Goal: Task Accomplishment & Management: Manage account settings

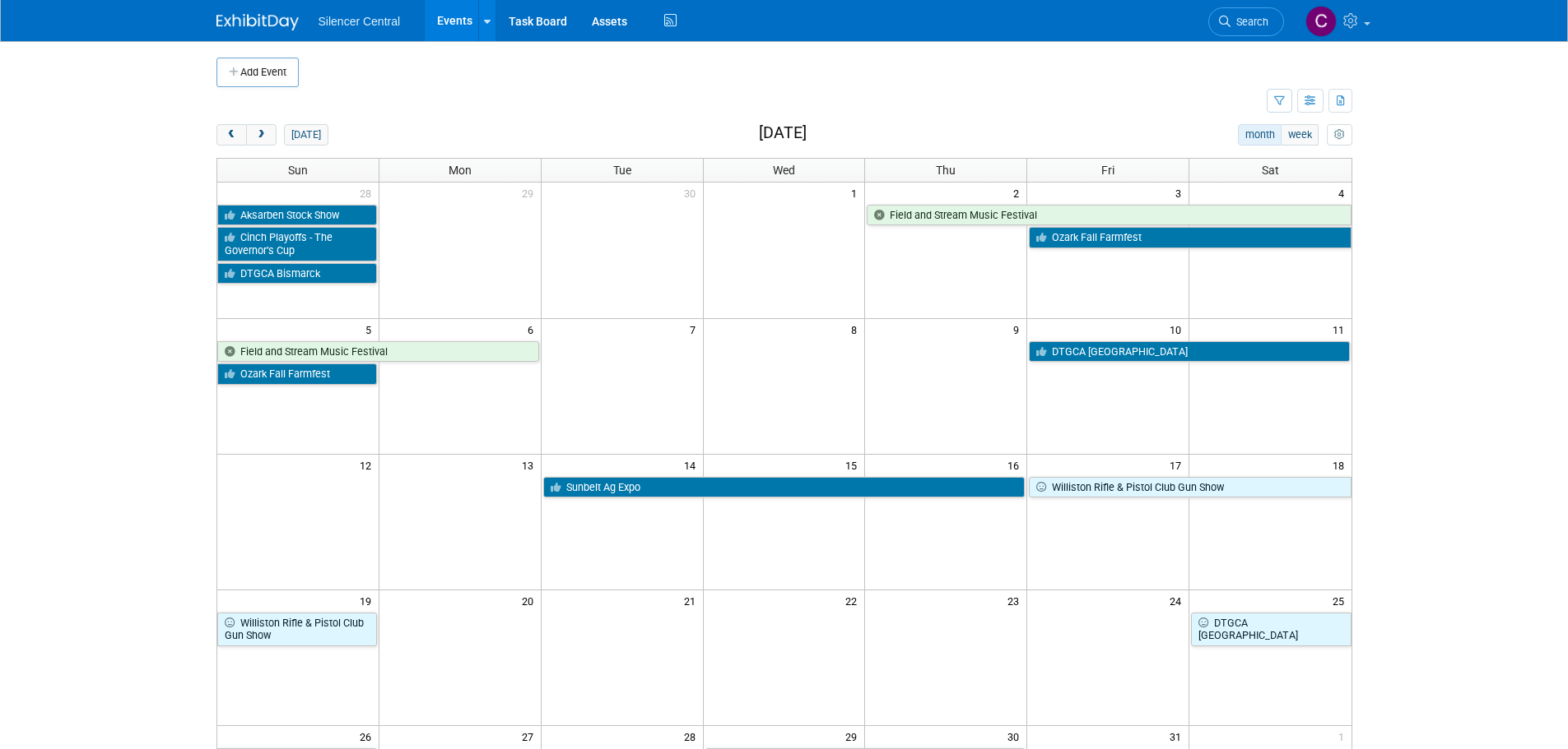
click at [219, 138] on button "prev" at bounding box center [231, 135] width 31 height 22
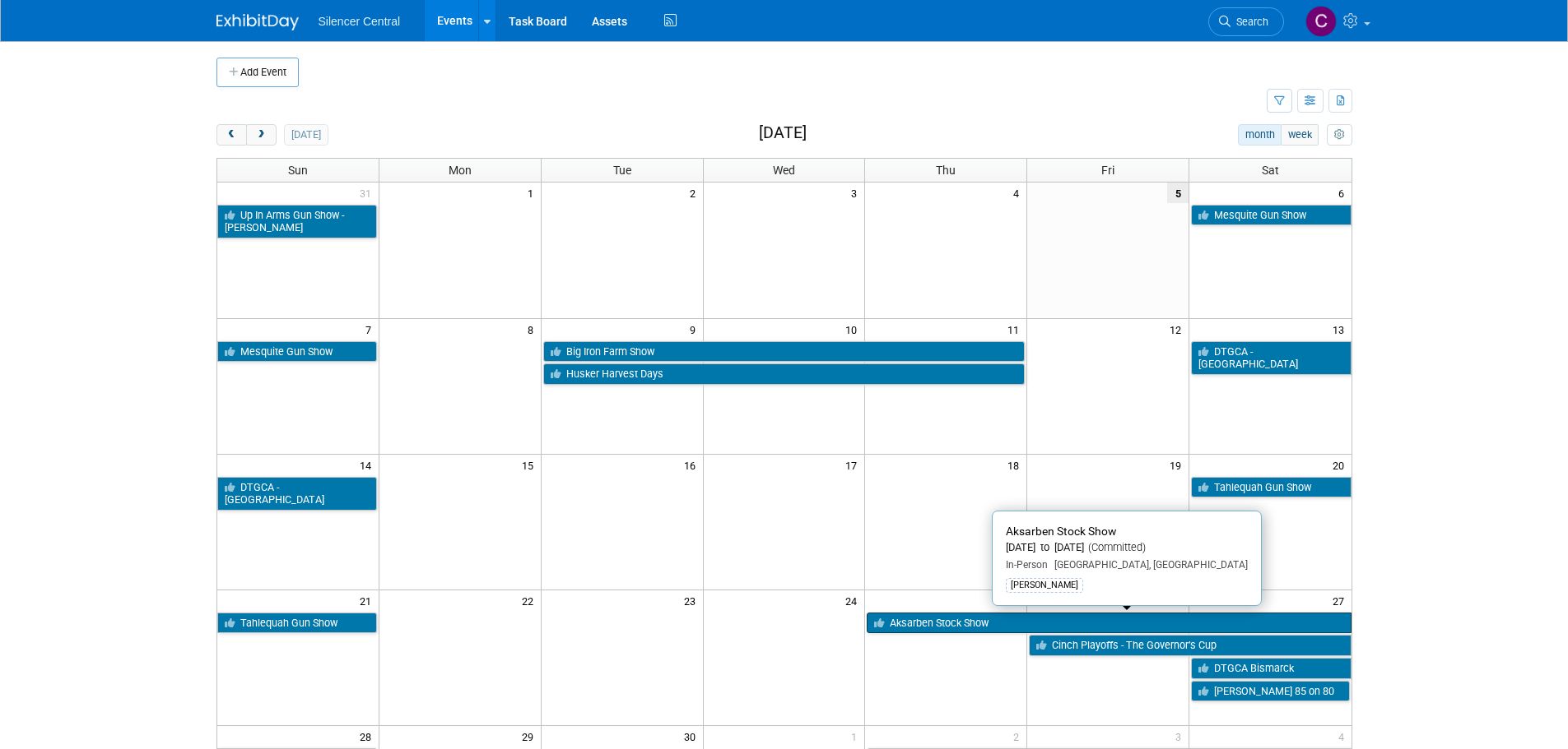
click at [939, 618] on link "Aksarben Stock Show" at bounding box center [1108, 624] width 484 height 22
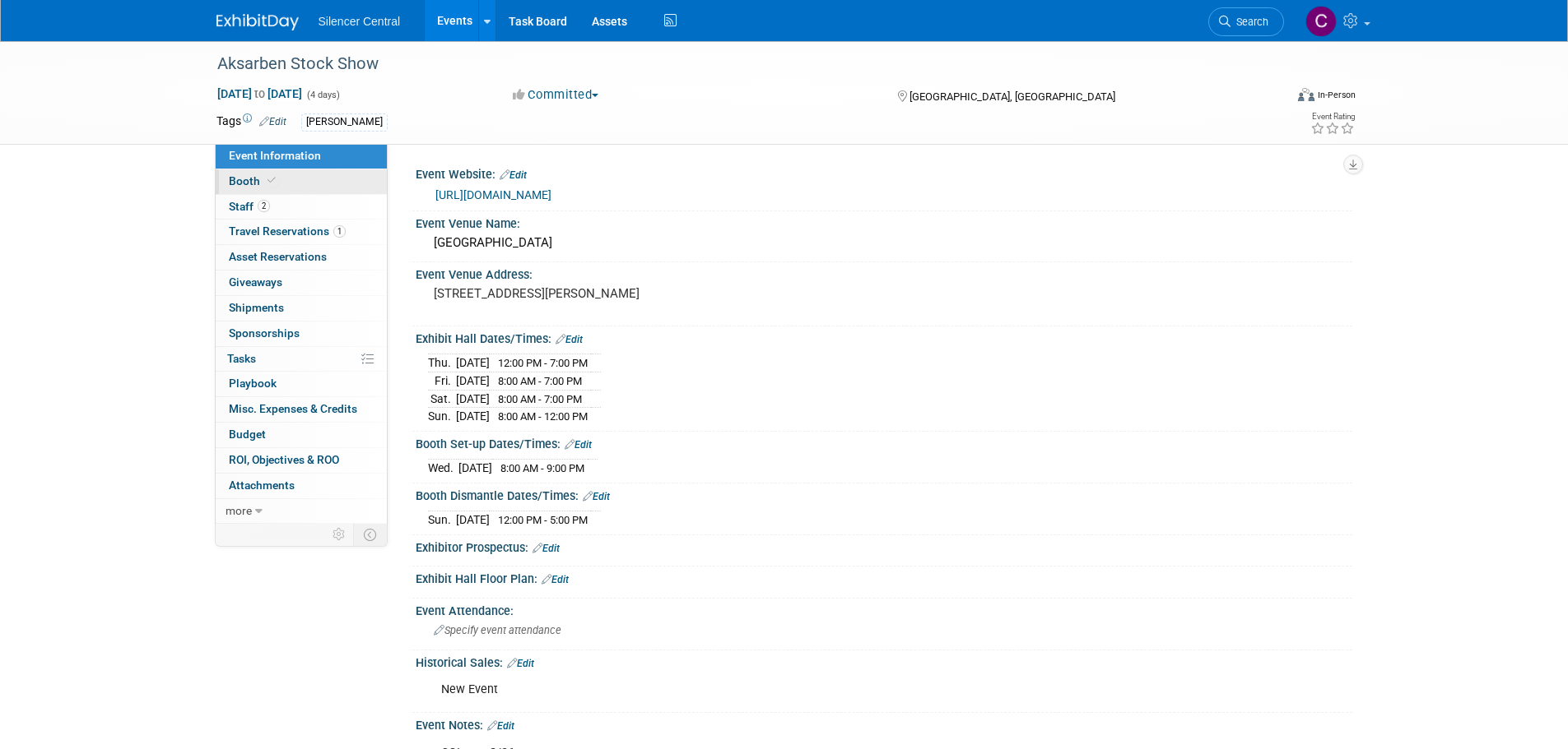
click at [261, 182] on span "Booth" at bounding box center [254, 180] width 51 height 13
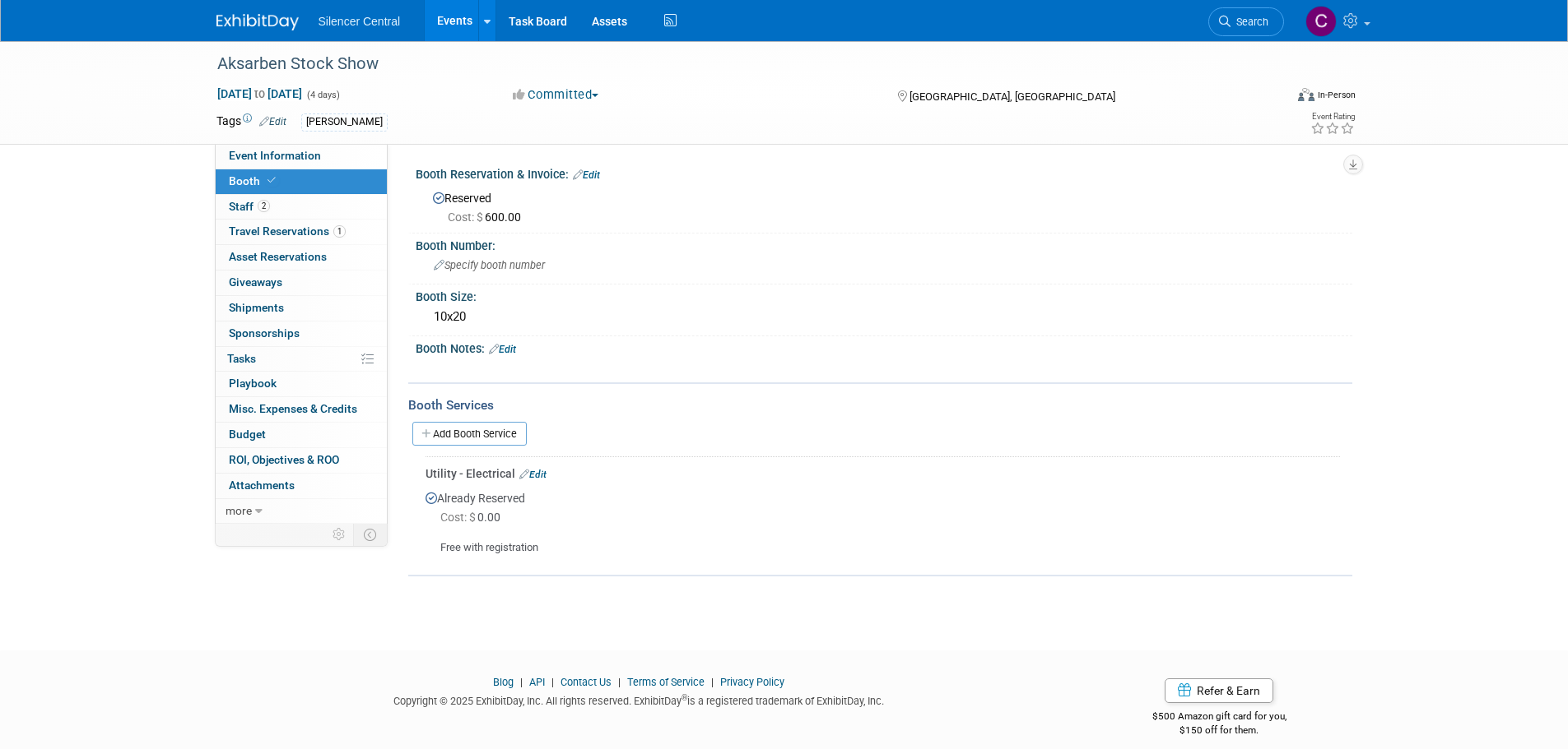
click at [230, 20] on img at bounding box center [257, 22] width 82 height 17
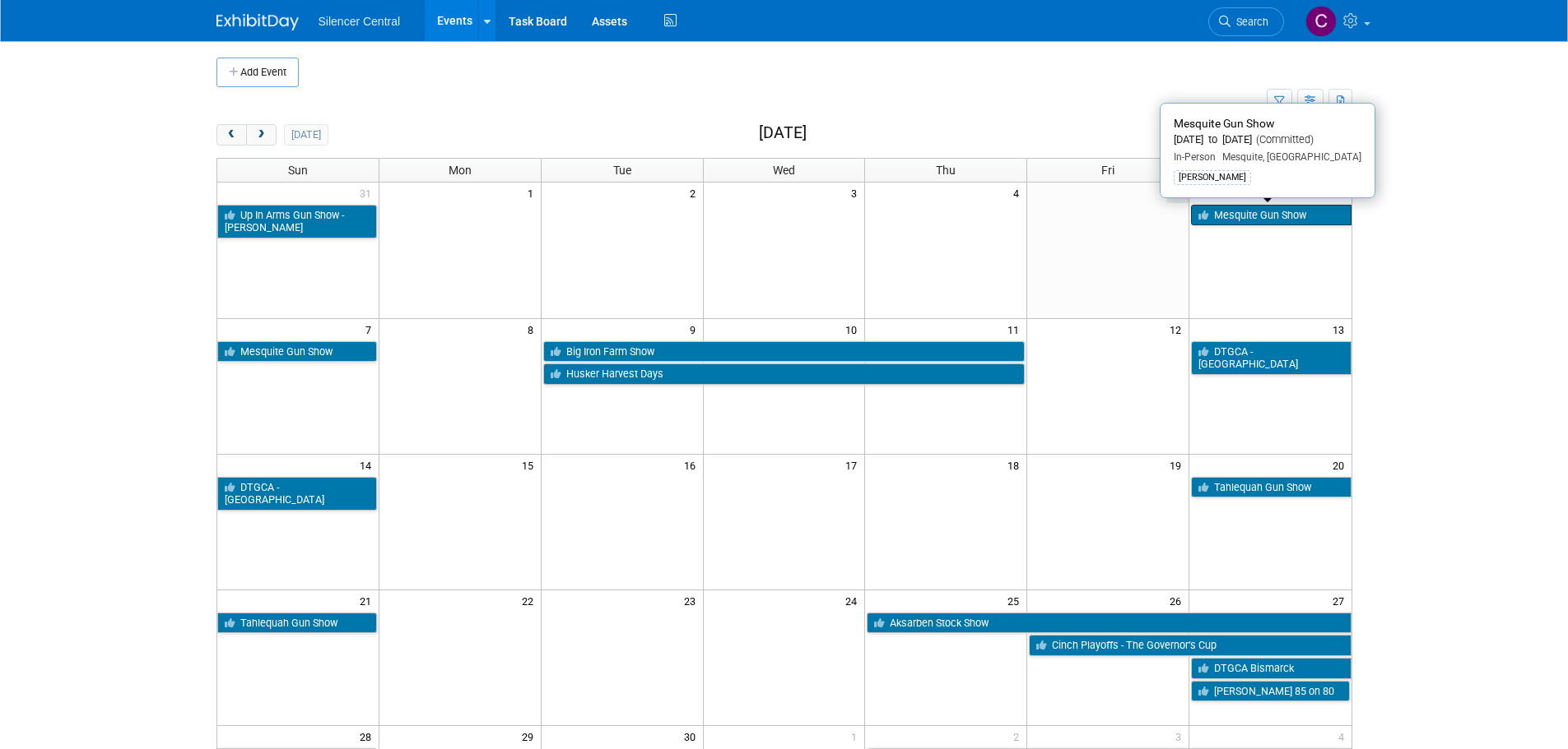
click at [1295, 218] on link "Mesquite Gun Show" at bounding box center [1270, 216] width 160 height 22
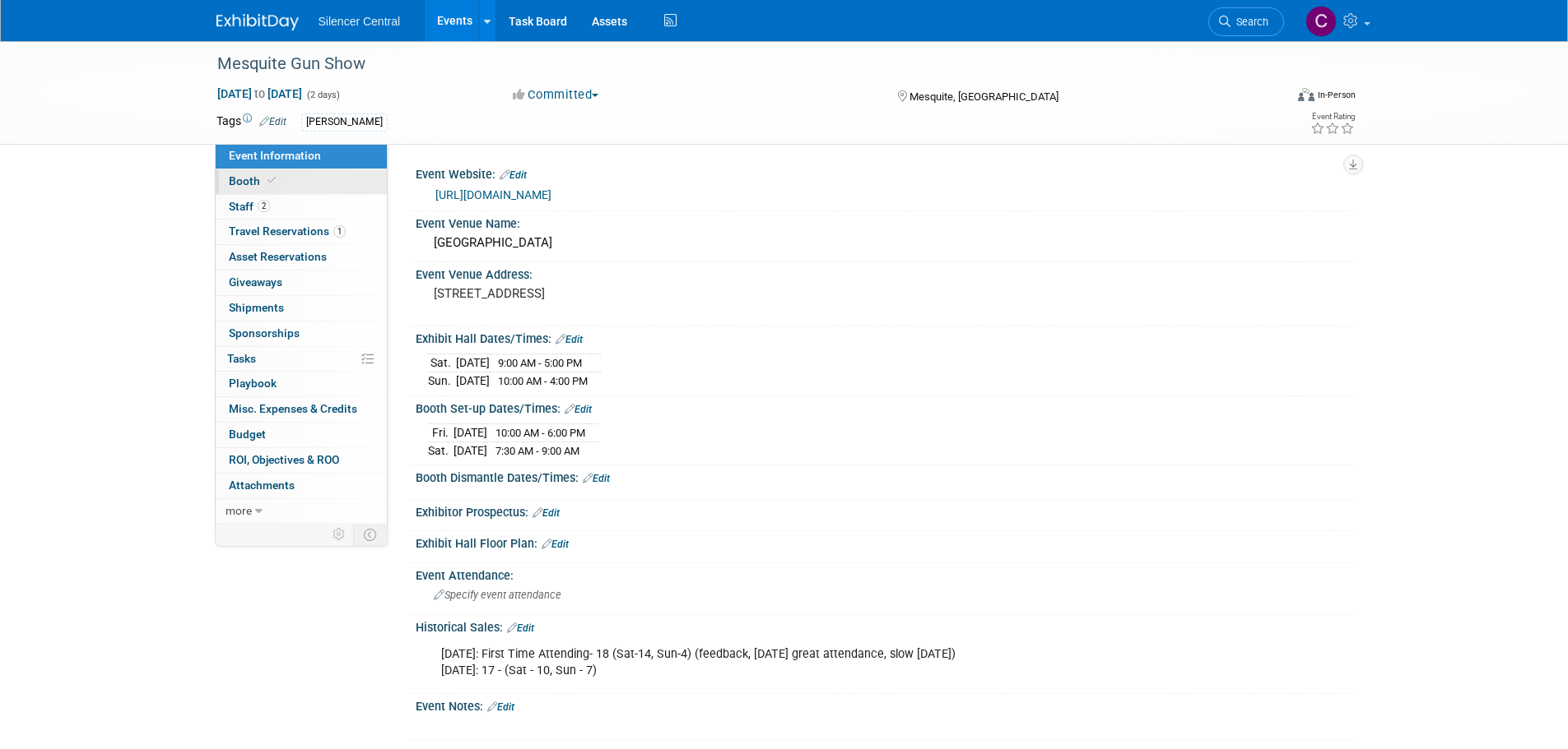
click at [253, 178] on span "Booth" at bounding box center [254, 180] width 51 height 13
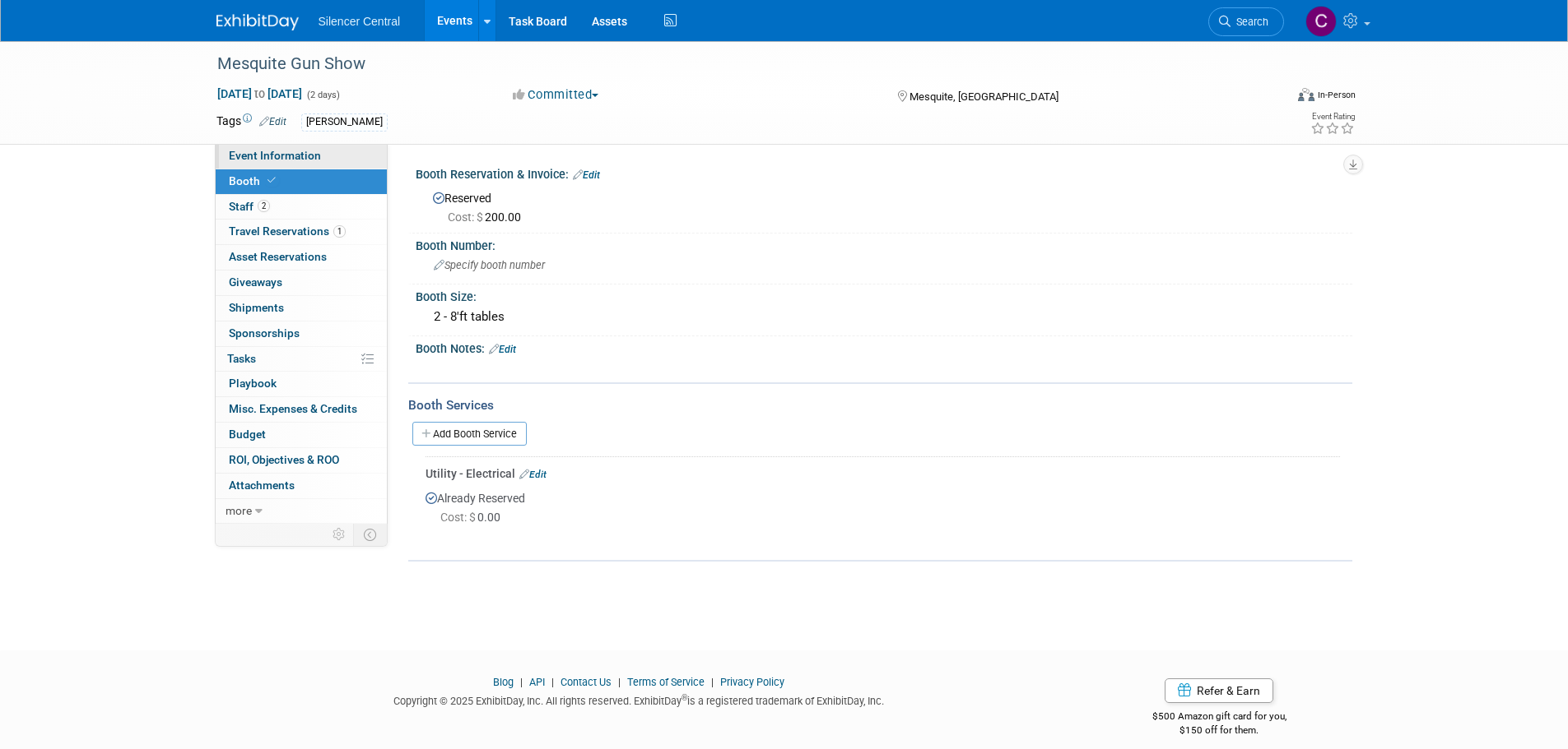
click at [310, 149] on span "Event Information" at bounding box center [275, 155] width 92 height 13
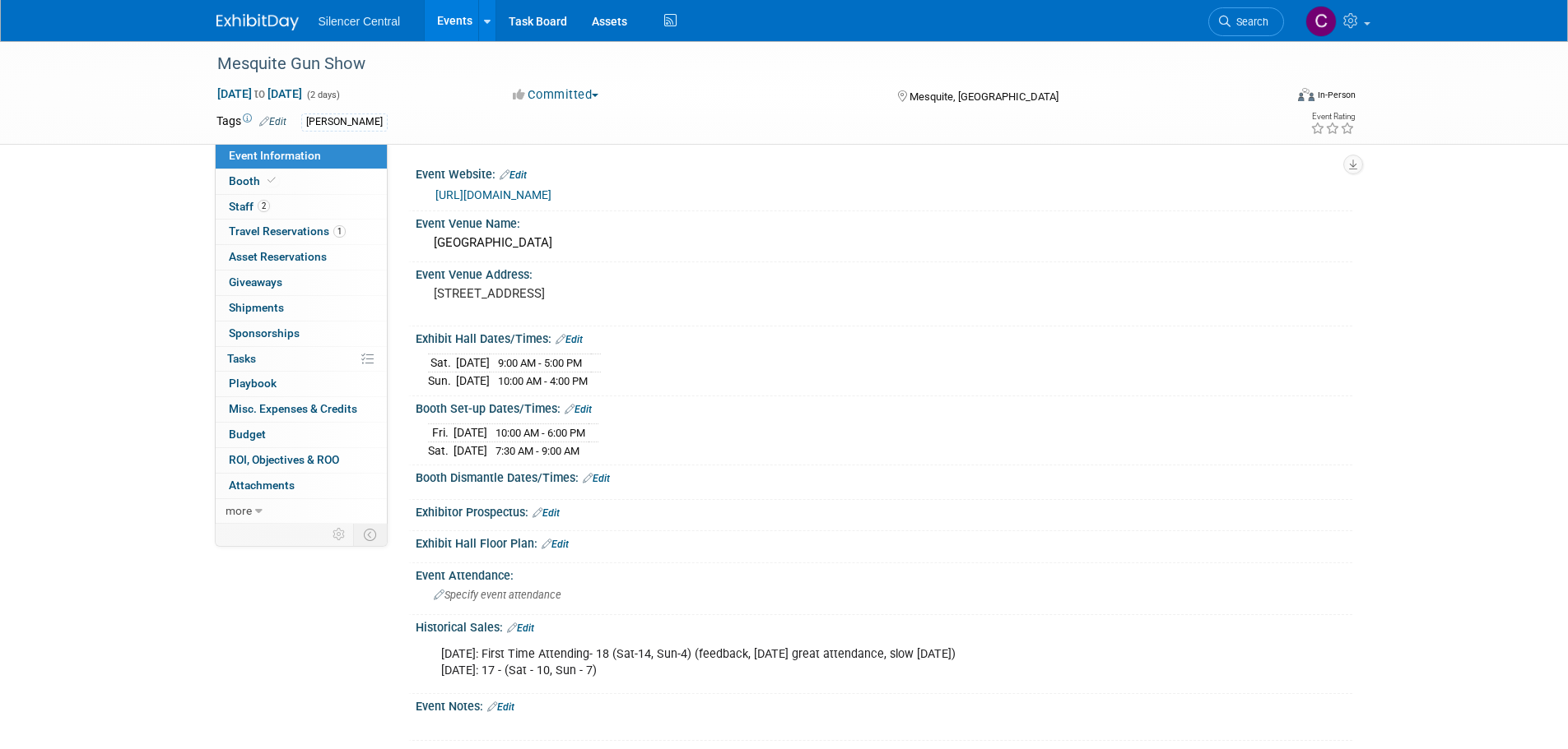
click at [551, 196] on link "https://premiergunshows.com/gun-show/mesquite-gun-show/" at bounding box center [493, 194] width 116 height 13
click at [276, 36] on div "Silencer Central Events Add Event Bulk Upload Events Shareable Event Boards Rec…" at bounding box center [784, 21] width 1136 height 42
click at [273, 26] on img at bounding box center [257, 22] width 82 height 17
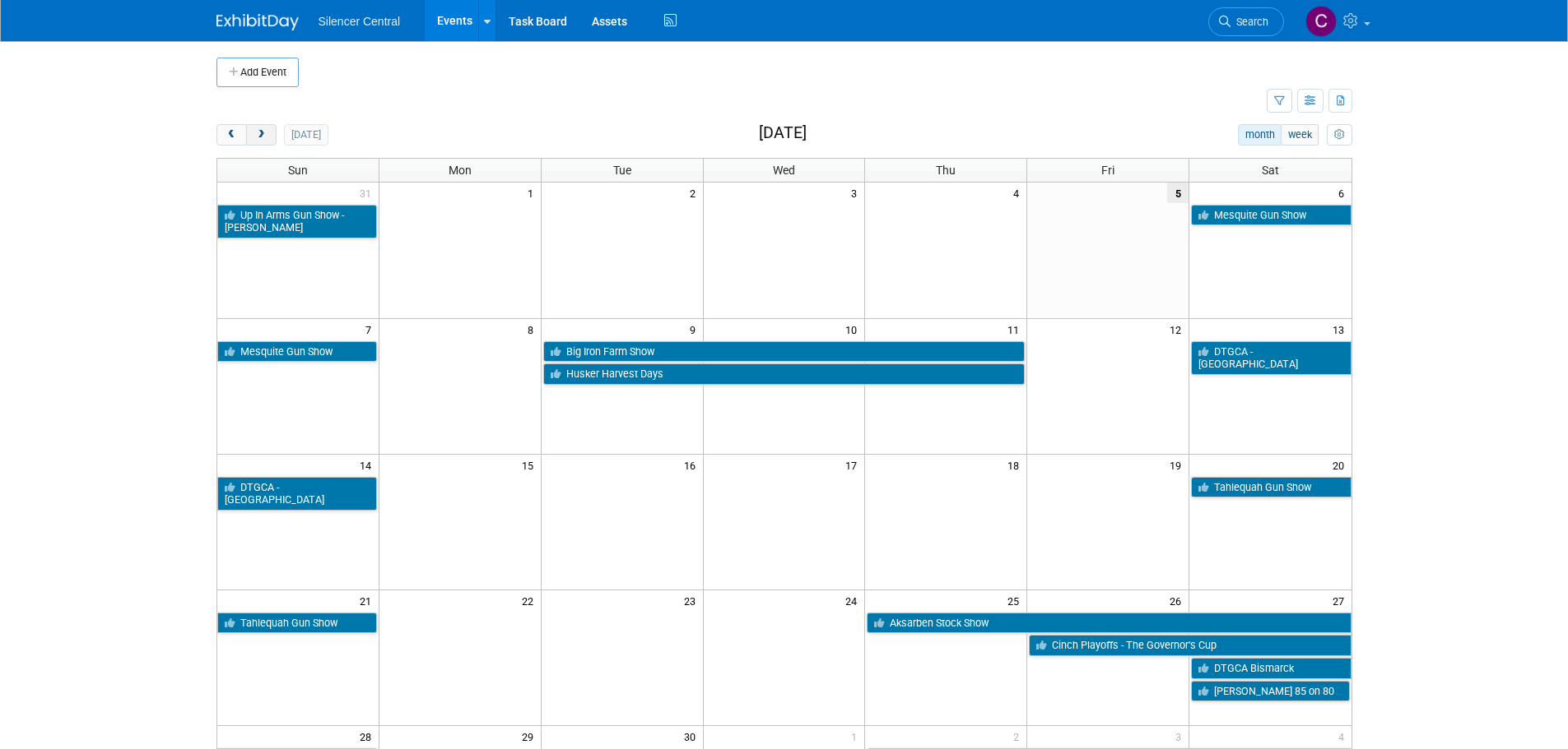
click at [275, 145] on div at bounding box center [246, 135] width 60 height 22
click at [270, 136] on button "next" at bounding box center [261, 135] width 31 height 22
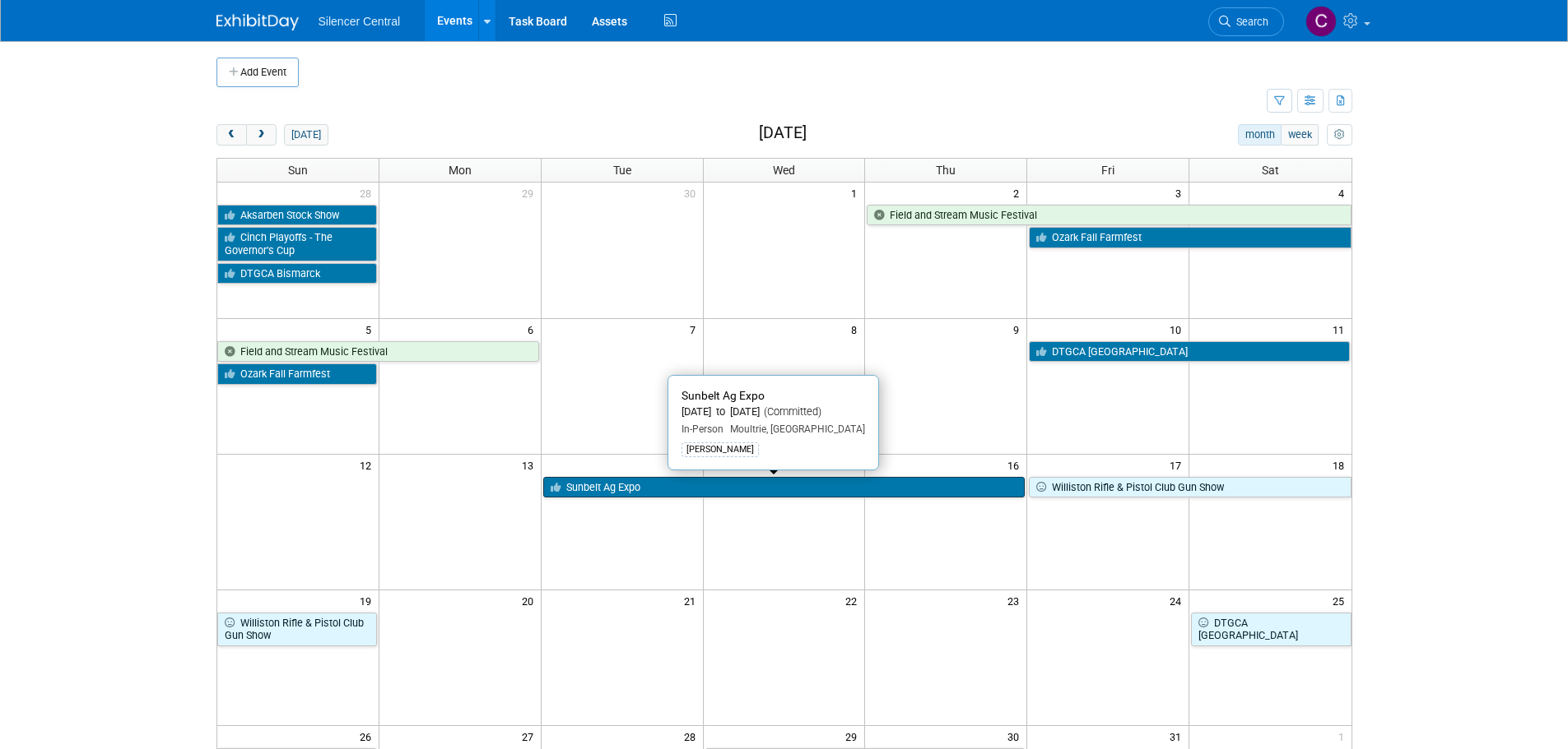
click at [610, 490] on link "Sunbelt Ag Expo" at bounding box center [784, 488] width 483 height 22
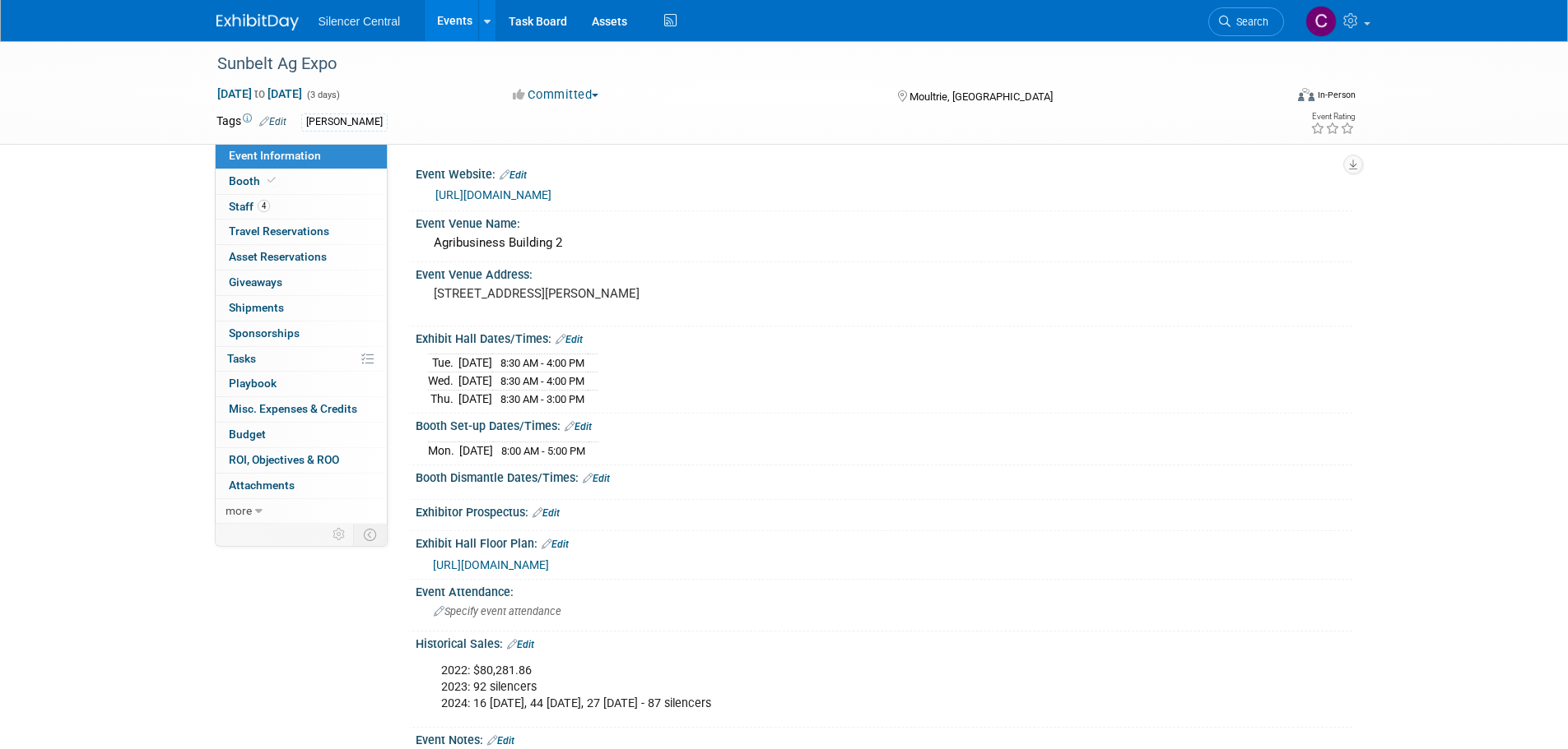
click at [221, 25] on img at bounding box center [257, 22] width 82 height 17
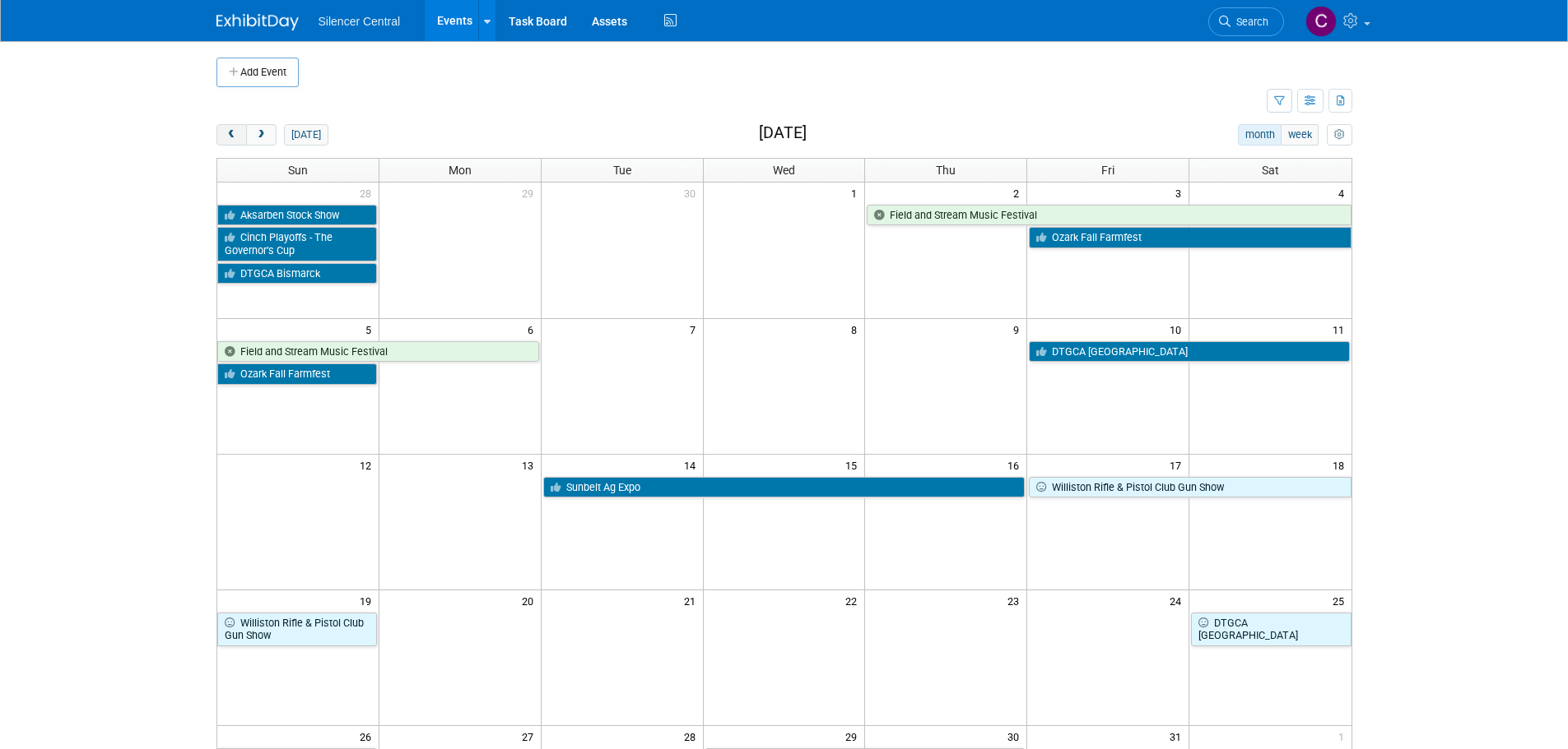
click at [229, 139] on span "prev" at bounding box center [232, 135] width 12 height 11
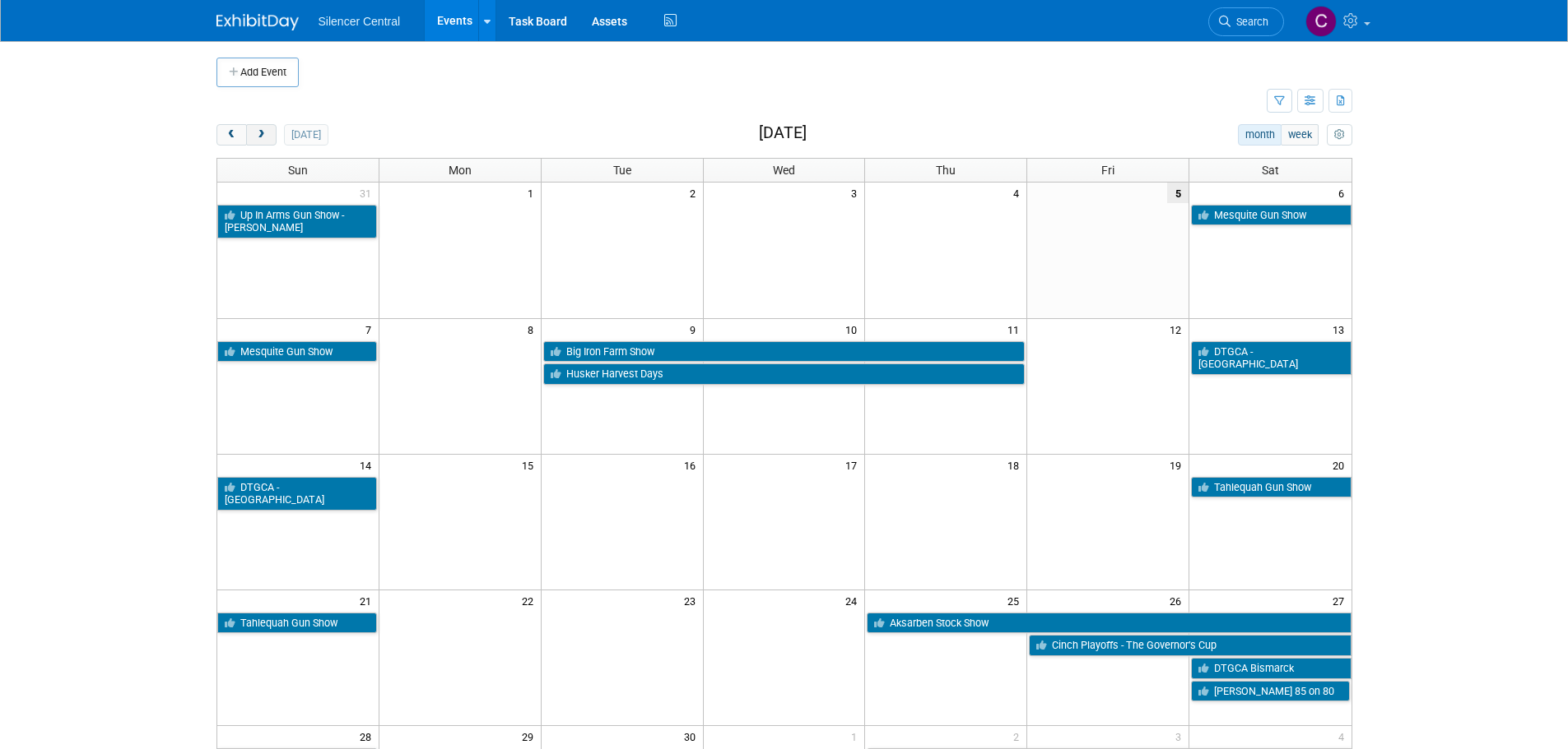
click at [260, 134] on span "next" at bounding box center [261, 135] width 12 height 11
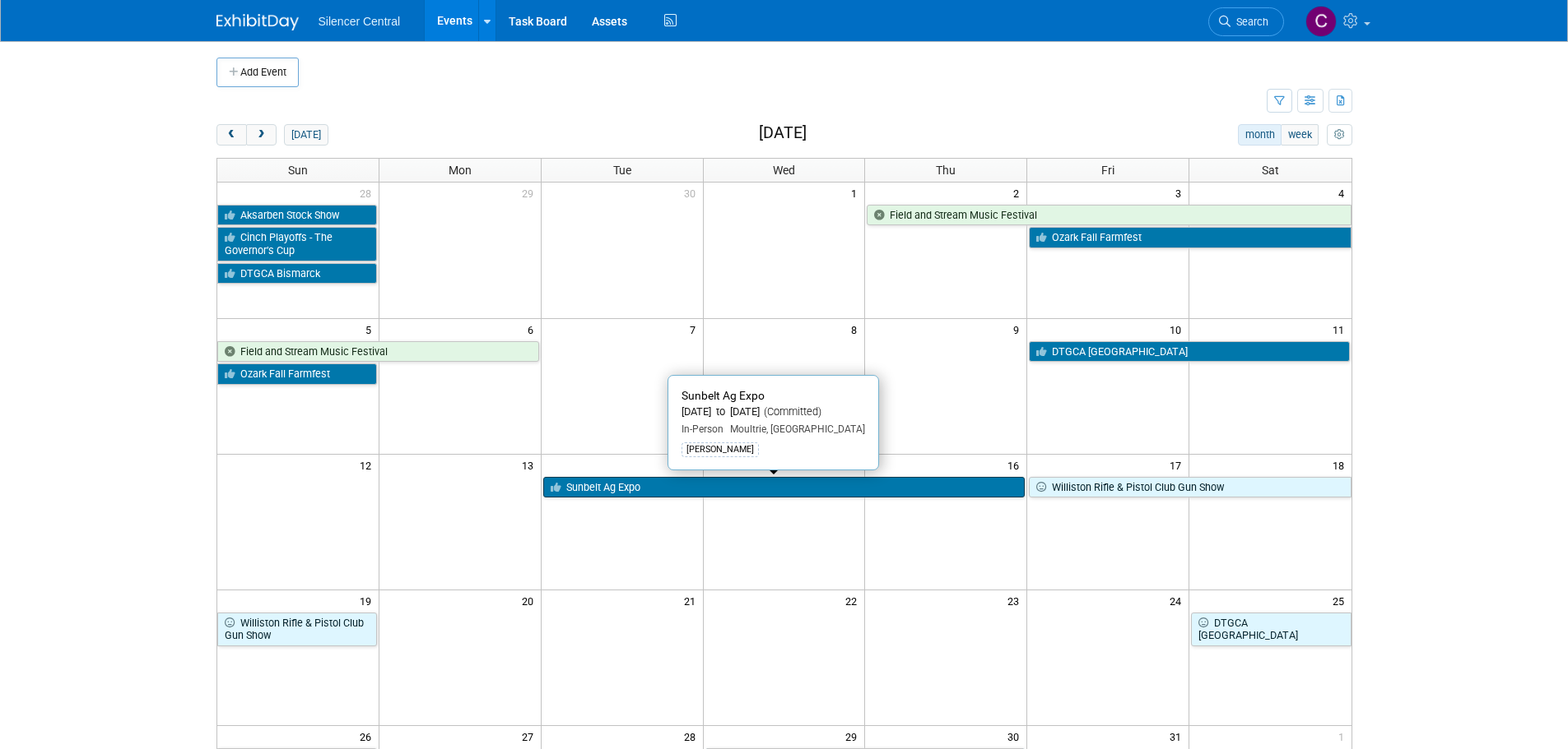
click at [647, 492] on link "Sunbelt Ag Expo" at bounding box center [784, 488] width 483 height 22
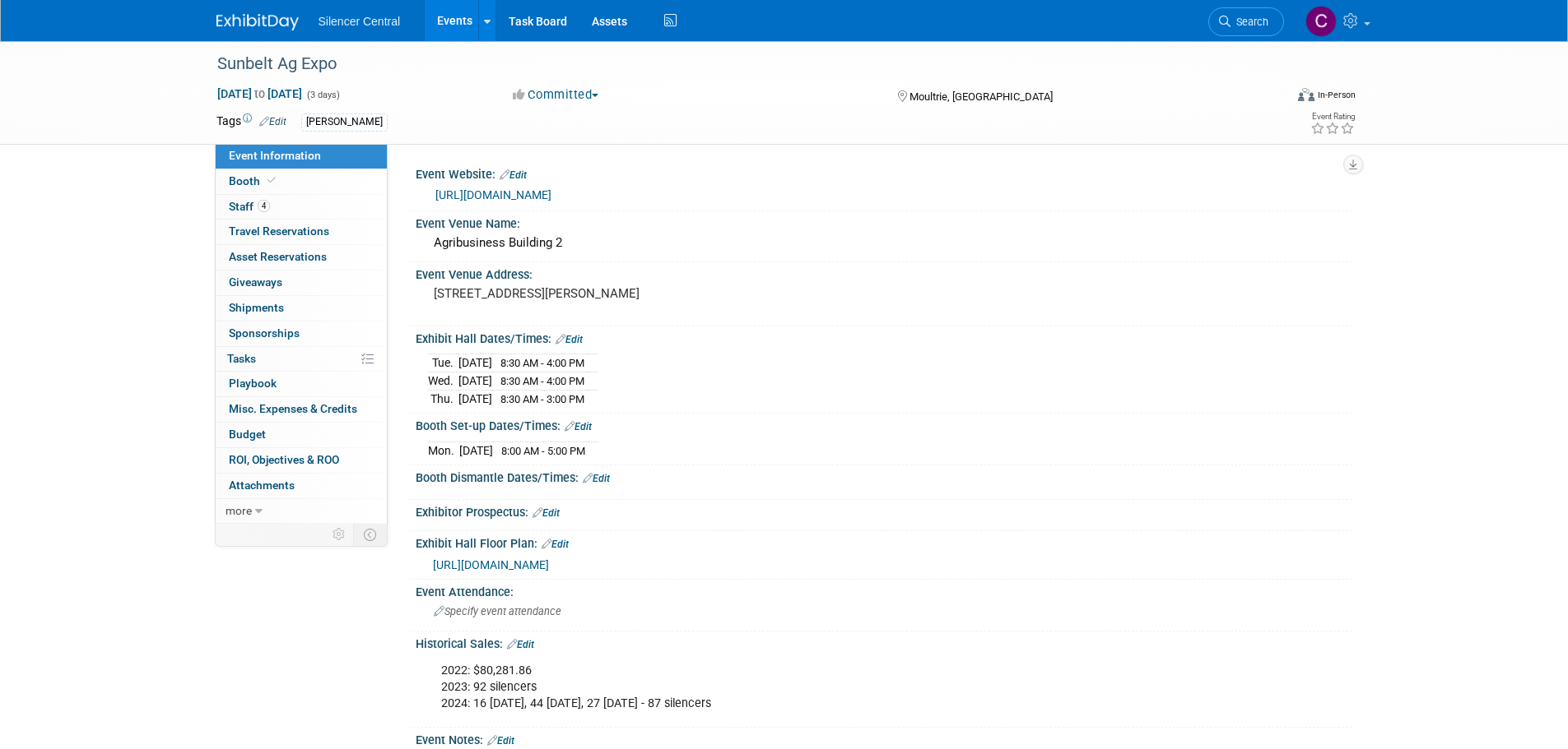
click at [233, 23] on img at bounding box center [257, 22] width 82 height 17
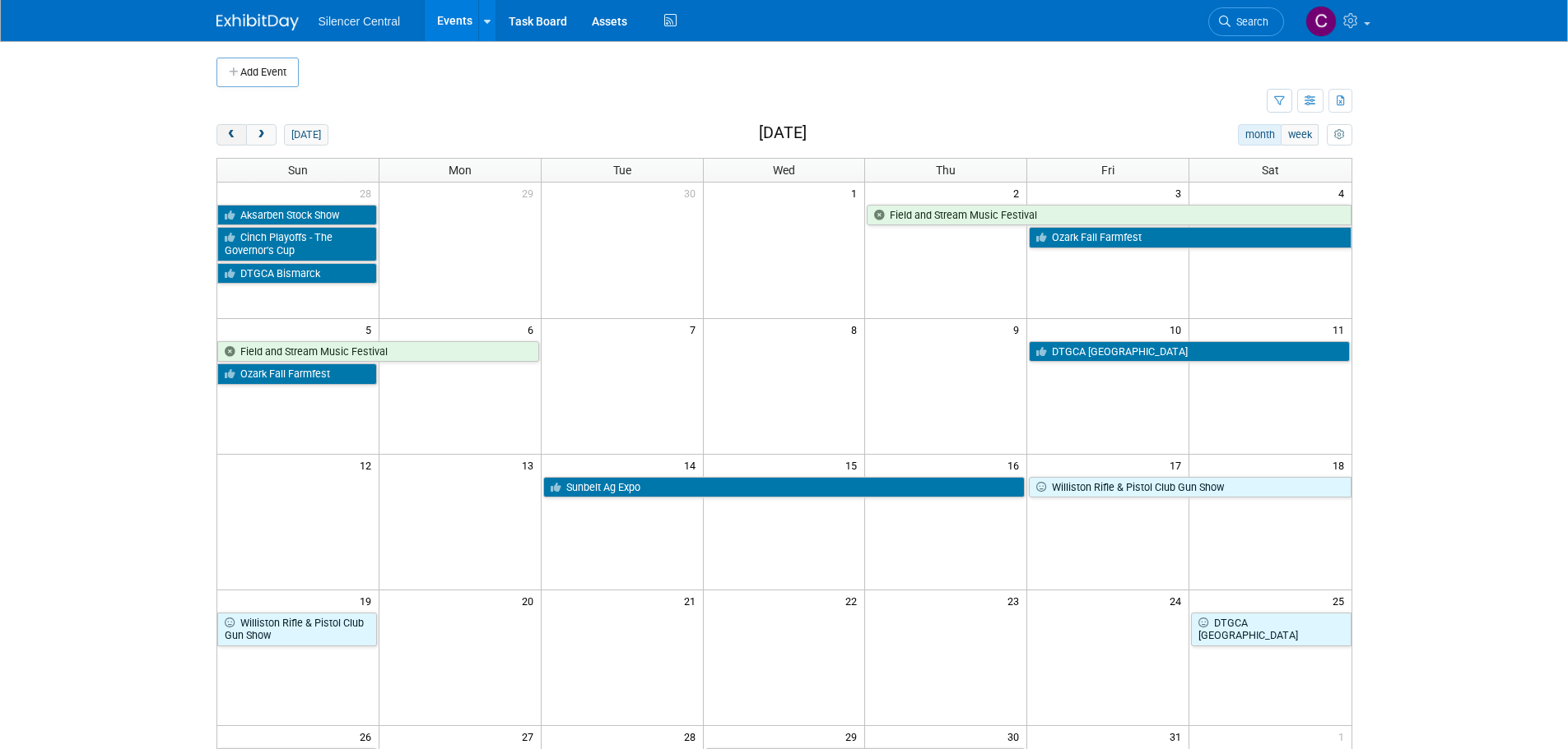
click at [228, 142] on button "prev" at bounding box center [231, 135] width 31 height 22
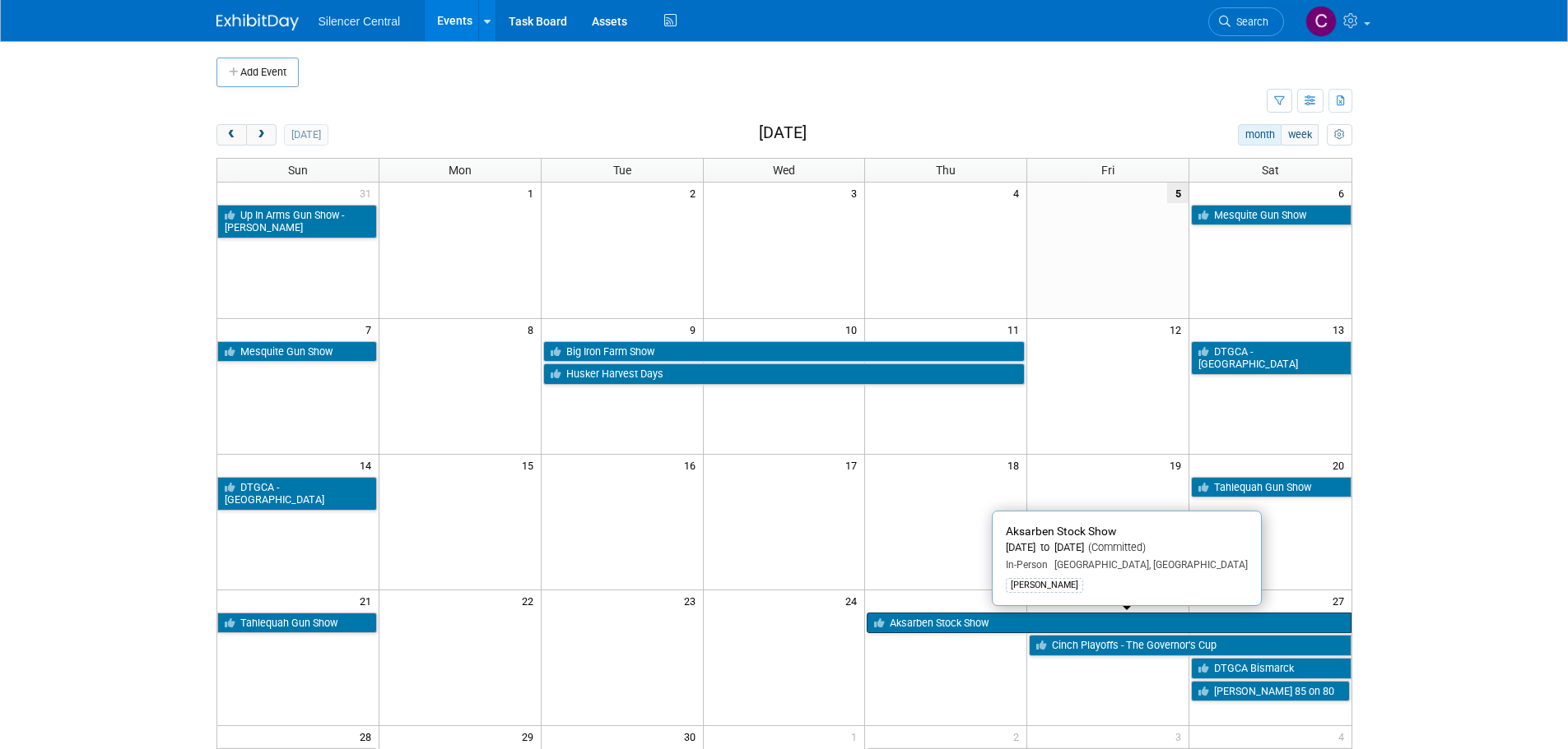
click at [968, 628] on link "Aksarben Stock Show" at bounding box center [1108, 624] width 484 height 22
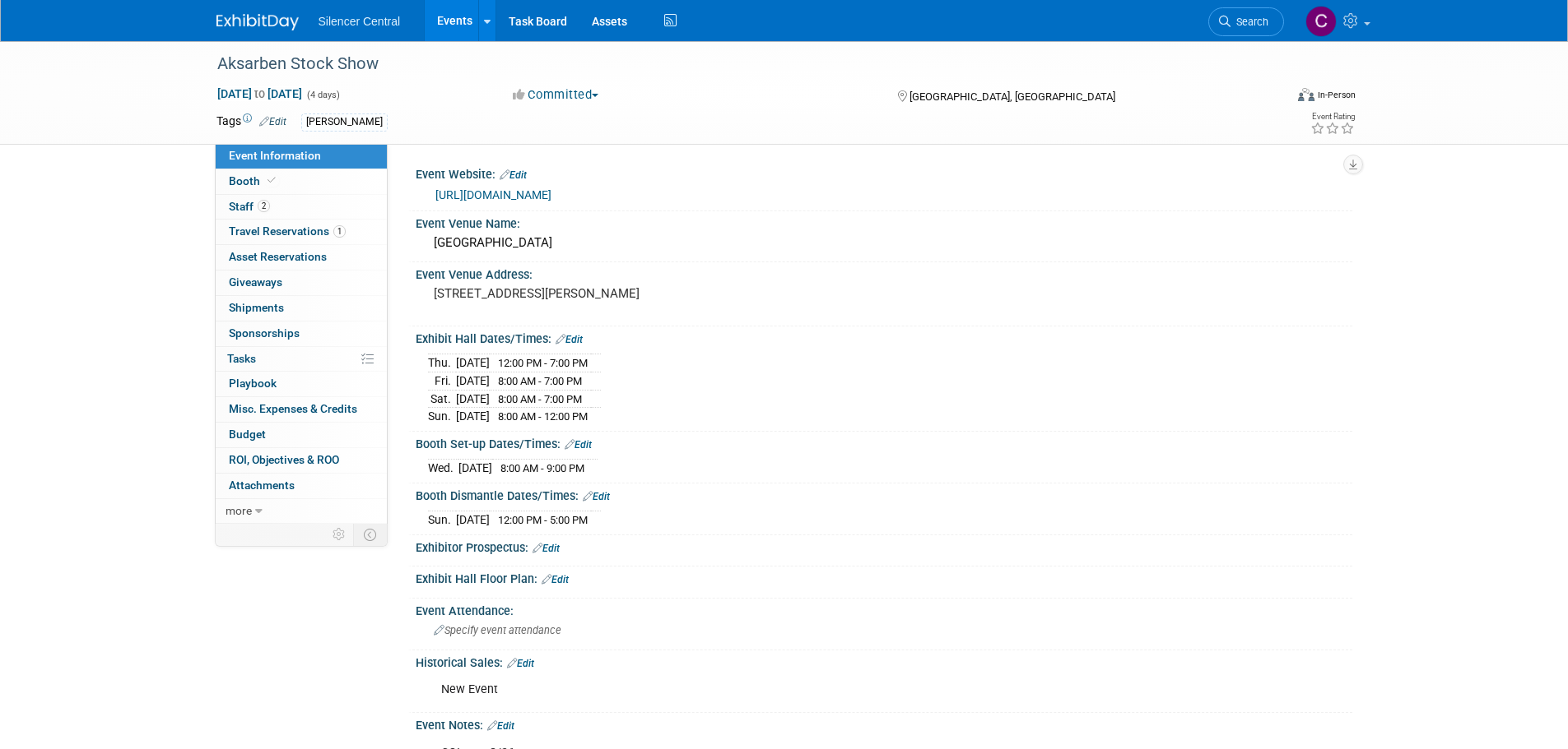
click at [270, 28] on img at bounding box center [257, 22] width 82 height 17
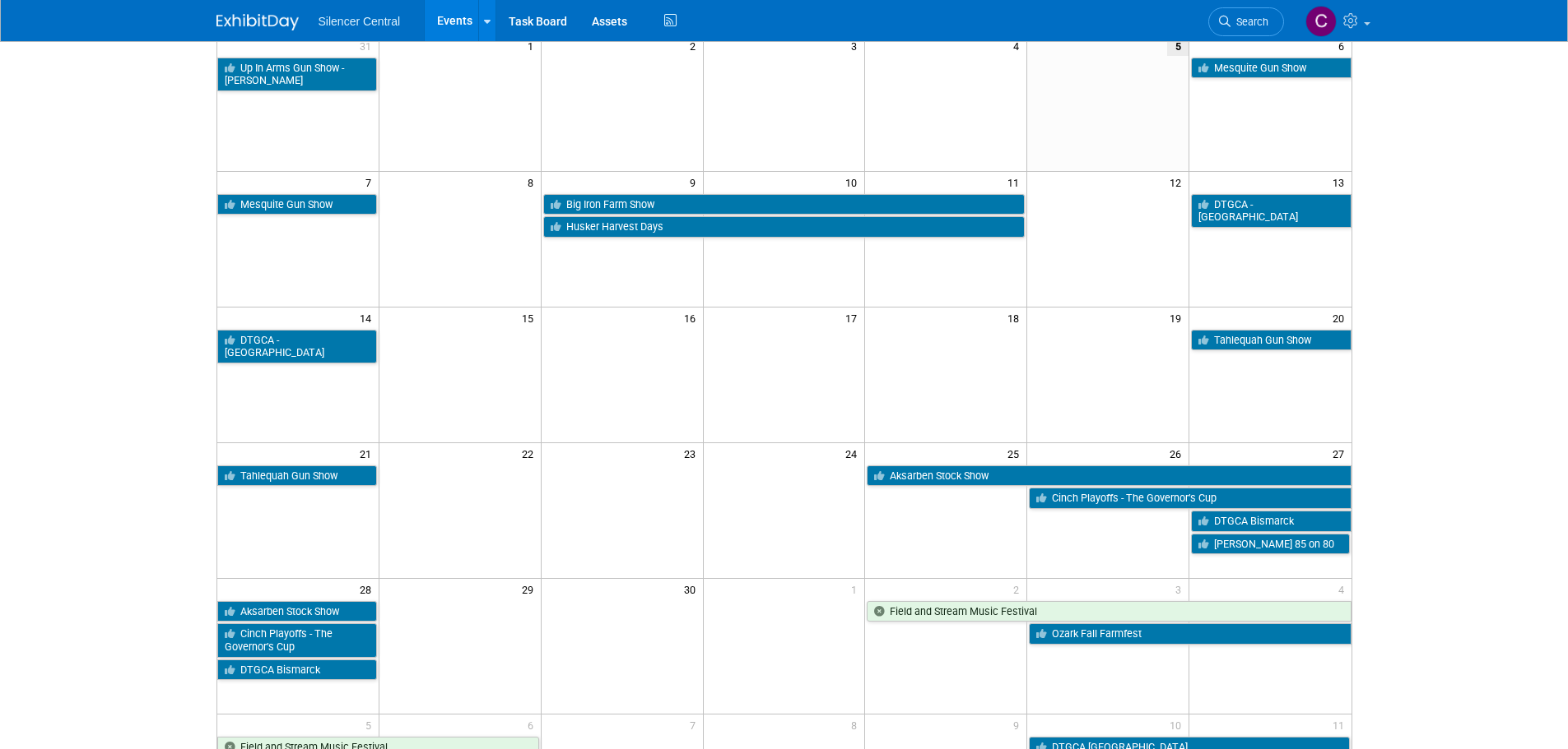
scroll to position [247, 0]
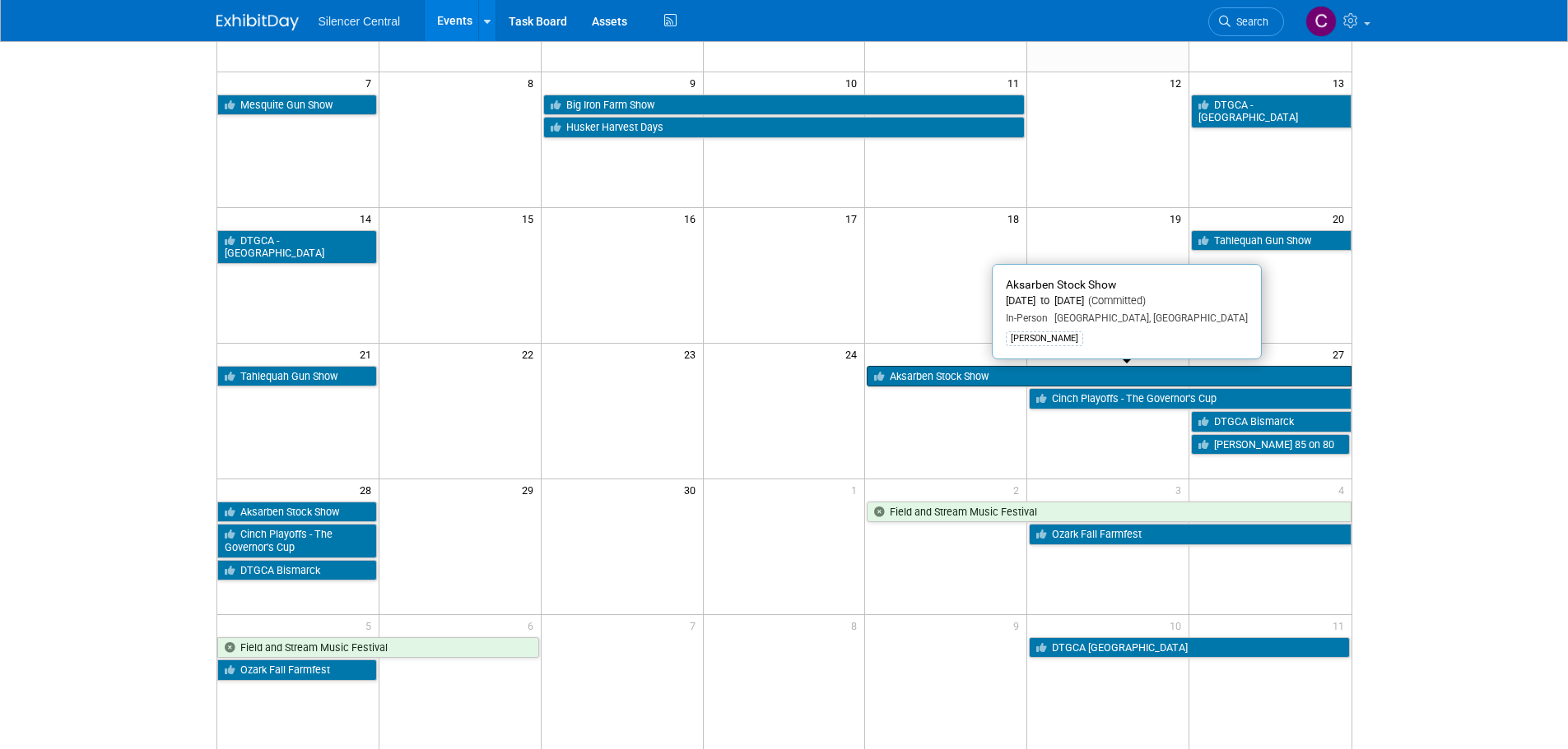
click at [911, 374] on link "Aksarben Stock Show" at bounding box center [1108, 376] width 484 height 22
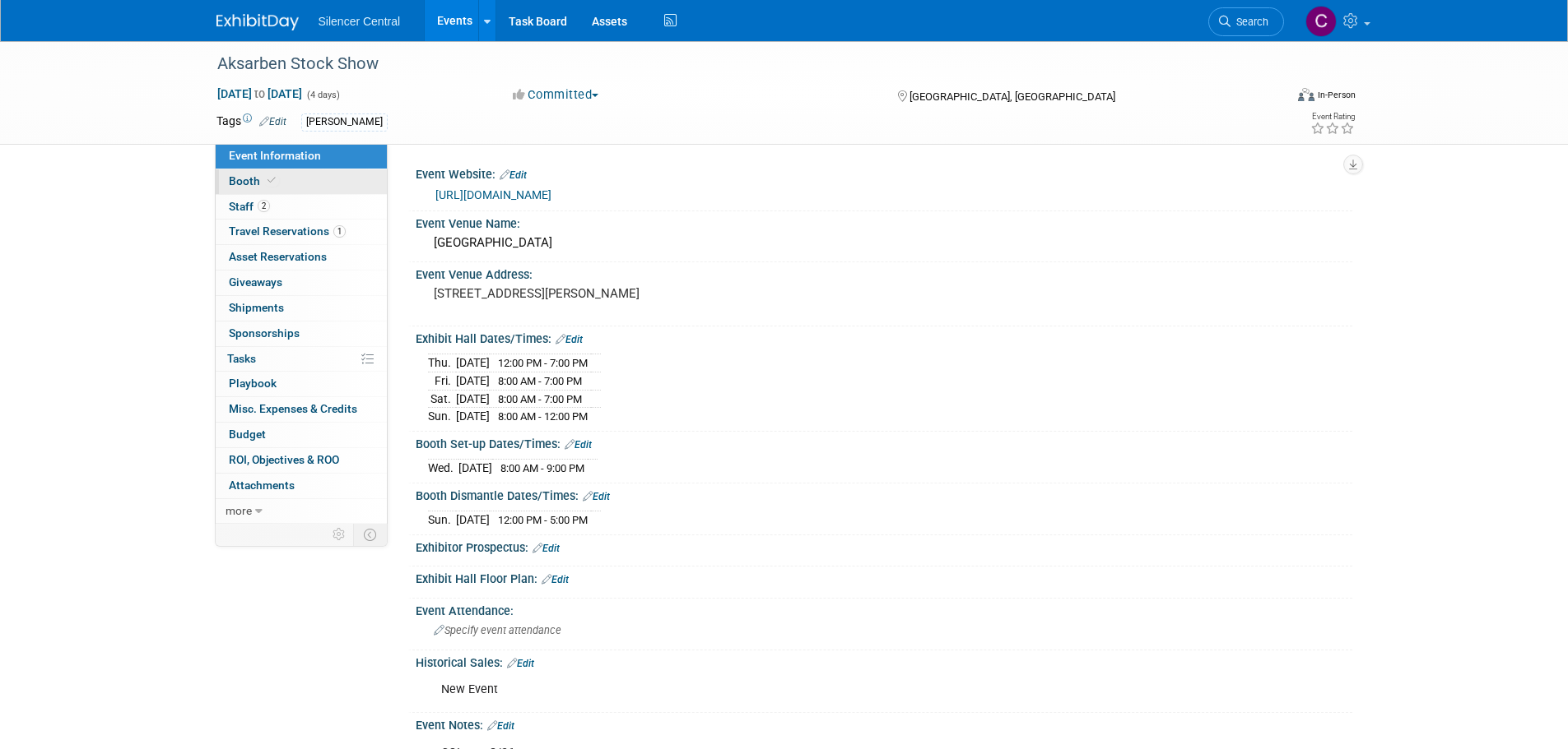
click at [230, 175] on span "Booth" at bounding box center [254, 180] width 51 height 13
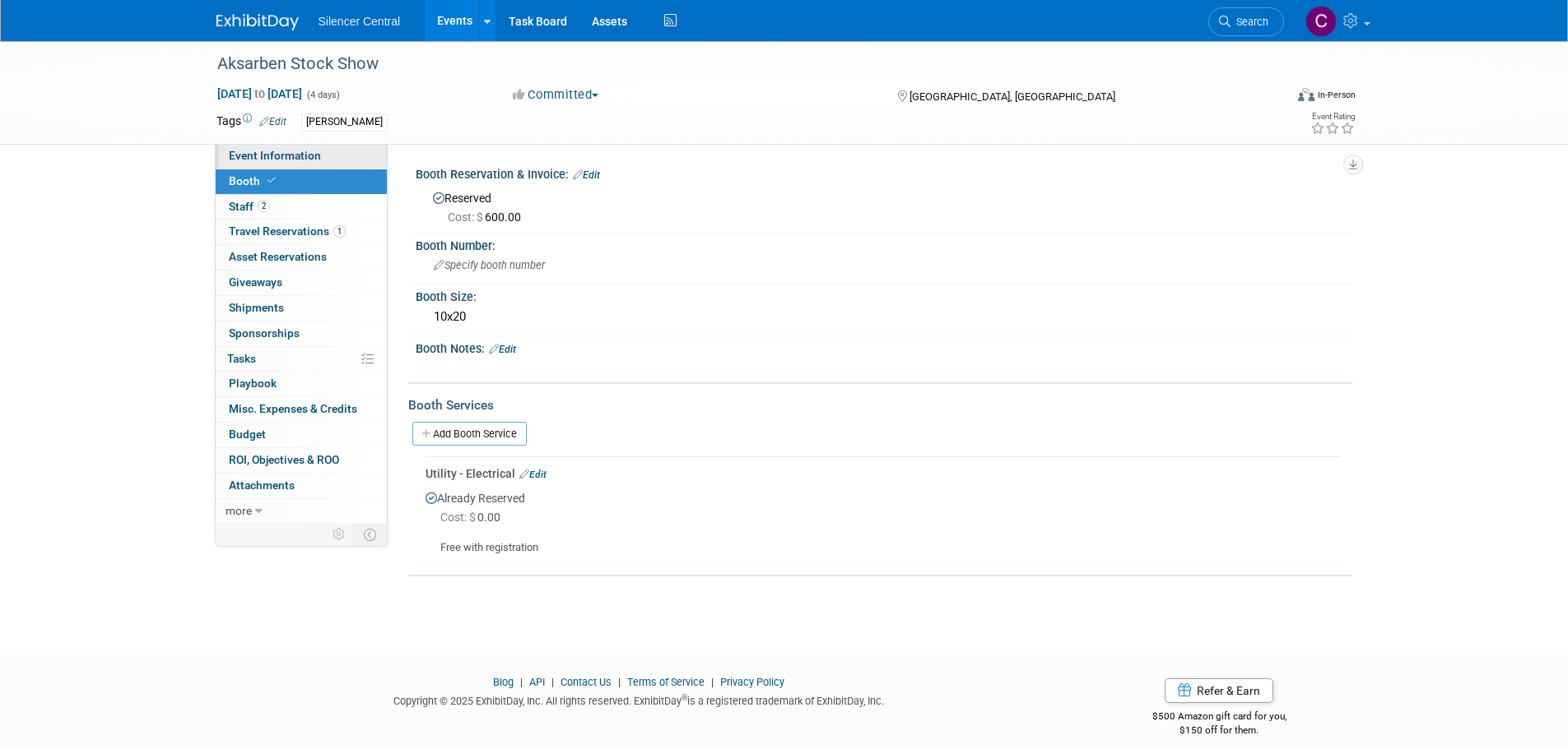
click at [241, 160] on span "Event Information" at bounding box center [275, 155] width 92 height 13
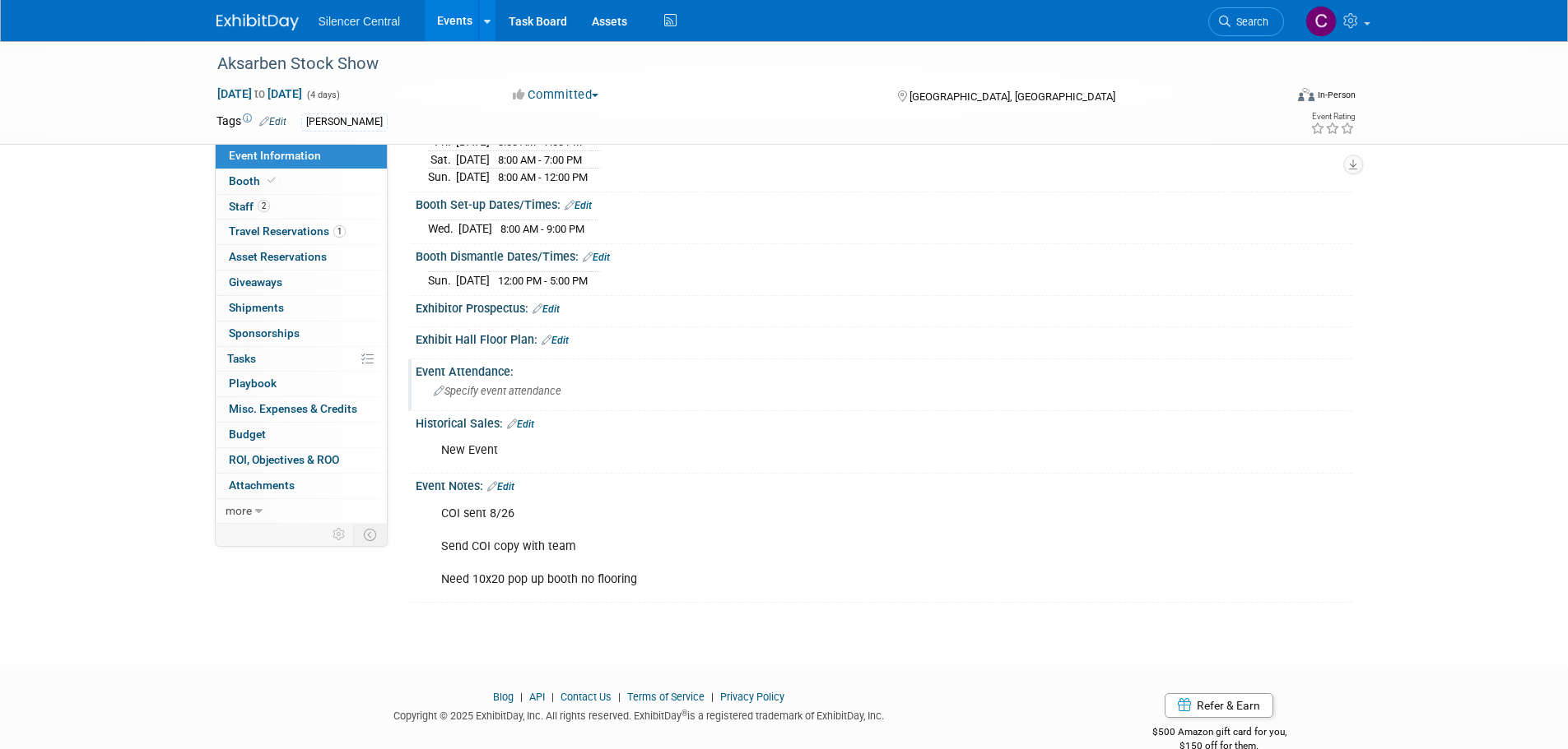
scroll to position [268, 0]
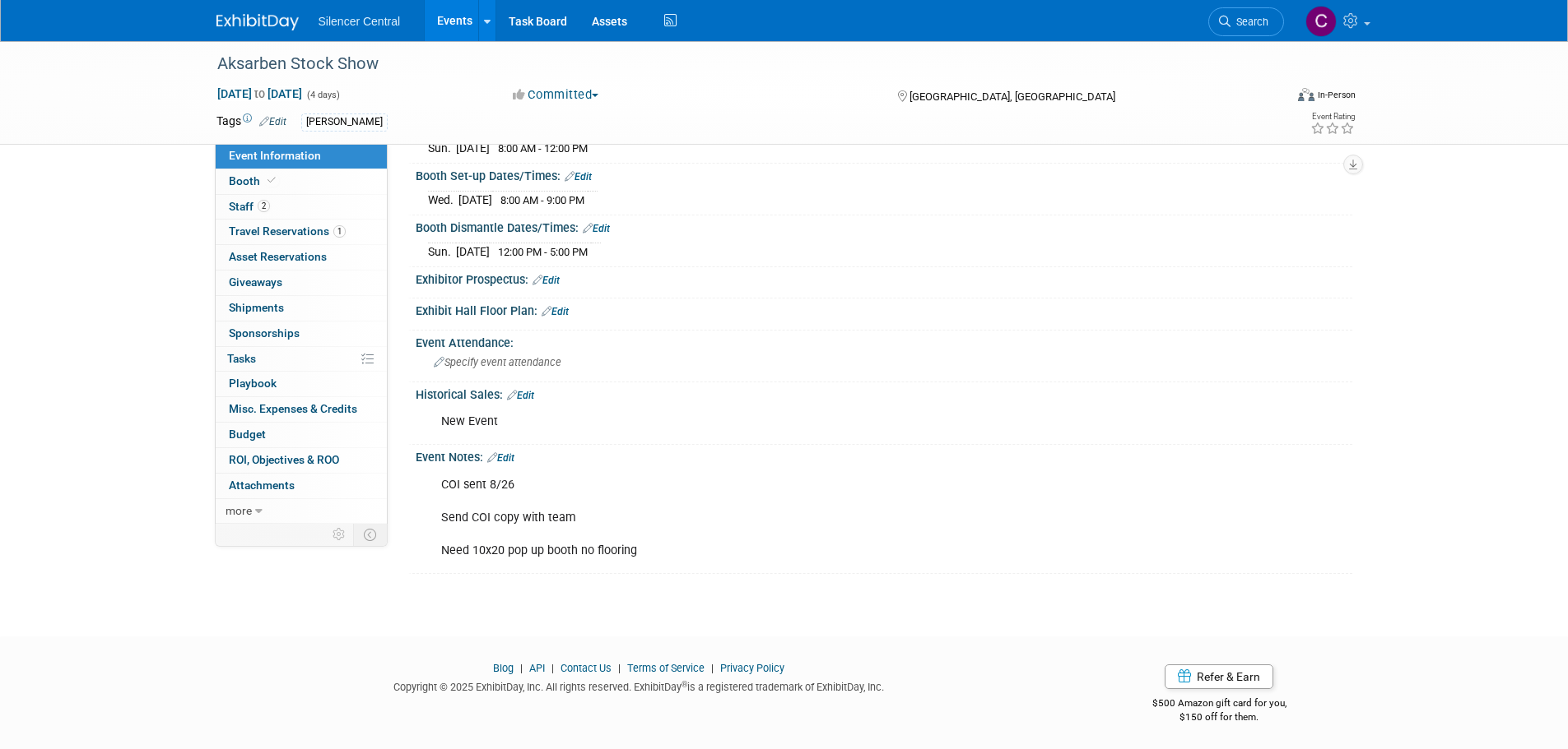
click at [237, 14] on img at bounding box center [257, 22] width 82 height 17
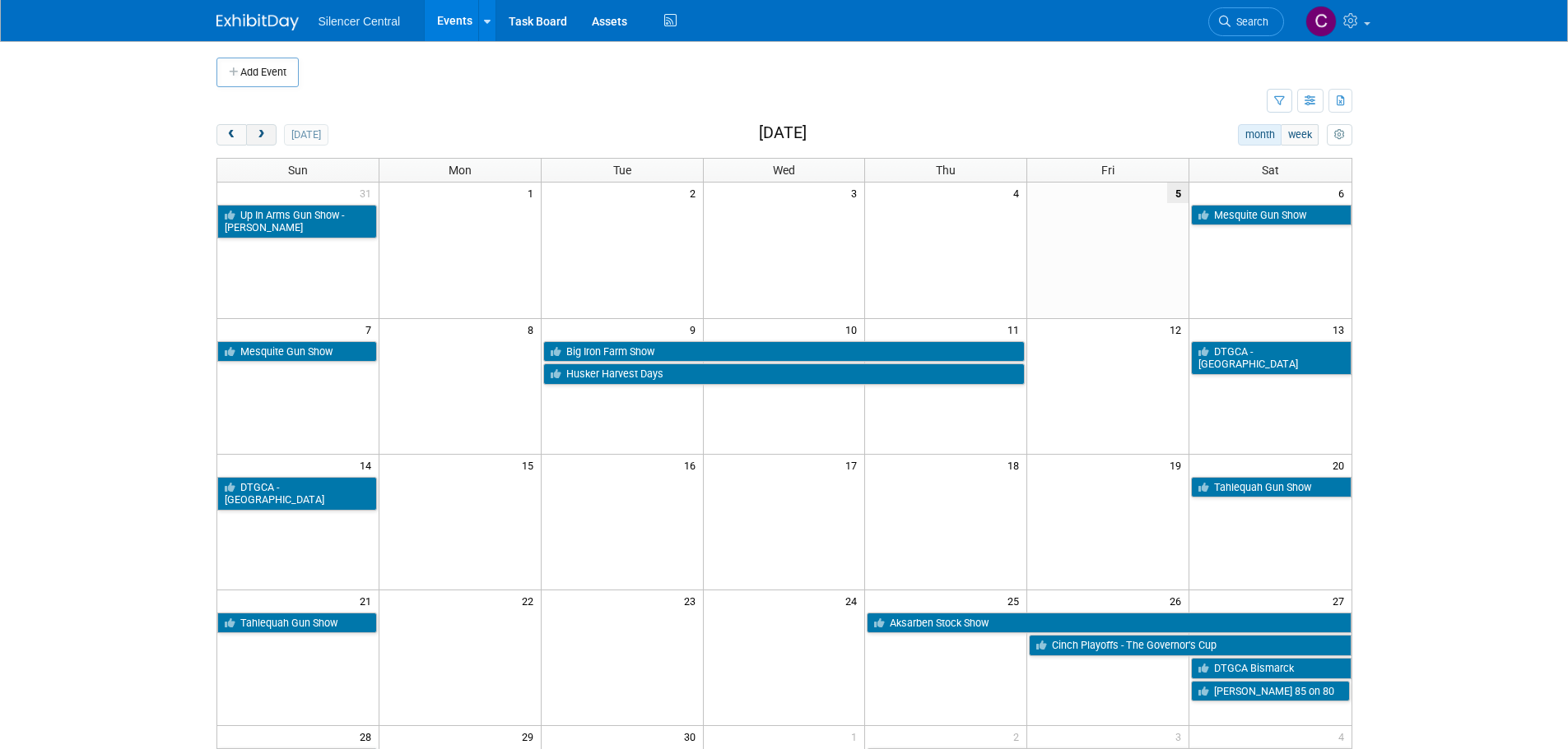
click at [262, 135] on span "next" at bounding box center [261, 135] width 12 height 11
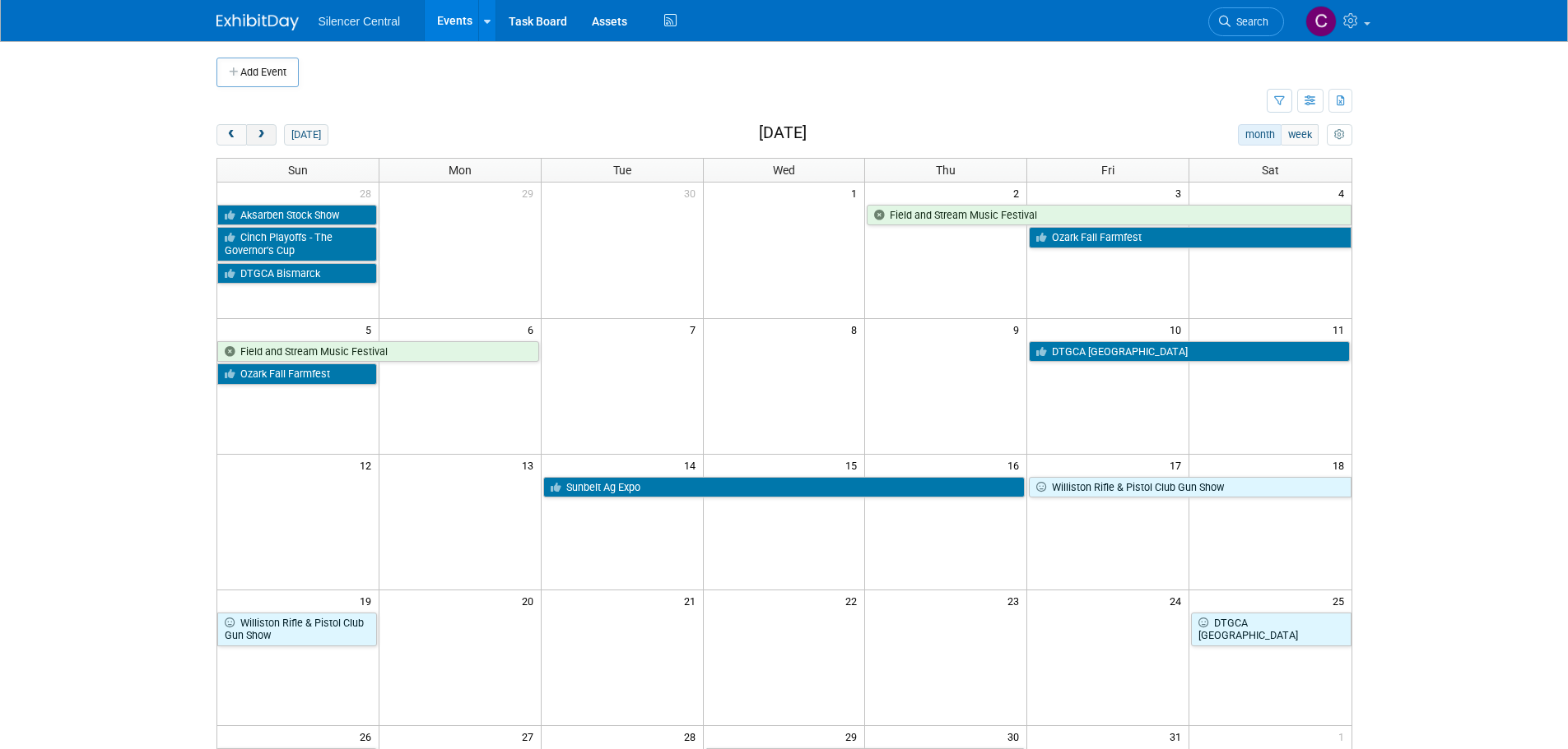
click at [266, 143] on button "next" at bounding box center [261, 135] width 31 height 22
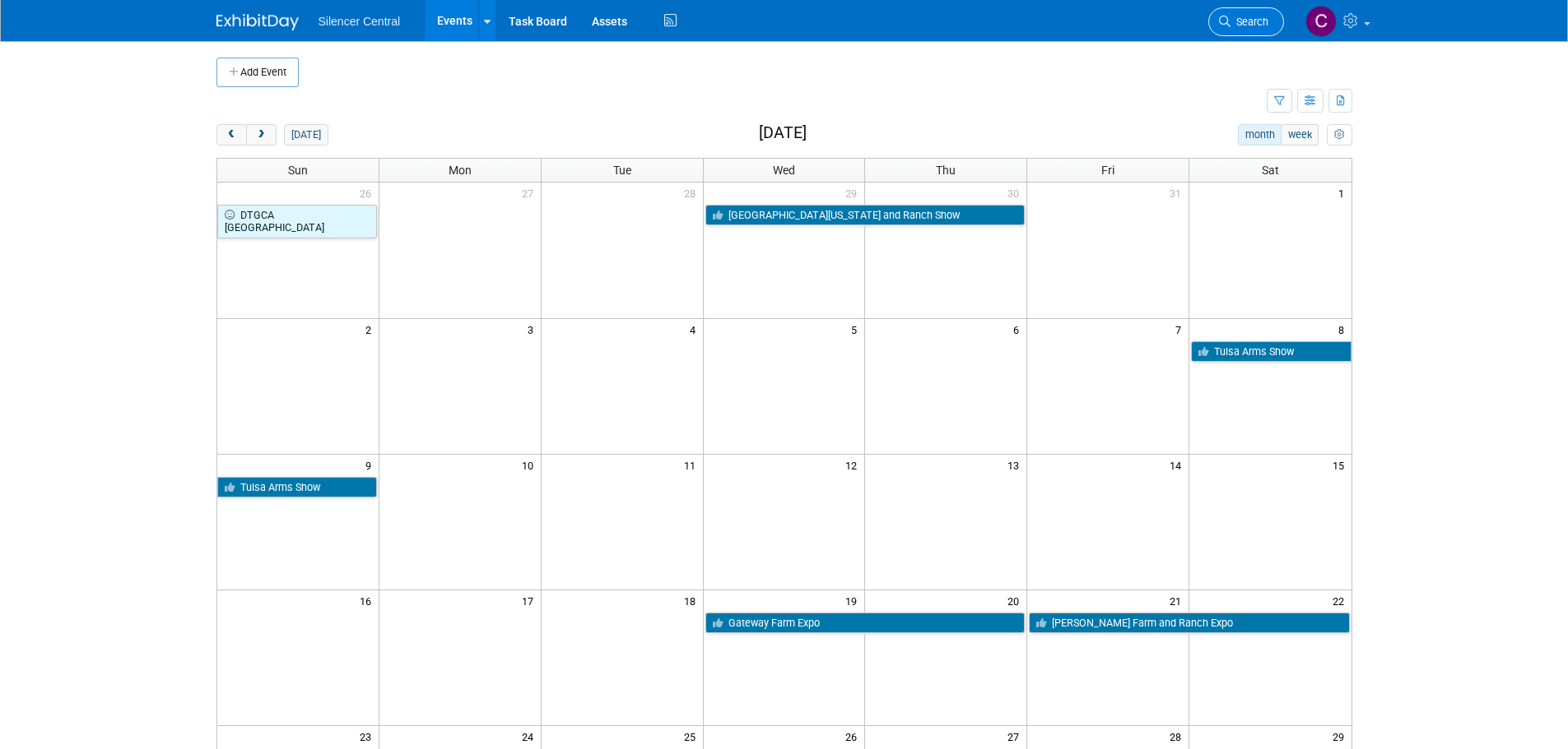
click at [1215, 27] on link "Search" at bounding box center [1246, 21] width 75 height 29
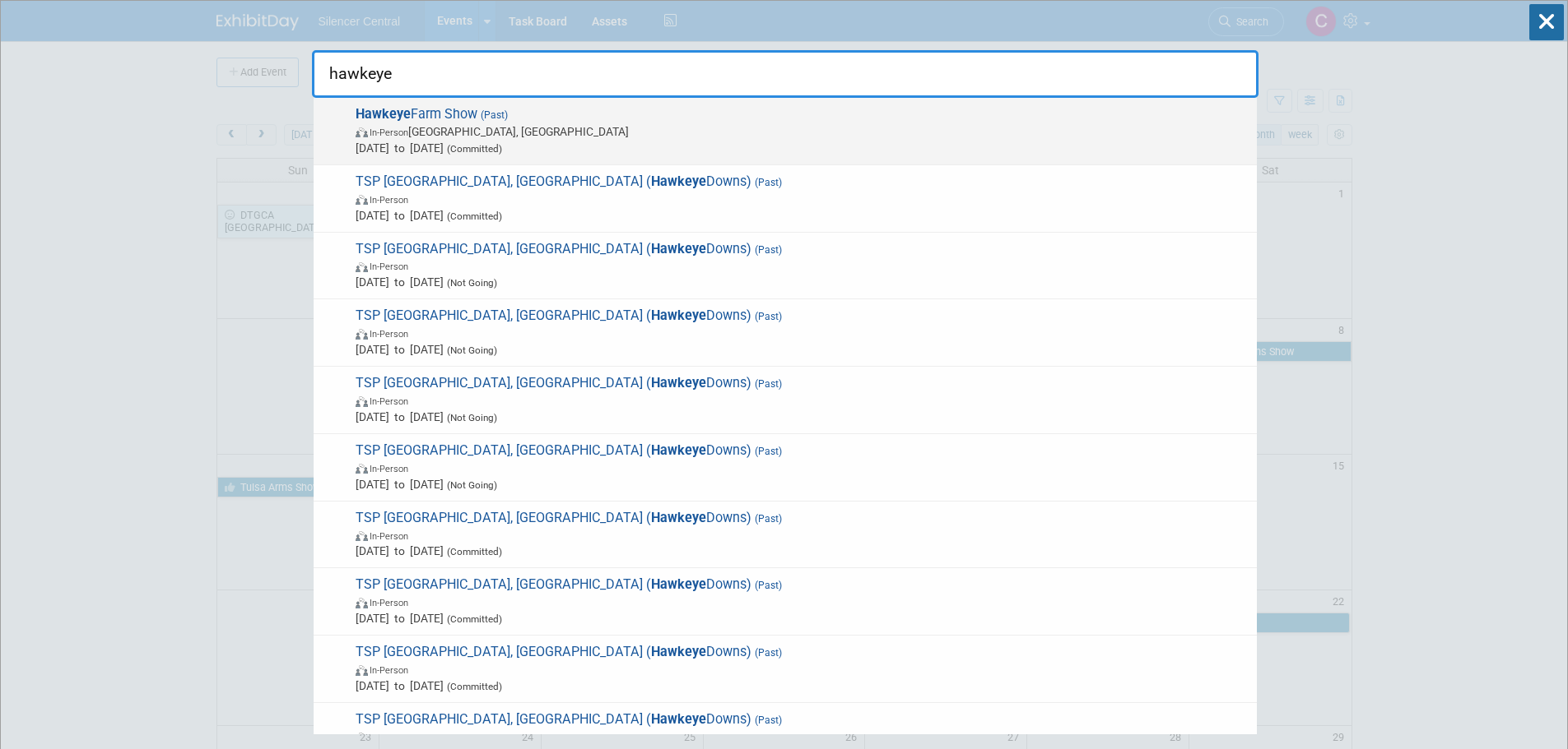
type input "hawkeye"
click at [805, 127] on span "In-Person Cedar Falls, IA" at bounding box center [802, 132] width 893 height 17
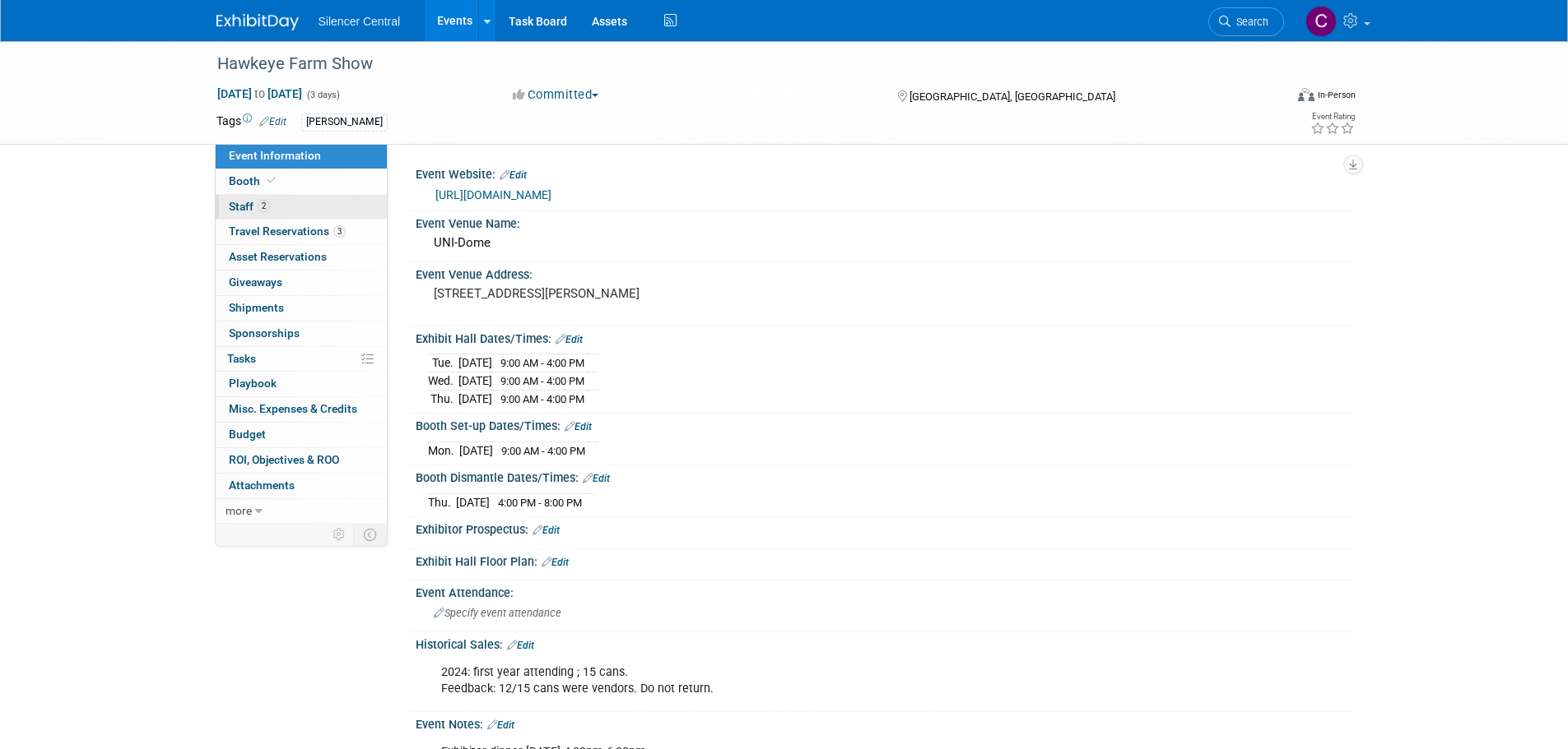
click at [301, 201] on link "2 Staff 2" at bounding box center [301, 207] width 171 height 25
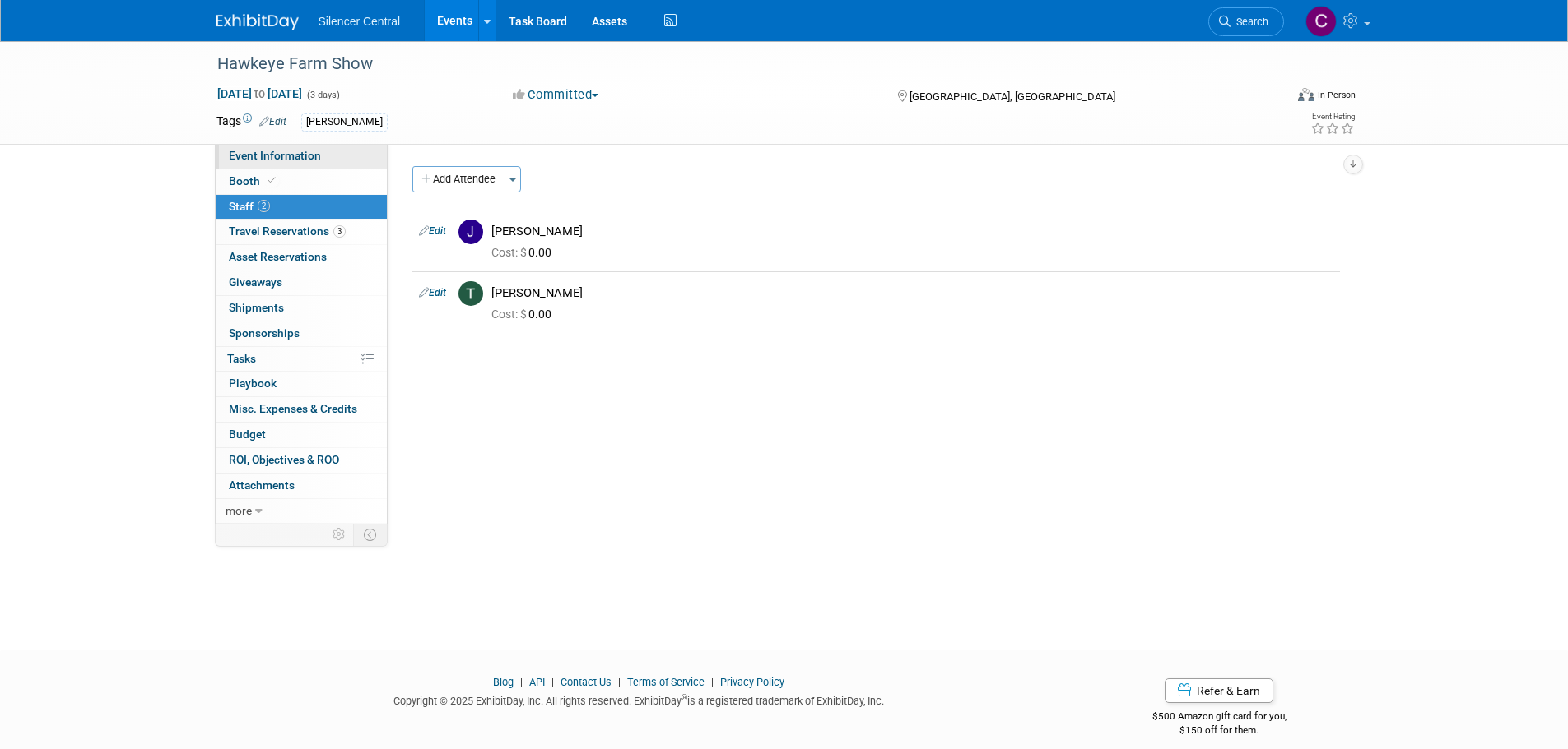
click at [329, 152] on link "Event Information" at bounding box center [301, 156] width 171 height 25
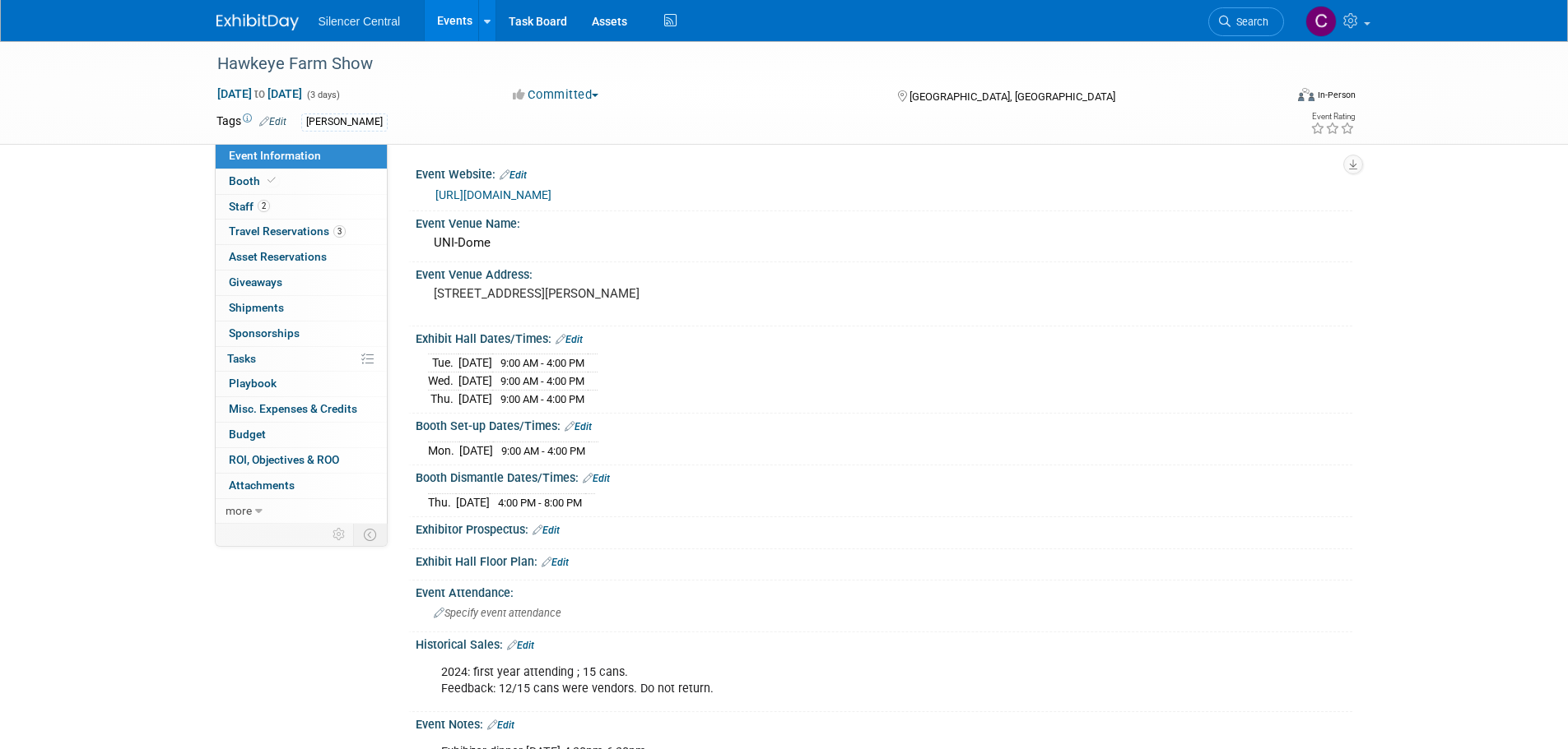
click at [259, 28] on img at bounding box center [257, 22] width 82 height 17
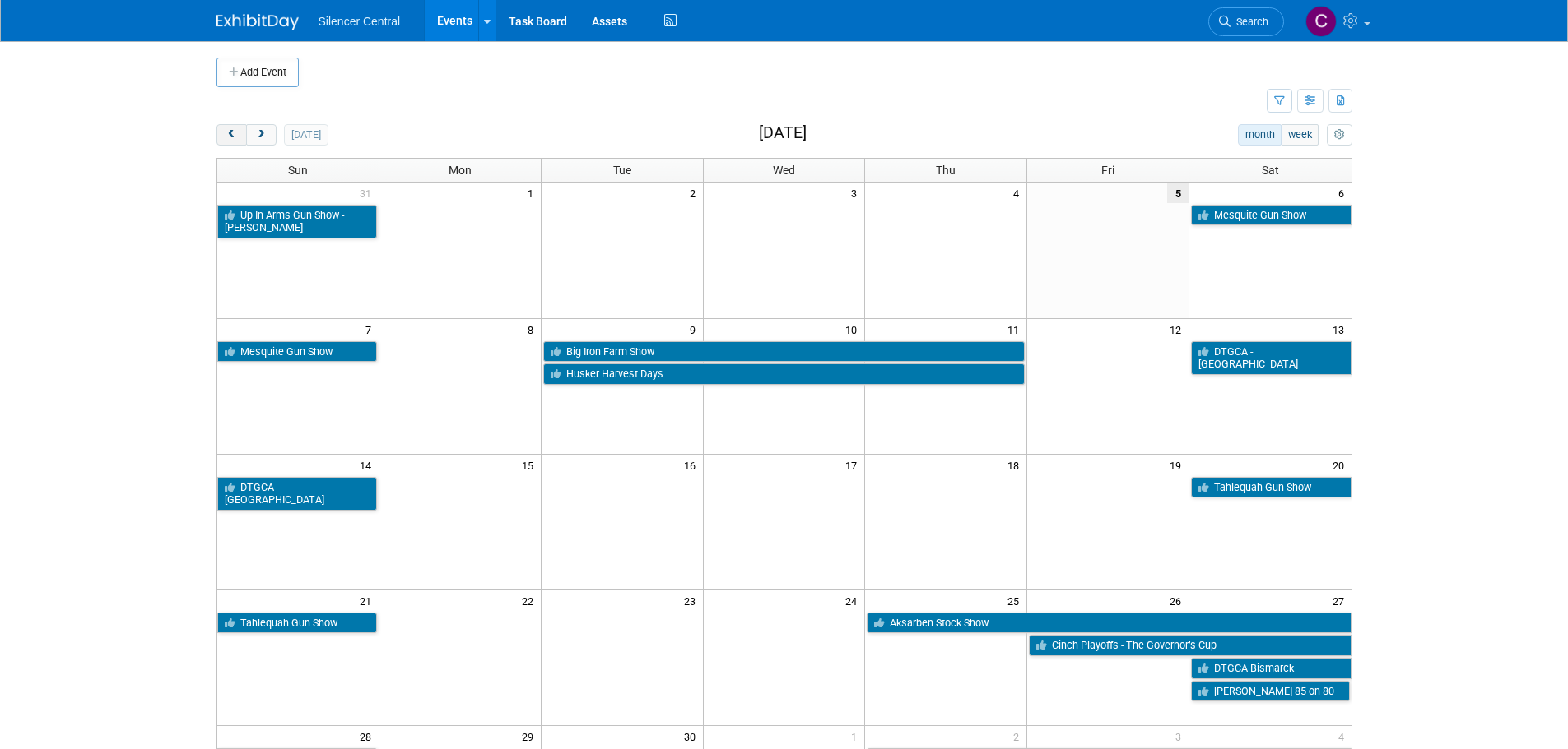
click at [240, 136] on button "prev" at bounding box center [231, 135] width 31 height 22
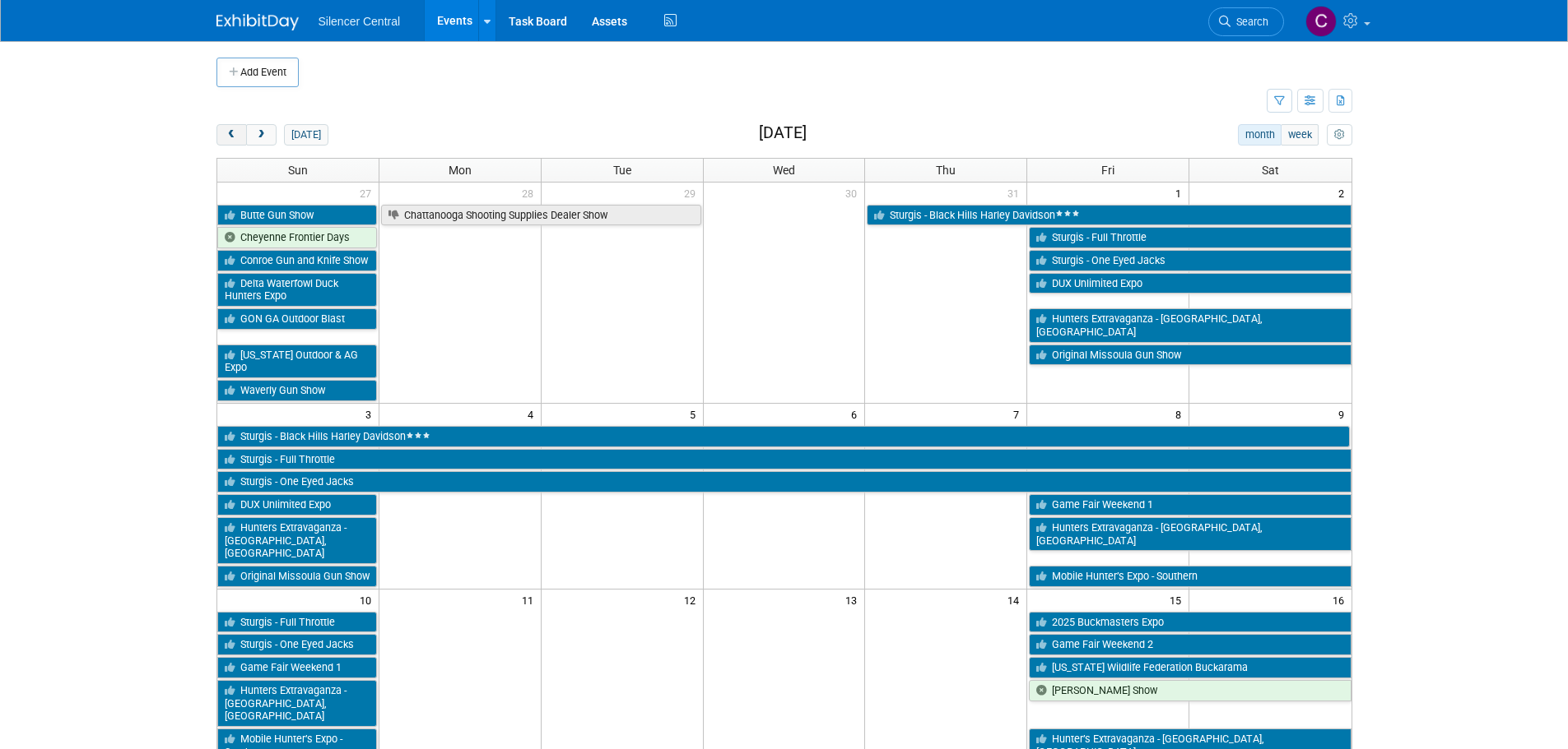
click at [240, 136] on button "prev" at bounding box center [231, 135] width 31 height 22
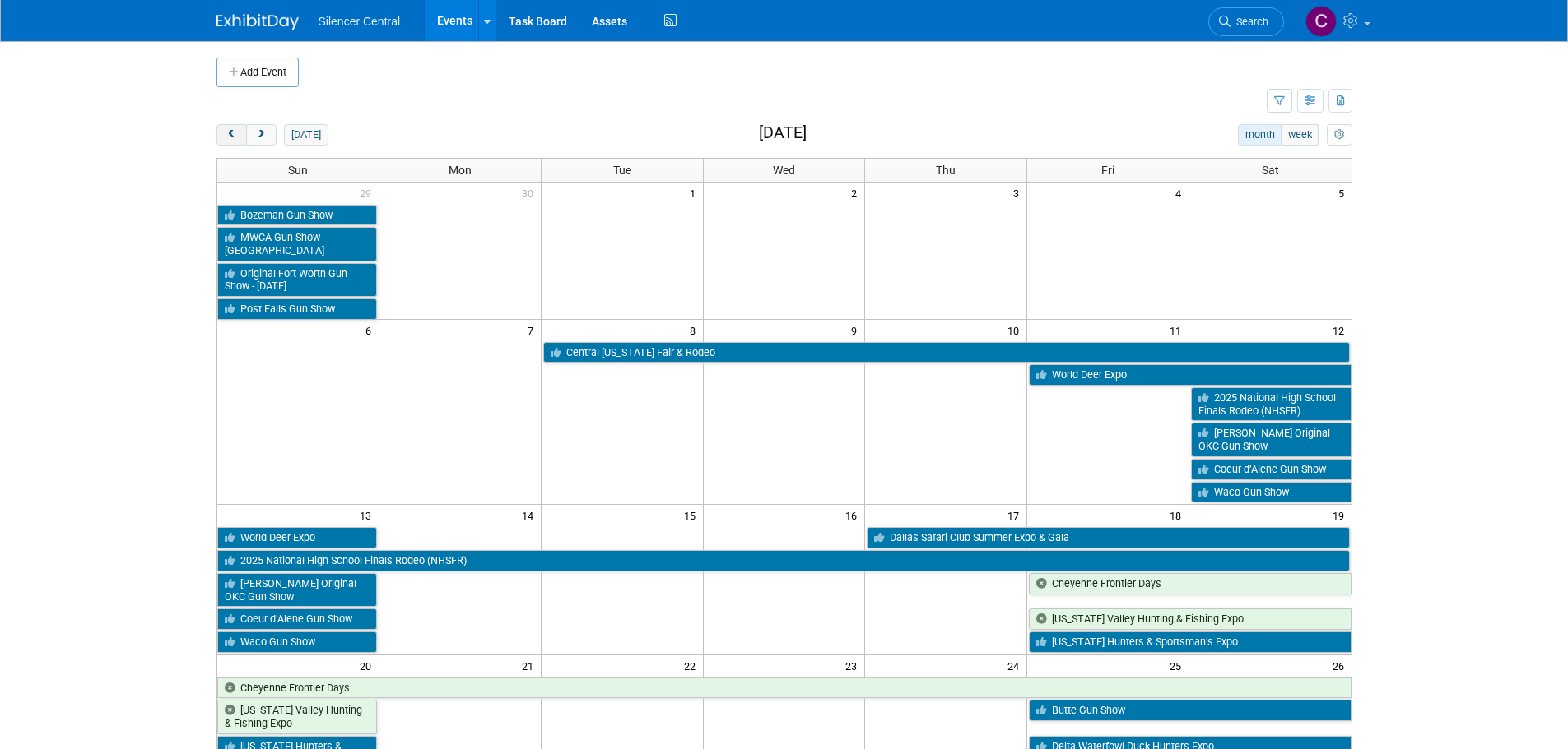
click at [240, 136] on button "prev" at bounding box center [231, 135] width 31 height 22
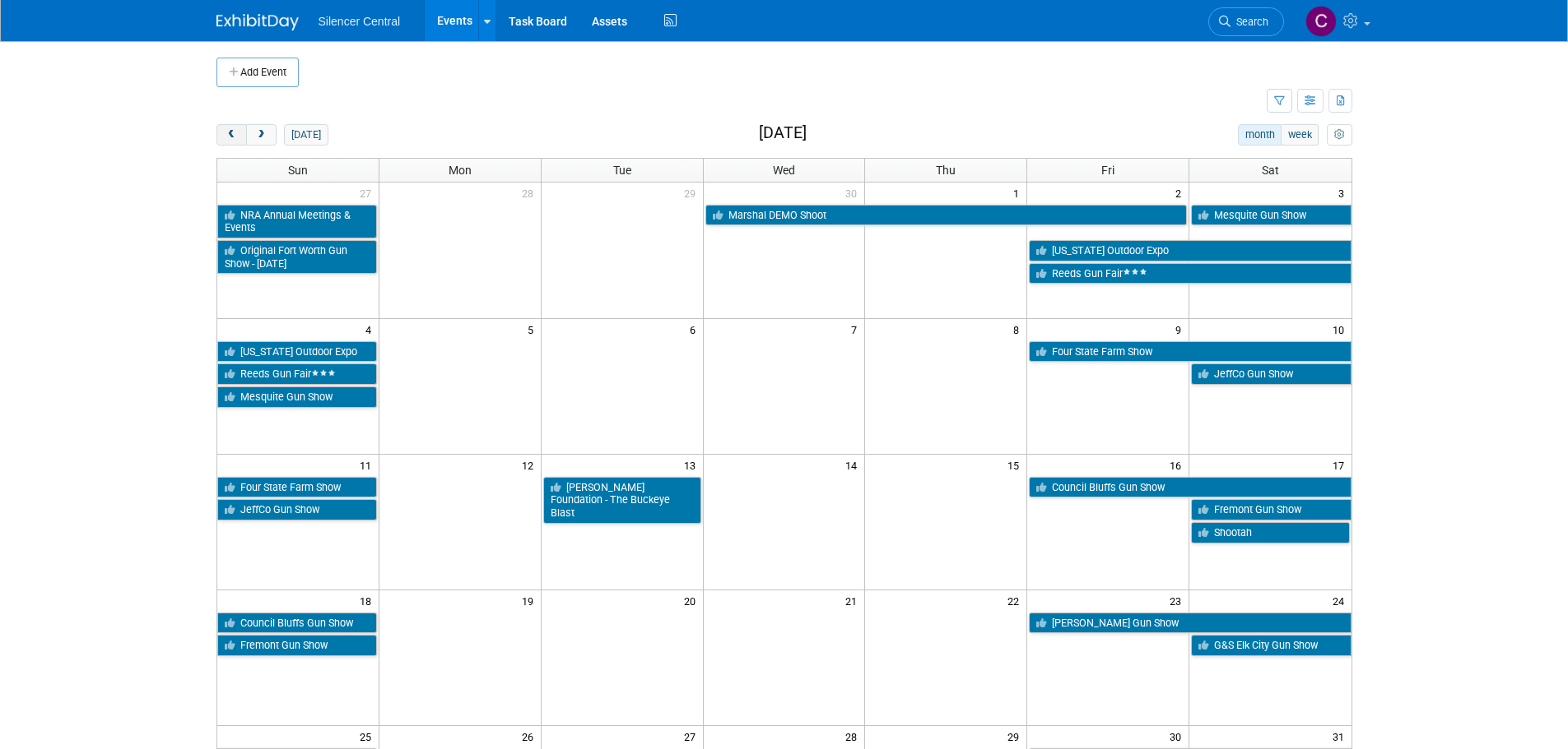
click at [240, 136] on button "prev" at bounding box center [231, 135] width 31 height 22
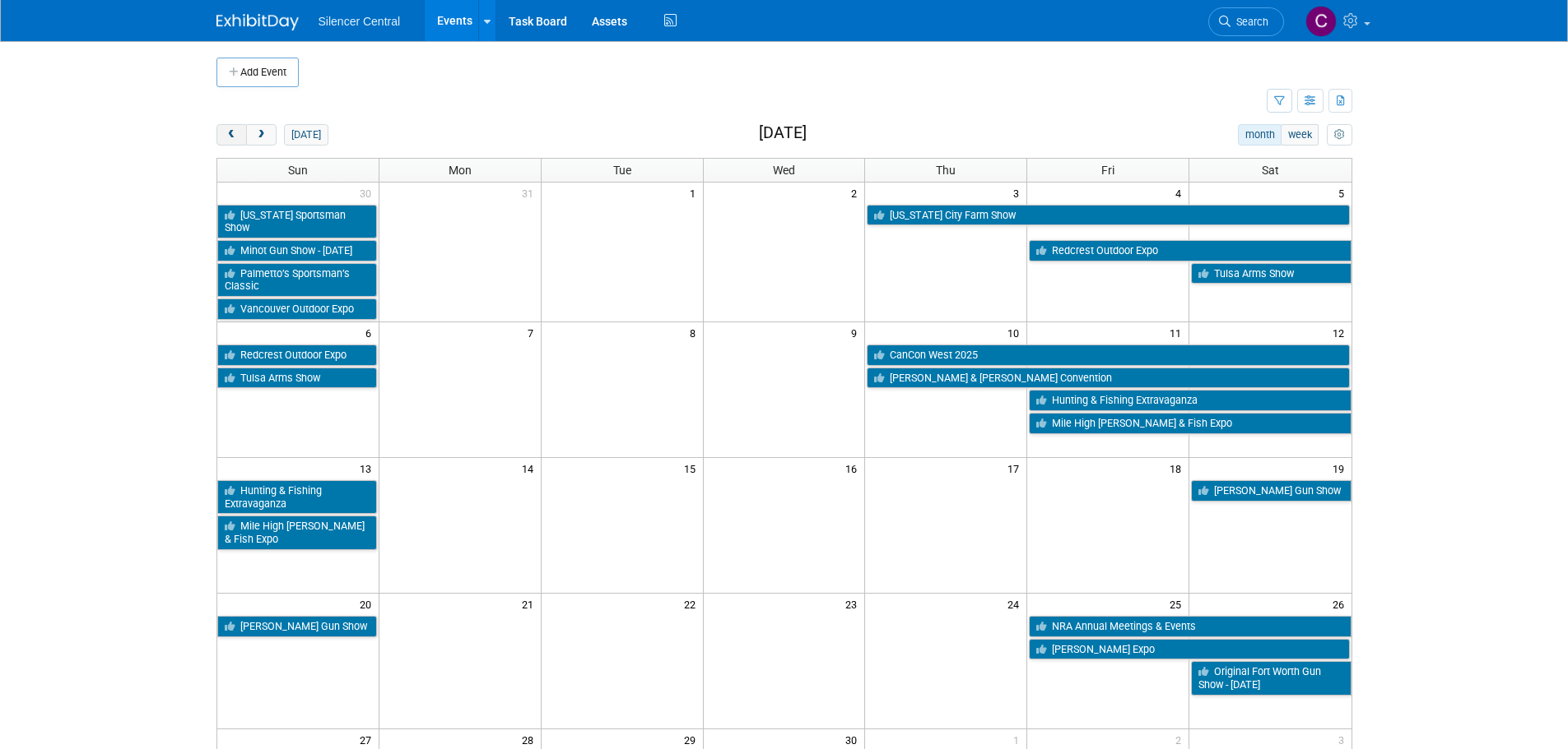
click at [240, 136] on button "prev" at bounding box center [231, 135] width 31 height 22
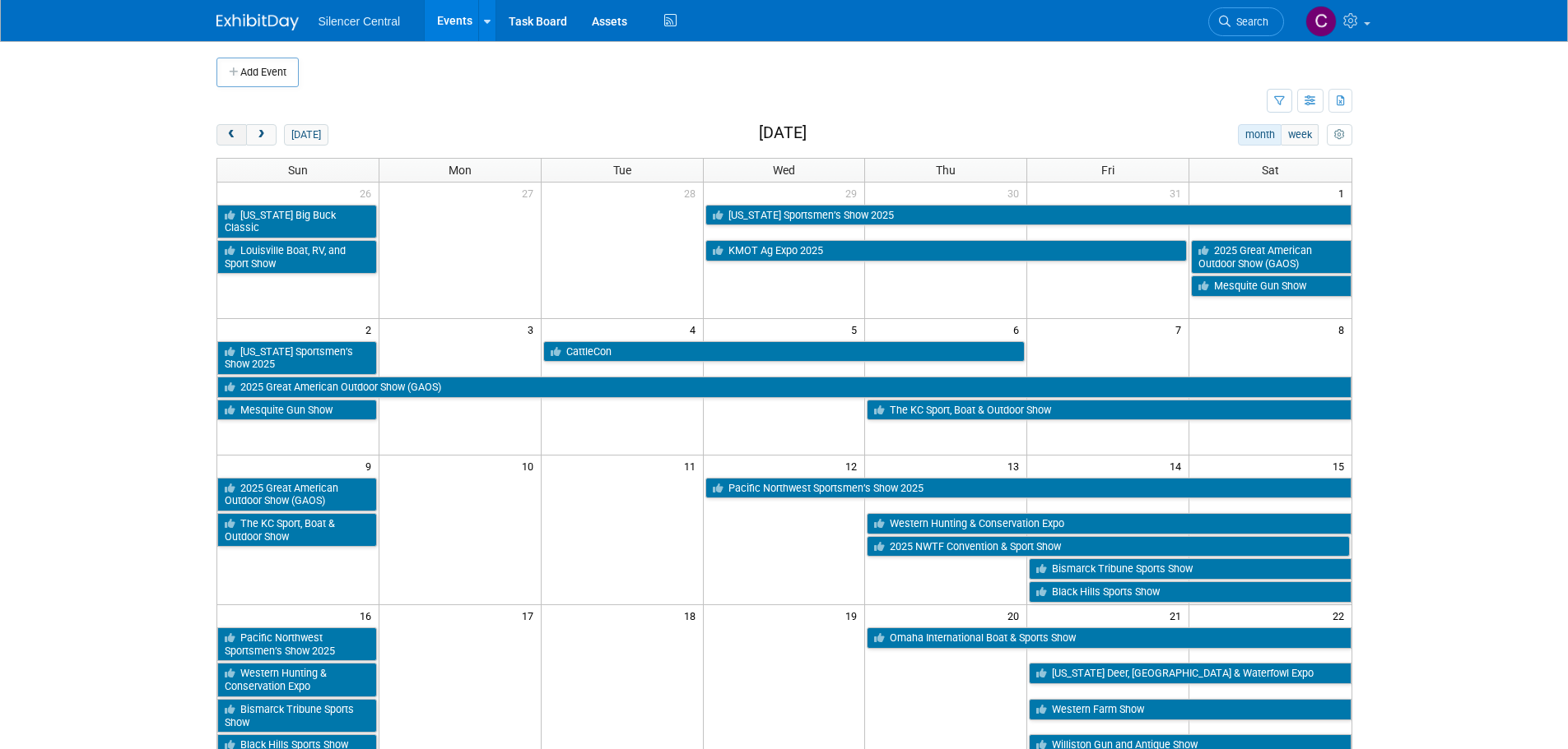
click at [240, 136] on button "prev" at bounding box center [231, 135] width 31 height 22
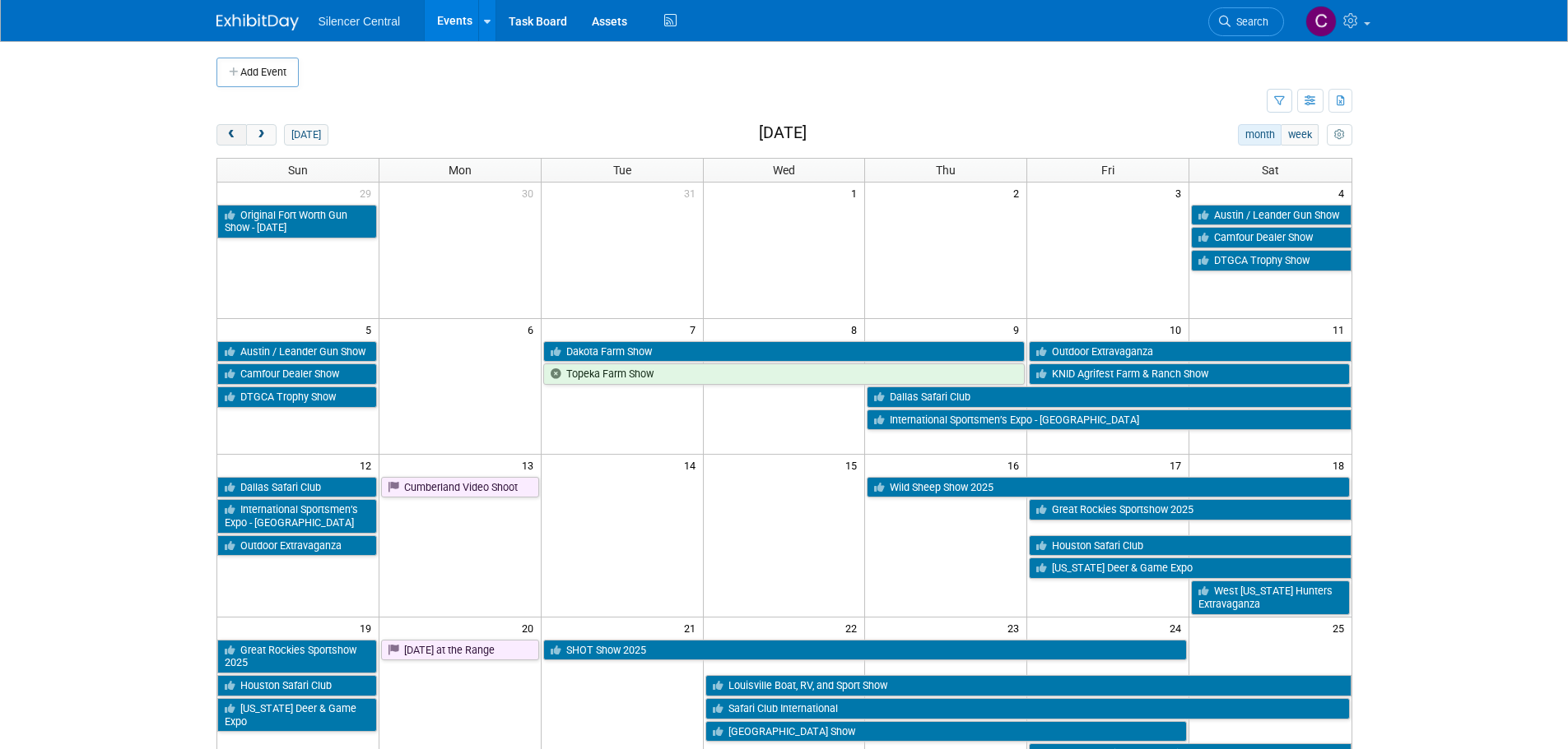
click at [240, 136] on button "prev" at bounding box center [231, 135] width 31 height 22
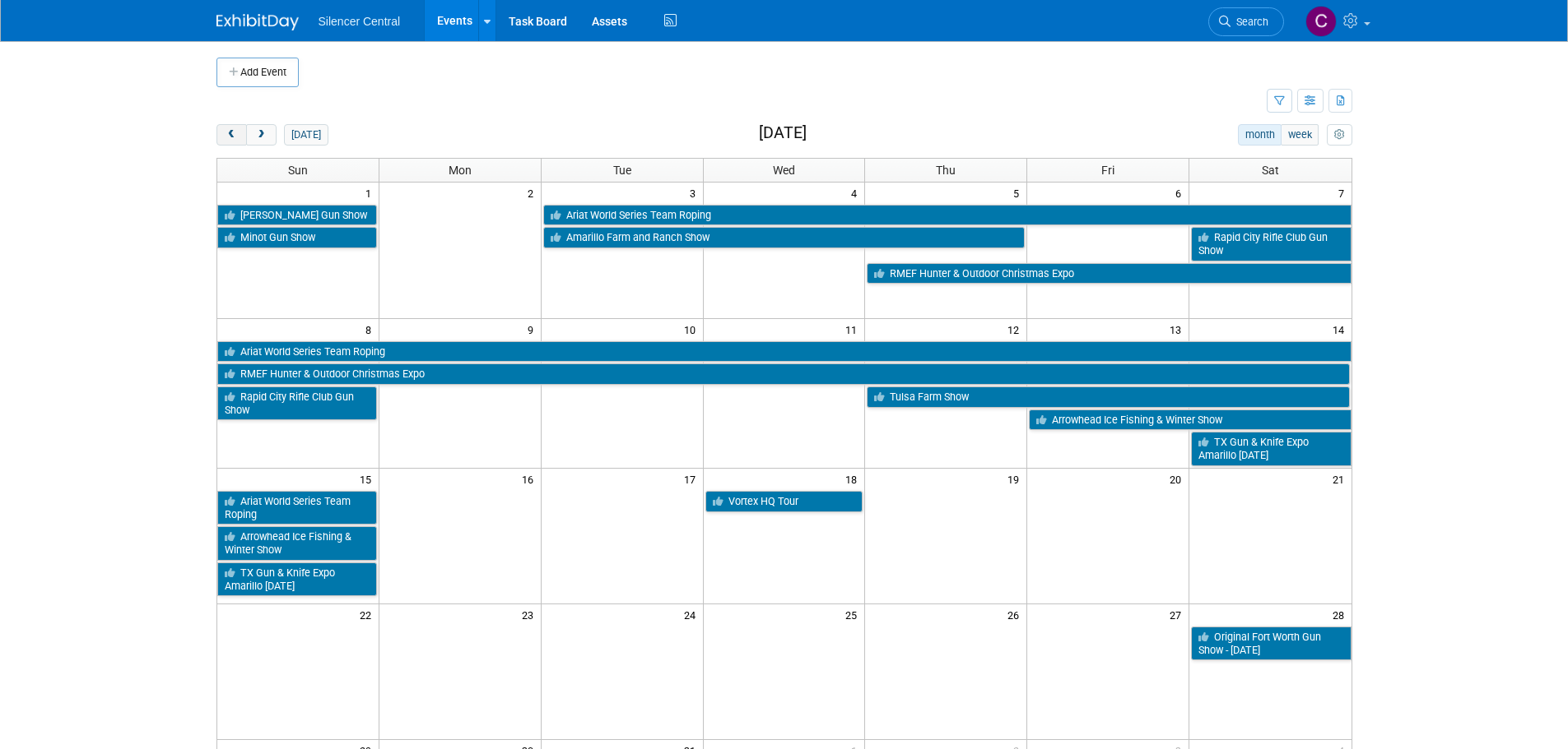
click at [240, 136] on button "prev" at bounding box center [231, 135] width 31 height 22
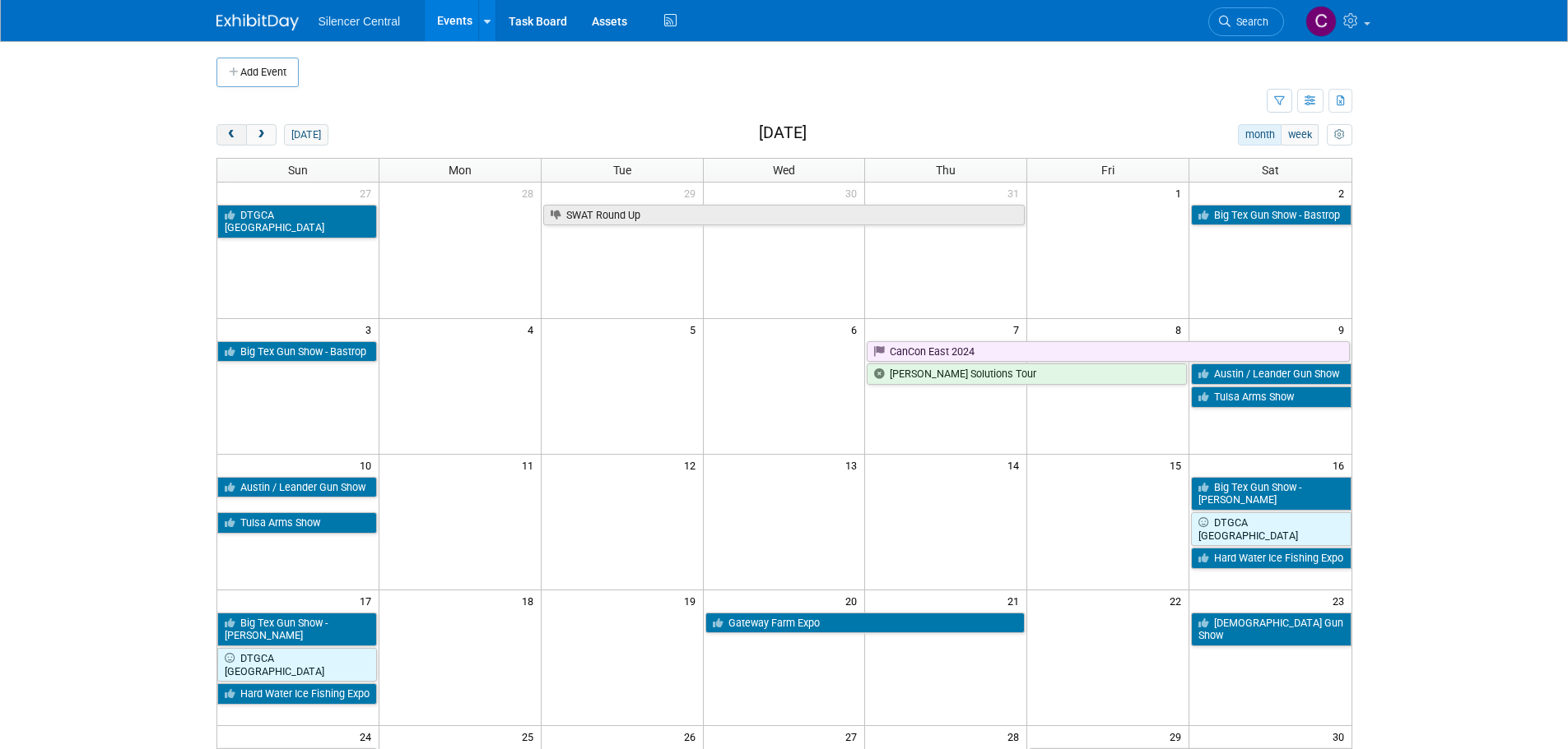
click at [233, 136] on span "prev" at bounding box center [232, 135] width 12 height 11
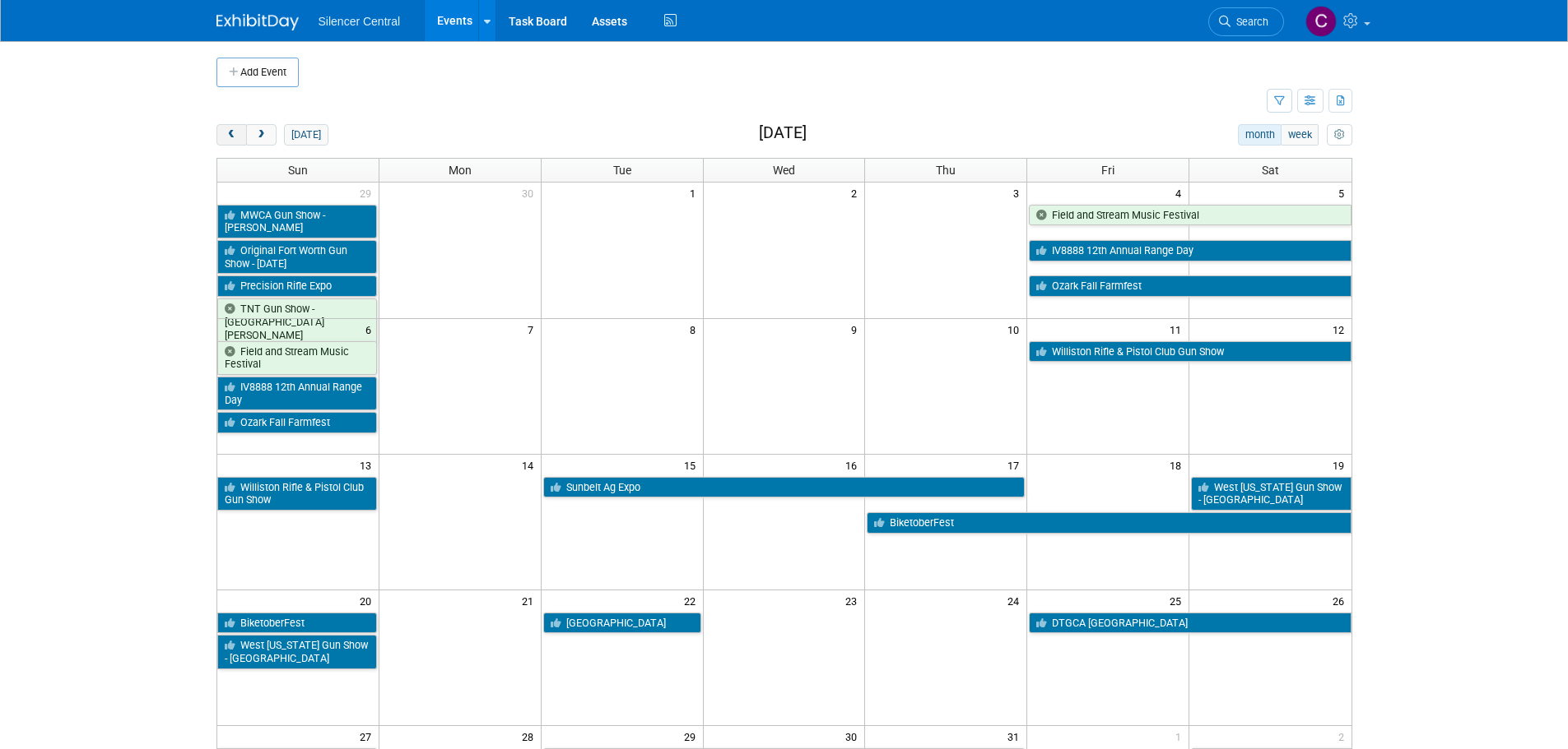
click at [233, 136] on span "prev" at bounding box center [232, 135] width 12 height 11
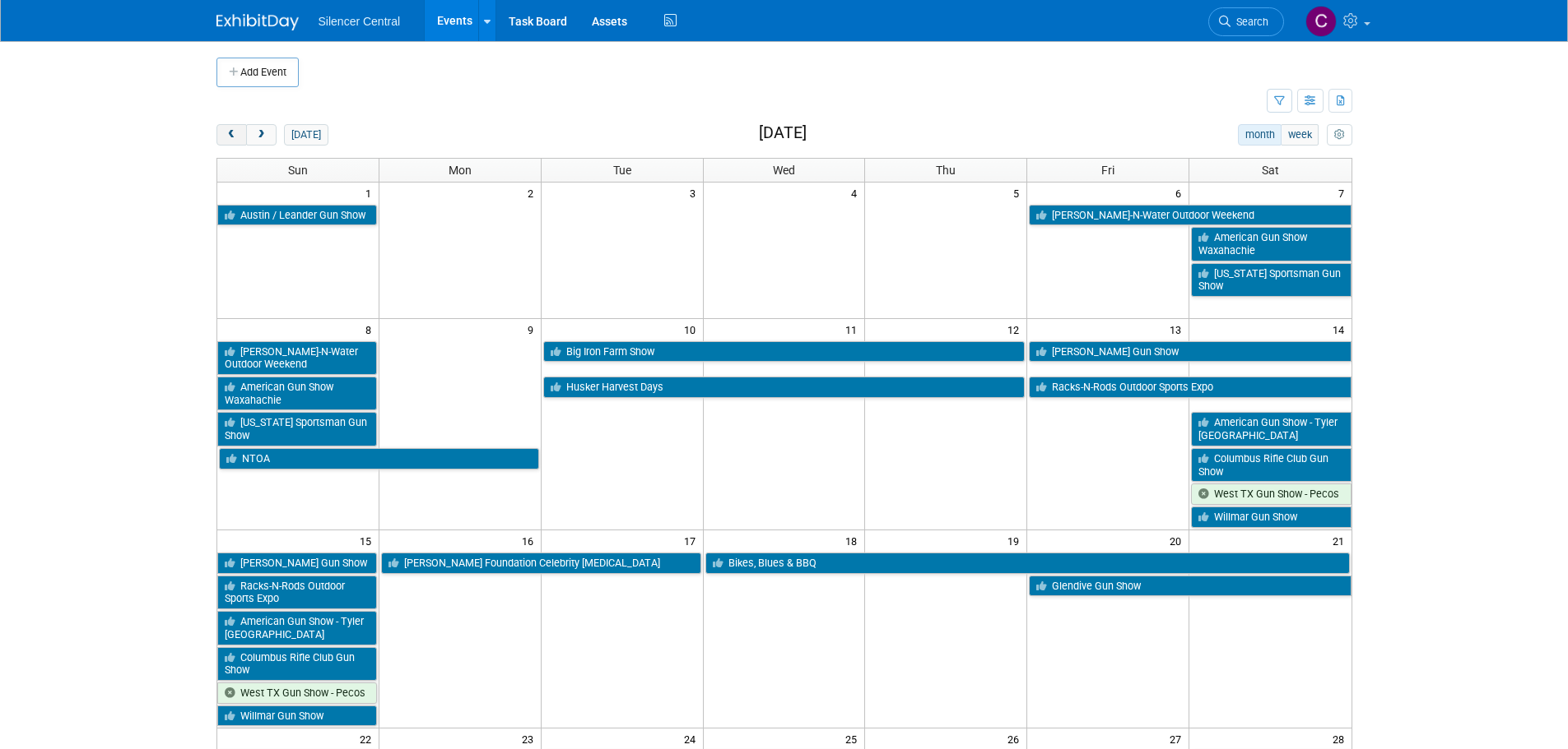
click at [233, 136] on span "prev" at bounding box center [232, 135] width 12 height 11
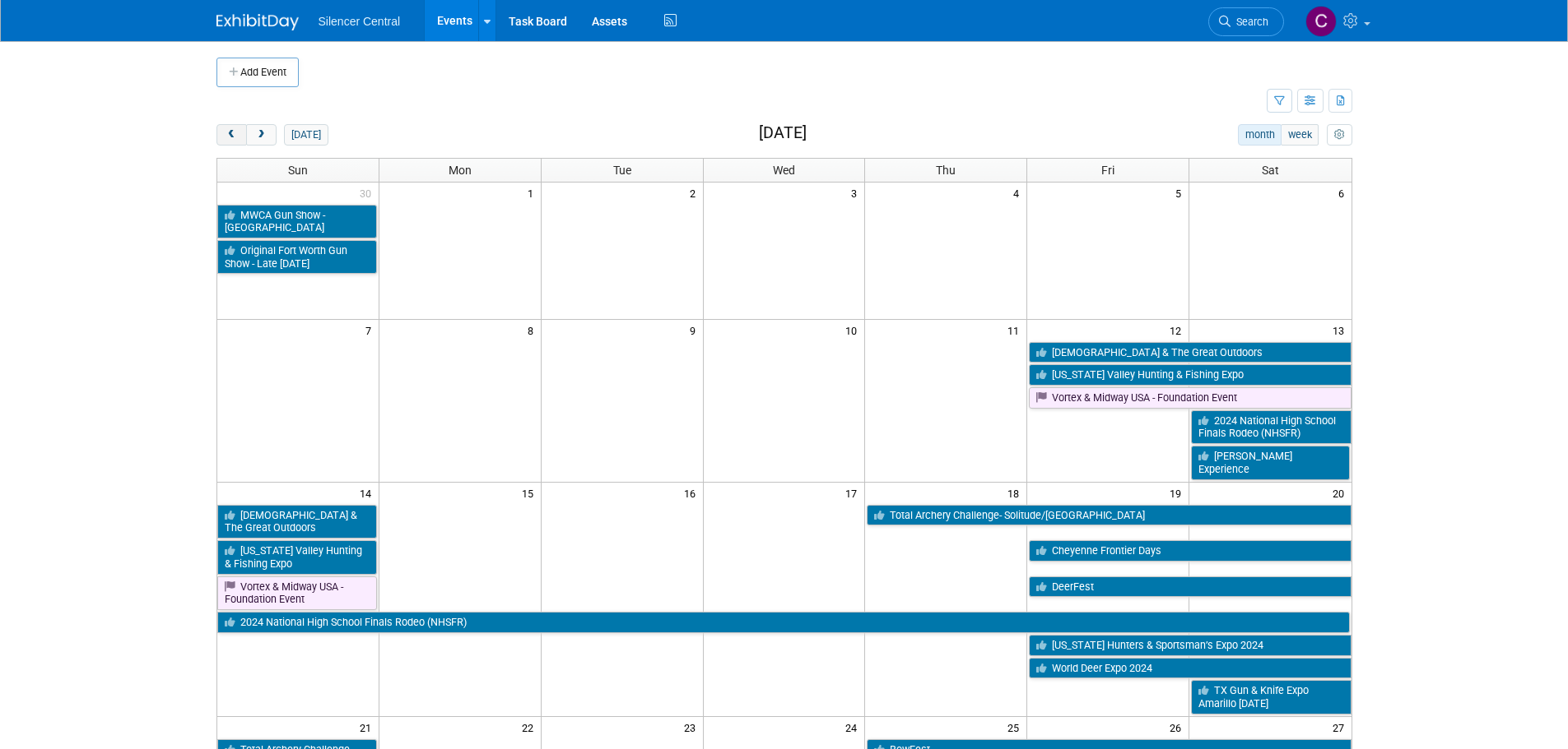
click at [233, 136] on span "prev" at bounding box center [232, 135] width 12 height 11
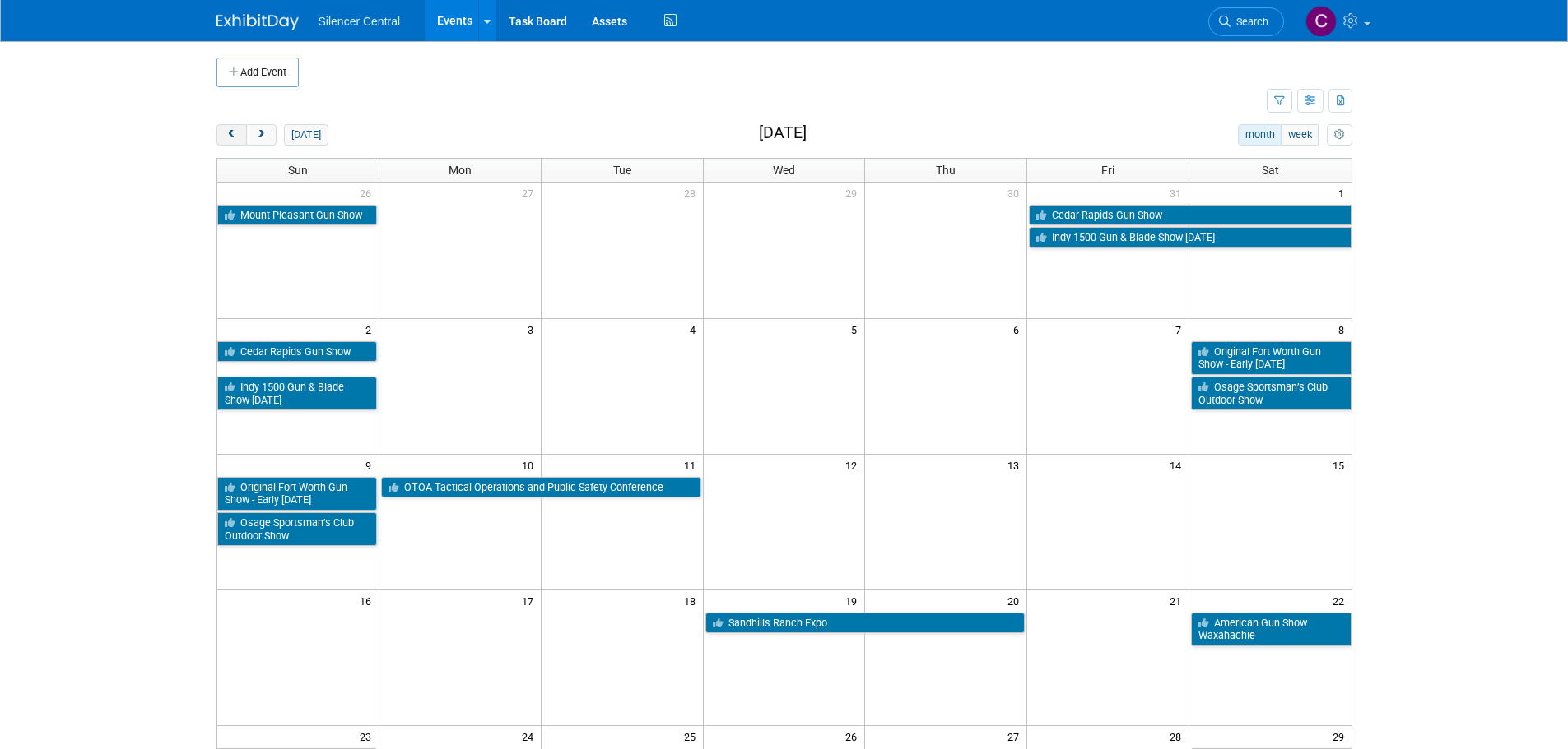
click at [233, 136] on span "prev" at bounding box center [232, 135] width 12 height 11
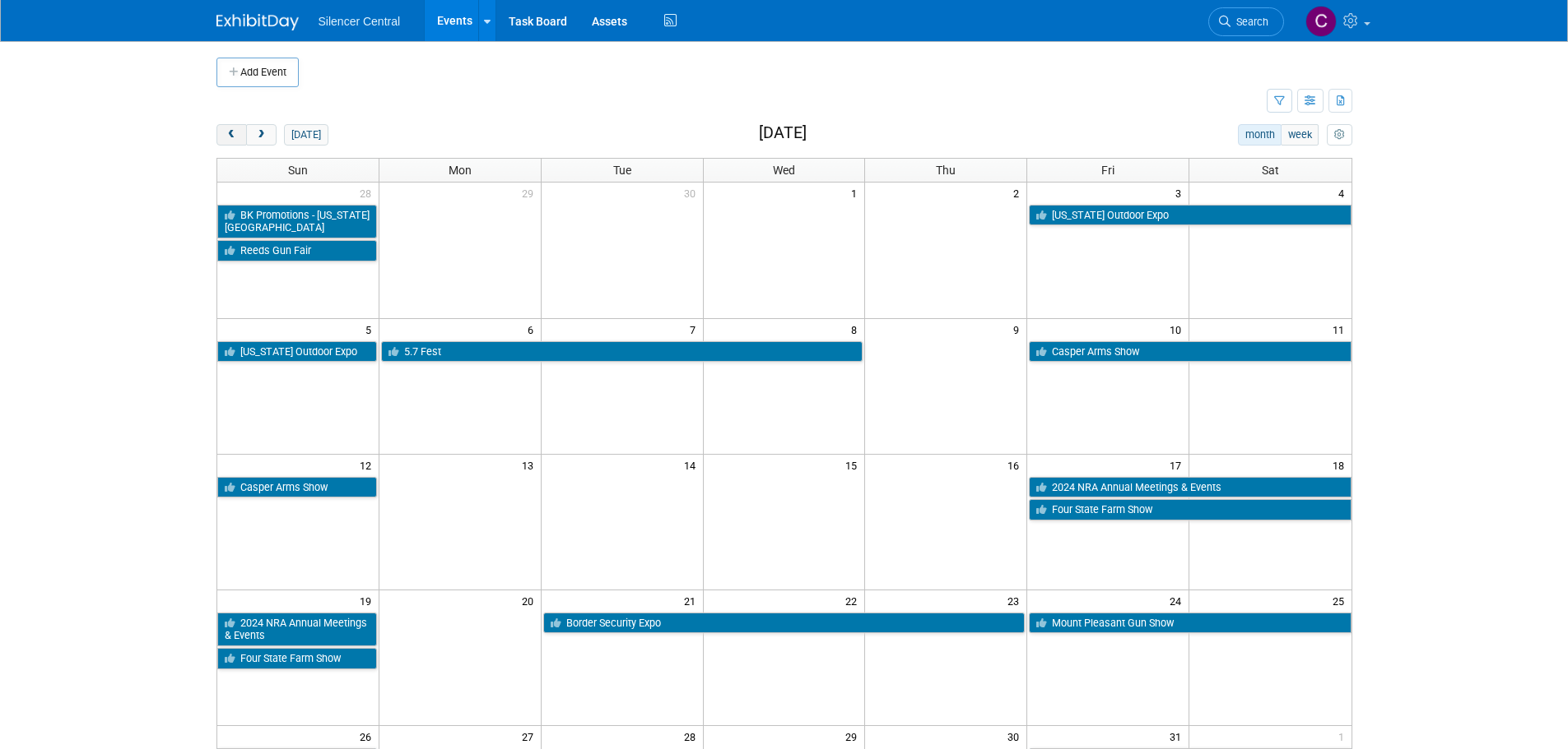
click at [233, 136] on span "prev" at bounding box center [232, 135] width 12 height 11
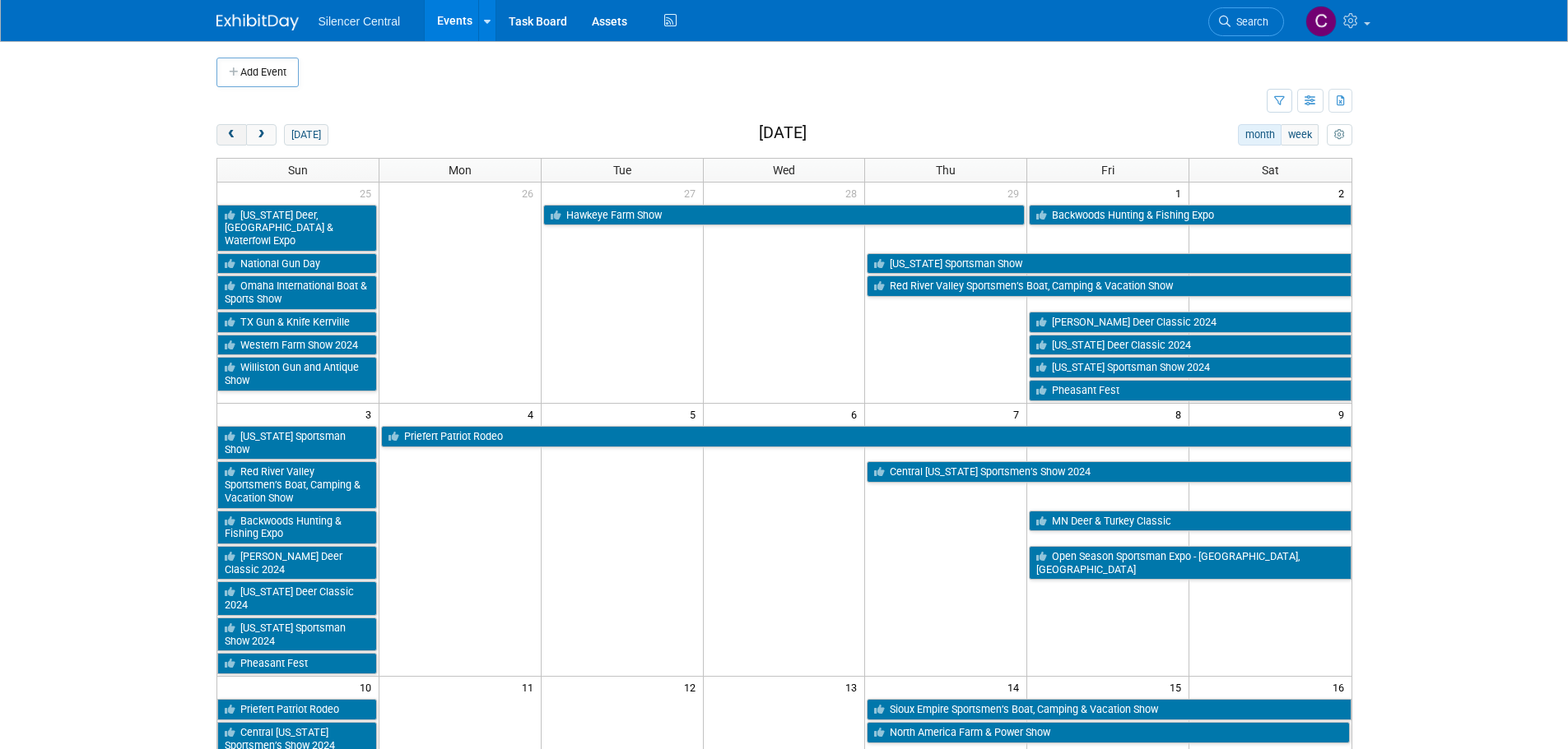
click at [233, 136] on span "prev" at bounding box center [232, 135] width 12 height 11
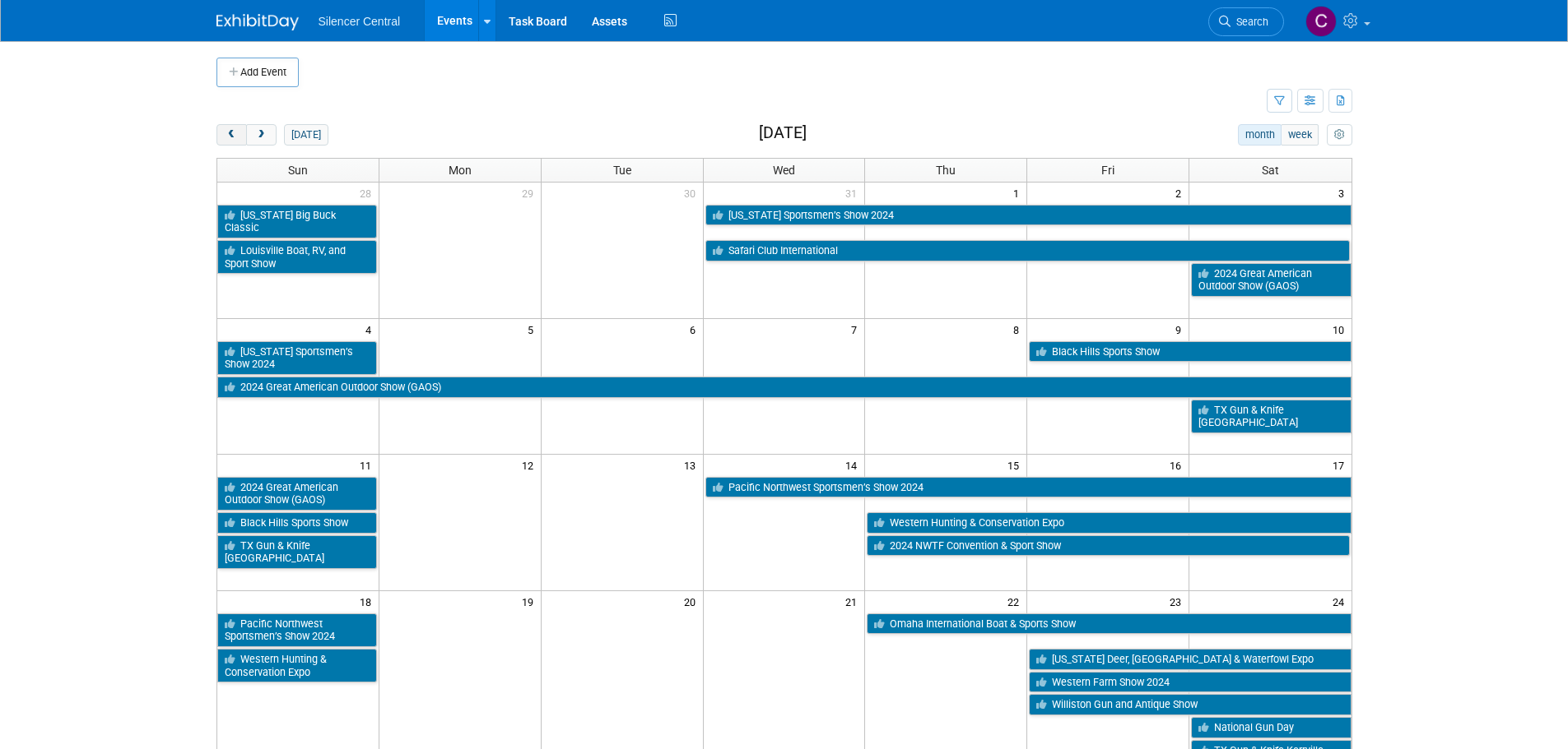
click at [233, 136] on span "prev" at bounding box center [232, 135] width 12 height 11
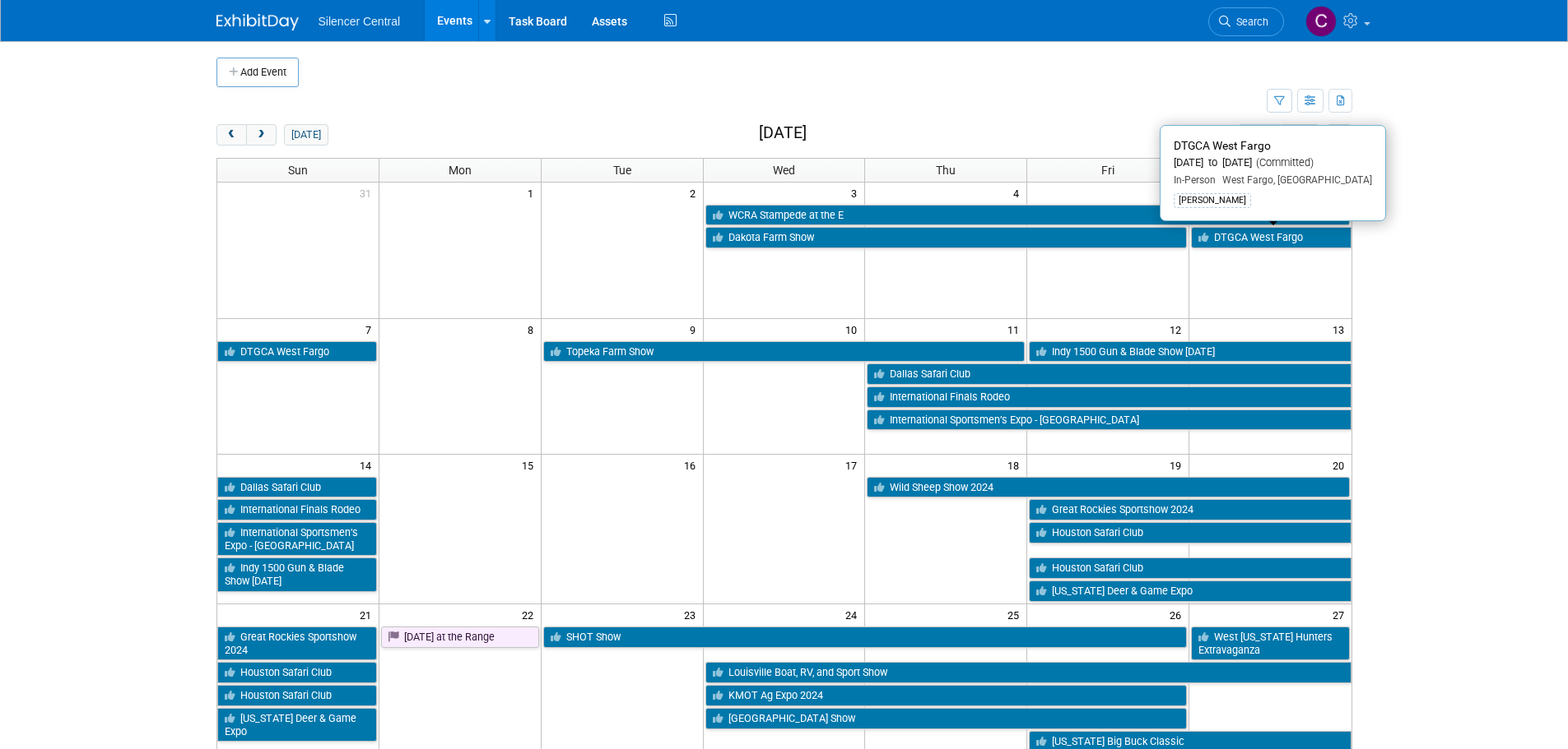
click at [1258, 240] on link "DTGCA West Fargo" at bounding box center [1270, 238] width 160 height 22
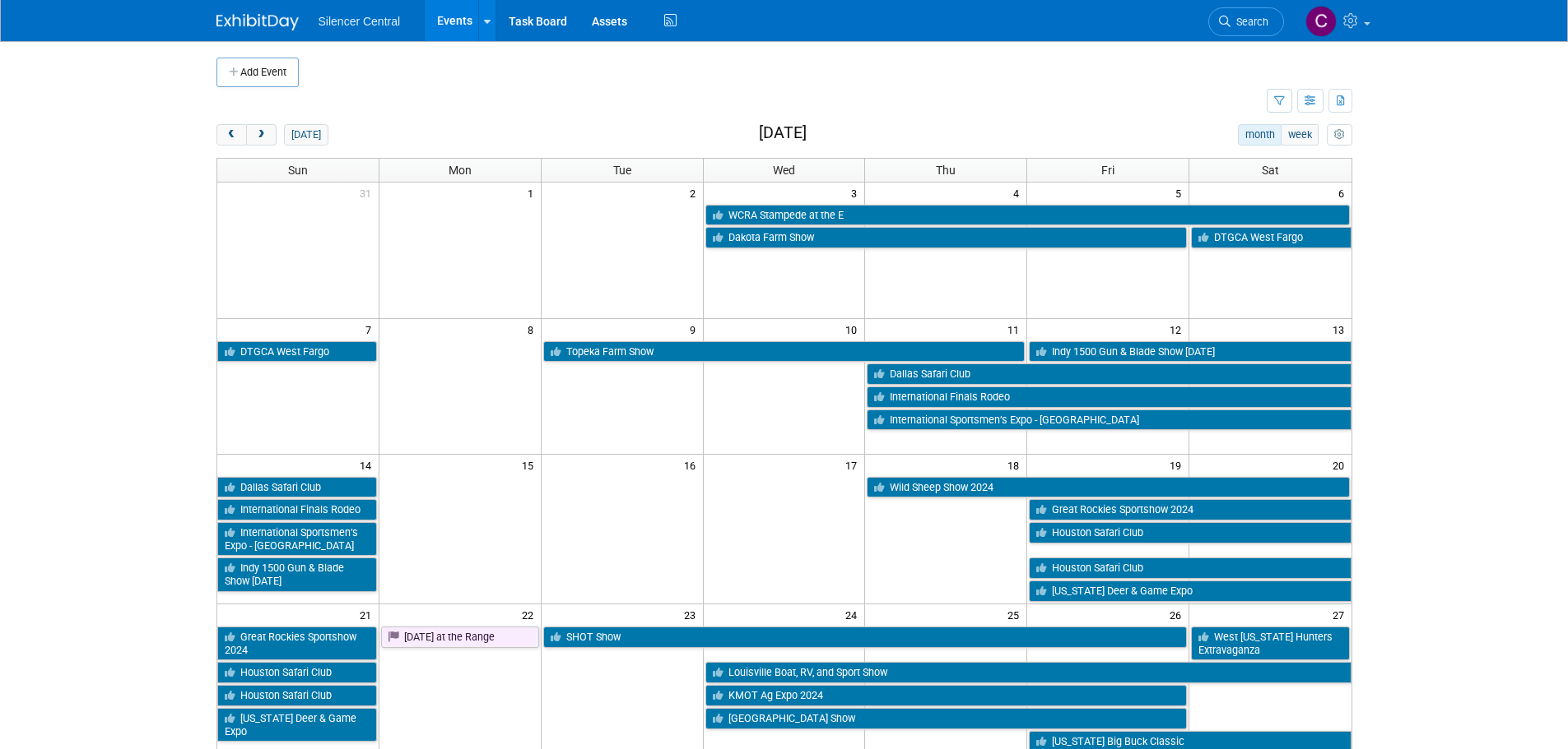
drag, startPoint x: 253, startPoint y: 133, endPoint x: 270, endPoint y: 153, distance: 26.2
click at [255, 133] on button "next" at bounding box center [261, 135] width 31 height 22
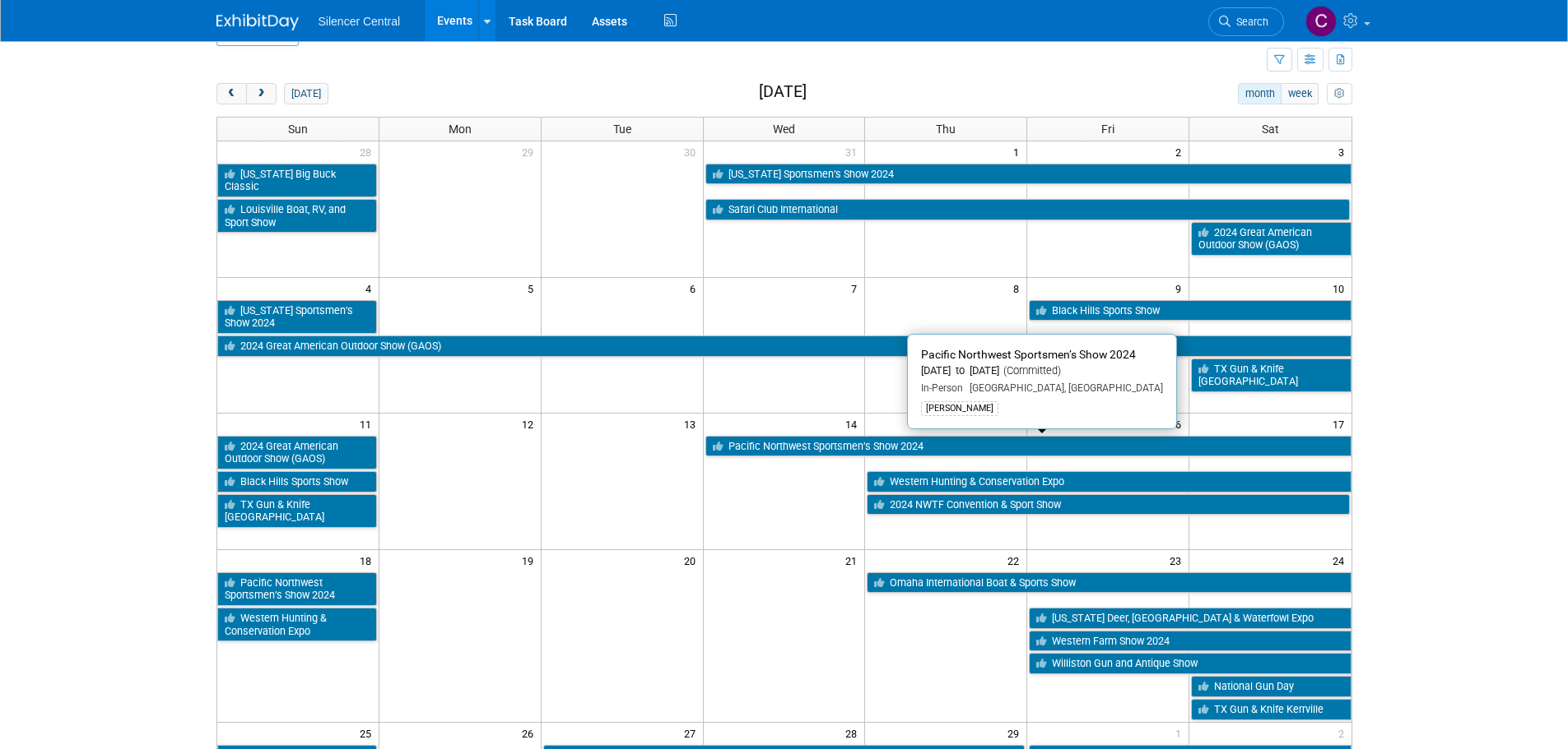
scroll to position [82, 0]
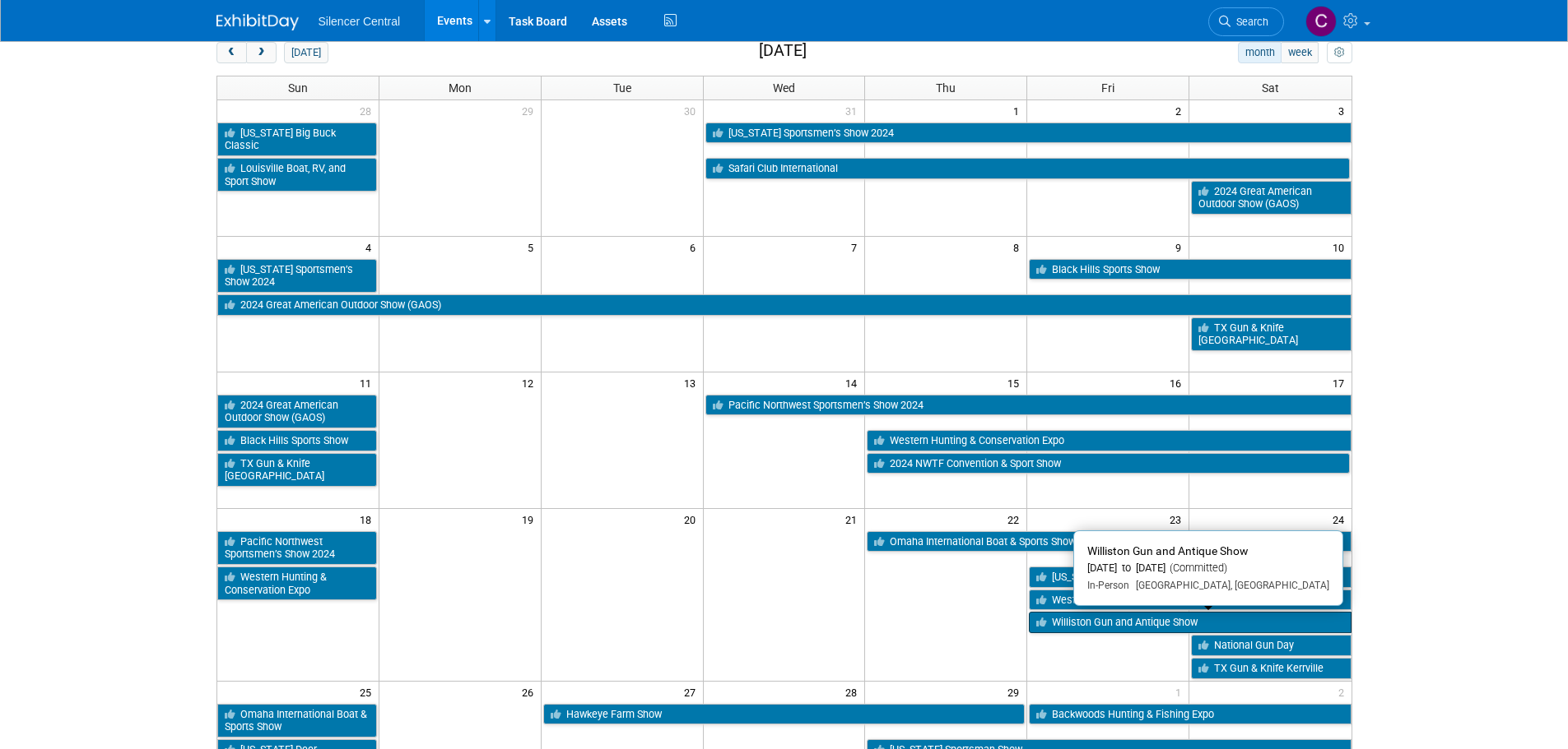
click at [1122, 628] on link "Williston Gun and Antique Show" at bounding box center [1189, 623] width 322 height 22
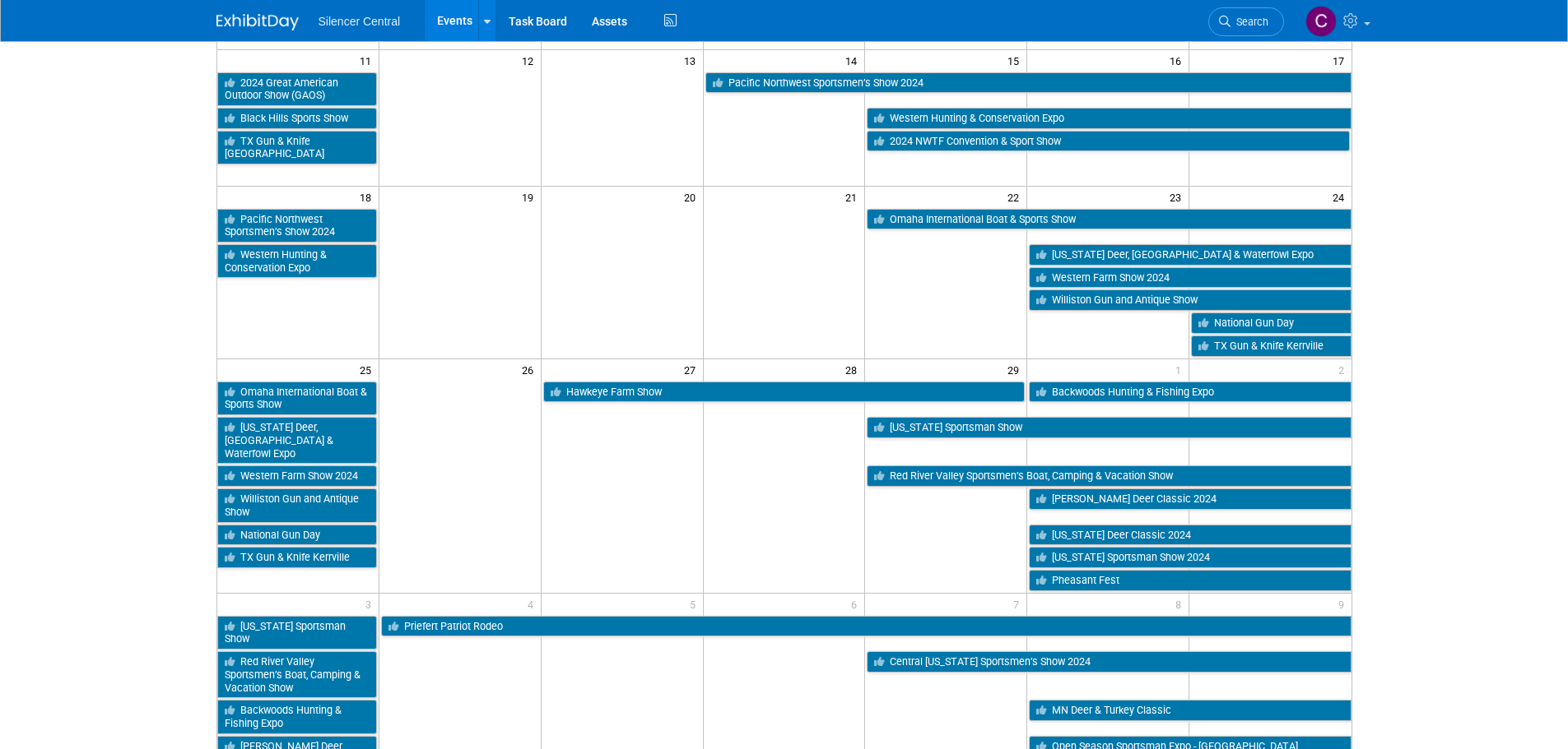
scroll to position [576, 0]
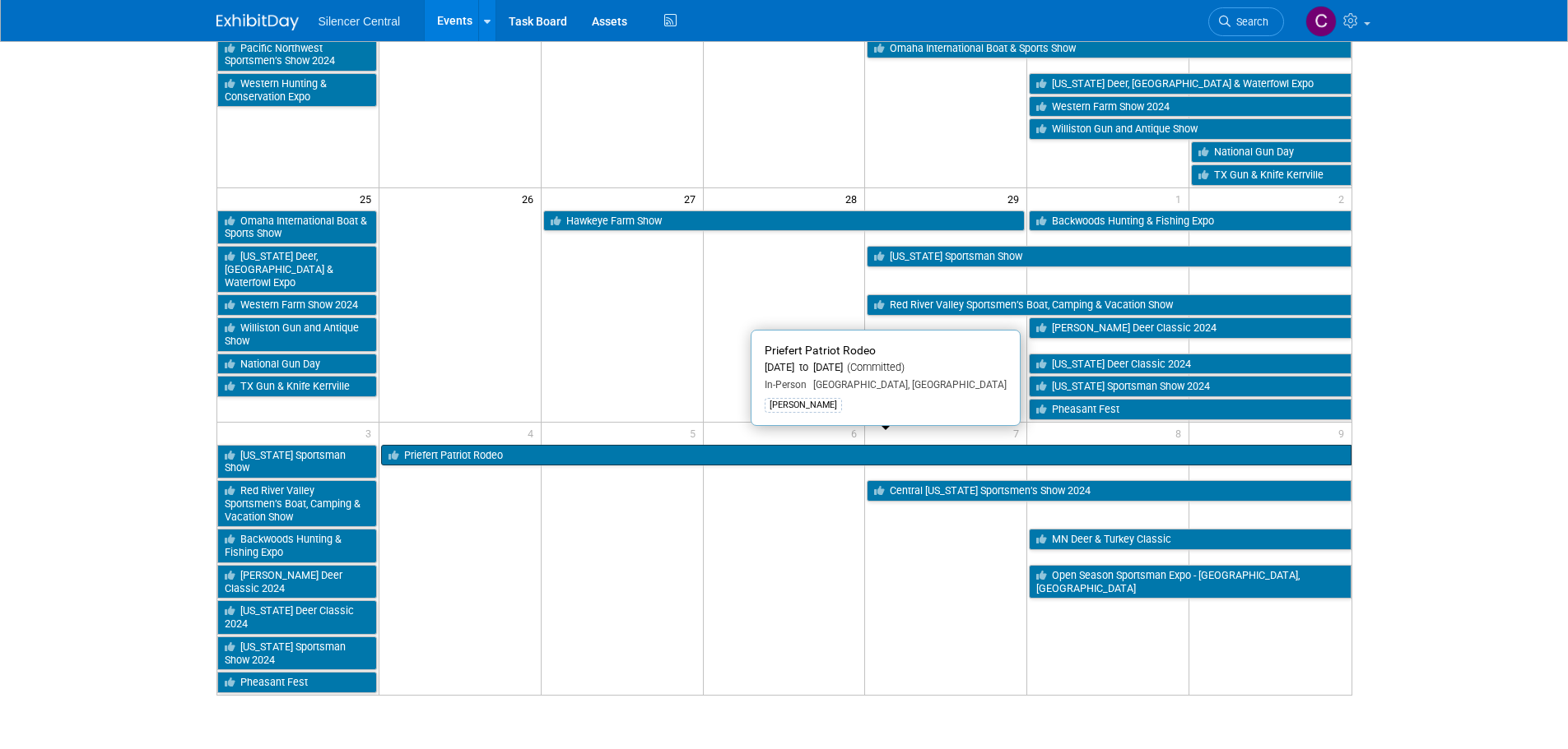
click at [579, 445] on link "Priefert Patriot Rodeo" at bounding box center [865, 456] width 970 height 22
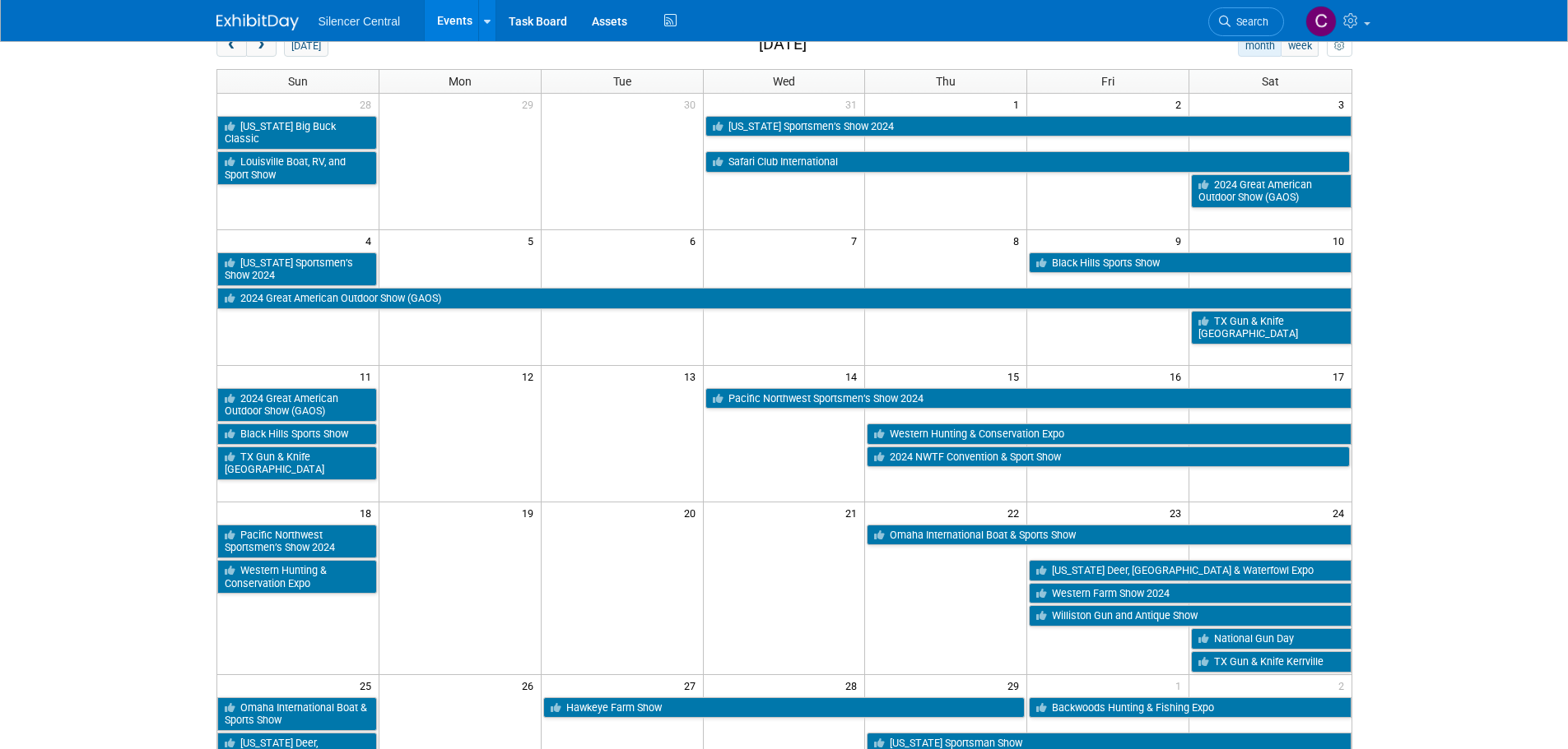
scroll to position [0, 0]
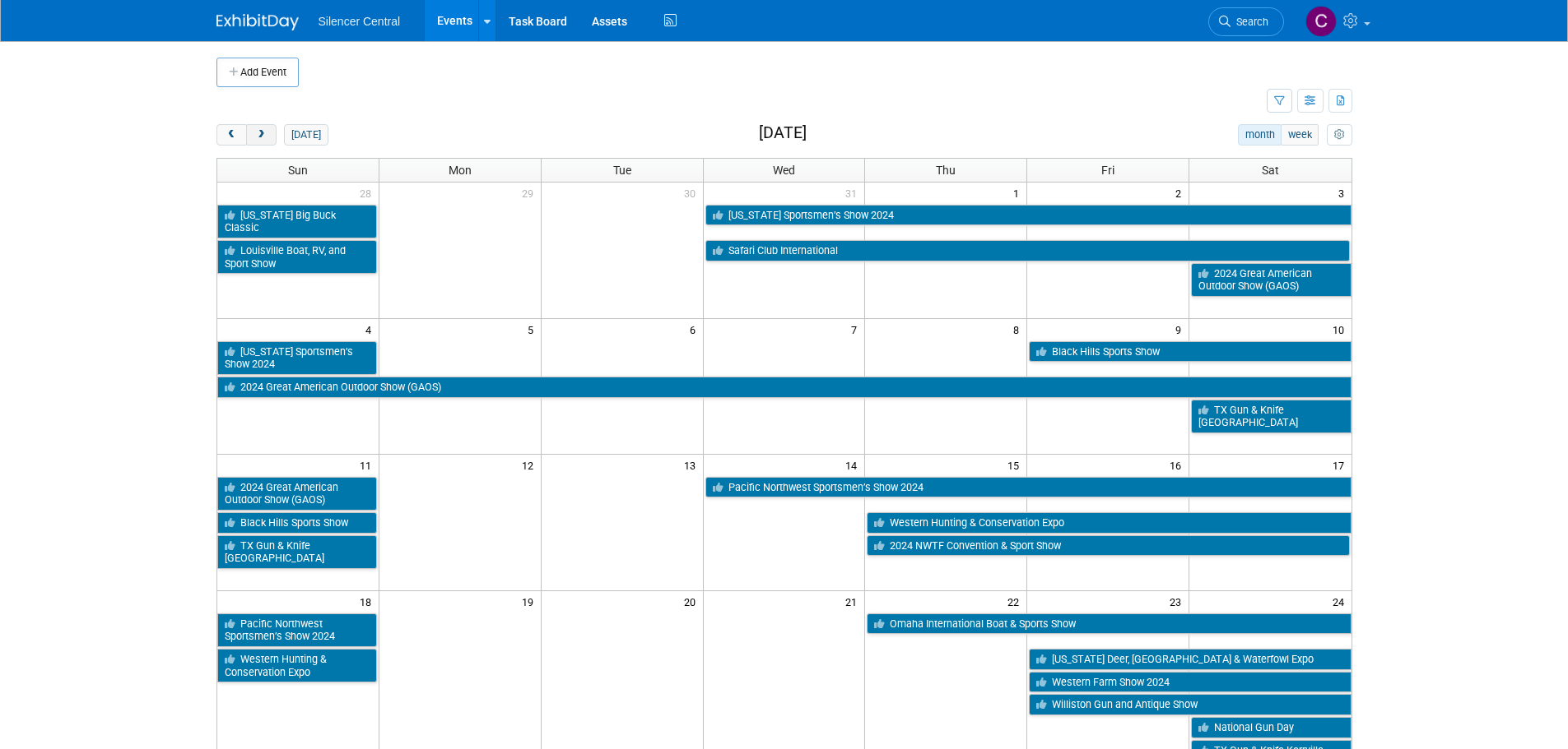
click at [268, 130] on button "next" at bounding box center [261, 135] width 31 height 22
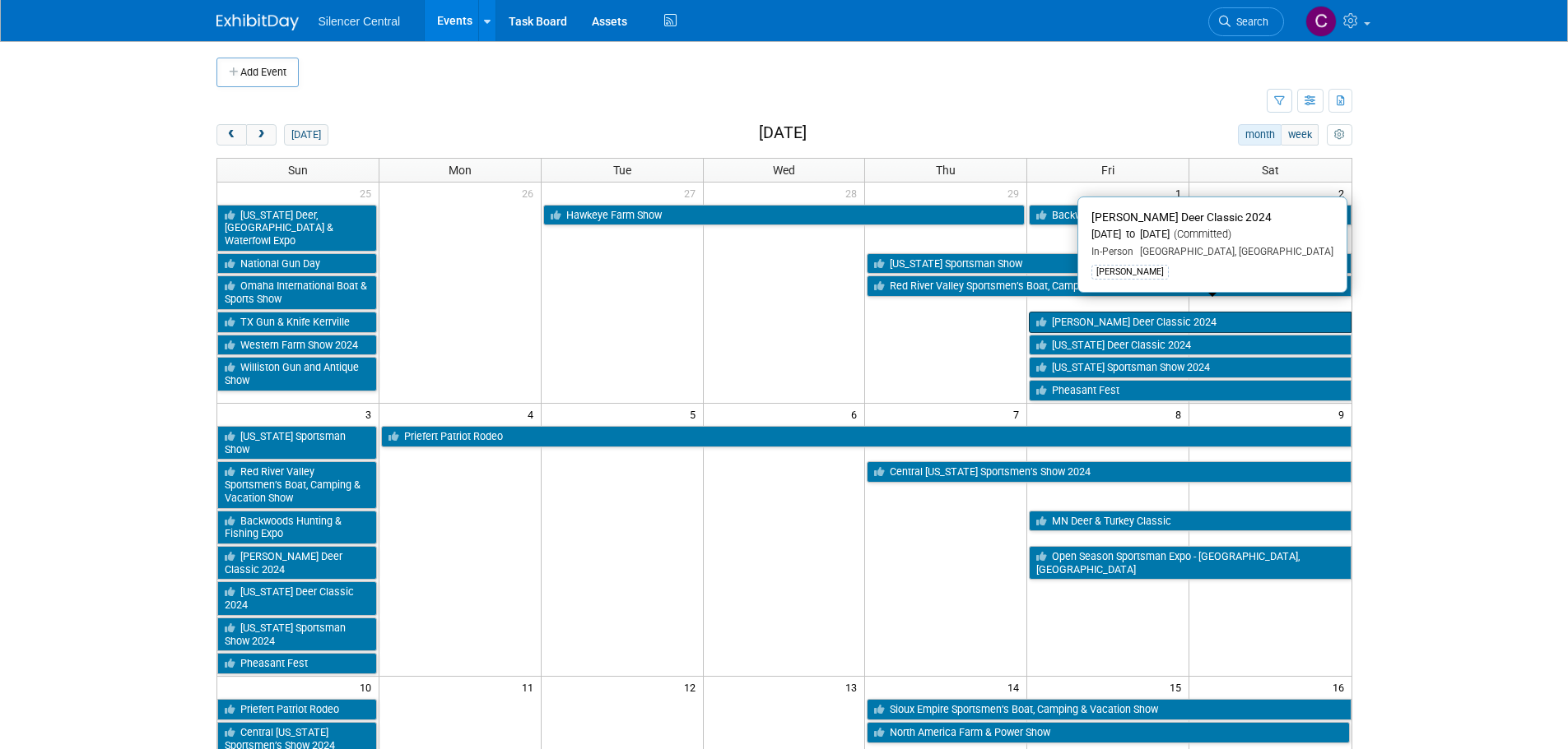
click at [1114, 312] on link "Dixie Deer Classic 2024" at bounding box center [1189, 323] width 322 height 22
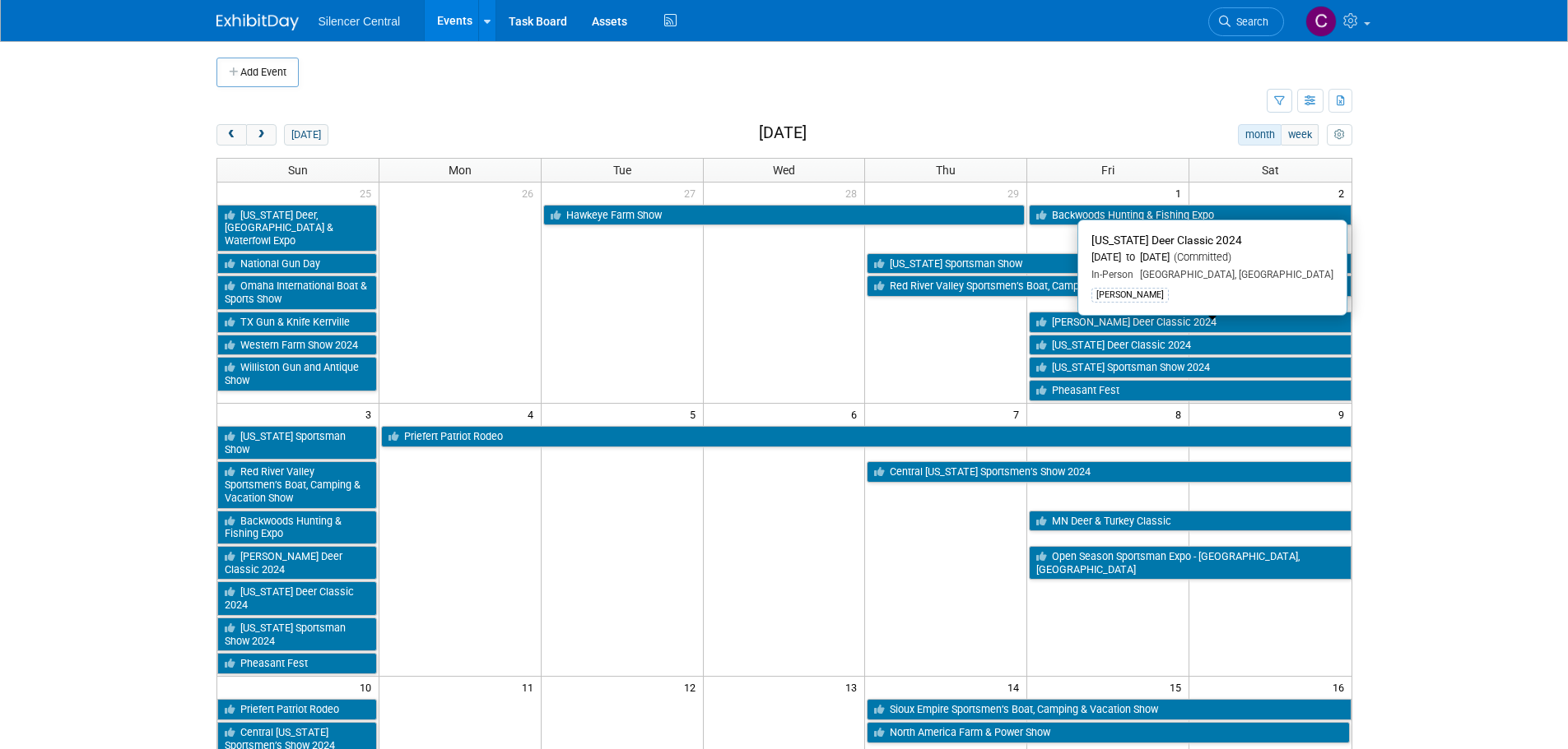
click at [1084, 335] on link "Iowa Deer Classic 2024" at bounding box center [1189, 346] width 322 height 22
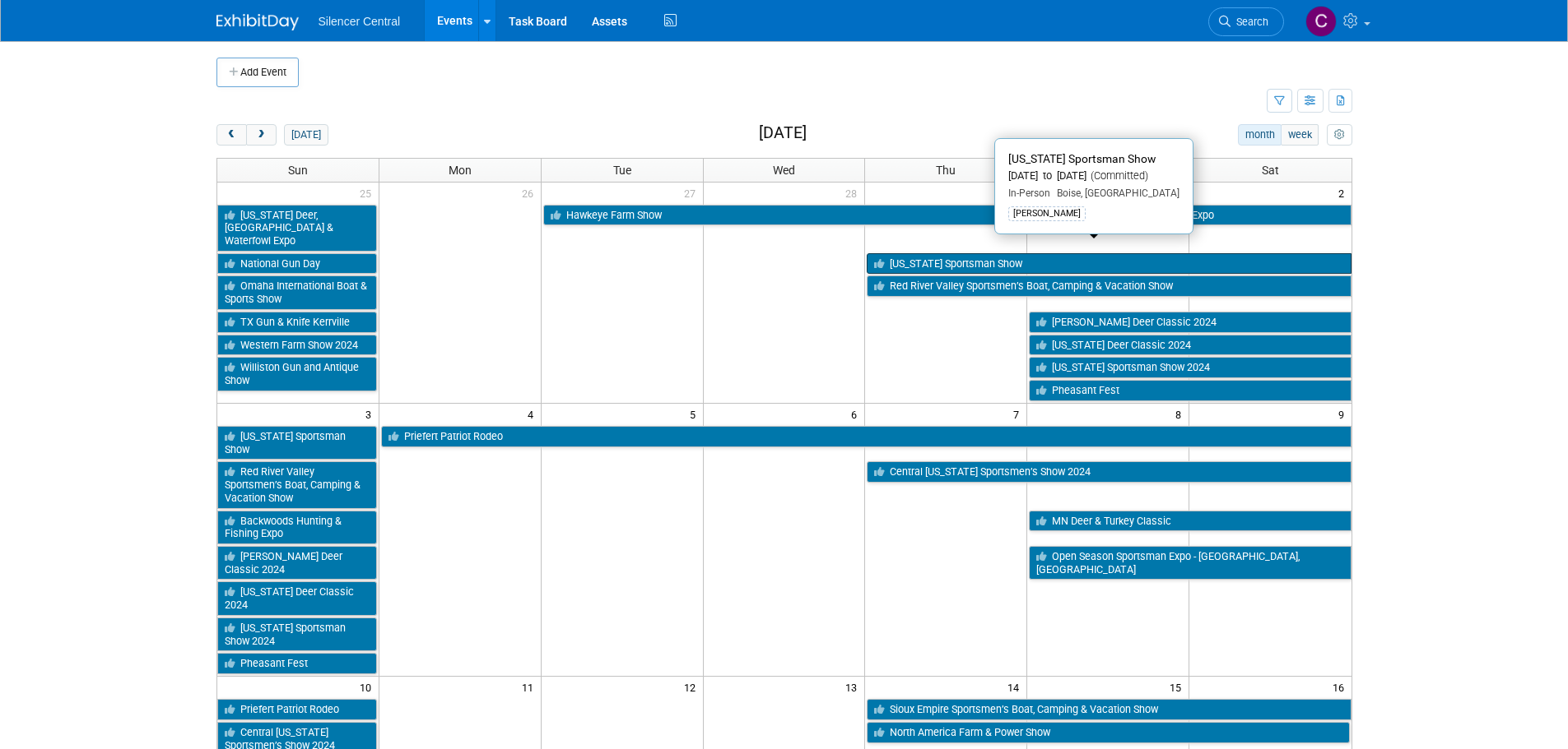
click at [922, 254] on link "Idaho Sportsman Show" at bounding box center [1108, 265] width 484 height 22
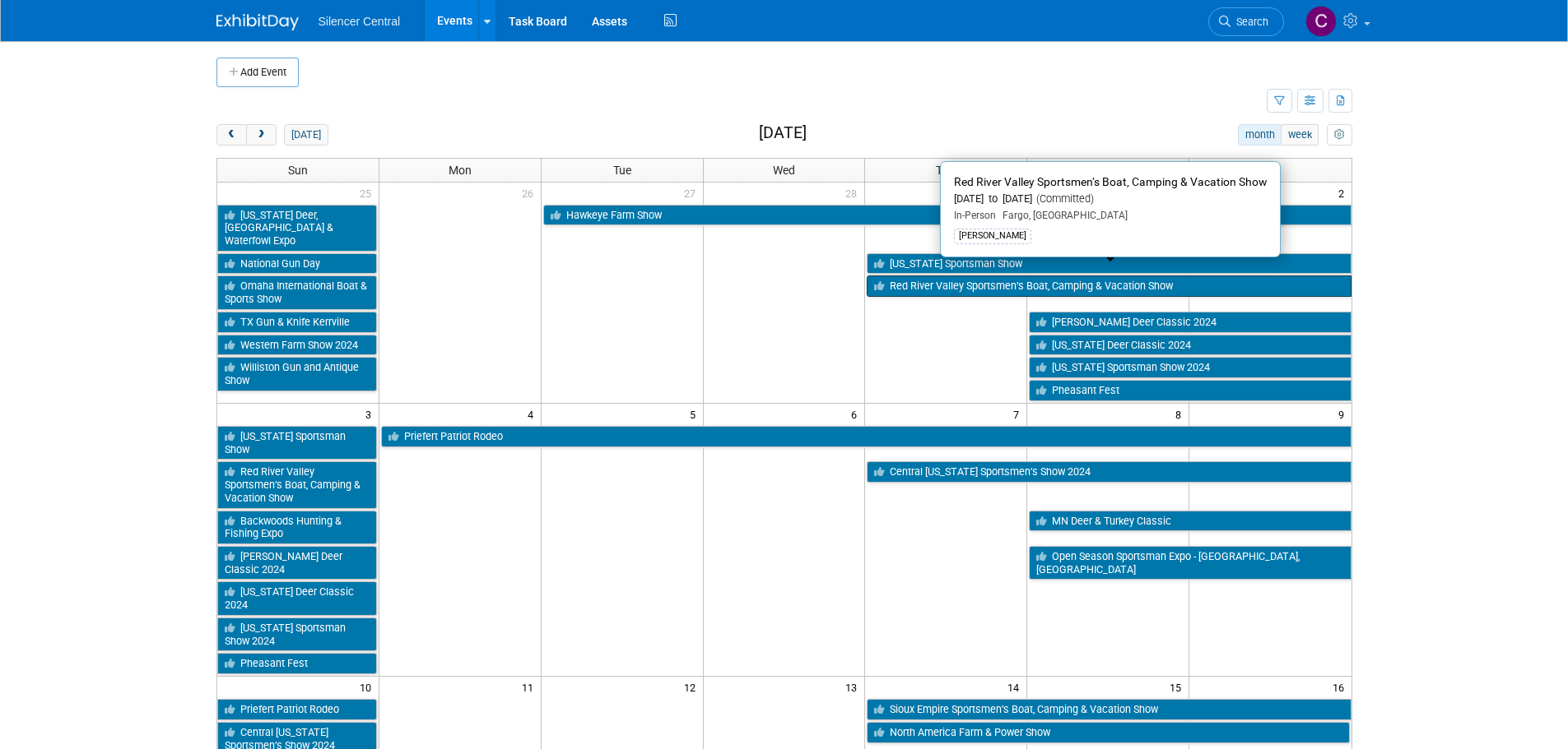
click at [951, 275] on link "Red River Valley Sportsmen’s Boat, Camping & Vacation Show" at bounding box center [1108, 286] width 484 height 22
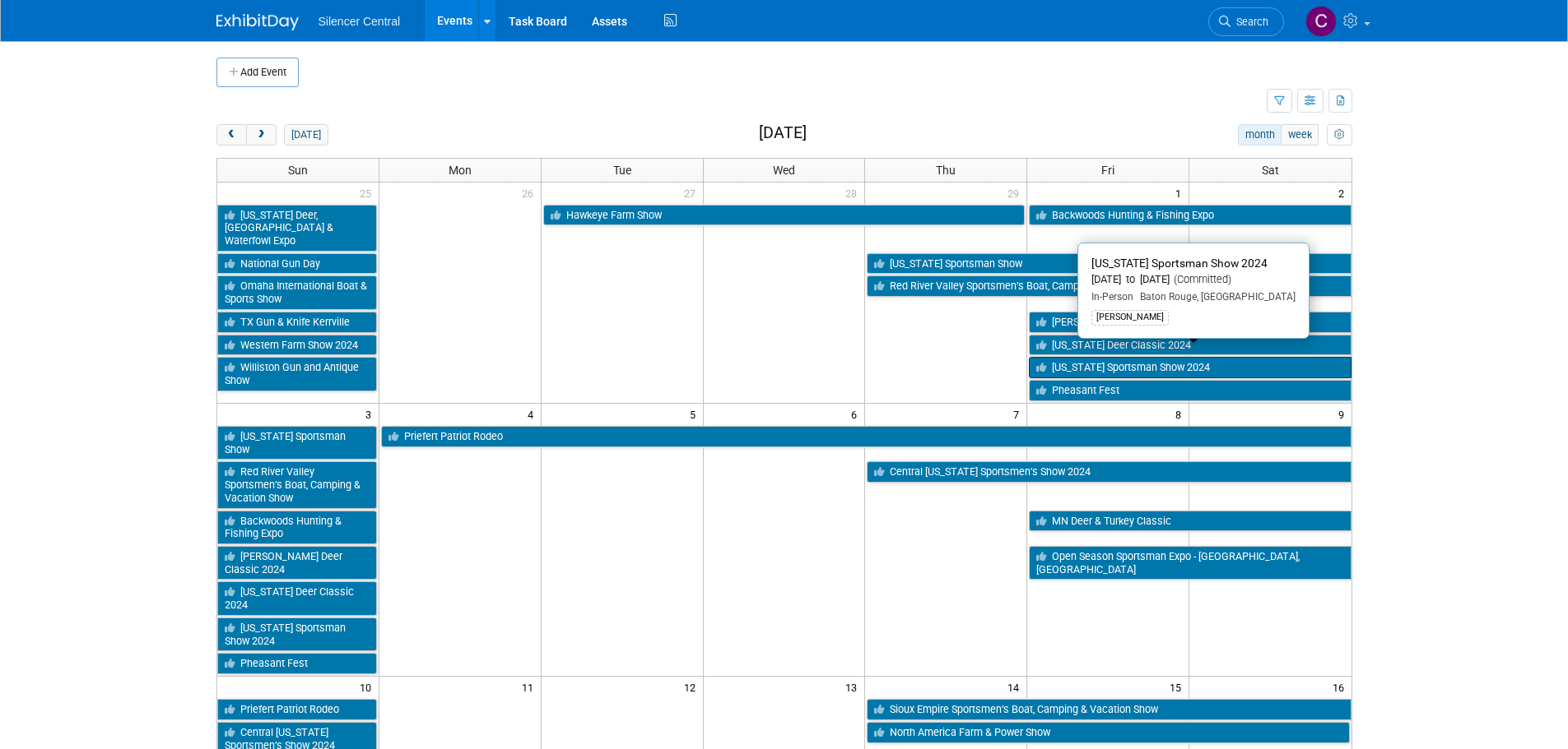
click at [1103, 357] on link "Louisiana Sportsman Show 2024" at bounding box center [1189, 368] width 322 height 22
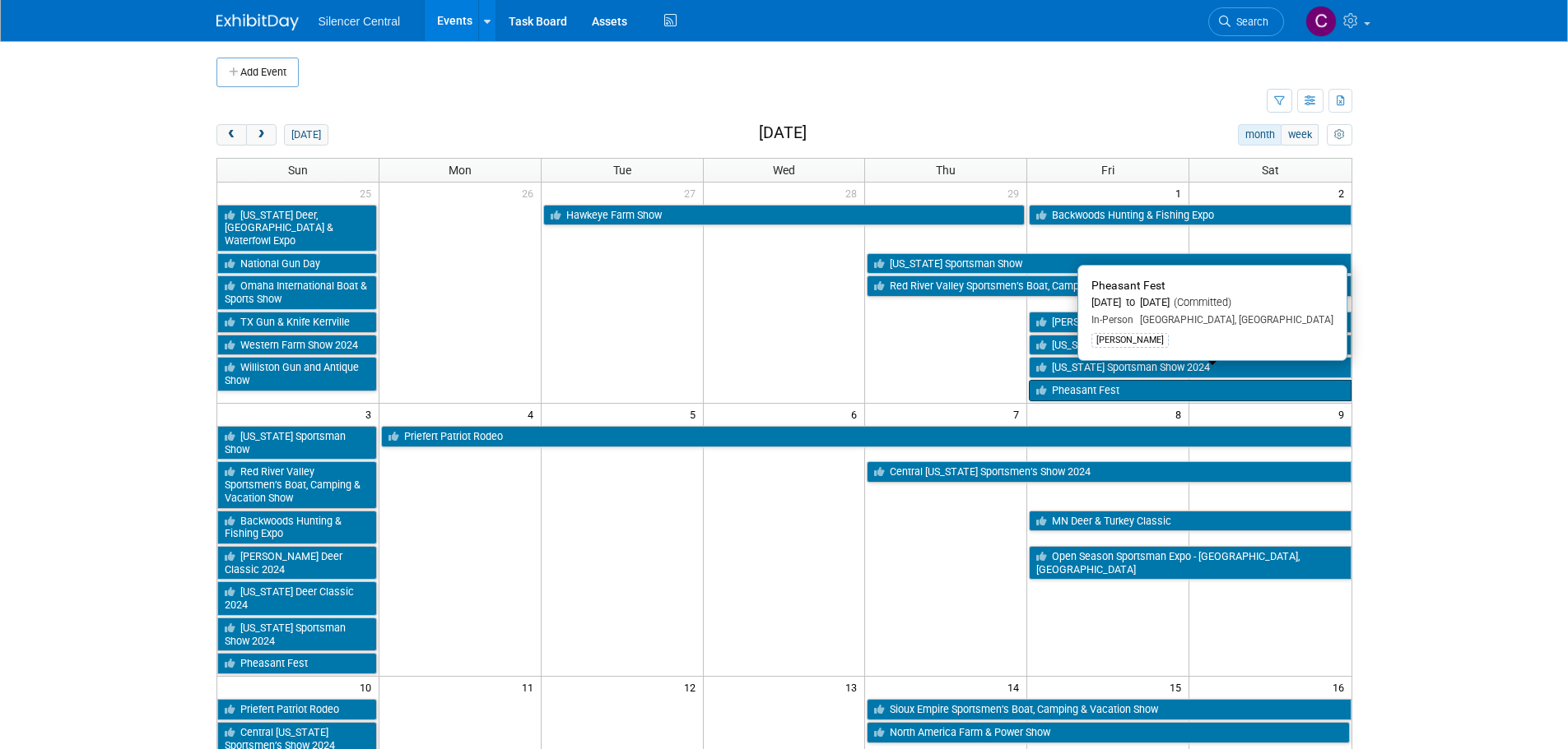
click at [1087, 380] on link "Pheasant Fest" at bounding box center [1189, 391] width 322 height 22
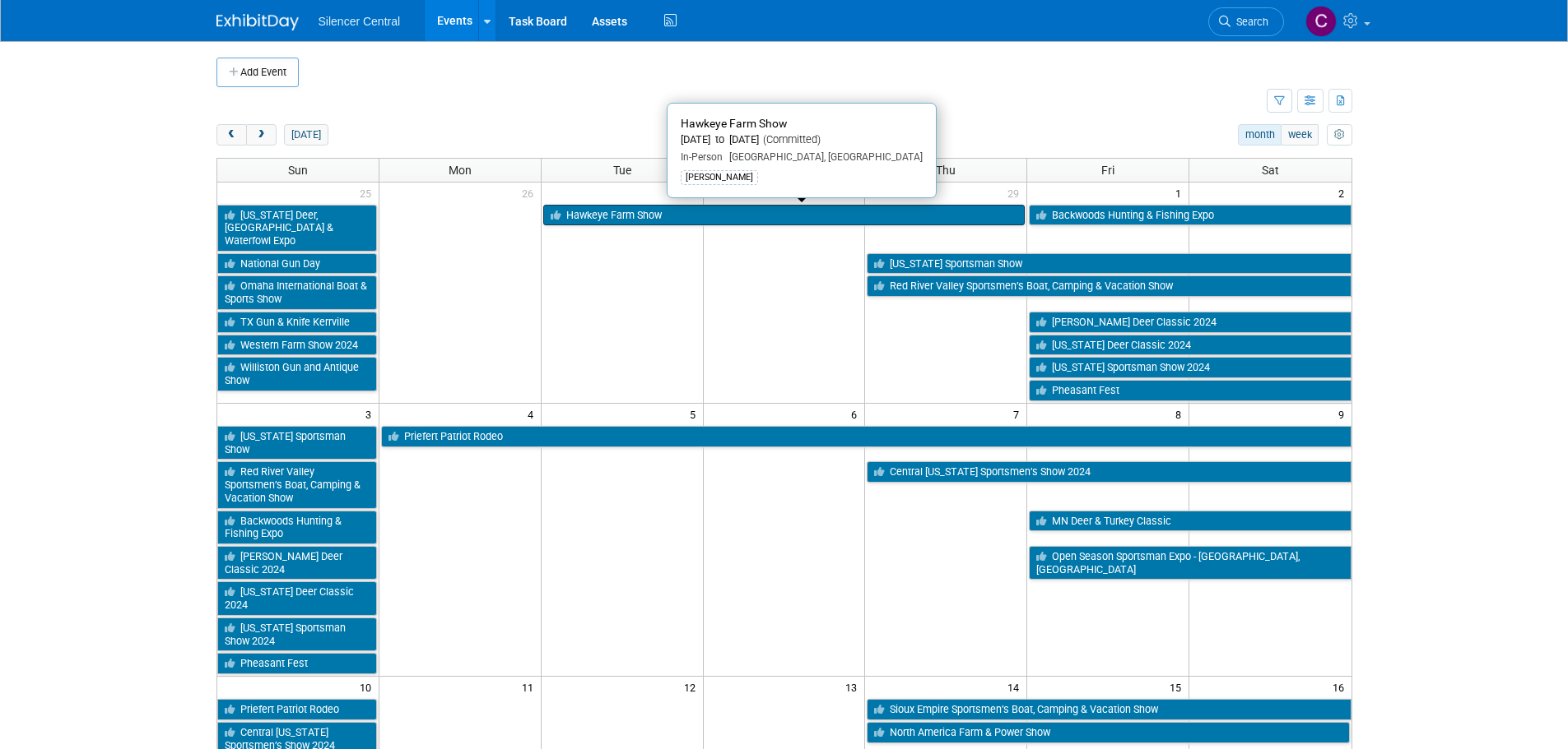
click at [621, 222] on link "Hawkeye Farm Show" at bounding box center [784, 216] width 483 height 22
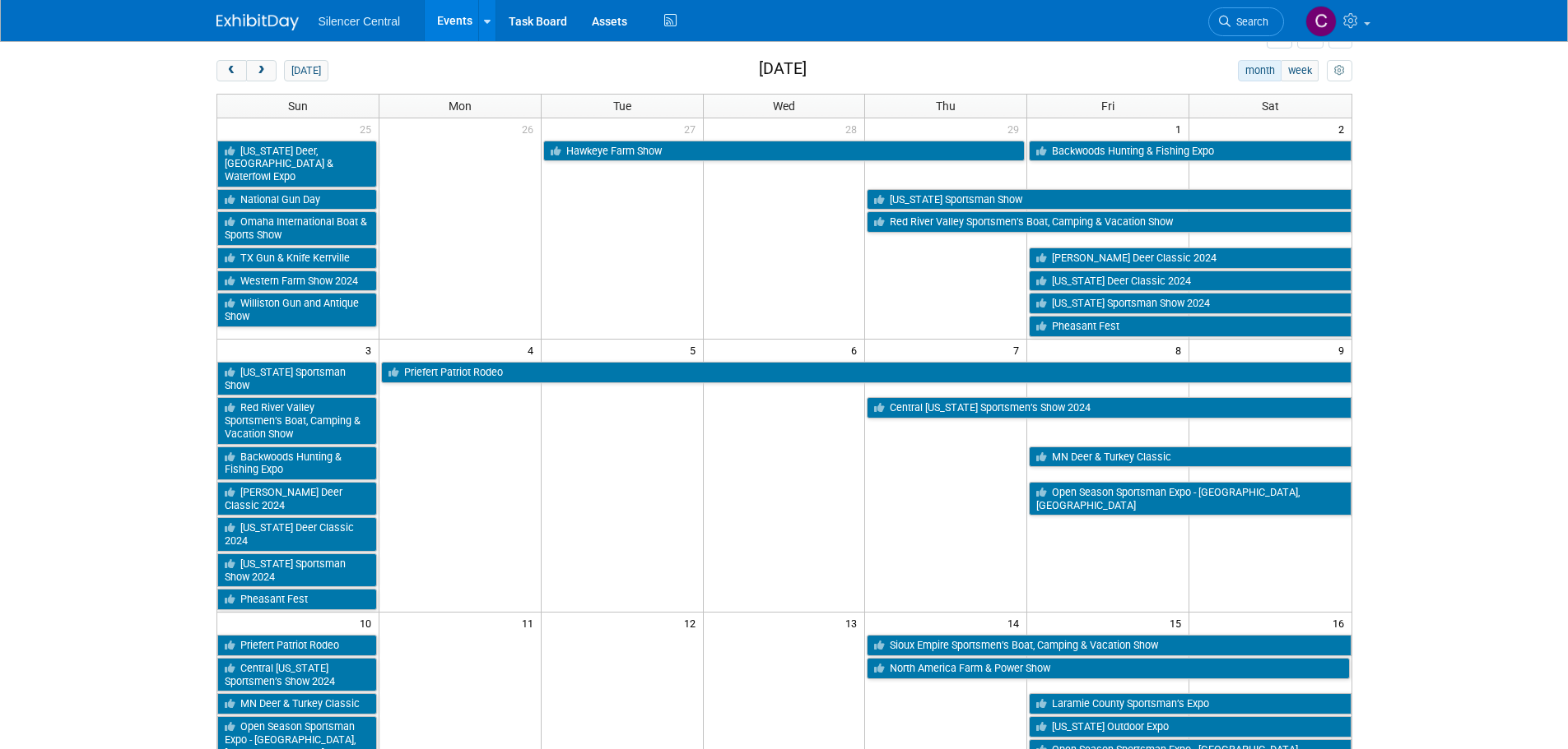
scroll to position [164, 0]
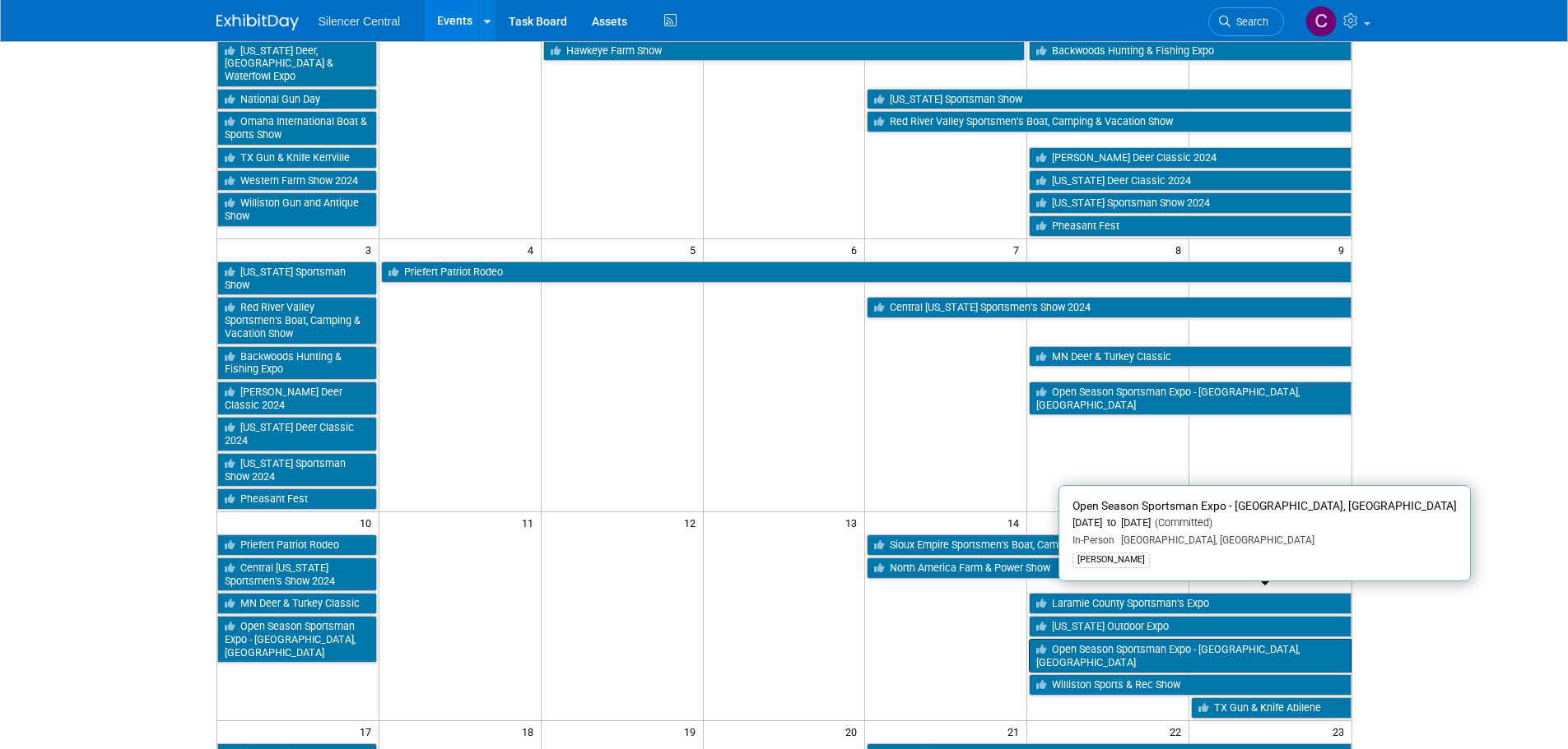
click at [1078, 639] on link "Open Season Sportsman Expo - Columbus, OH" at bounding box center [1189, 656] width 322 height 34
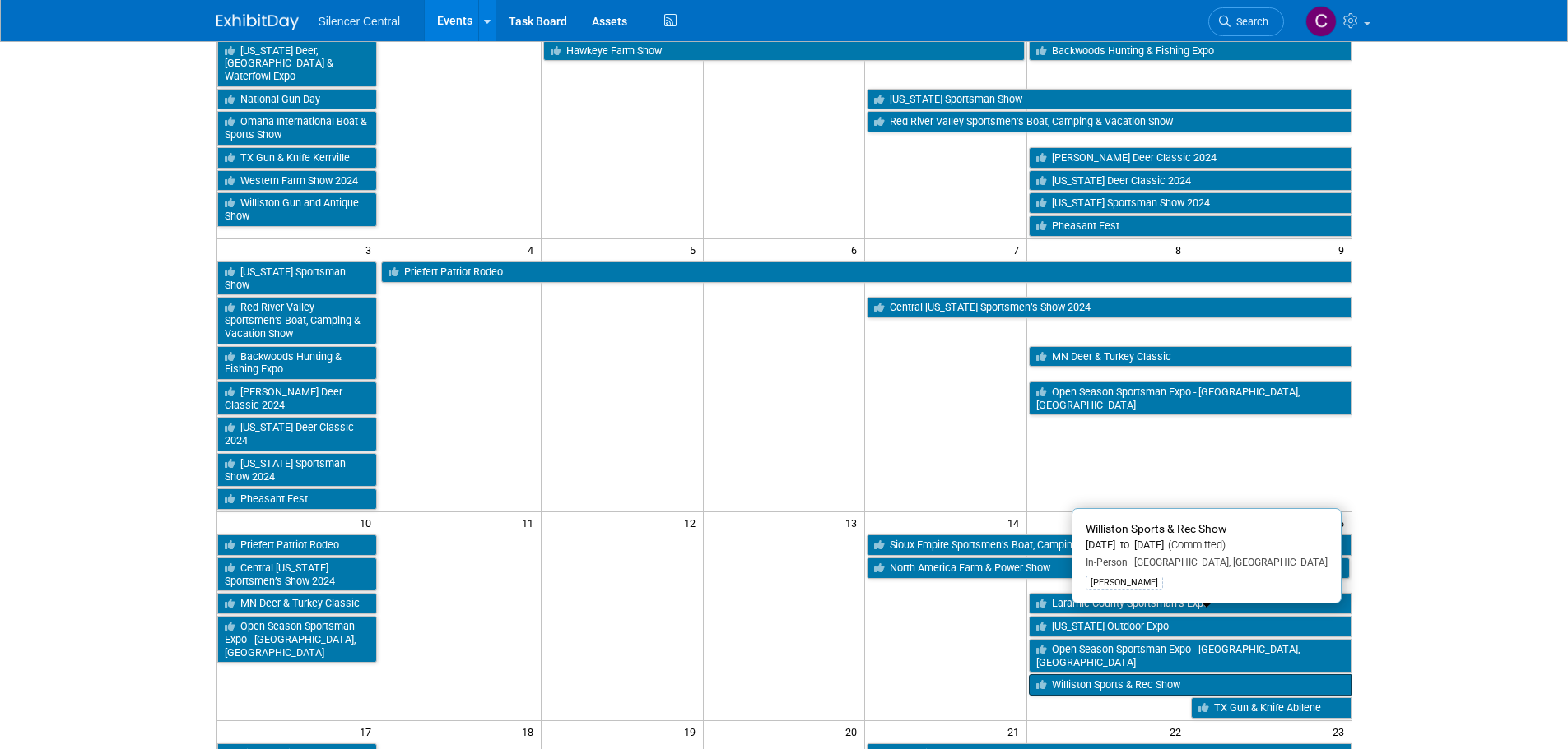
click at [1074, 675] on link "Williston Sports & Rec Show" at bounding box center [1189, 686] width 322 height 22
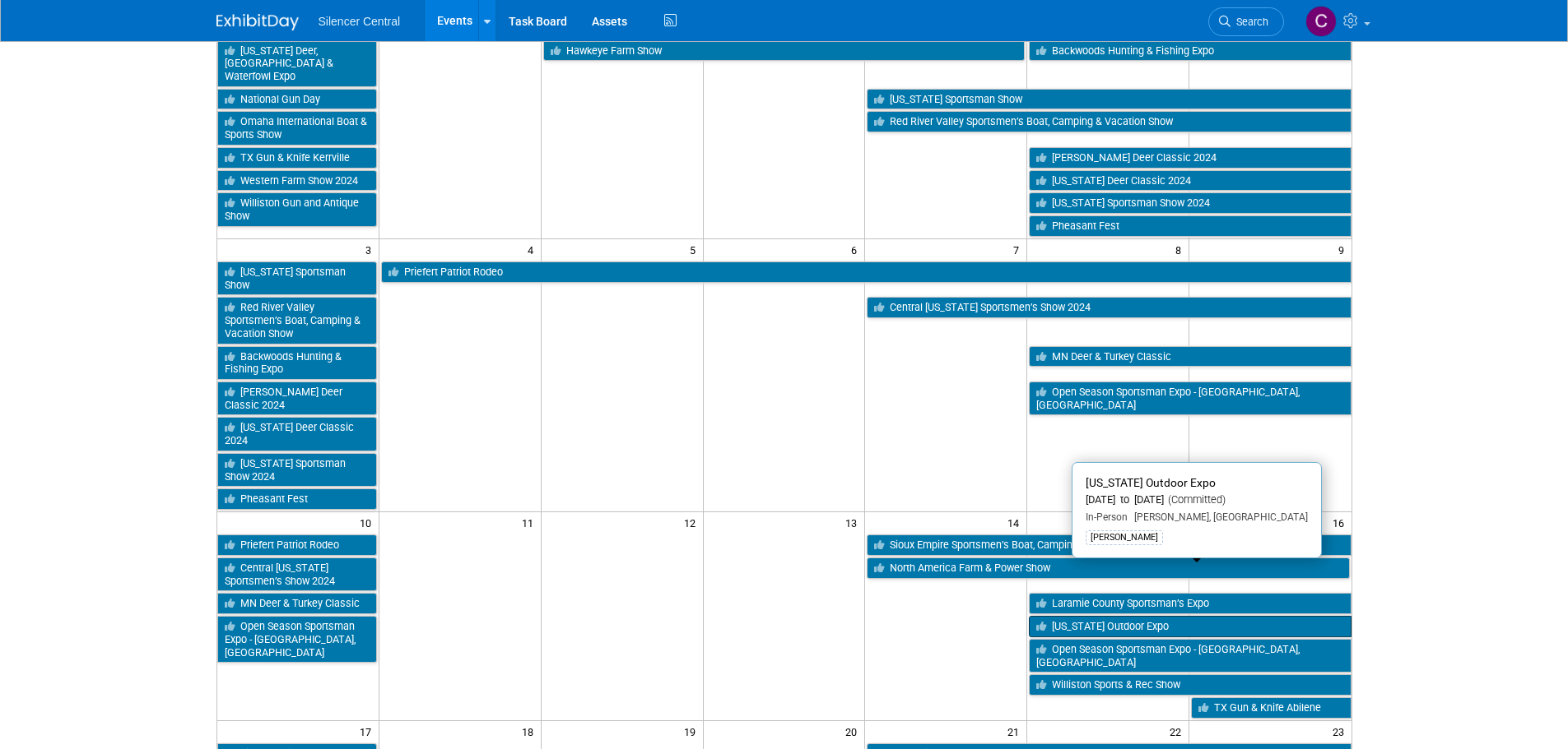
click at [1061, 616] on link "Louisiana Outdoor Expo" at bounding box center [1189, 627] width 322 height 22
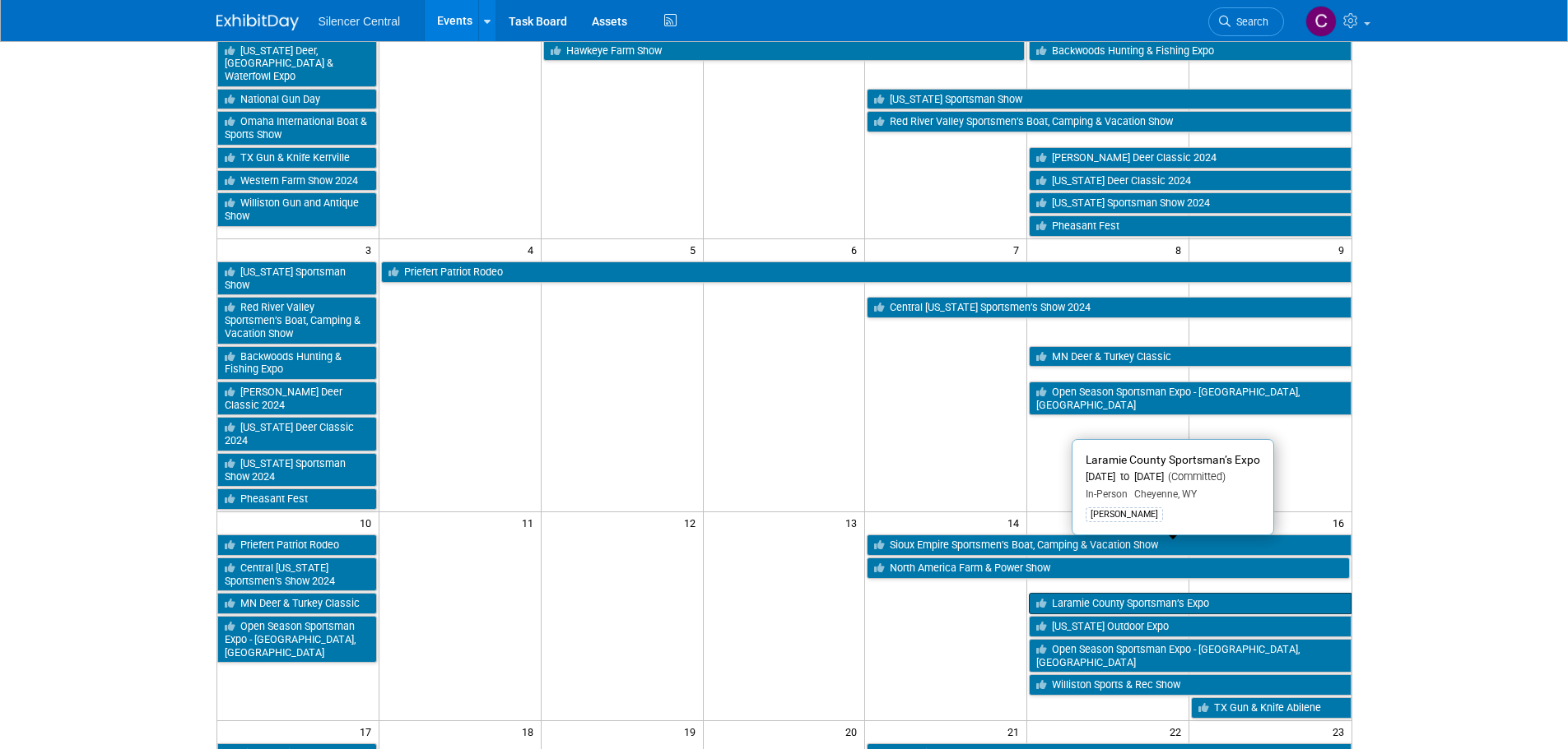
click at [1097, 593] on link "Laramie County Sportsman’s Expo" at bounding box center [1189, 604] width 322 height 22
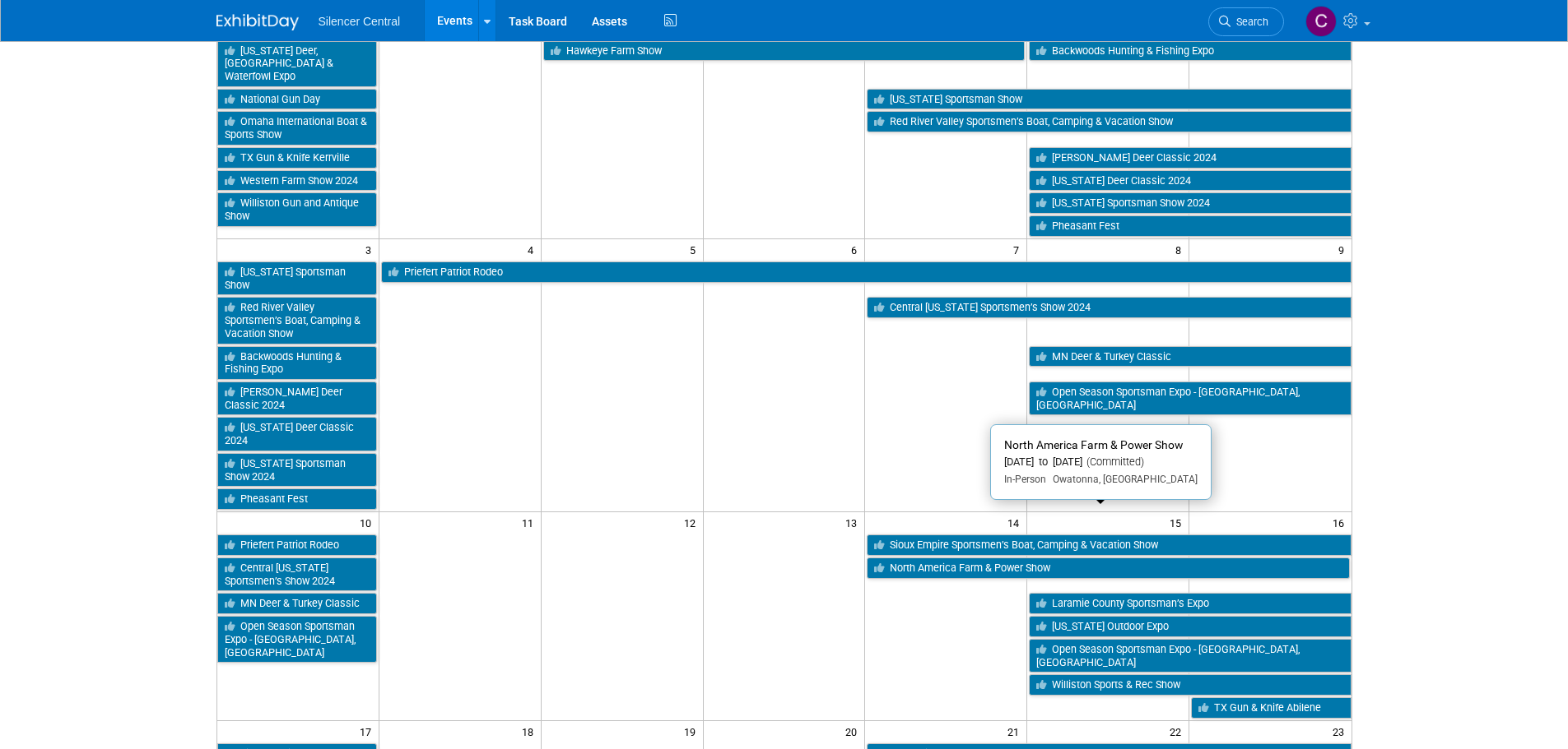
click at [987, 558] on link "North America Farm & Power Show" at bounding box center [1107, 569] width 483 height 22
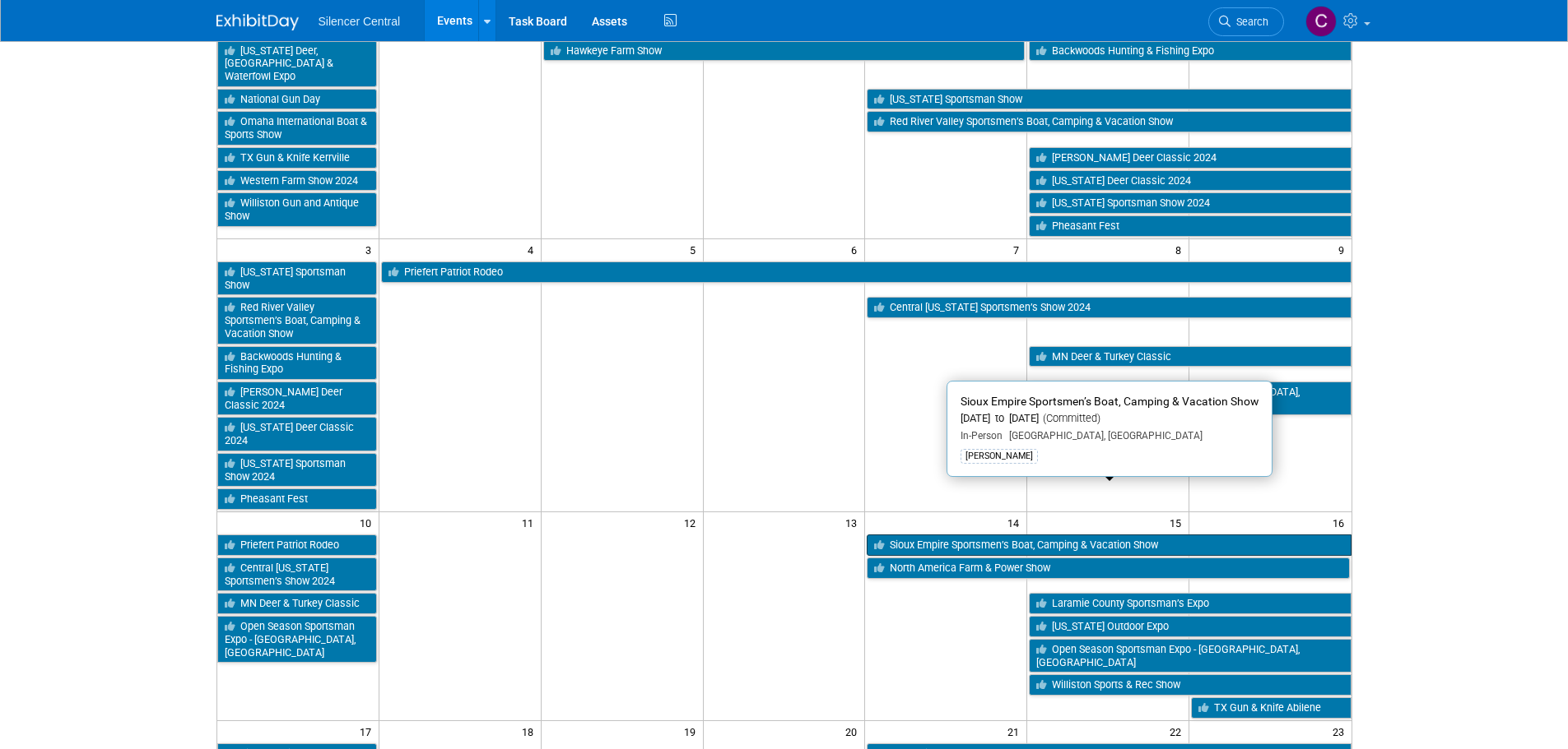
click at [948, 535] on link "Sioux Empire Sportsmen’s Boat, Camping & Vacation Show" at bounding box center [1108, 546] width 484 height 22
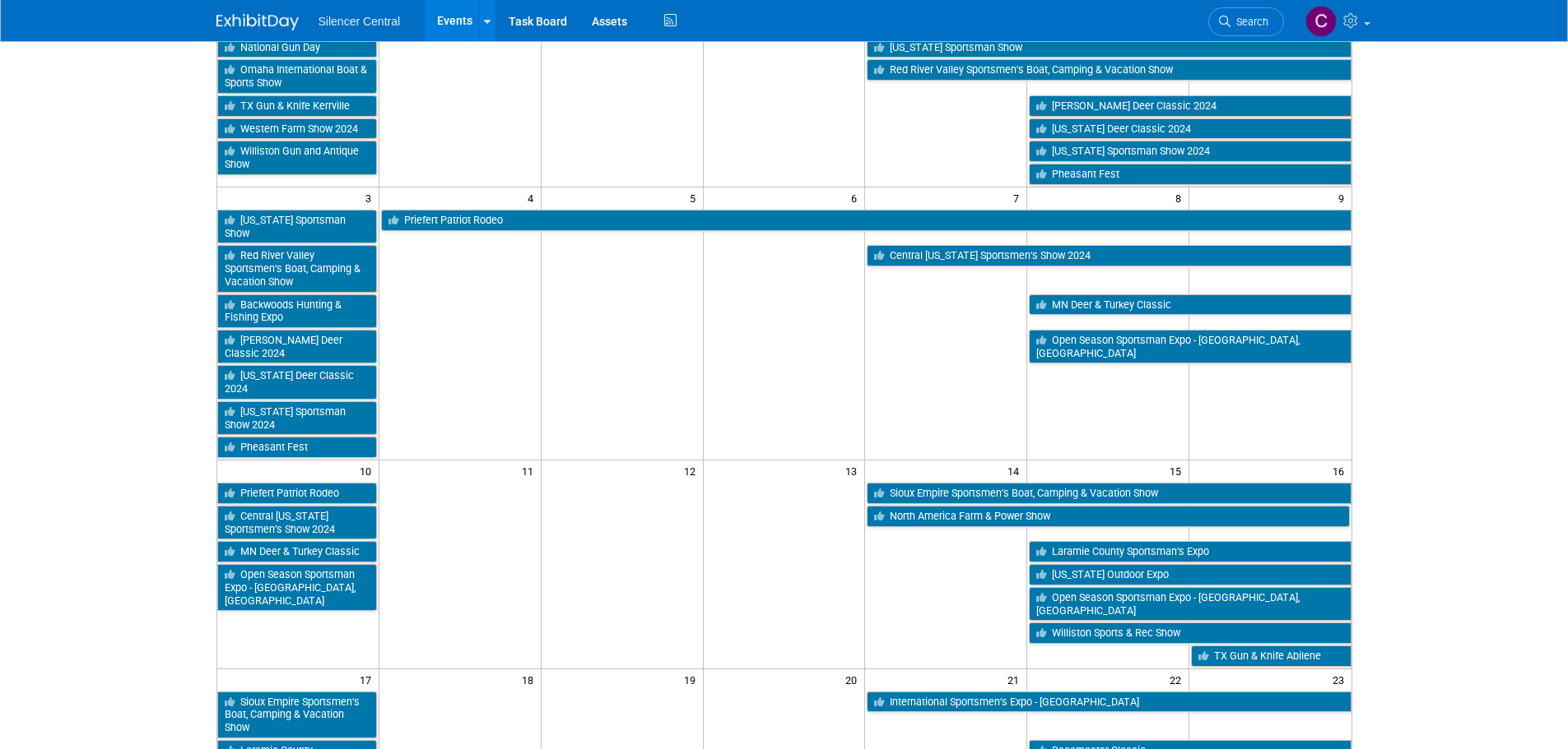
scroll to position [411, 0]
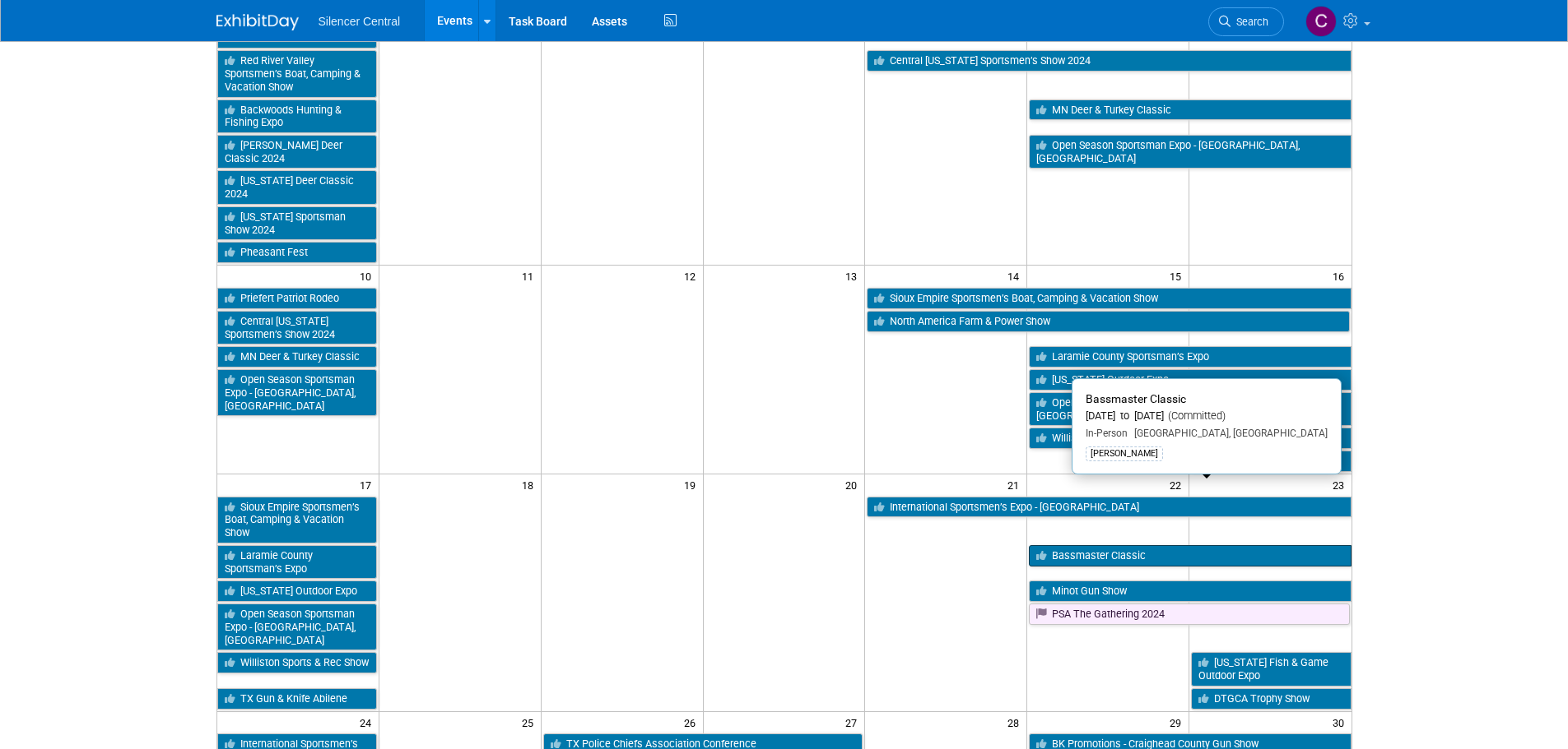
click at [1056, 546] on link "Bassmaster Classic" at bounding box center [1189, 557] width 322 height 22
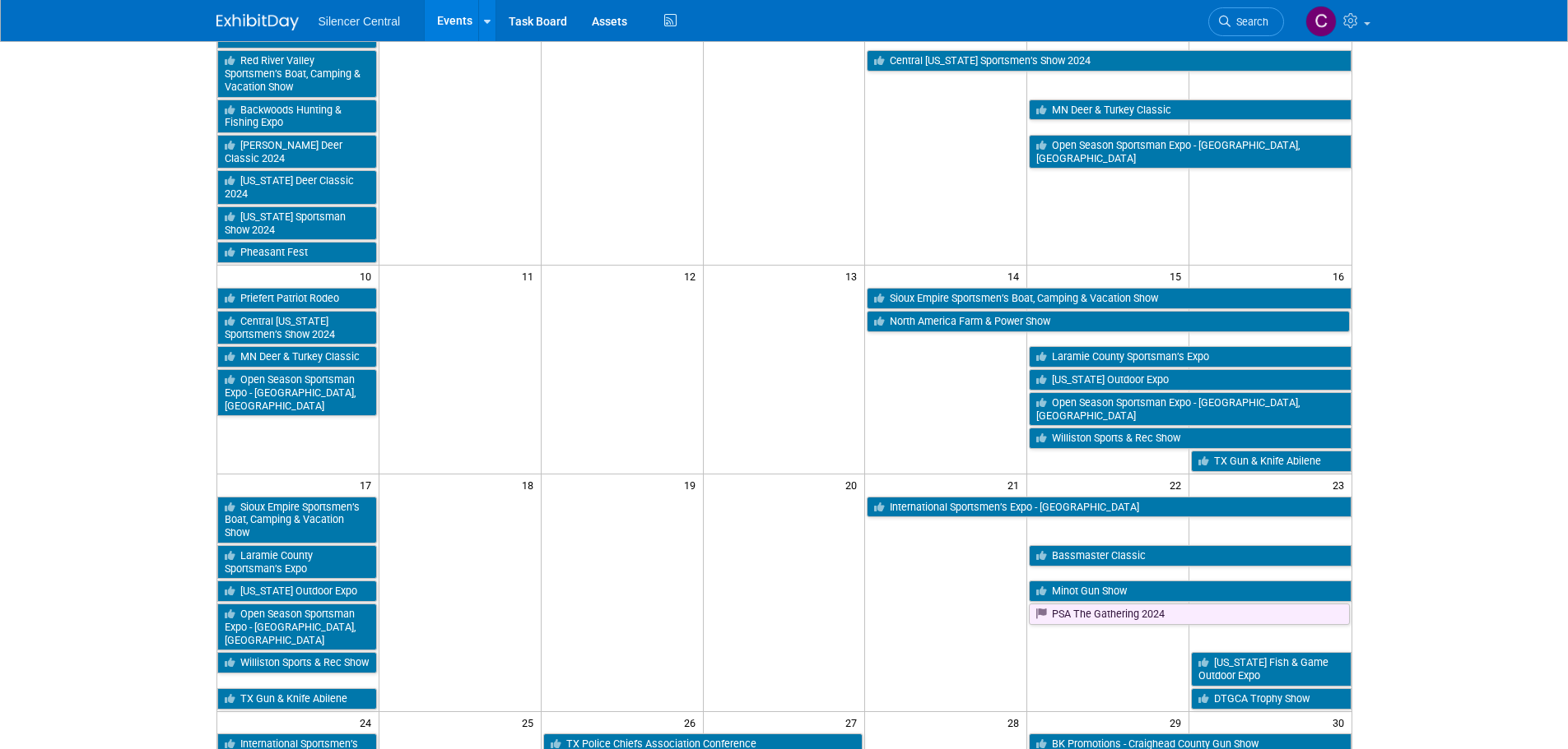
scroll to position [493, 0]
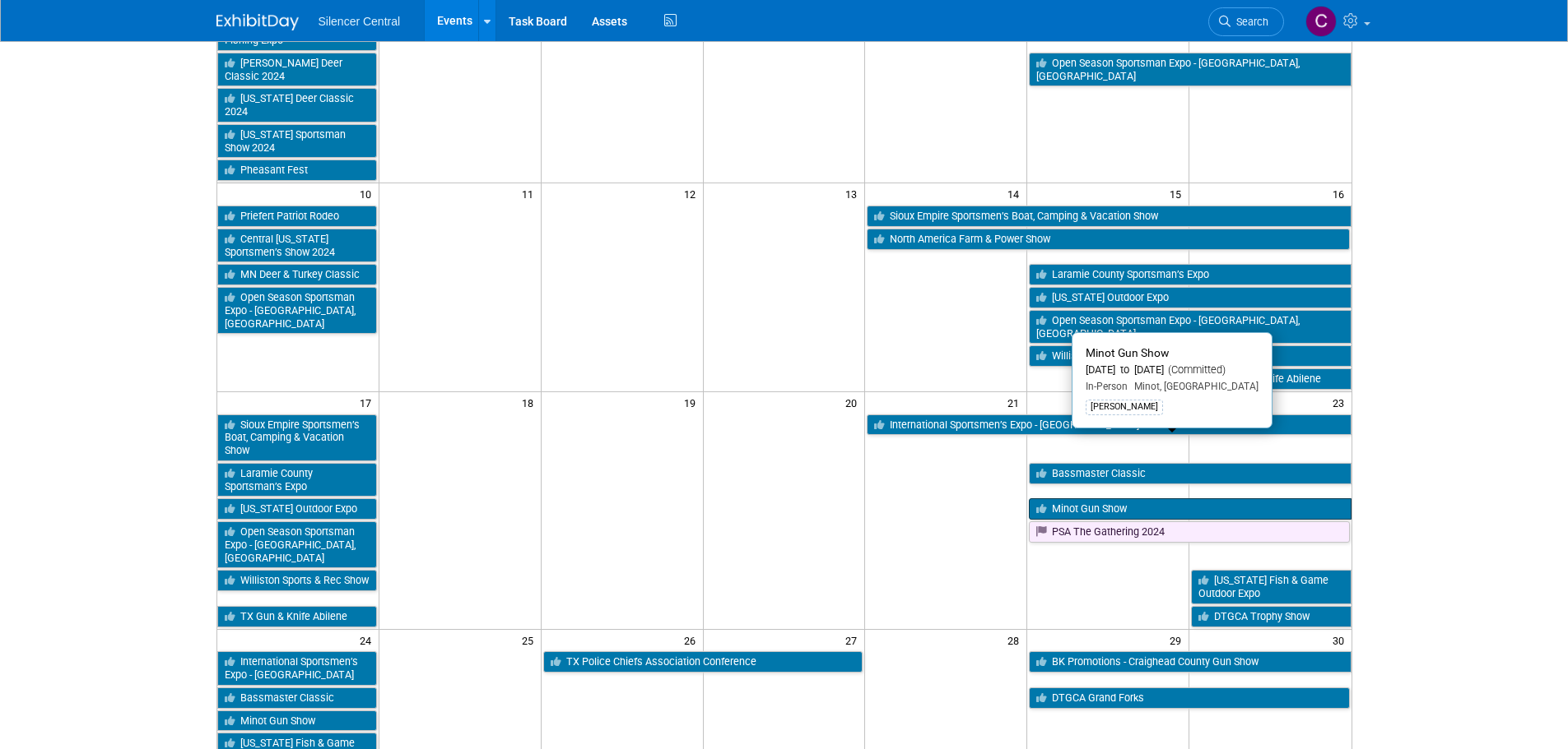
click at [1077, 498] on link "Minot Gun Show" at bounding box center [1189, 509] width 322 height 22
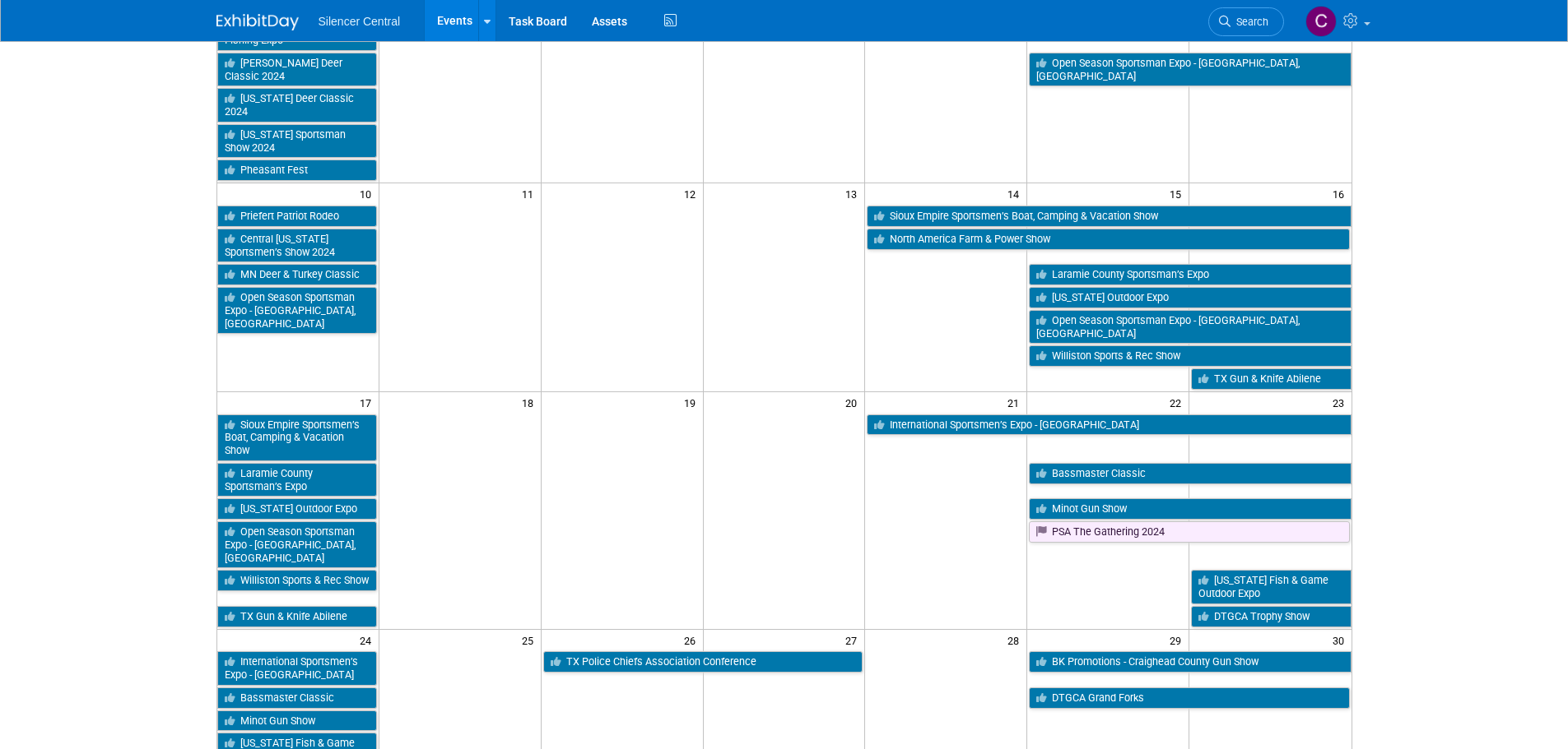
scroll to position [576, 0]
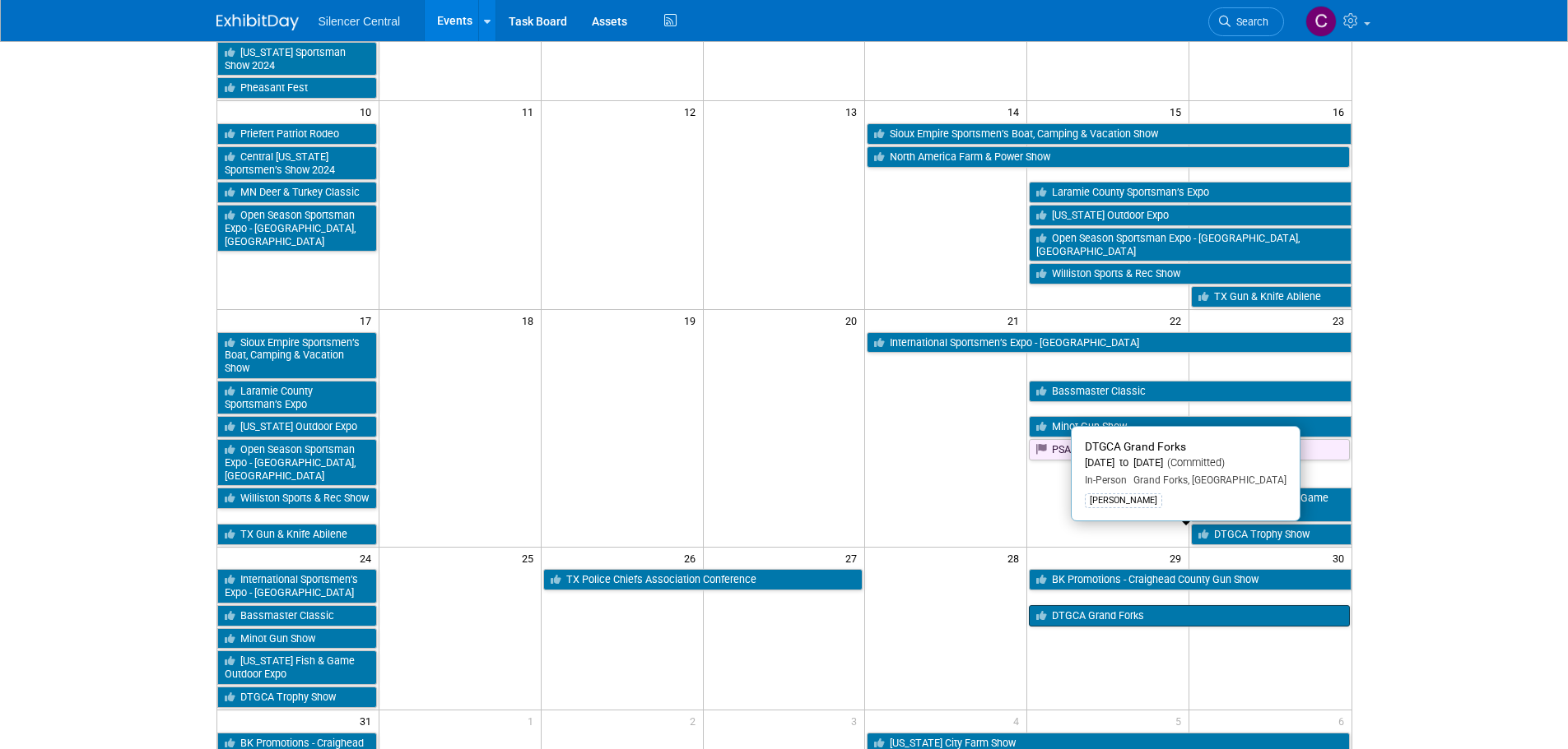
click at [1125, 605] on link "DTGCA Grand Forks" at bounding box center [1188, 616] width 320 height 22
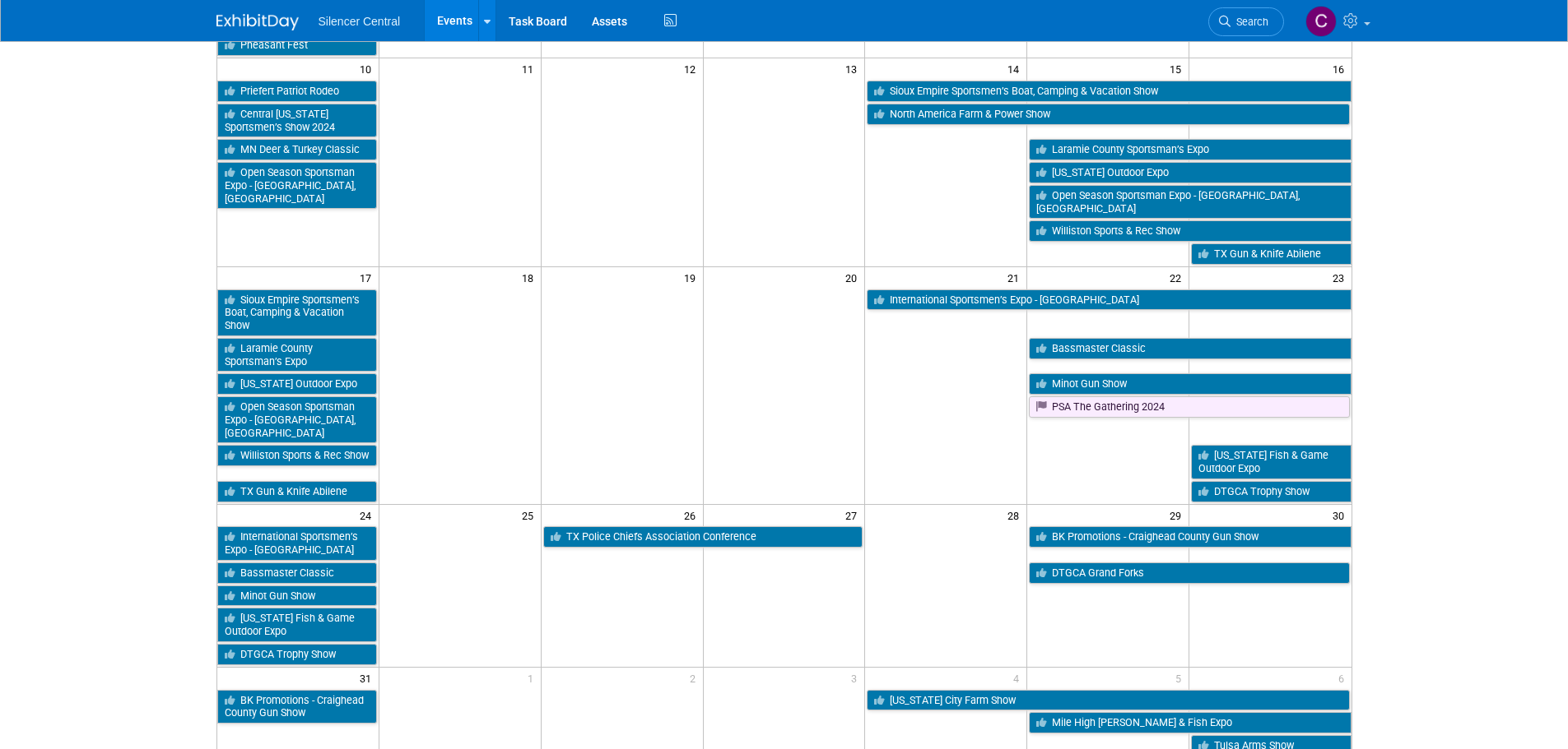
scroll to position [658, 0]
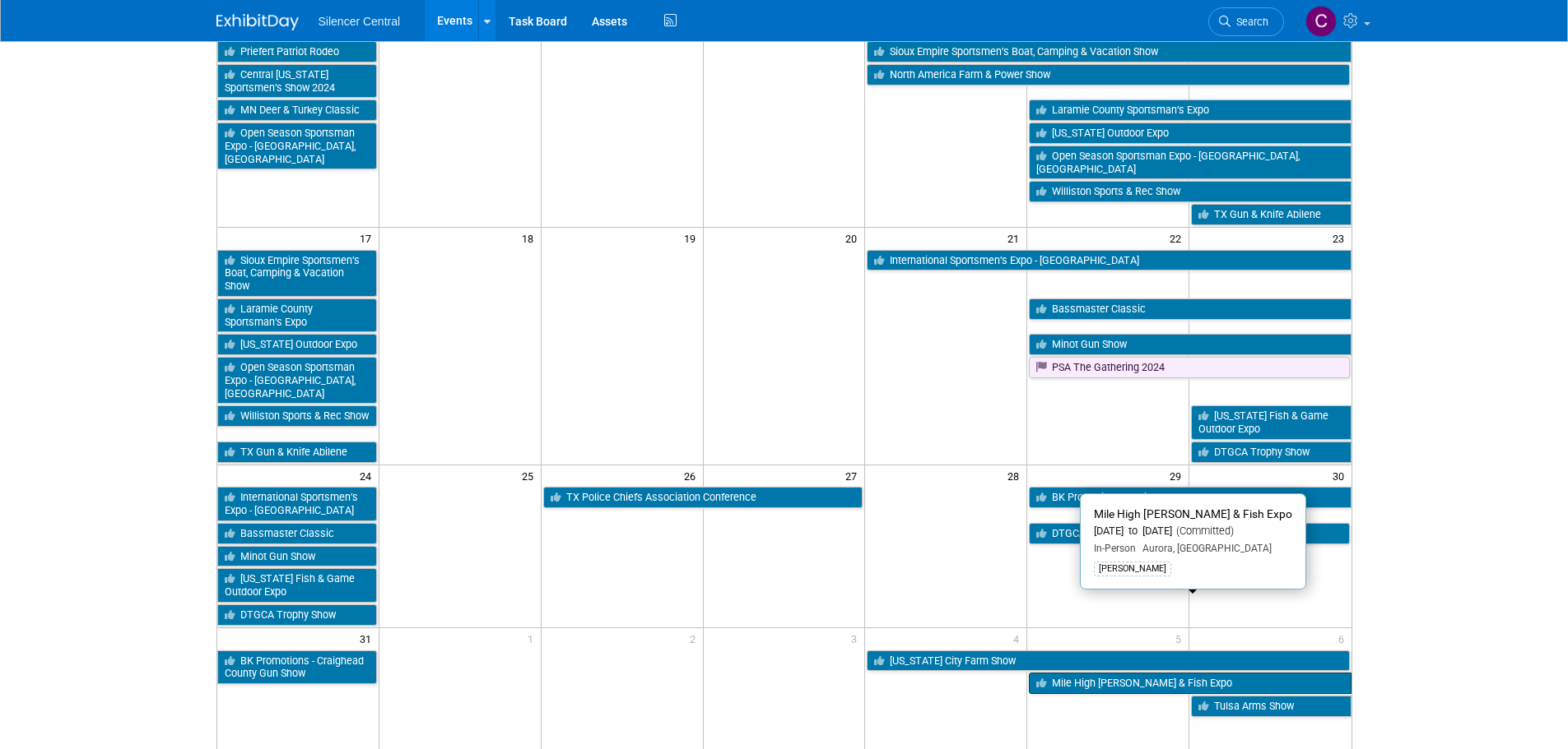
click at [1083, 673] on link "Mile High Hunt & Fish Expo" at bounding box center [1189, 684] width 322 height 22
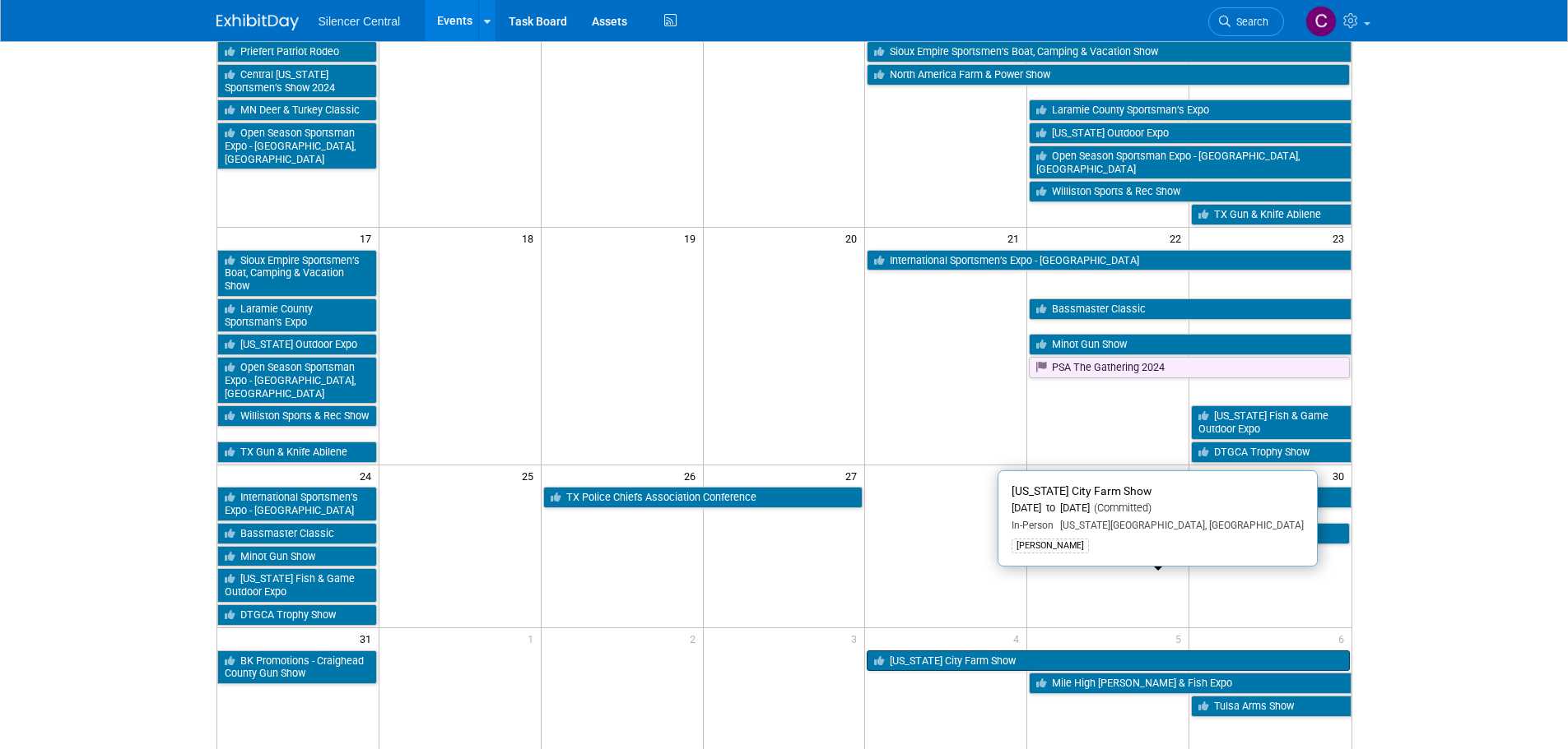
click at [940, 651] on link "Oklahoma City Farm Show" at bounding box center [1107, 662] width 483 height 22
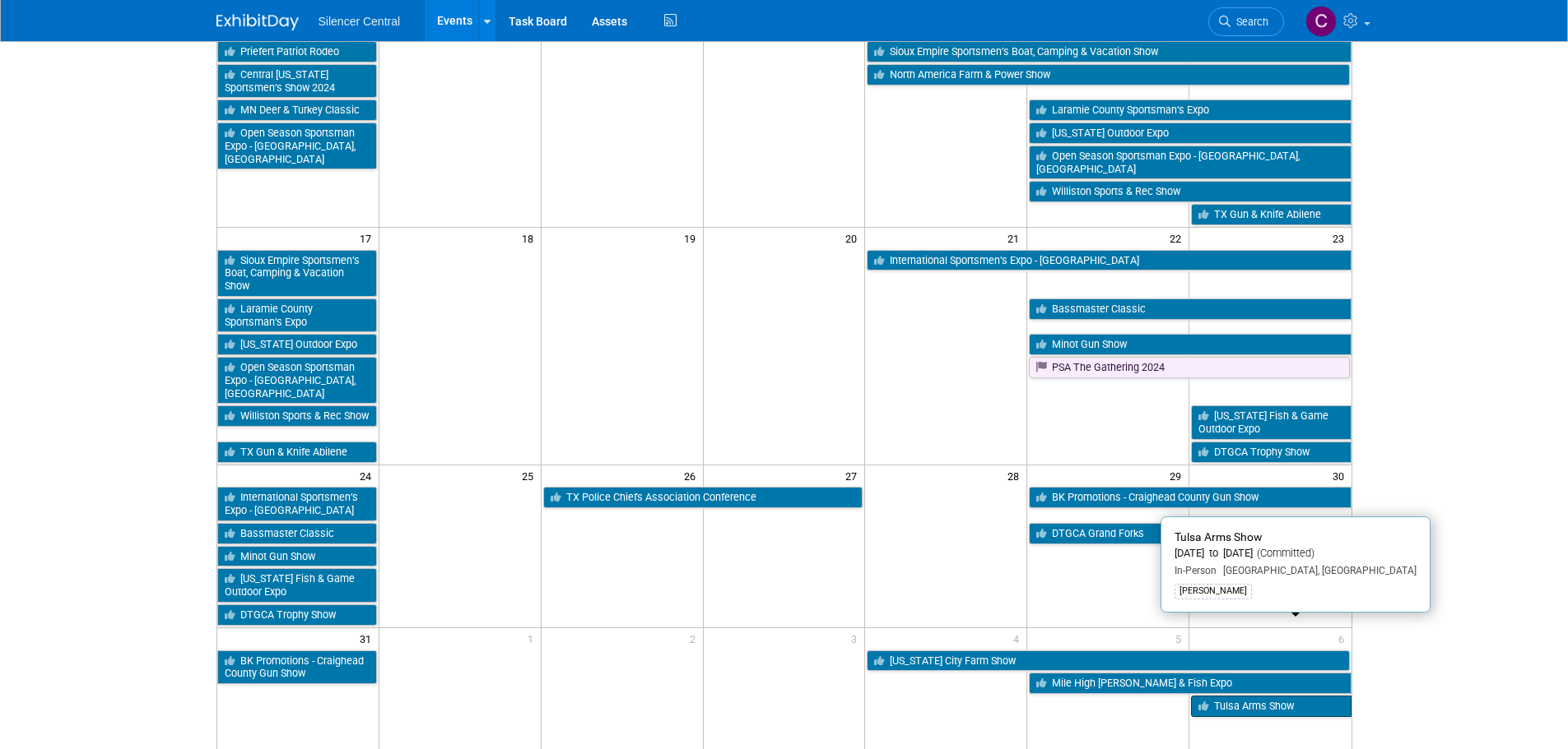
click at [1249, 696] on link "Tulsa Arms Show" at bounding box center [1270, 706] width 160 height 22
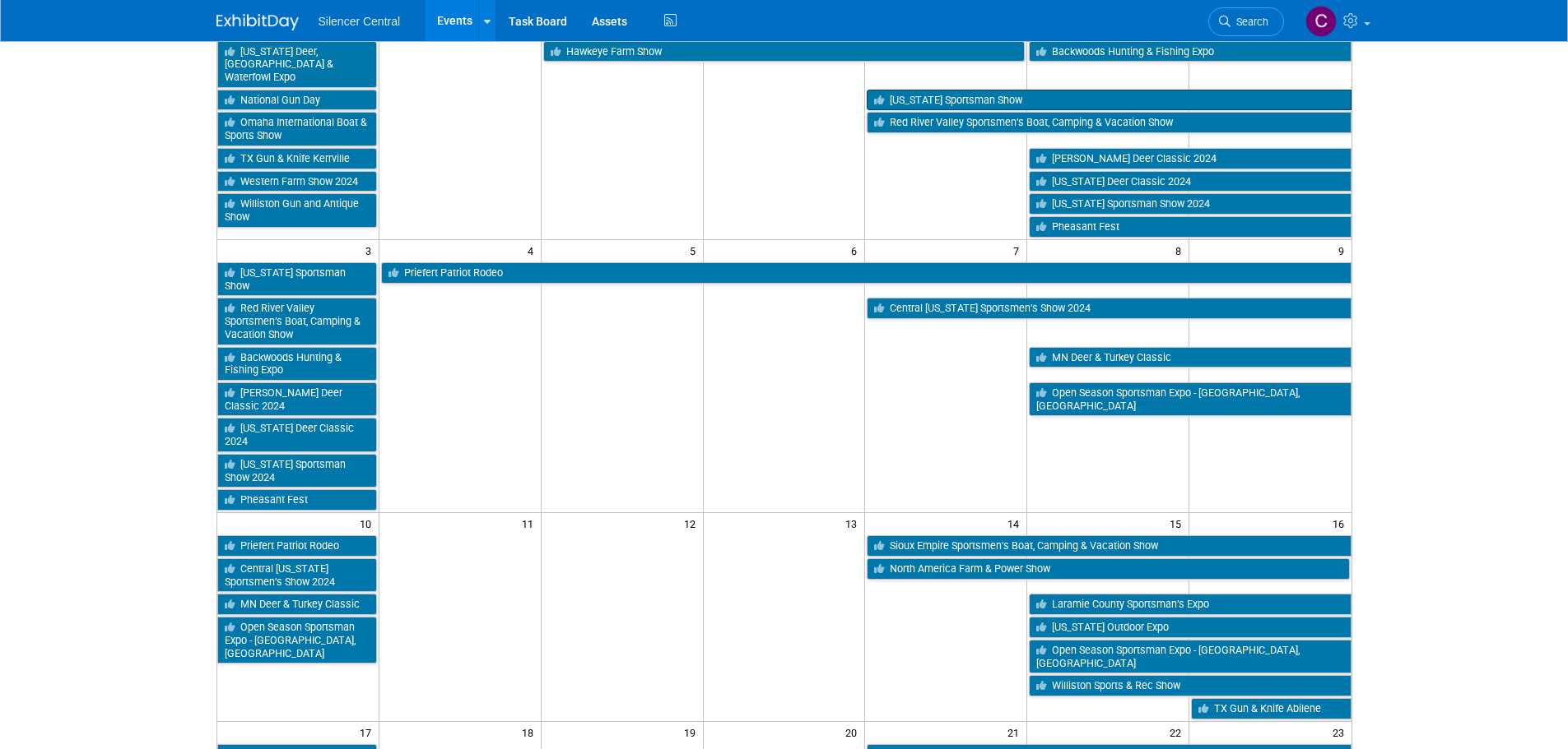
scroll to position [0, 0]
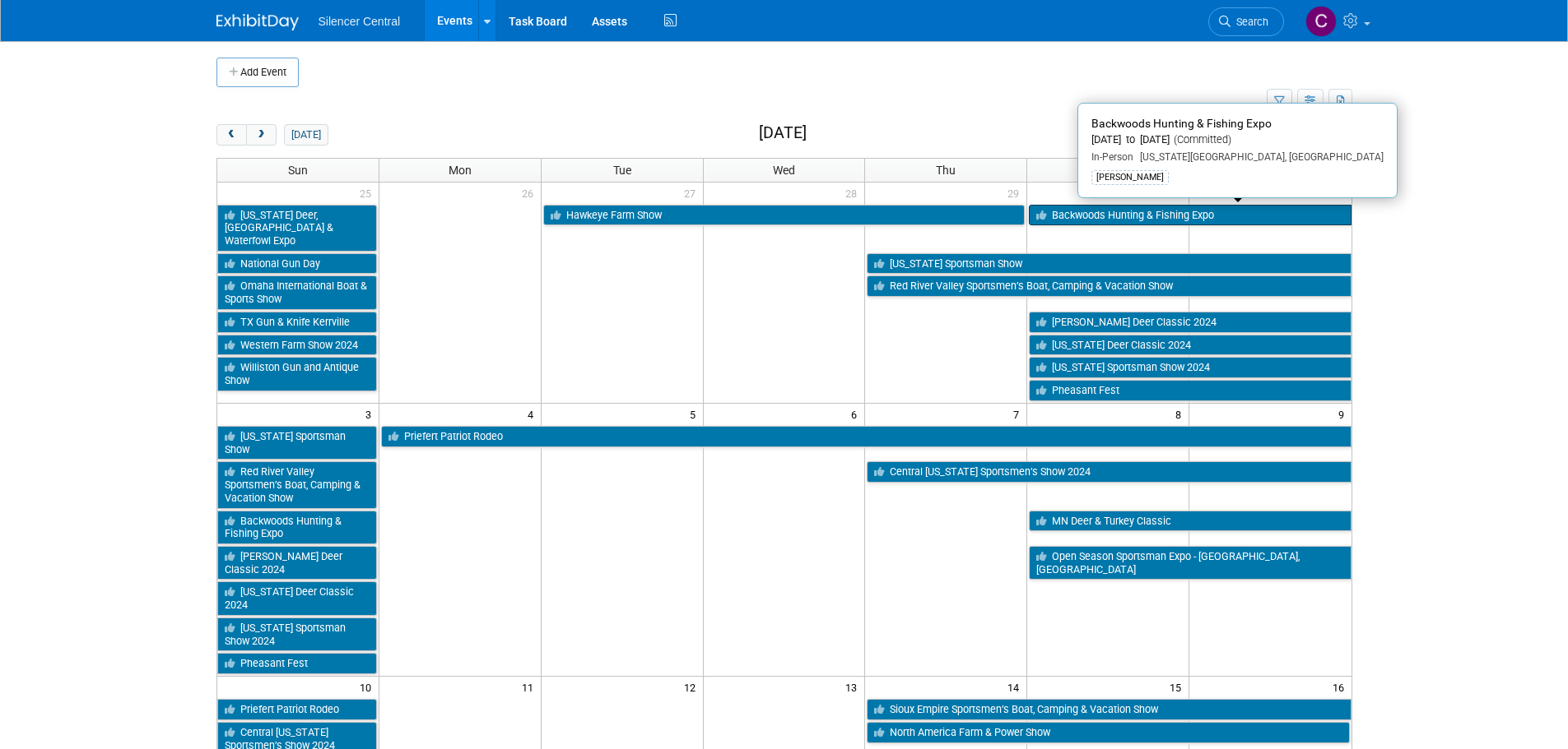
click at [1122, 211] on link "Backwoods Hunting & Fishing Expo" at bounding box center [1189, 216] width 322 height 22
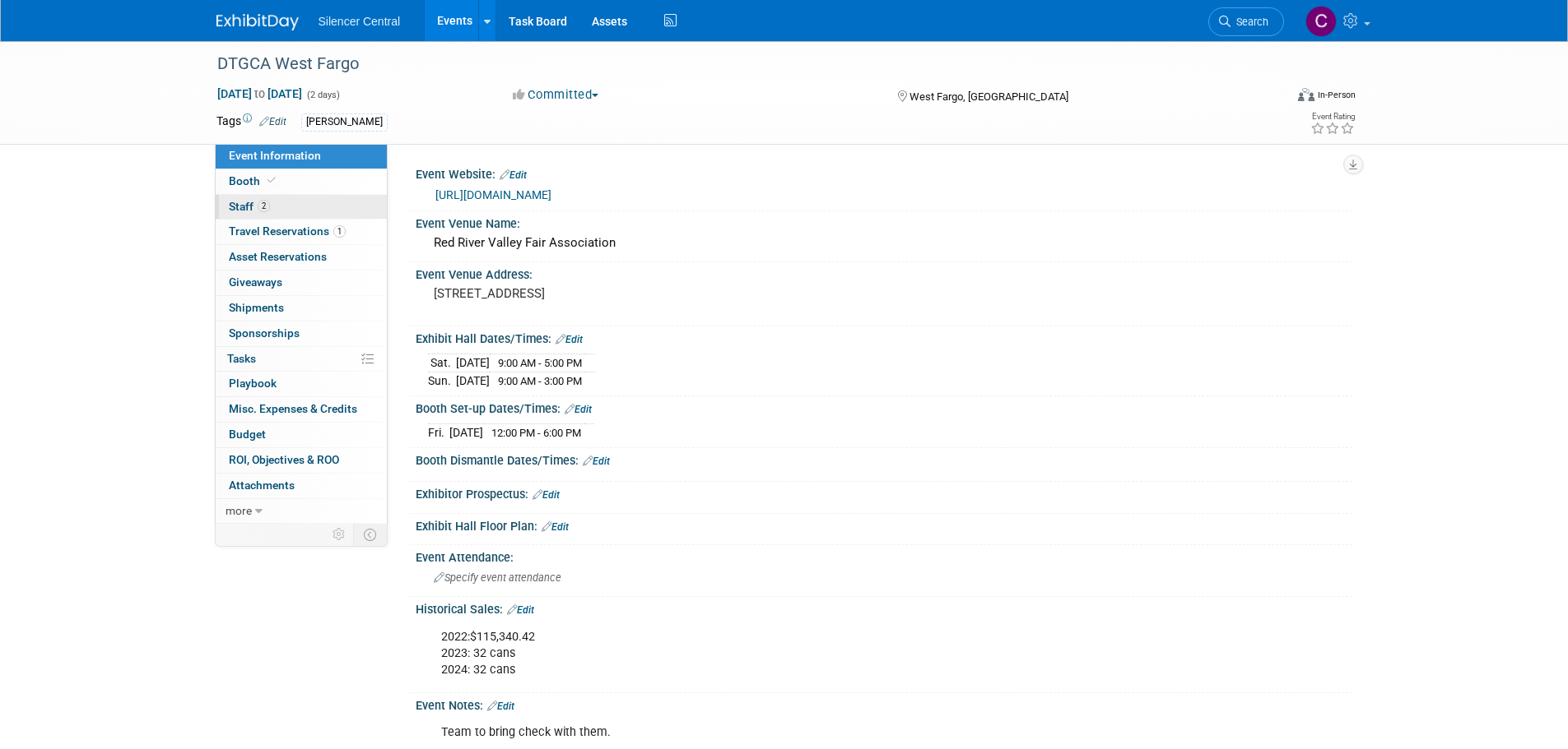
click at [260, 214] on link "2 Staff 2" at bounding box center [301, 207] width 171 height 25
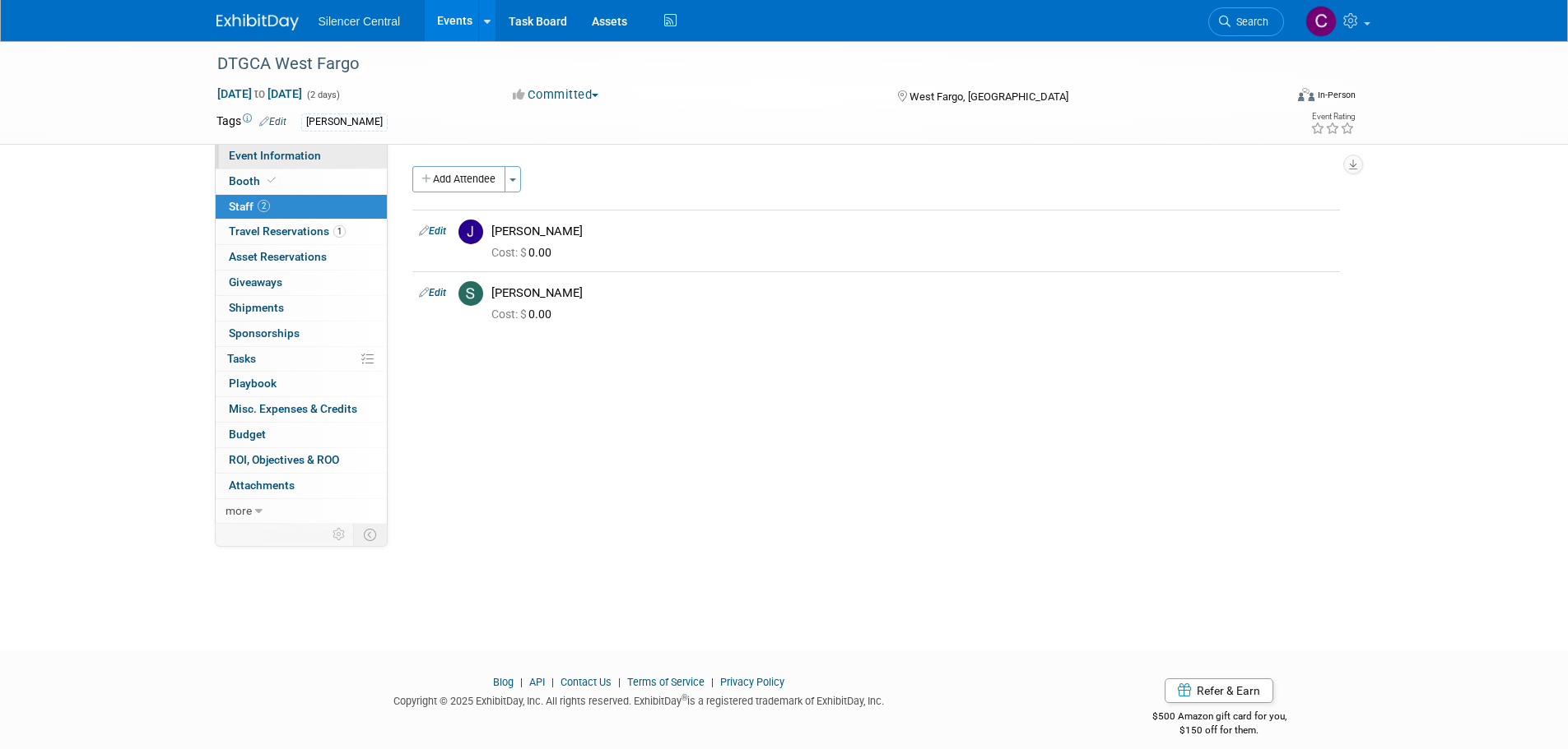
click at [283, 160] on span "Event Information" at bounding box center [275, 155] width 92 height 13
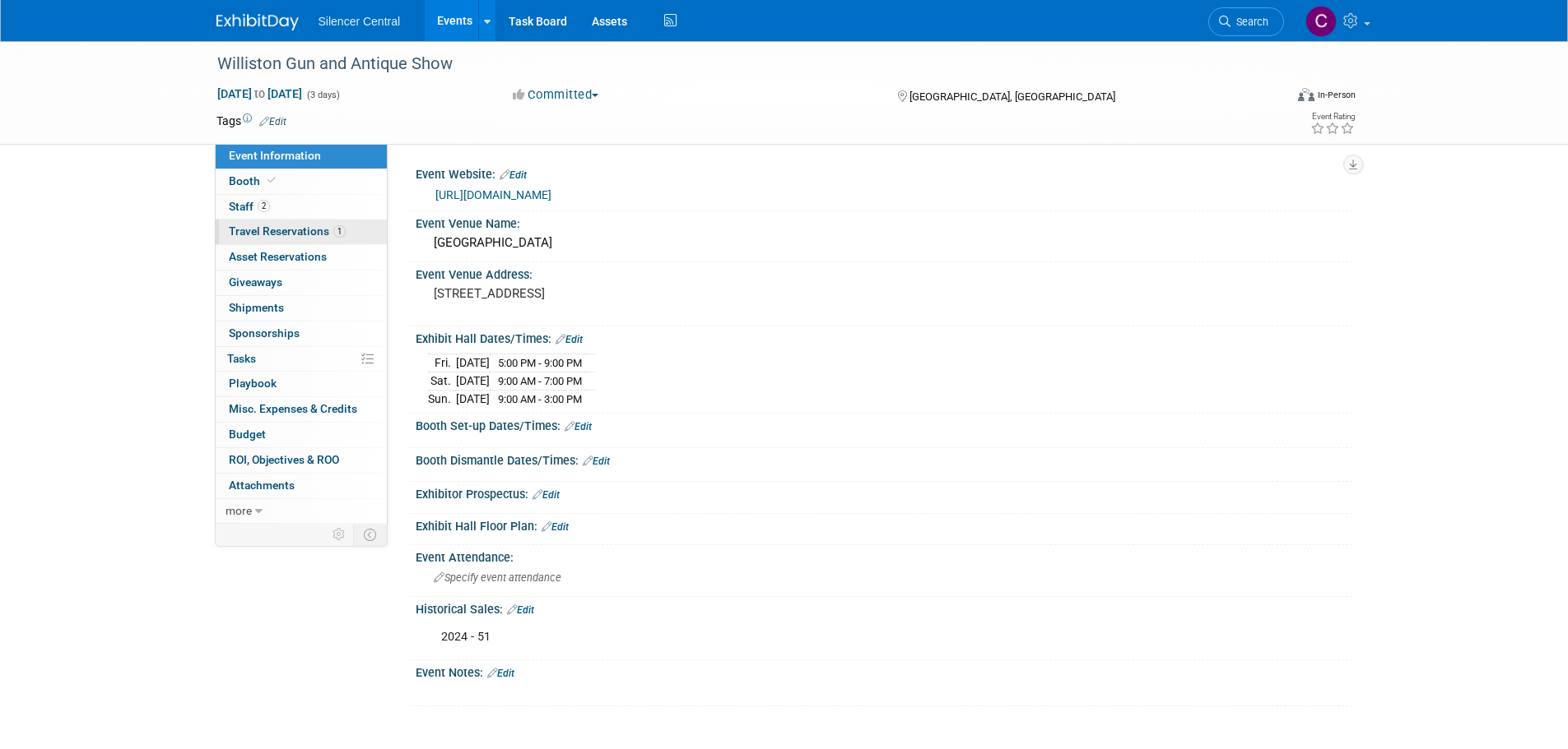
click at [305, 235] on span "Travel Reservations 1" at bounding box center [287, 231] width 117 height 13
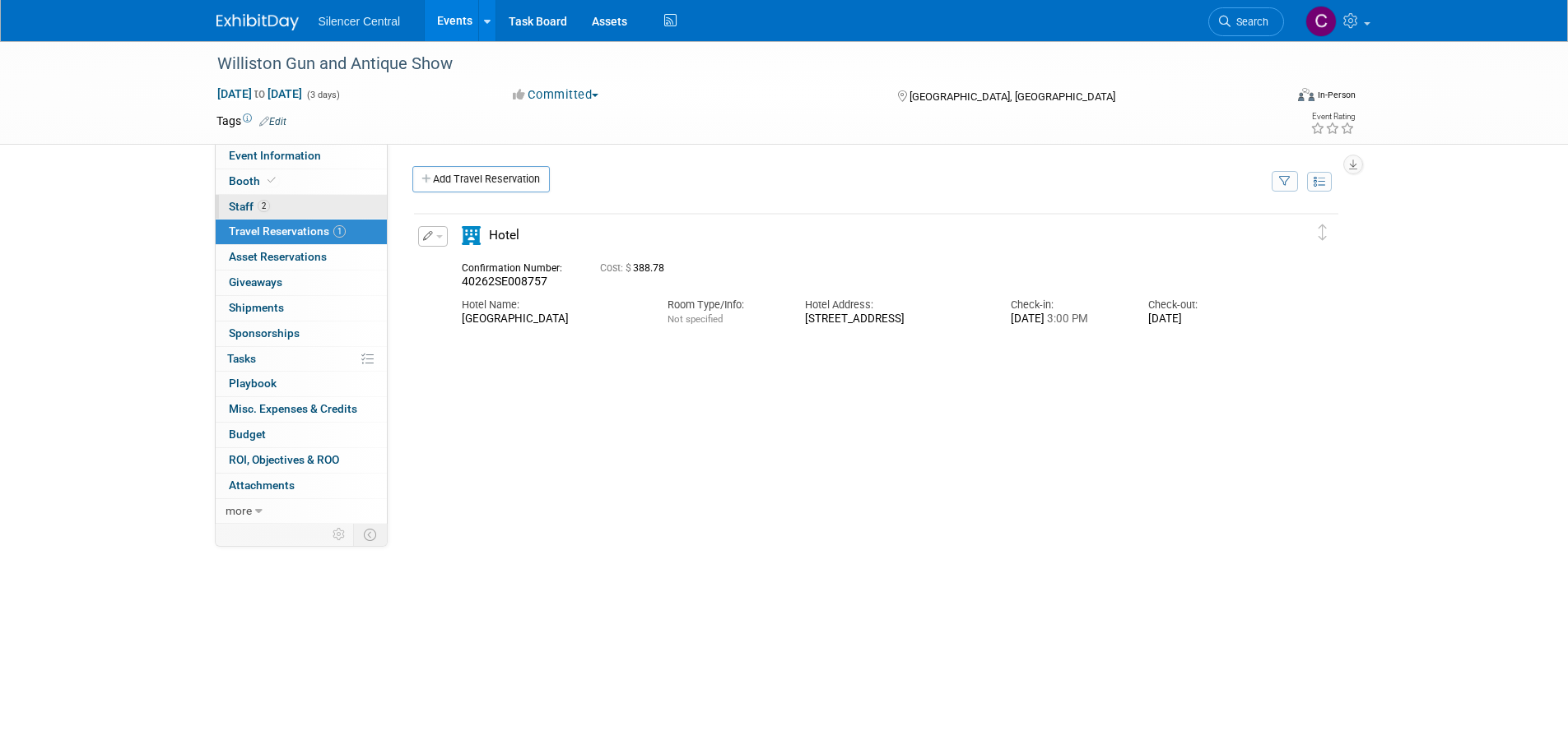
click at [300, 201] on link "2 Staff 2" at bounding box center [301, 207] width 171 height 25
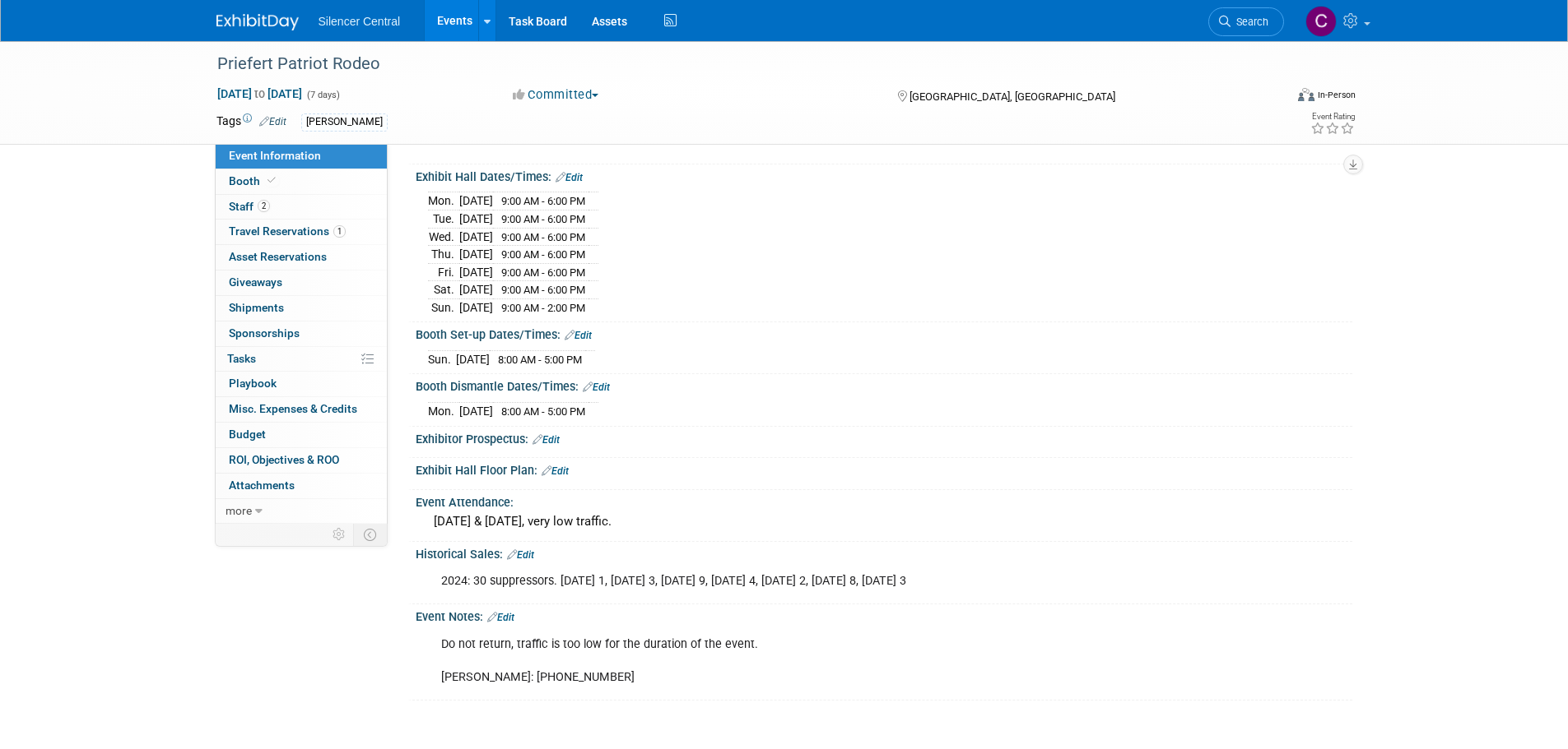
scroll to position [164, 0]
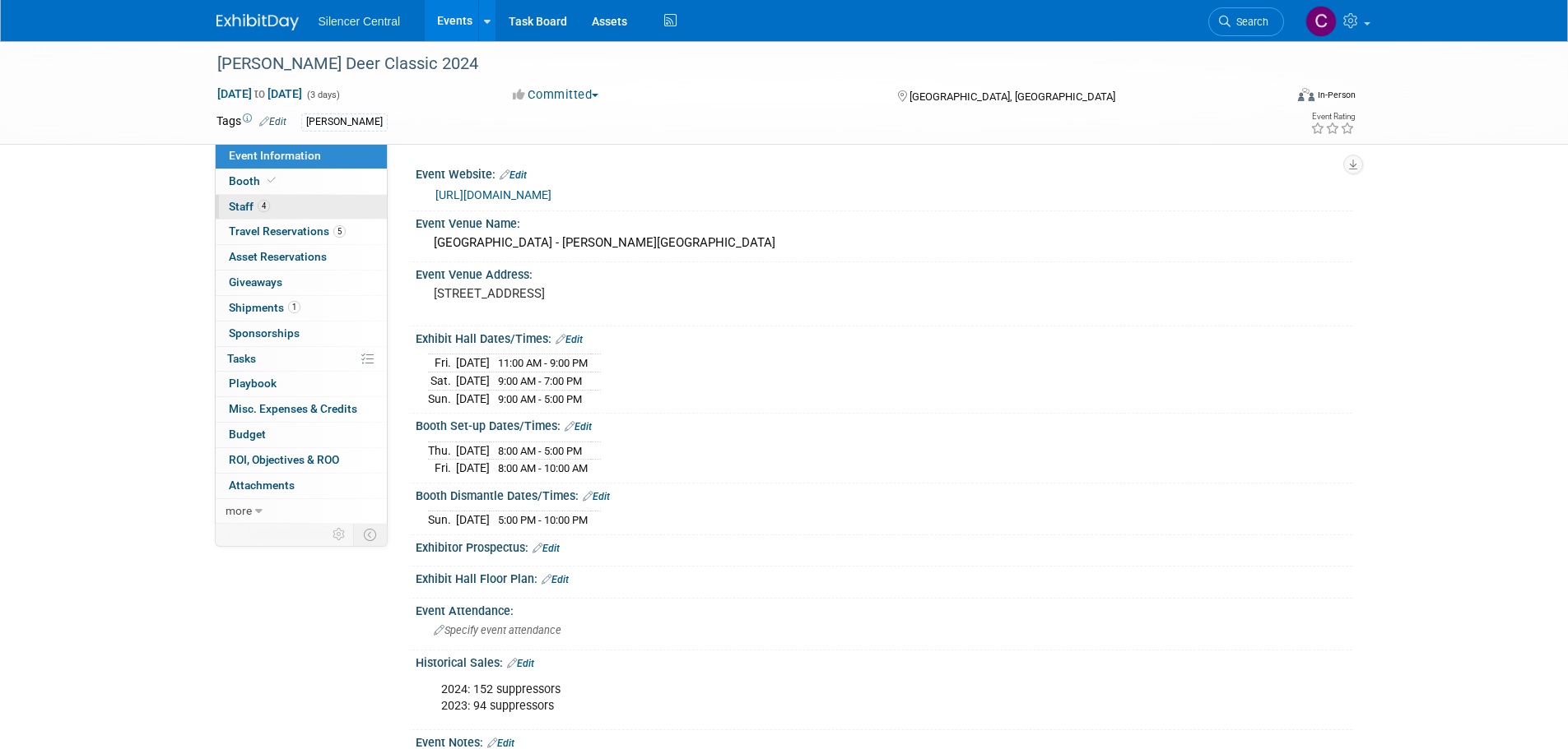
click at [303, 202] on link "4 Staff 4" at bounding box center [301, 207] width 171 height 25
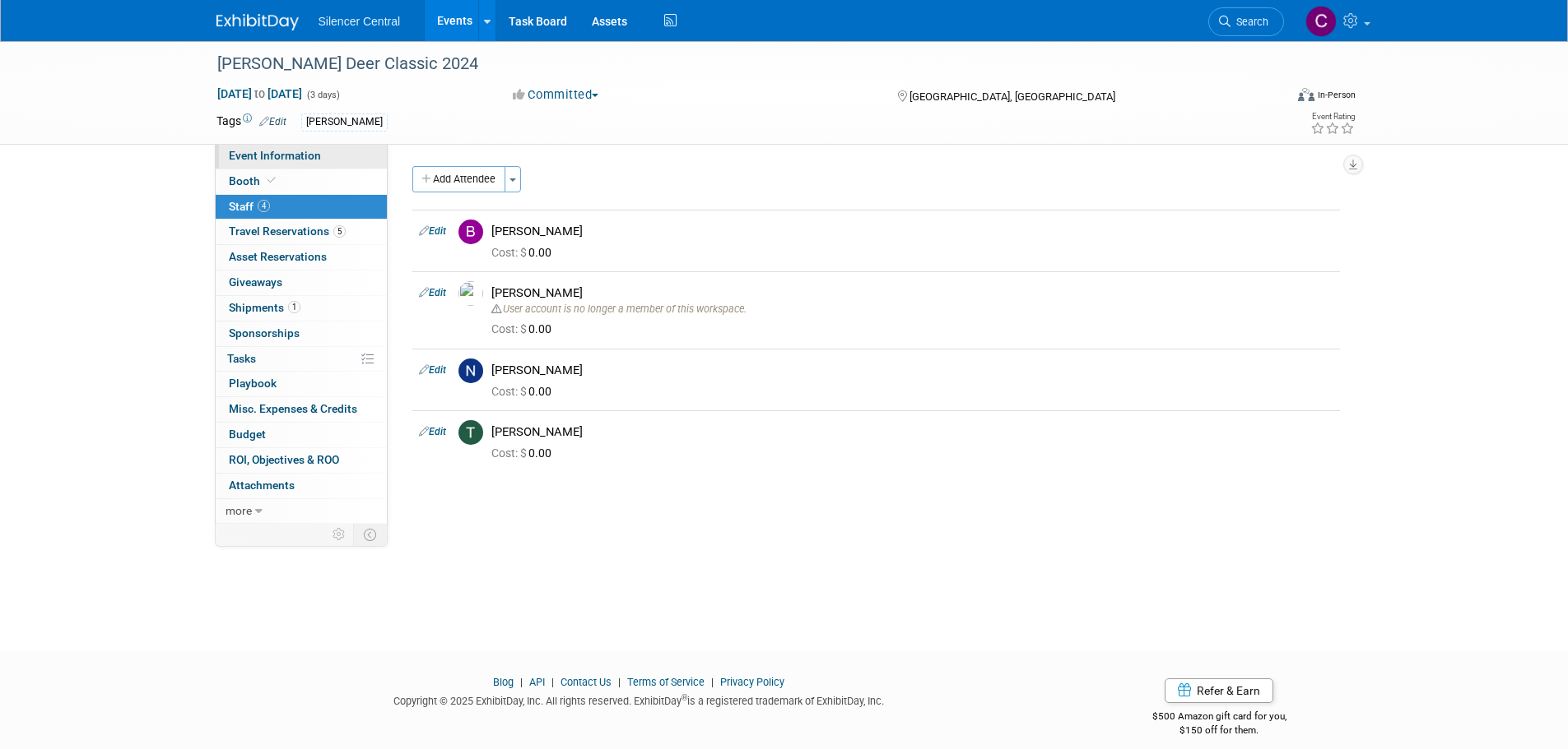
click at [312, 157] on span "Event Information" at bounding box center [275, 155] width 92 height 13
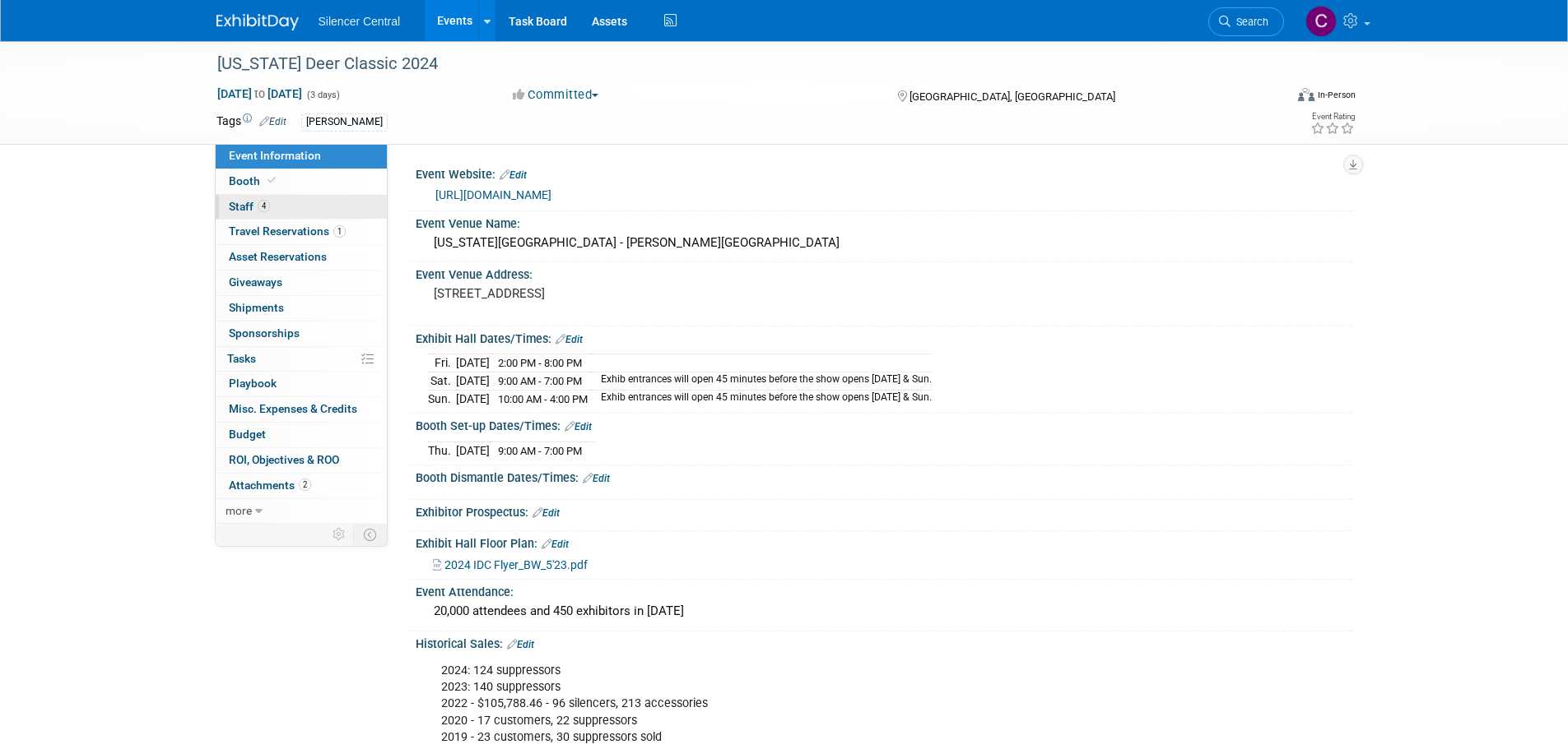
click at [236, 201] on span "Staff 4" at bounding box center [250, 206] width 42 height 13
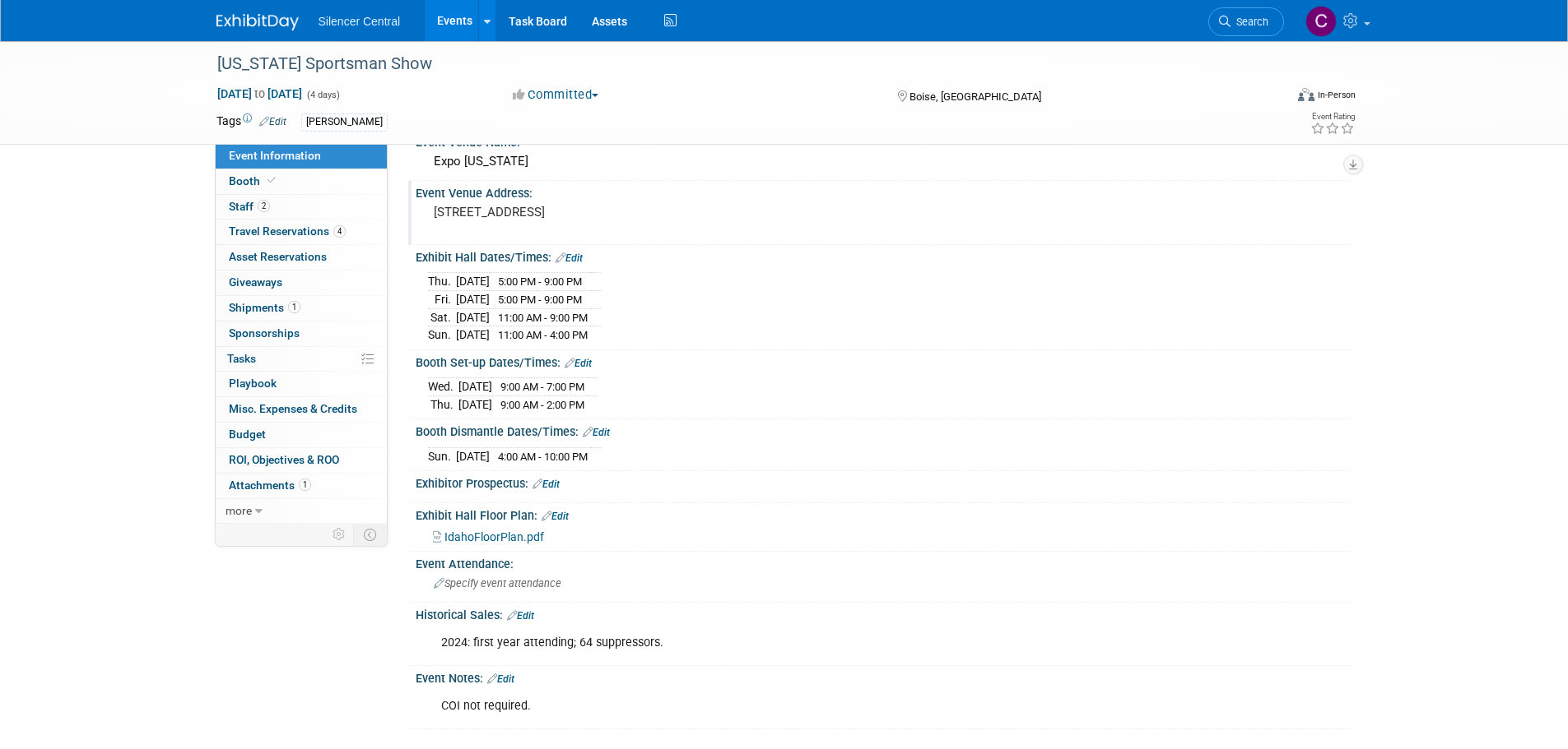
scroll to position [82, 0]
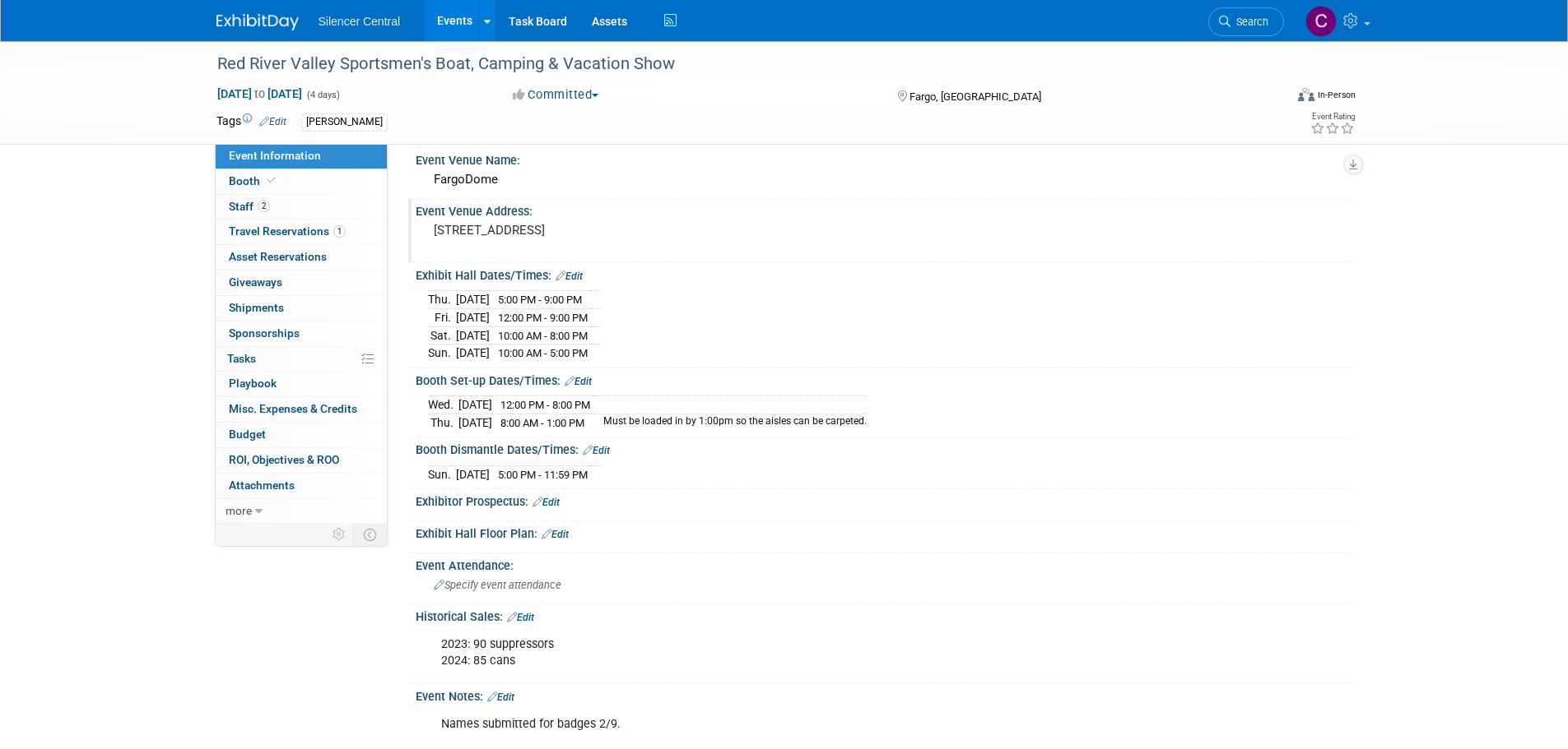
scroll to position [82, 0]
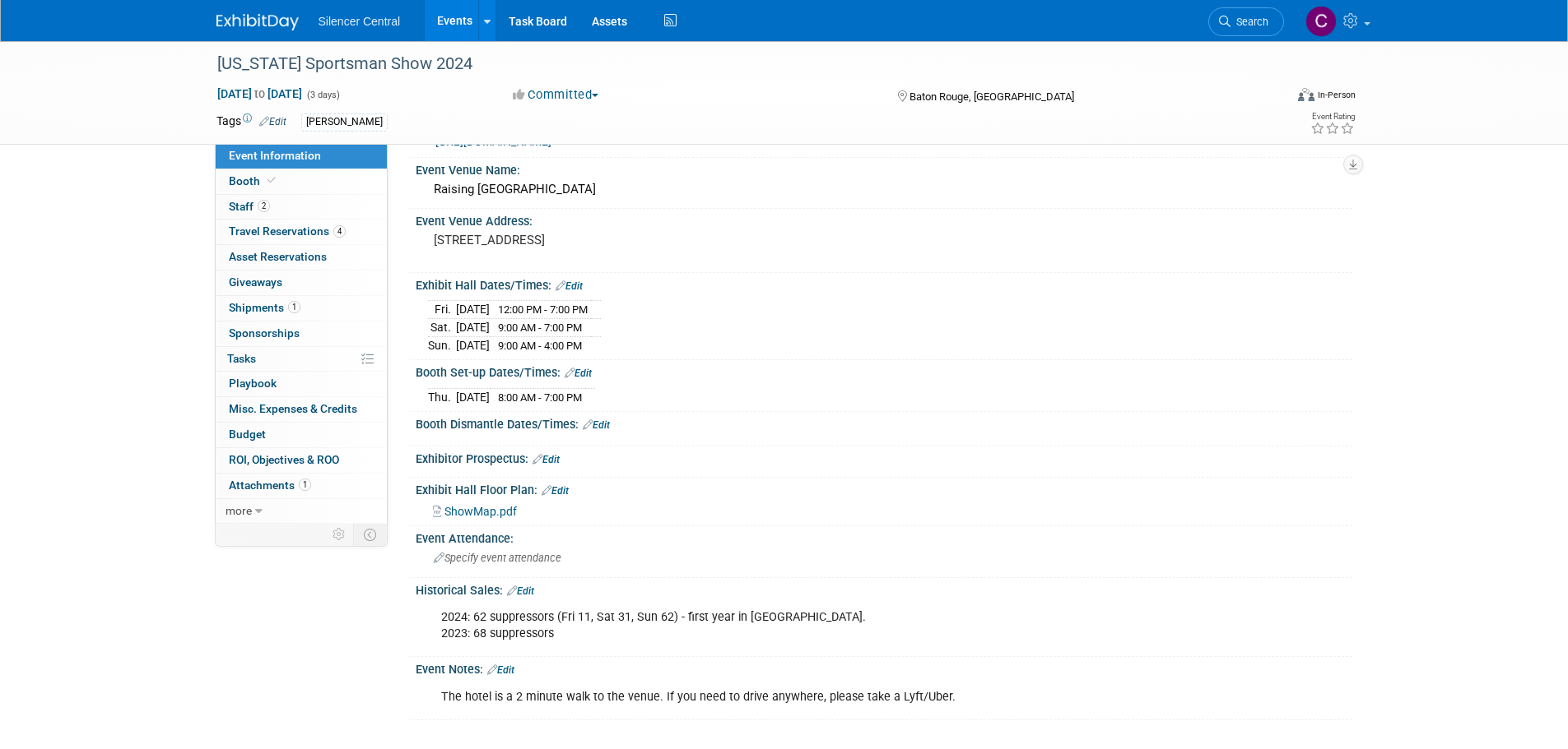
scroll to position [82, 0]
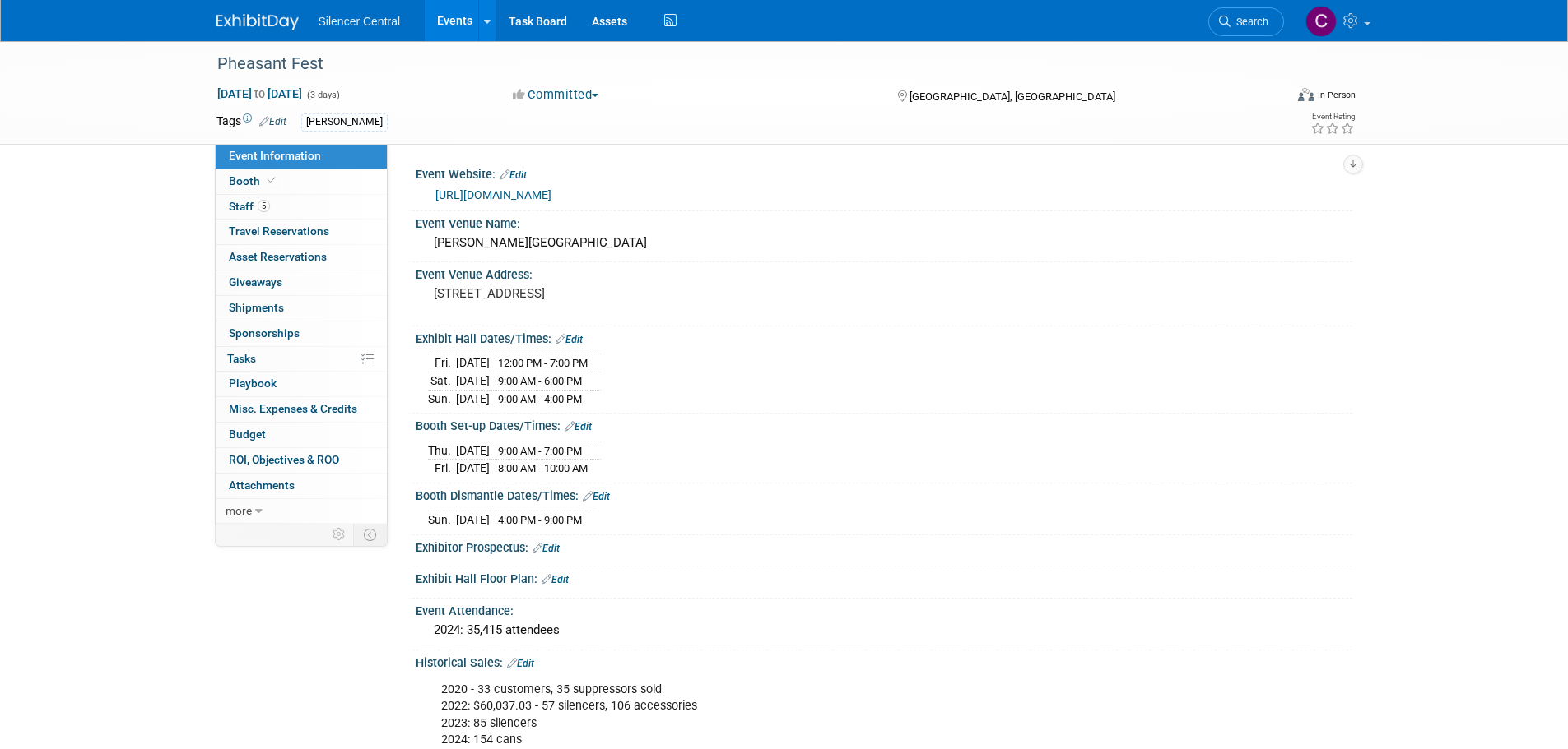
scroll to position [82, 0]
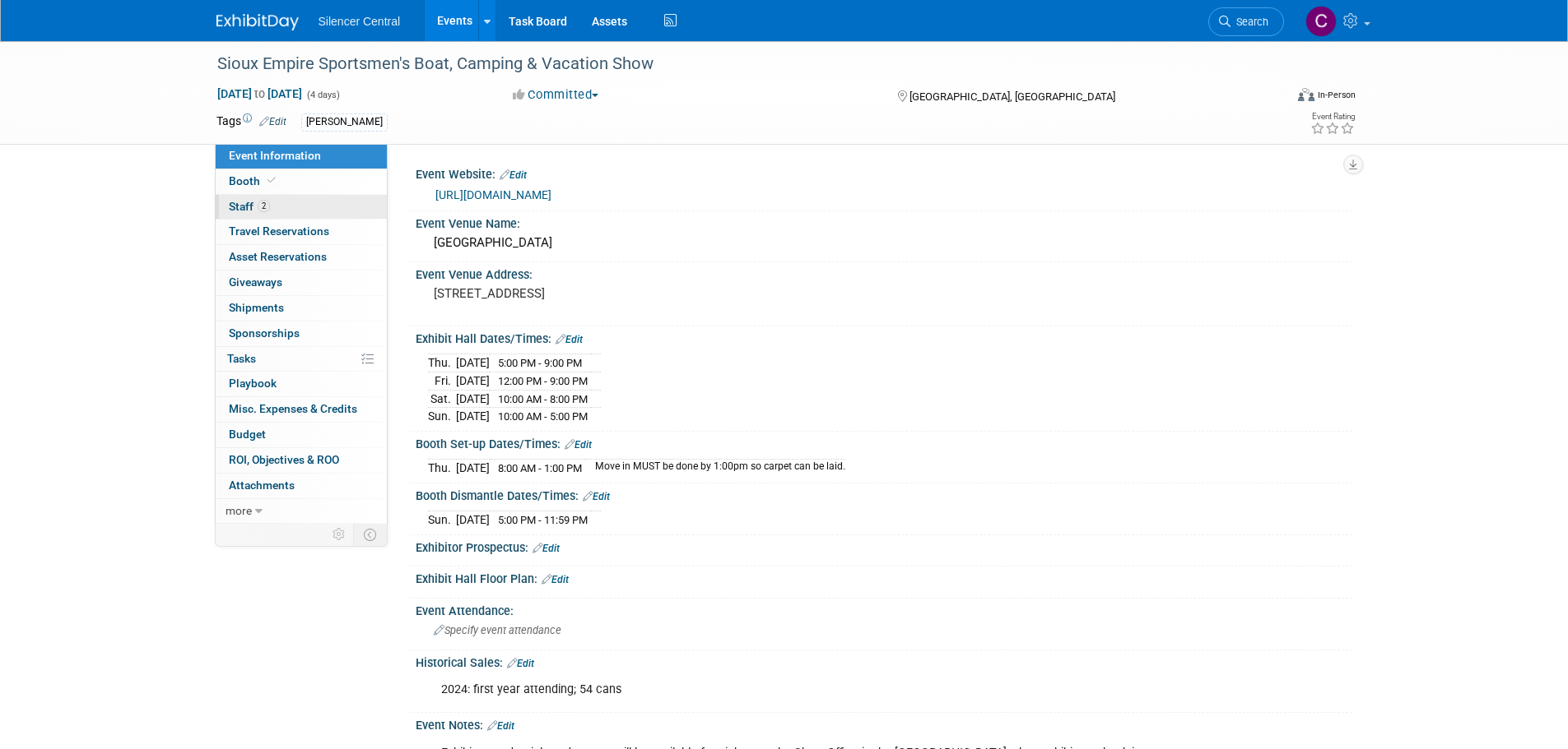
click at [300, 207] on link "2 Staff 2" at bounding box center [301, 207] width 171 height 25
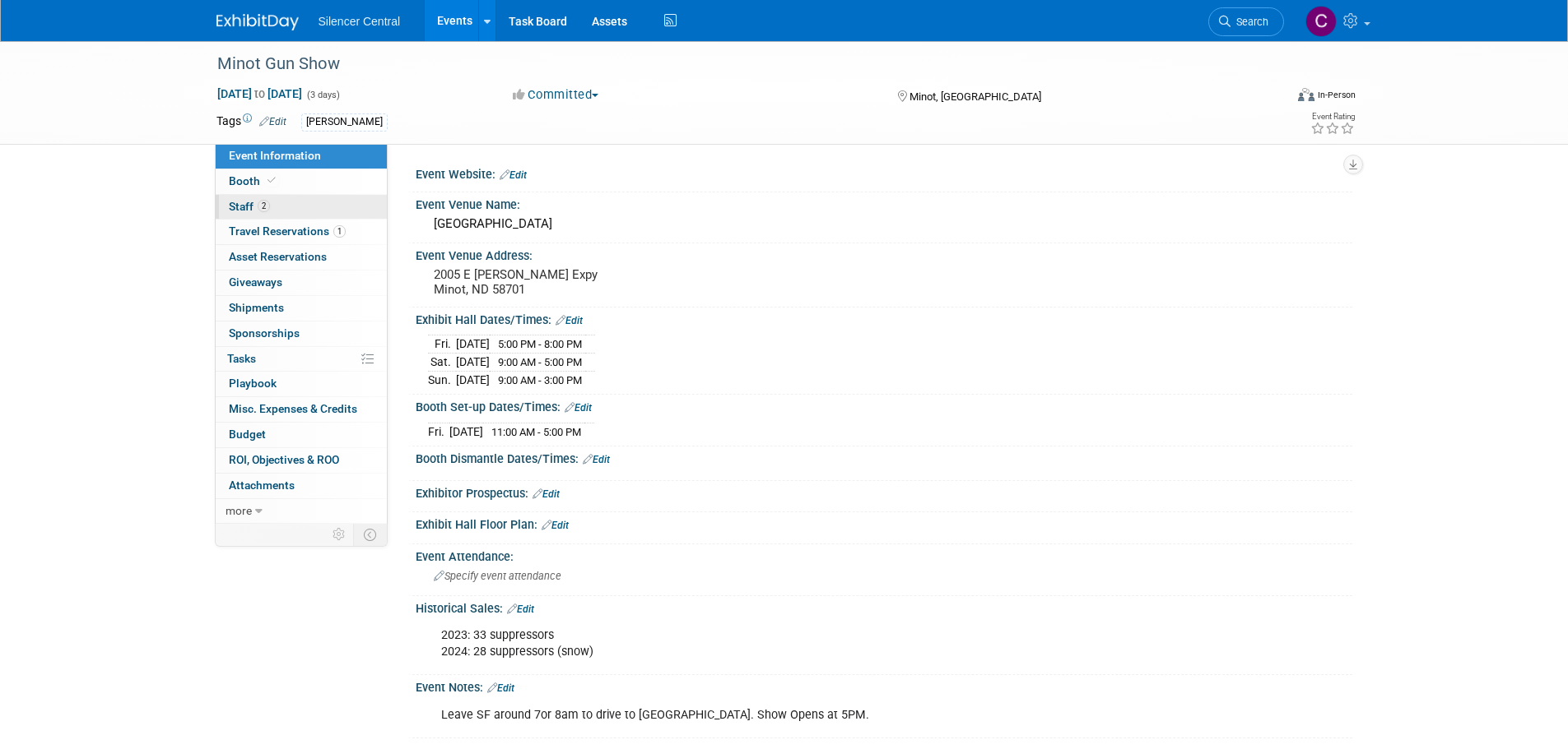
click at [260, 211] on span "2" at bounding box center [264, 206] width 12 height 12
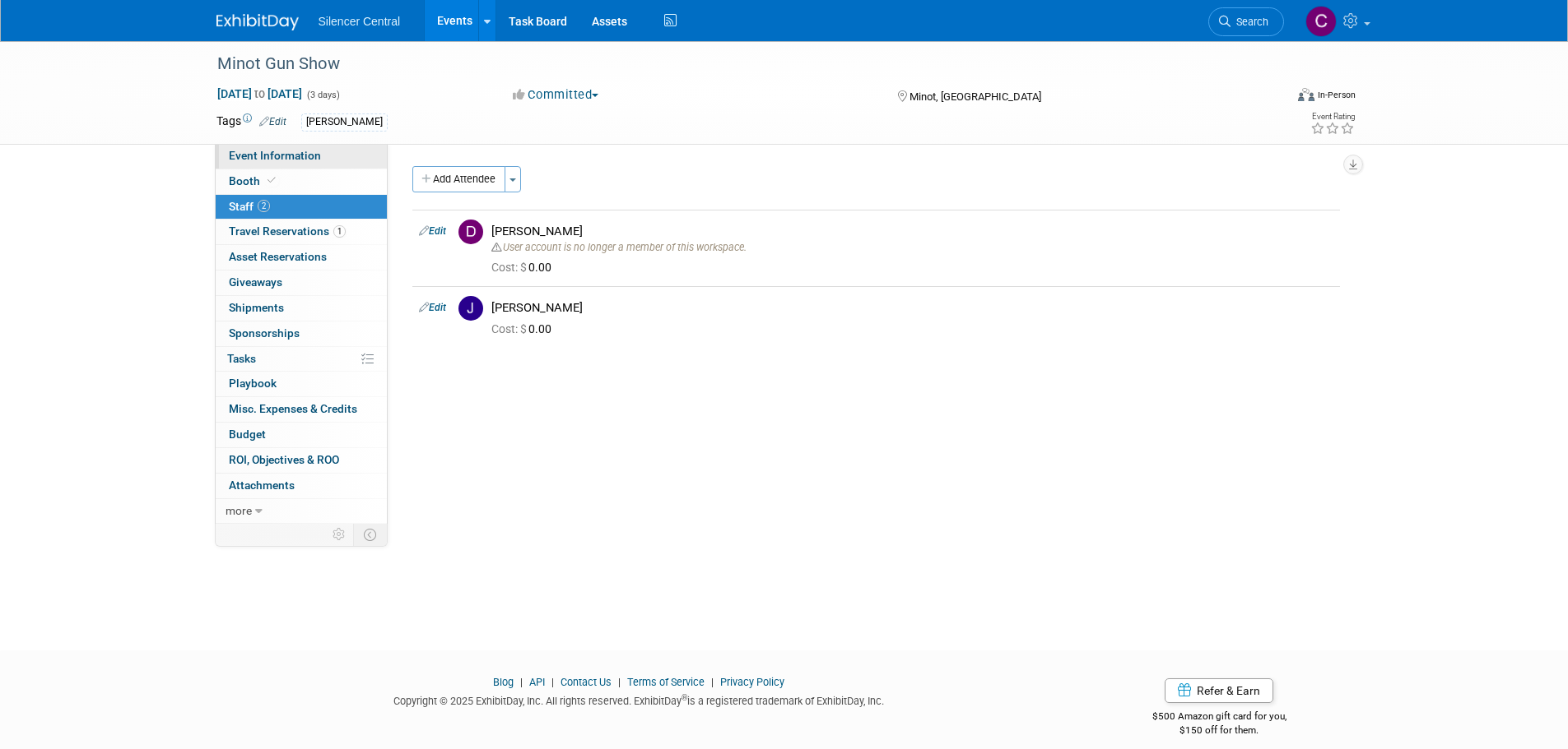
click at [288, 151] on span "Event Information" at bounding box center [275, 155] width 92 height 13
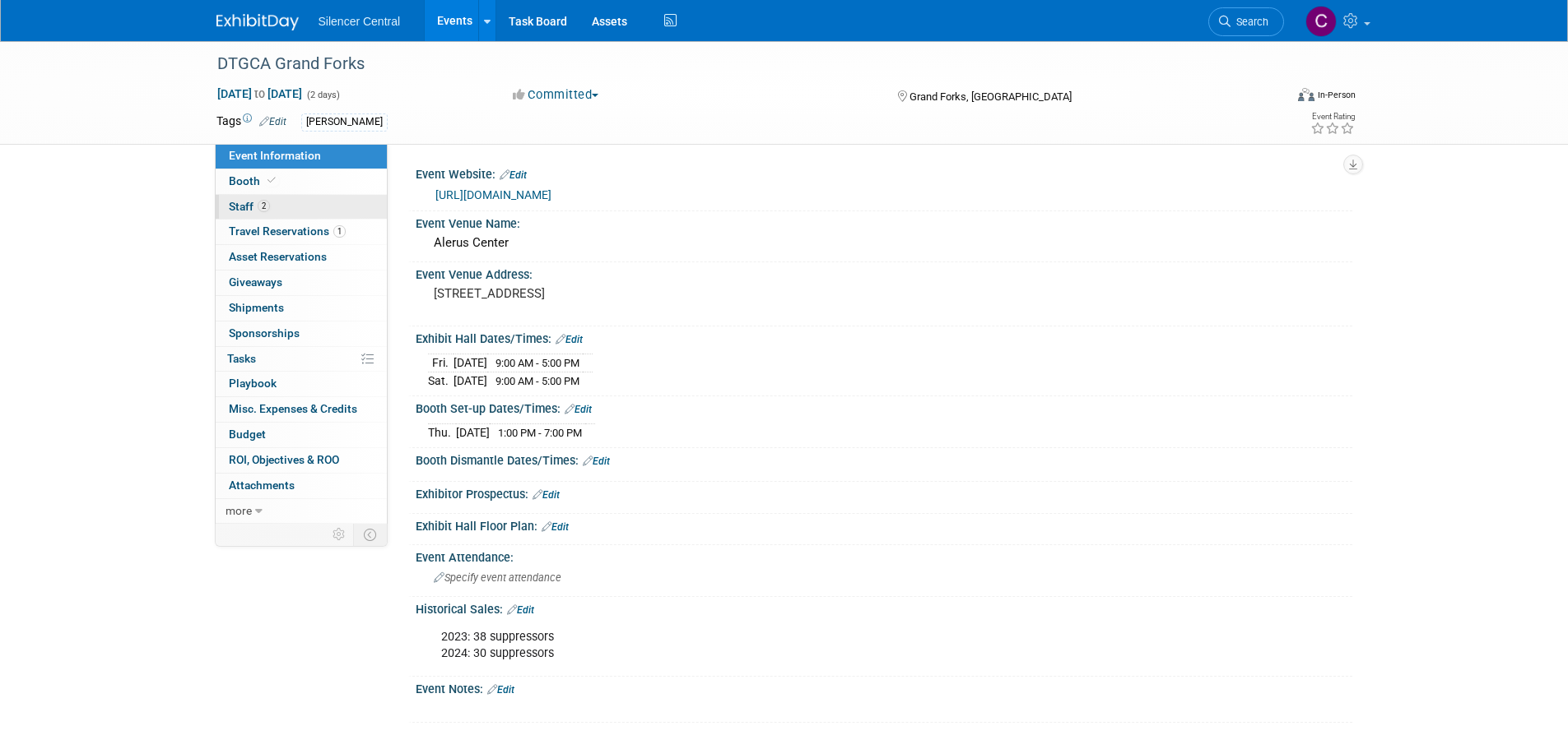
click at [271, 212] on link "2 Staff 2" at bounding box center [301, 207] width 171 height 25
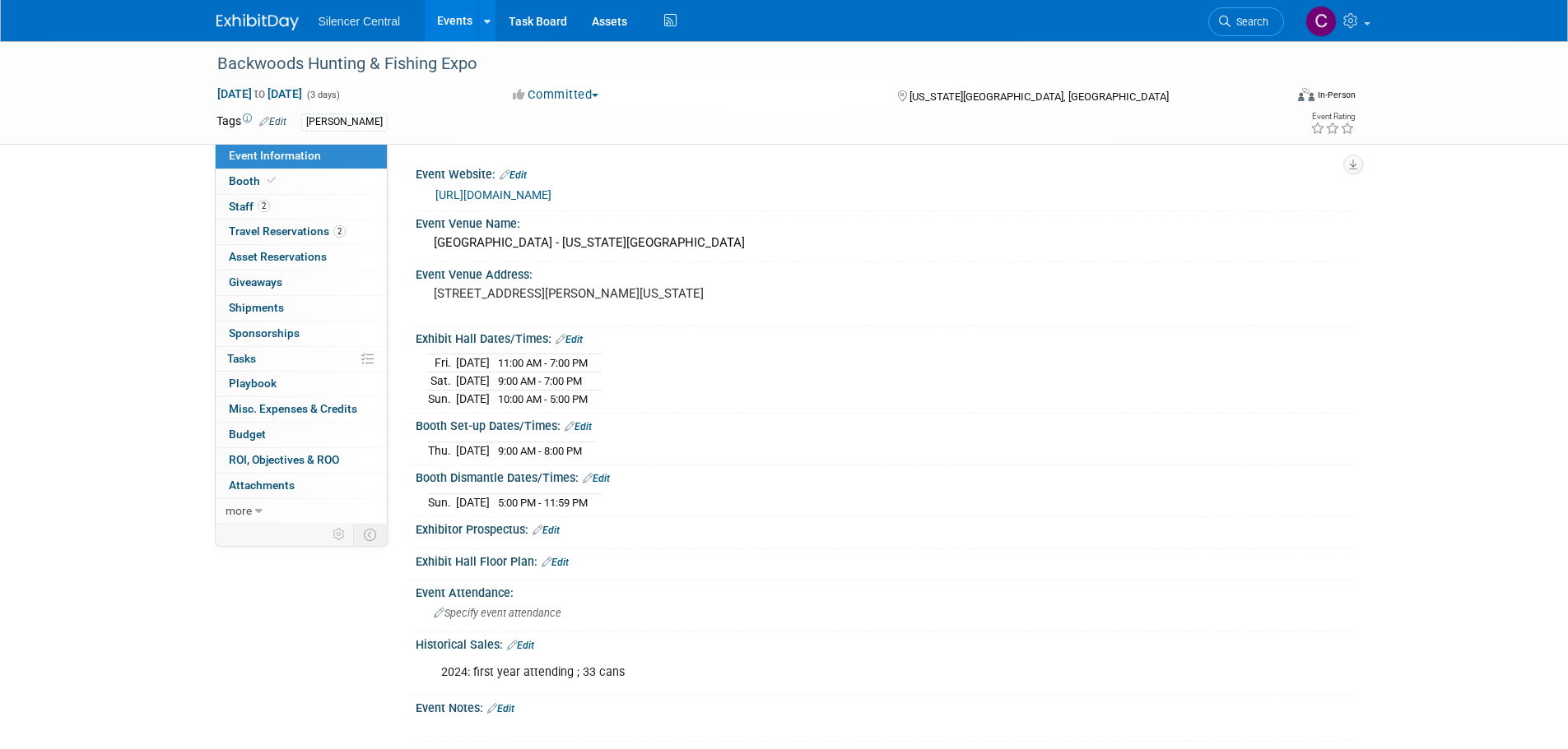
click at [258, 21] on img at bounding box center [257, 22] width 82 height 17
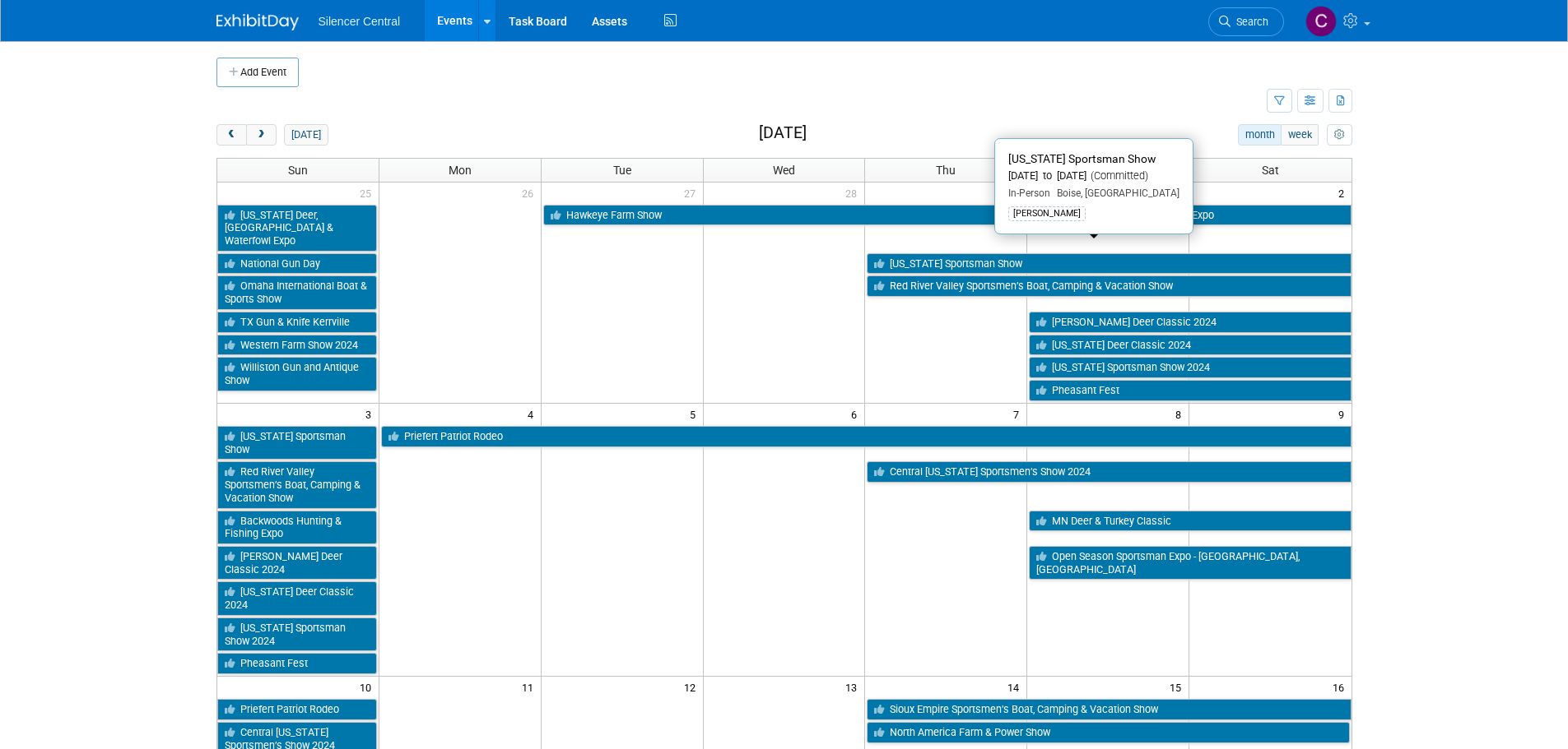
click at [997, 254] on link "[US_STATE] Sportsman Show" at bounding box center [1108, 265] width 484 height 22
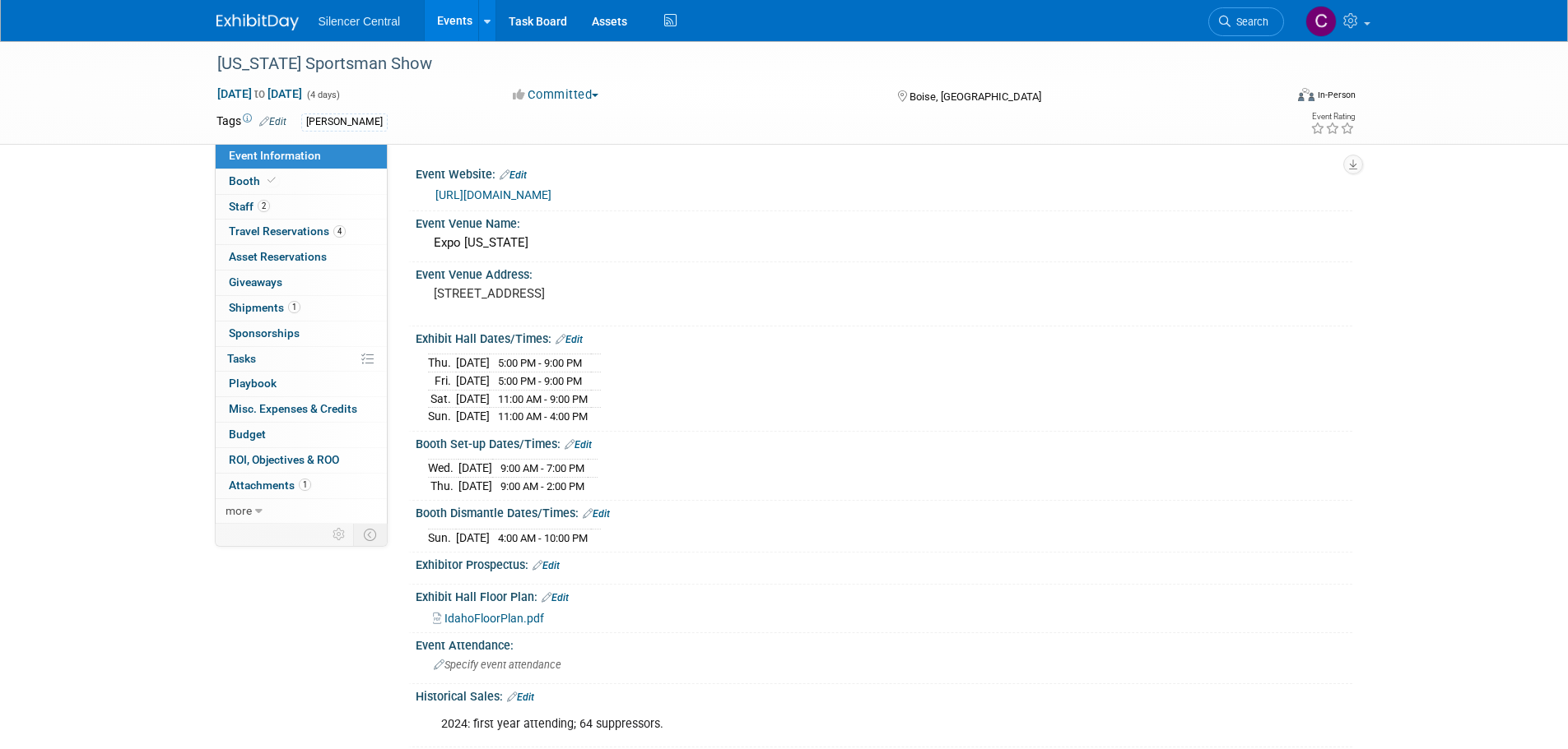
click at [240, 23] on img at bounding box center [257, 22] width 82 height 17
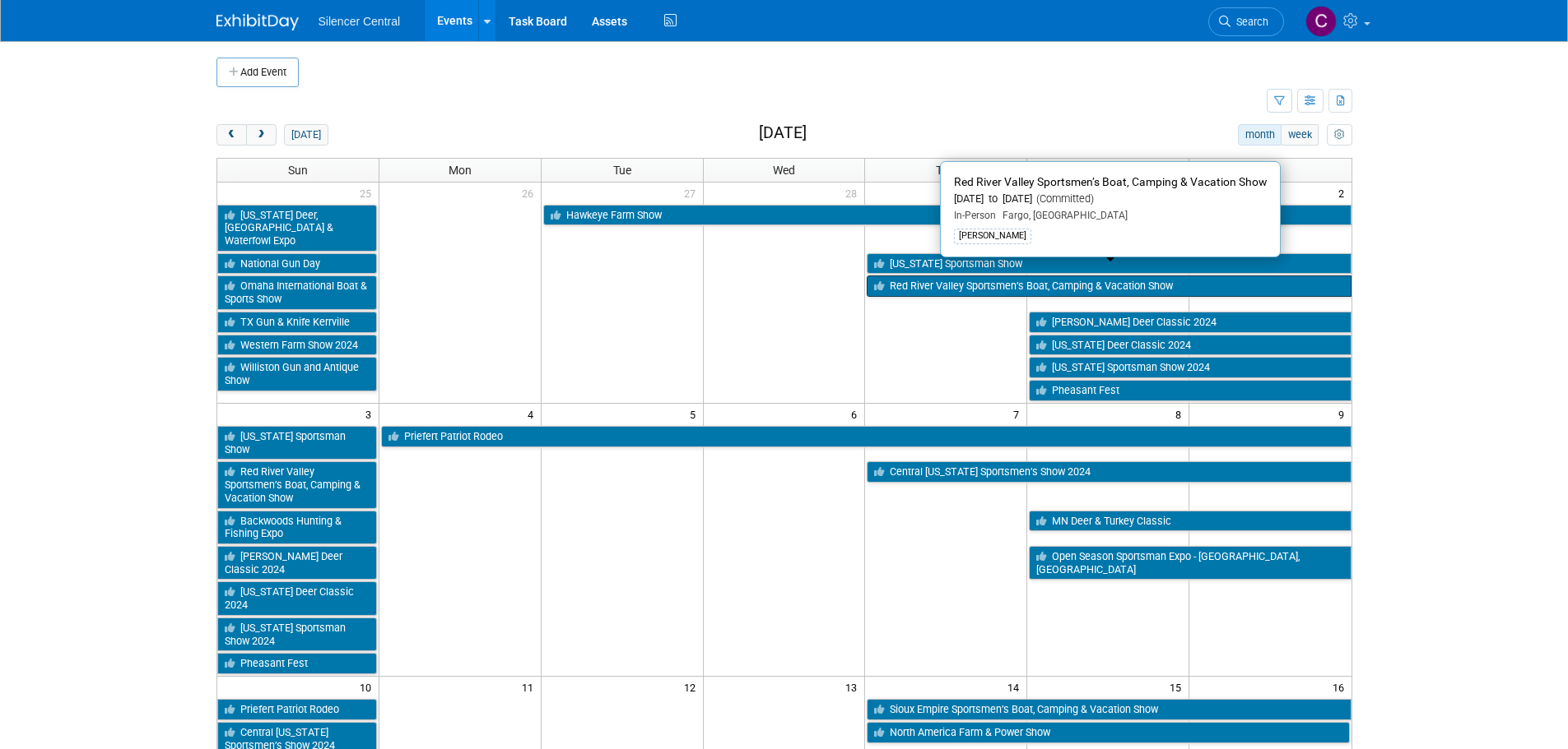
click at [982, 275] on link "Red River Valley Sportsmen’s Boat, Camping & Vacation Show" at bounding box center [1108, 286] width 484 height 22
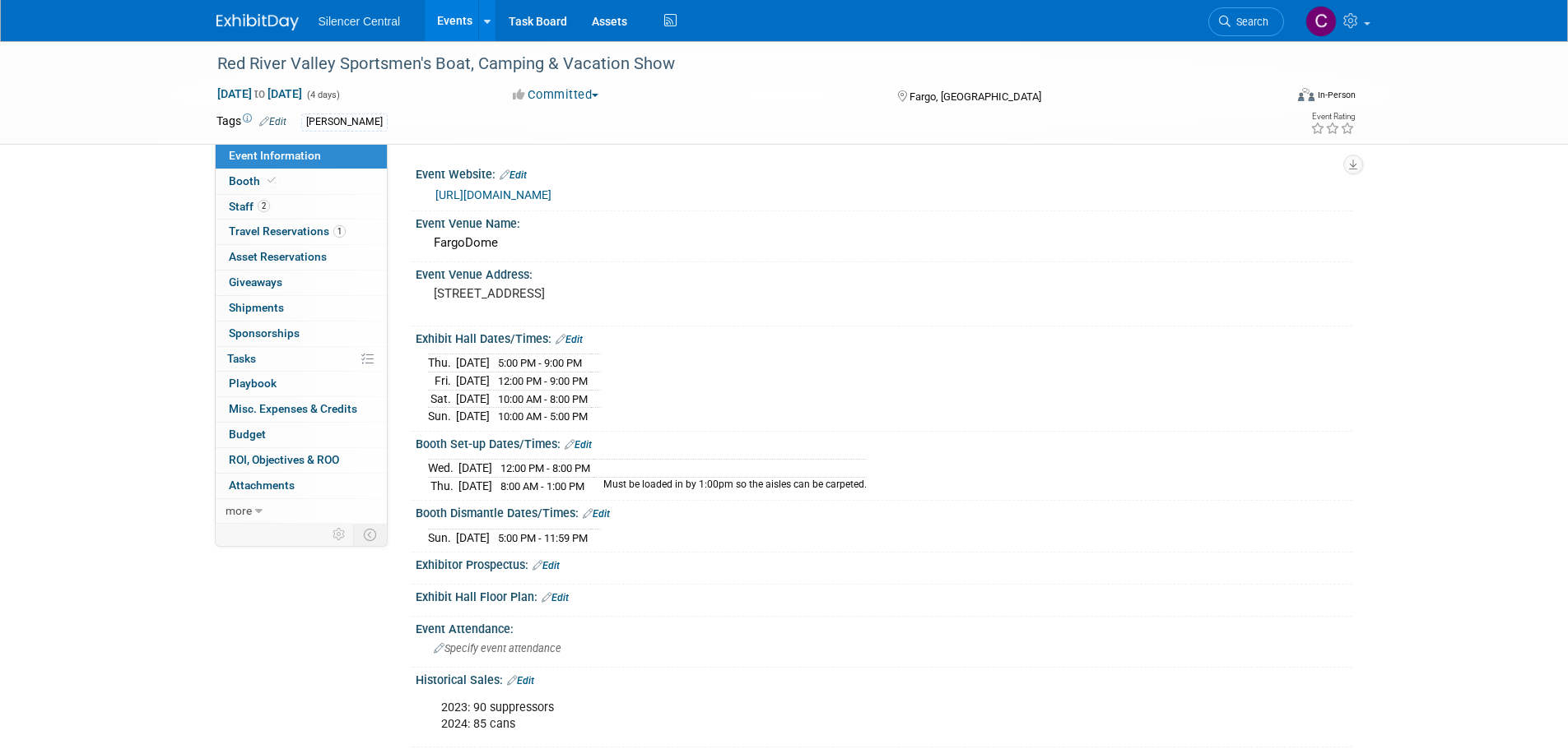
drag, startPoint x: 224, startPoint y: 23, endPoint x: 243, endPoint y: 40, distance: 25.5
click at [224, 23] on img at bounding box center [257, 22] width 82 height 17
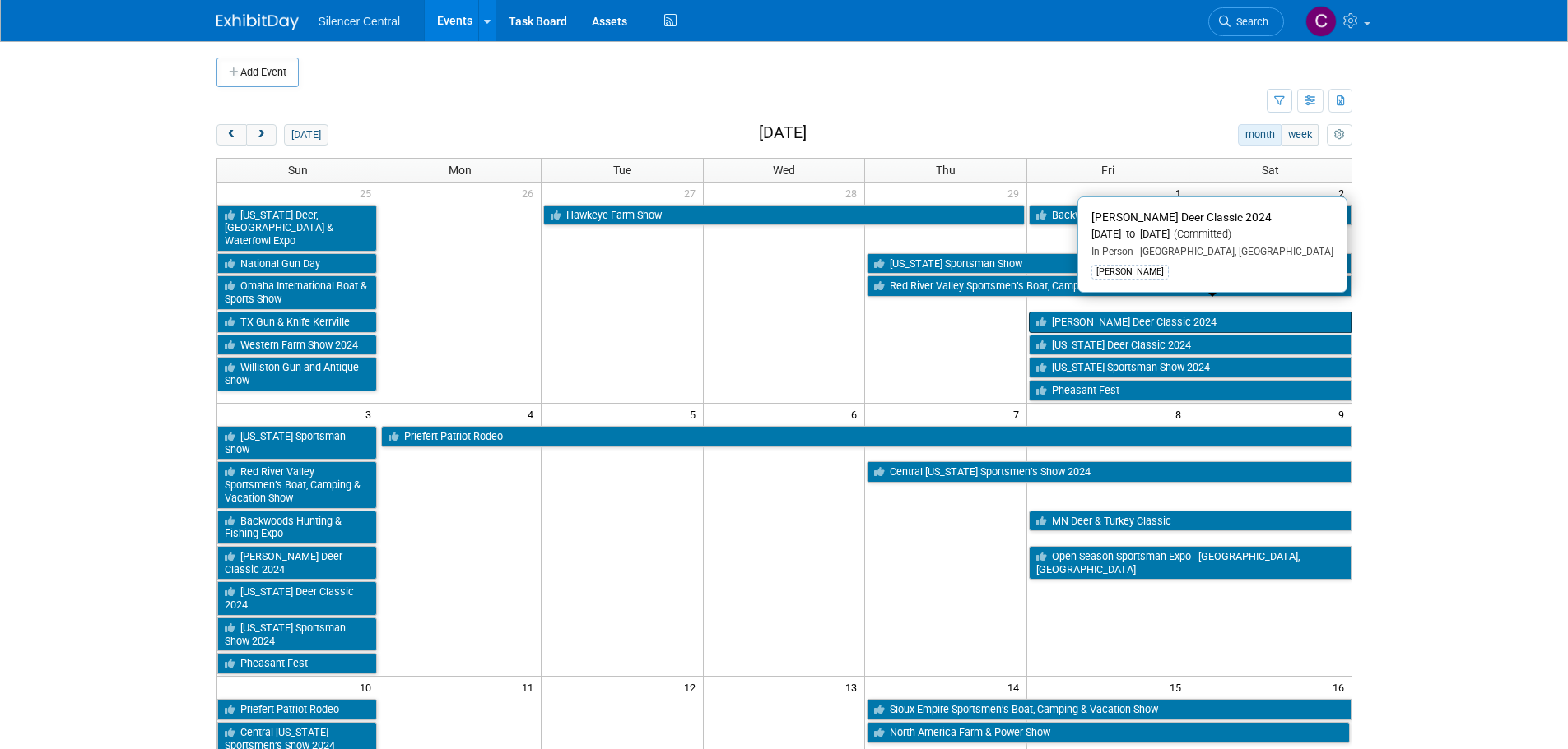
click at [1089, 312] on link "[PERSON_NAME] Deer Classic 2024" at bounding box center [1189, 323] width 322 height 22
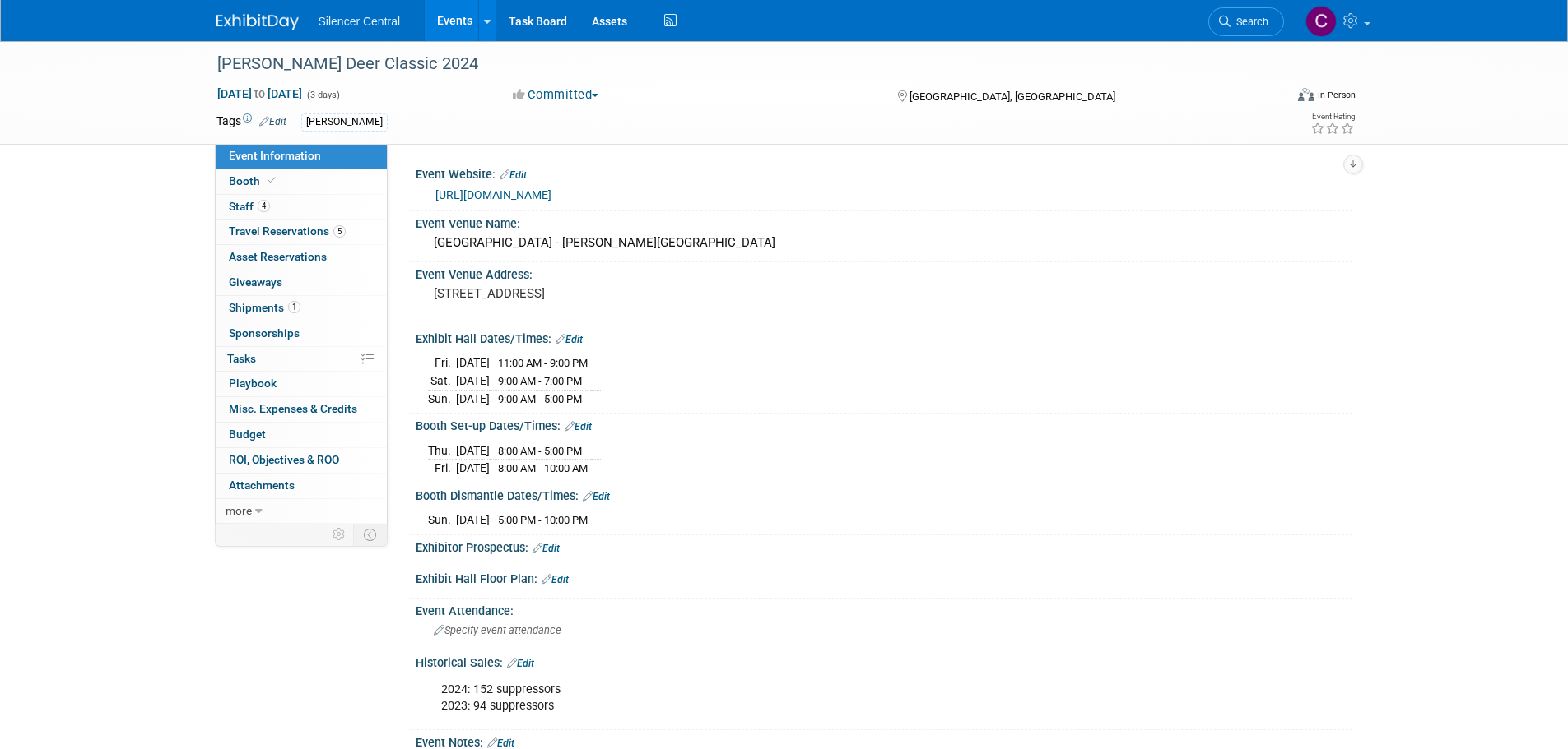
click at [276, 32] on div "Silencer Central Events Add Event Bulk Upload Events Shareable Event Boards Rec…" at bounding box center [784, 21] width 1136 height 42
click at [274, 22] on img at bounding box center [257, 22] width 82 height 17
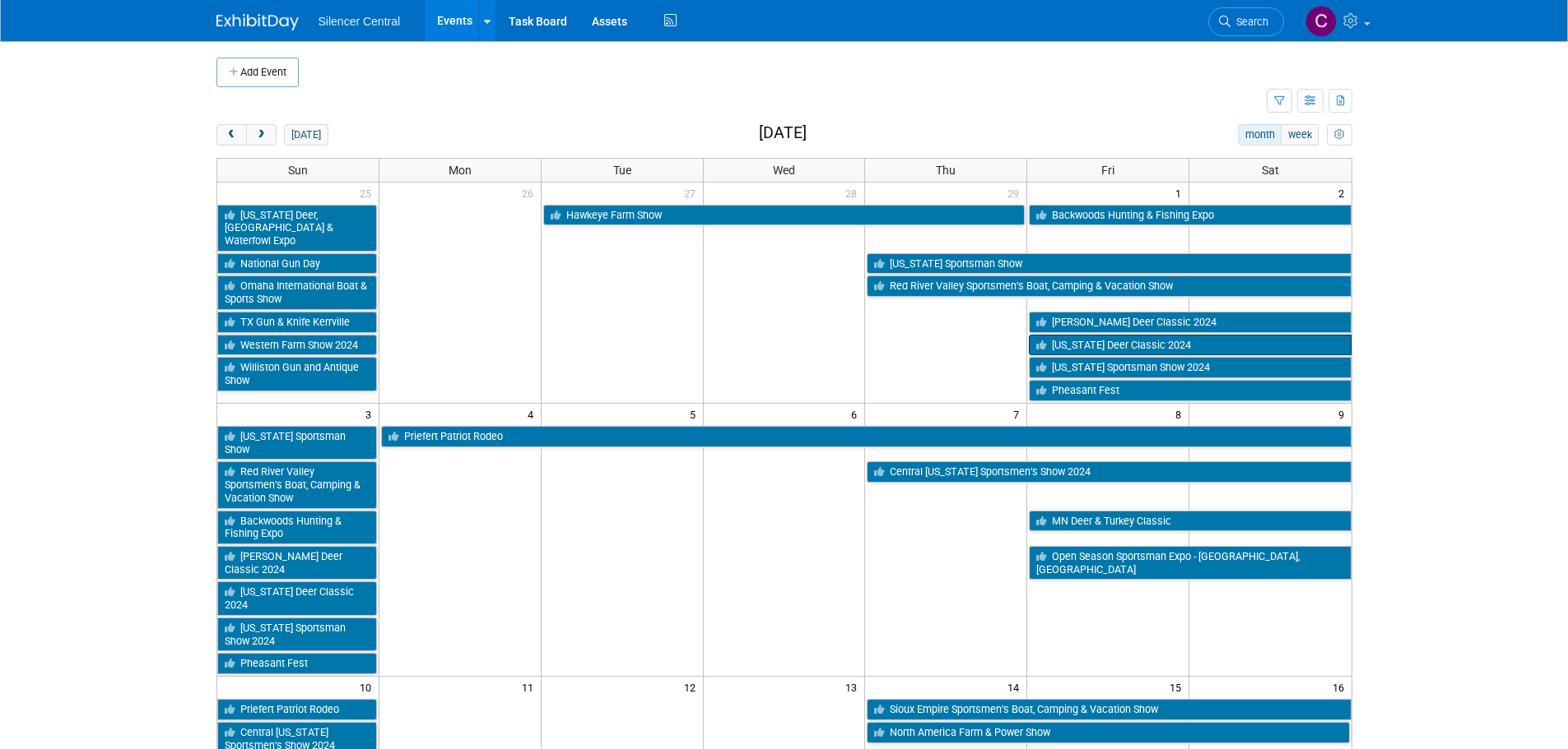
click at [1089, 335] on link "[US_STATE] Deer Classic 2024" at bounding box center [1189, 346] width 322 height 22
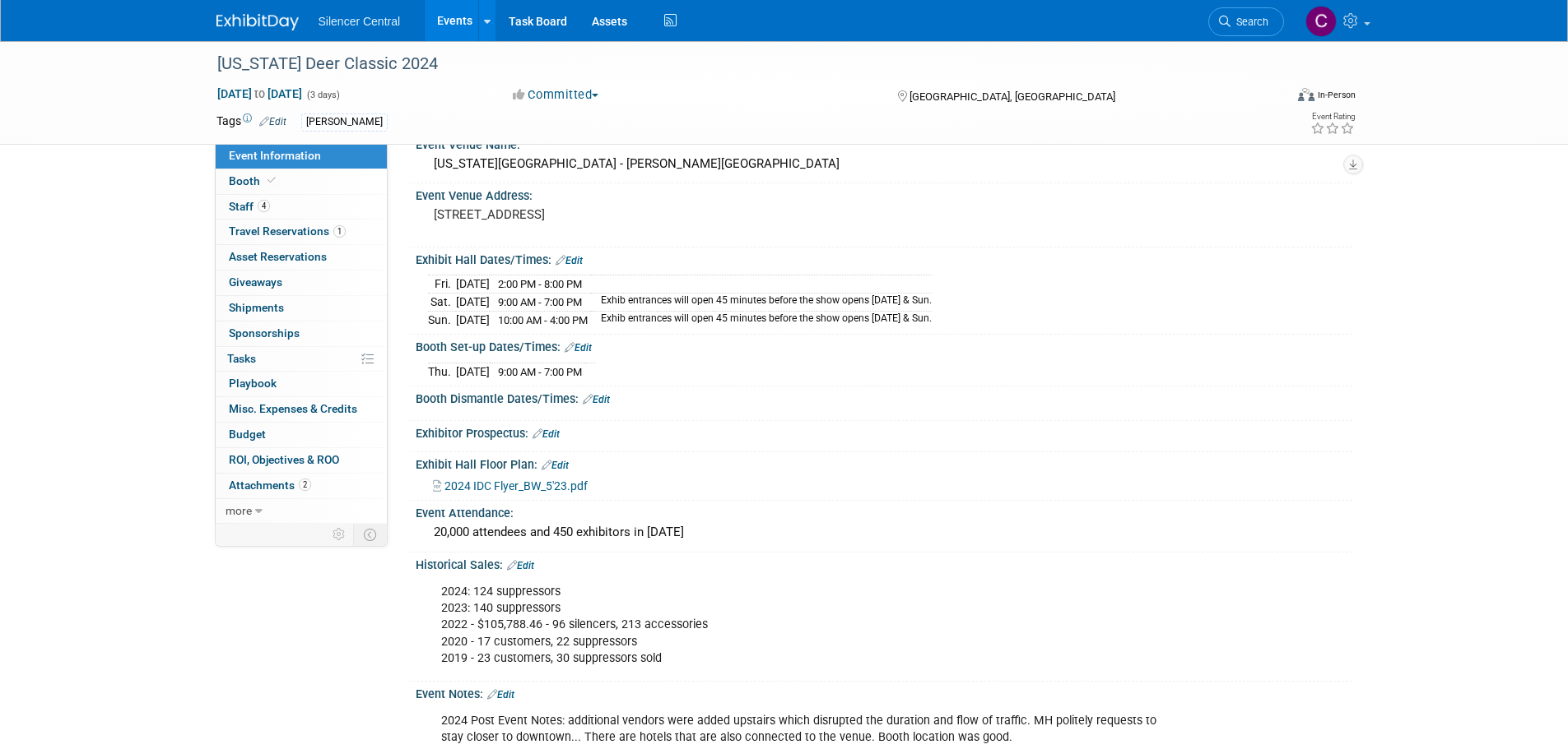
scroll to position [82, 0]
click at [230, 25] on img at bounding box center [257, 22] width 82 height 17
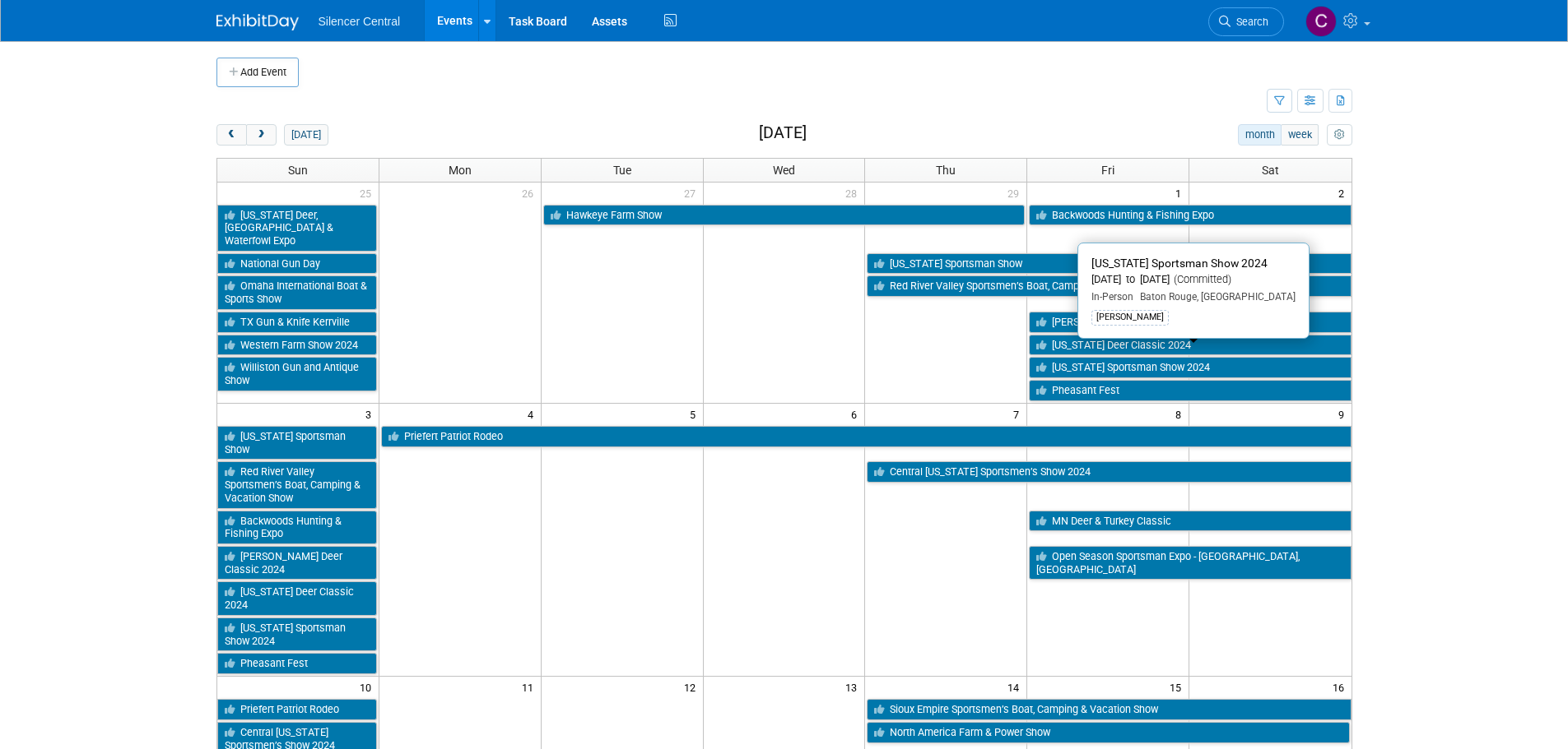
click at [1078, 358] on link "[US_STATE] Sportsman Show 2024" at bounding box center [1189, 368] width 322 height 22
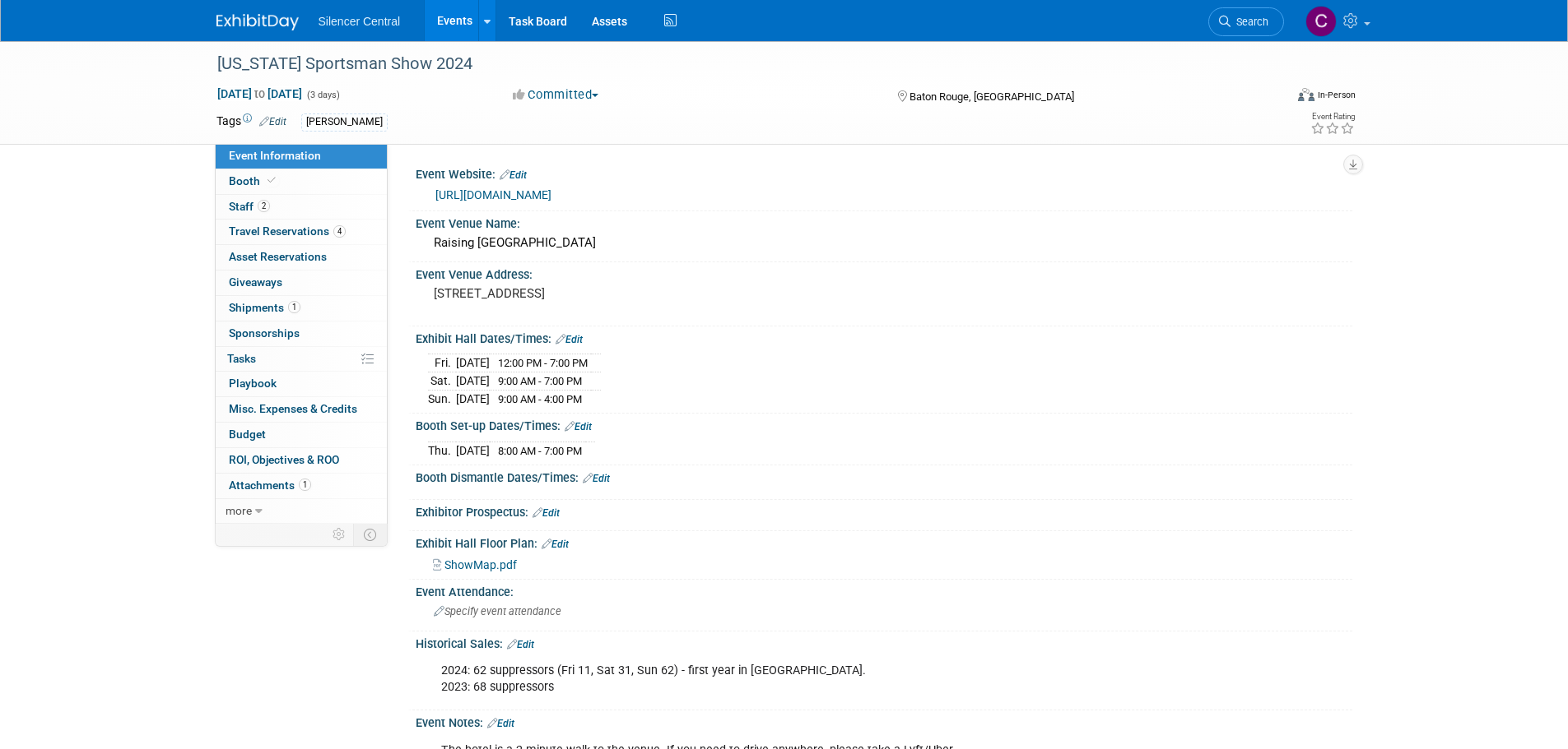
click at [265, 17] on img at bounding box center [257, 22] width 82 height 17
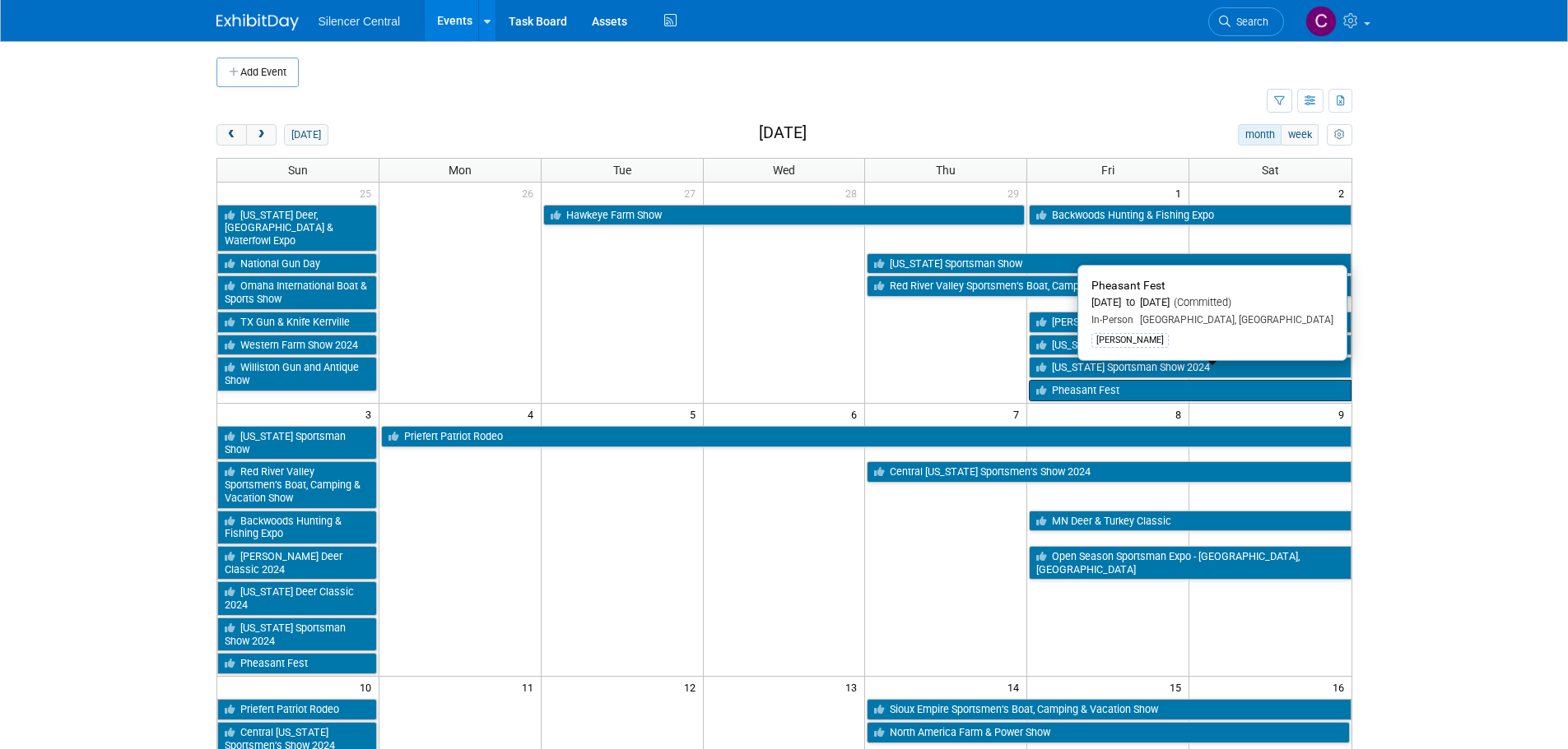
click at [1089, 380] on link "Pheasant Fest" at bounding box center [1189, 391] width 322 height 22
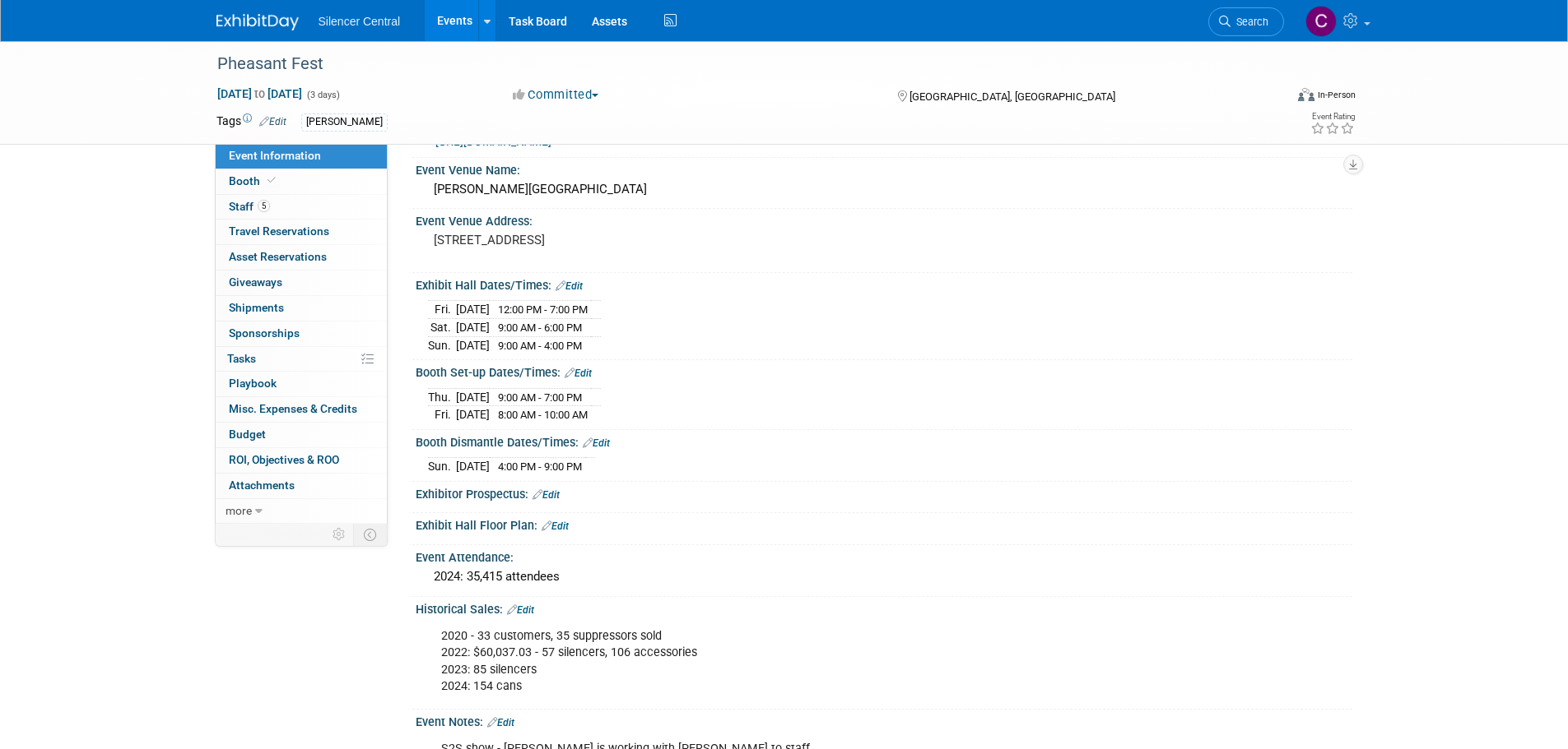
scroll to position [82, 0]
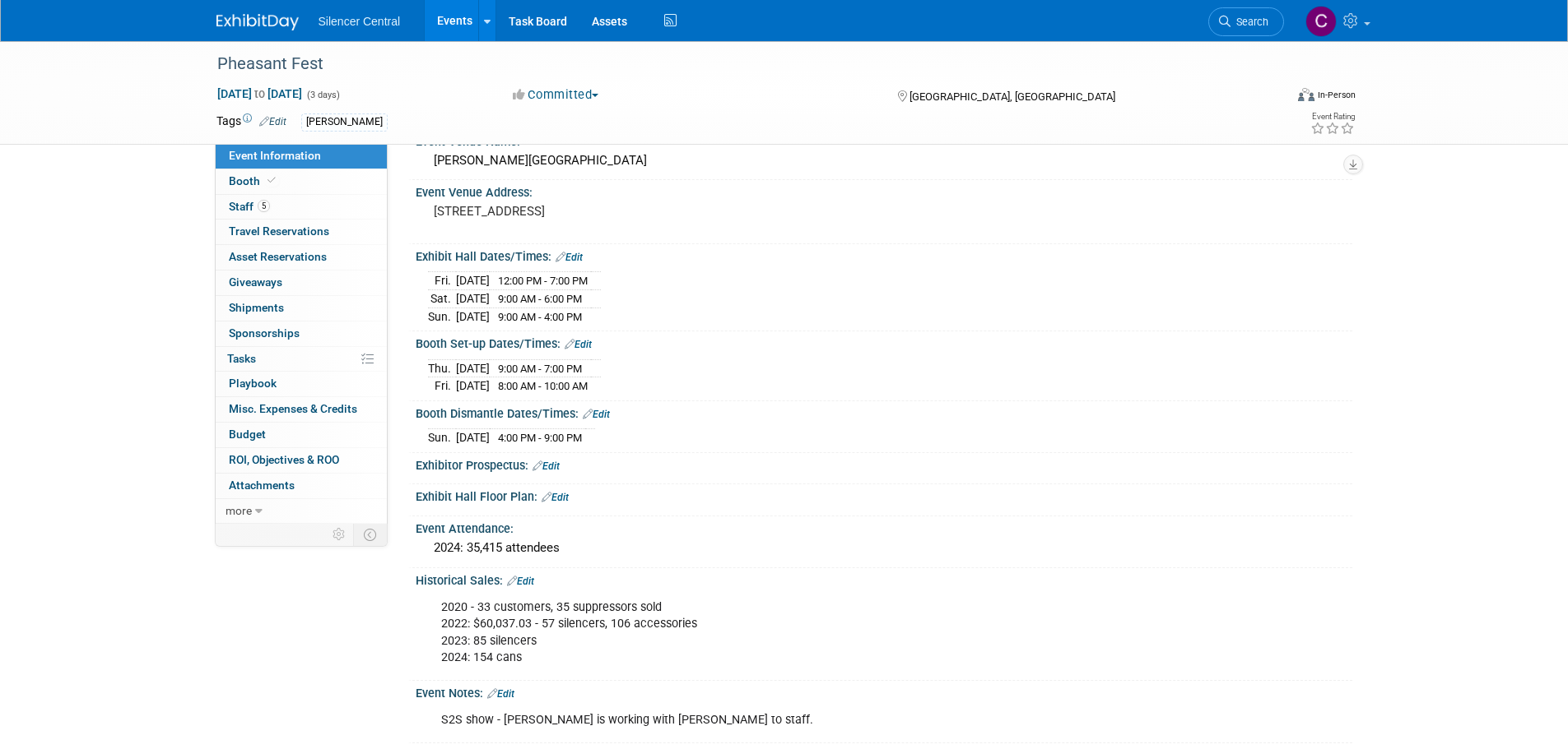
click at [245, 28] on img at bounding box center [257, 22] width 82 height 17
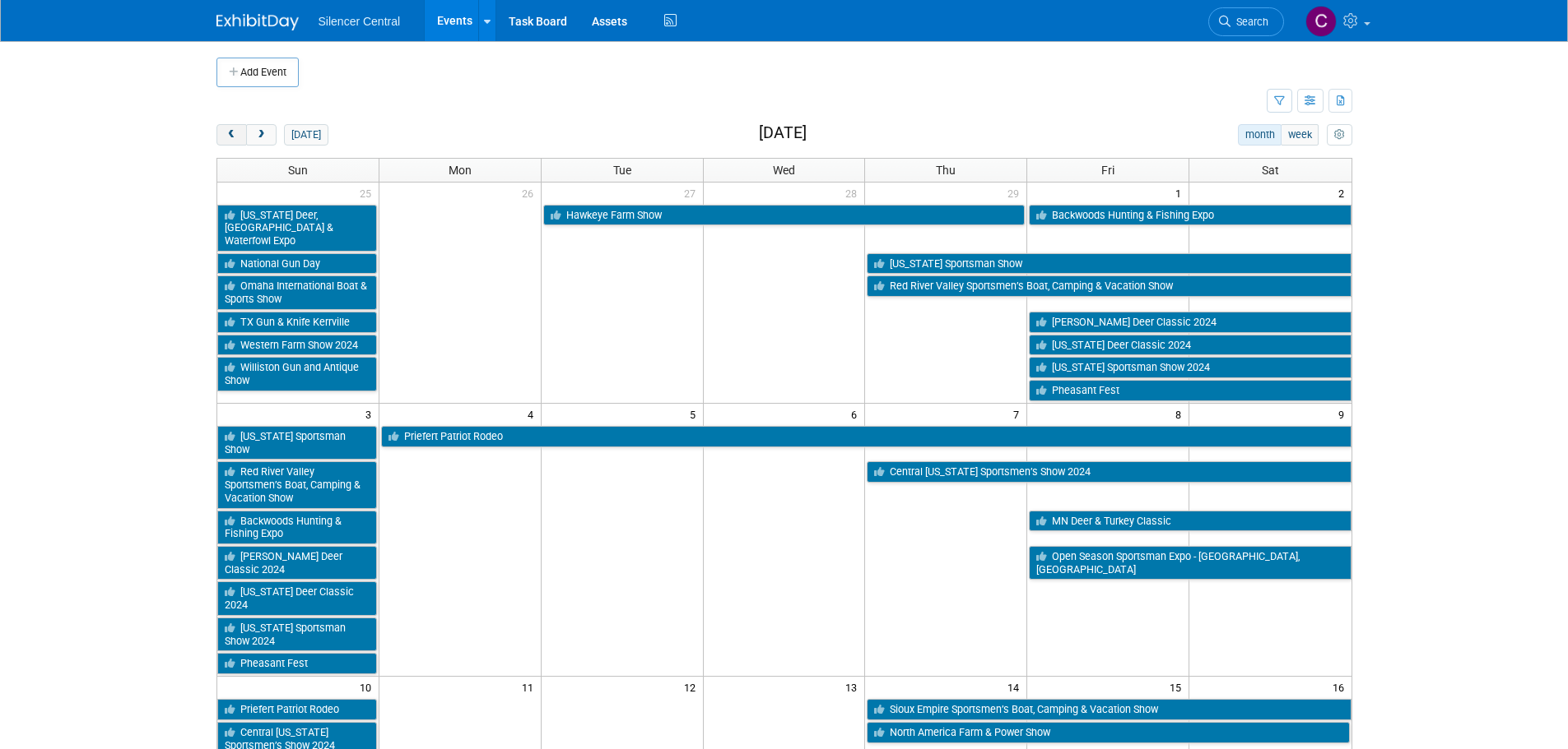
click at [226, 134] on span "prev" at bounding box center [232, 135] width 12 height 11
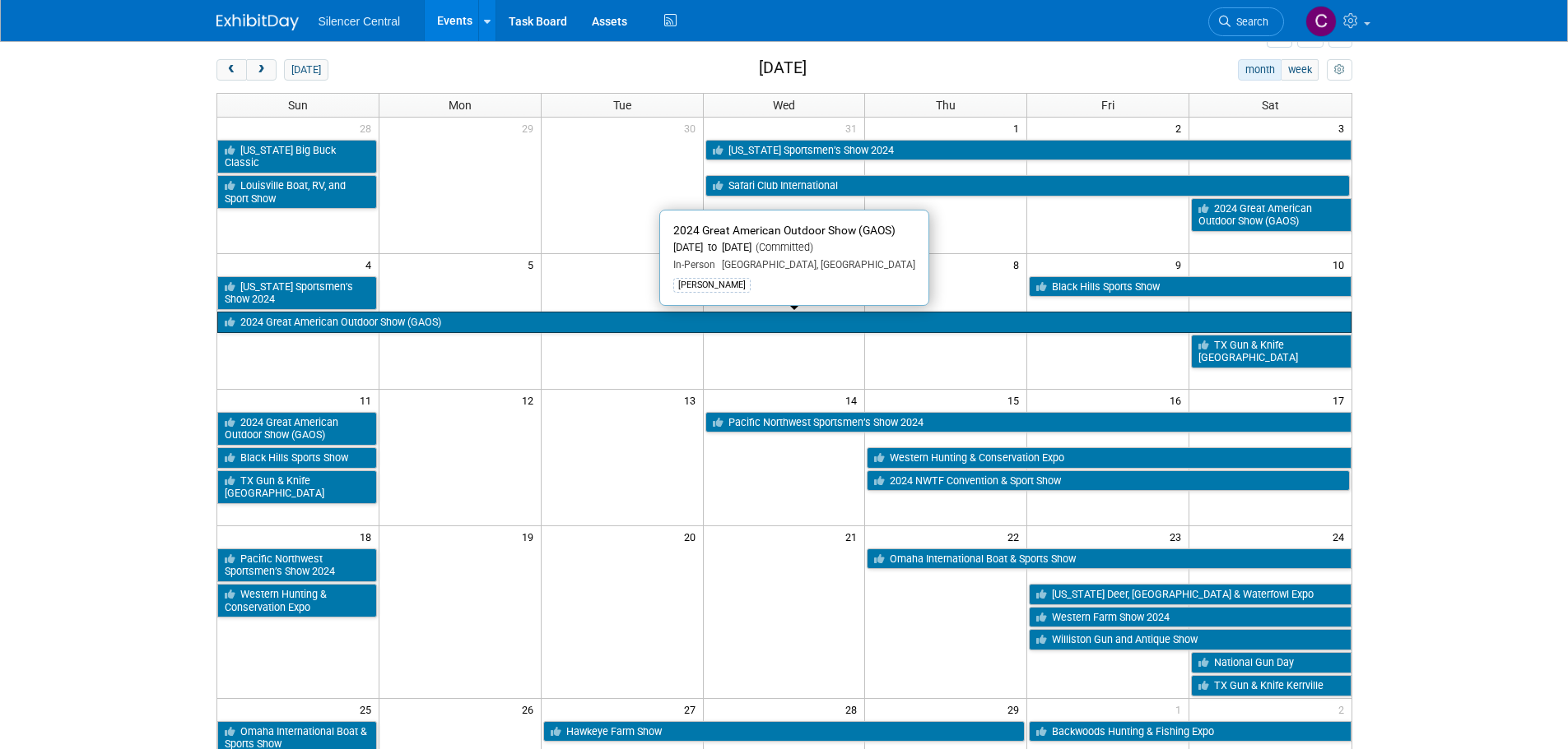
scroll to position [164, 0]
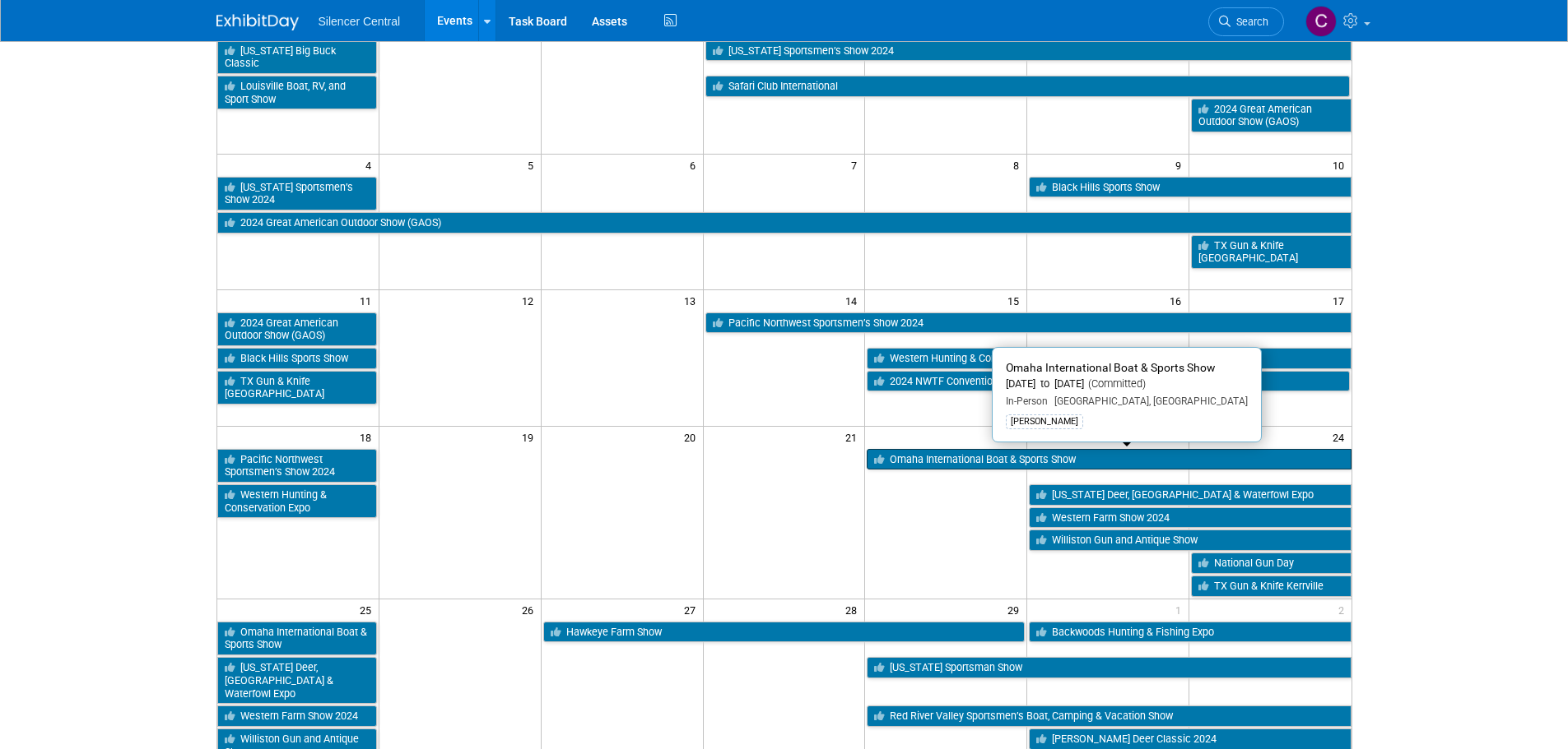
click at [977, 465] on link "Omaha International Boat & Sports Show" at bounding box center [1108, 460] width 484 height 22
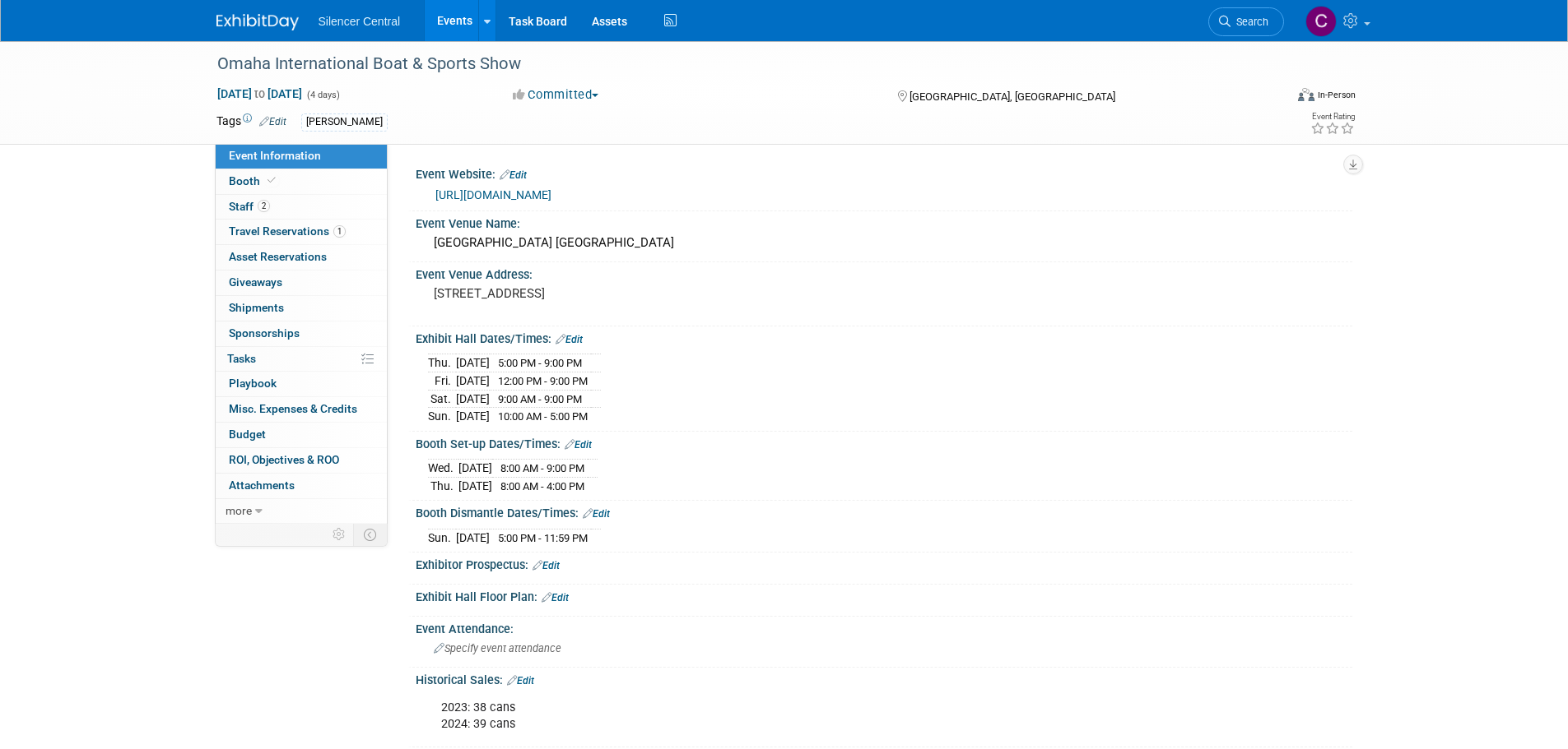
click at [235, 23] on img at bounding box center [257, 22] width 82 height 17
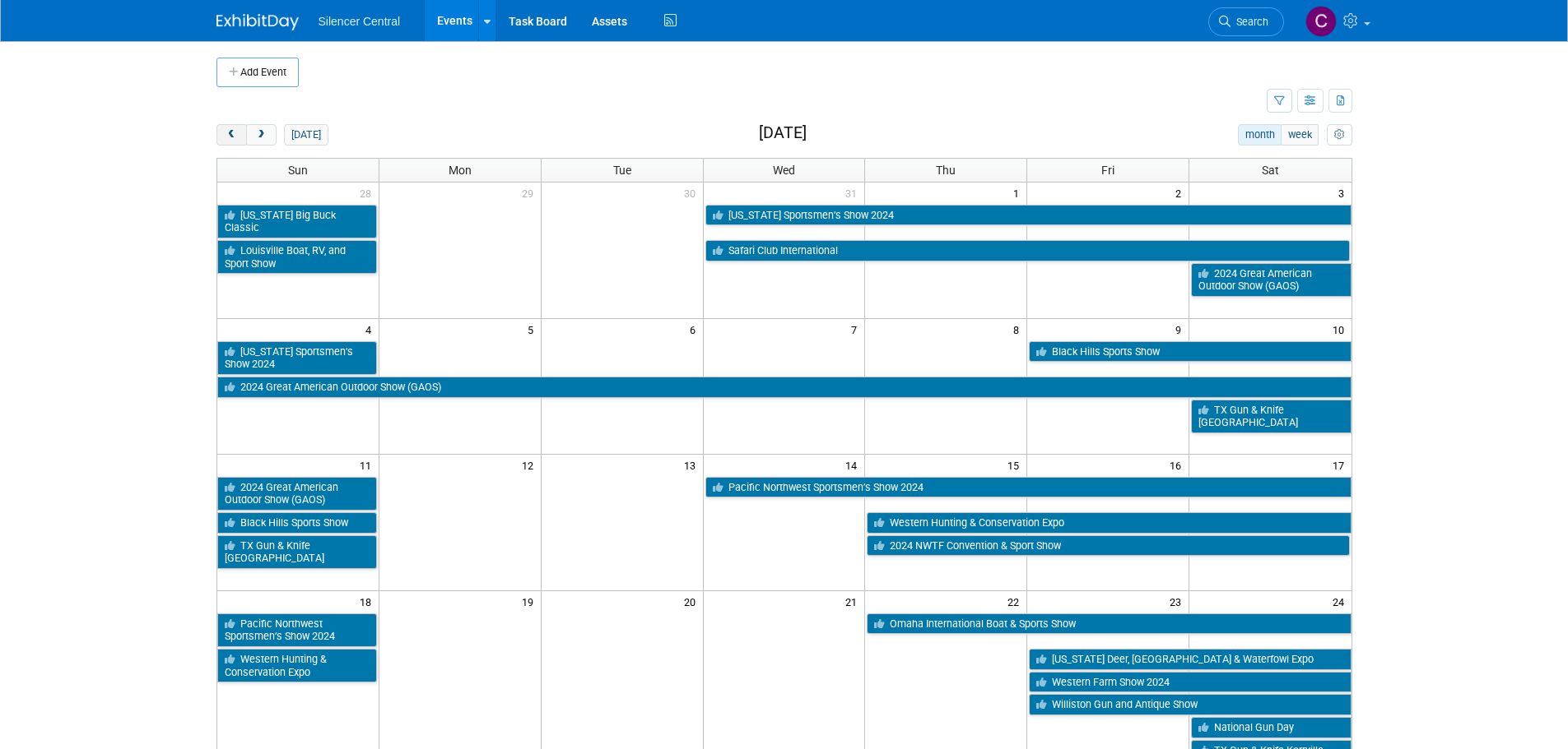
click at [243, 134] on button "prev" at bounding box center [231, 135] width 31 height 22
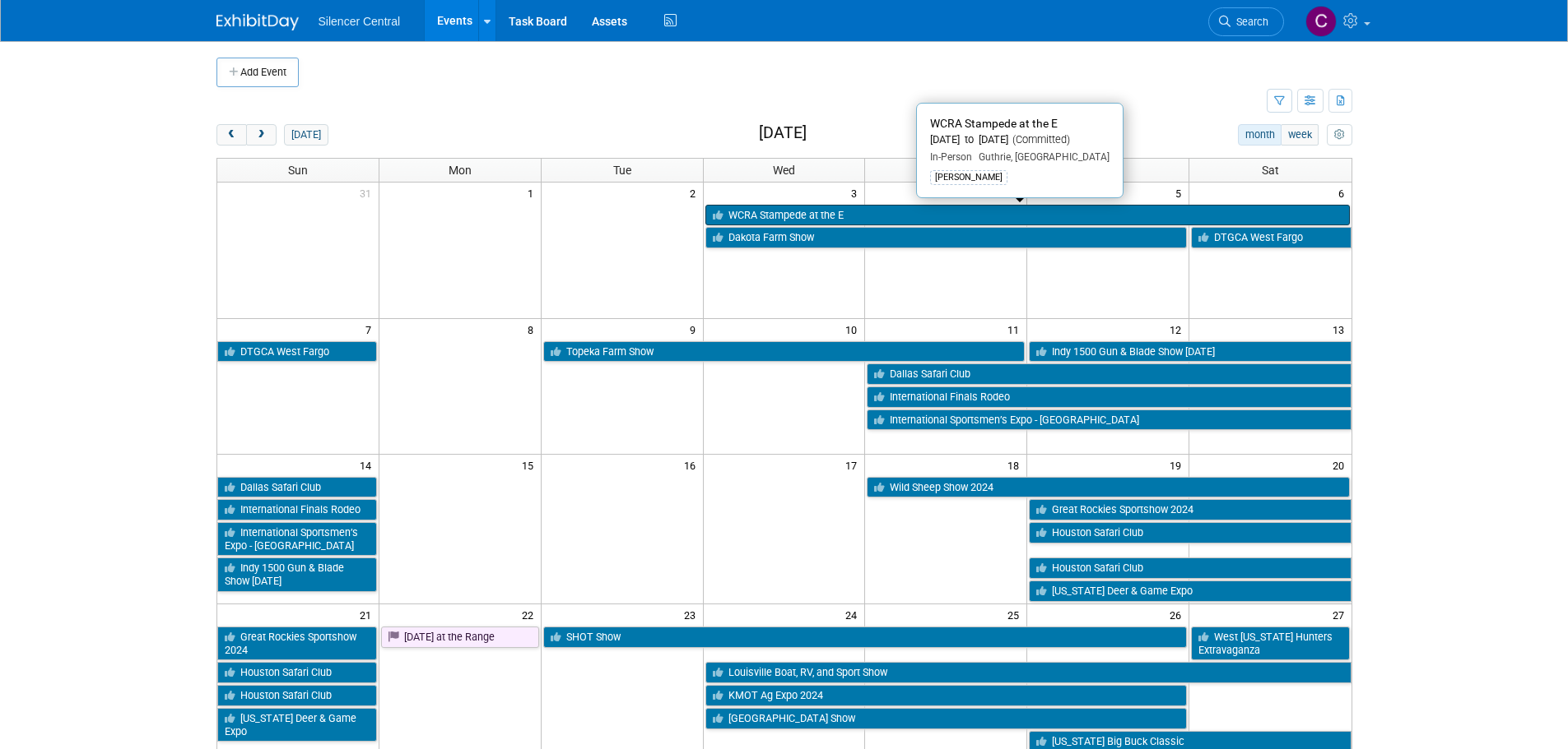
click at [783, 220] on link "WCRA Stampede at the E" at bounding box center [1028, 216] width 644 height 22
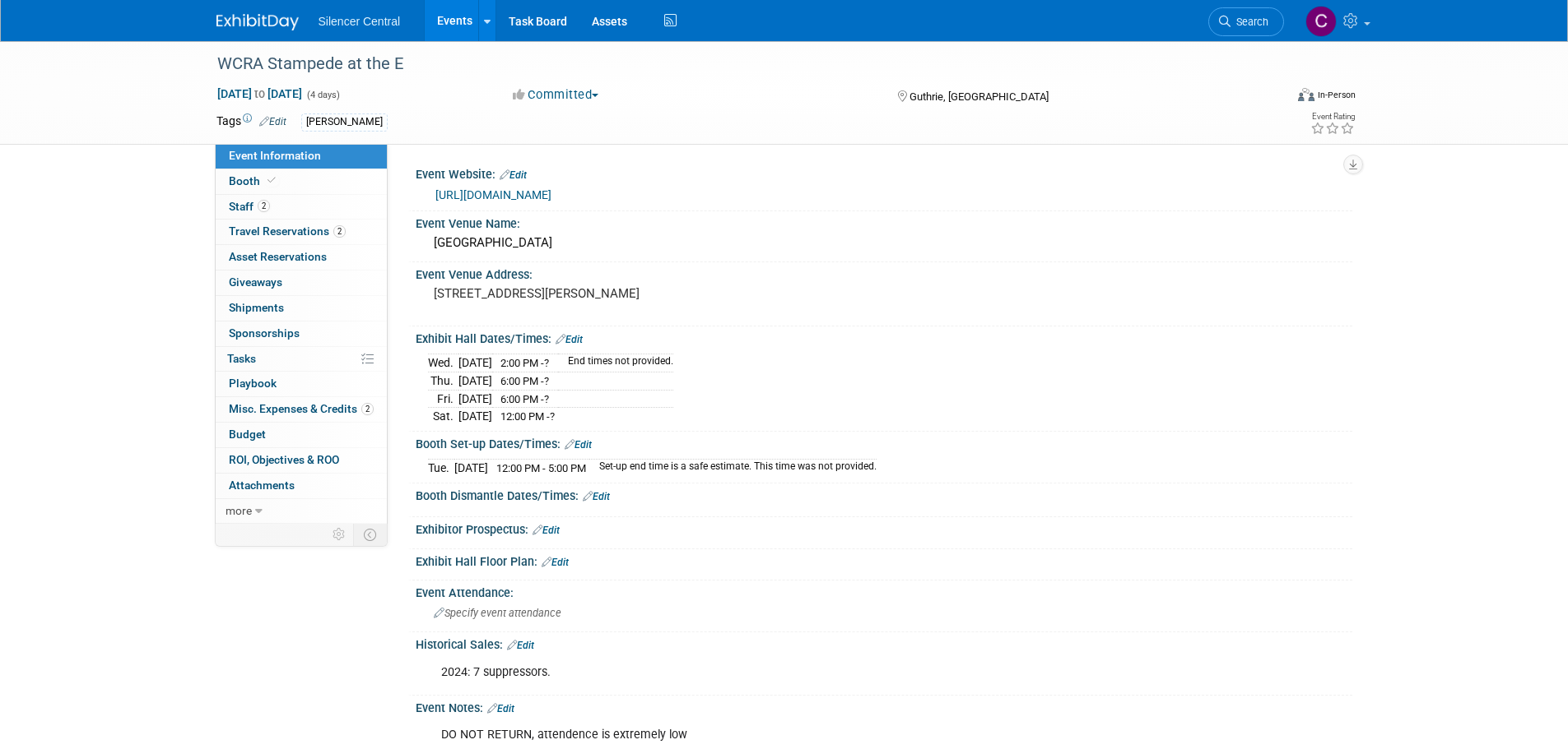
click at [264, 18] on img at bounding box center [257, 22] width 82 height 17
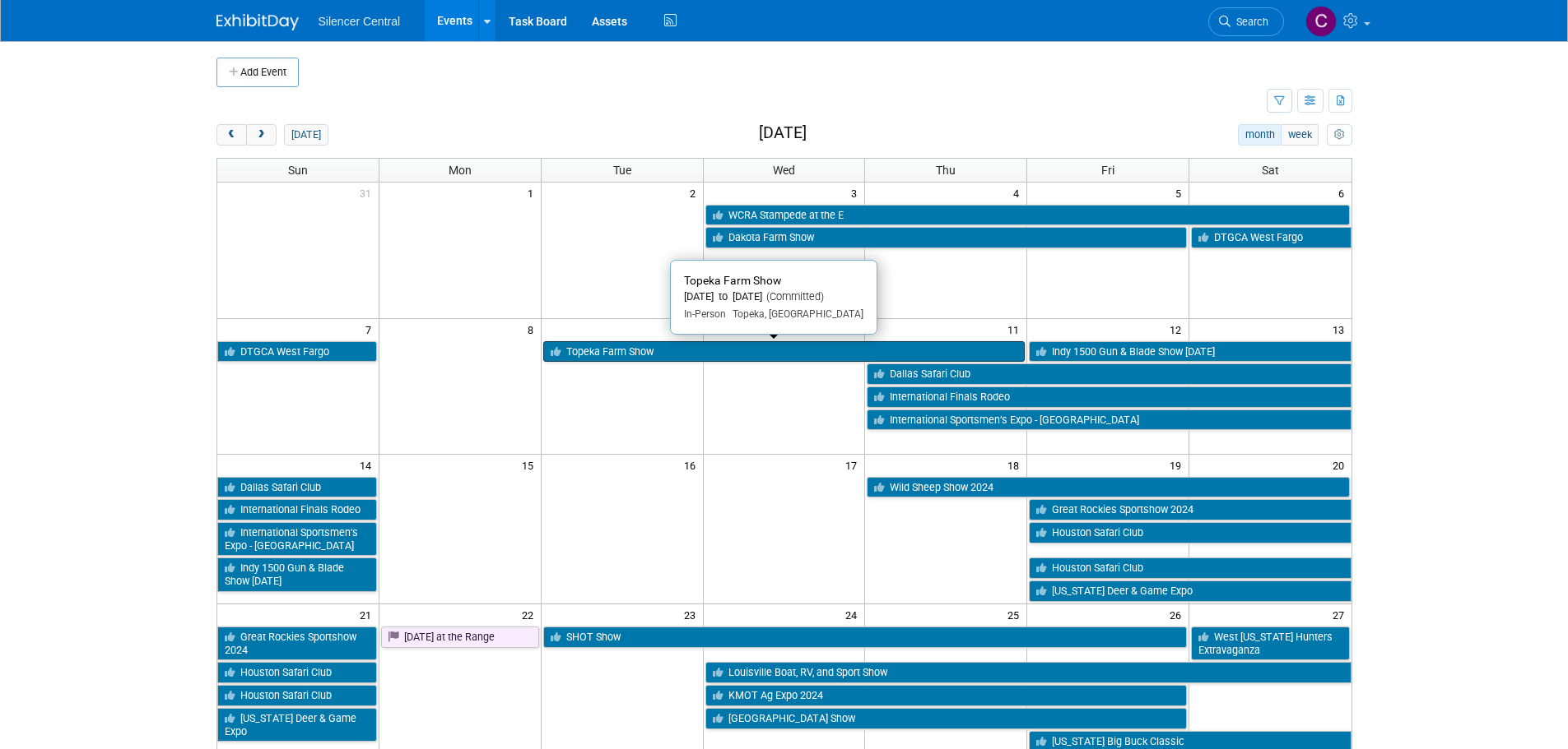
click at [638, 356] on link "Topeka Farm Show" at bounding box center [784, 353] width 483 height 22
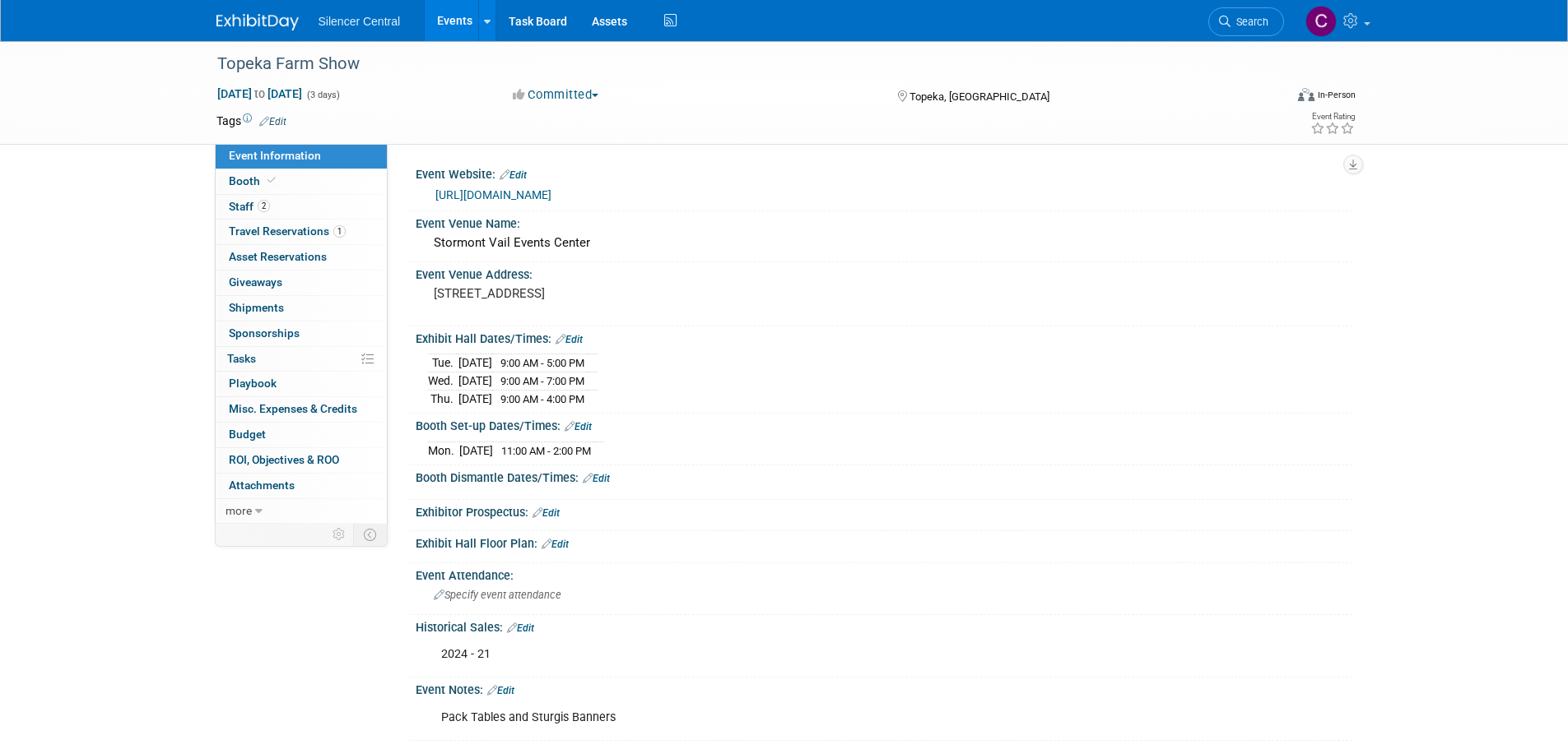
click at [243, 17] on img at bounding box center [257, 22] width 82 height 17
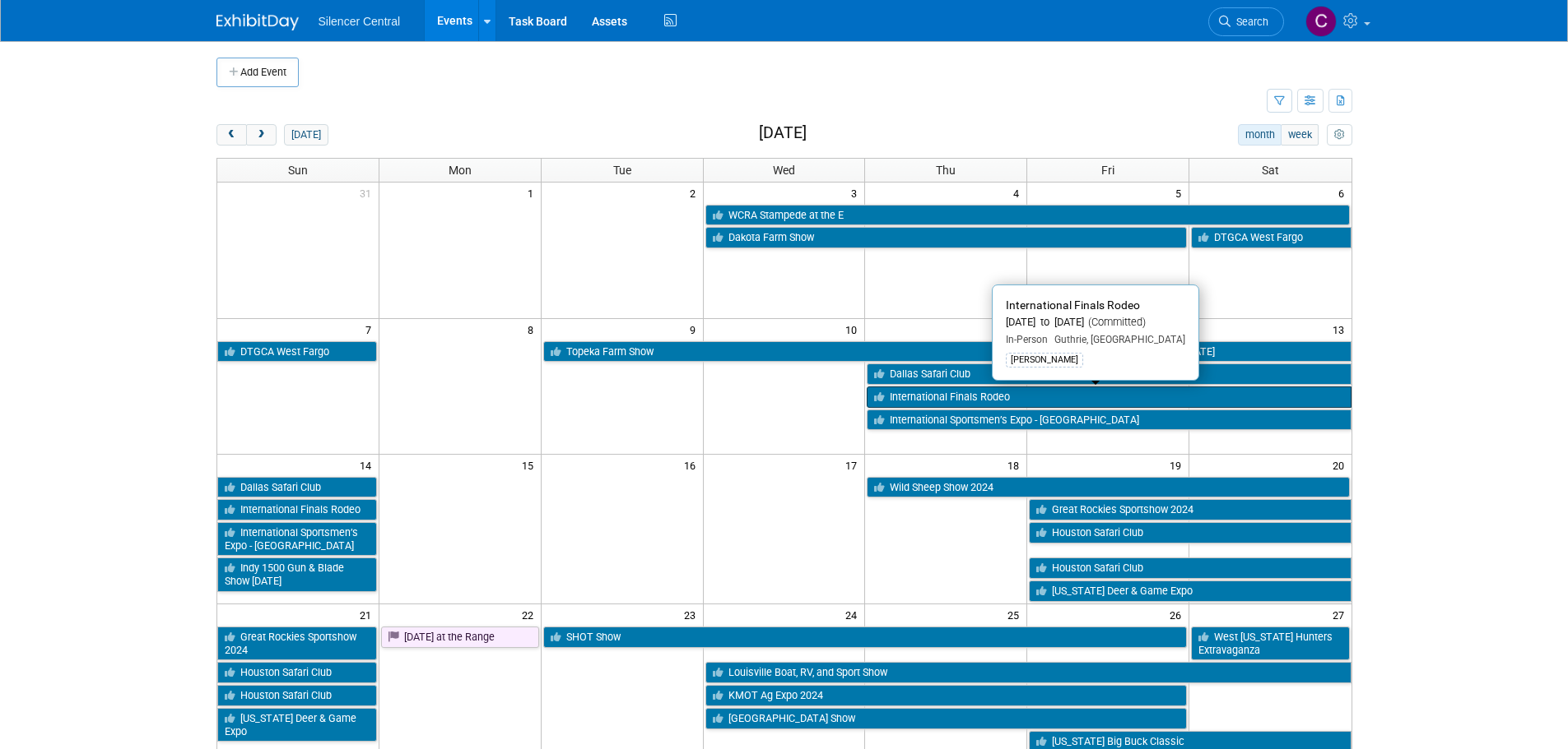
click at [899, 399] on link "International Finals Rodeo" at bounding box center [1108, 397] width 484 height 22
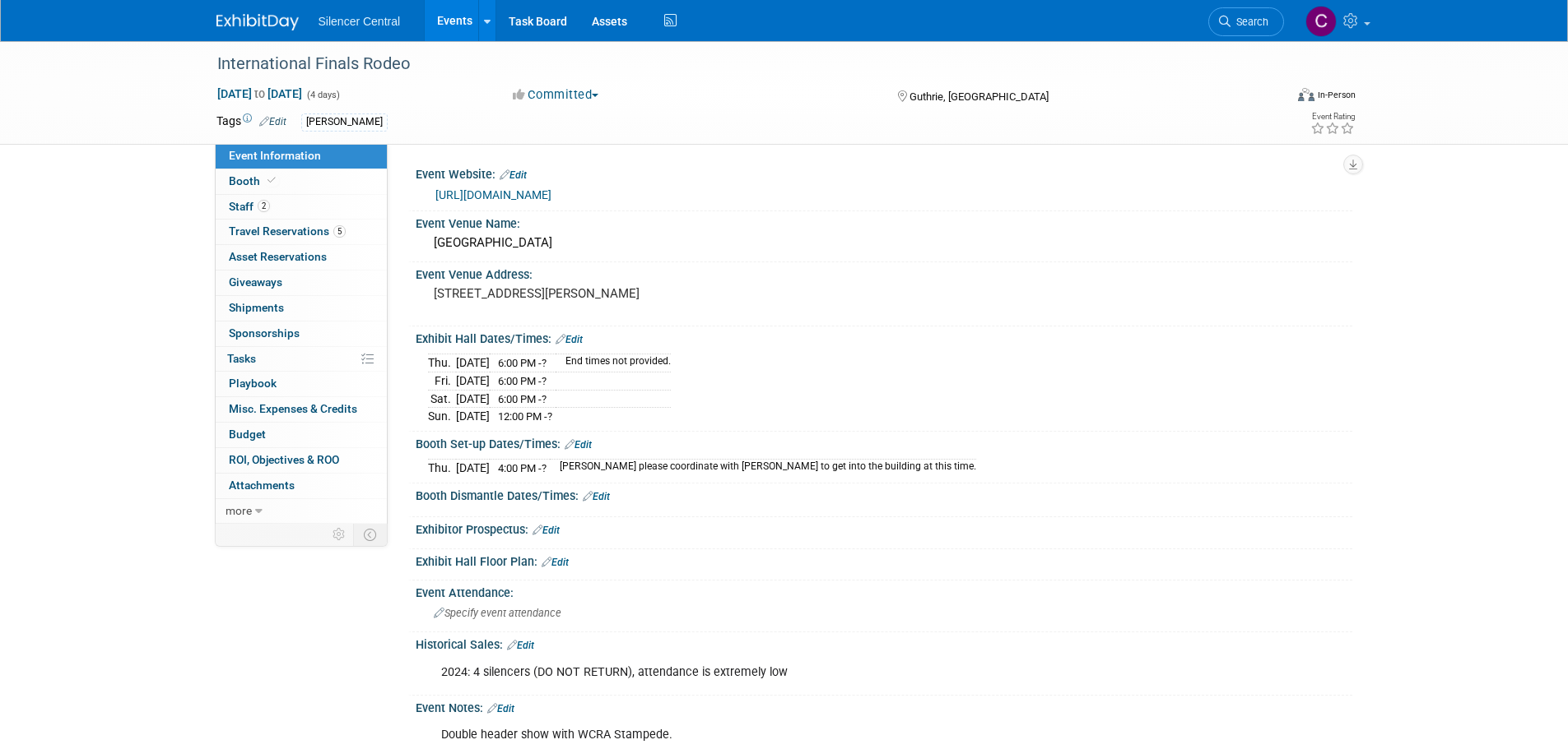
click at [268, 14] on img at bounding box center [257, 22] width 82 height 17
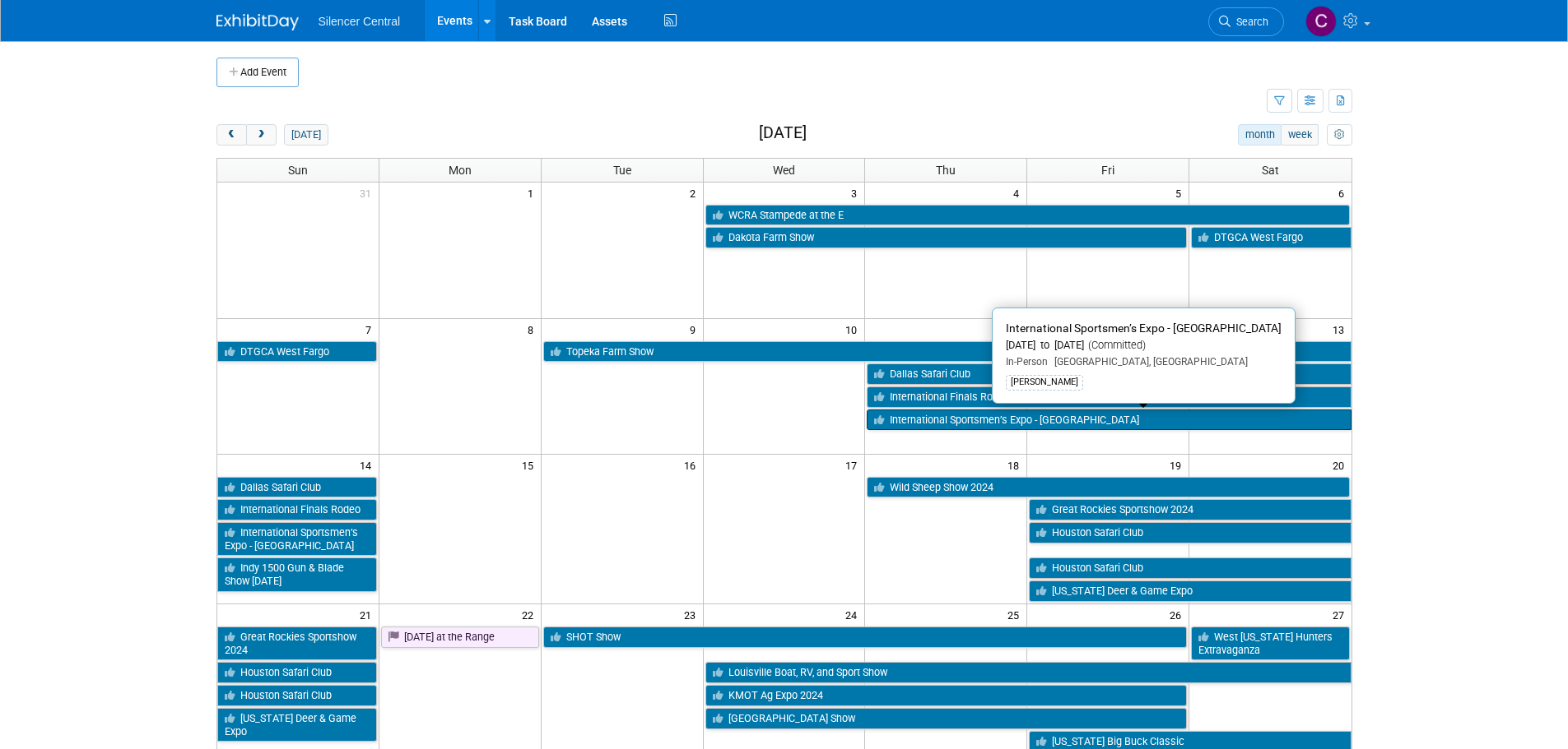
click at [946, 425] on link "International Sportsmen’s Expo - [GEOGRAPHIC_DATA]" at bounding box center [1108, 421] width 484 height 22
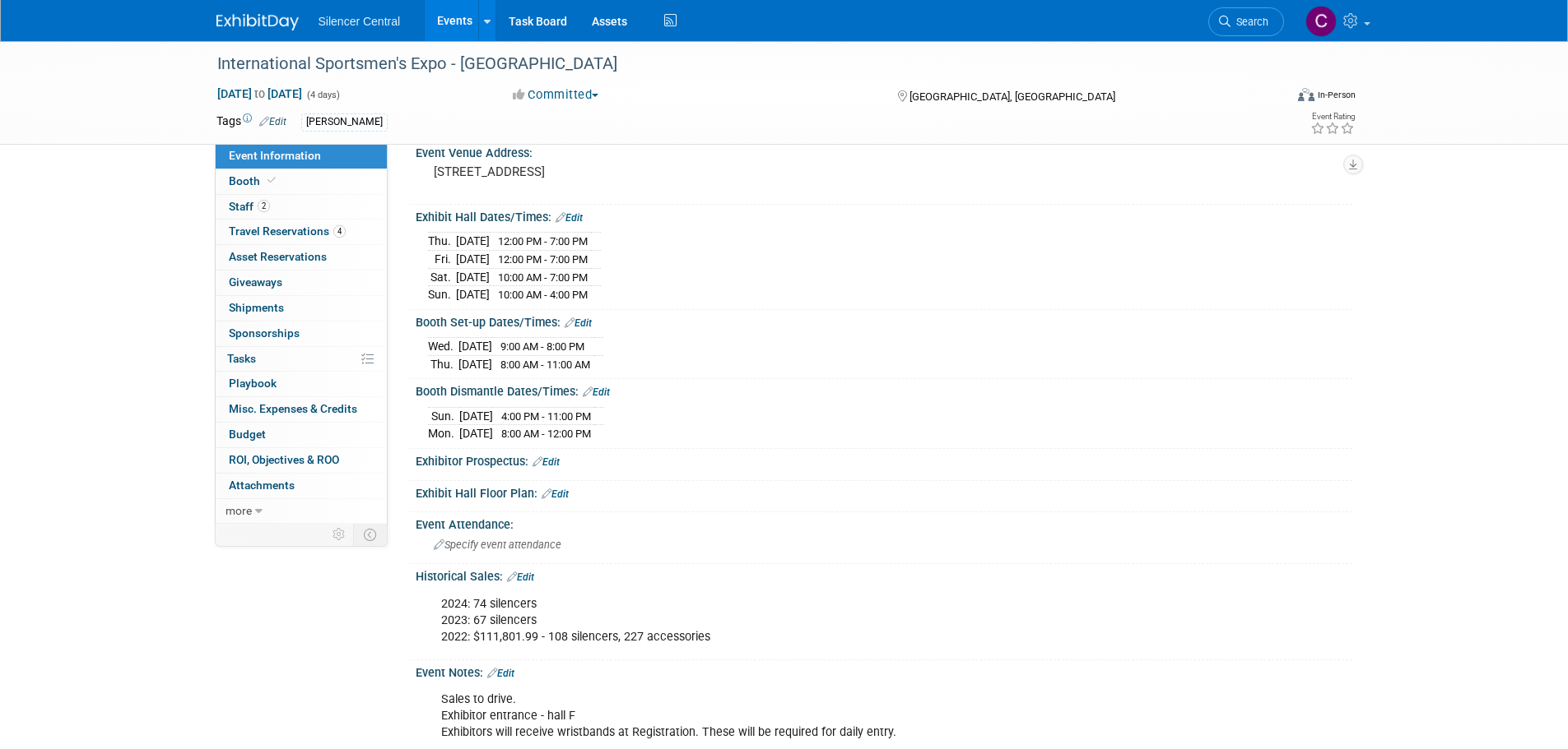
scroll to position [82, 0]
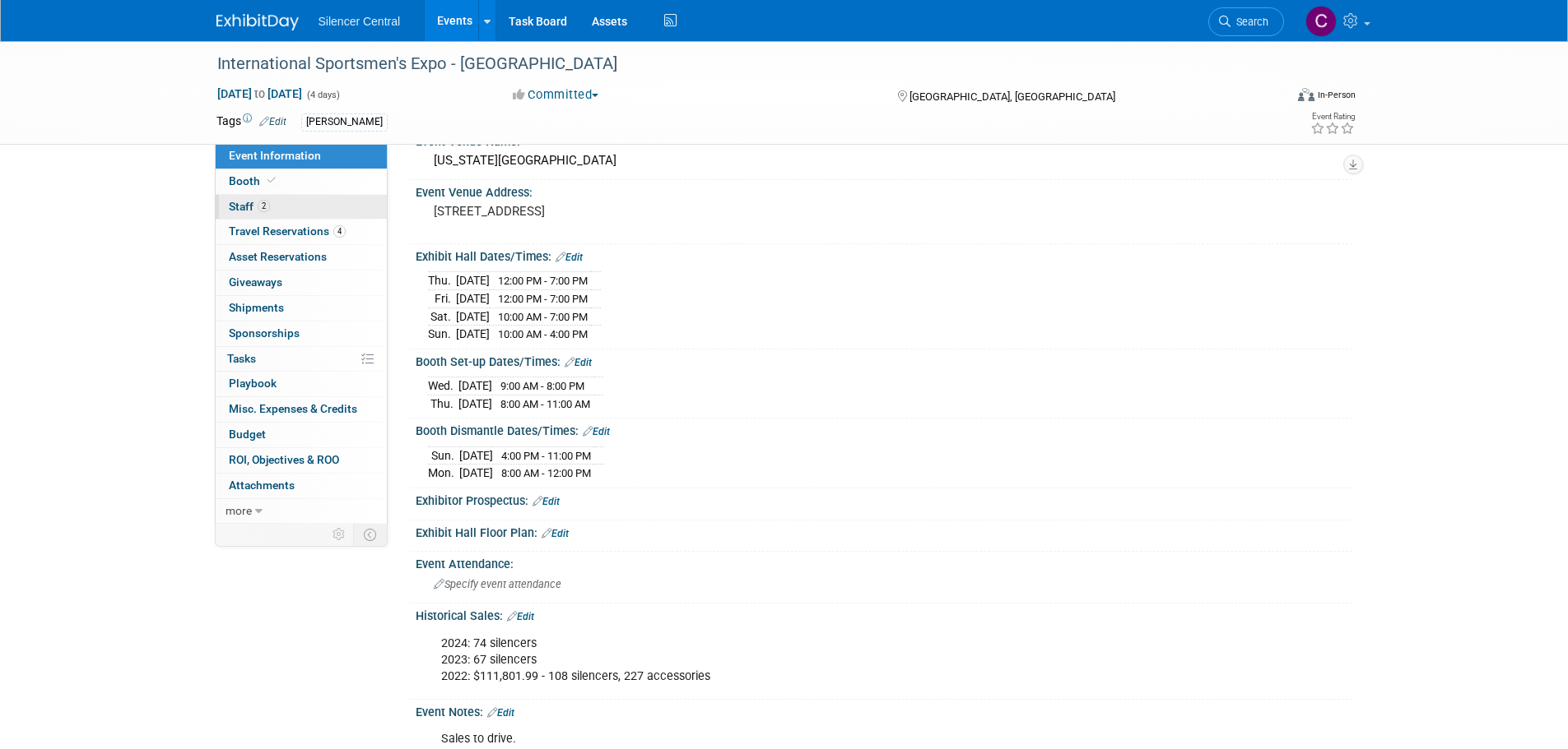
click at [275, 212] on link "2 Staff 2" at bounding box center [301, 207] width 171 height 25
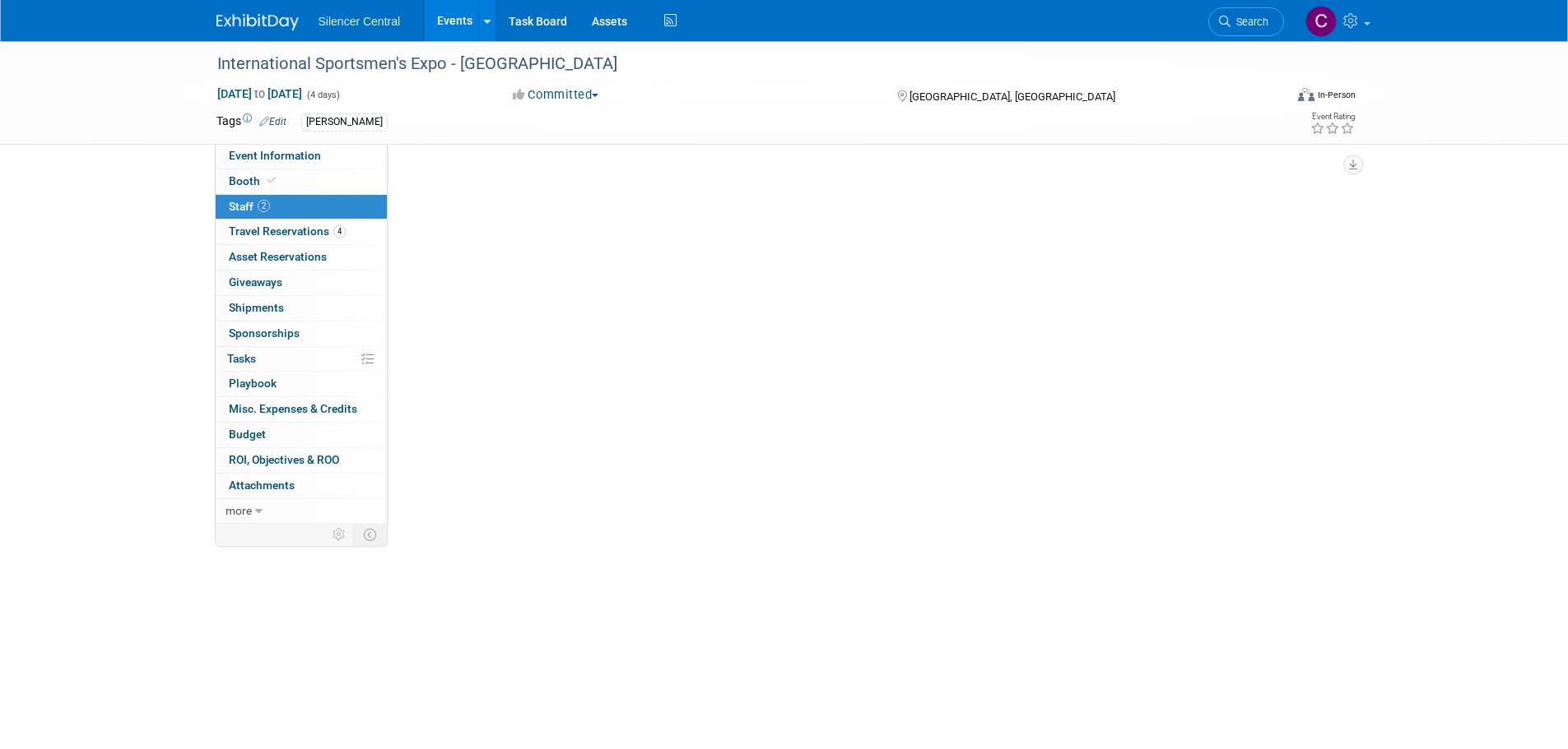
scroll to position [0, 0]
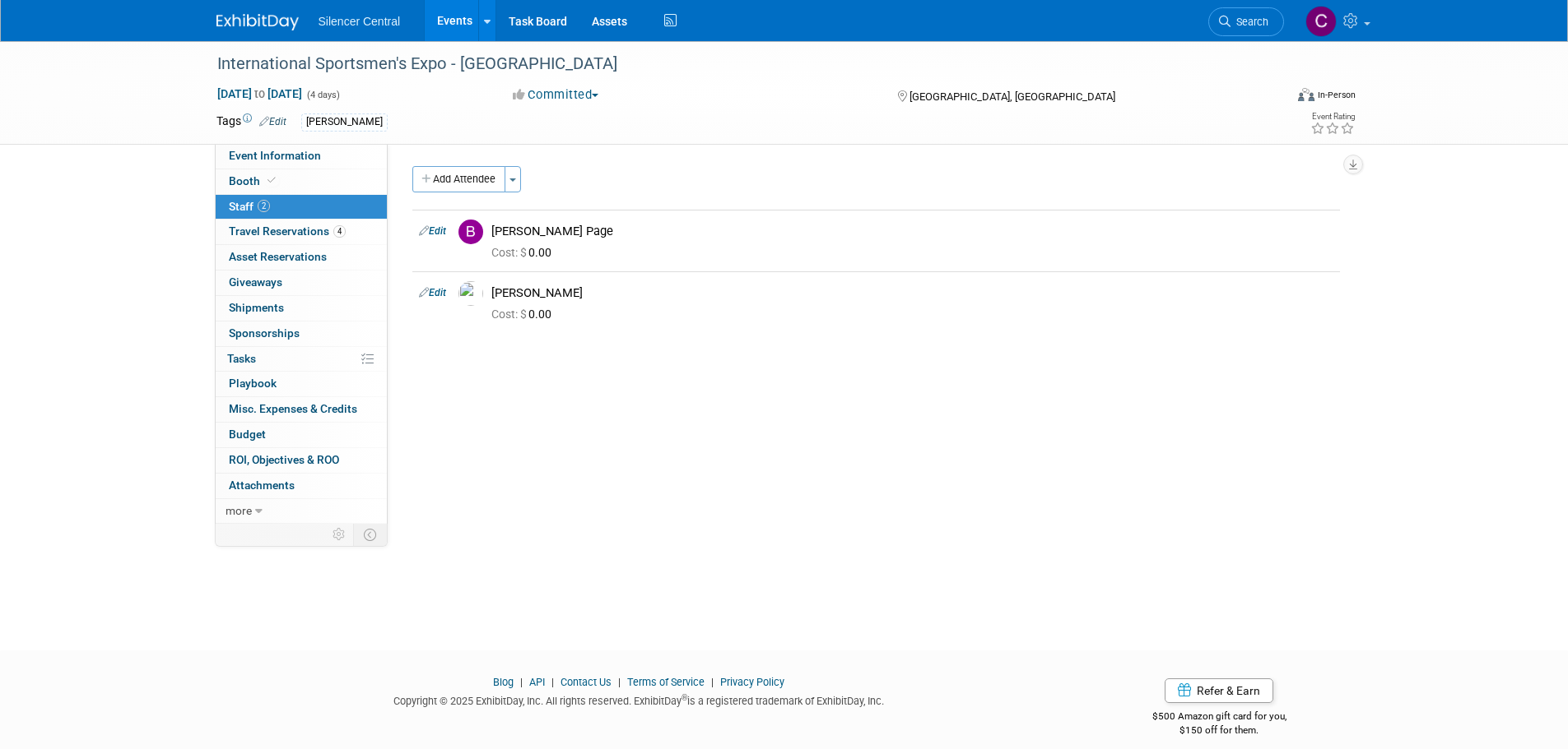
click at [266, 20] on img at bounding box center [257, 22] width 82 height 17
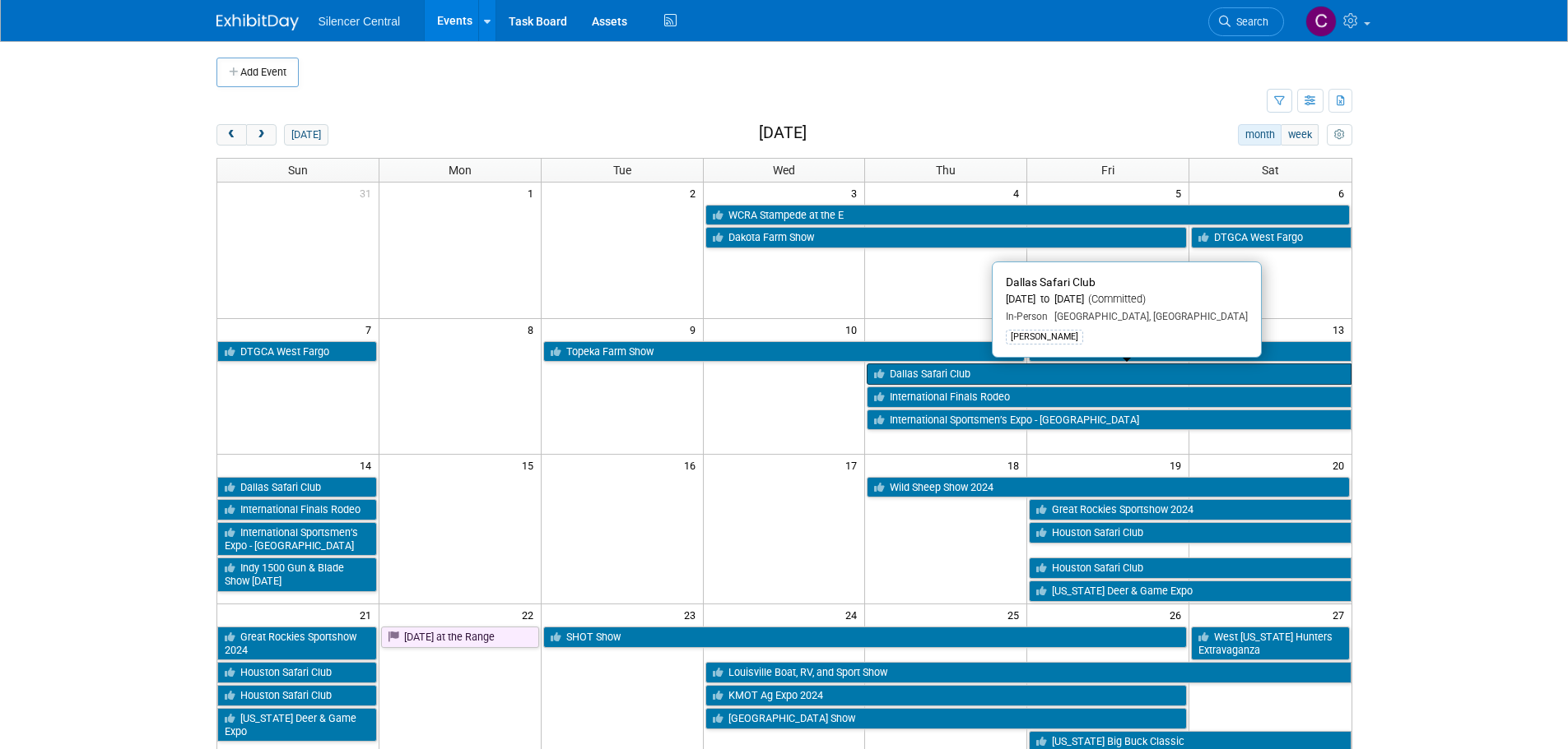
click at [901, 372] on link "Dallas Safari Club" at bounding box center [1108, 374] width 484 height 22
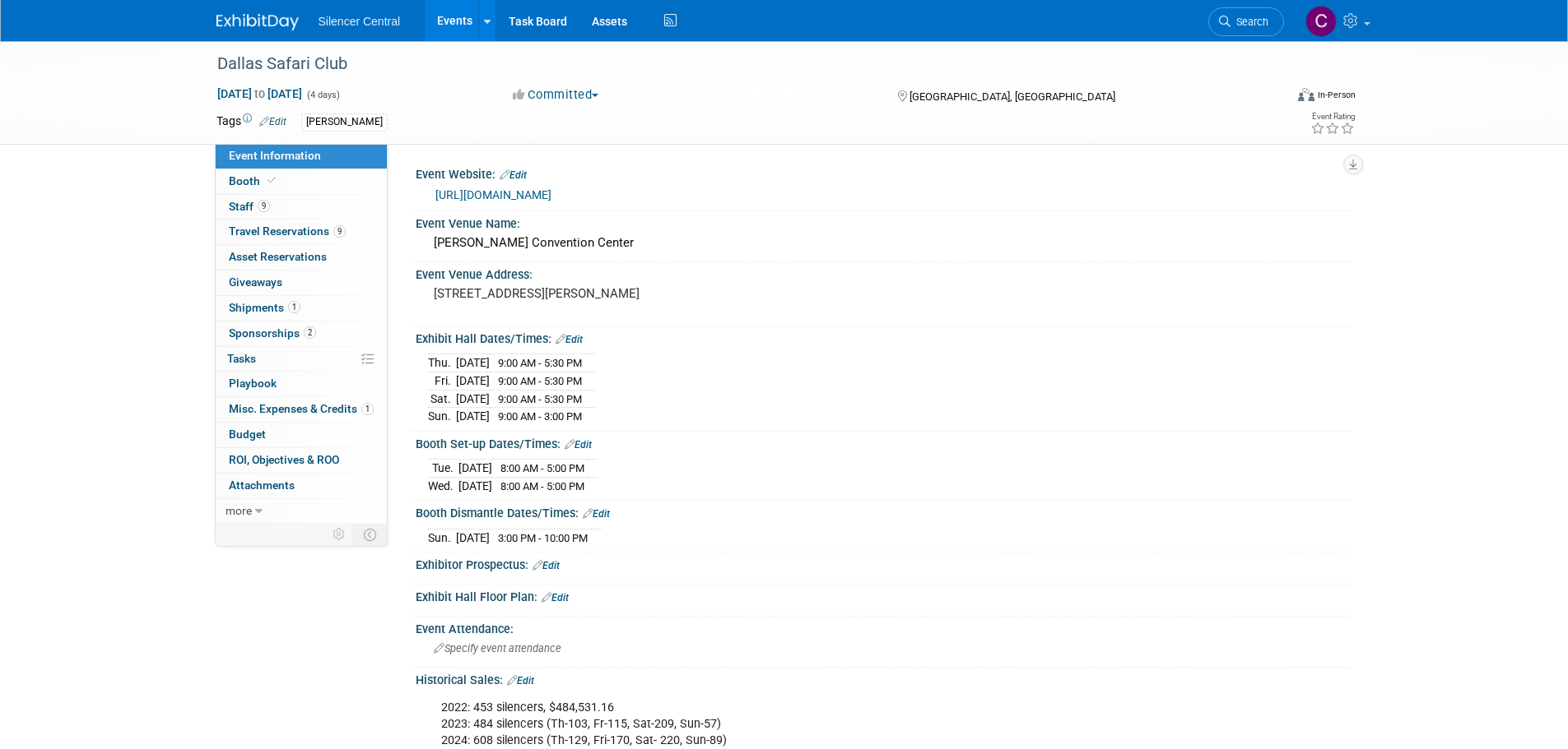
click at [261, 27] on img at bounding box center [257, 22] width 82 height 17
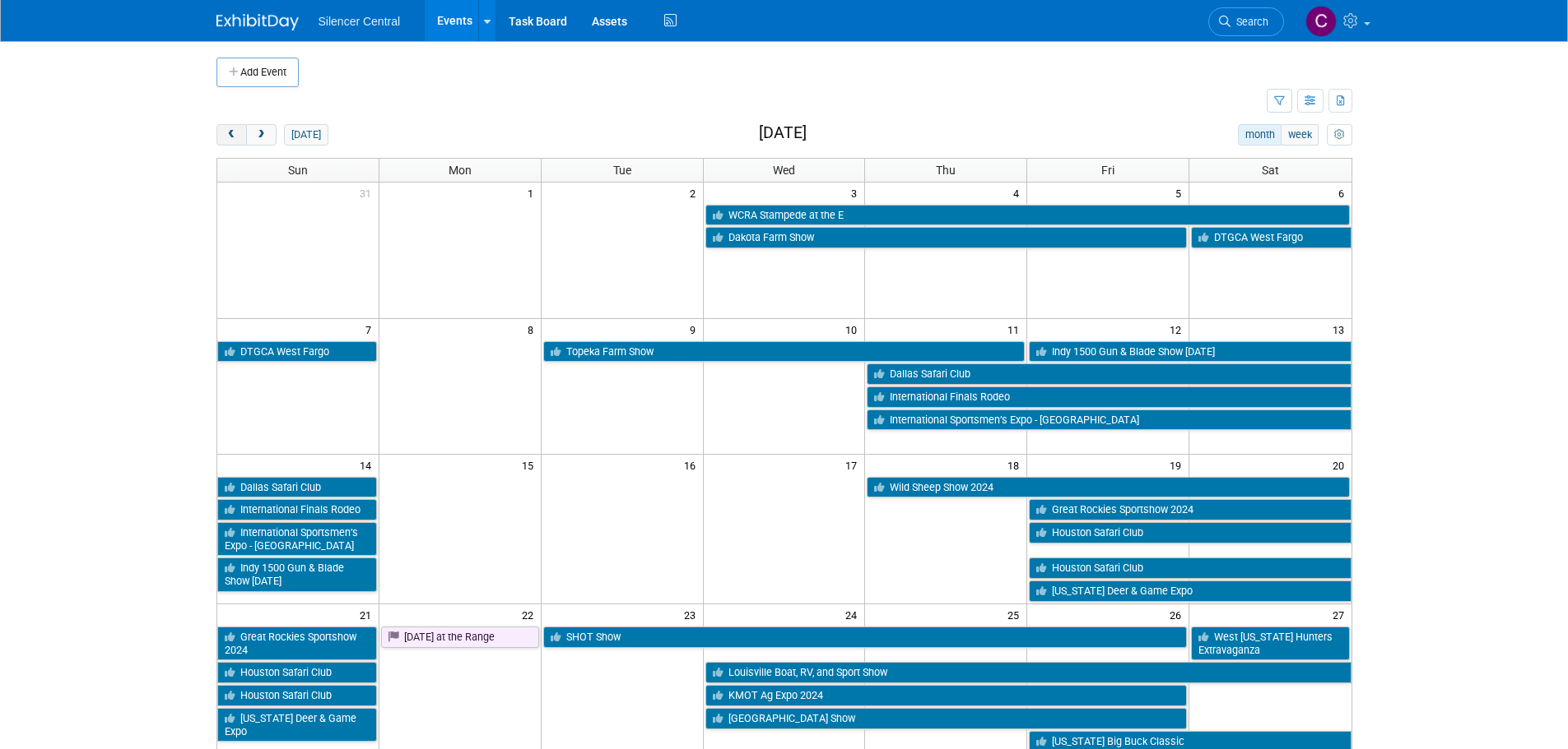
click at [227, 143] on button "prev" at bounding box center [231, 135] width 31 height 22
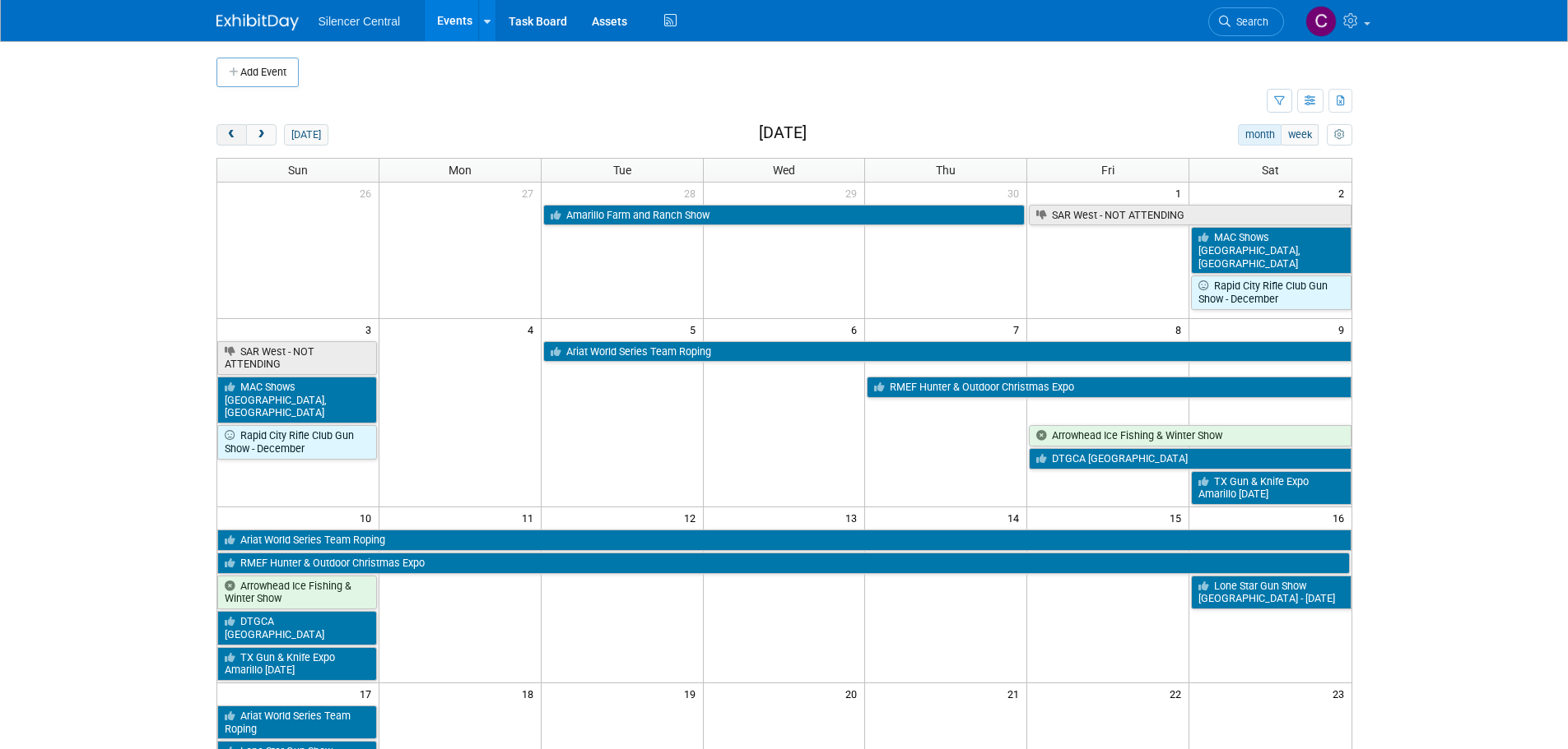
click at [227, 143] on button "prev" at bounding box center [231, 135] width 31 height 22
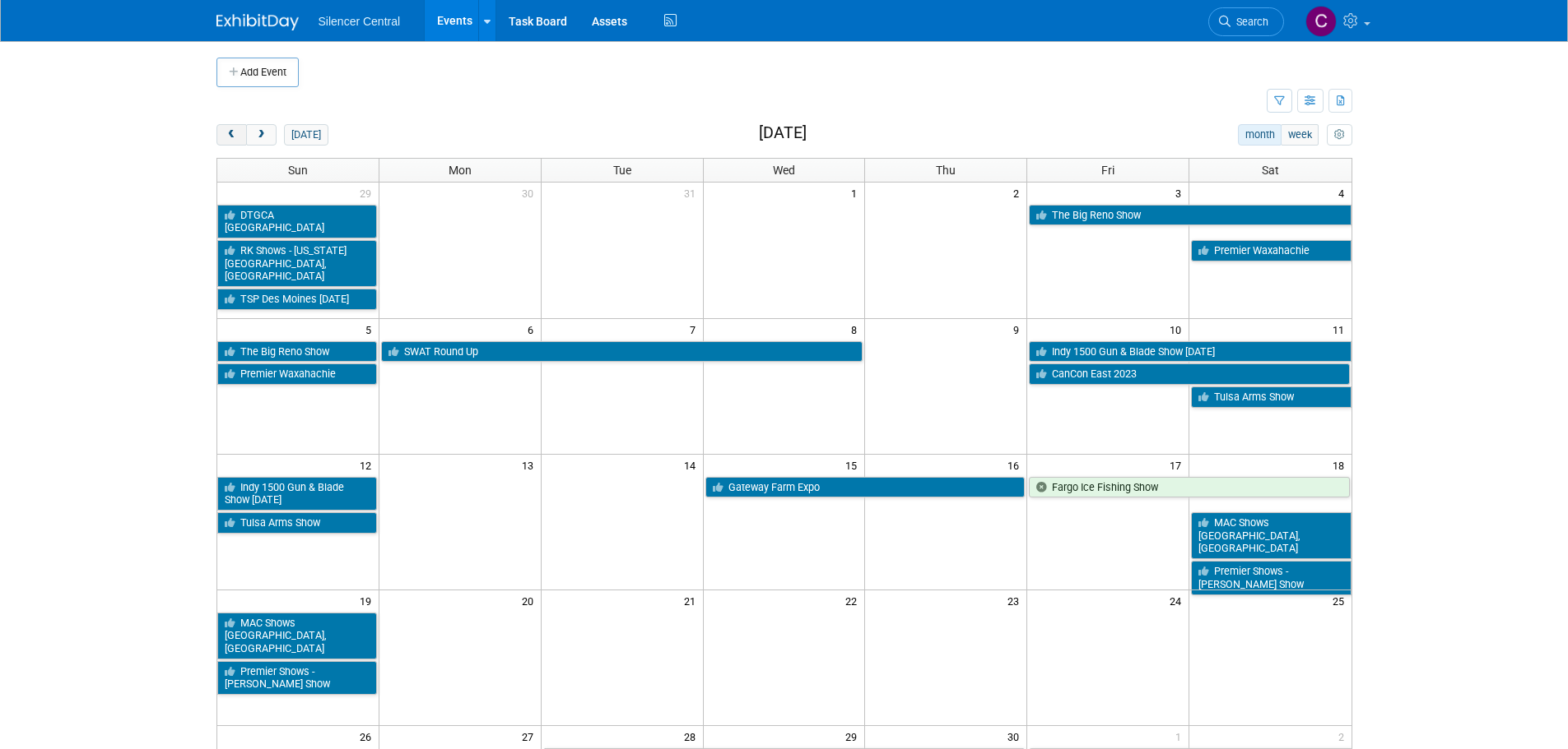
click at [224, 138] on button "prev" at bounding box center [231, 135] width 31 height 22
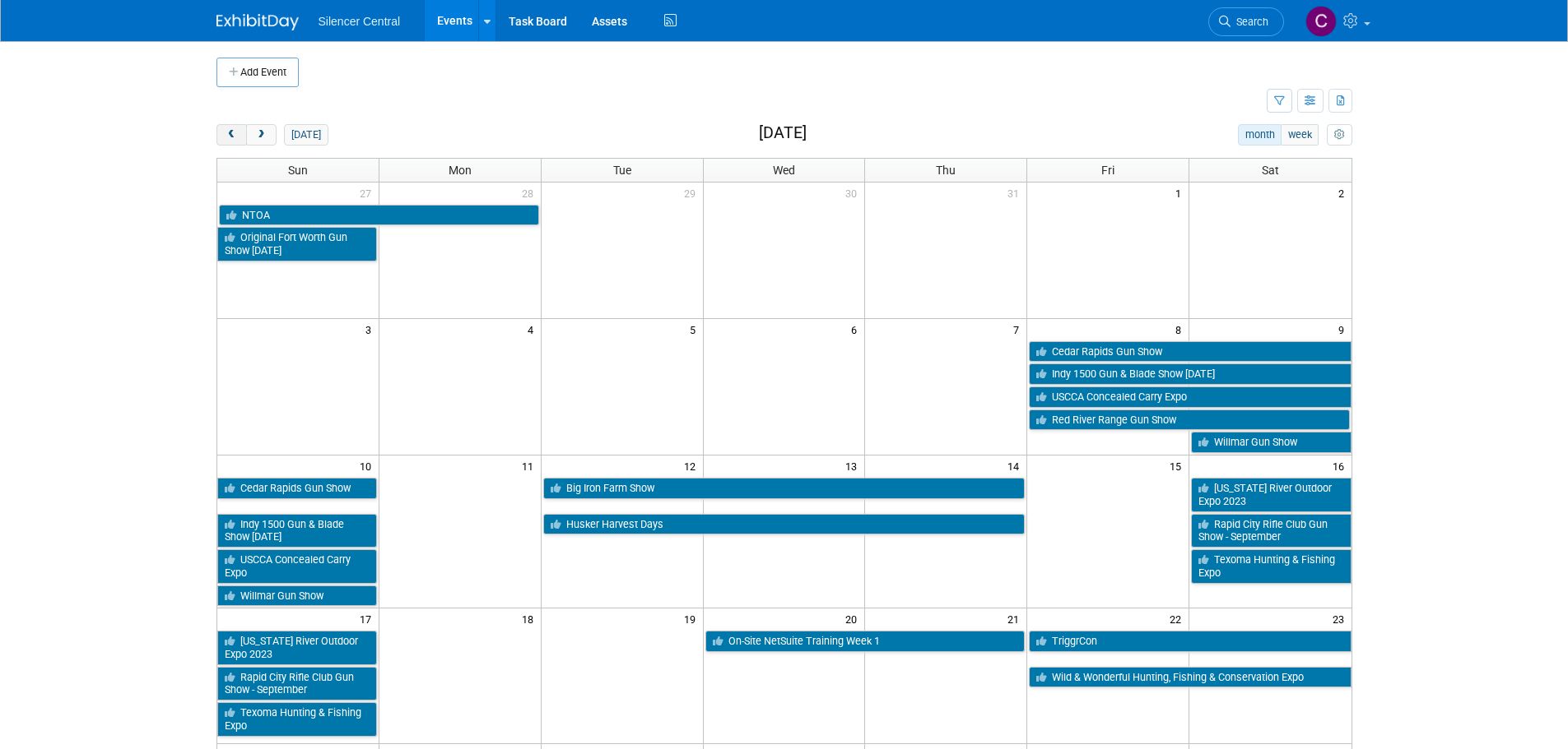
click at [224, 138] on button "prev" at bounding box center [231, 135] width 31 height 22
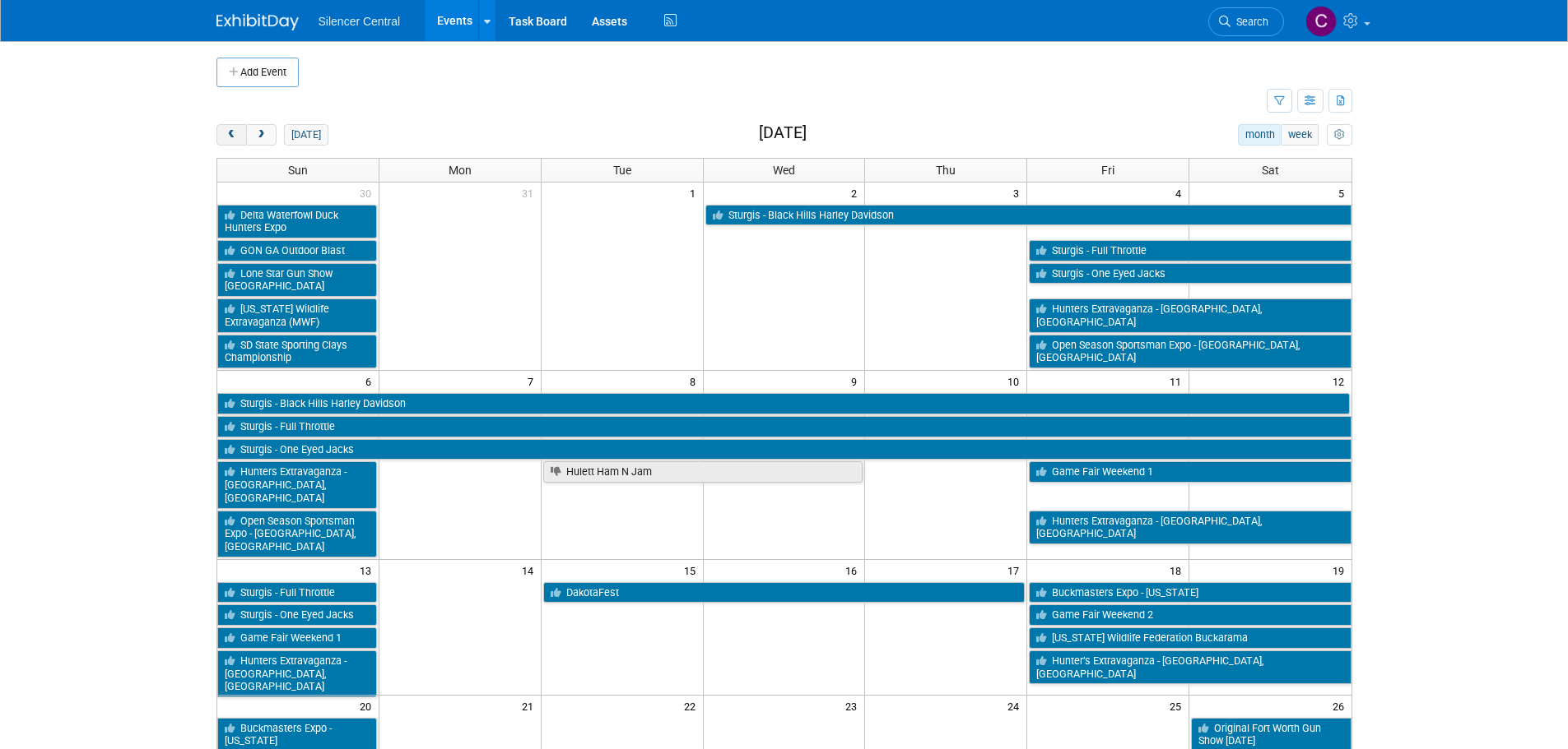
click at [224, 138] on button "prev" at bounding box center [231, 135] width 31 height 22
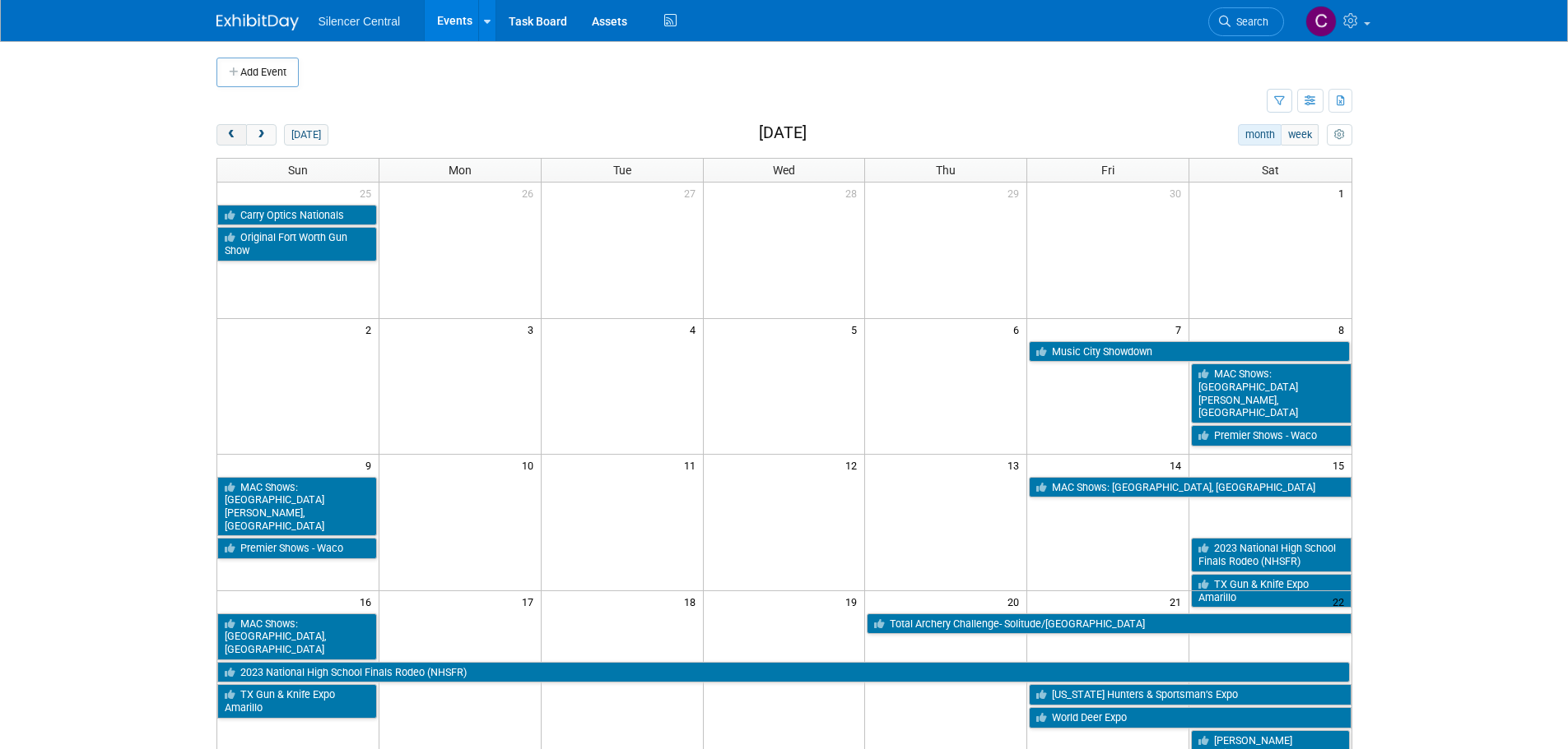
click at [224, 138] on button "prev" at bounding box center [231, 135] width 31 height 22
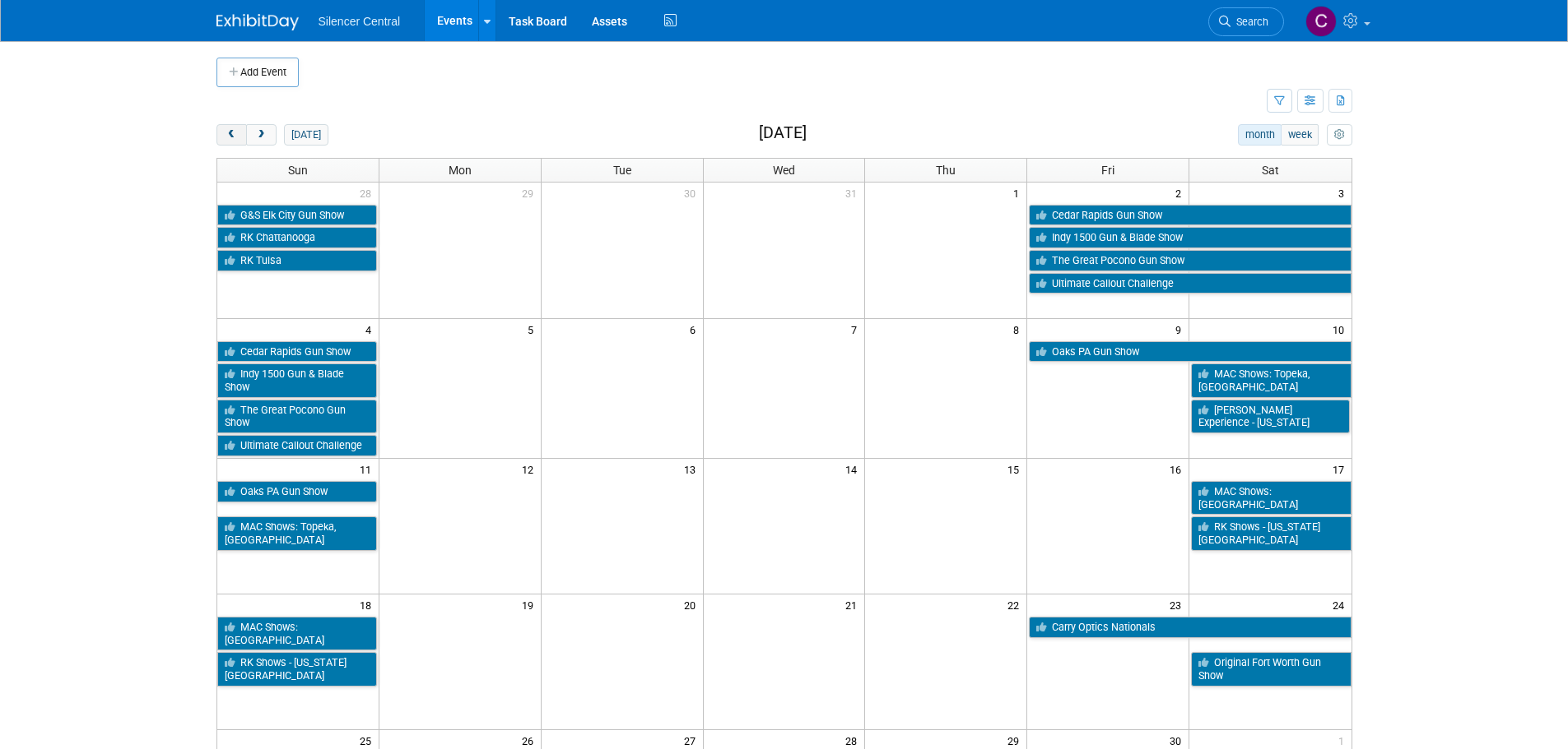
click at [224, 138] on button "prev" at bounding box center [231, 135] width 31 height 22
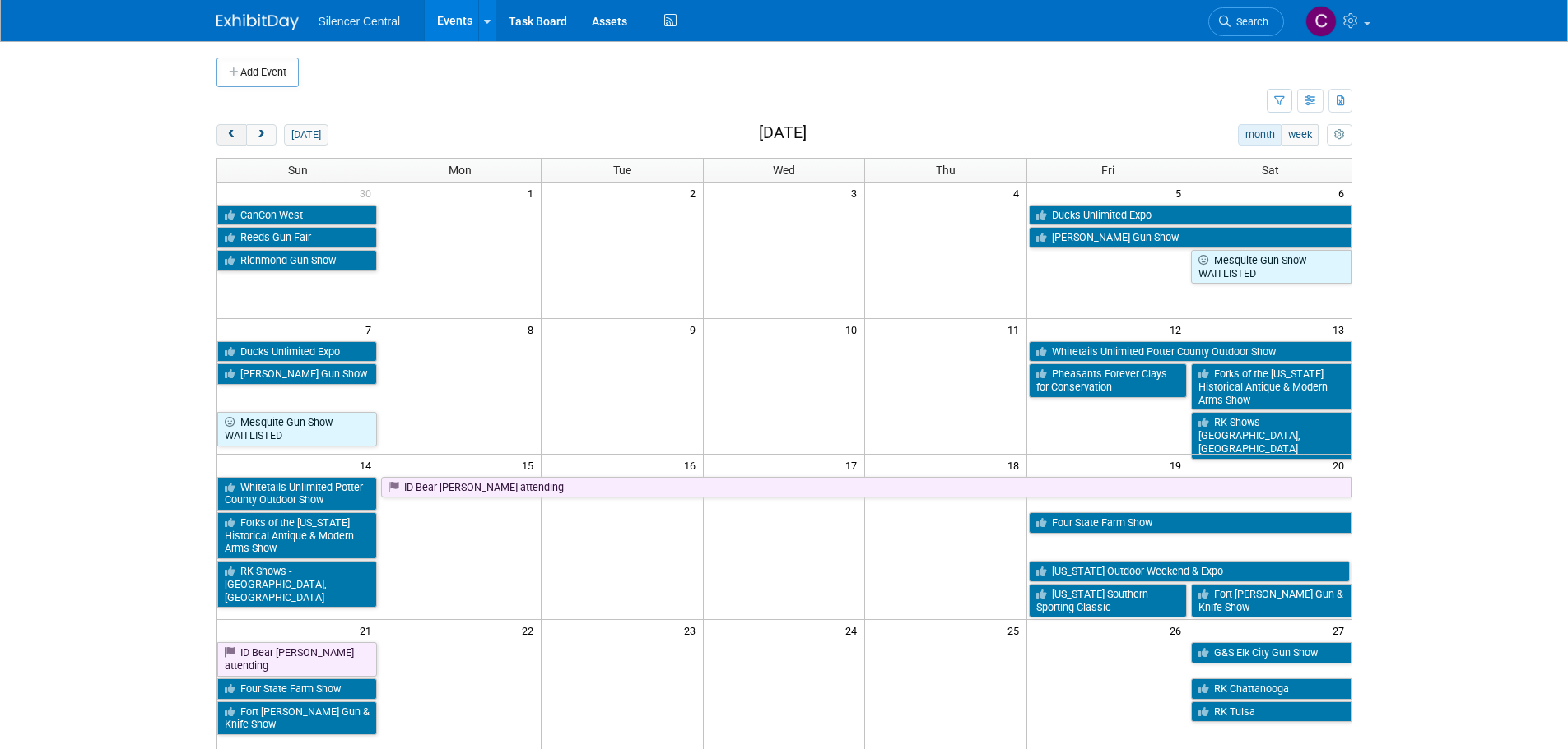
click at [224, 138] on button "prev" at bounding box center [231, 135] width 31 height 22
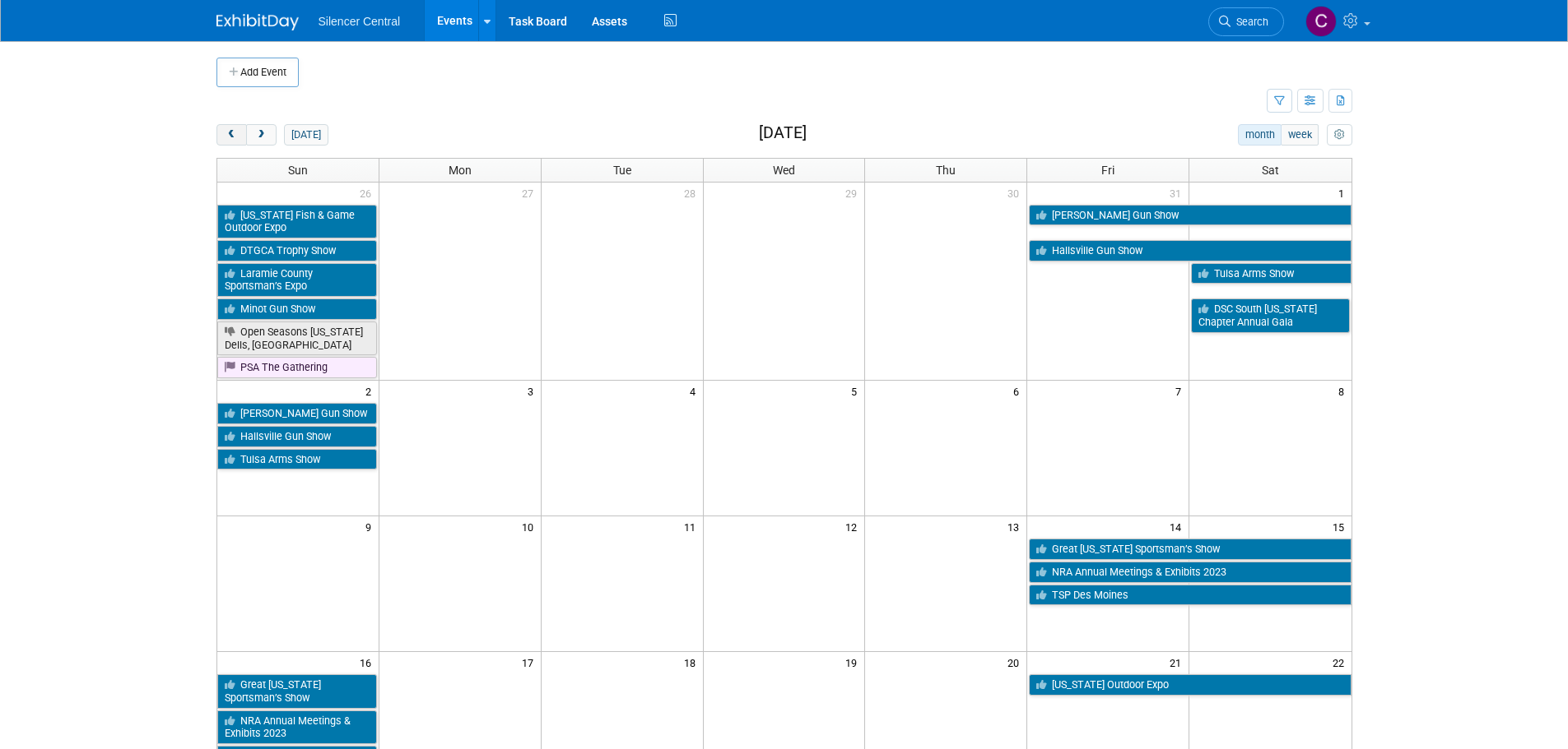
click at [224, 138] on button "prev" at bounding box center [231, 135] width 31 height 22
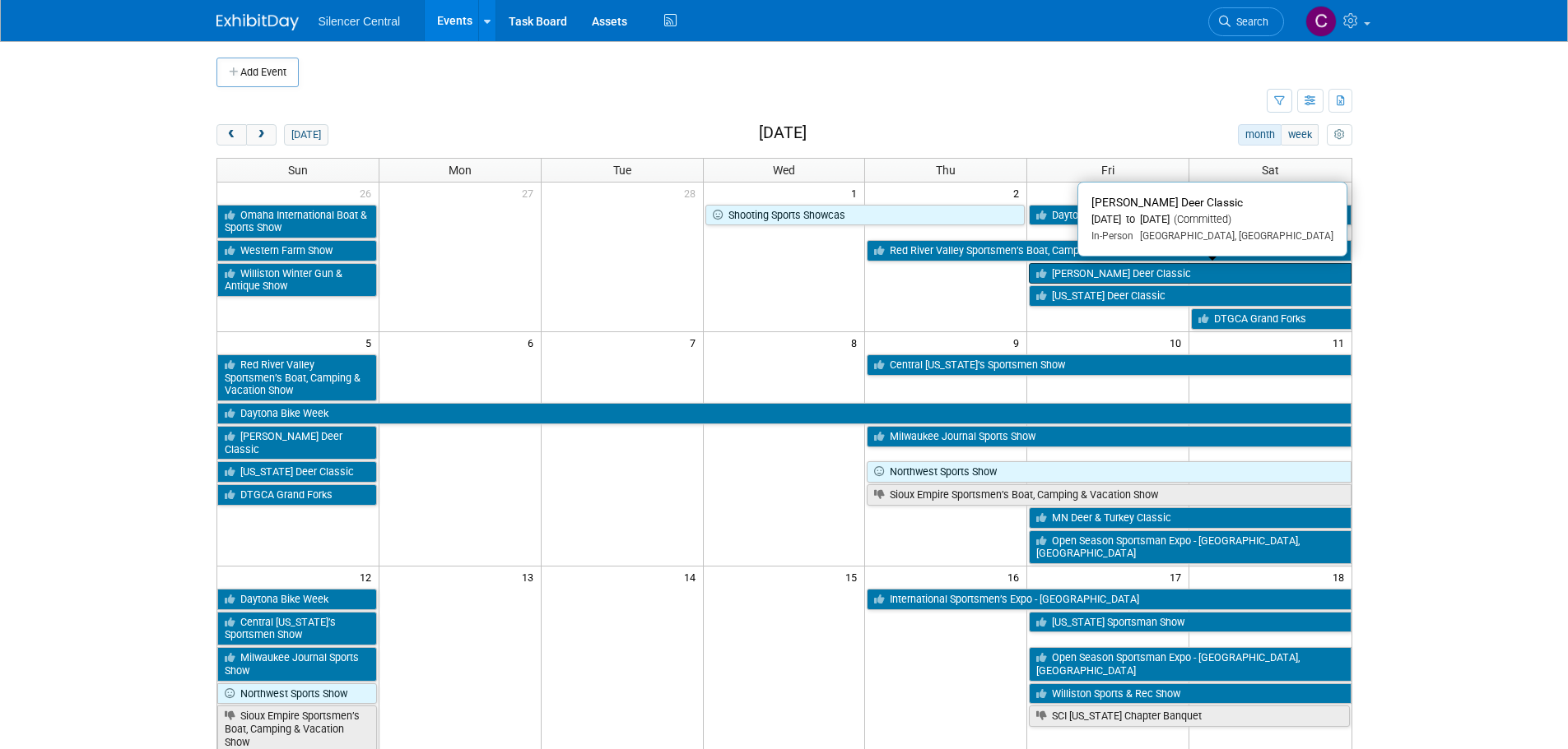
click at [1118, 268] on link "[PERSON_NAME] Deer Classic" at bounding box center [1189, 274] width 322 height 22
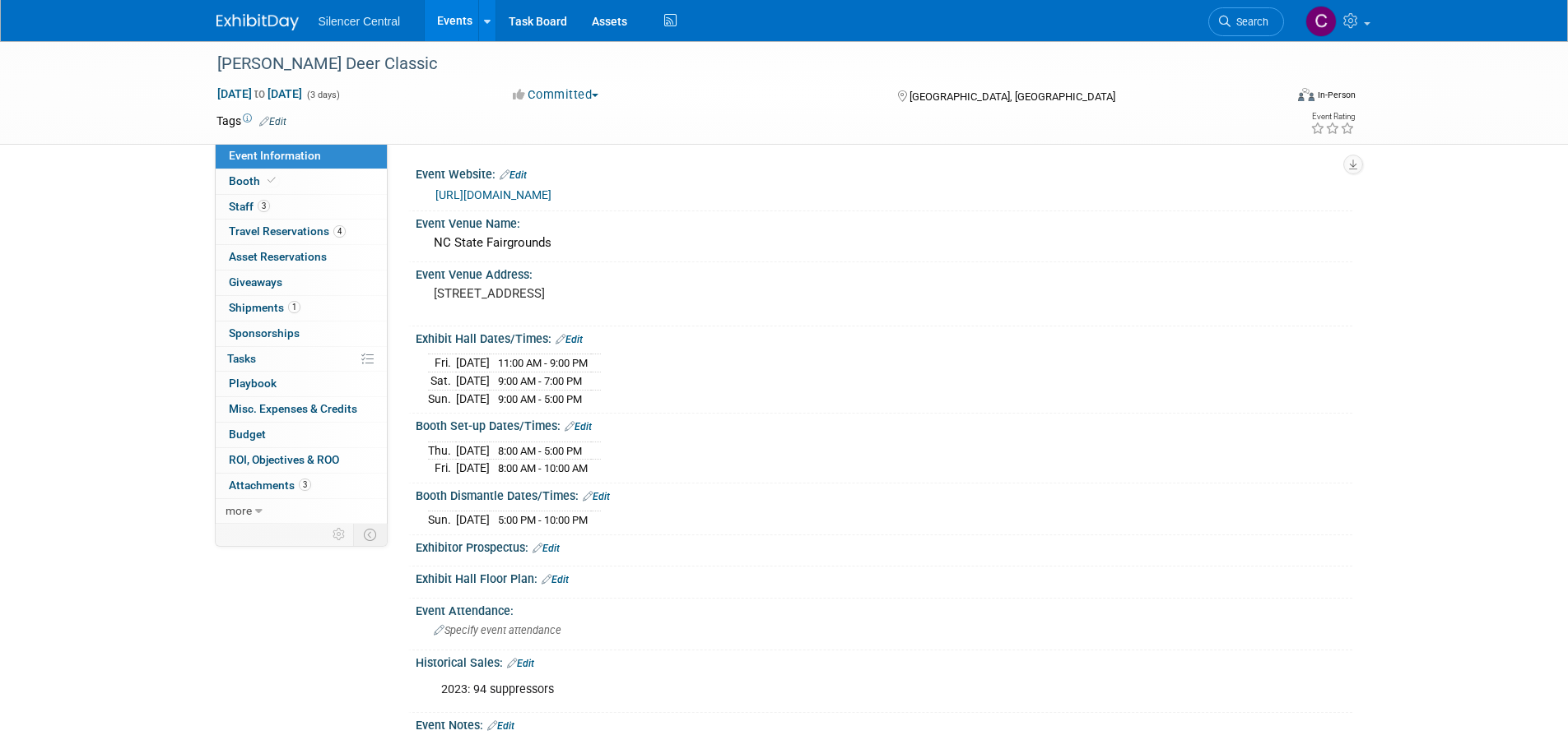
click at [244, 29] on img at bounding box center [257, 22] width 82 height 17
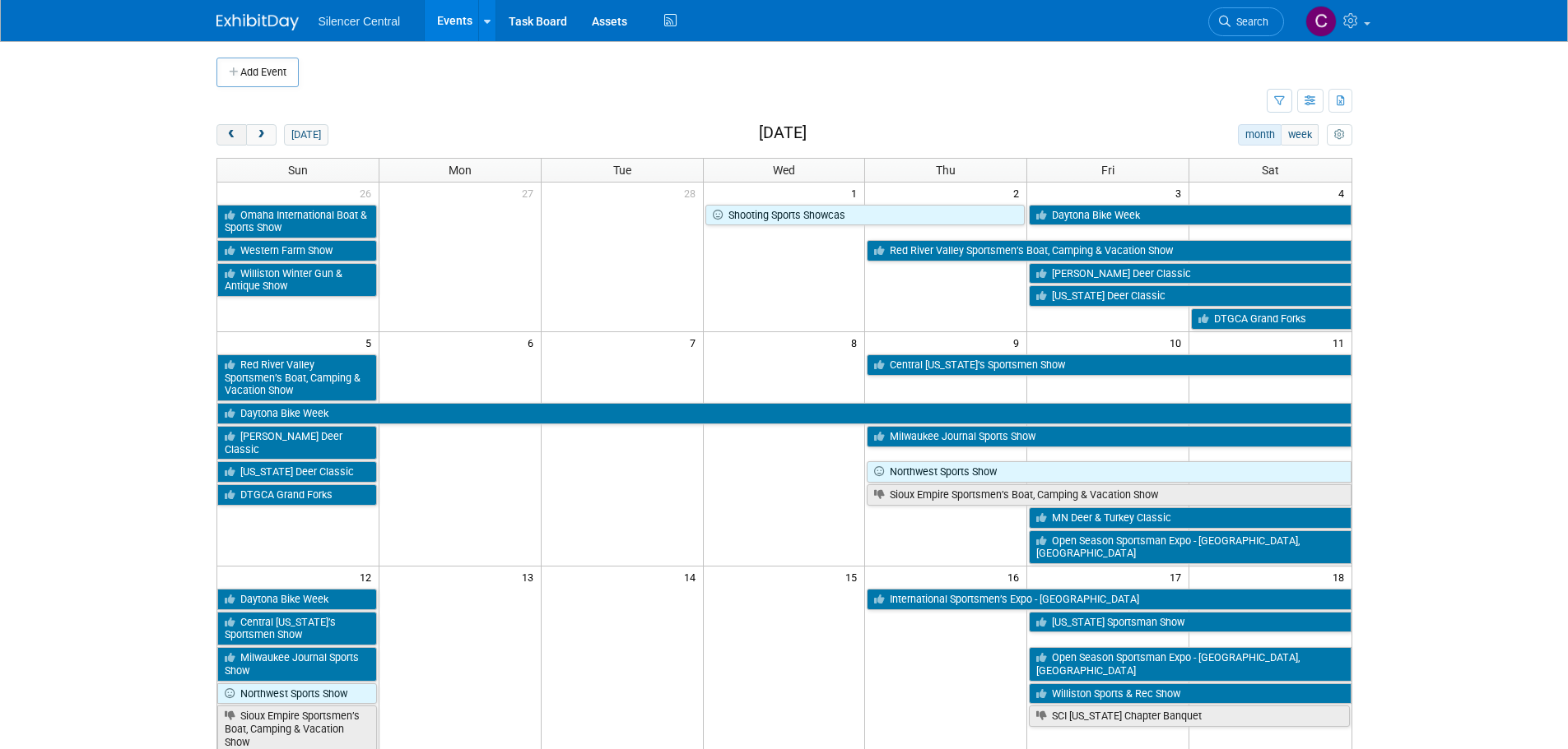
click at [237, 137] on span "prev" at bounding box center [232, 135] width 12 height 11
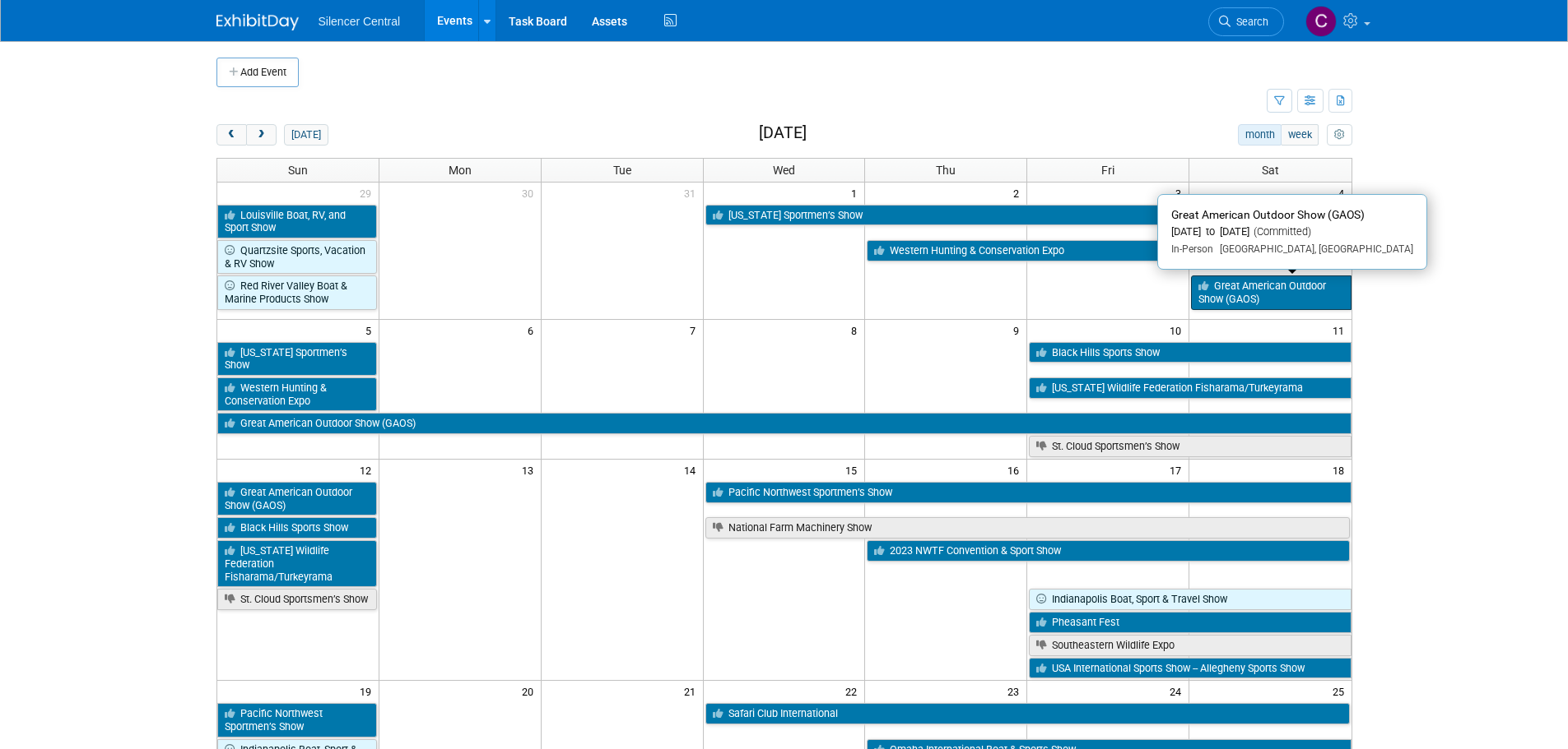
click at [1273, 286] on link "Great American Outdoor Show (GAOS)" at bounding box center [1270, 292] width 160 height 34
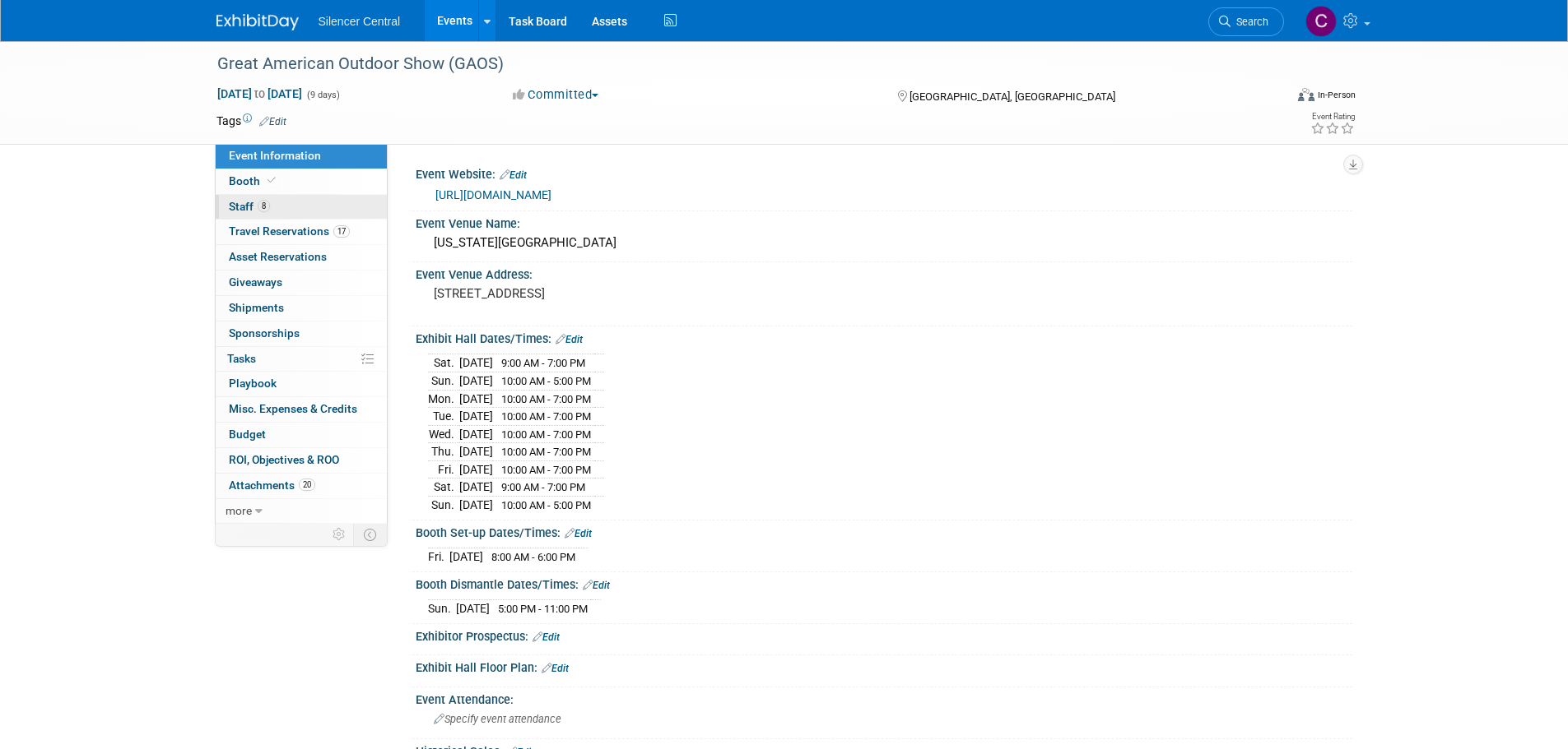
click at [291, 206] on link "8 Staff 8" at bounding box center [301, 207] width 171 height 25
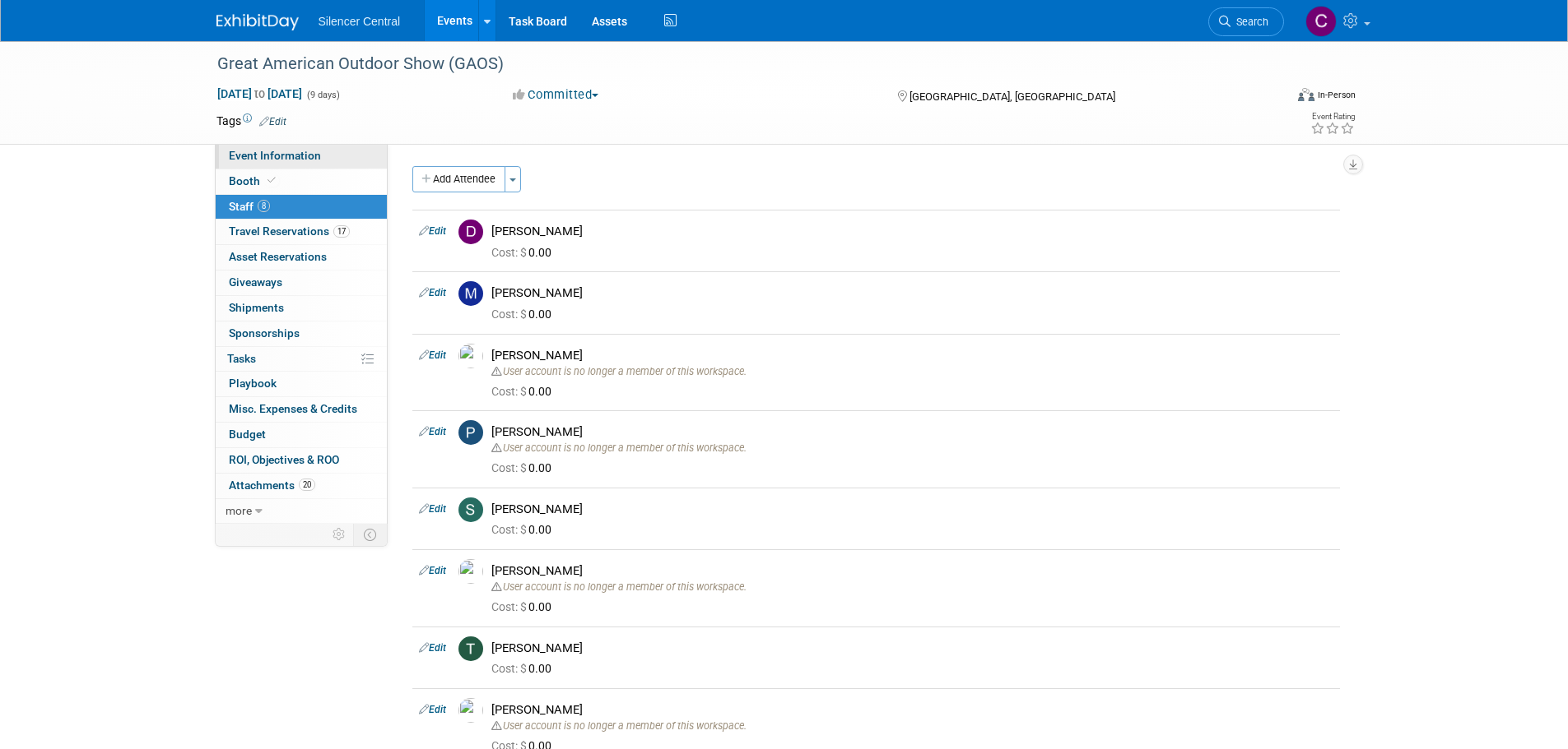
click at [280, 162] on link "Event Information" at bounding box center [301, 156] width 171 height 25
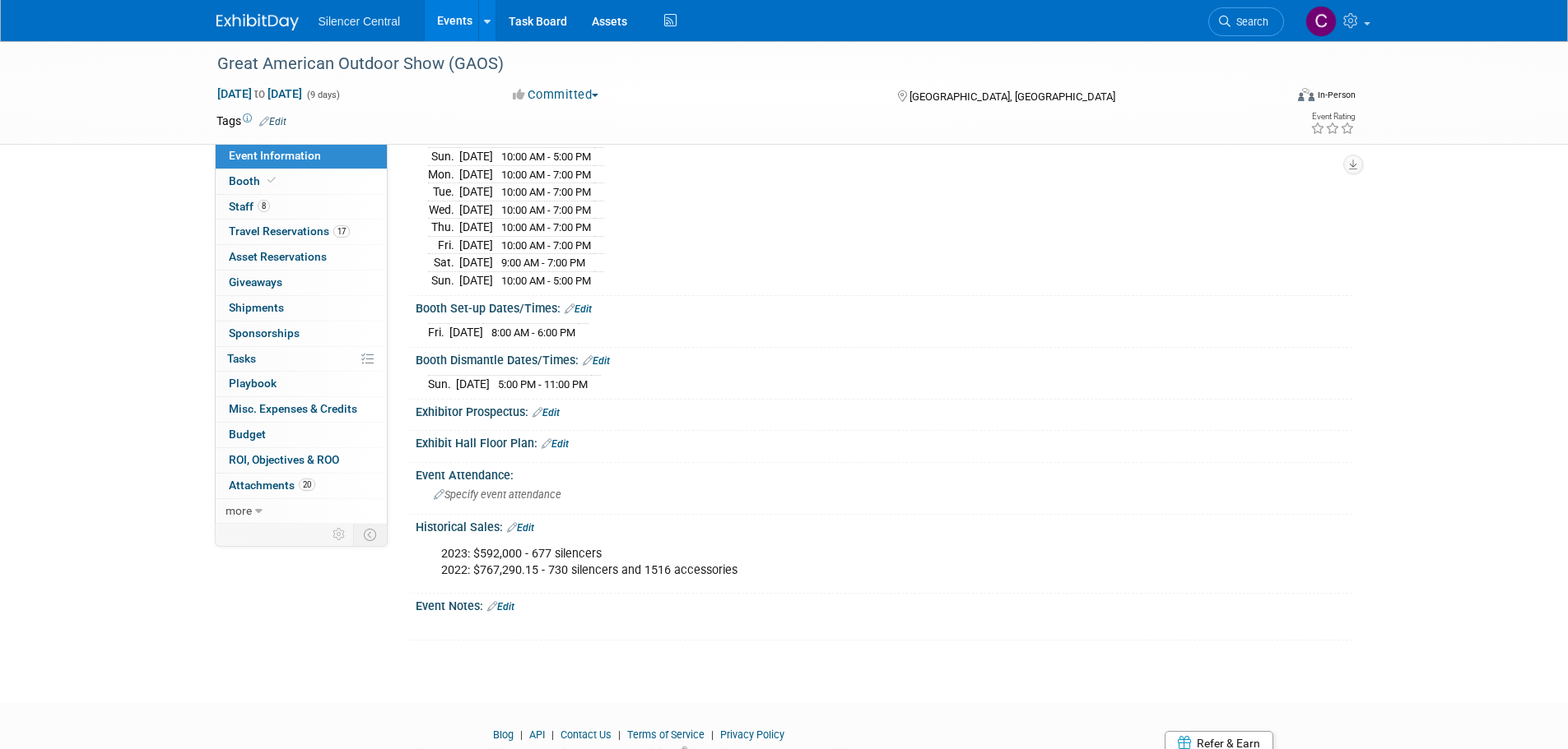
scroll to position [247, 0]
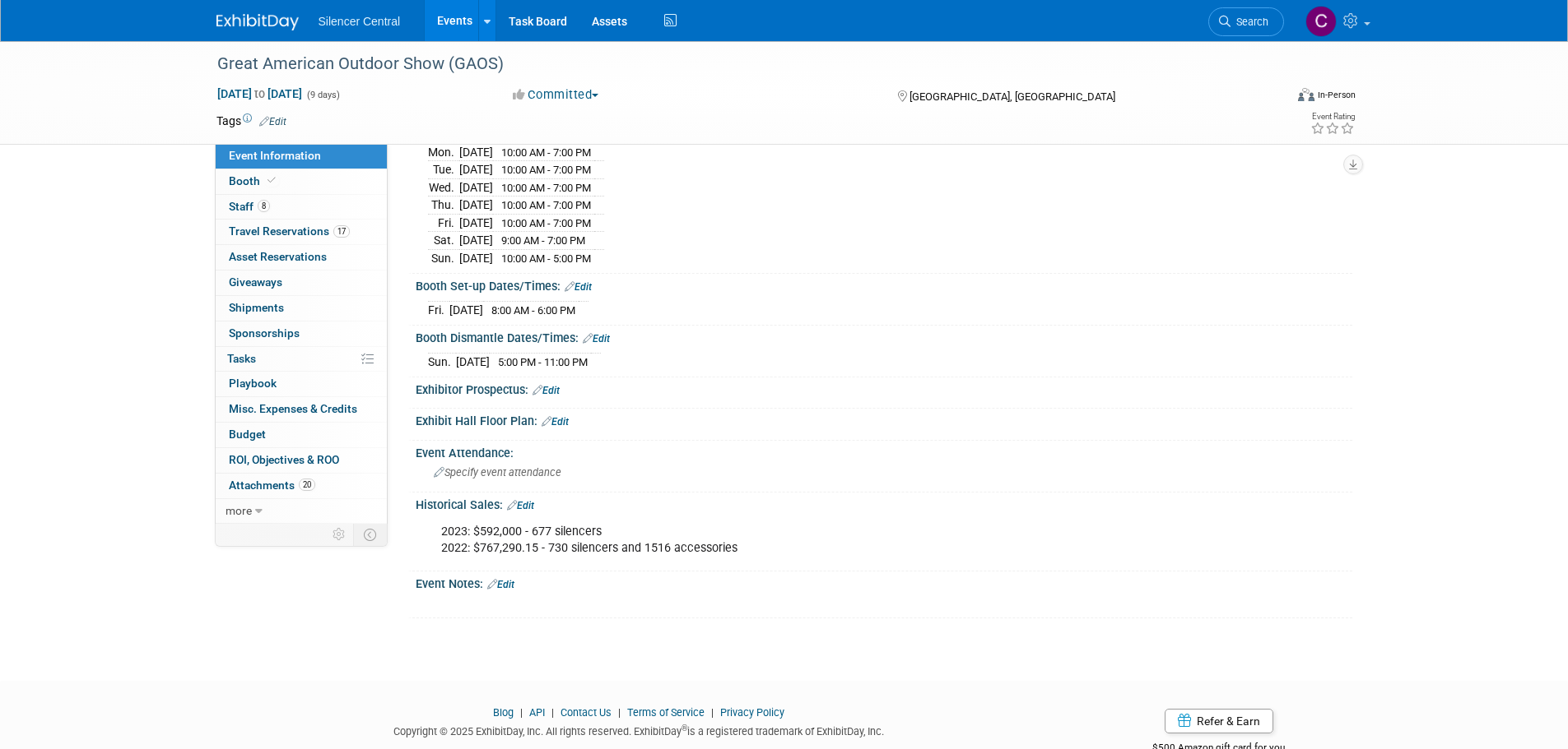
click at [248, 21] on img at bounding box center [257, 22] width 82 height 17
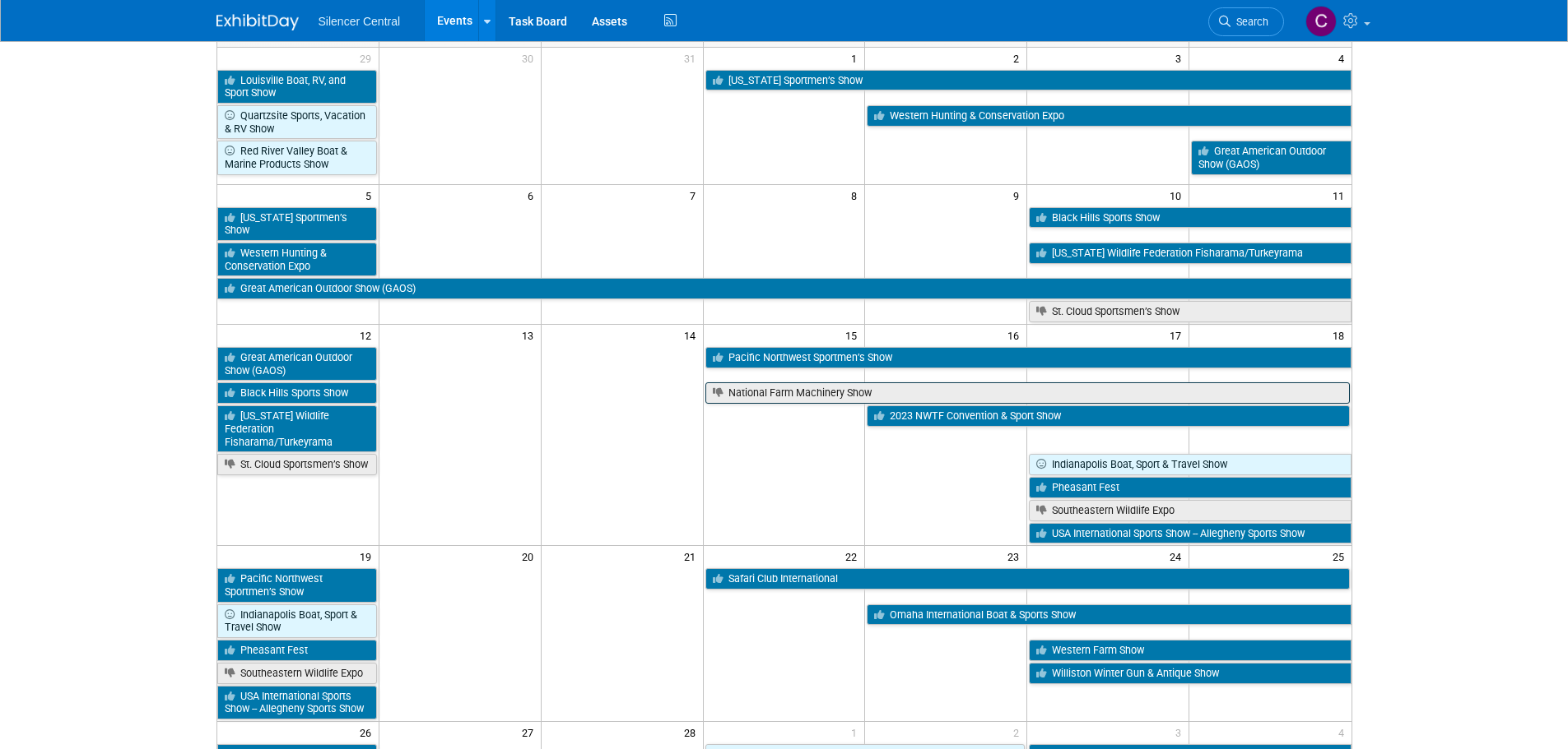
scroll to position [164, 0]
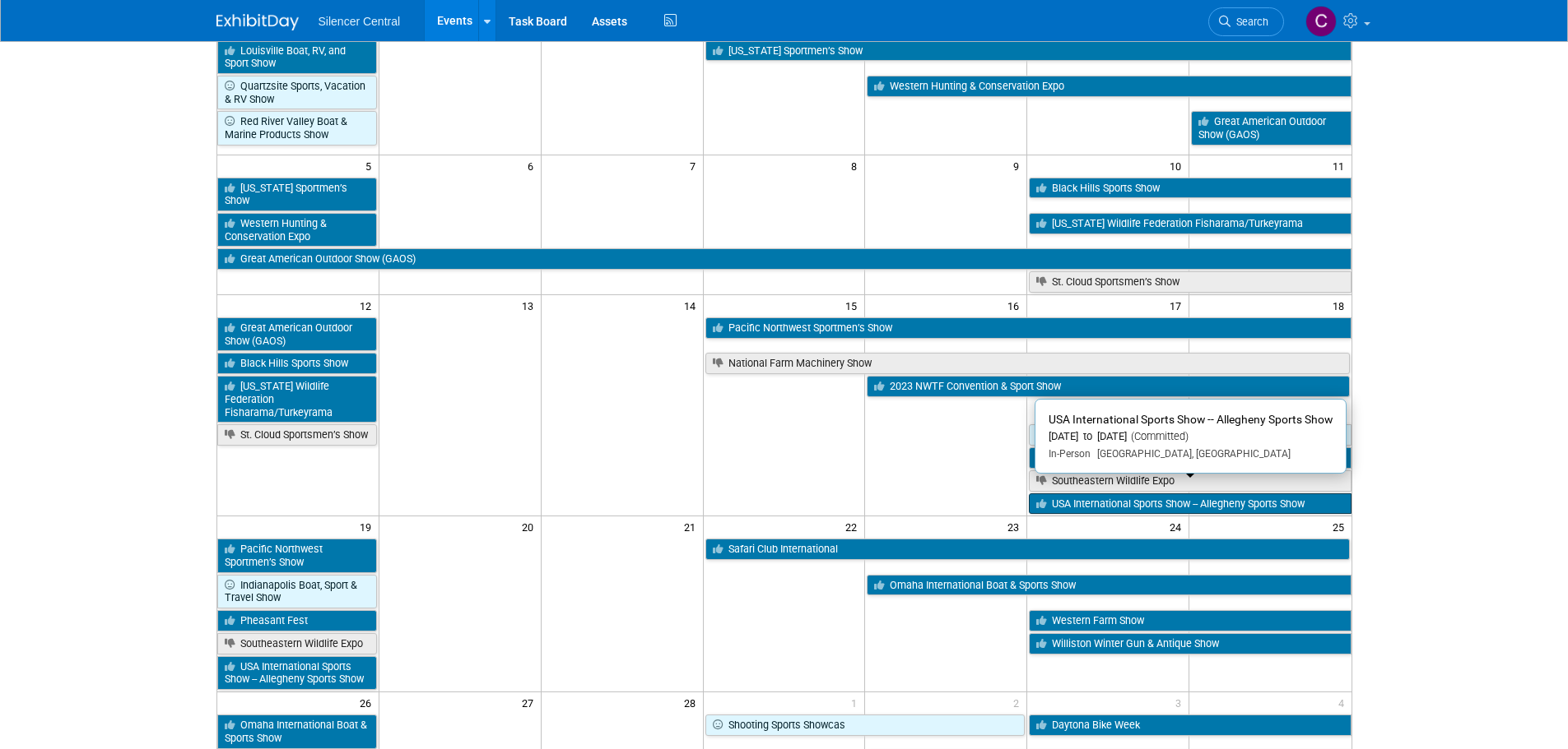
click at [1083, 499] on link "USA International Sports Show -- Allegheny Sports Show" at bounding box center [1189, 504] width 322 height 22
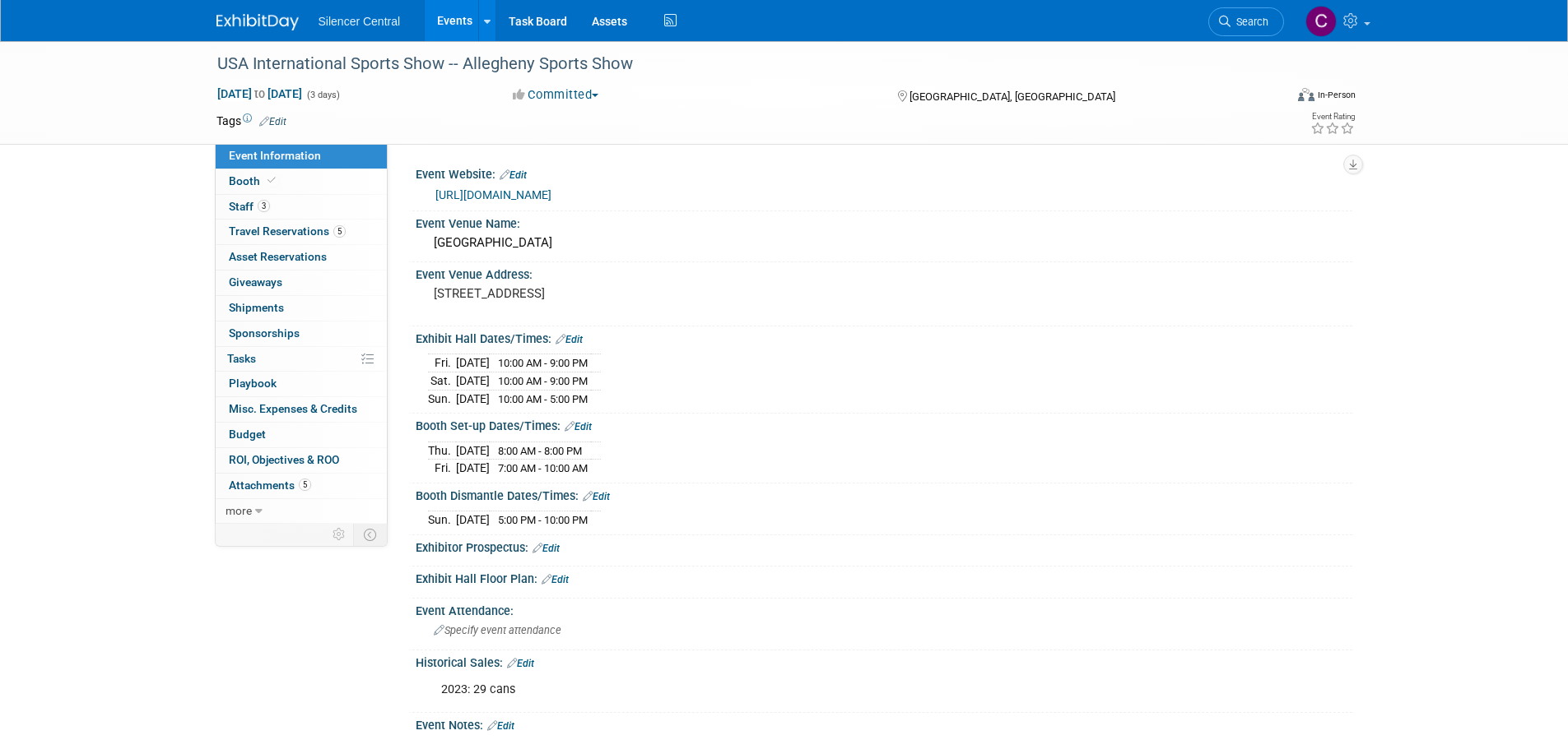
click at [259, 19] on img at bounding box center [257, 22] width 82 height 17
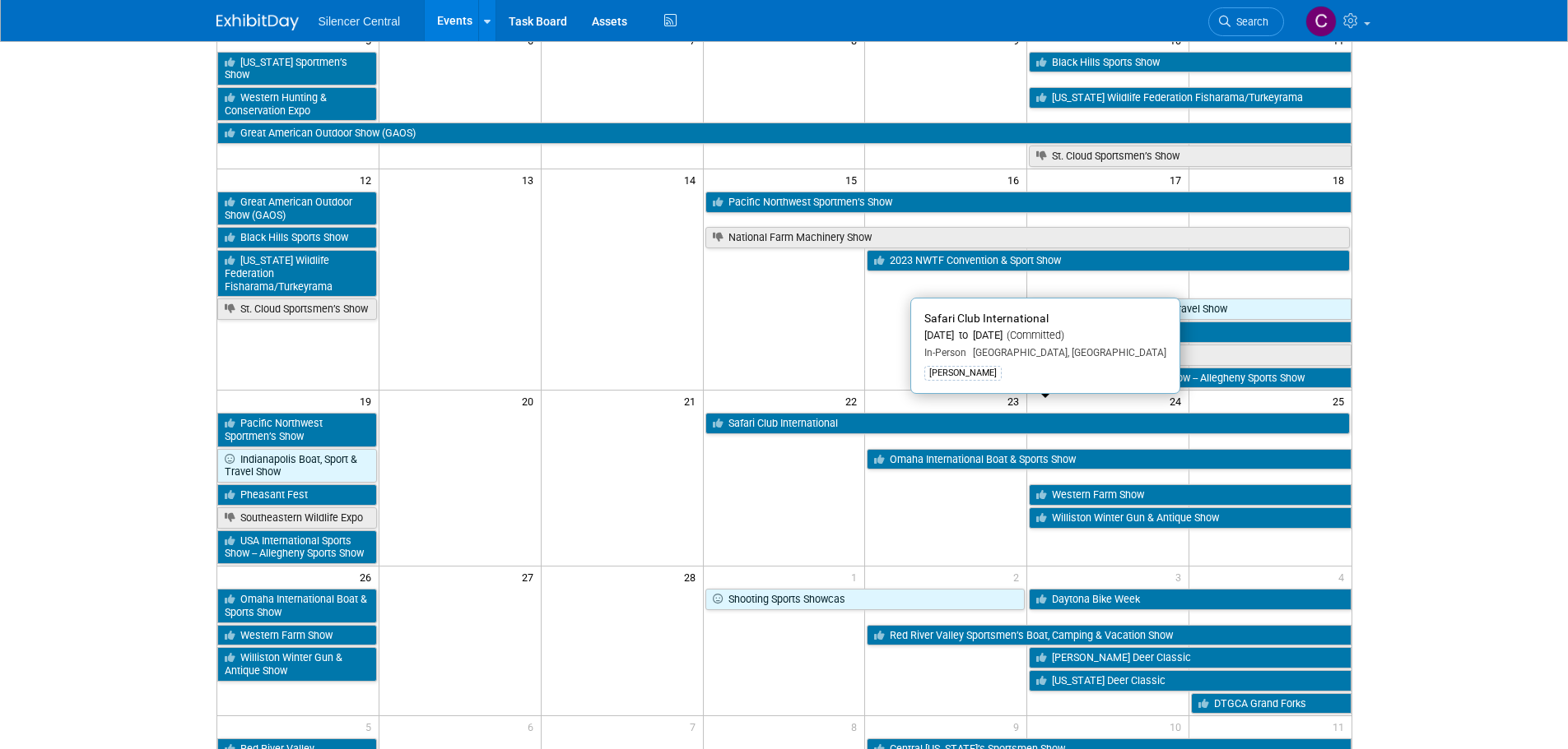
scroll to position [329, 0]
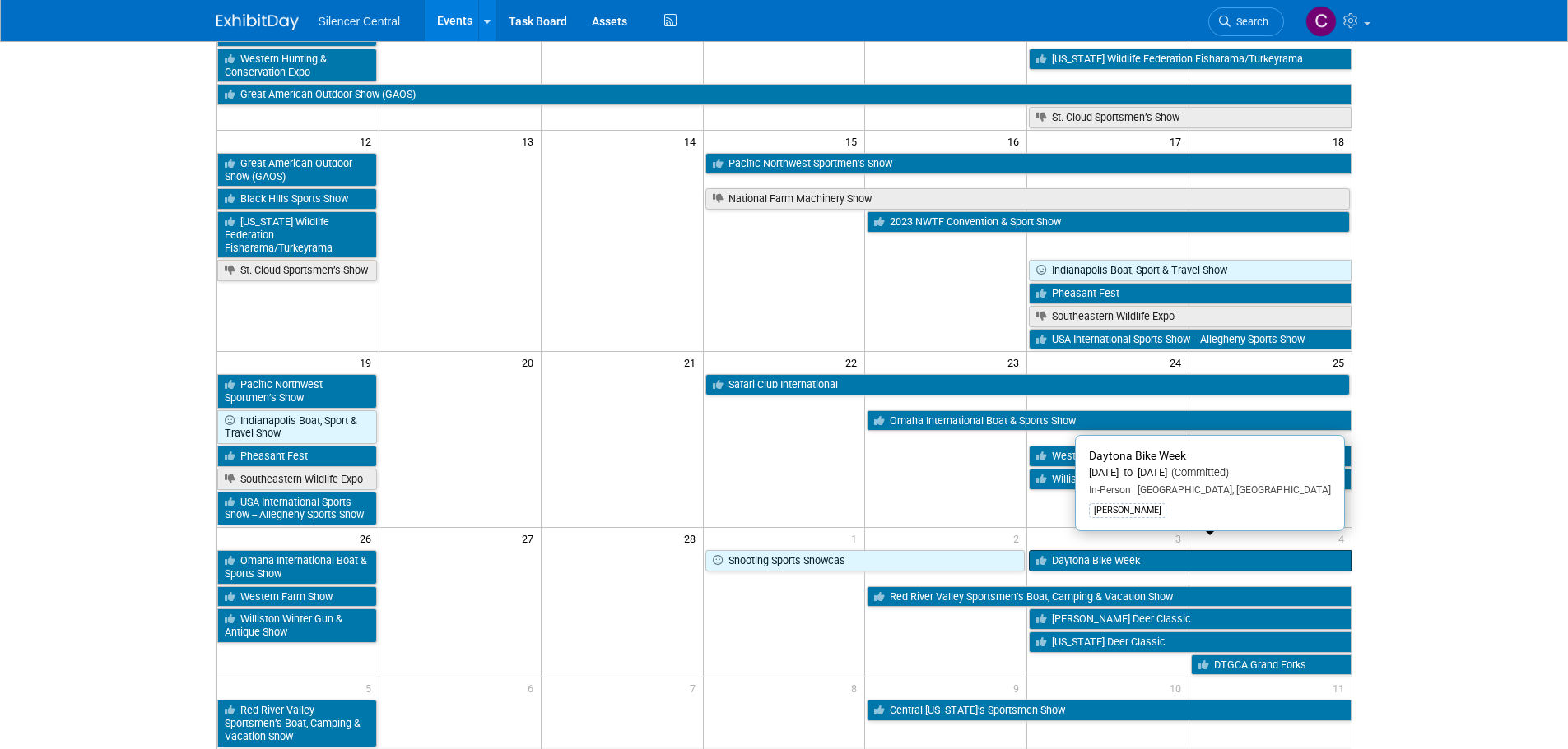
click at [1108, 550] on link "Daytona Bike Week" at bounding box center [1189, 561] width 322 height 22
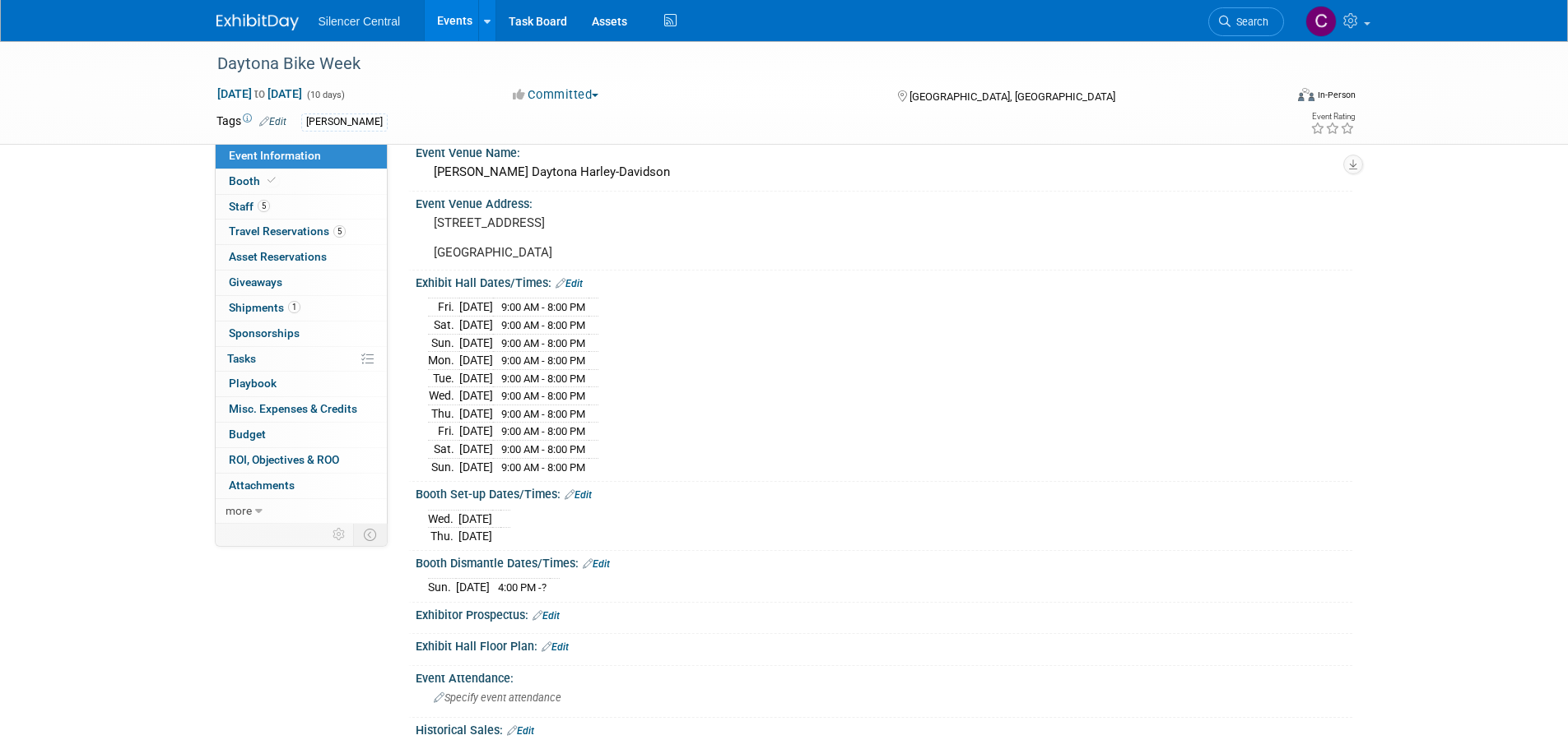
scroll to position [164, 0]
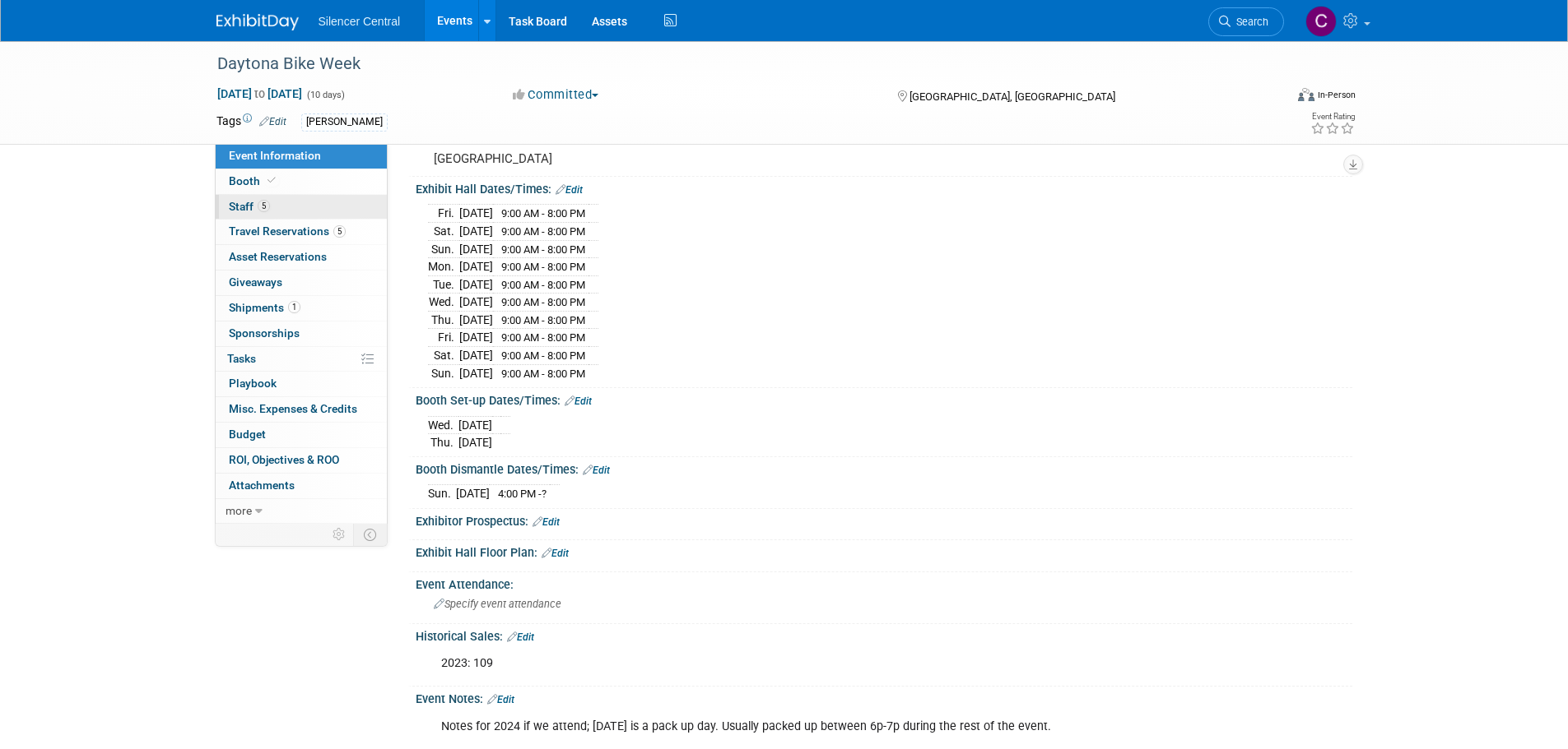
click at [240, 206] on span "Staff 5" at bounding box center [250, 206] width 42 height 13
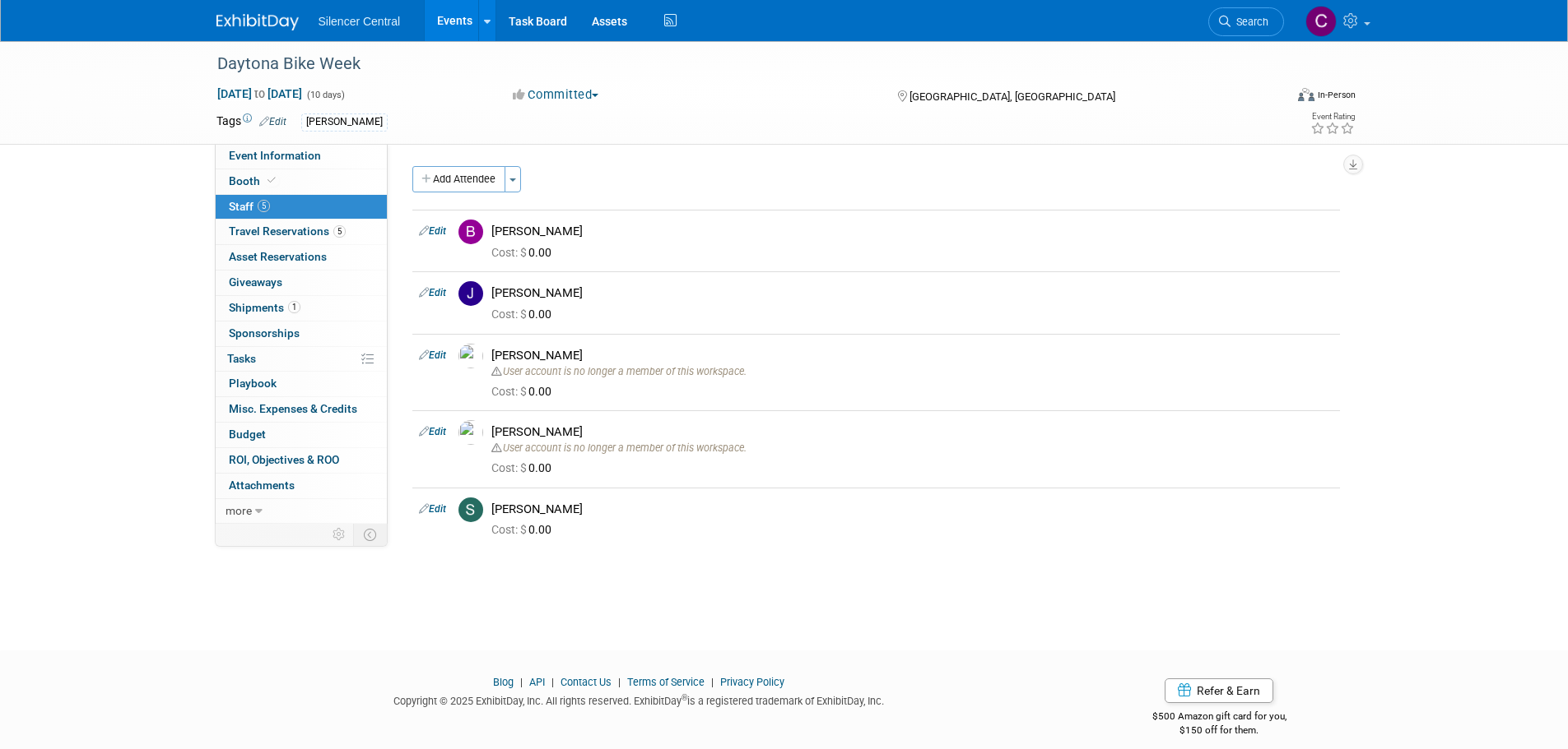
click at [286, 26] on img at bounding box center [257, 22] width 82 height 17
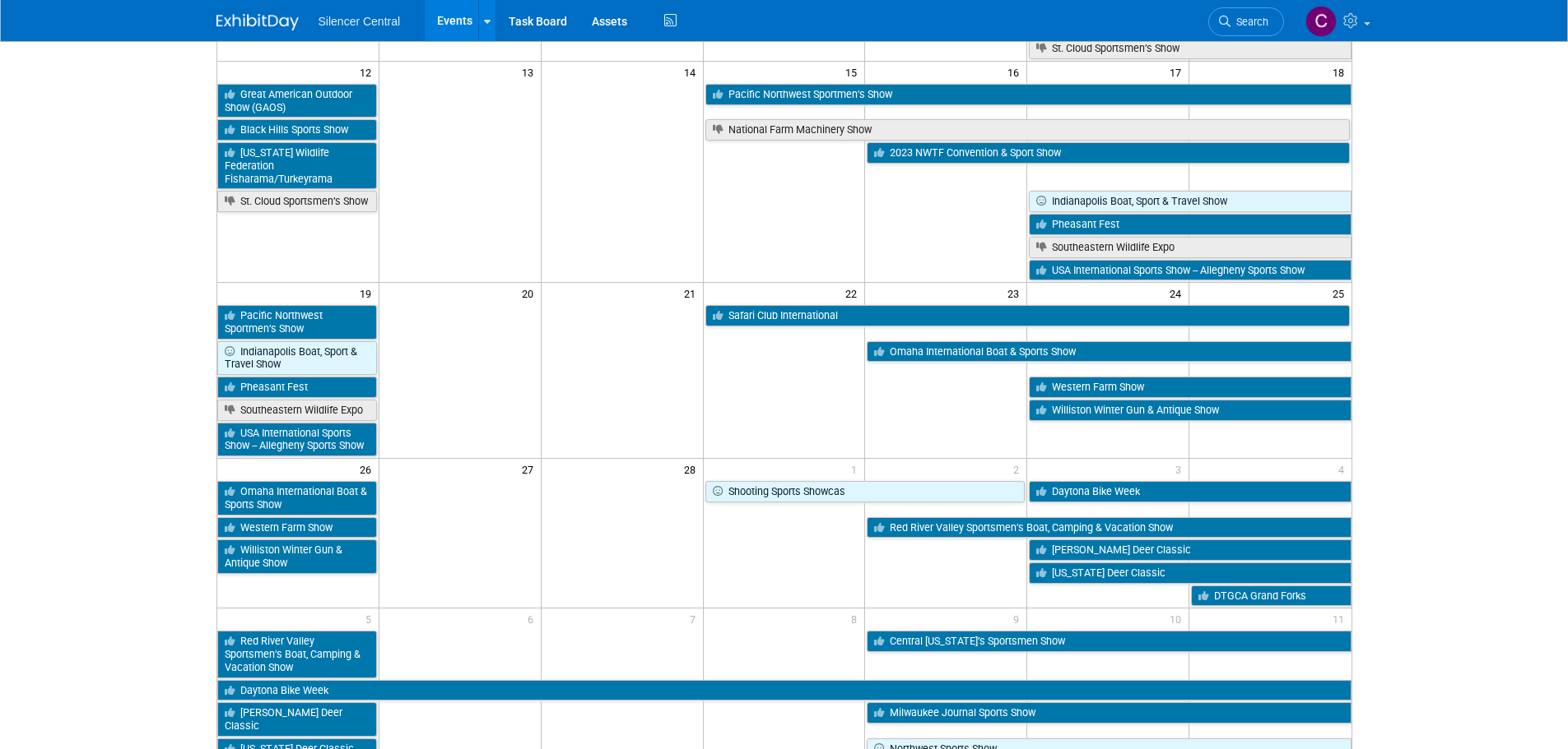
scroll to position [493, 0]
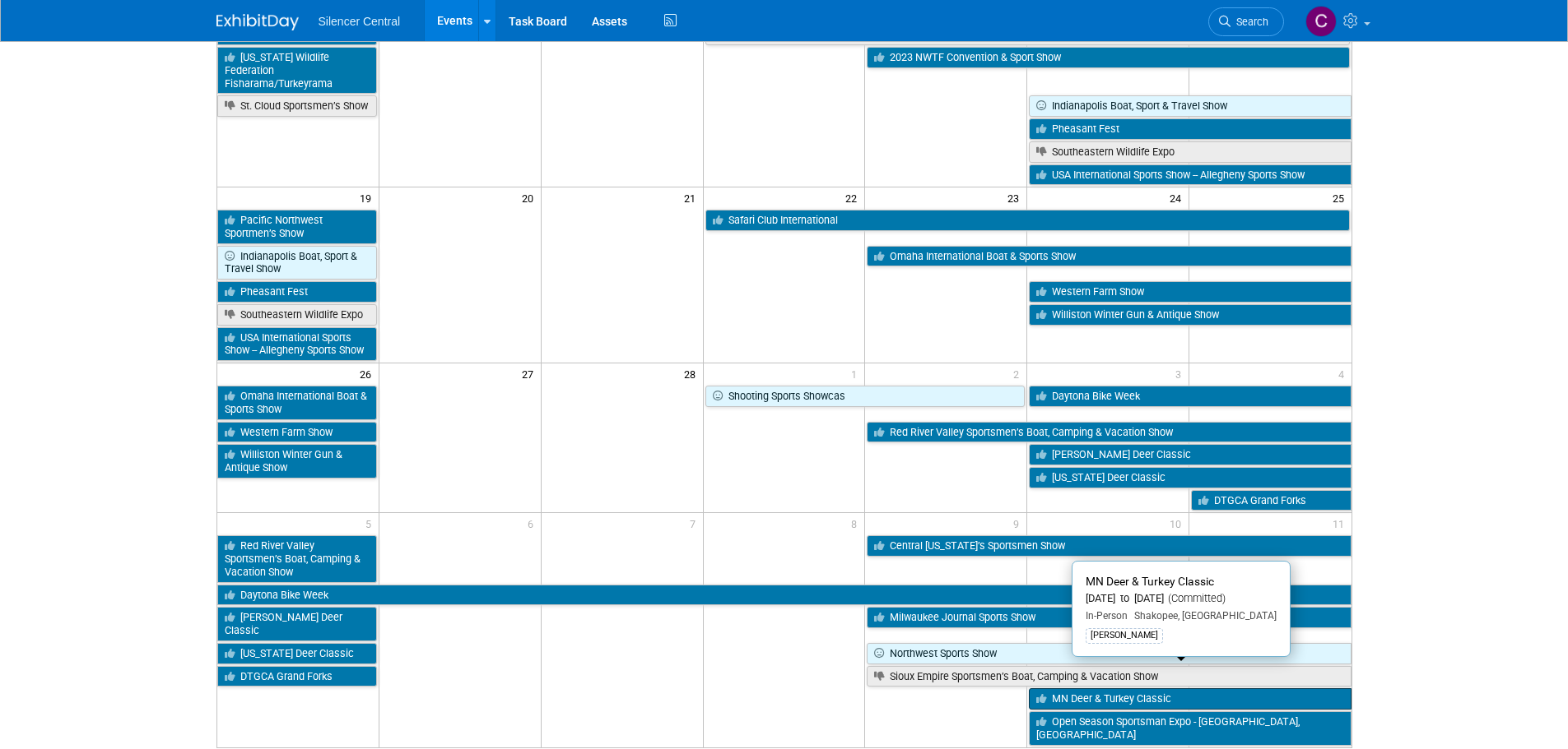
click at [1073, 689] on link "MN Deer & Turkey Classic" at bounding box center [1189, 699] width 322 height 22
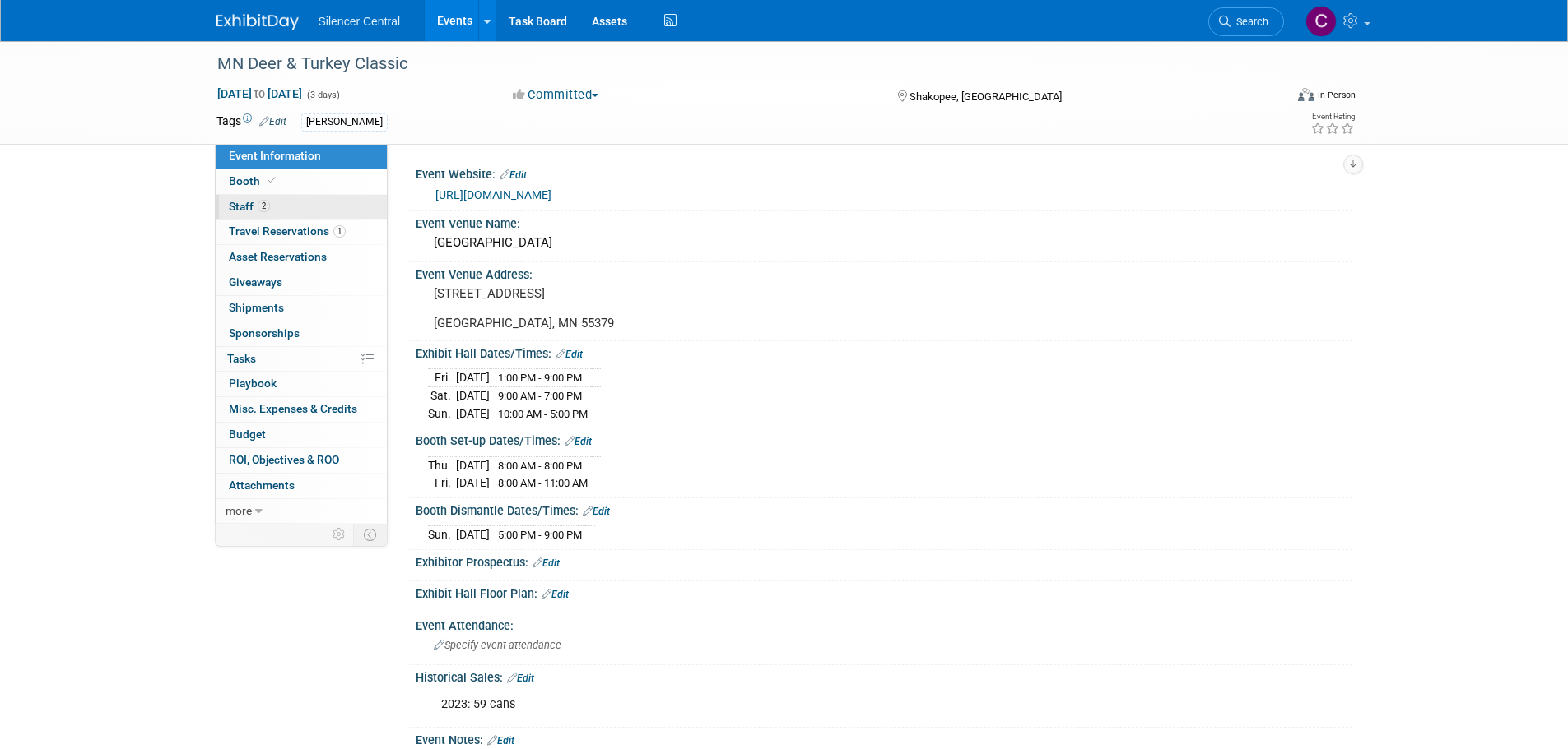
click at [260, 202] on span "2" at bounding box center [264, 206] width 12 height 12
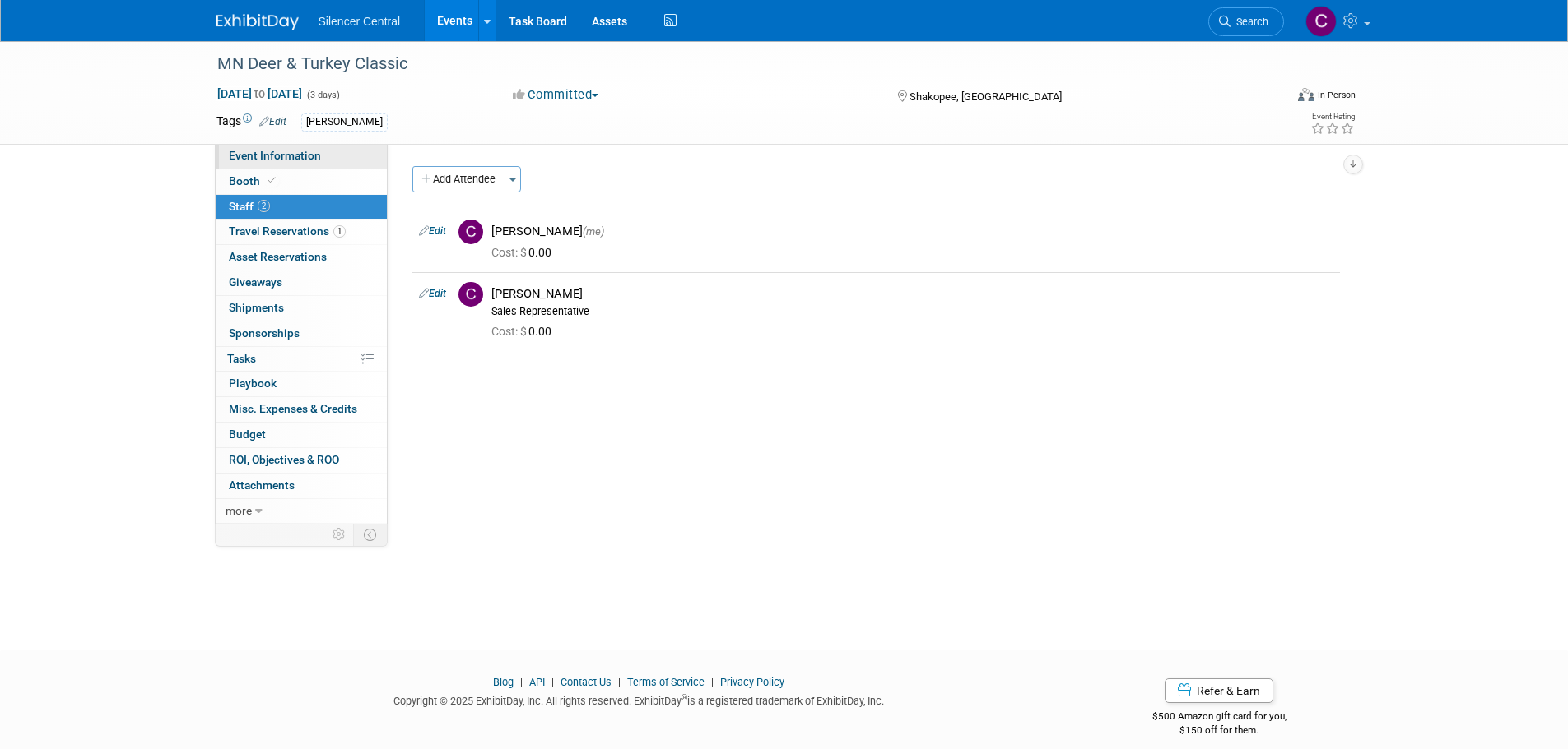
click at [281, 146] on link "Event Information" at bounding box center [301, 156] width 171 height 25
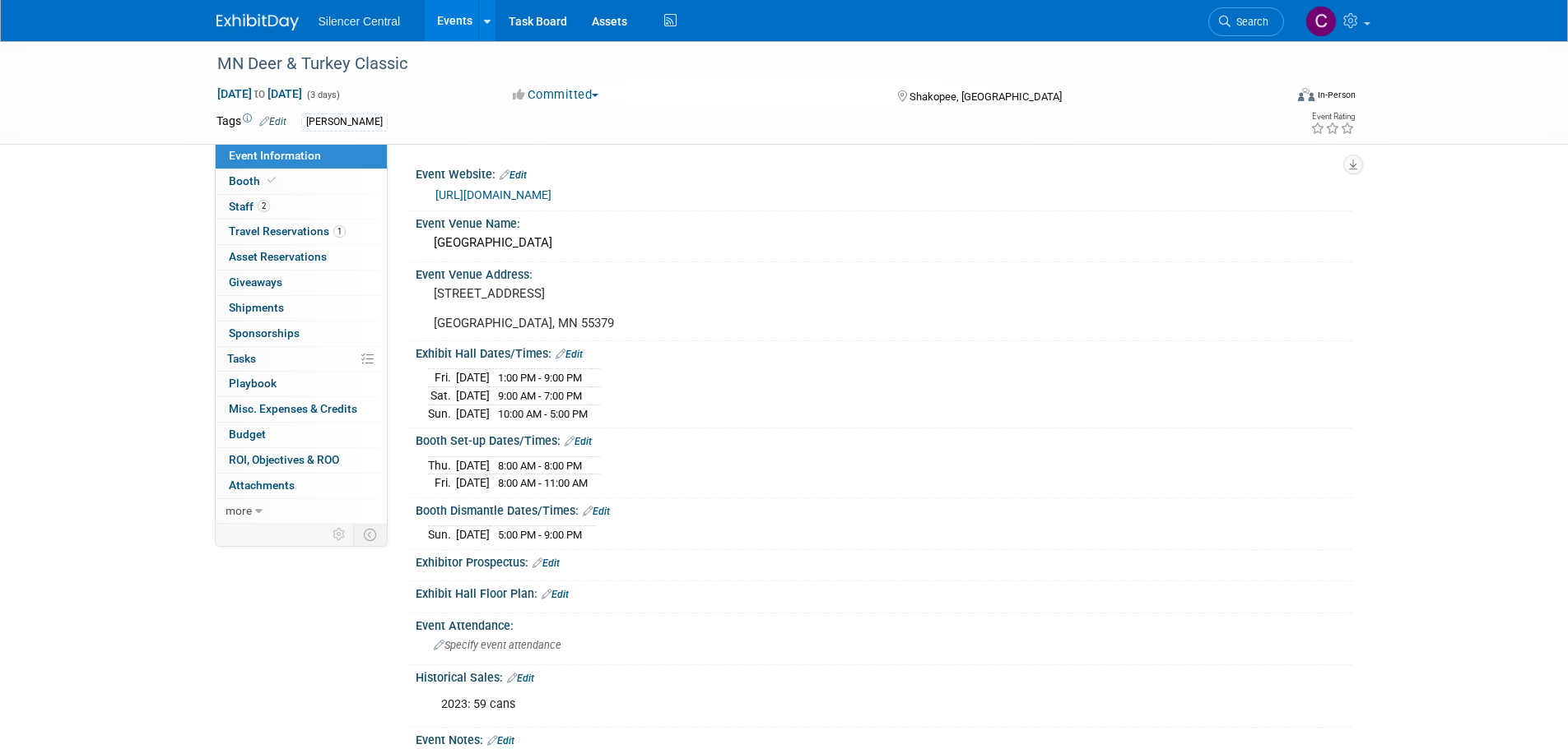
click at [246, 30] on img at bounding box center [257, 22] width 82 height 17
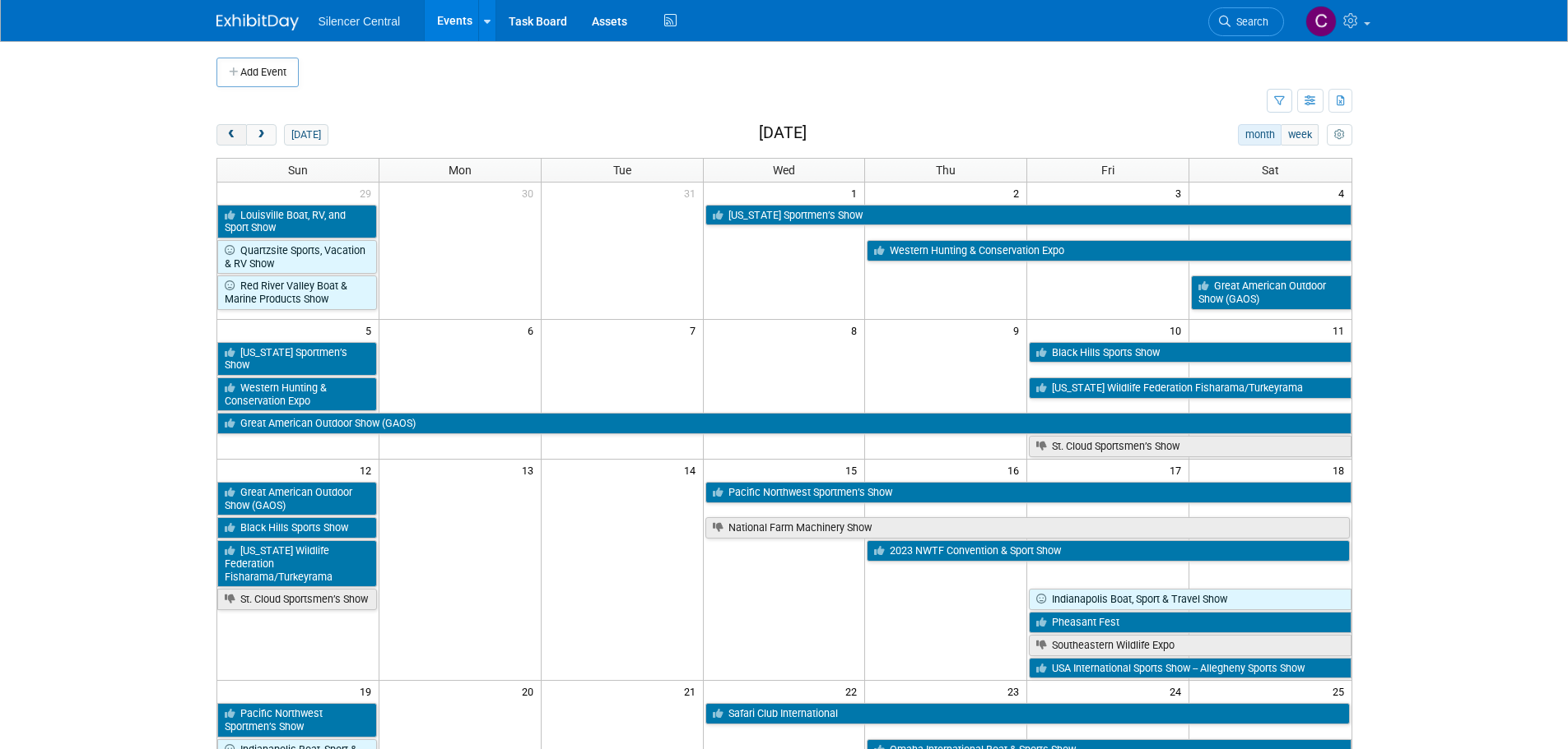
click at [230, 133] on span "prev" at bounding box center [232, 135] width 12 height 11
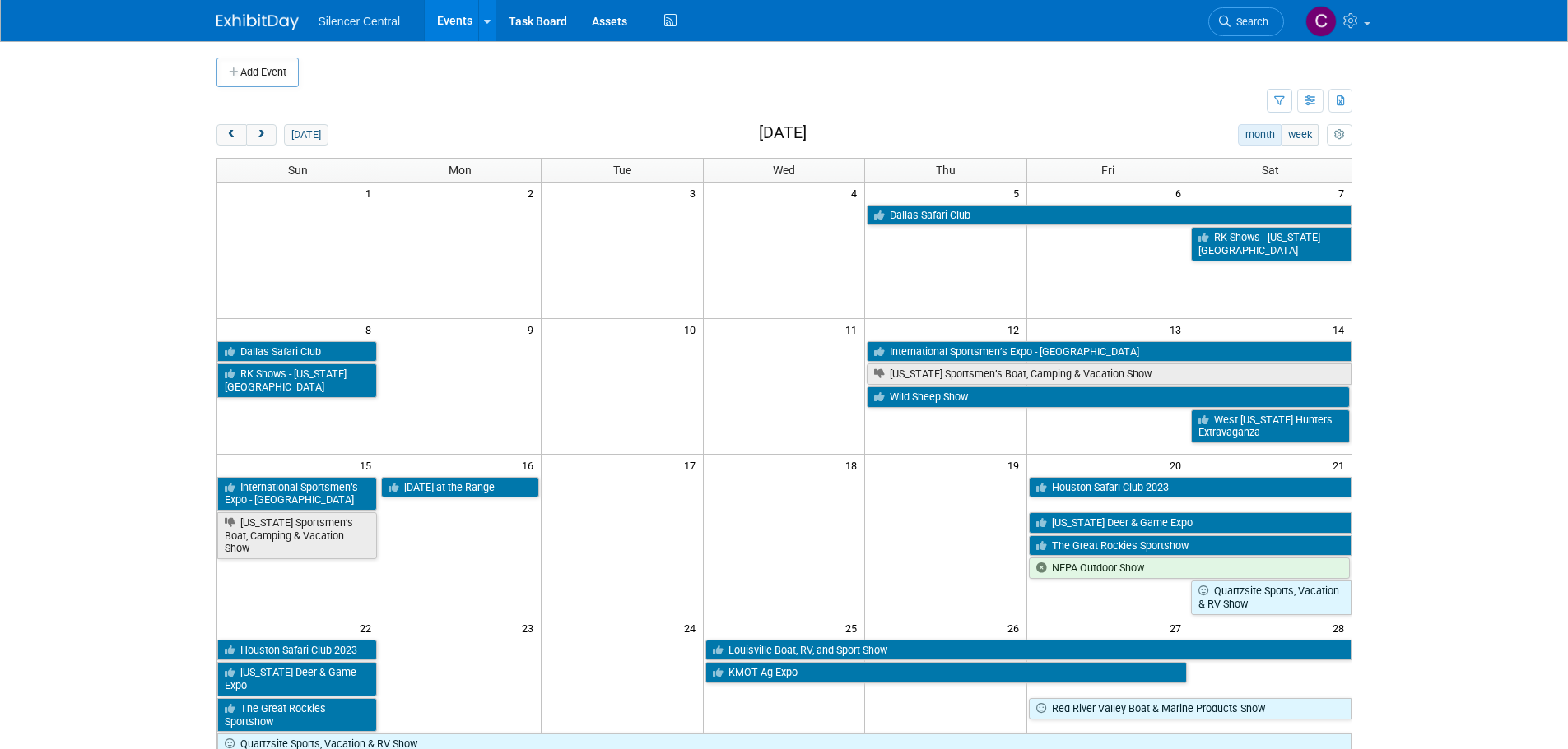
scroll to position [82, 0]
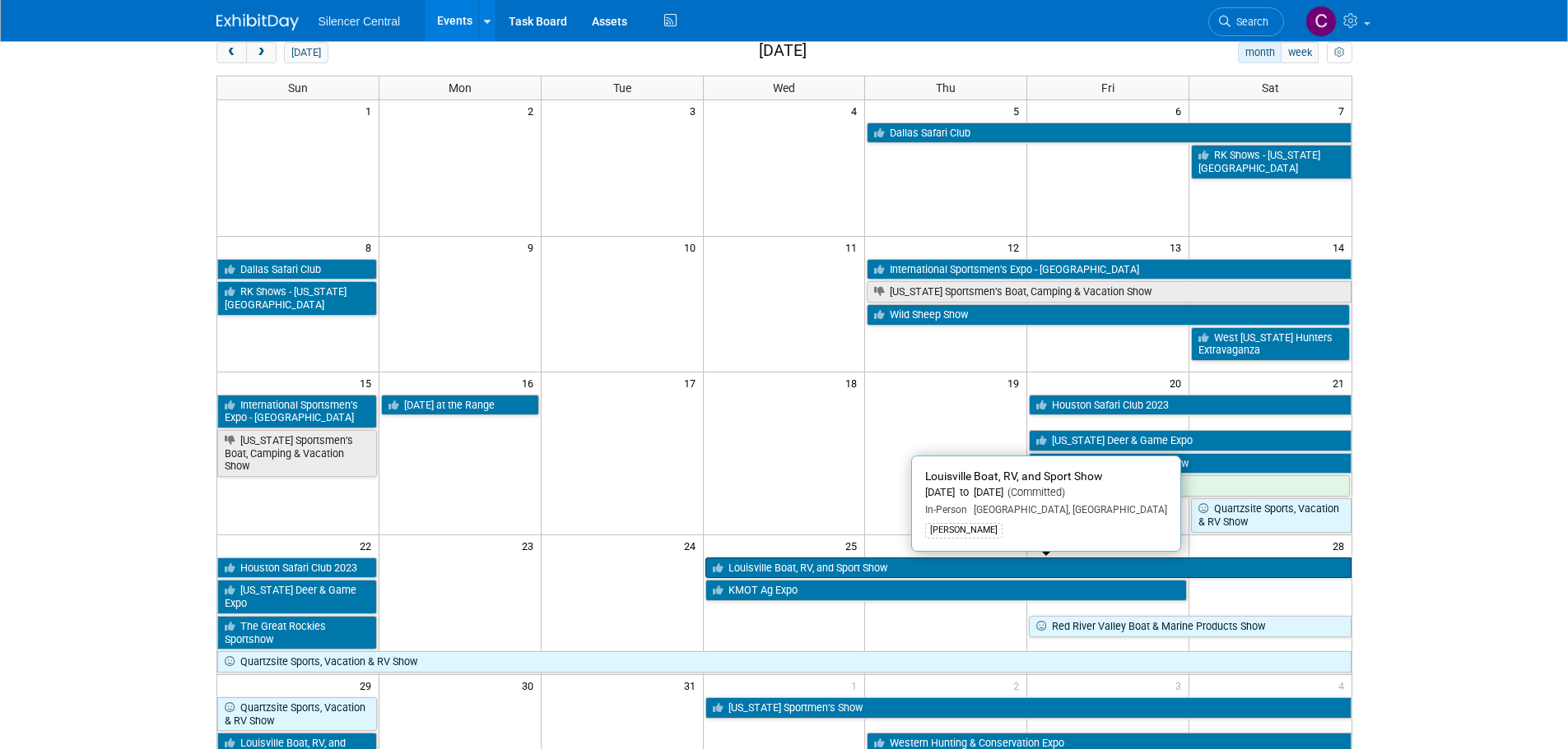
click at [846, 564] on link "Louisville Boat, RV, and Sport Show" at bounding box center [1029, 569] width 646 height 22
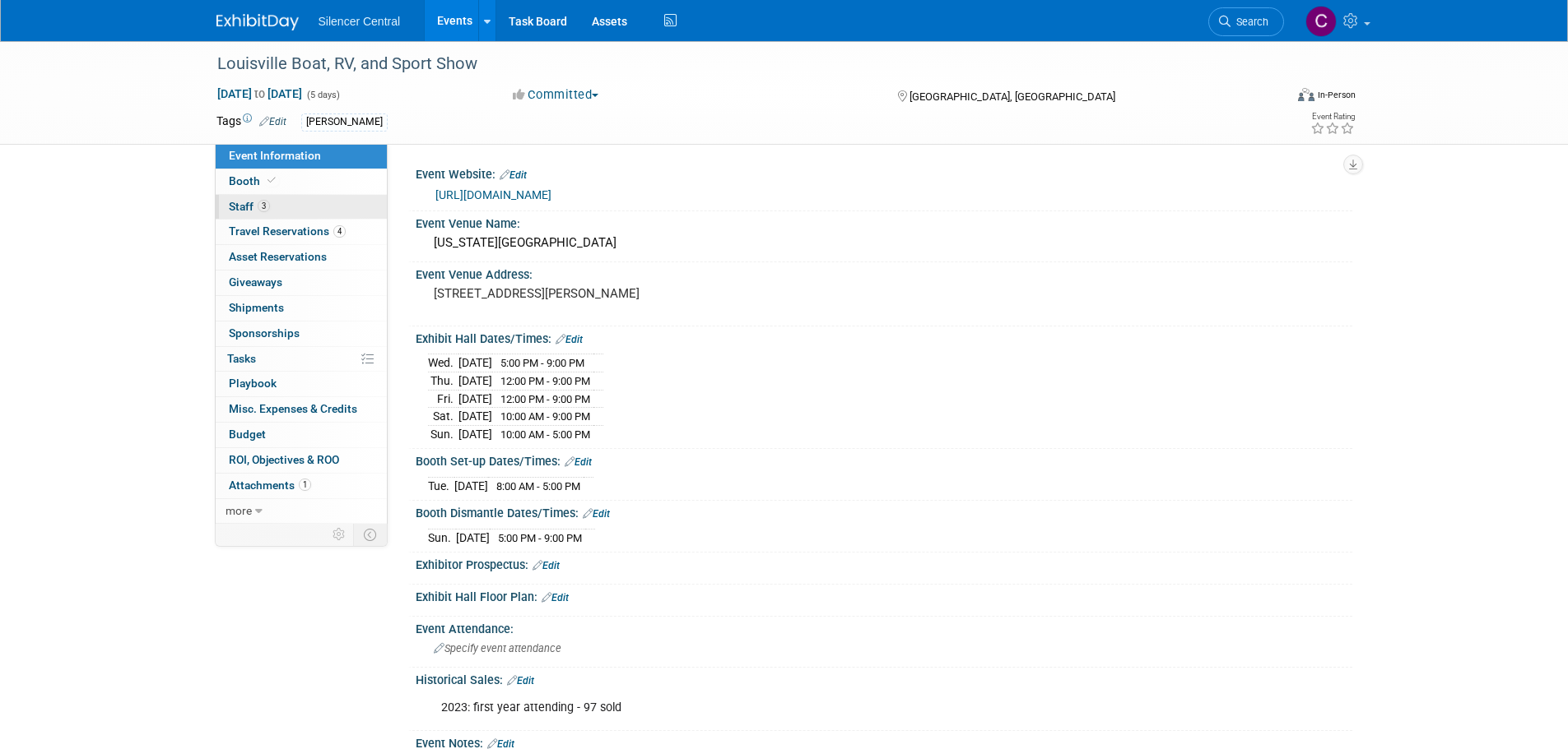
click at [293, 212] on link "3 Staff 3" at bounding box center [301, 207] width 171 height 25
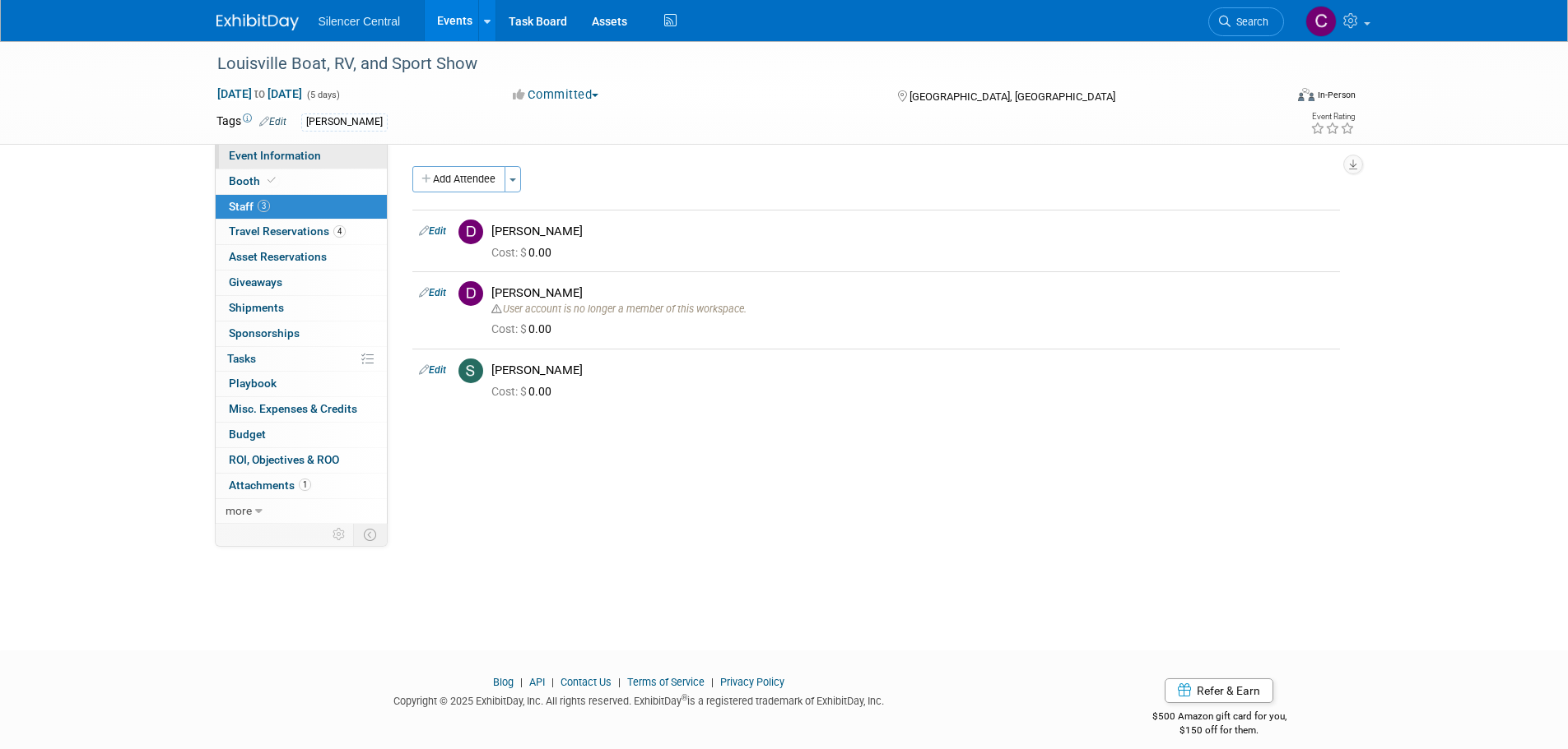
click at [306, 153] on span "Event Information" at bounding box center [275, 155] width 92 height 13
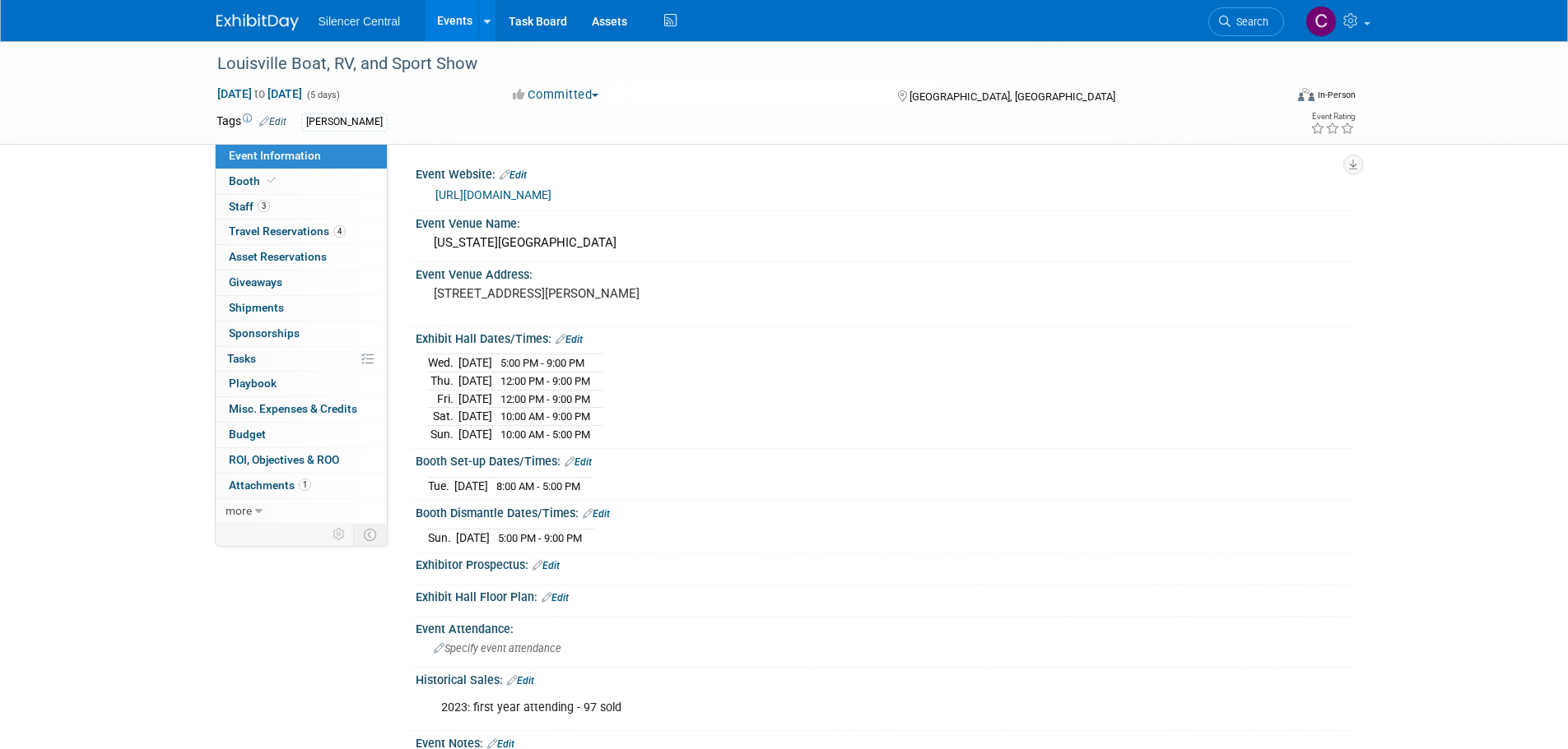
click at [238, 19] on img at bounding box center [257, 22] width 82 height 17
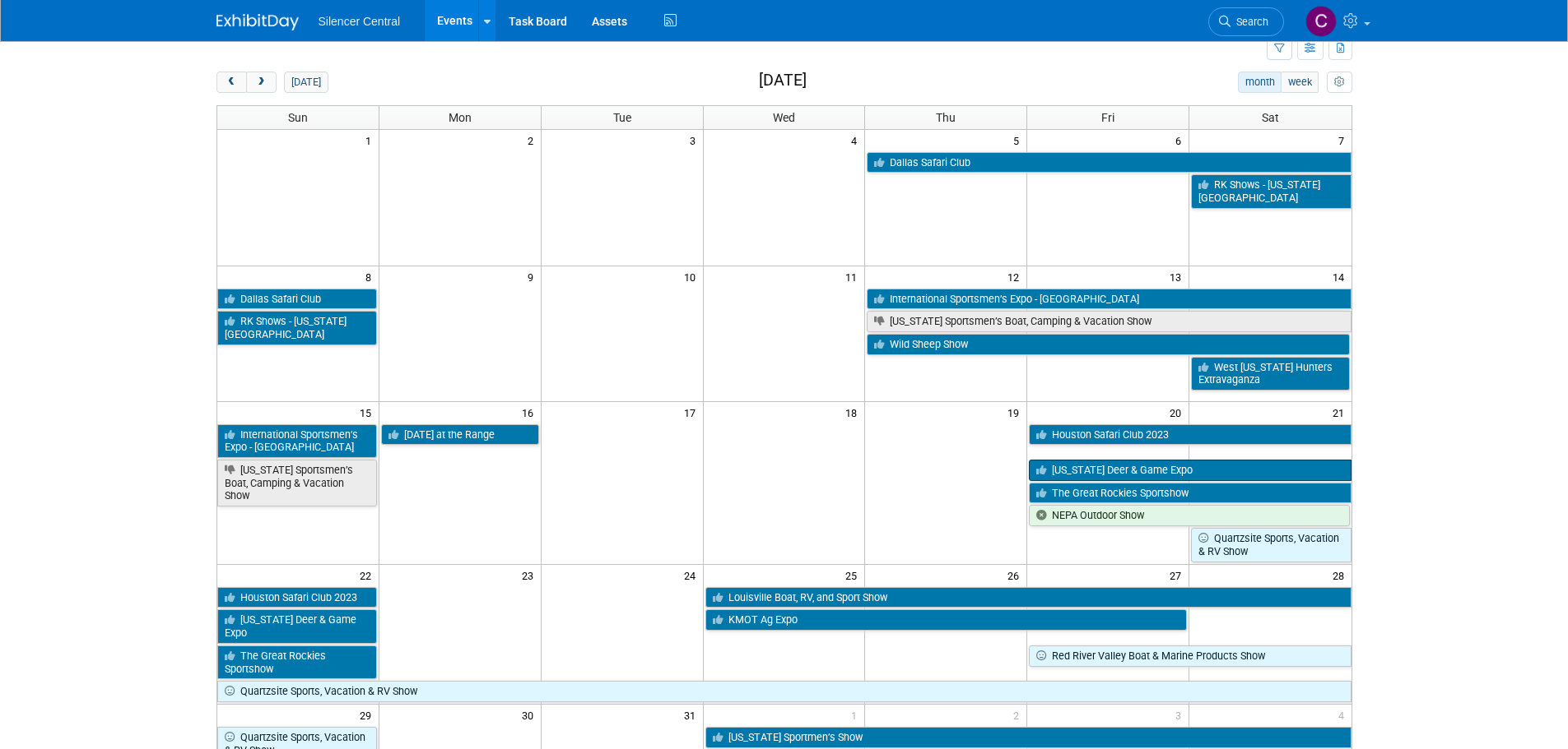
scroll to position [82, 0]
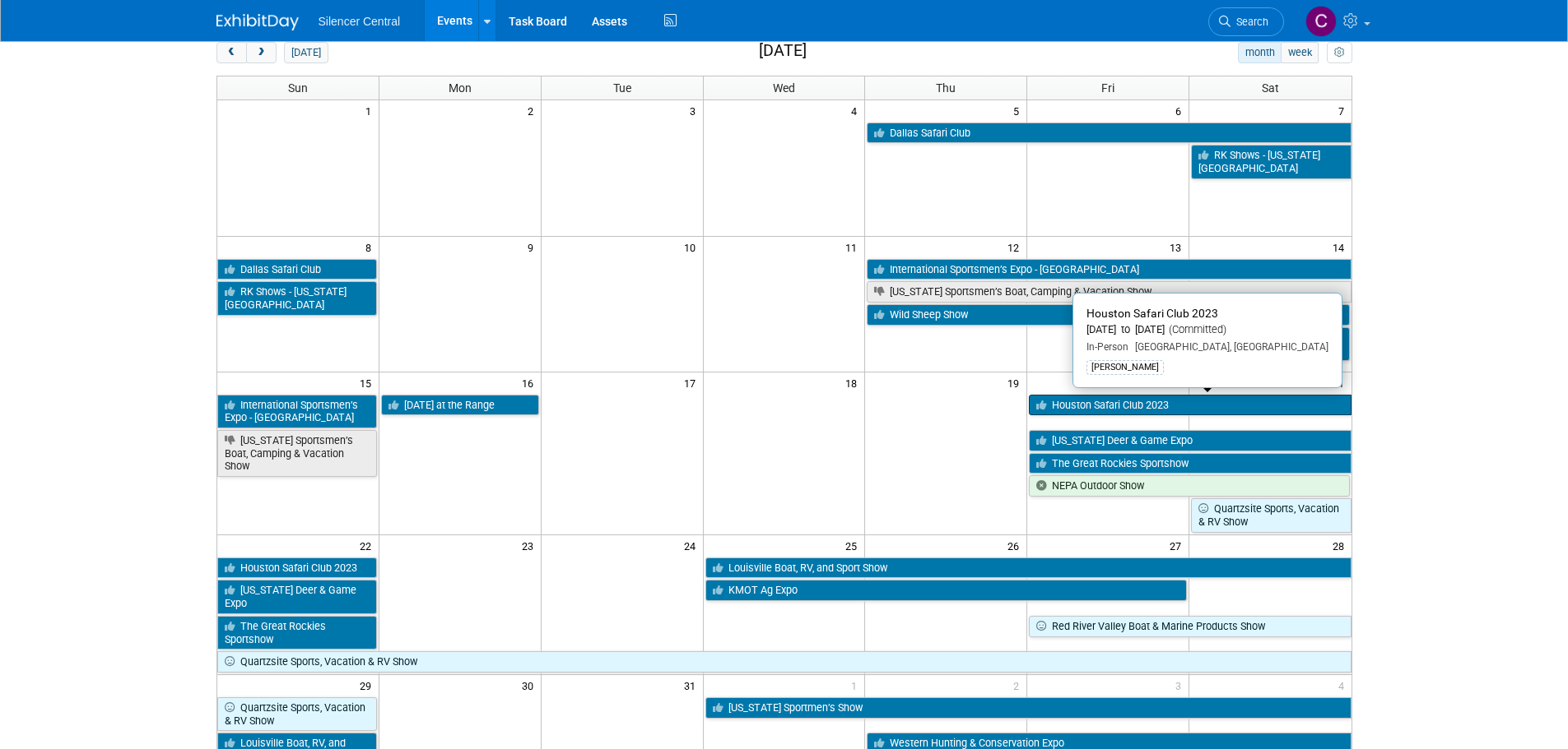
click at [1108, 414] on link "Houston Safari Club 2023" at bounding box center [1189, 406] width 322 height 22
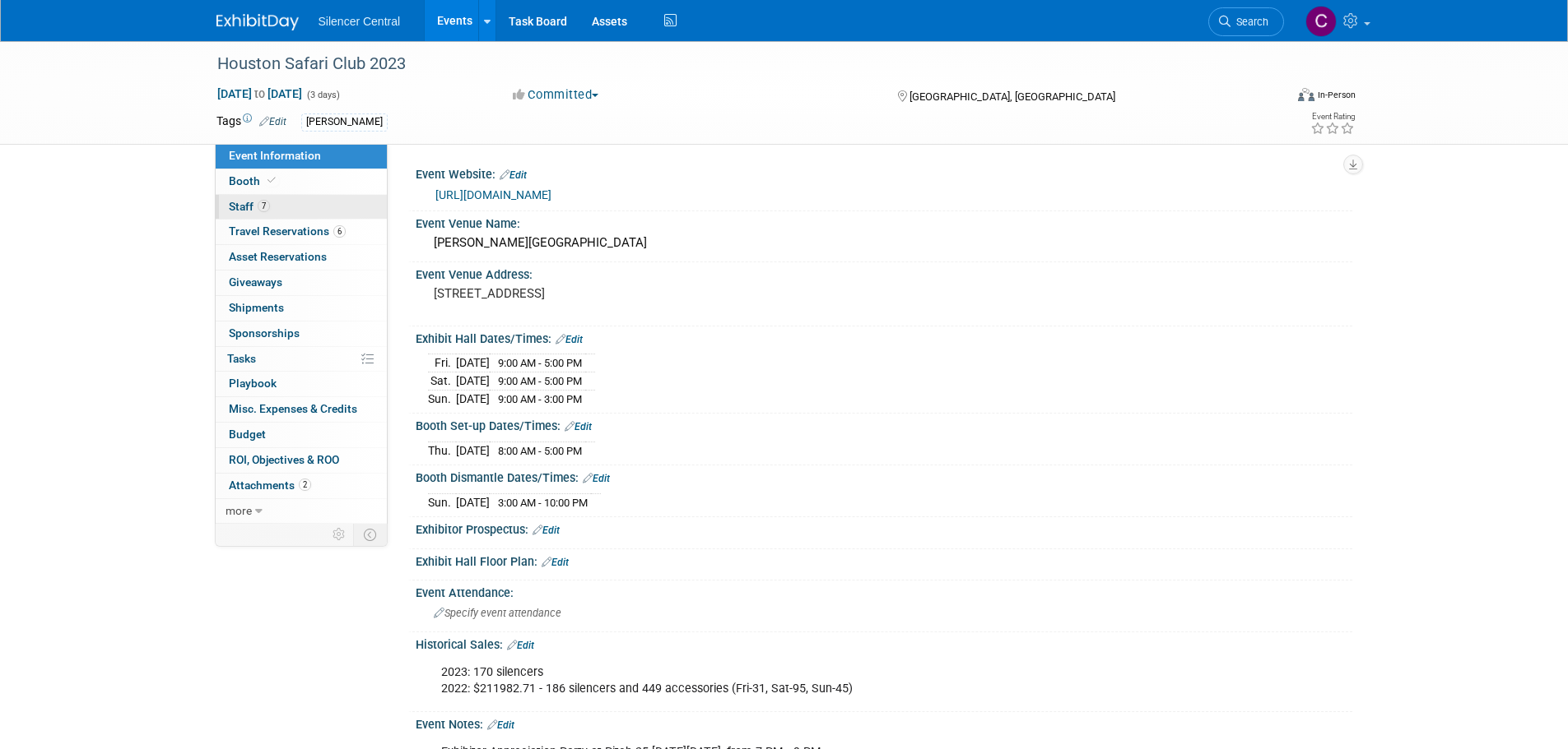
click at [290, 208] on link "7 Staff 7" at bounding box center [301, 207] width 171 height 25
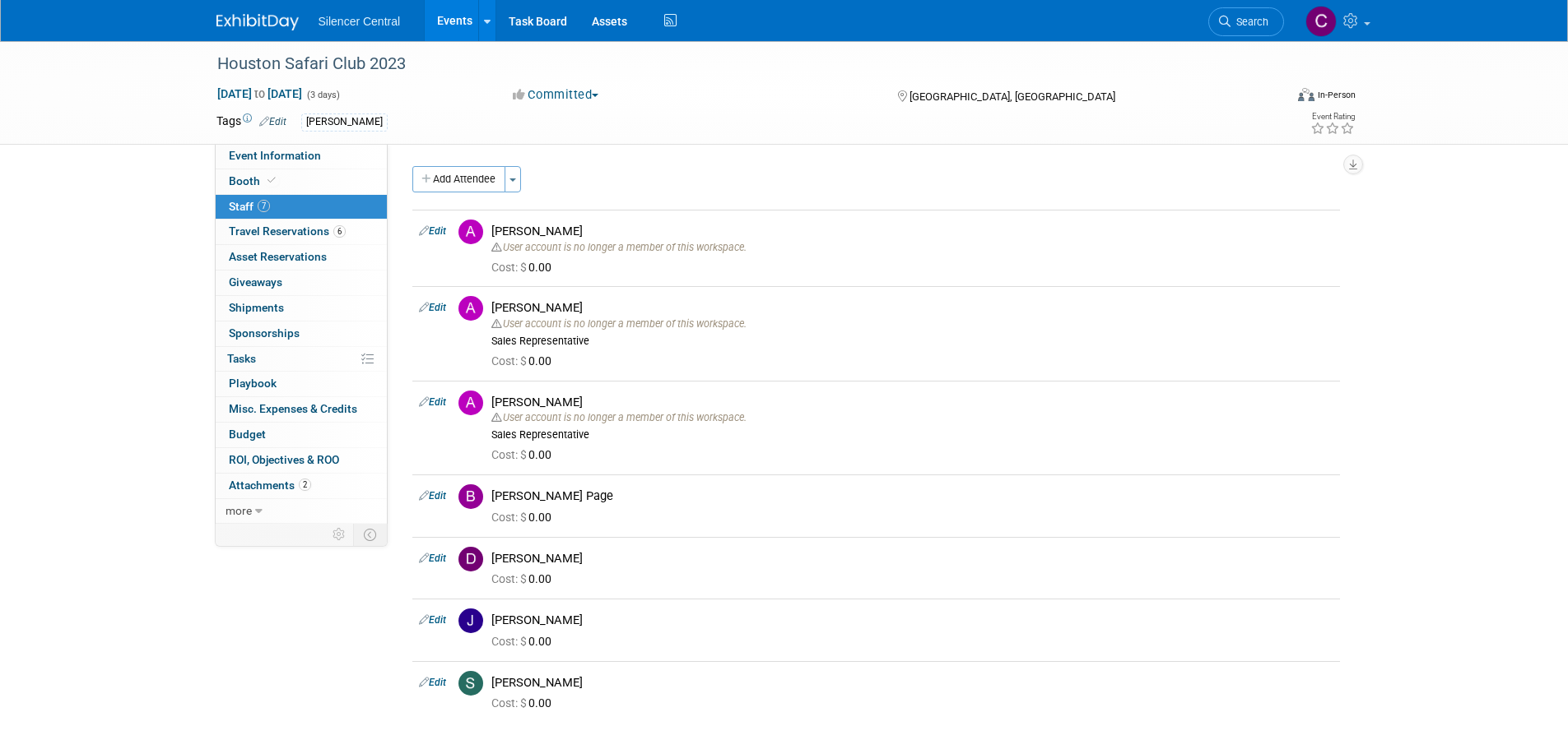
click at [279, 23] on img at bounding box center [257, 22] width 82 height 17
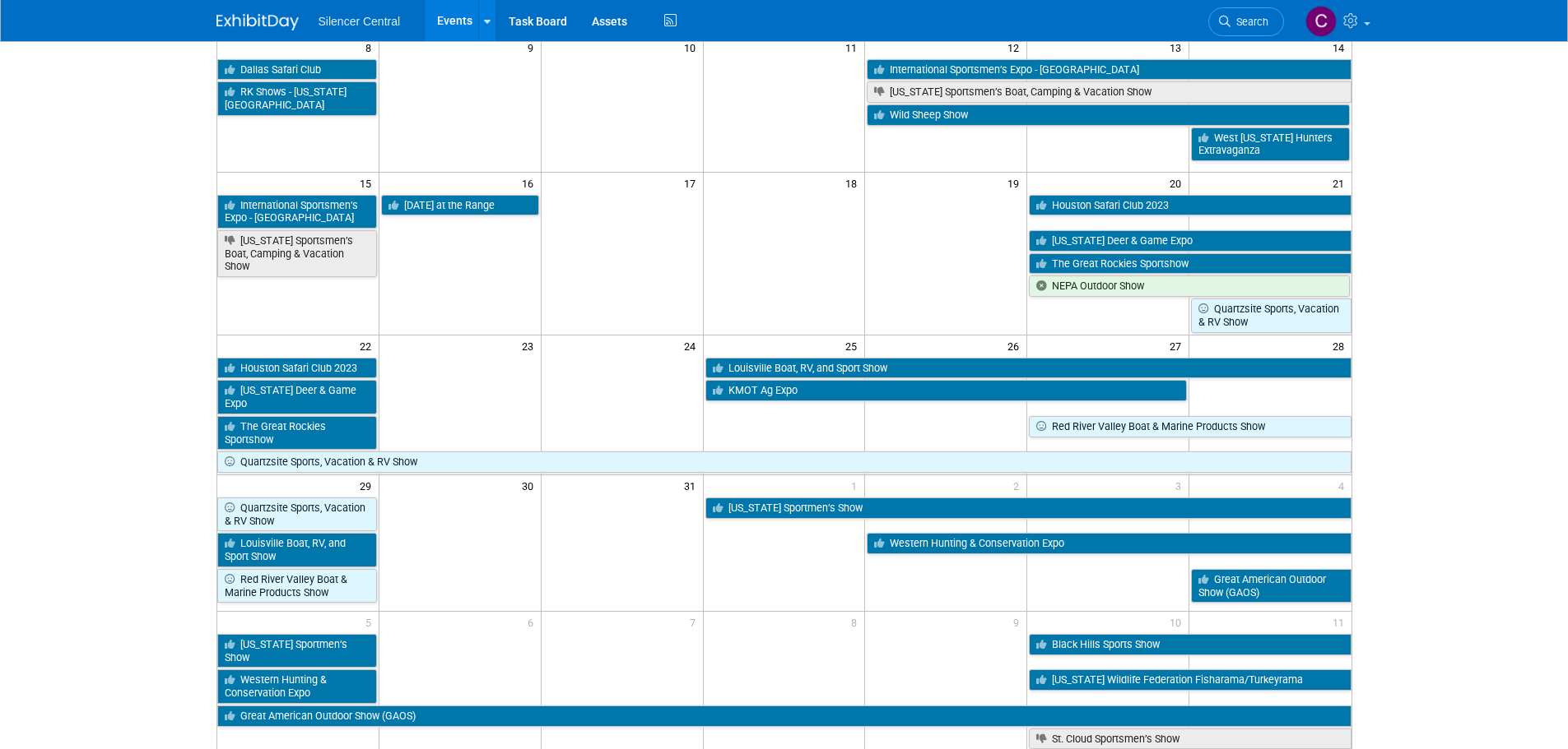
scroll to position [329, 0]
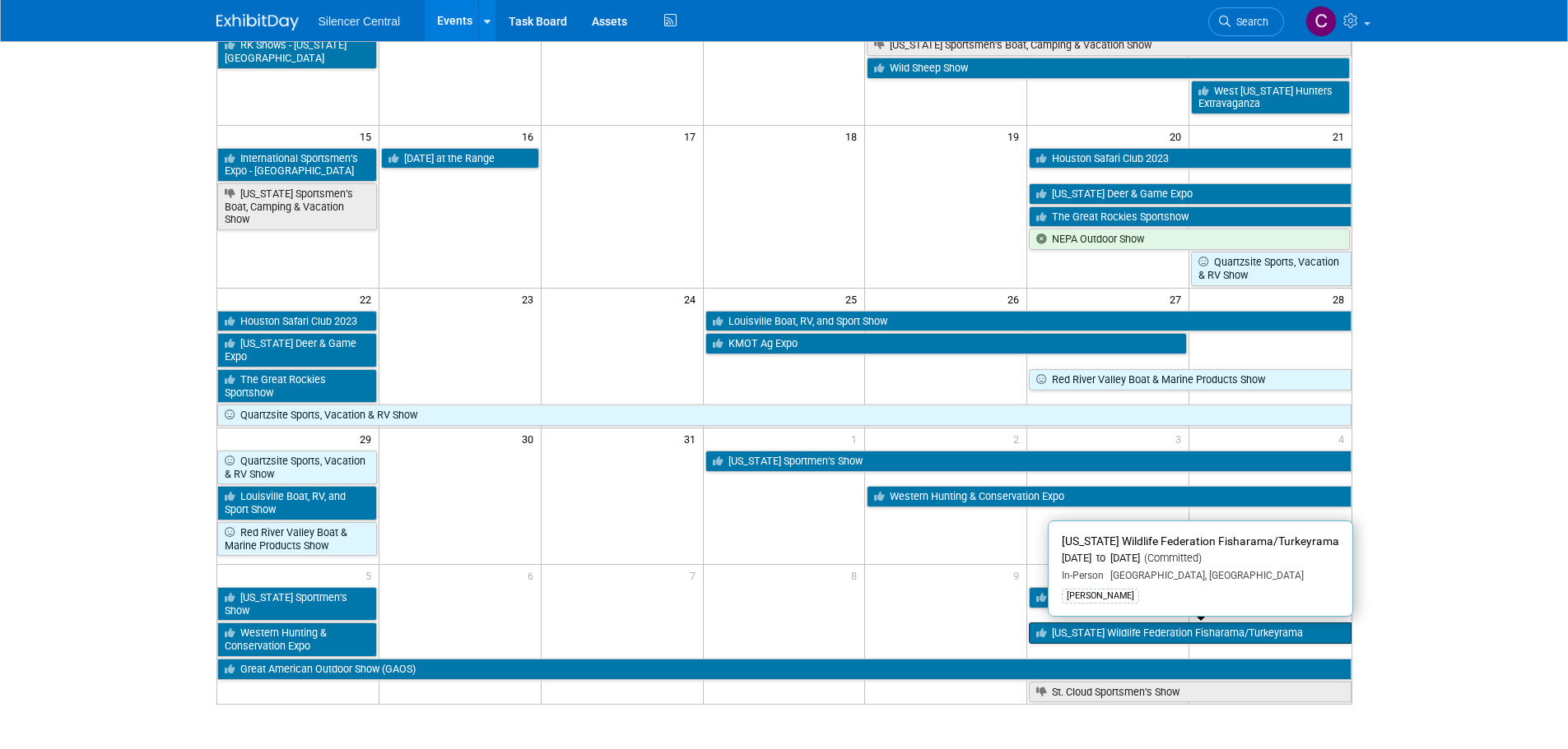
click at [1127, 635] on link "[US_STATE] Wildlife Federation Fisharama/Turkeyrama" at bounding box center [1189, 634] width 322 height 22
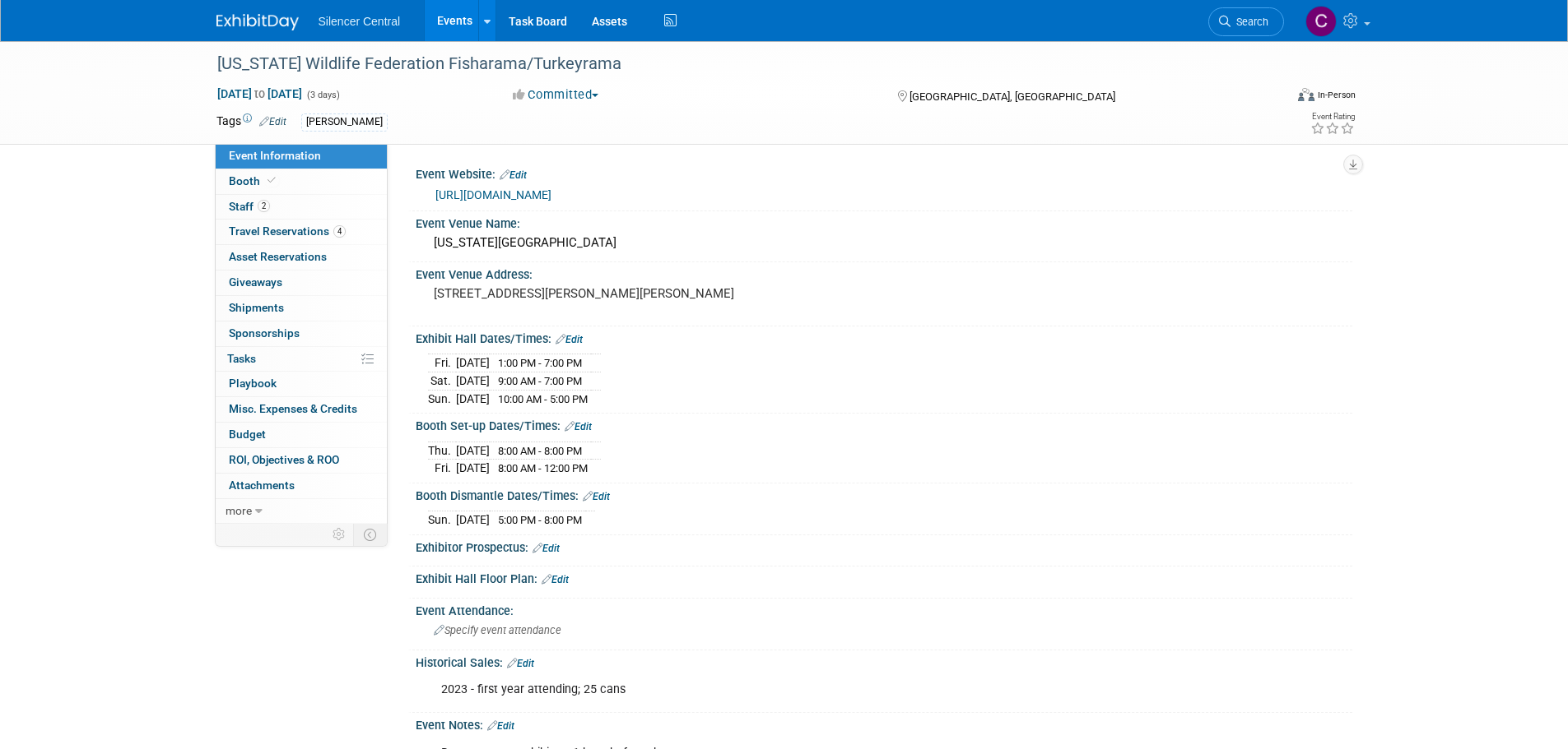
click at [281, 19] on img at bounding box center [257, 22] width 82 height 17
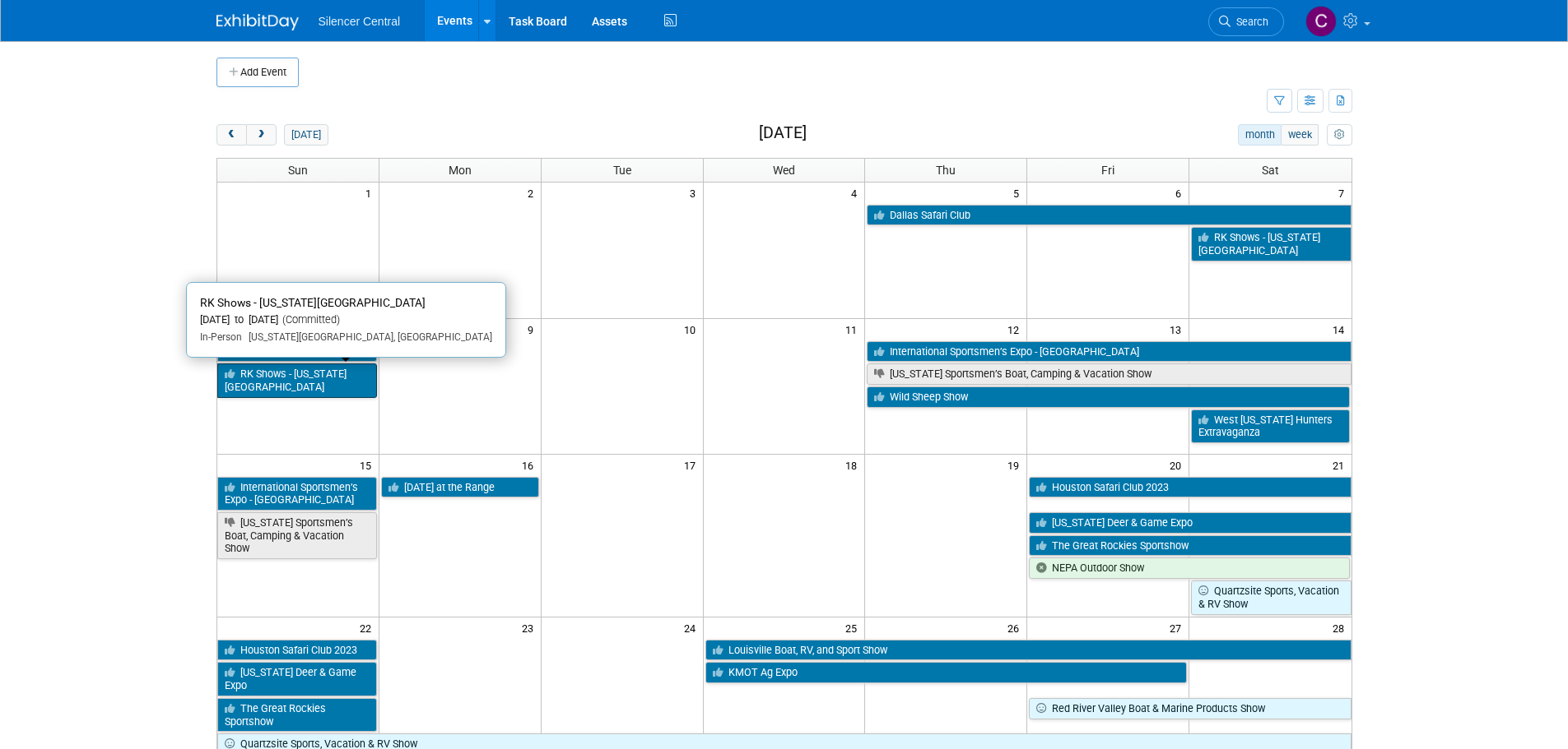
click at [322, 374] on link "RK Shows - [US_STATE][GEOGRAPHIC_DATA]" at bounding box center [296, 380] width 160 height 34
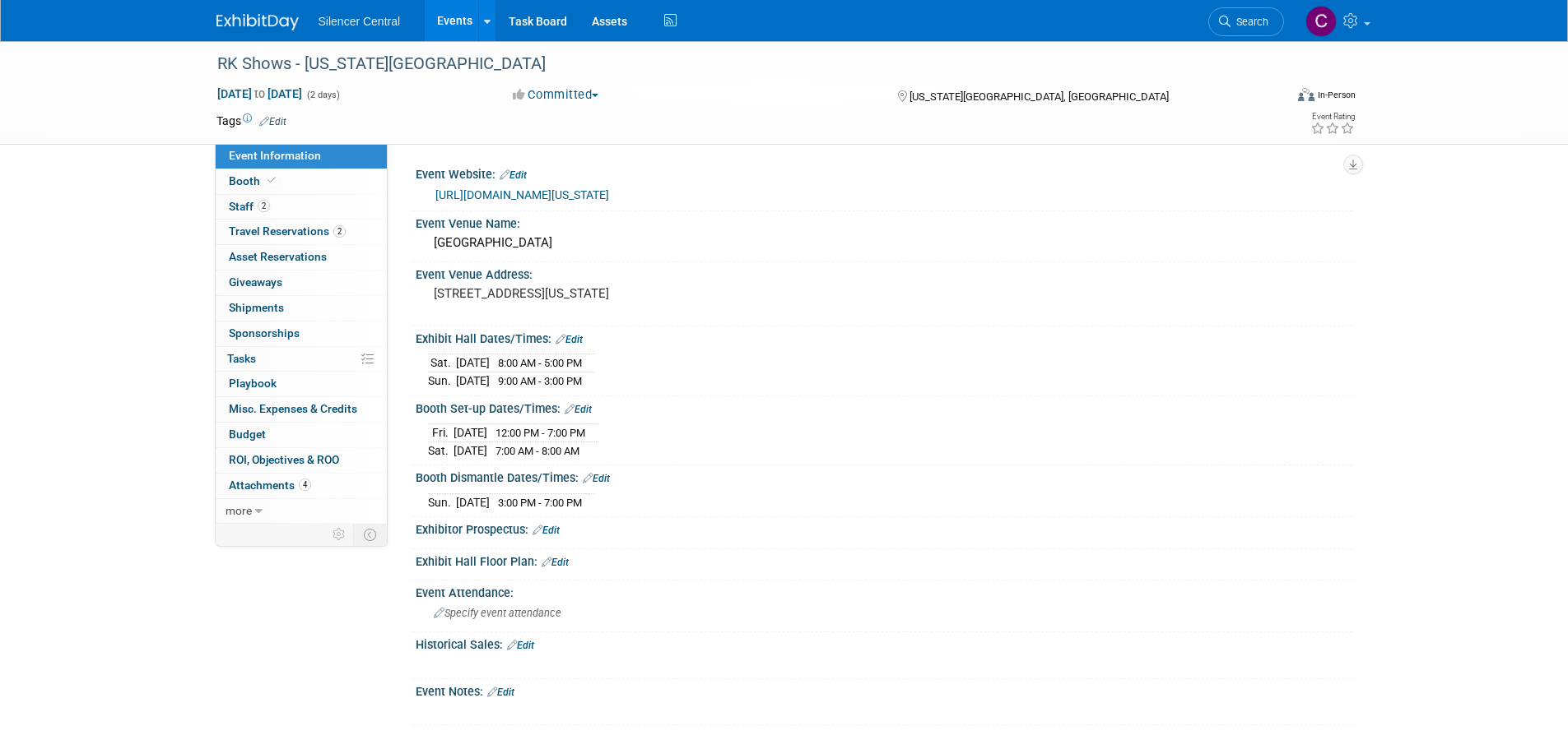
click at [275, 27] on img at bounding box center [257, 22] width 82 height 17
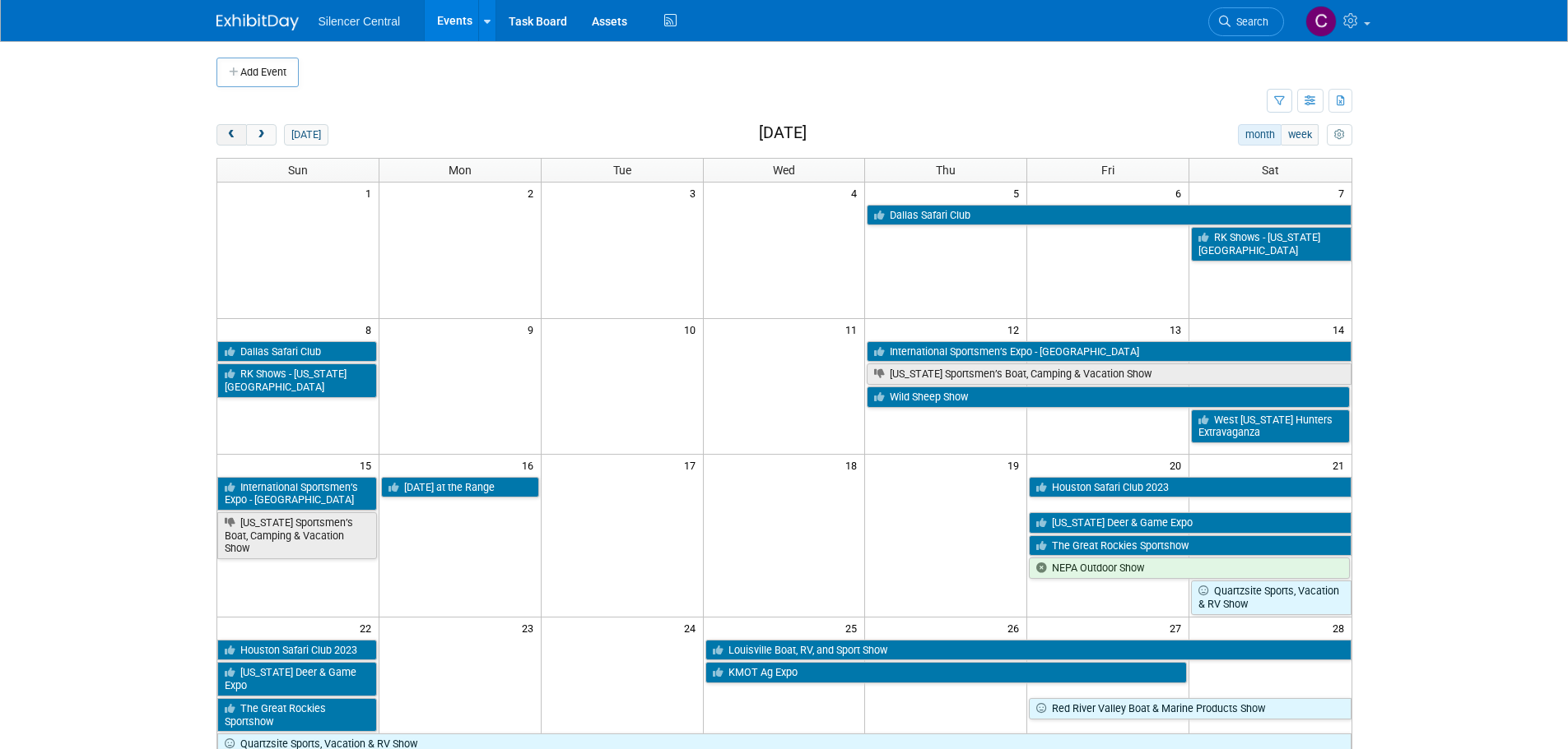
click at [235, 128] on button "prev" at bounding box center [231, 135] width 31 height 22
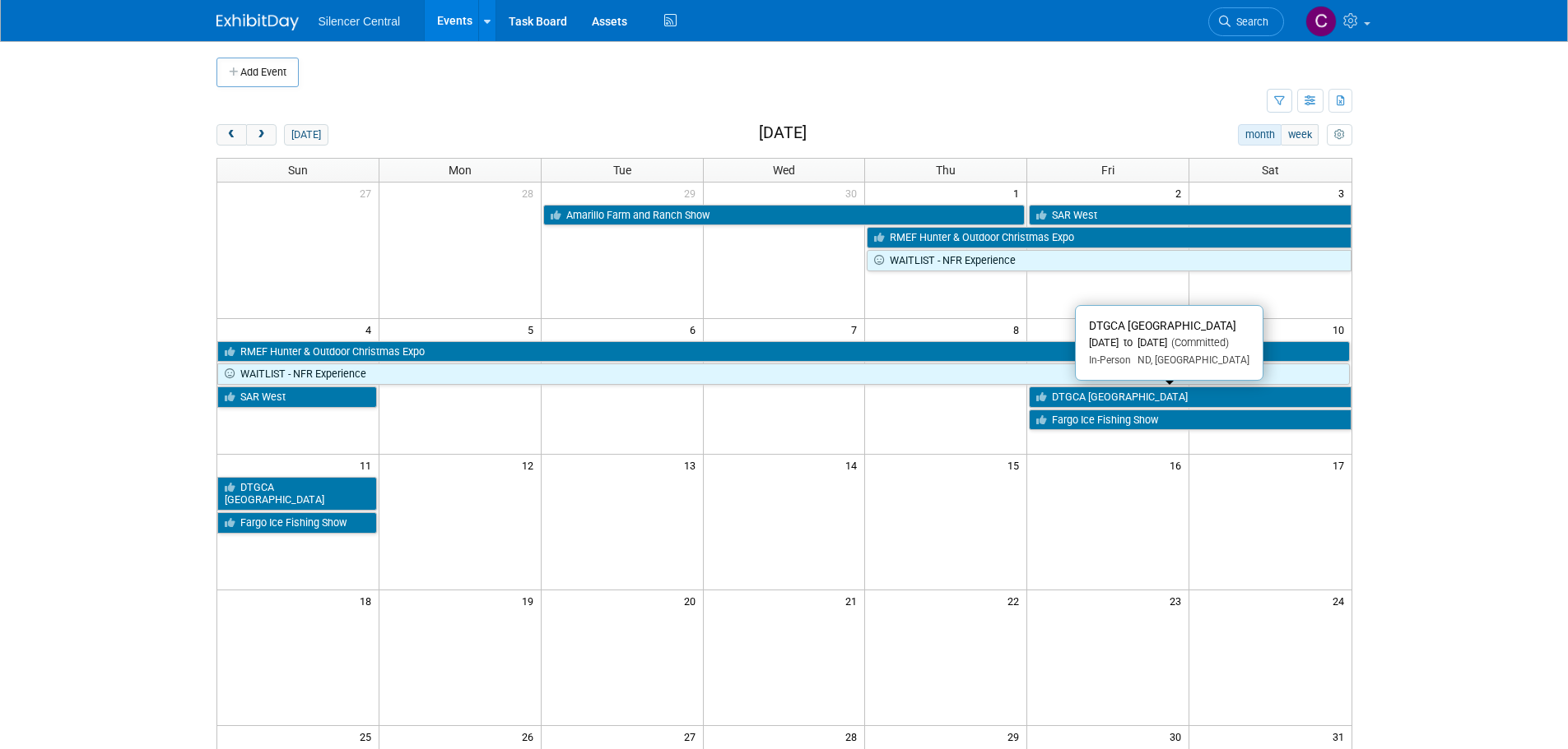
click at [1096, 397] on link "DTGCA [GEOGRAPHIC_DATA]" at bounding box center [1189, 397] width 322 height 22
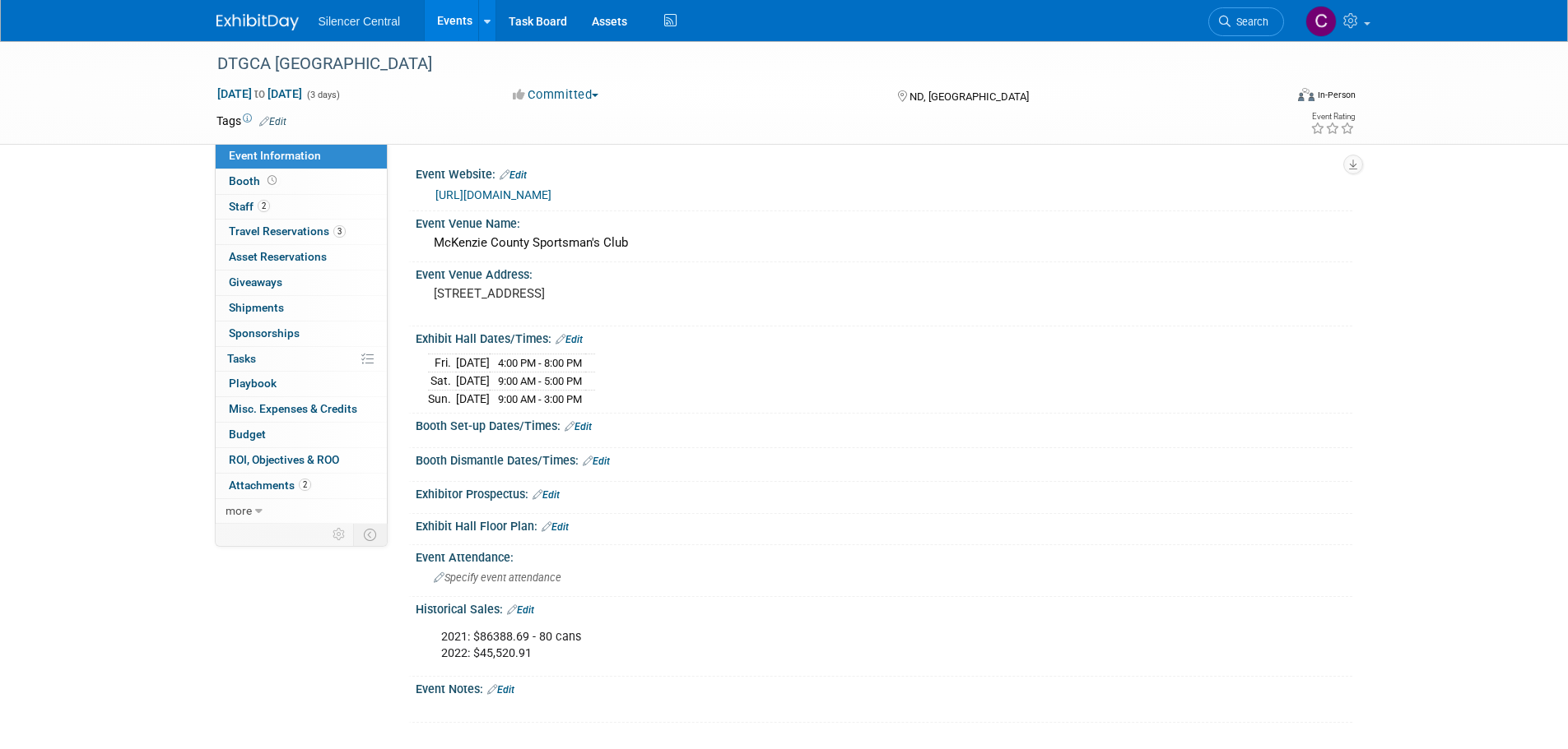
click at [252, 22] on img at bounding box center [257, 22] width 82 height 17
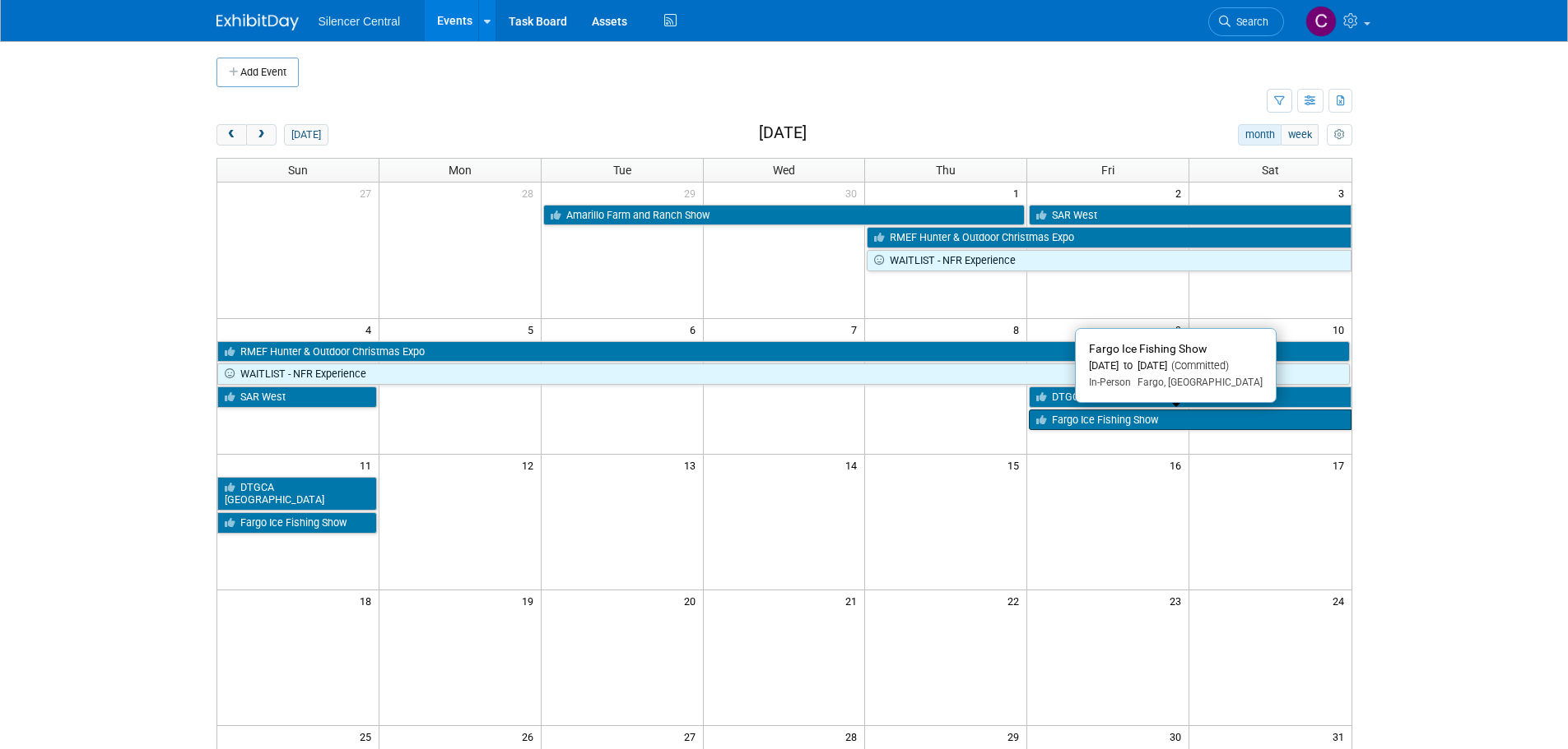
click at [1080, 425] on link "Fargo Ice Fishing Show" at bounding box center [1189, 421] width 322 height 22
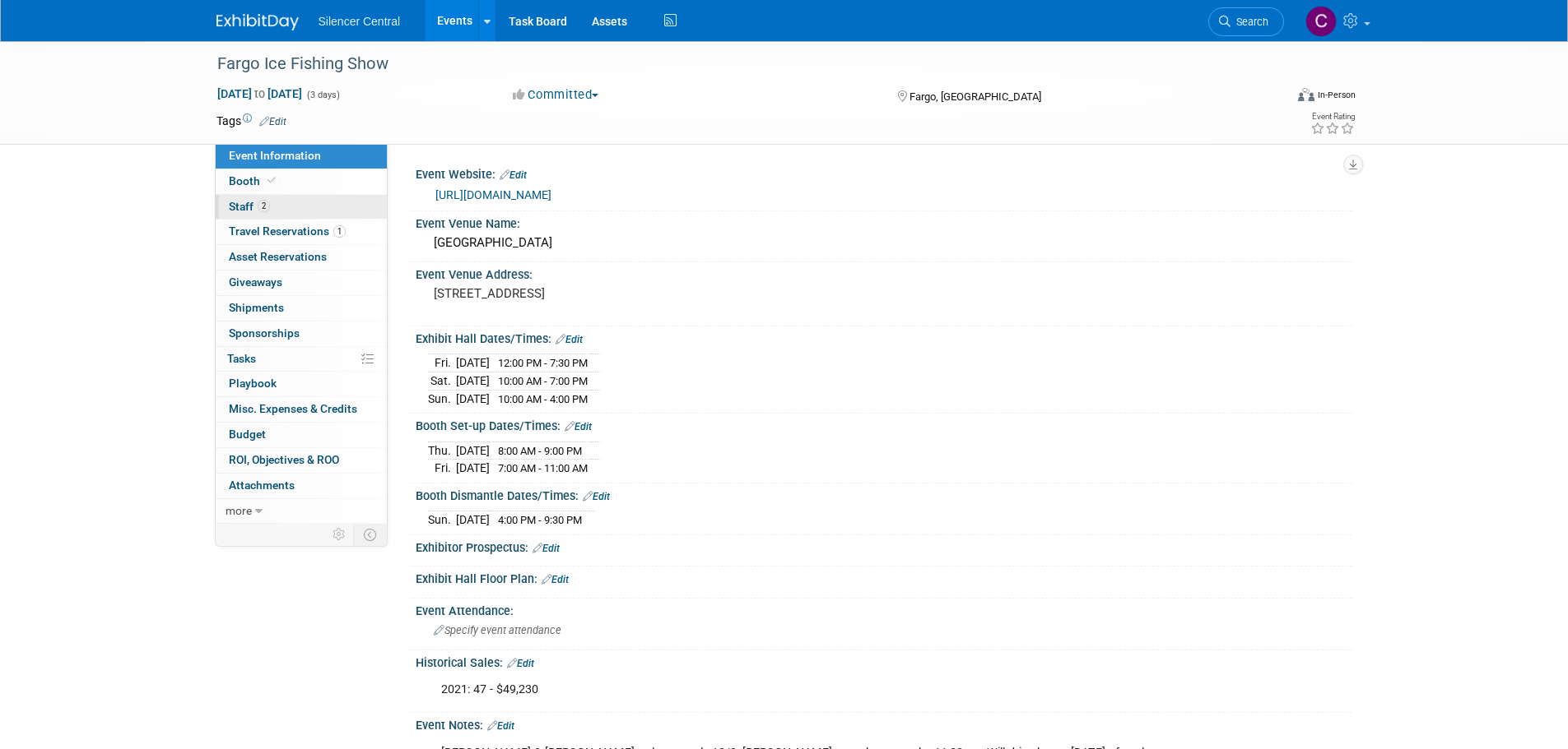
click at [255, 201] on span "Staff 2" at bounding box center [250, 206] width 42 height 13
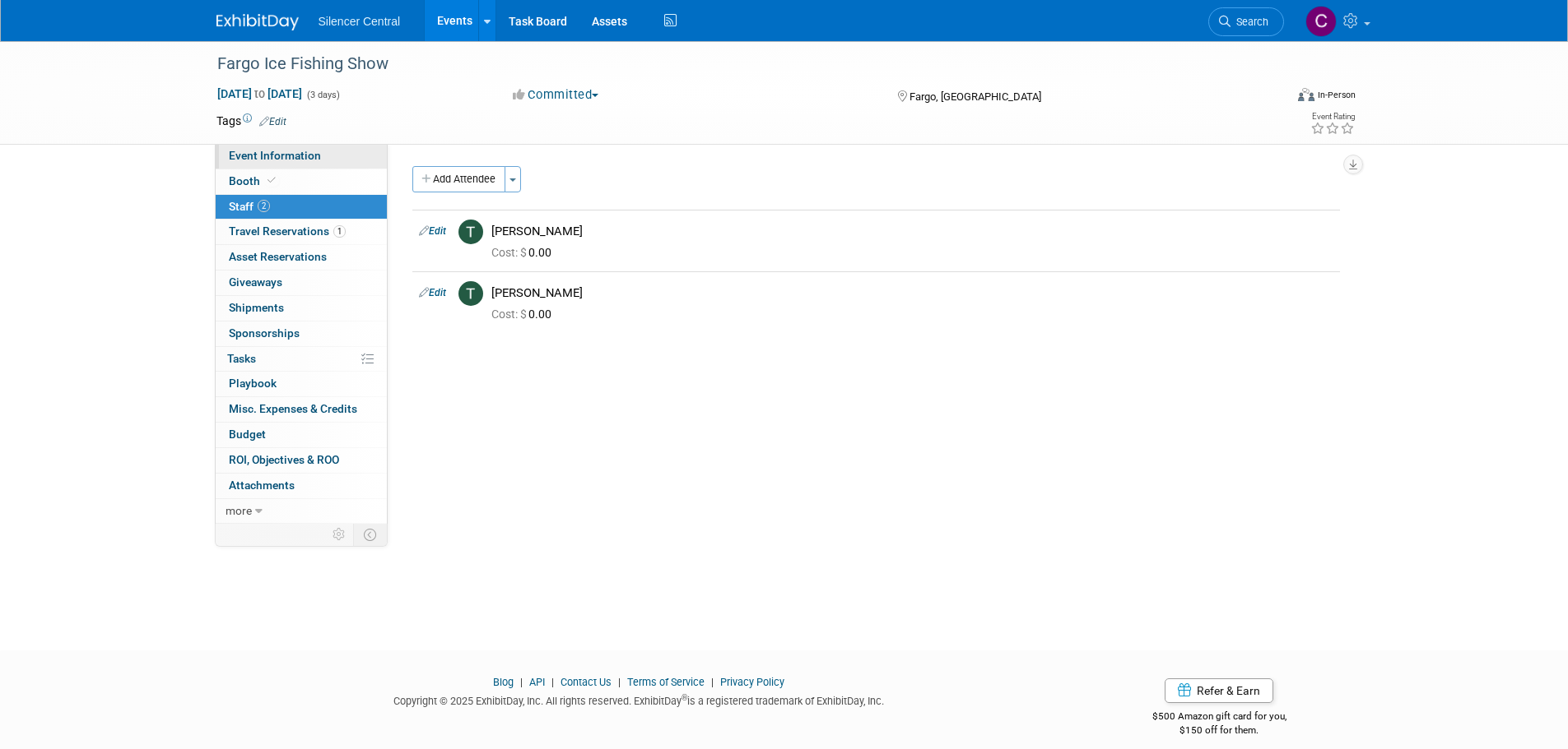
click at [245, 153] on span "Event Information" at bounding box center [275, 155] width 92 height 13
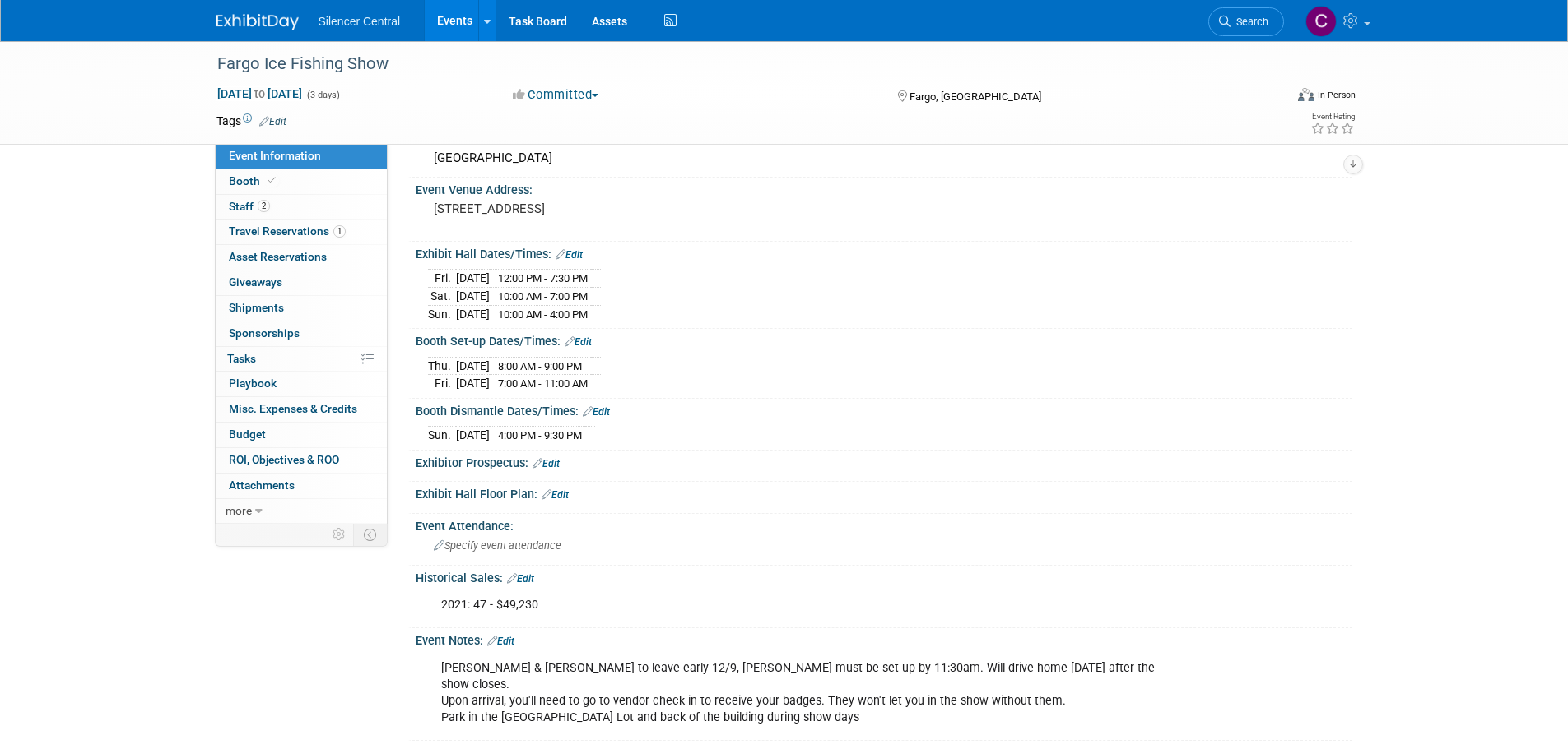
scroll to position [164, 0]
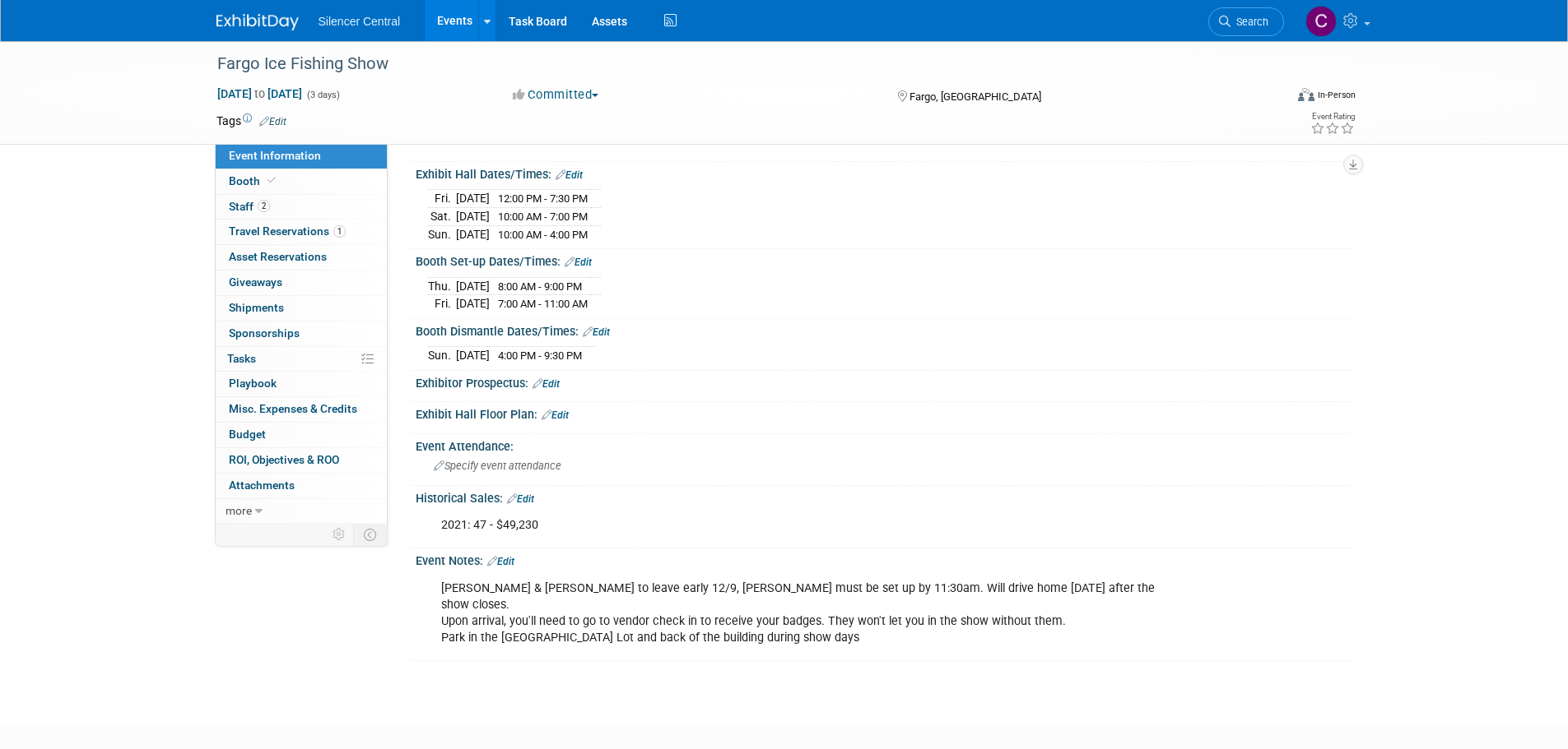
click at [252, 21] on img at bounding box center [257, 22] width 82 height 17
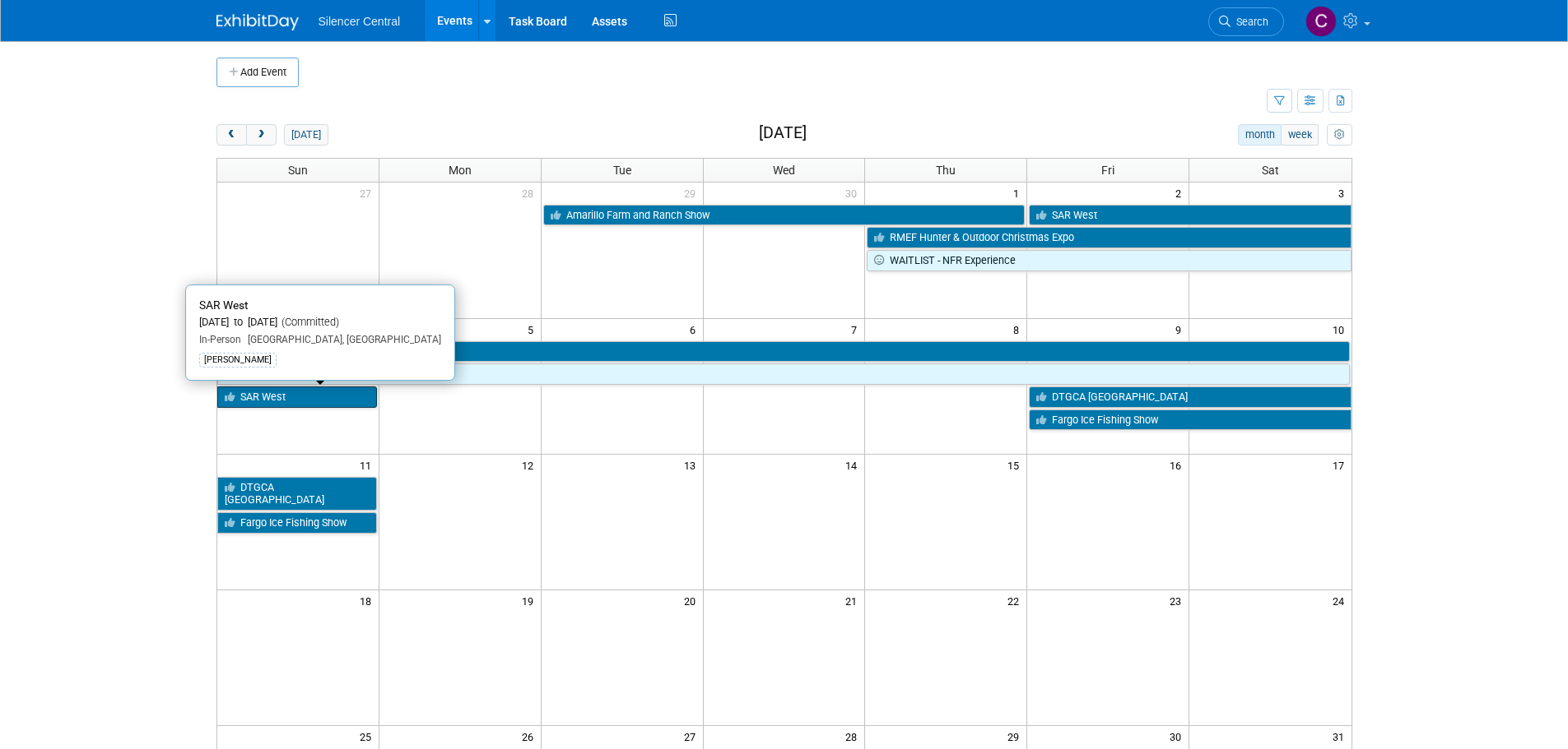
click at [322, 390] on link "SAR West" at bounding box center [296, 397] width 160 height 22
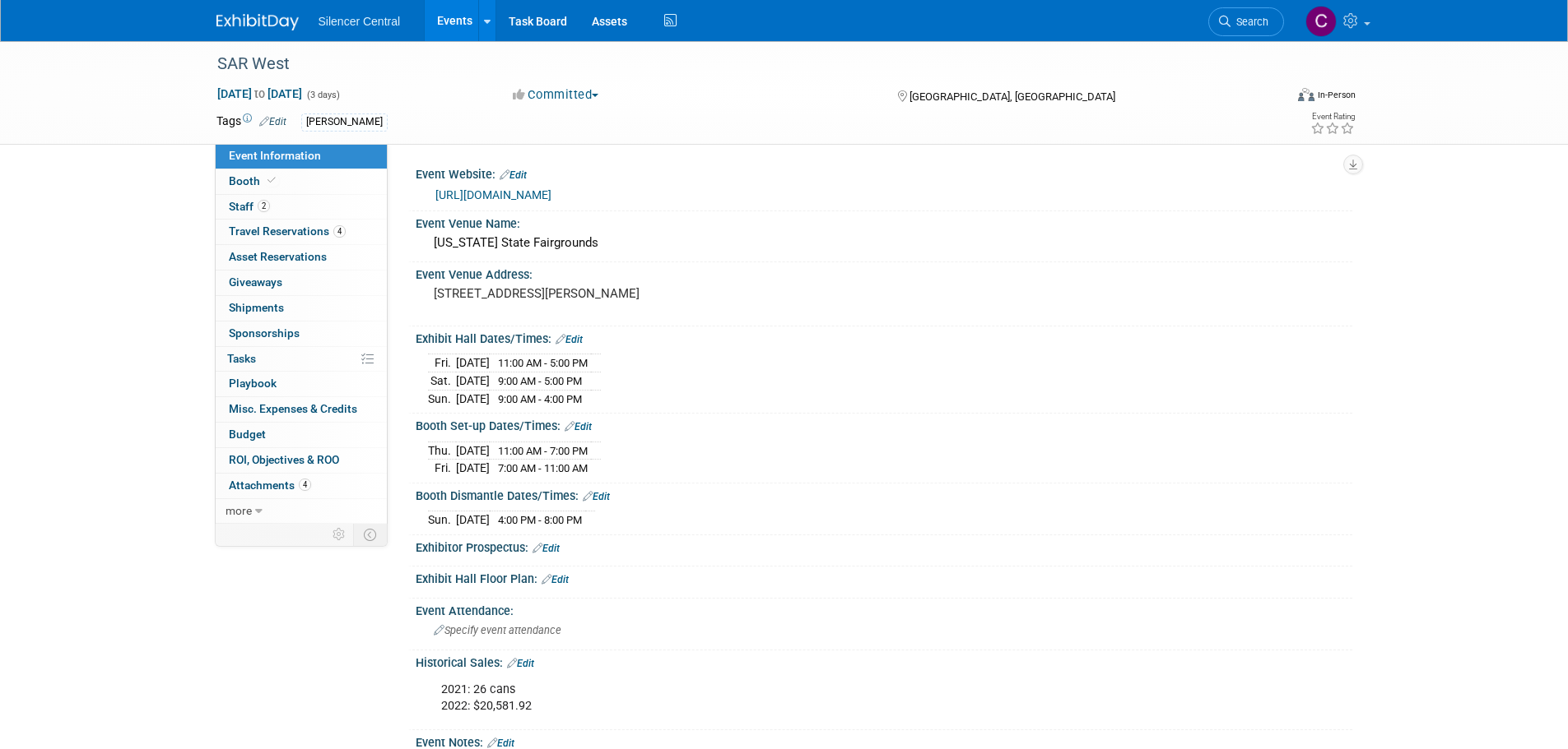
click at [270, 20] on img at bounding box center [257, 22] width 82 height 17
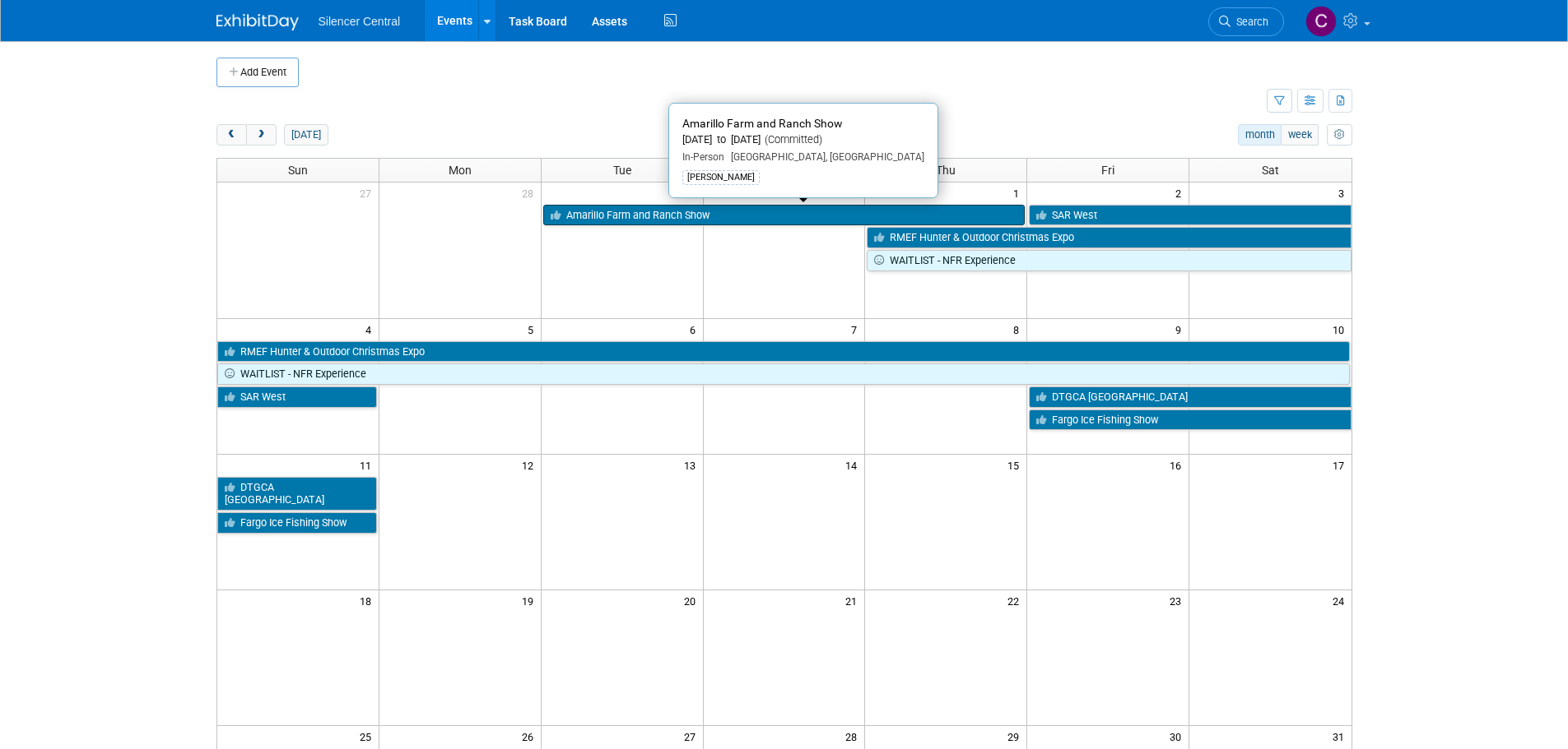
click at [762, 212] on link "Amarillo Farm and Ranch Show" at bounding box center [784, 216] width 483 height 22
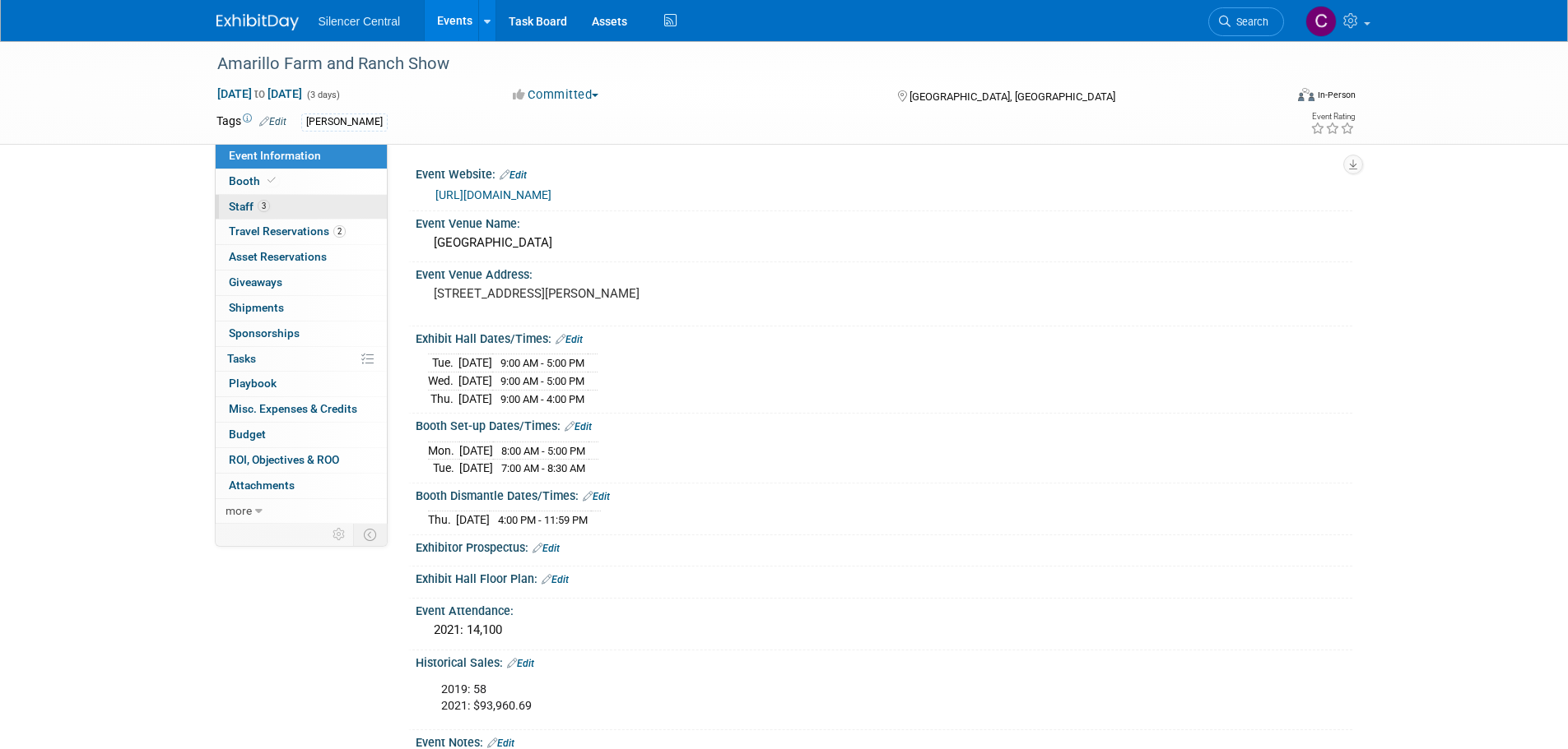
click at [318, 201] on link "3 Staff 3" at bounding box center [301, 207] width 171 height 25
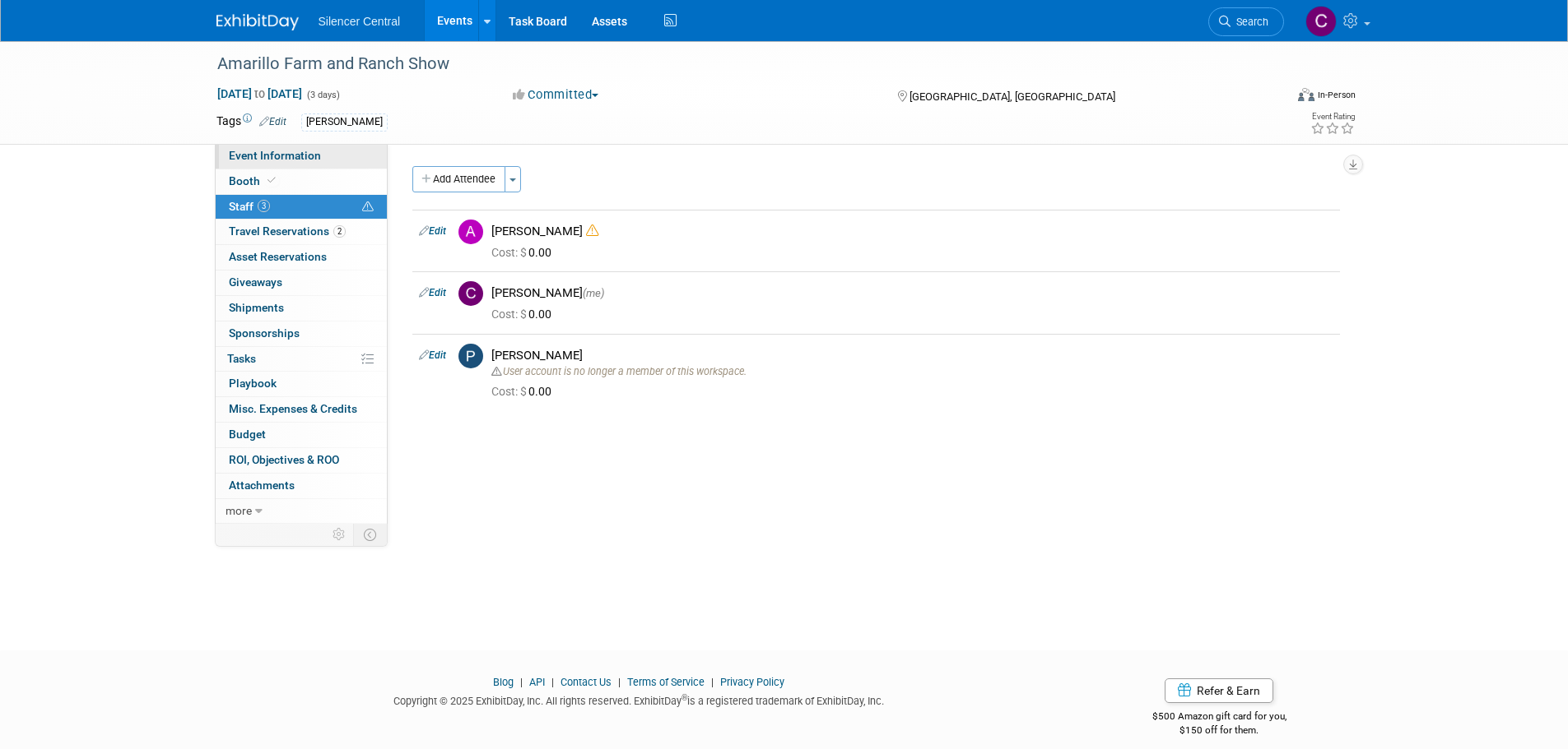
click at [309, 162] on link "Event Information" at bounding box center [301, 156] width 171 height 25
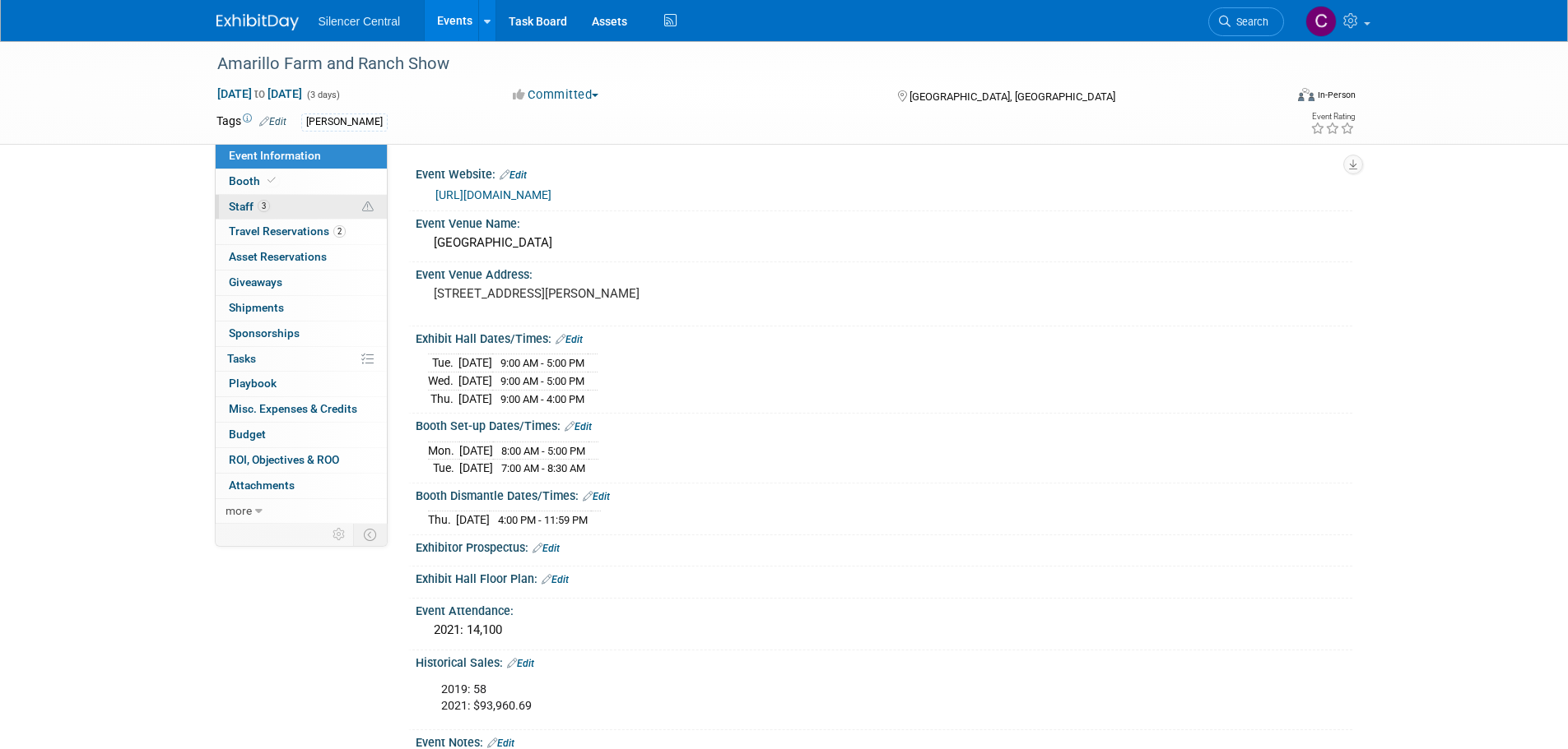
click at [311, 204] on link "3 Staff 3" at bounding box center [301, 207] width 171 height 25
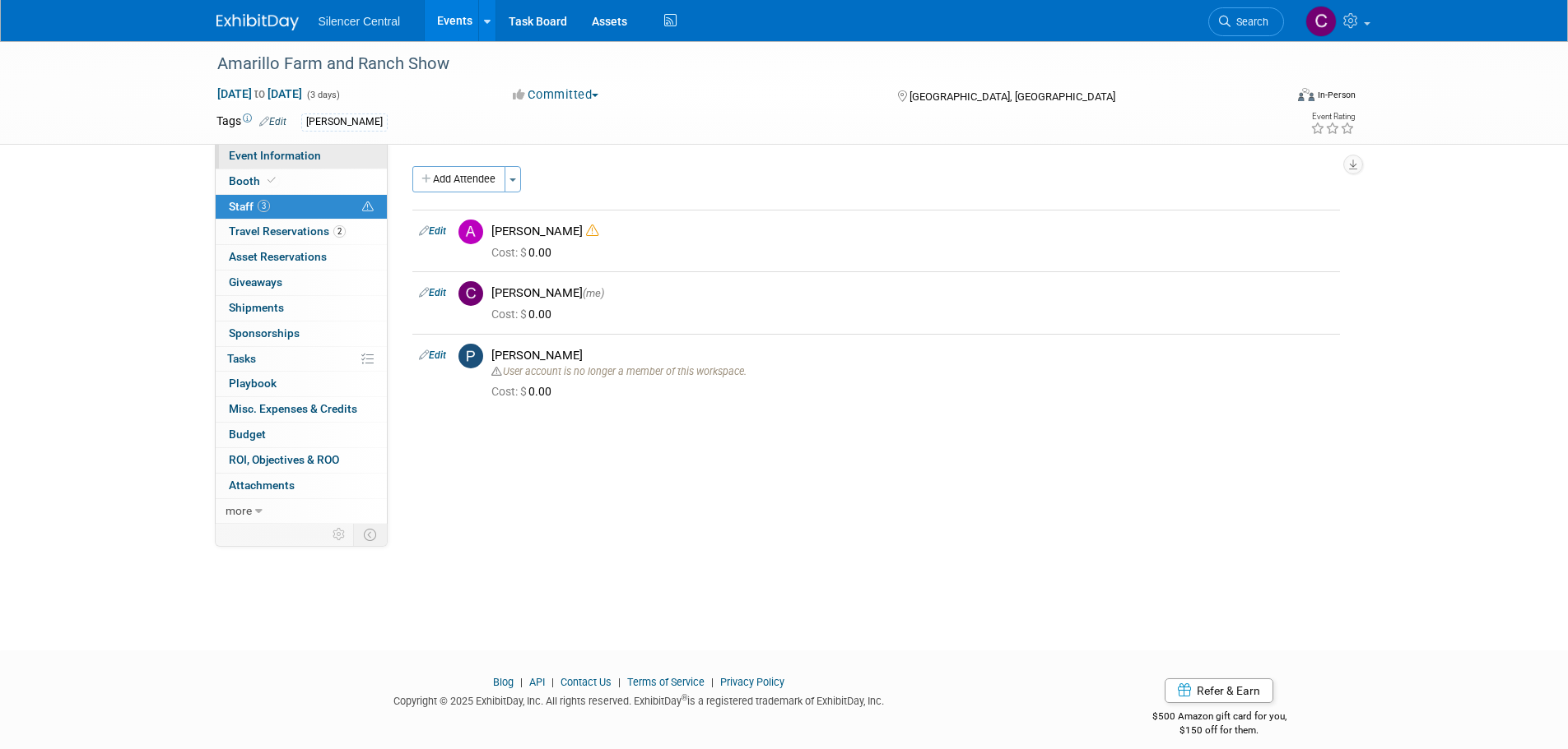
click at [311, 161] on span "Event Information" at bounding box center [275, 155] width 92 height 13
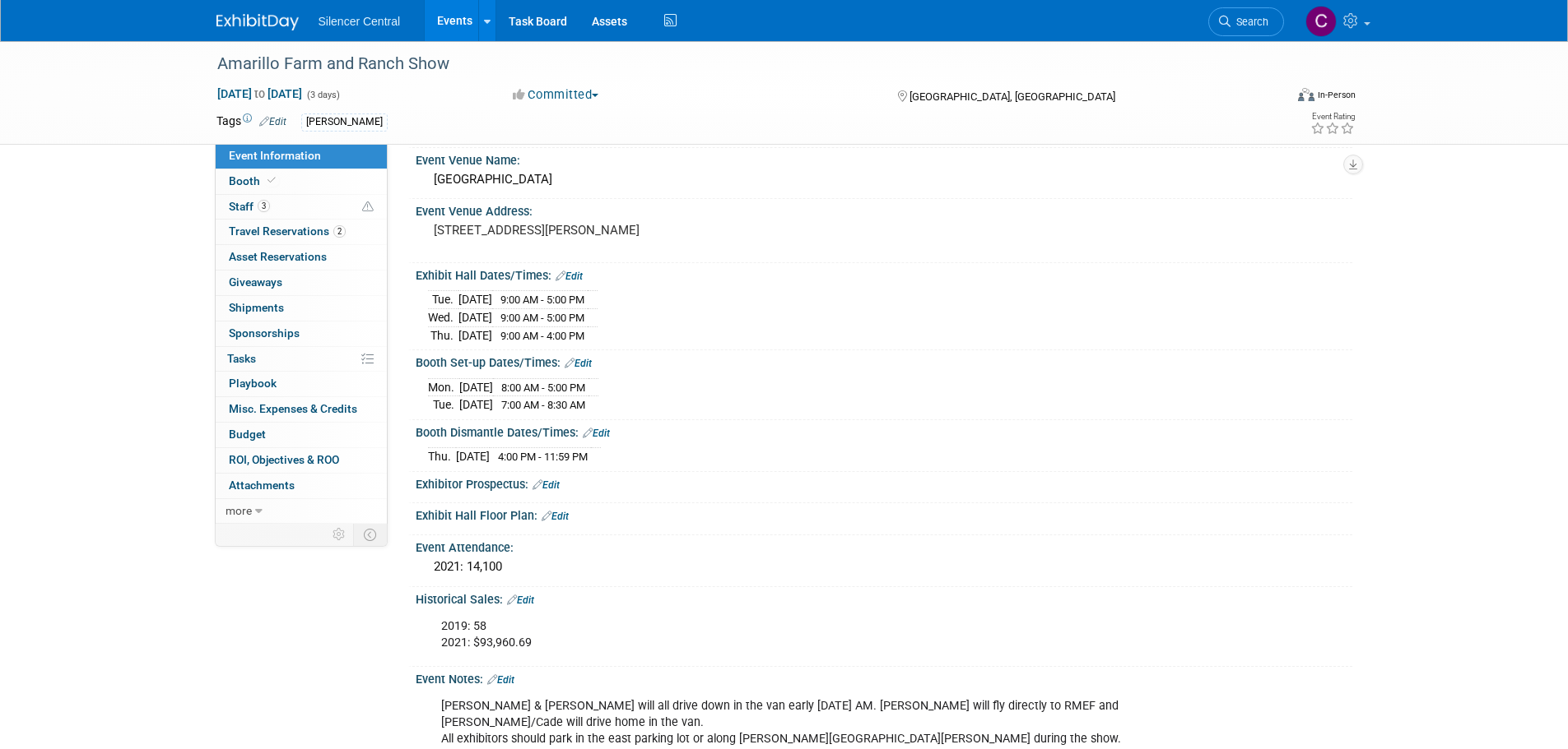
scroll to position [247, 0]
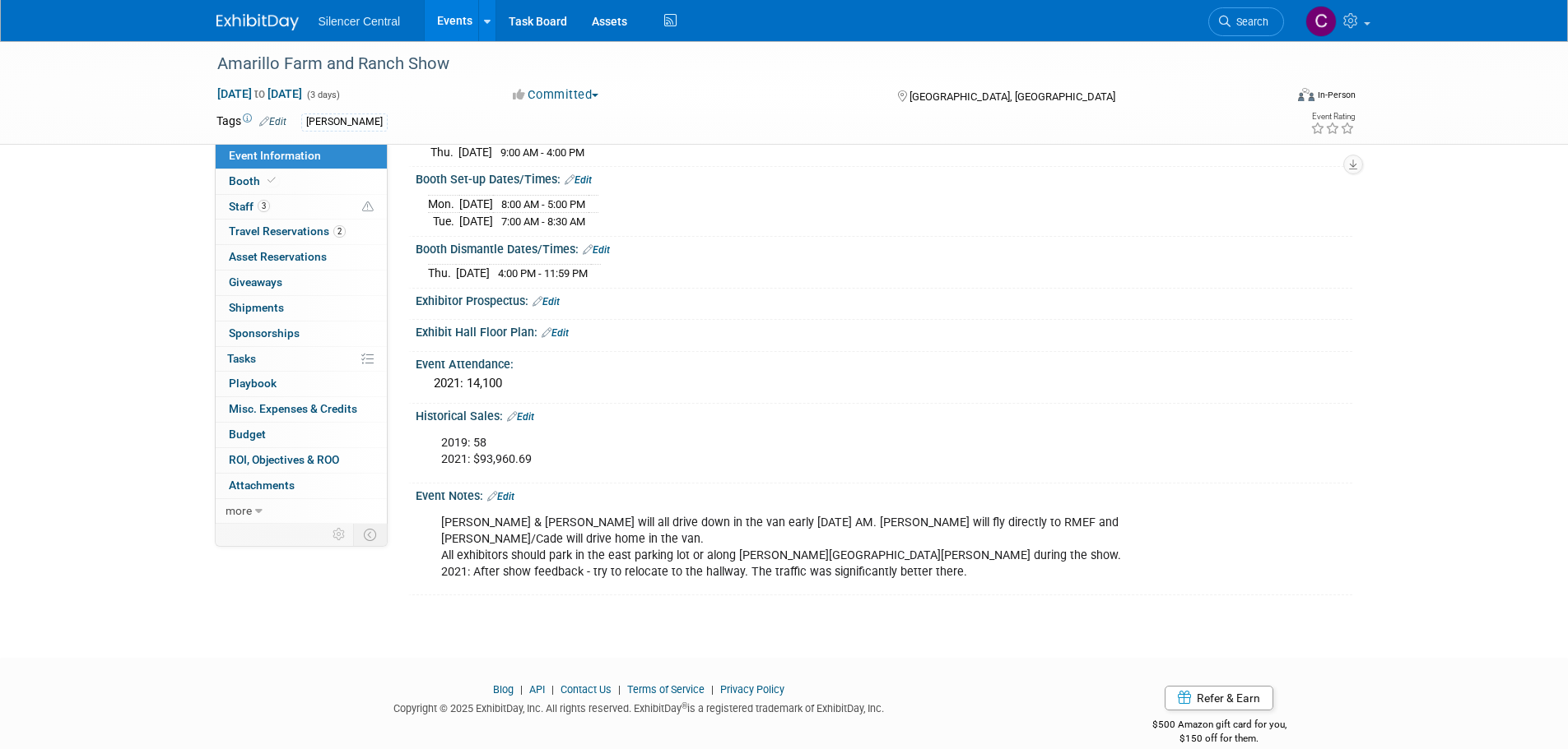
click at [251, 22] on img at bounding box center [257, 22] width 82 height 17
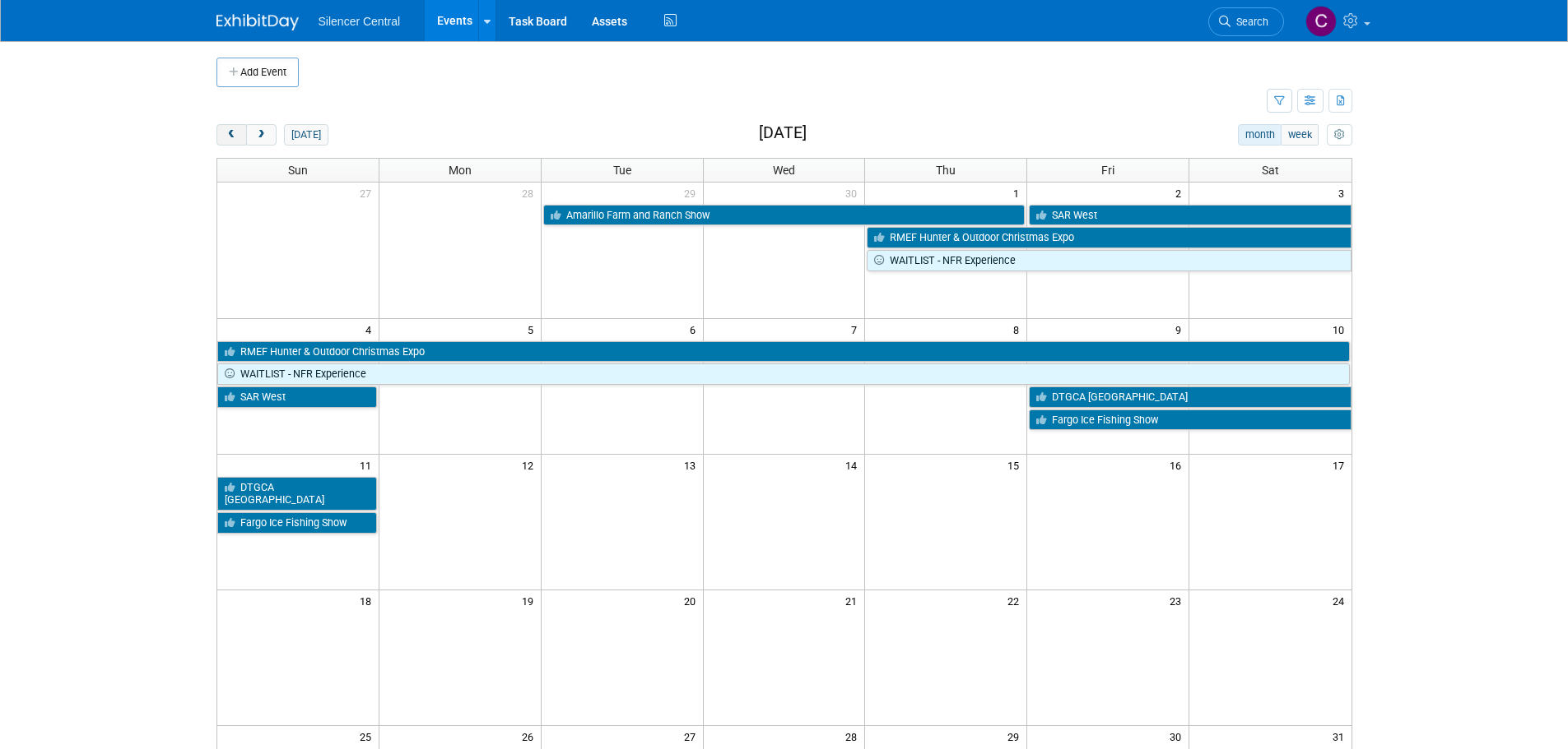
click at [233, 127] on button "prev" at bounding box center [231, 135] width 31 height 22
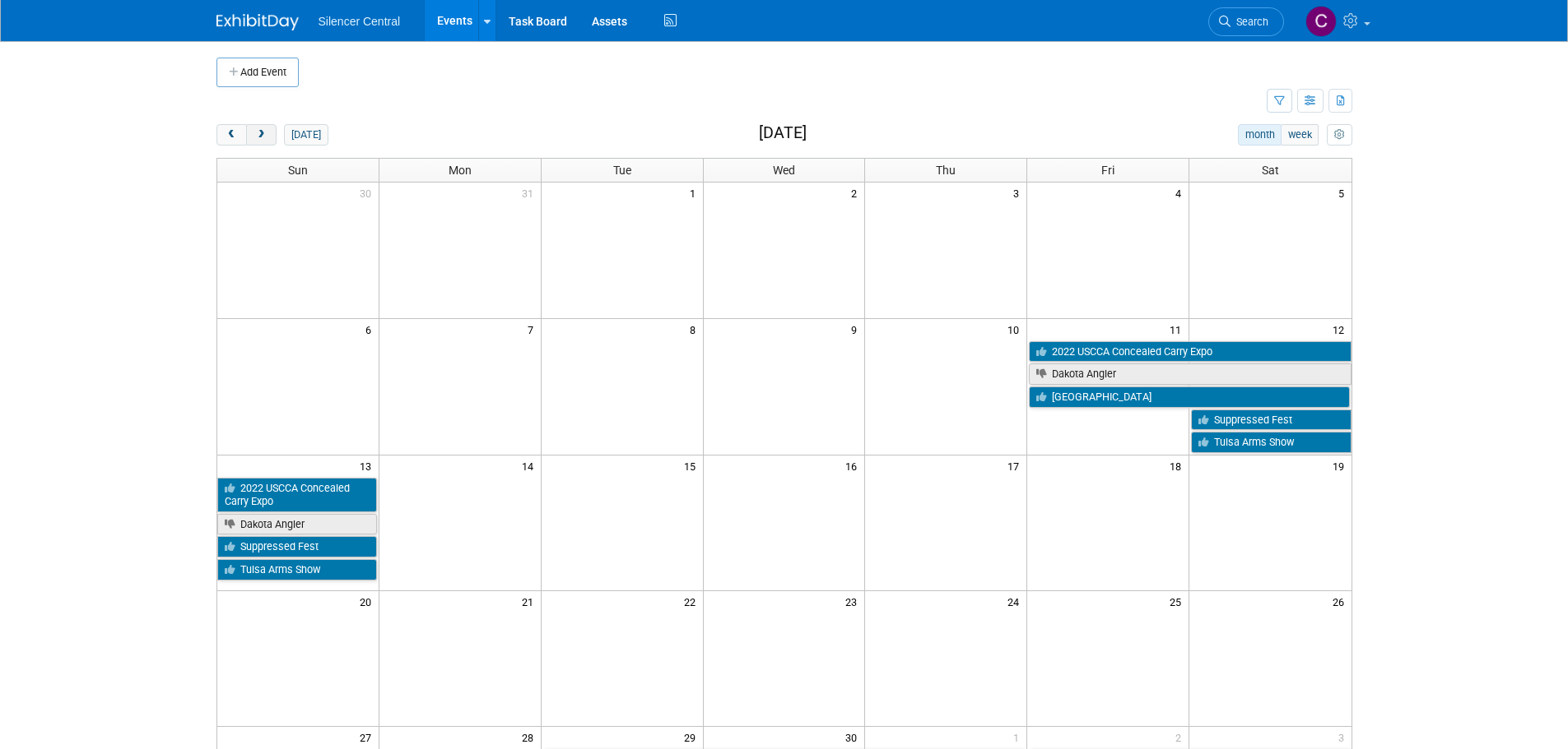
click at [262, 139] on span "next" at bounding box center [261, 135] width 12 height 11
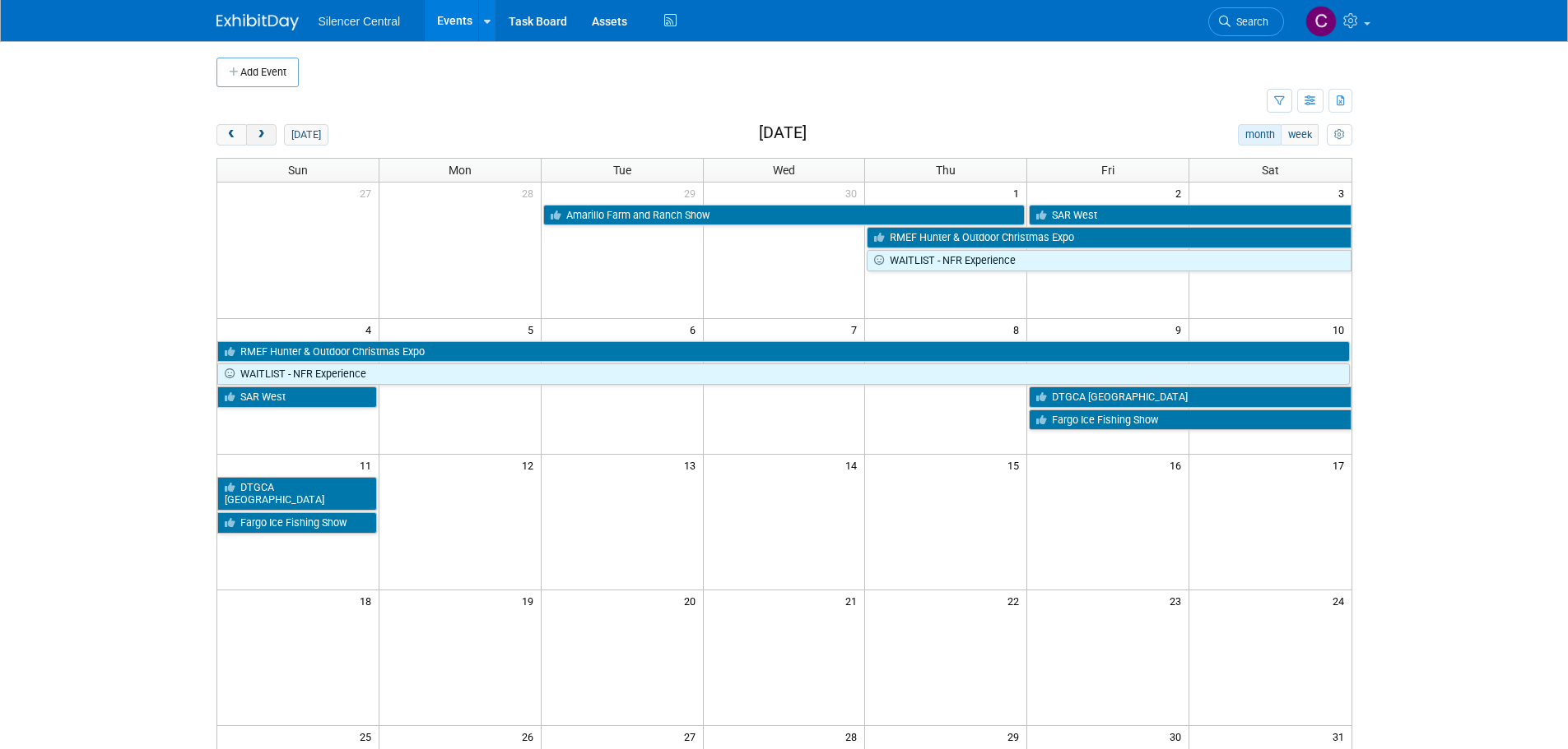
click at [262, 139] on span "next" at bounding box center [261, 135] width 12 height 11
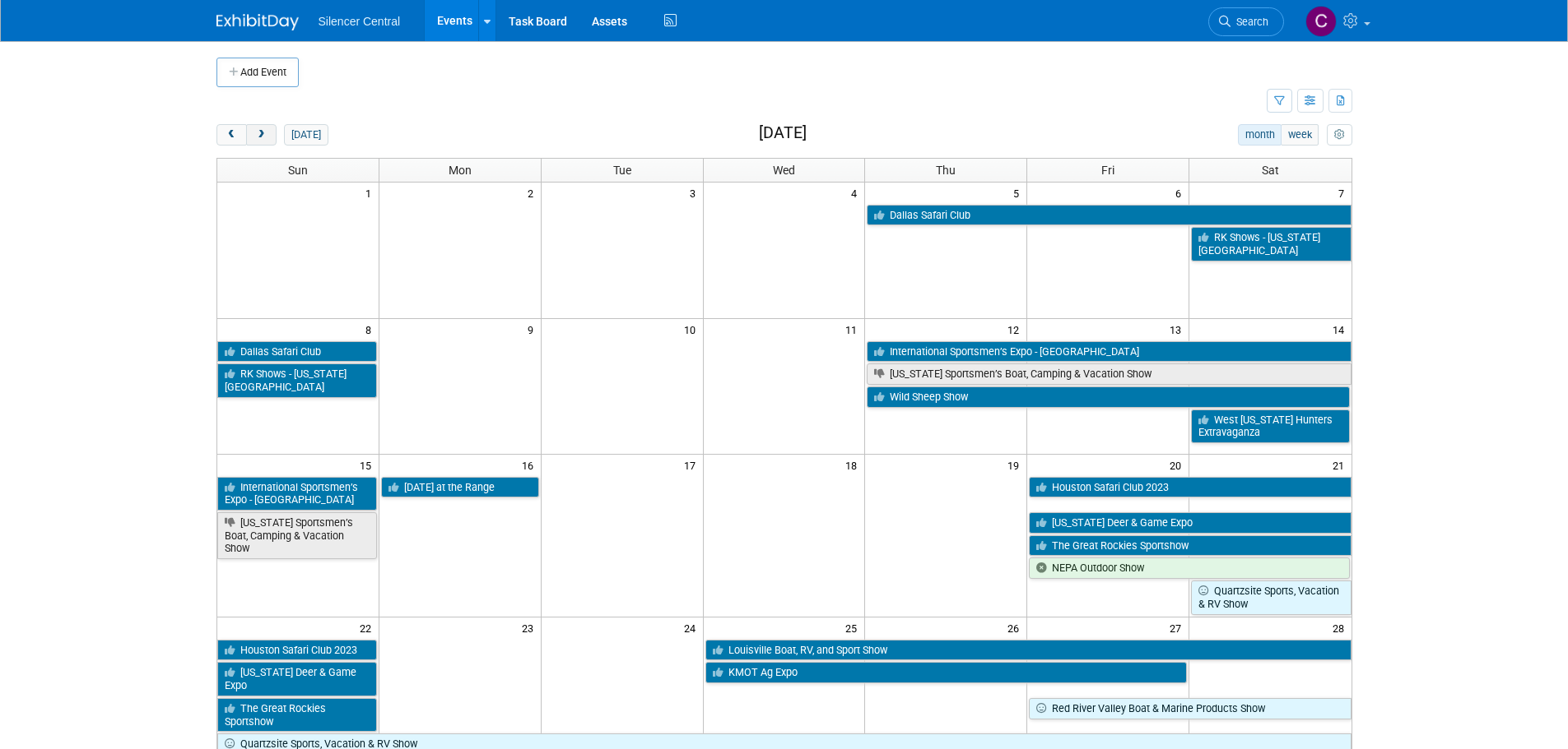
click at [262, 139] on span "next" at bounding box center [261, 135] width 12 height 11
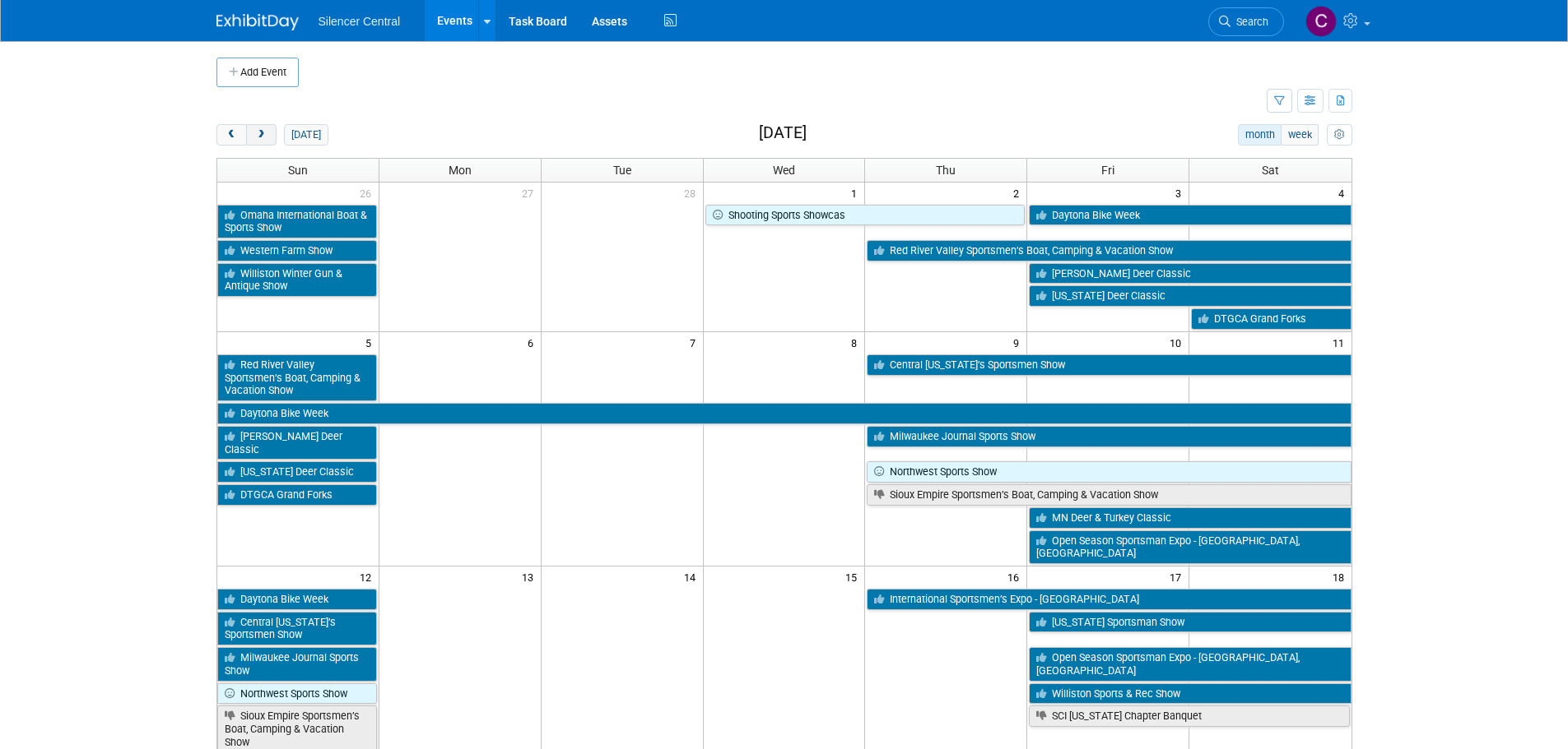
click at [262, 139] on span "next" at bounding box center [261, 135] width 12 height 11
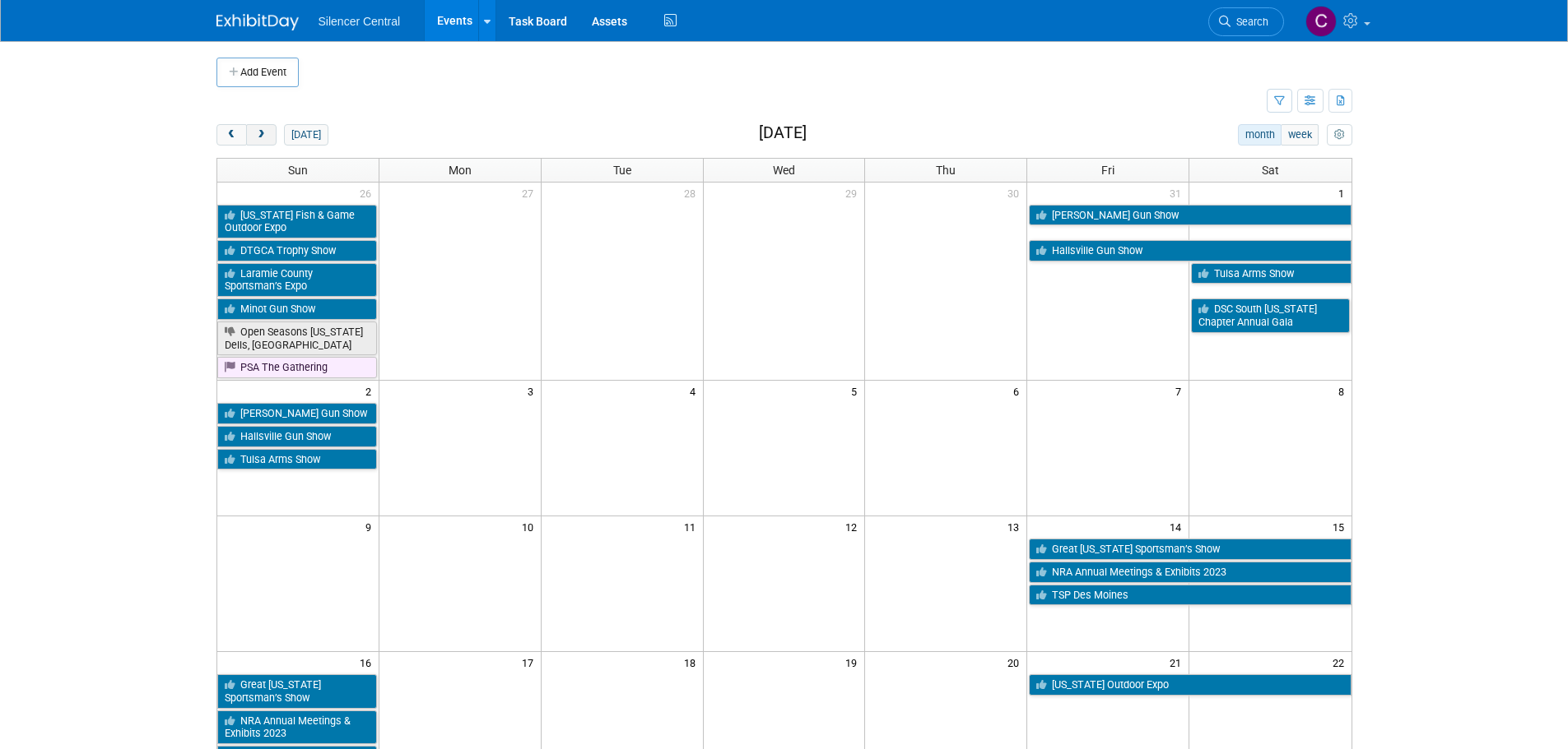
click at [262, 139] on span "next" at bounding box center [261, 135] width 12 height 11
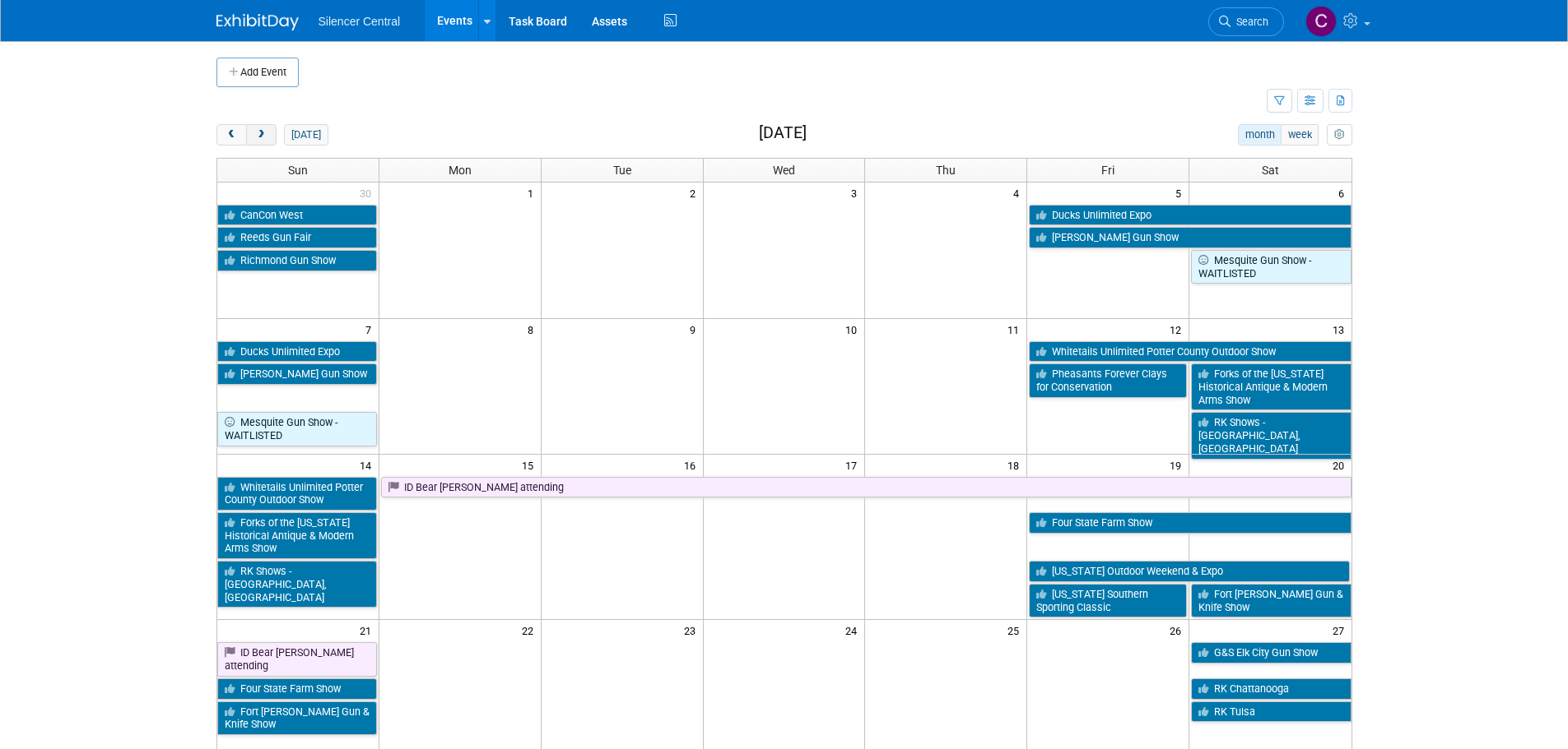
click at [262, 139] on span "next" at bounding box center [261, 135] width 12 height 11
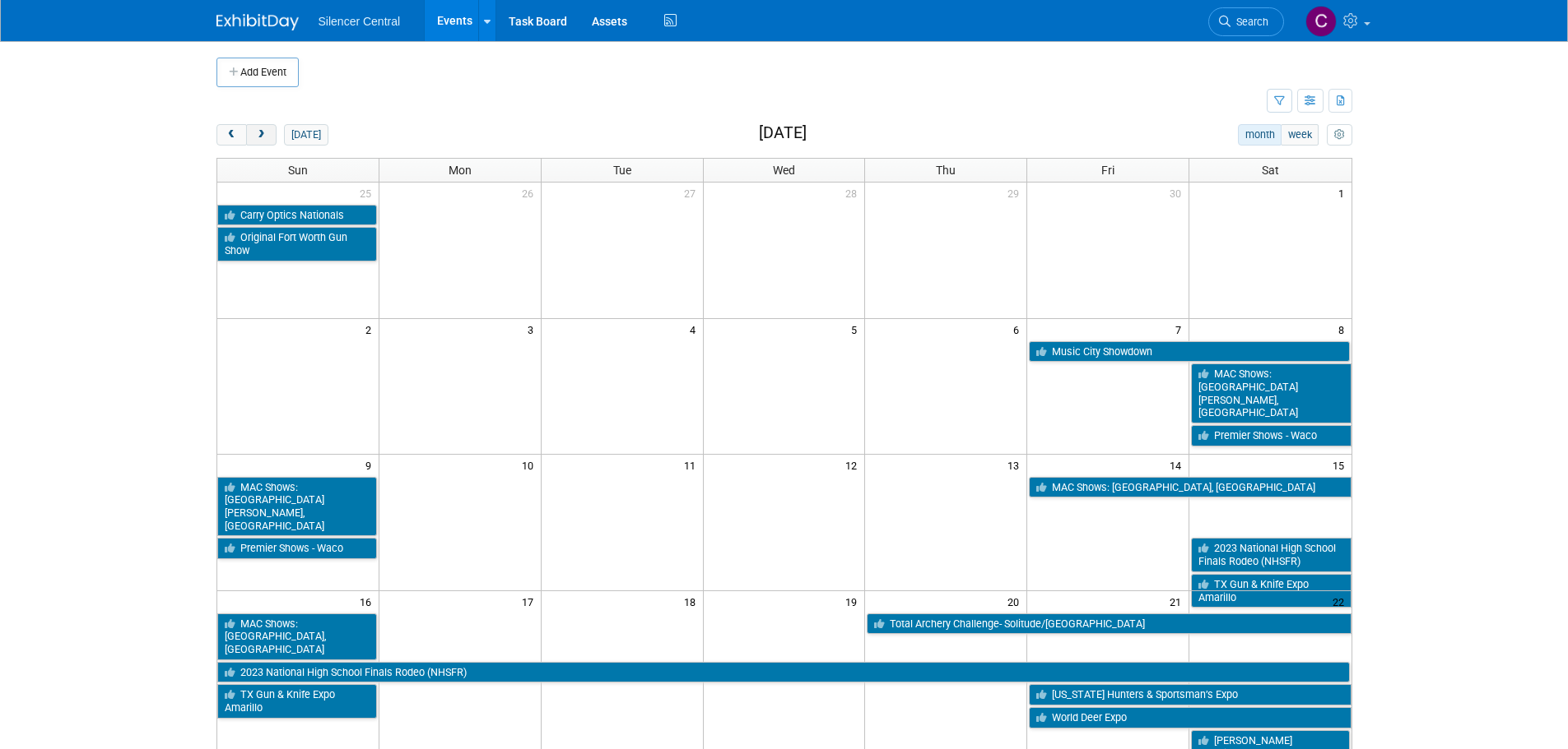
click at [262, 139] on span "next" at bounding box center [261, 135] width 12 height 11
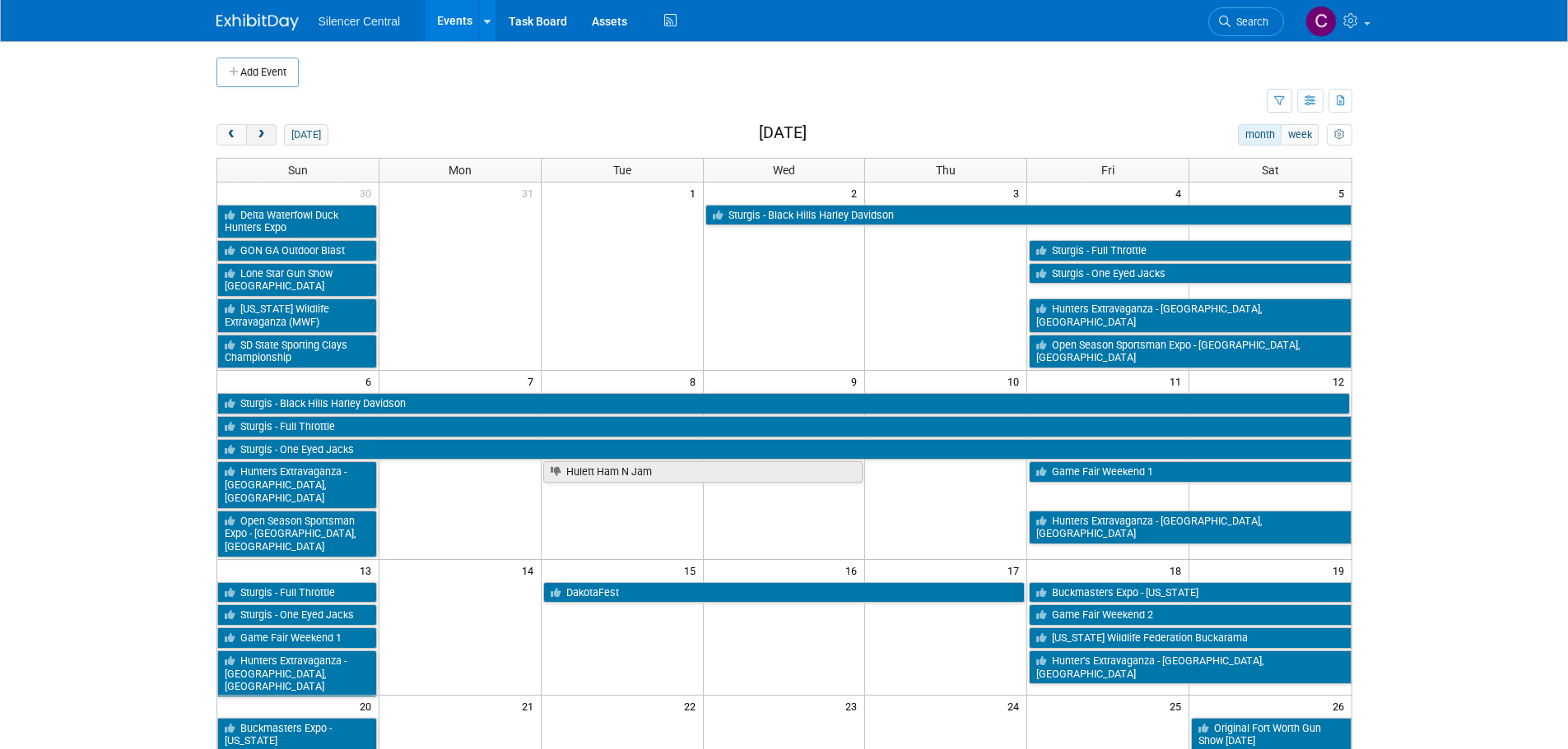
click at [262, 139] on span "next" at bounding box center [261, 135] width 12 height 11
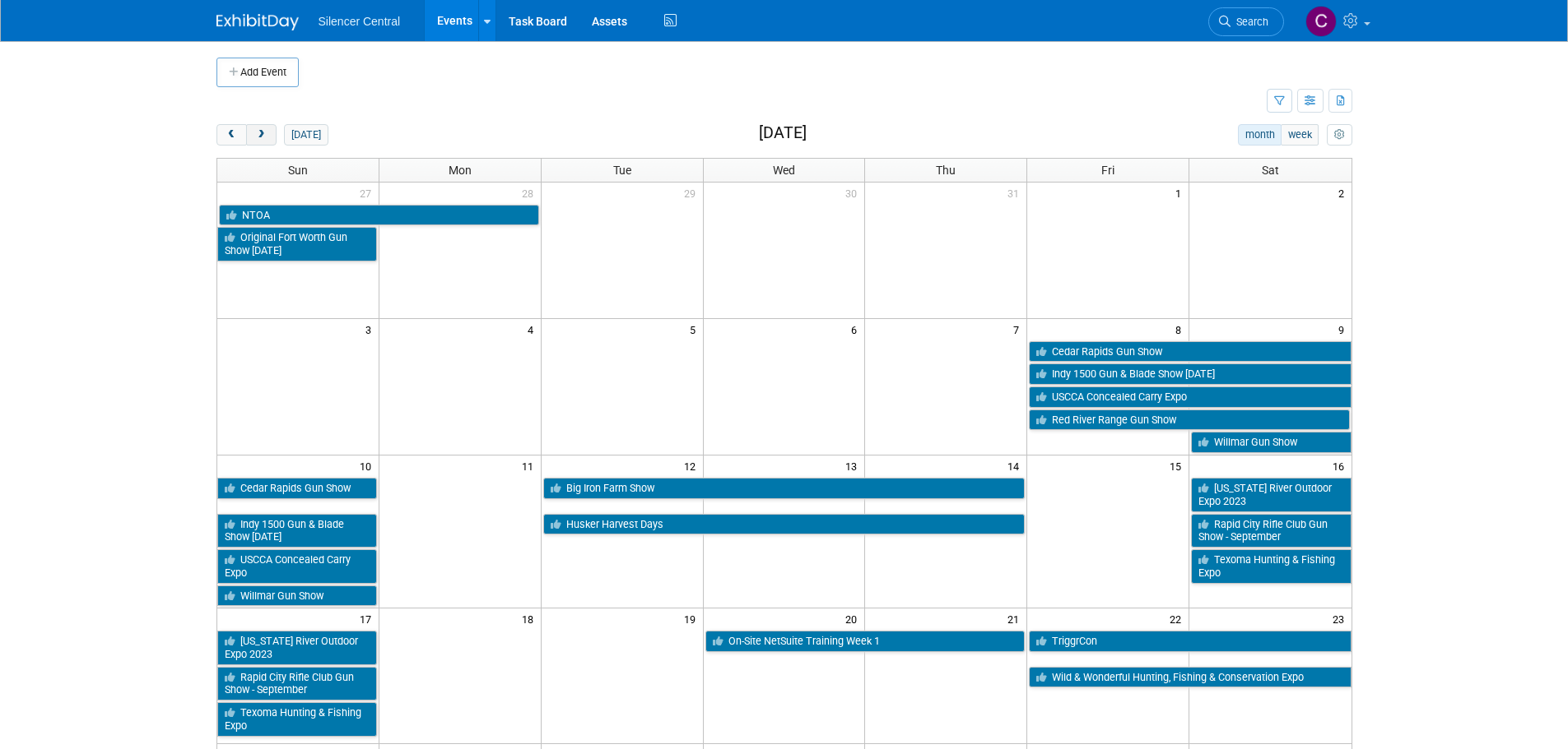
click at [262, 139] on span "next" at bounding box center [261, 135] width 12 height 11
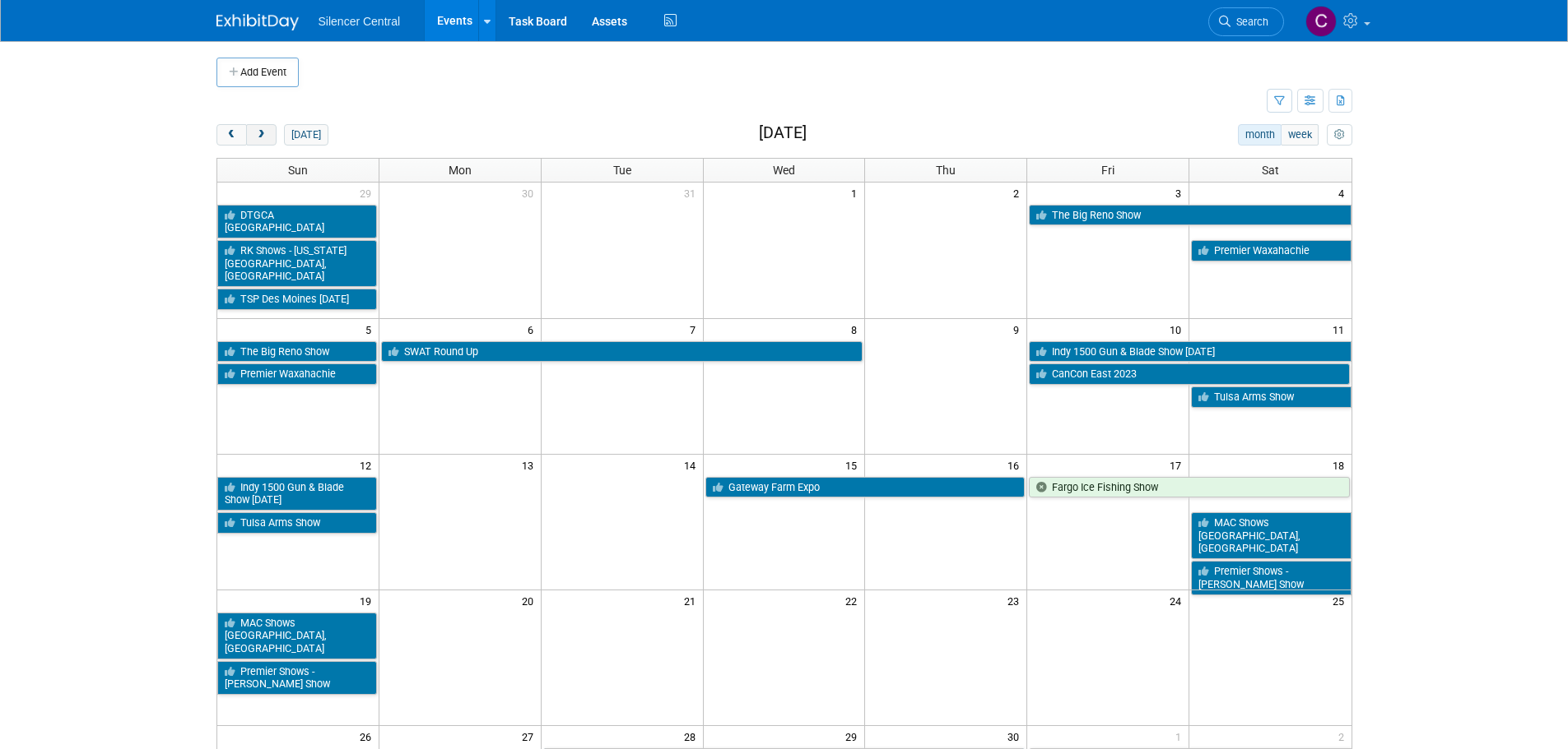
click at [262, 139] on span "next" at bounding box center [261, 135] width 12 height 11
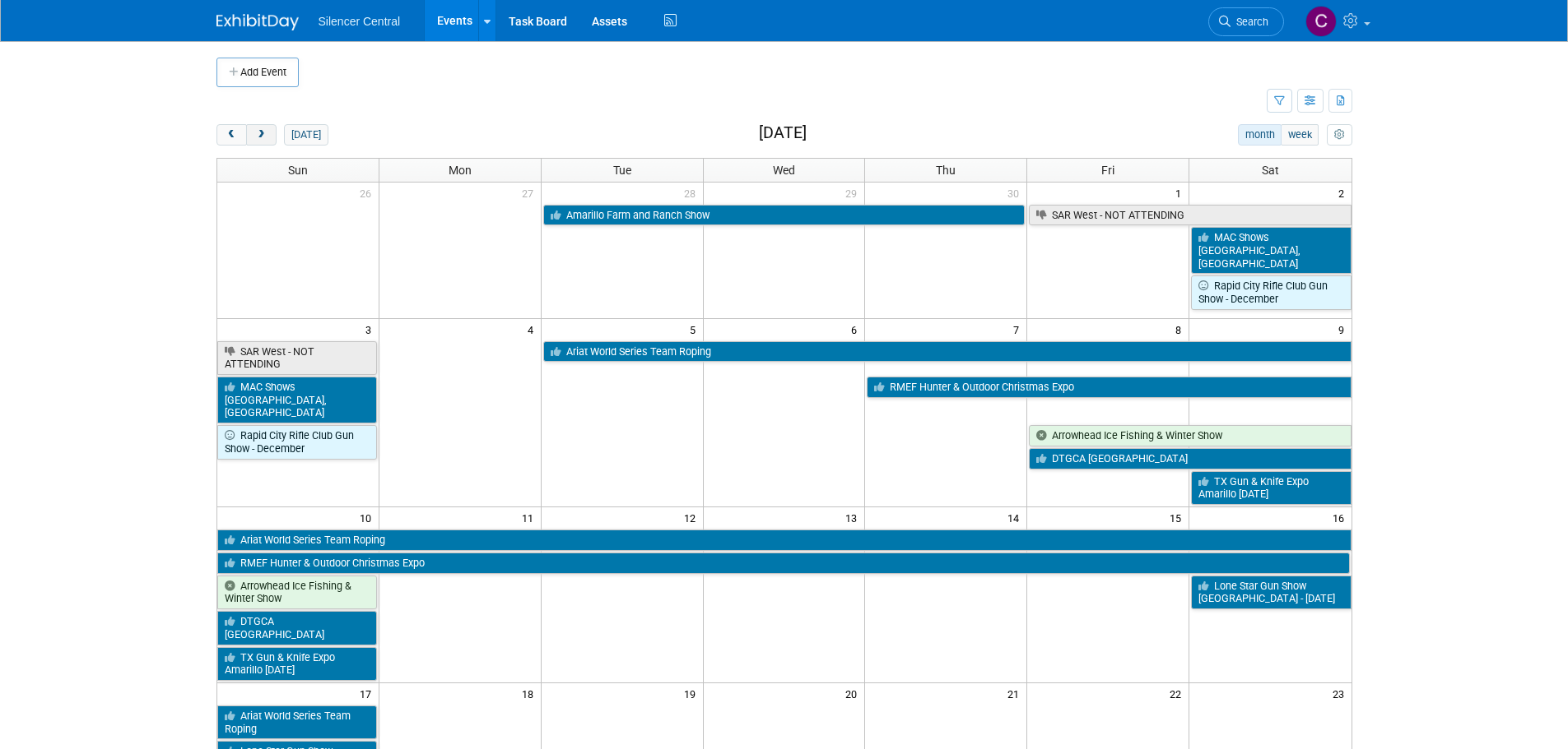
click at [262, 139] on span "next" at bounding box center [261, 135] width 12 height 11
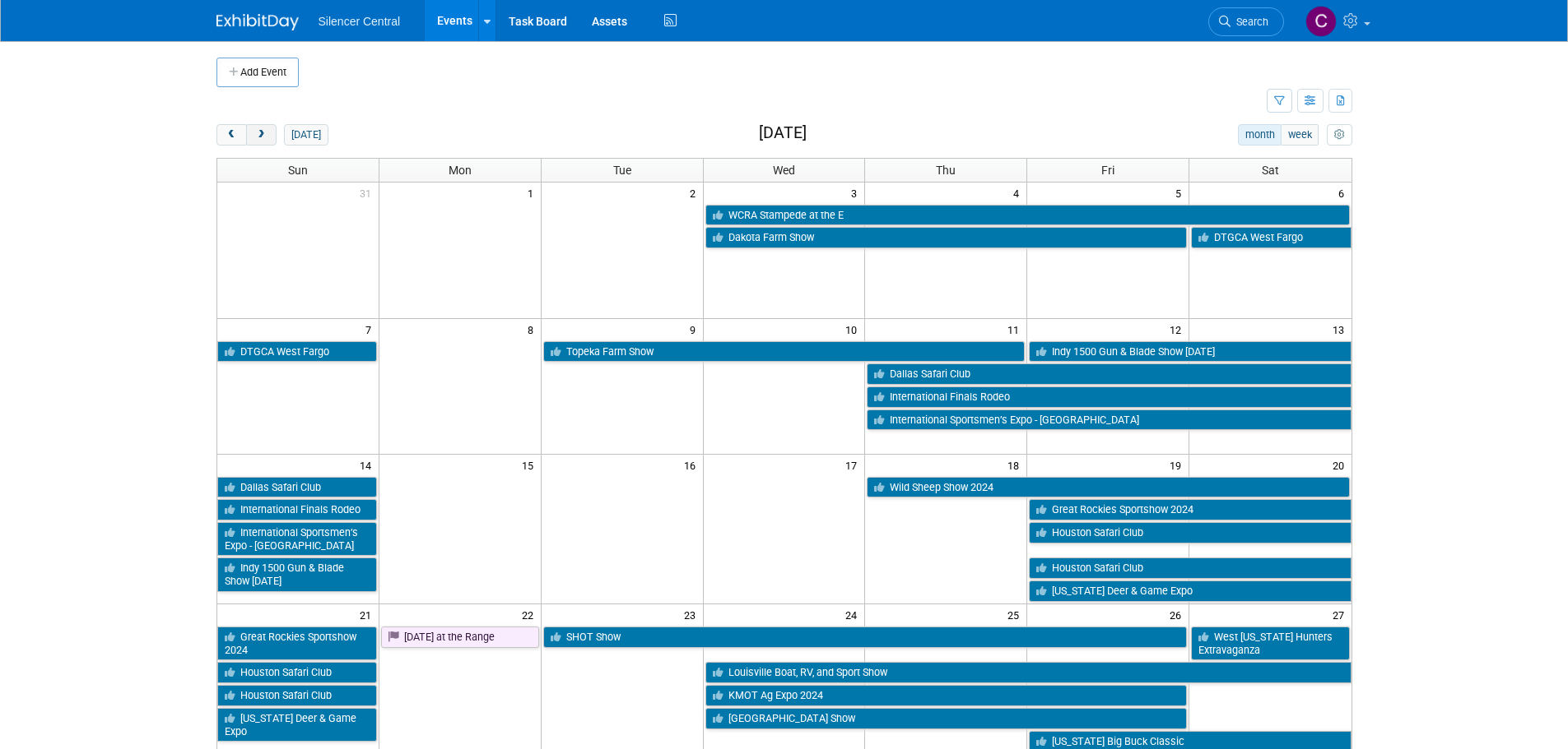
click at [262, 139] on span "next" at bounding box center [261, 135] width 12 height 11
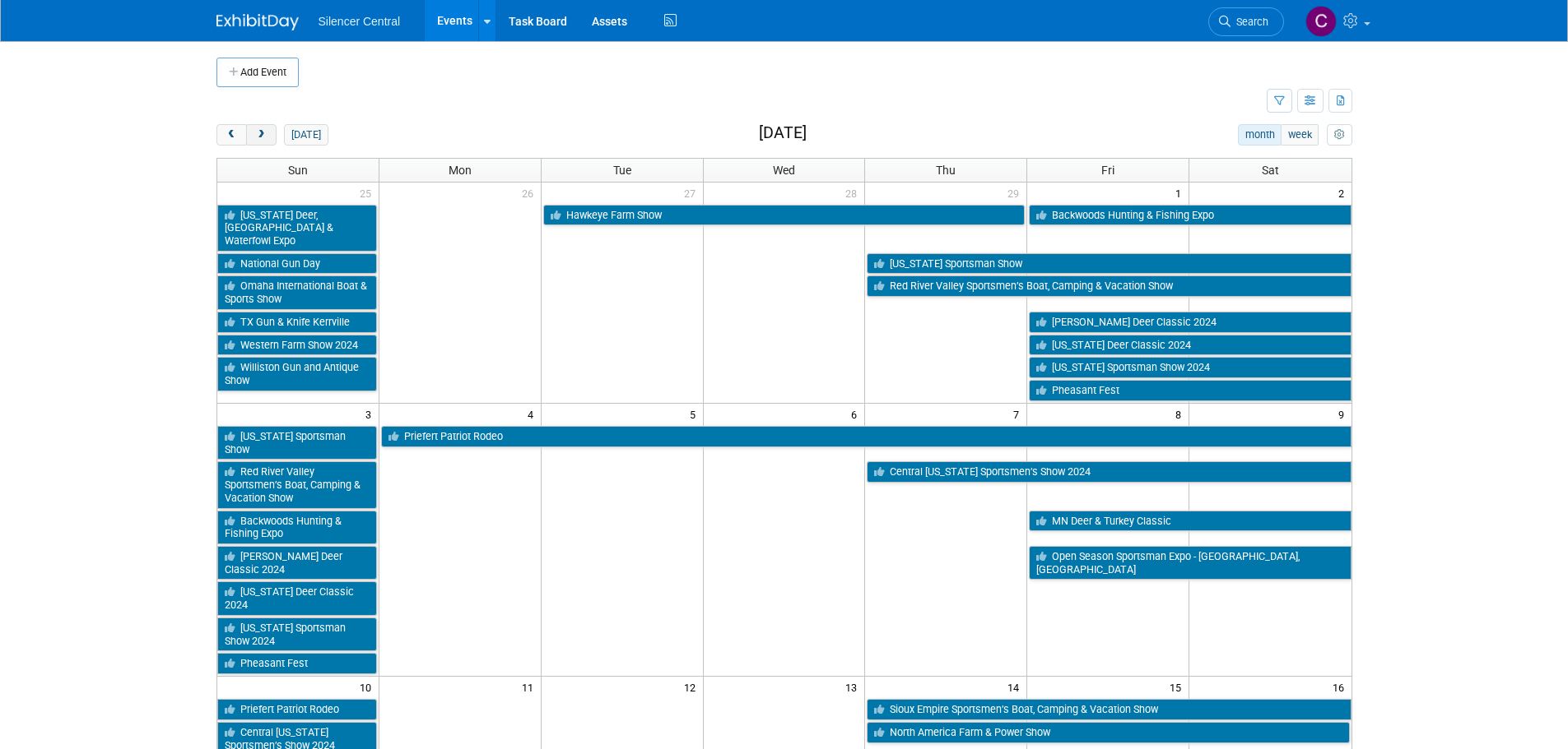
click at [261, 138] on span "next" at bounding box center [261, 135] width 12 height 11
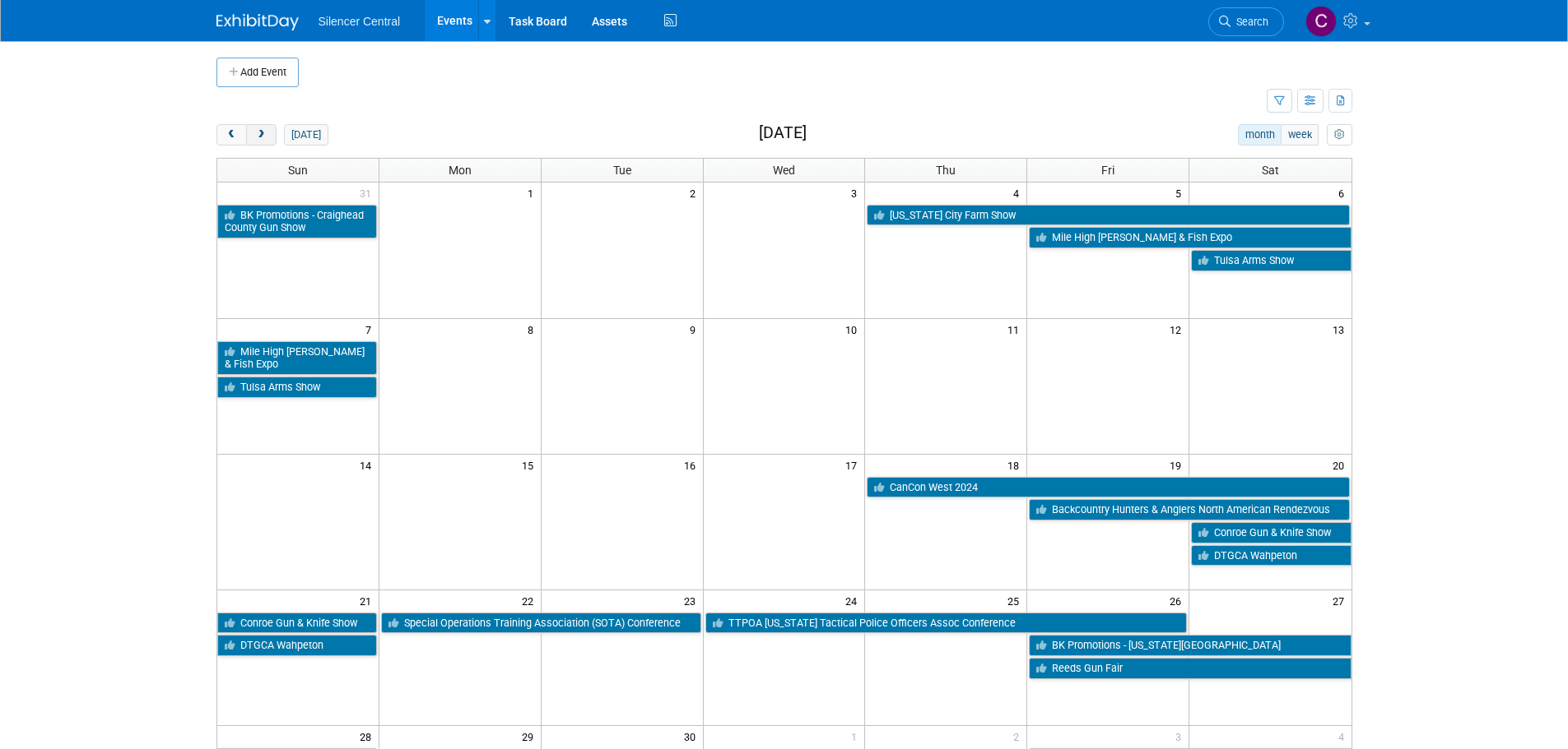
click at [261, 138] on span "next" at bounding box center [261, 135] width 12 height 11
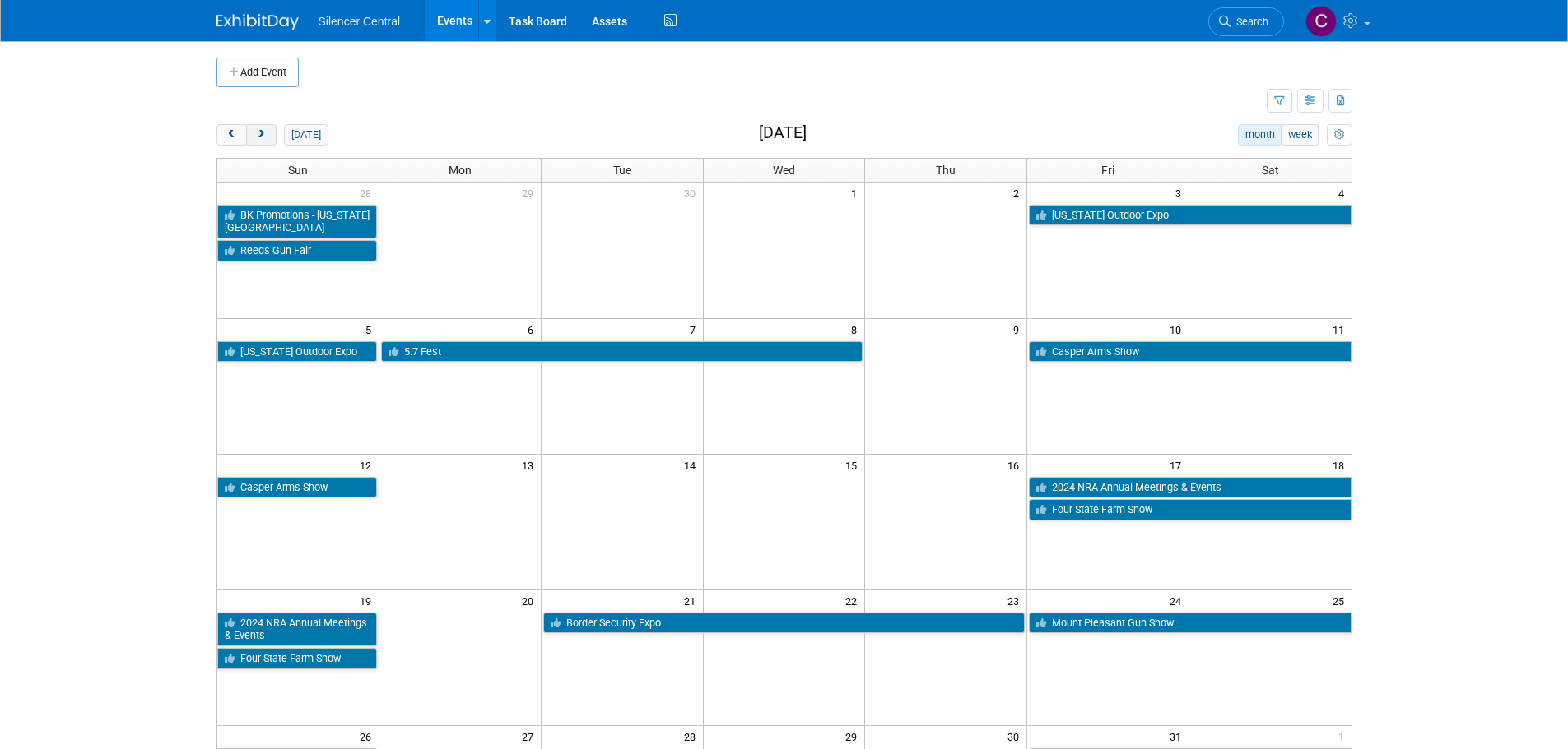
click at [261, 138] on span "next" at bounding box center [261, 135] width 12 height 11
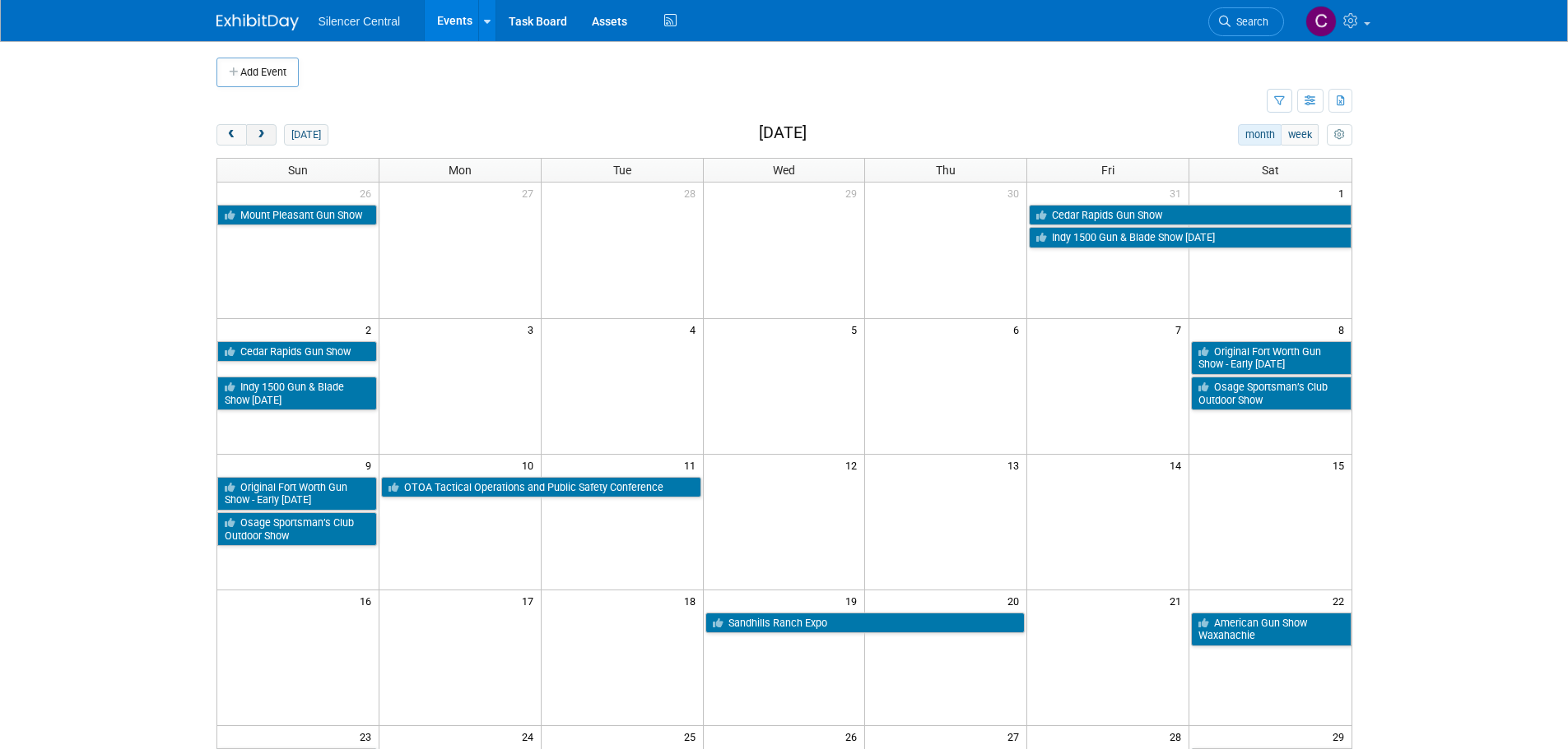
click at [261, 138] on span "next" at bounding box center [261, 135] width 12 height 11
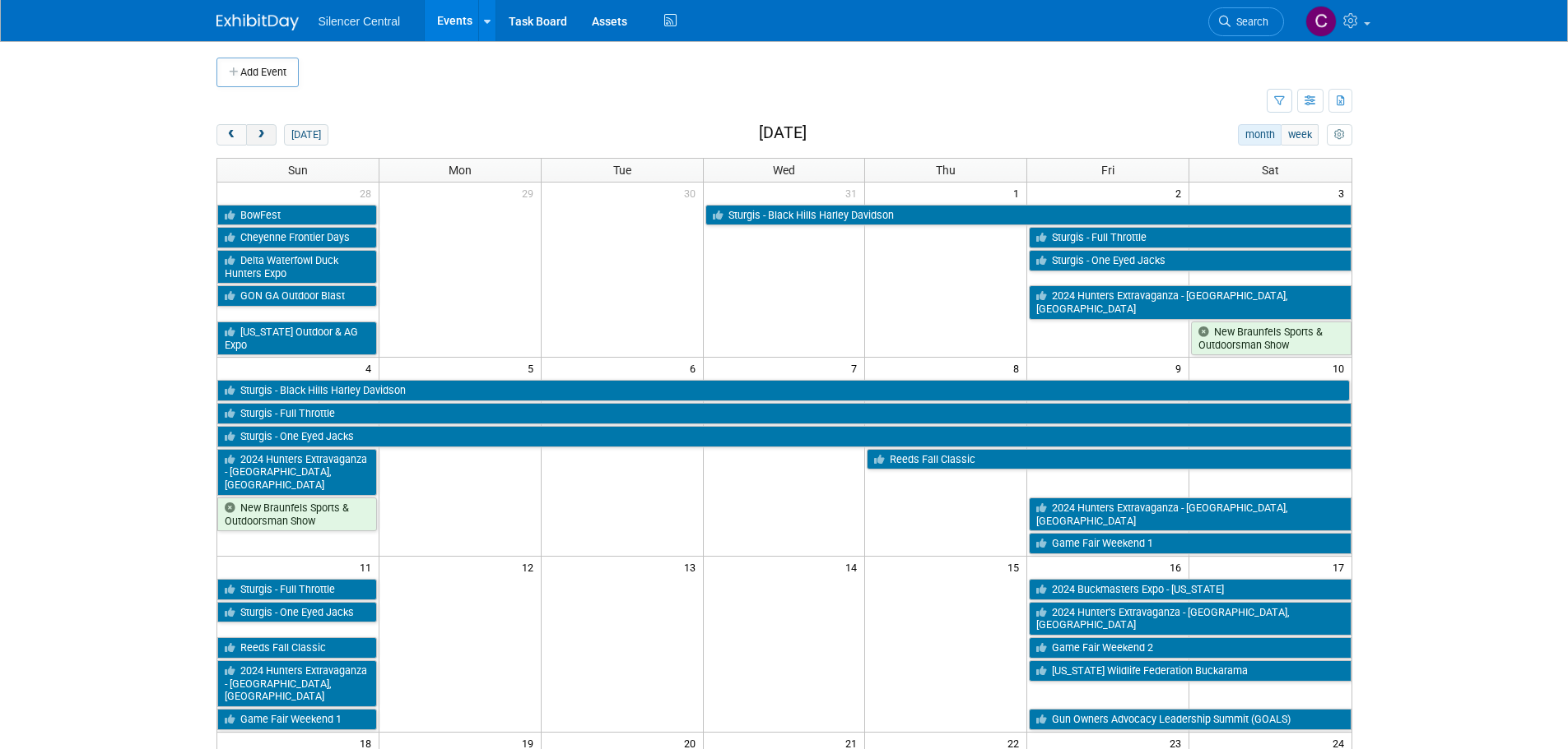
click at [261, 138] on span "next" at bounding box center [261, 135] width 12 height 11
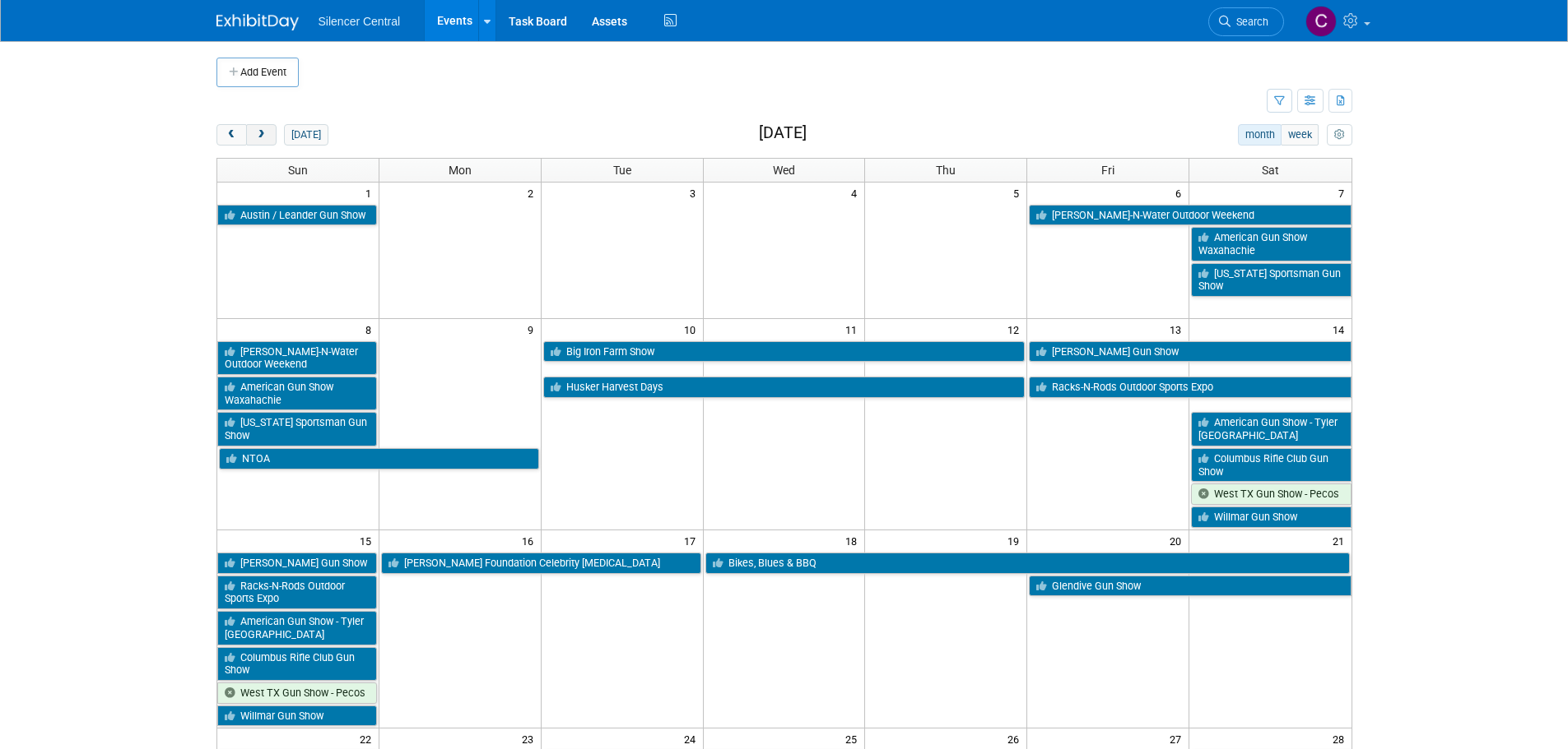
click at [261, 138] on span "next" at bounding box center [261, 135] width 12 height 11
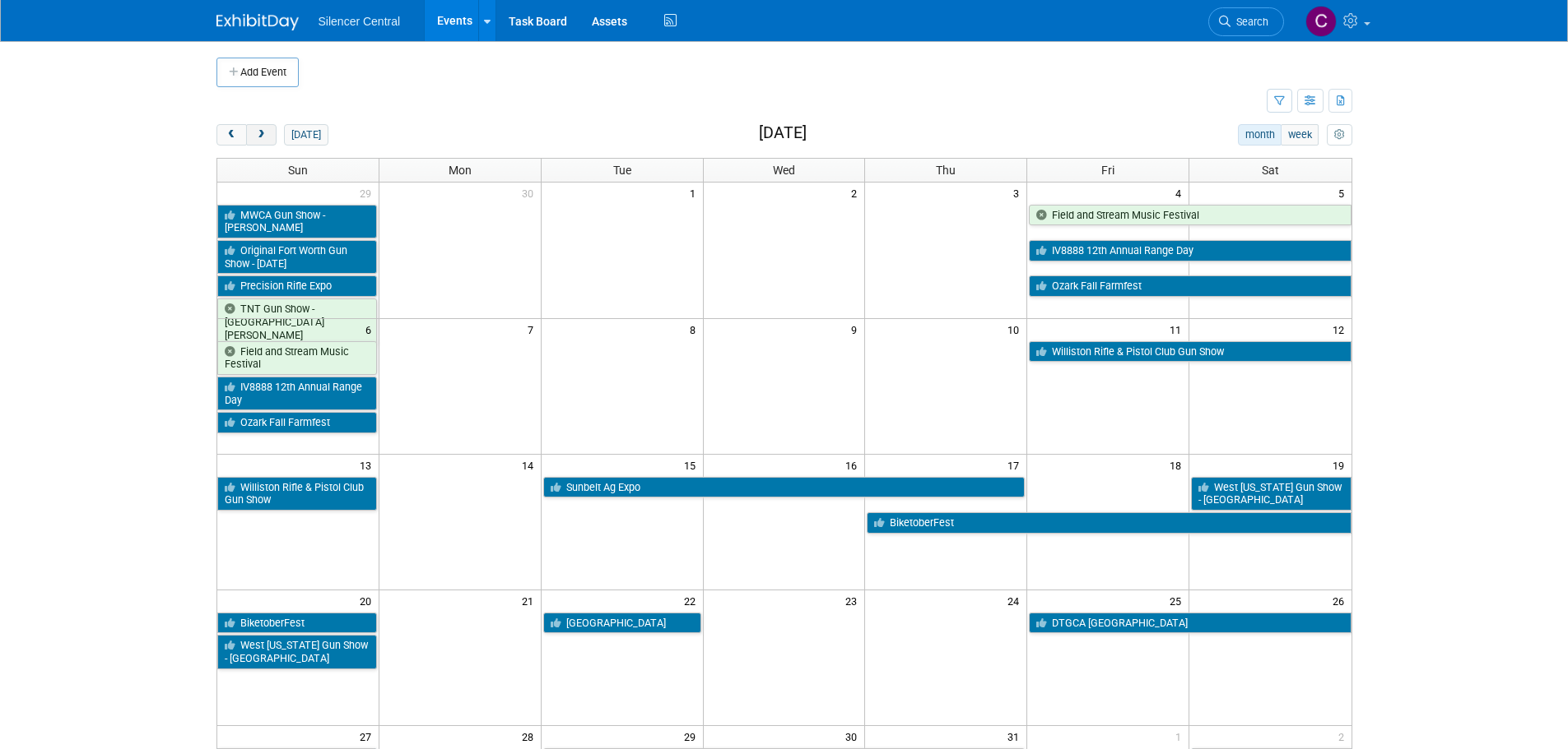
click at [261, 138] on span "next" at bounding box center [261, 135] width 12 height 11
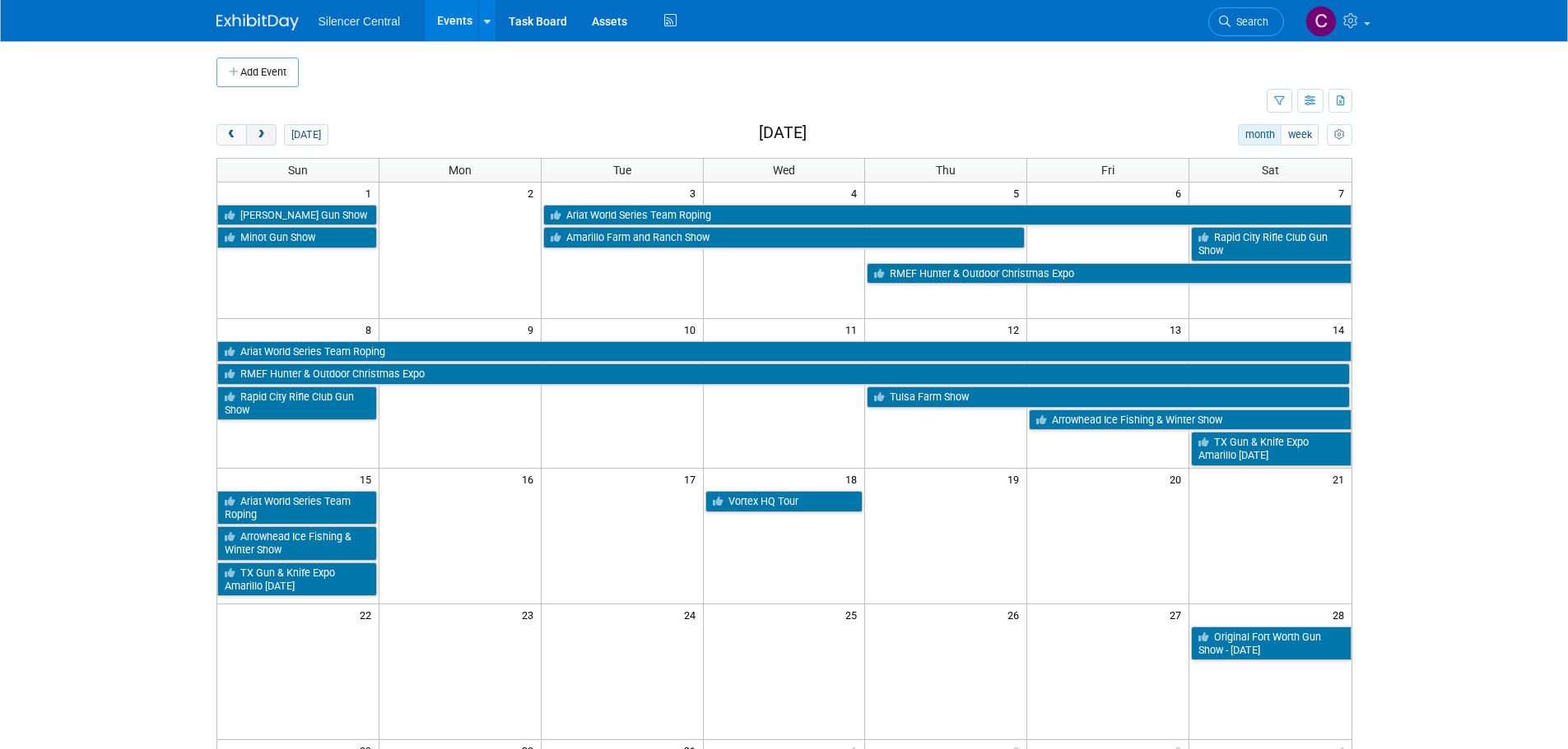
click at [261, 138] on span "next" at bounding box center [261, 135] width 12 height 11
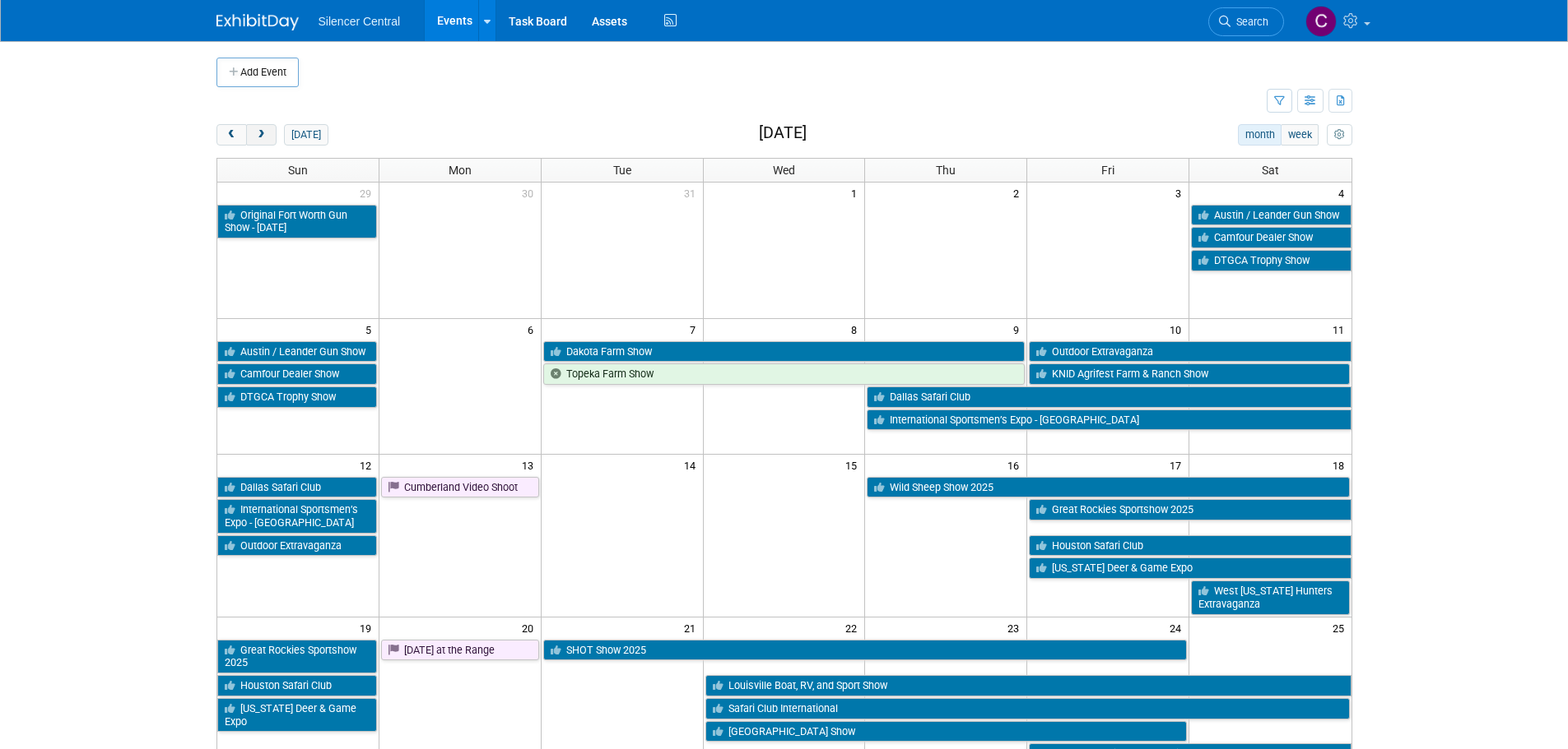
click at [261, 138] on span "next" at bounding box center [261, 135] width 12 height 11
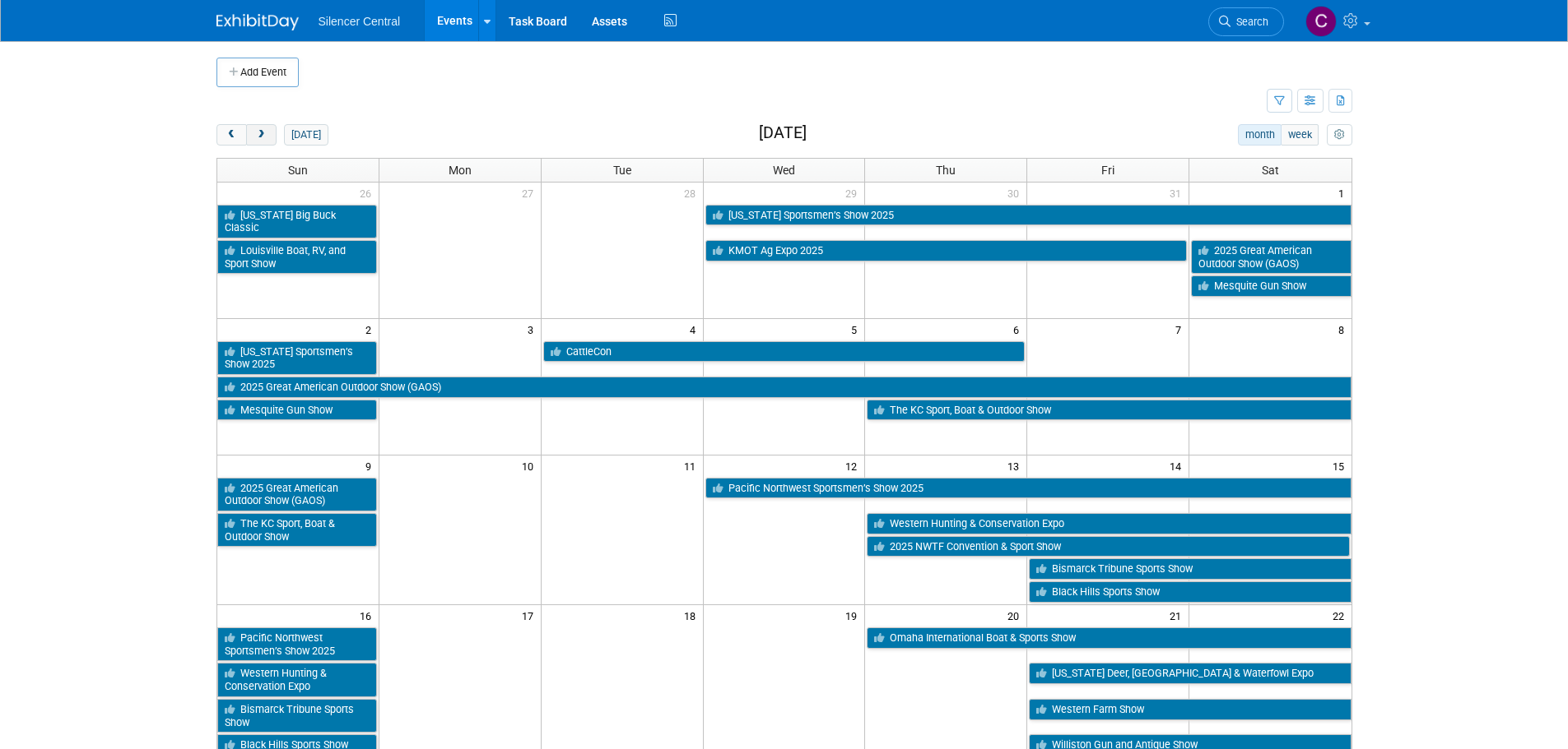
click at [261, 138] on span "next" at bounding box center [261, 135] width 12 height 11
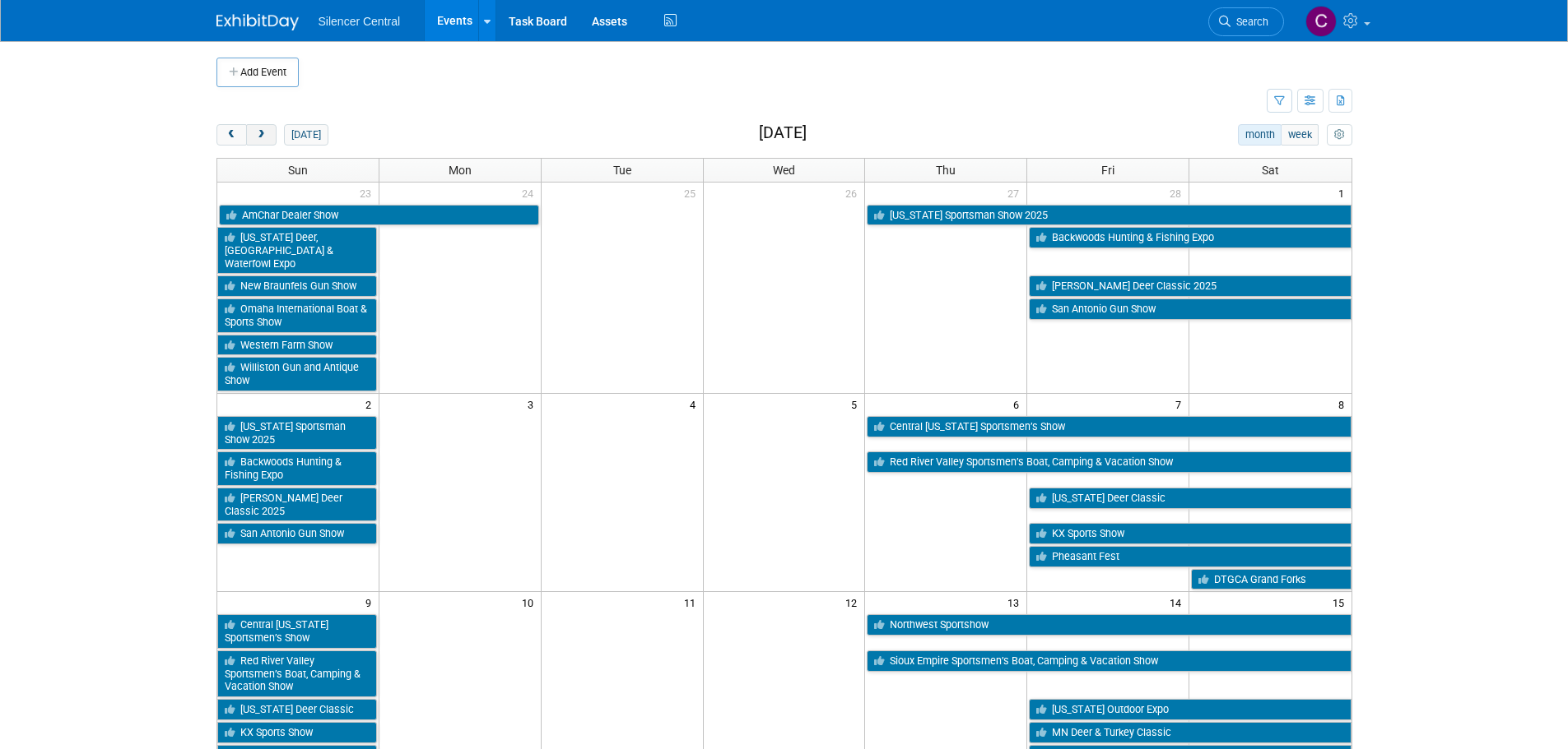
click at [261, 138] on span "next" at bounding box center [261, 135] width 12 height 11
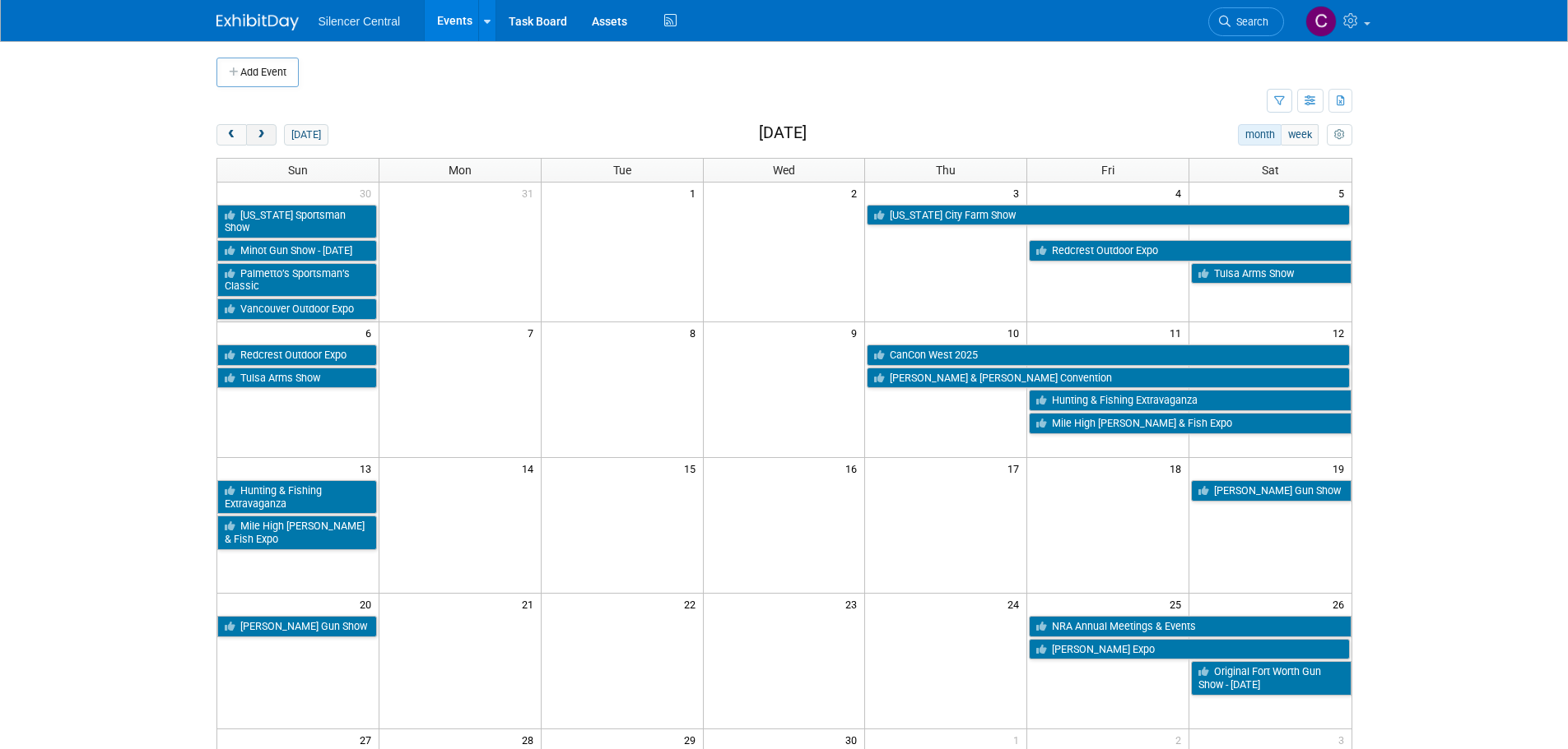
click at [261, 138] on span "next" at bounding box center [261, 135] width 12 height 11
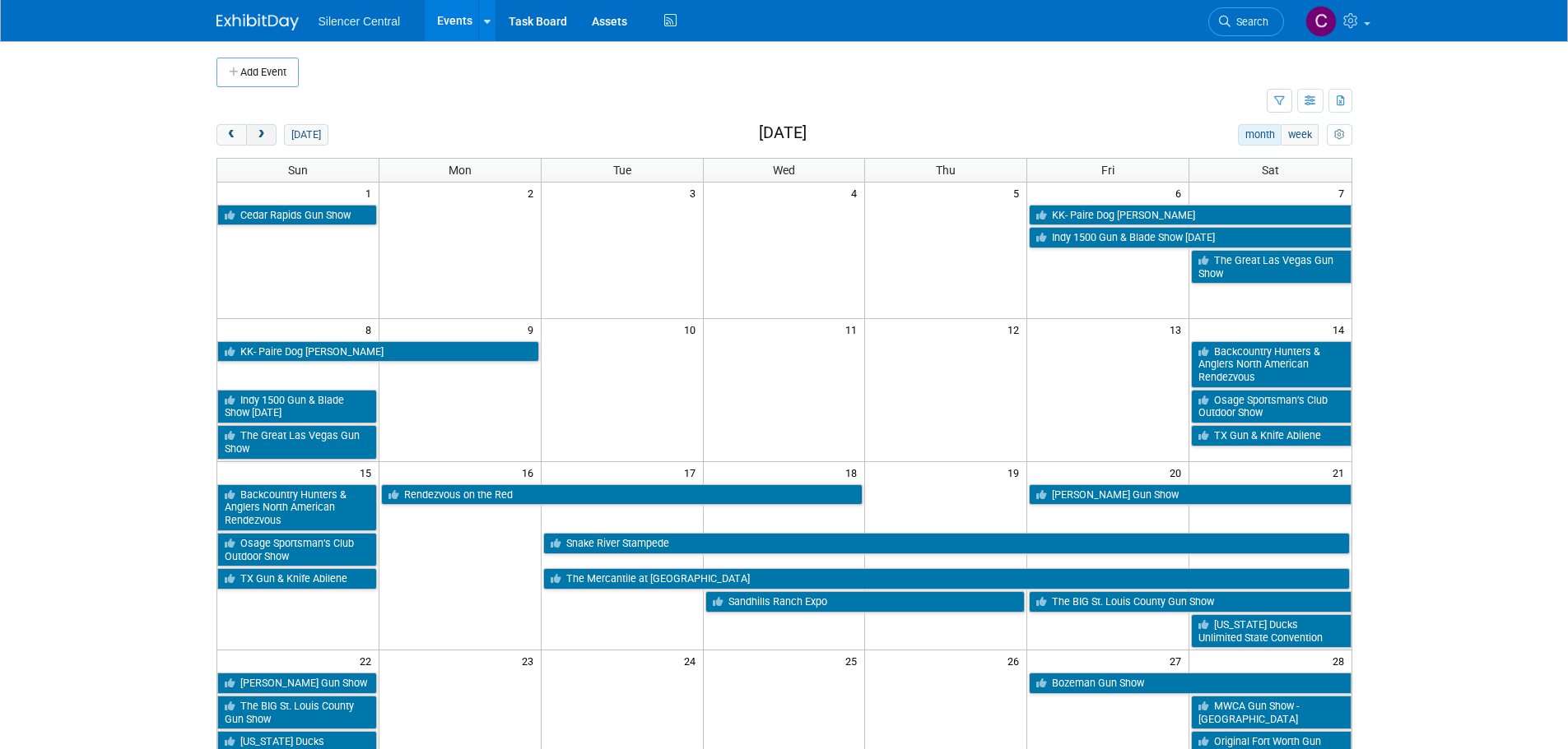
click at [261, 138] on span "next" at bounding box center [261, 135] width 12 height 11
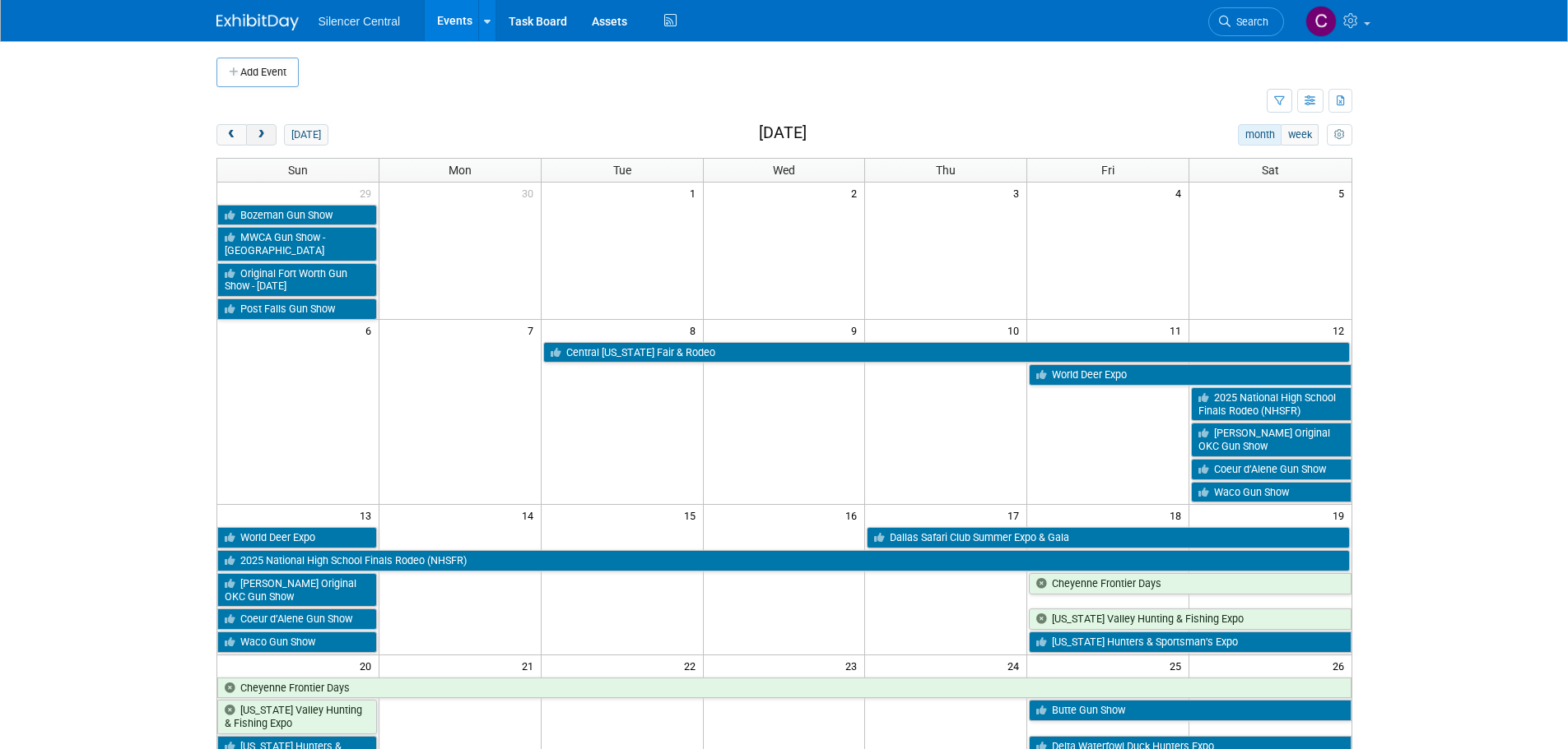
click at [261, 138] on span "next" at bounding box center [261, 135] width 12 height 11
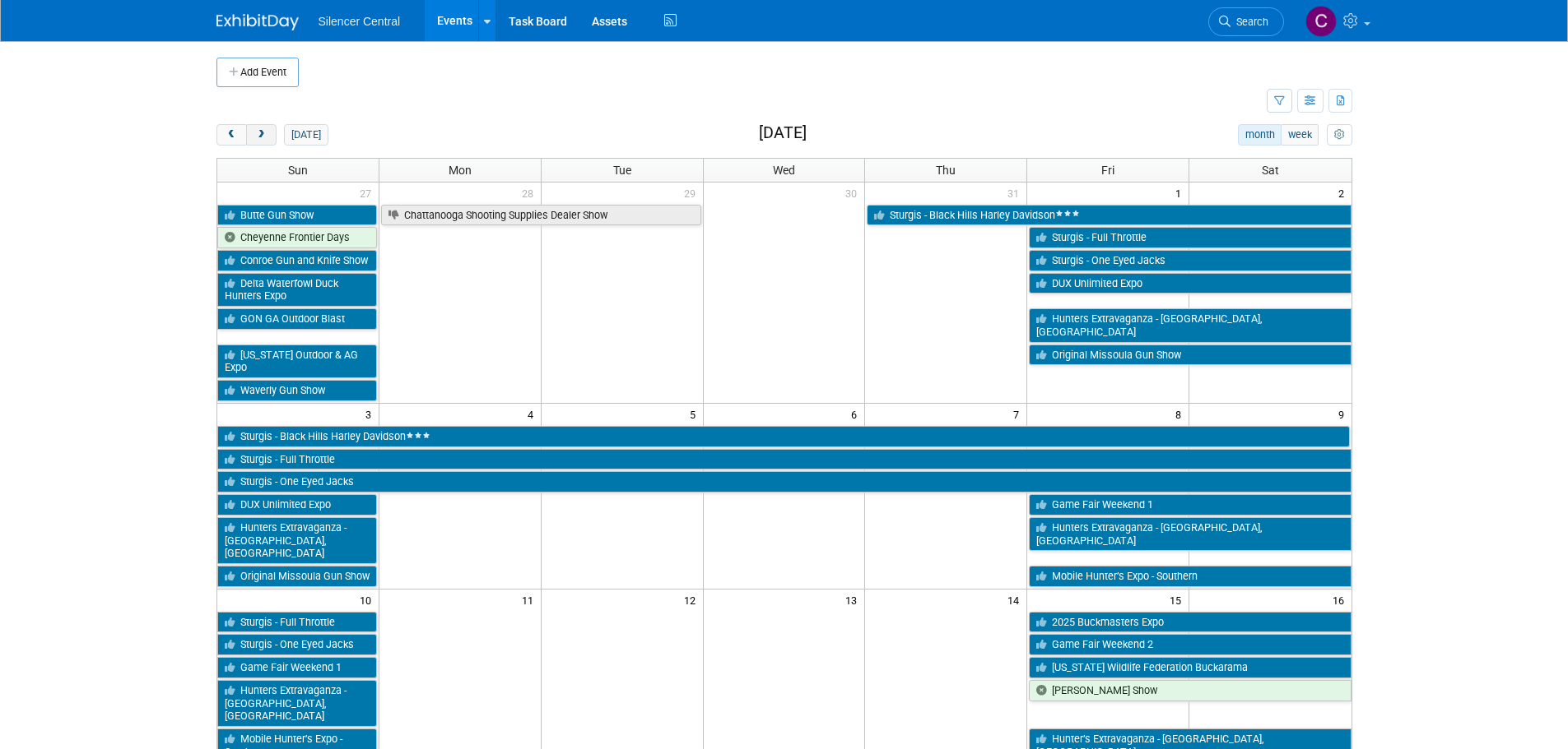
click at [261, 138] on span "next" at bounding box center [261, 135] width 12 height 11
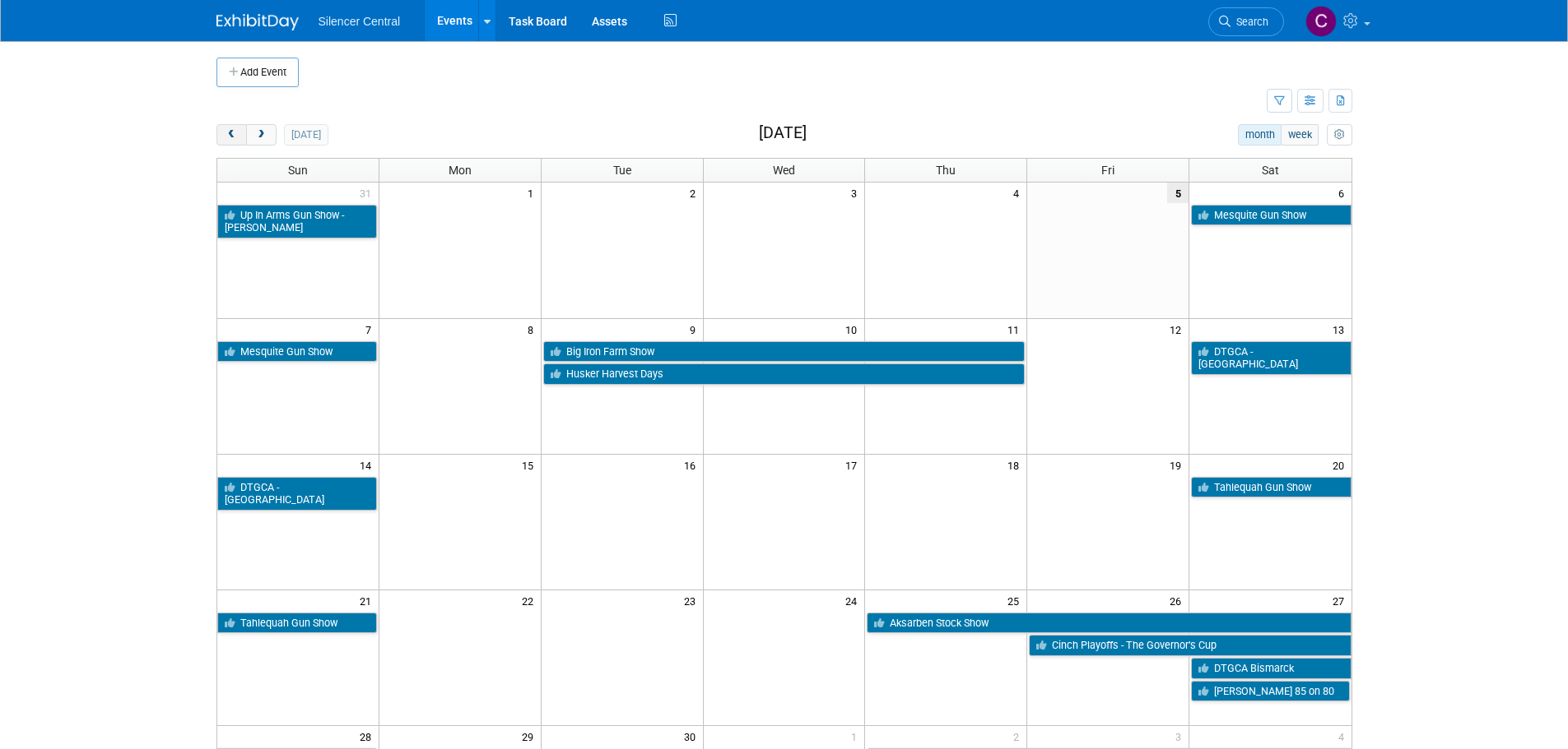
click at [222, 135] on button "prev" at bounding box center [231, 135] width 31 height 22
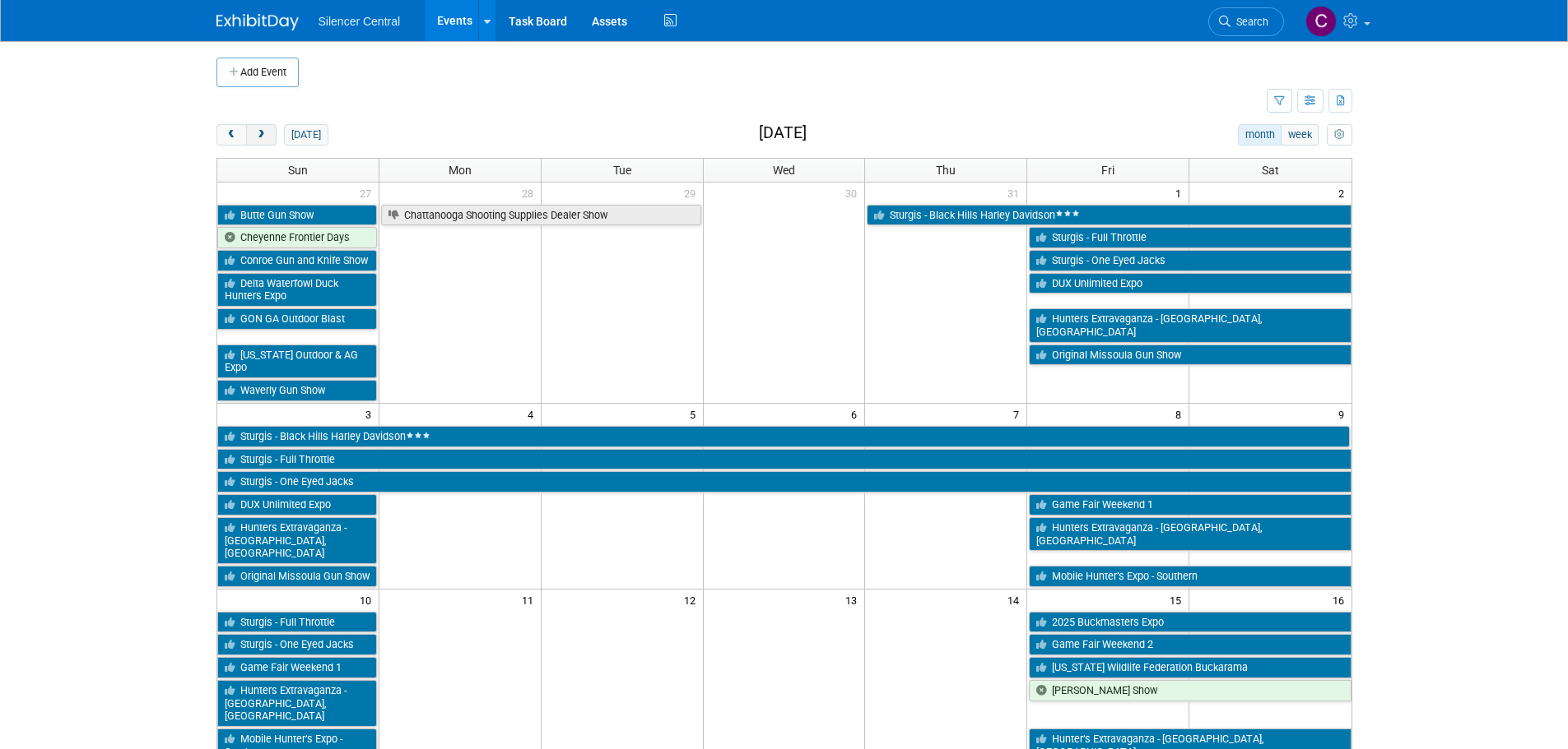
click at [265, 129] on button "next" at bounding box center [261, 135] width 31 height 22
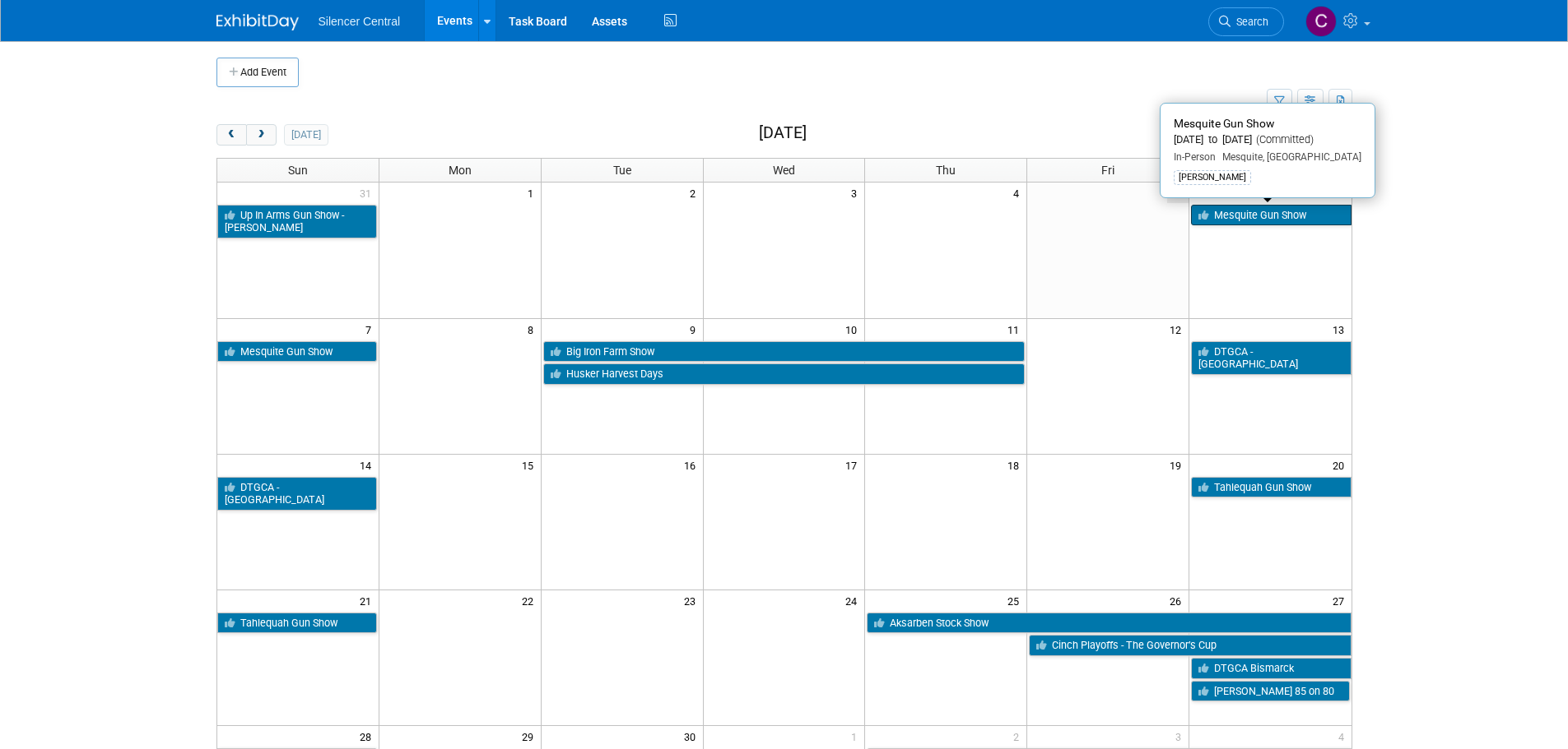
click at [1232, 216] on link "Mesquite Gun Show" at bounding box center [1270, 216] width 160 height 22
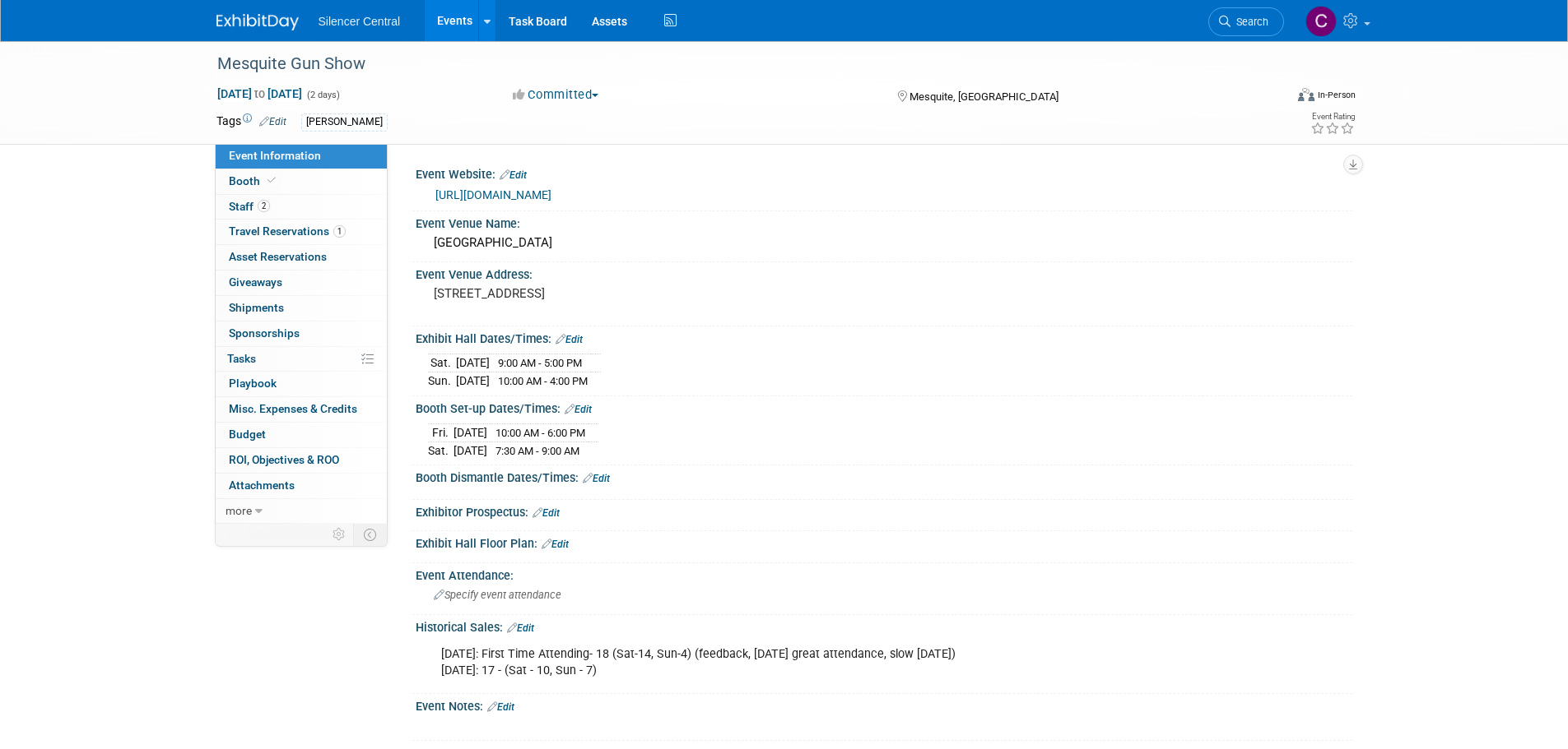
click at [232, 27] on img at bounding box center [257, 22] width 82 height 17
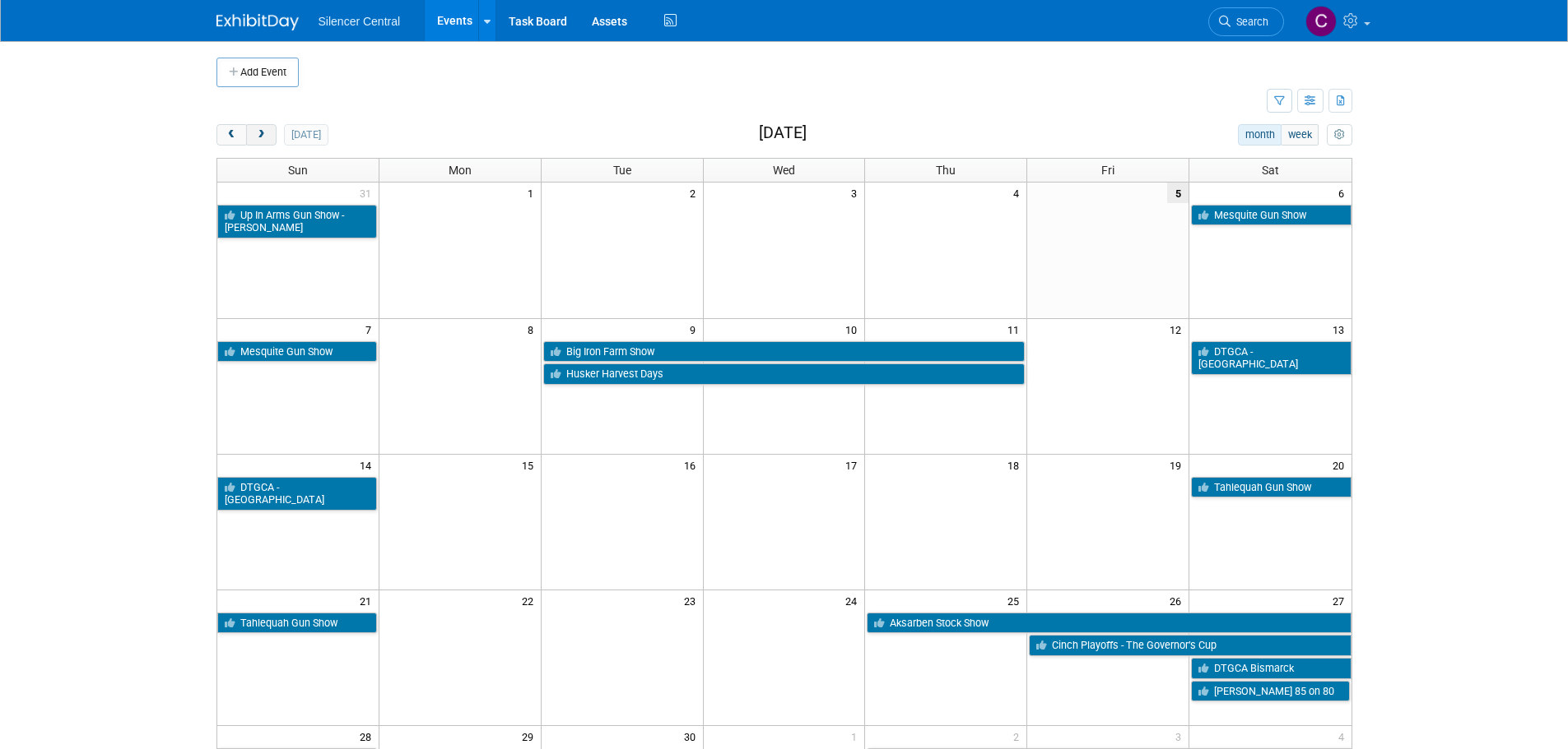
click at [266, 141] on button "next" at bounding box center [261, 135] width 31 height 22
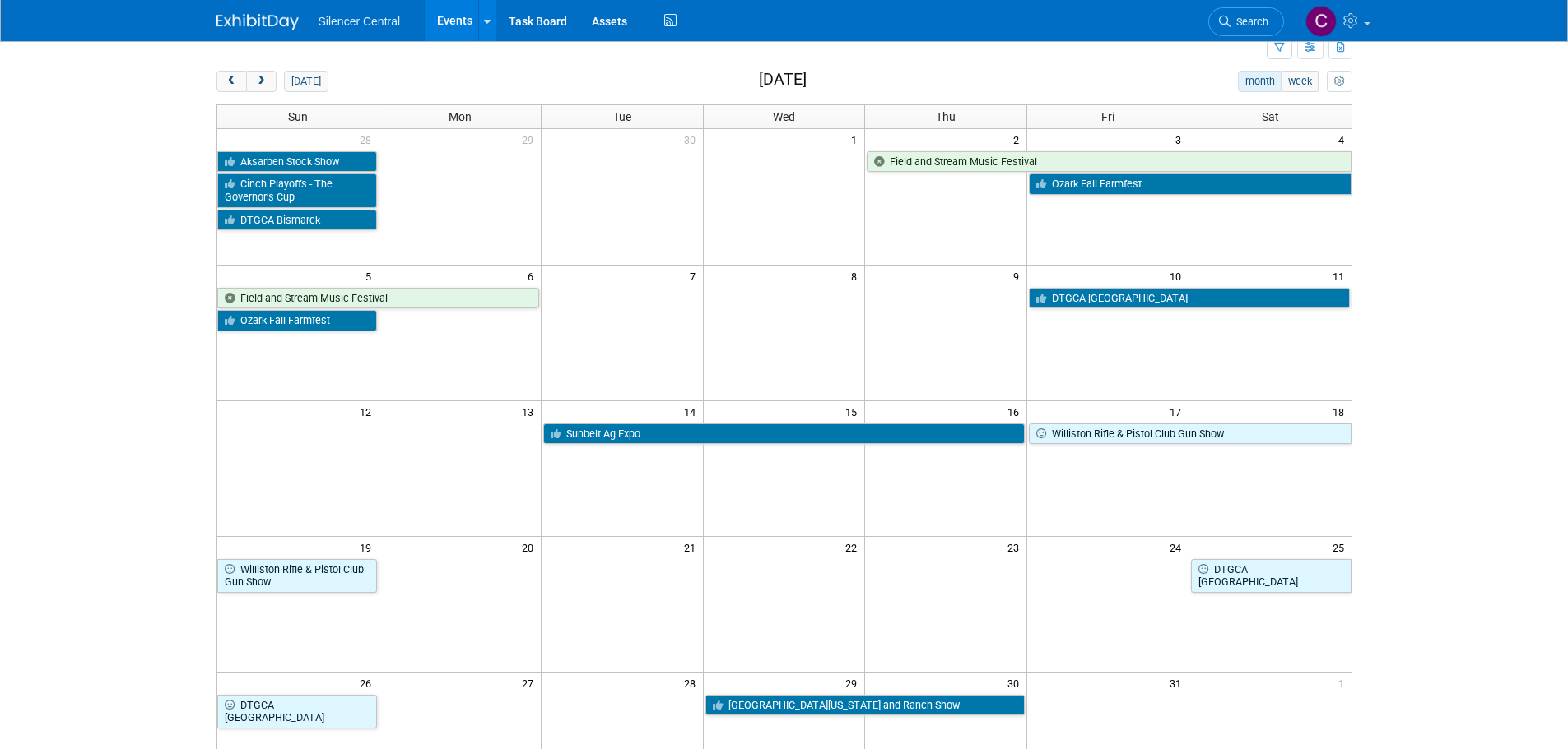
scroll to position [164, 0]
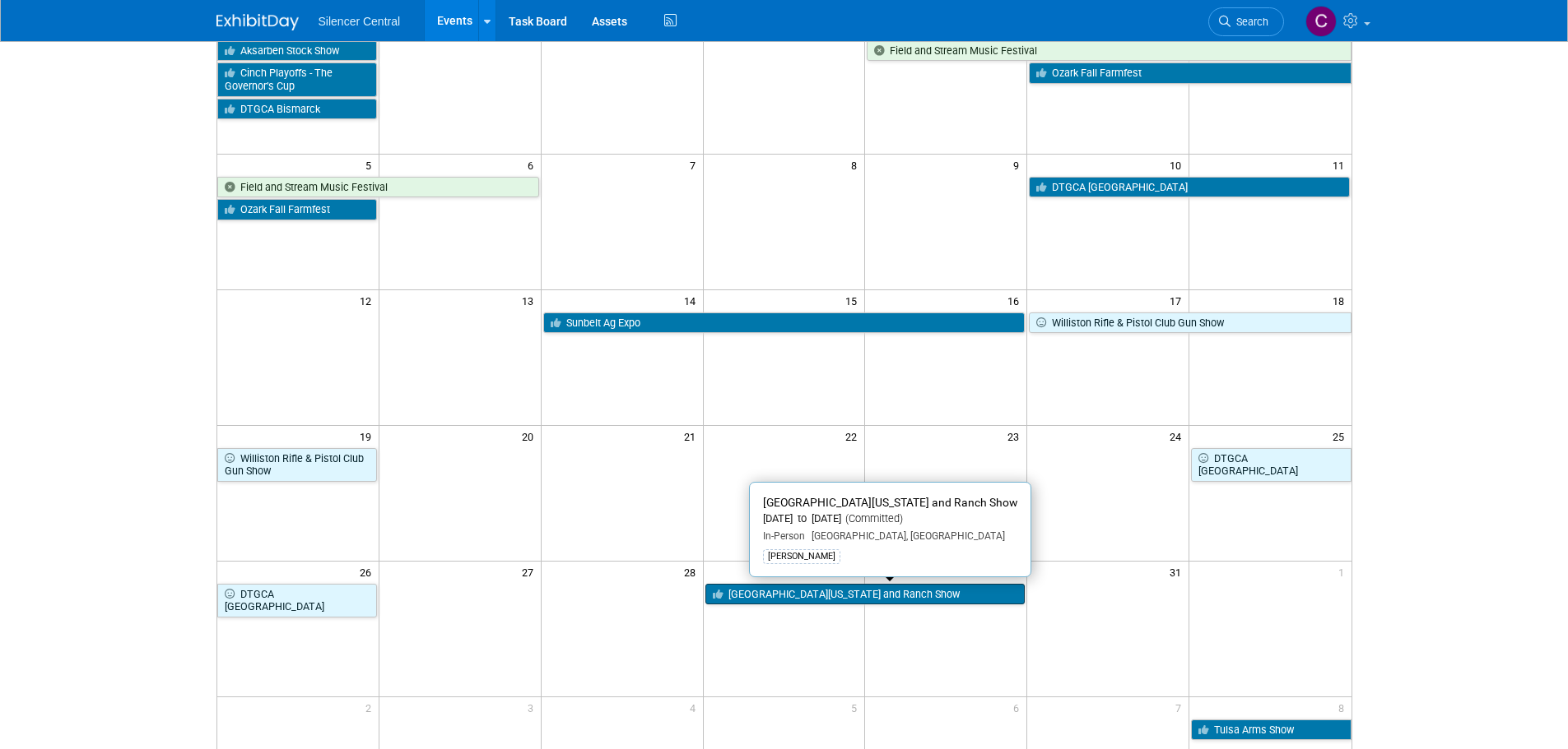
click at [774, 589] on link "[GEOGRAPHIC_DATA][US_STATE] and Ranch Show" at bounding box center [865, 595] width 320 height 22
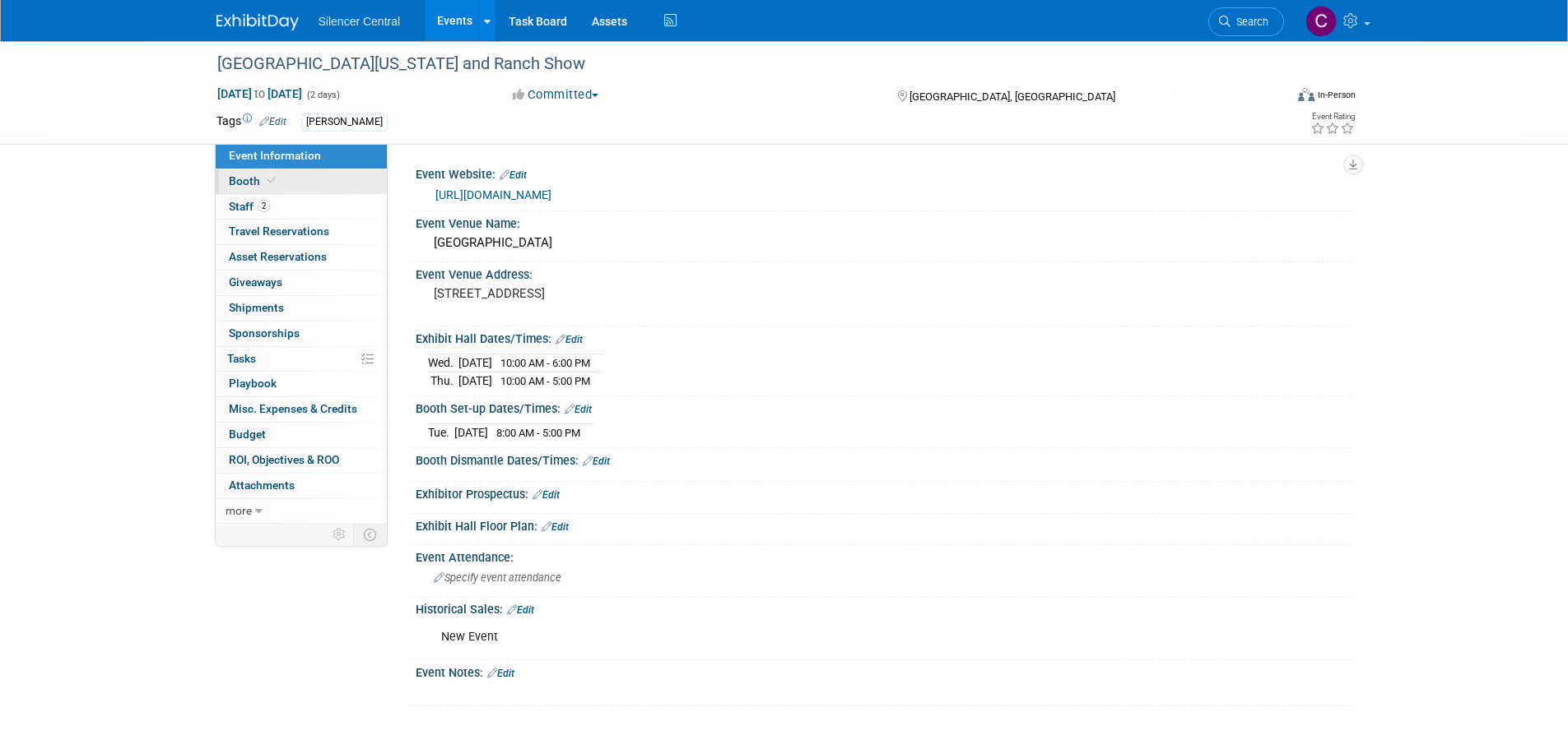
click at [271, 182] on icon at bounding box center [272, 180] width 8 height 9
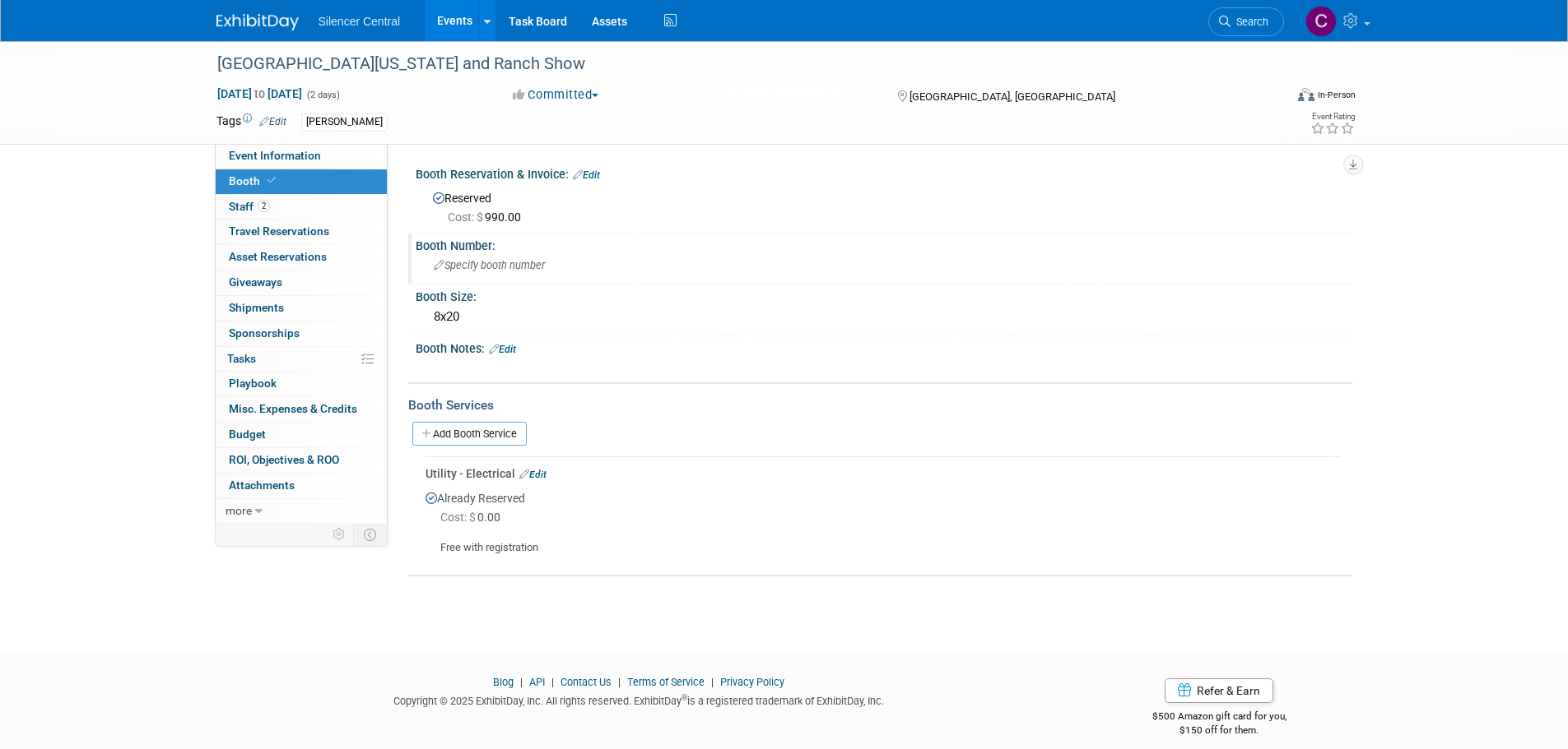
click at [532, 258] on div "Specify booth number" at bounding box center [884, 266] width 912 height 26
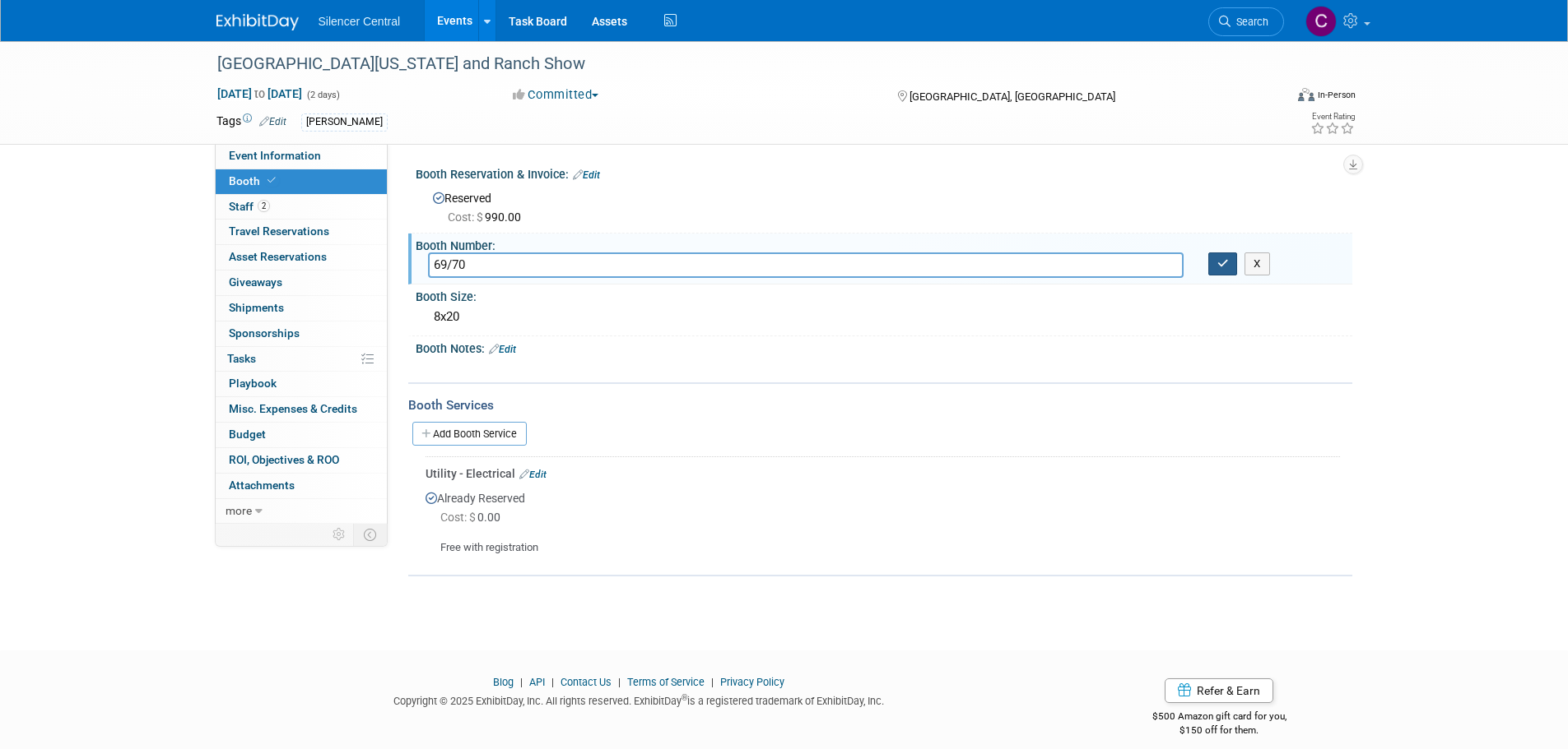
type input "69/70"
click at [1227, 265] on icon "button" at bounding box center [1223, 264] width 12 height 11
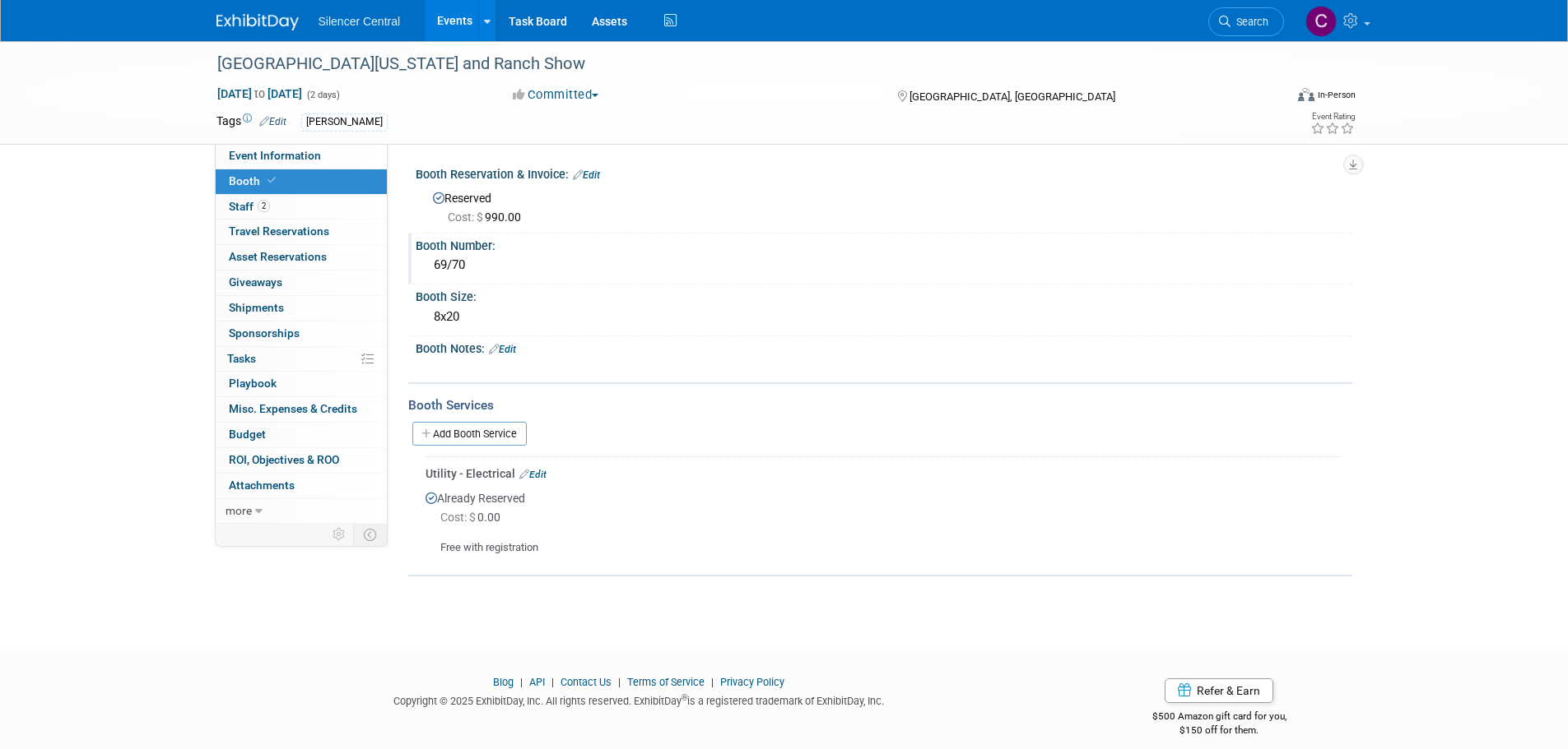
click at [238, 28] on img at bounding box center [257, 22] width 82 height 17
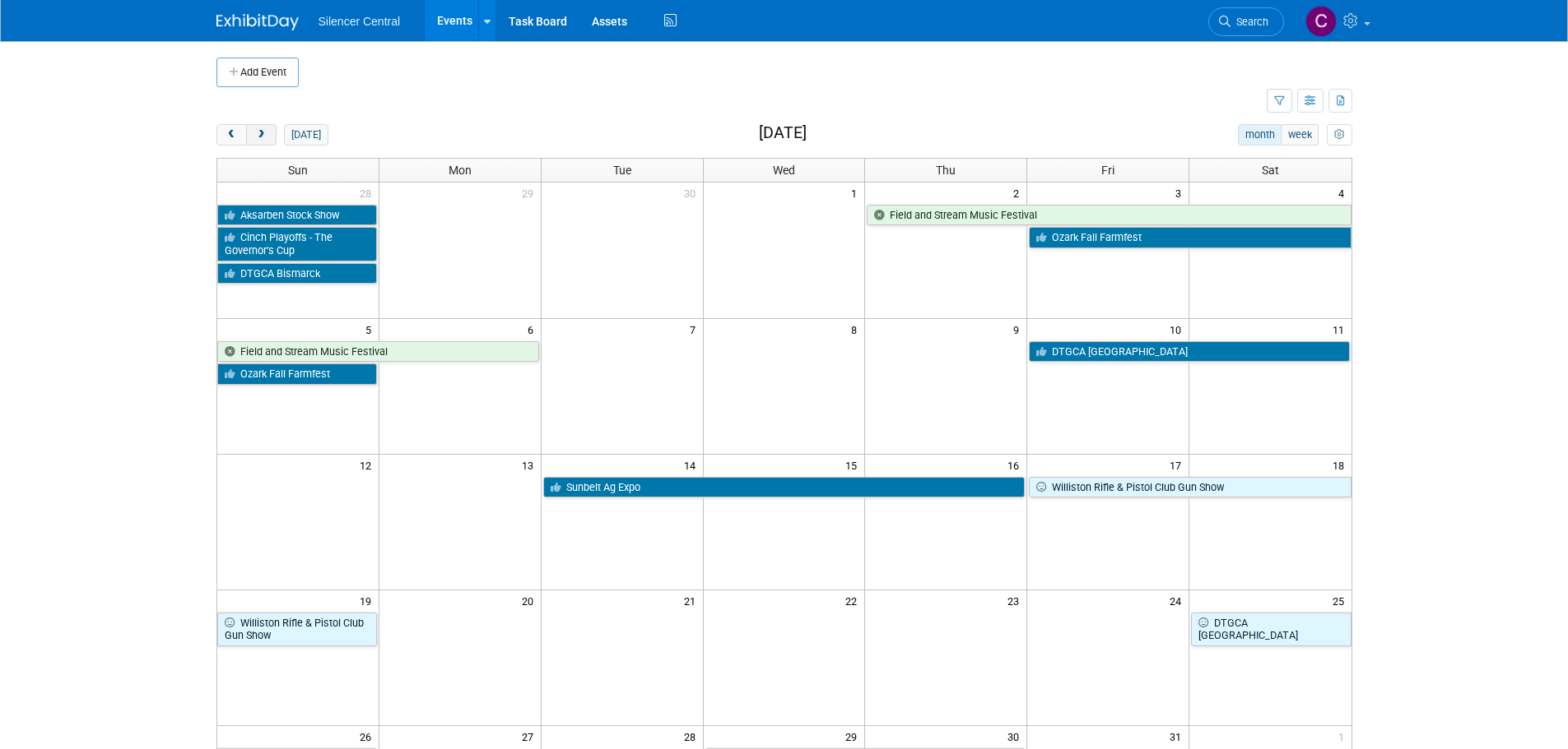
click at [265, 139] on span "next" at bounding box center [261, 135] width 12 height 11
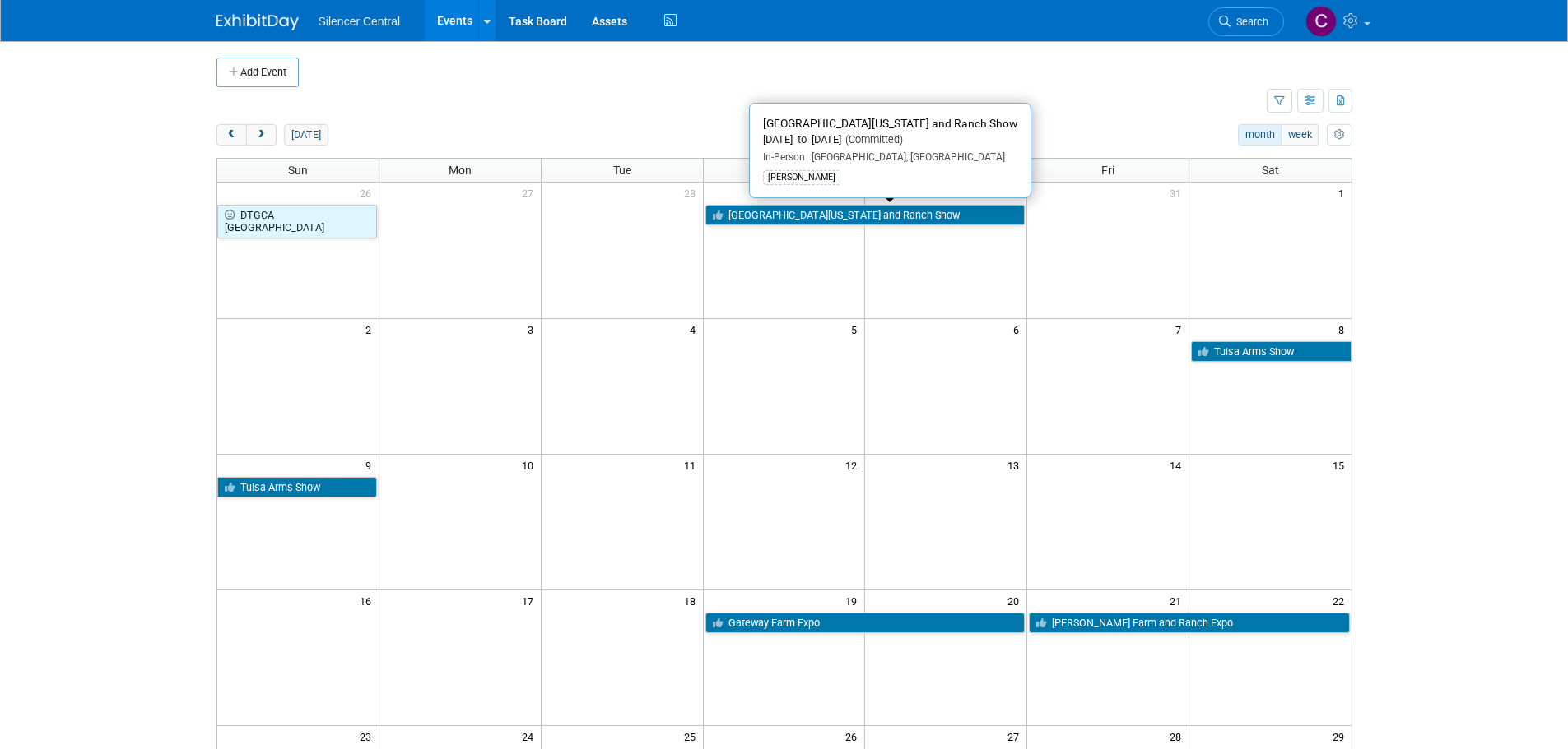
click at [833, 209] on link "[GEOGRAPHIC_DATA][US_STATE] and Ranch Show" at bounding box center [865, 216] width 320 height 22
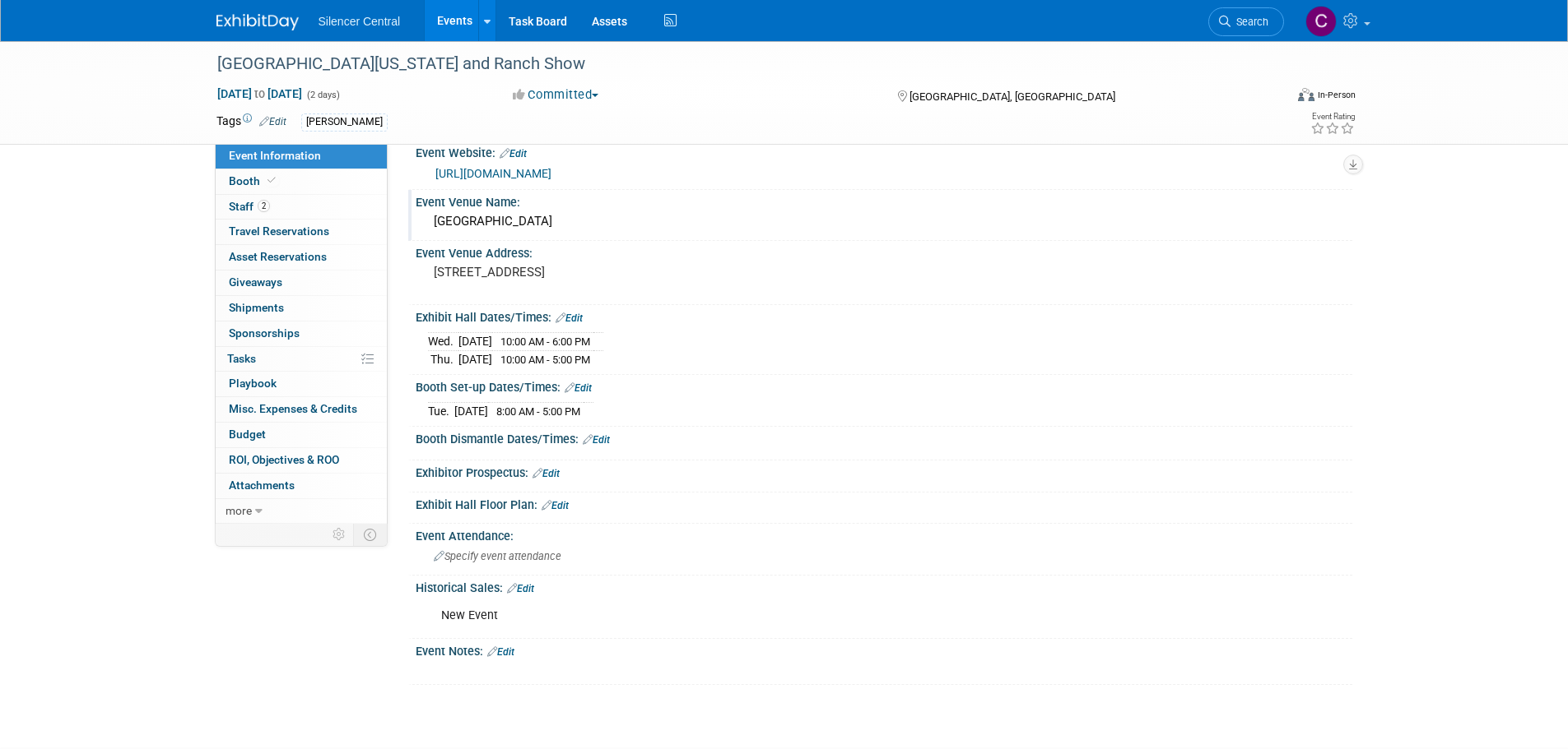
scroll to position [82, 0]
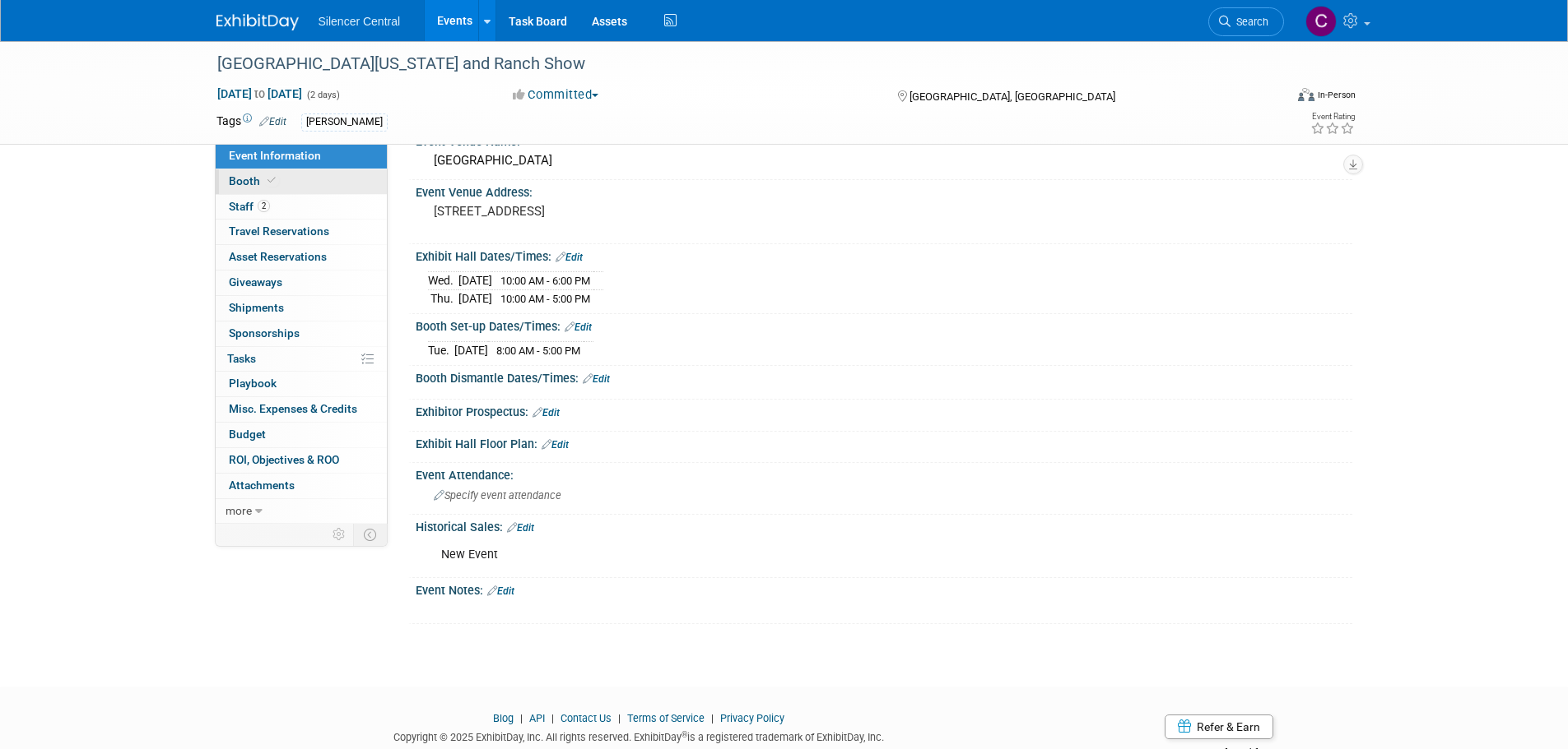
click at [302, 185] on link "Booth" at bounding box center [301, 181] width 171 height 25
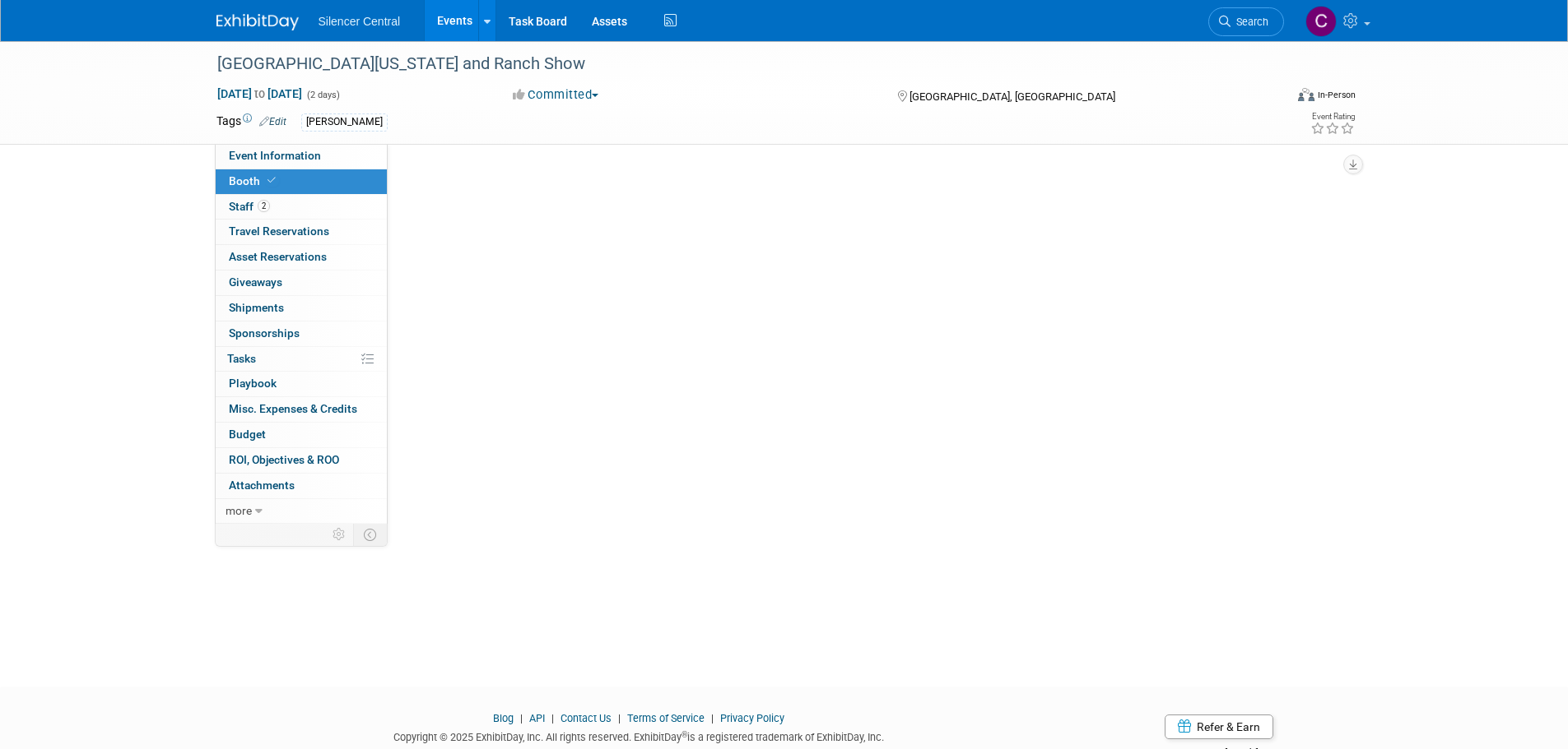
scroll to position [0, 0]
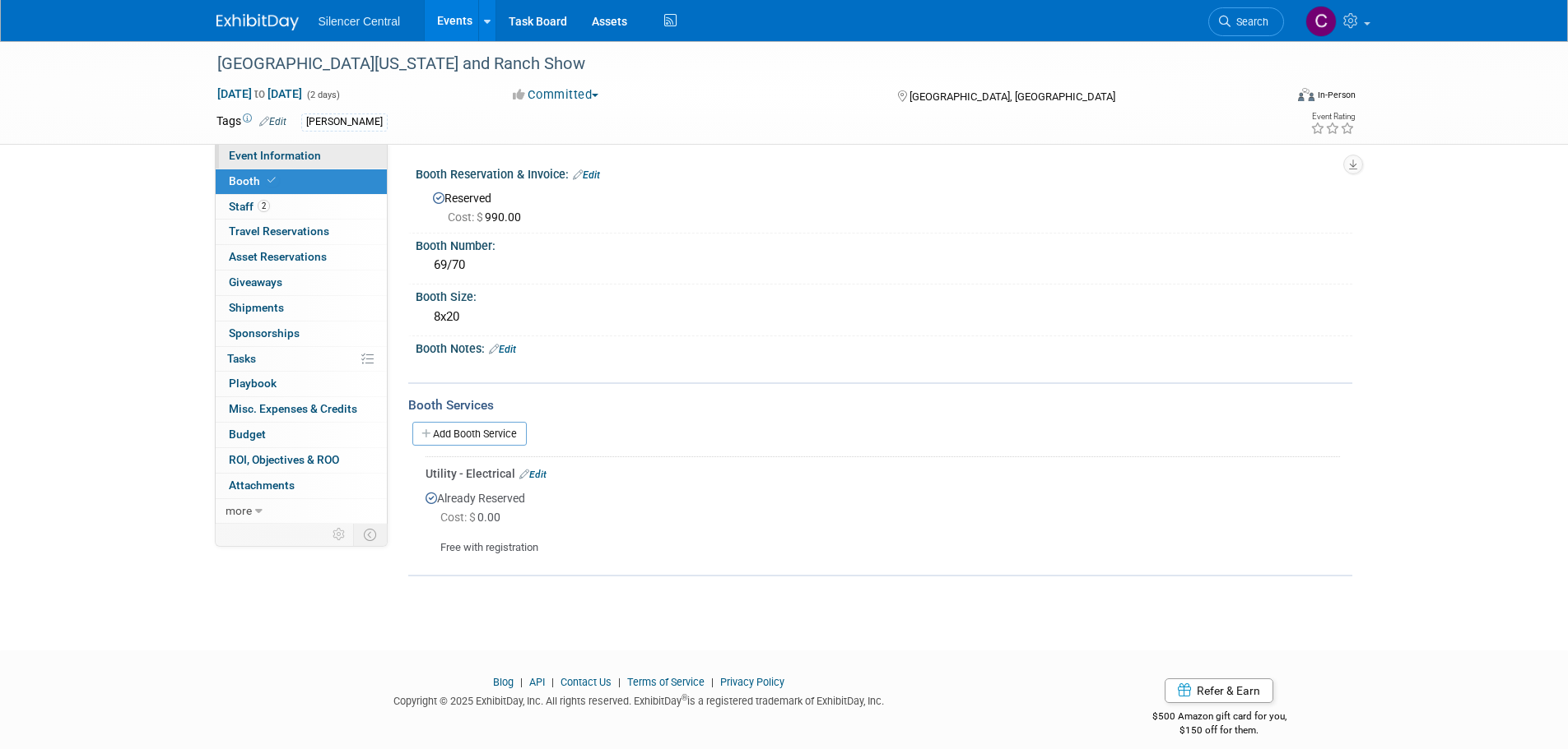
click at [315, 153] on span "Event Information" at bounding box center [275, 155] width 92 height 13
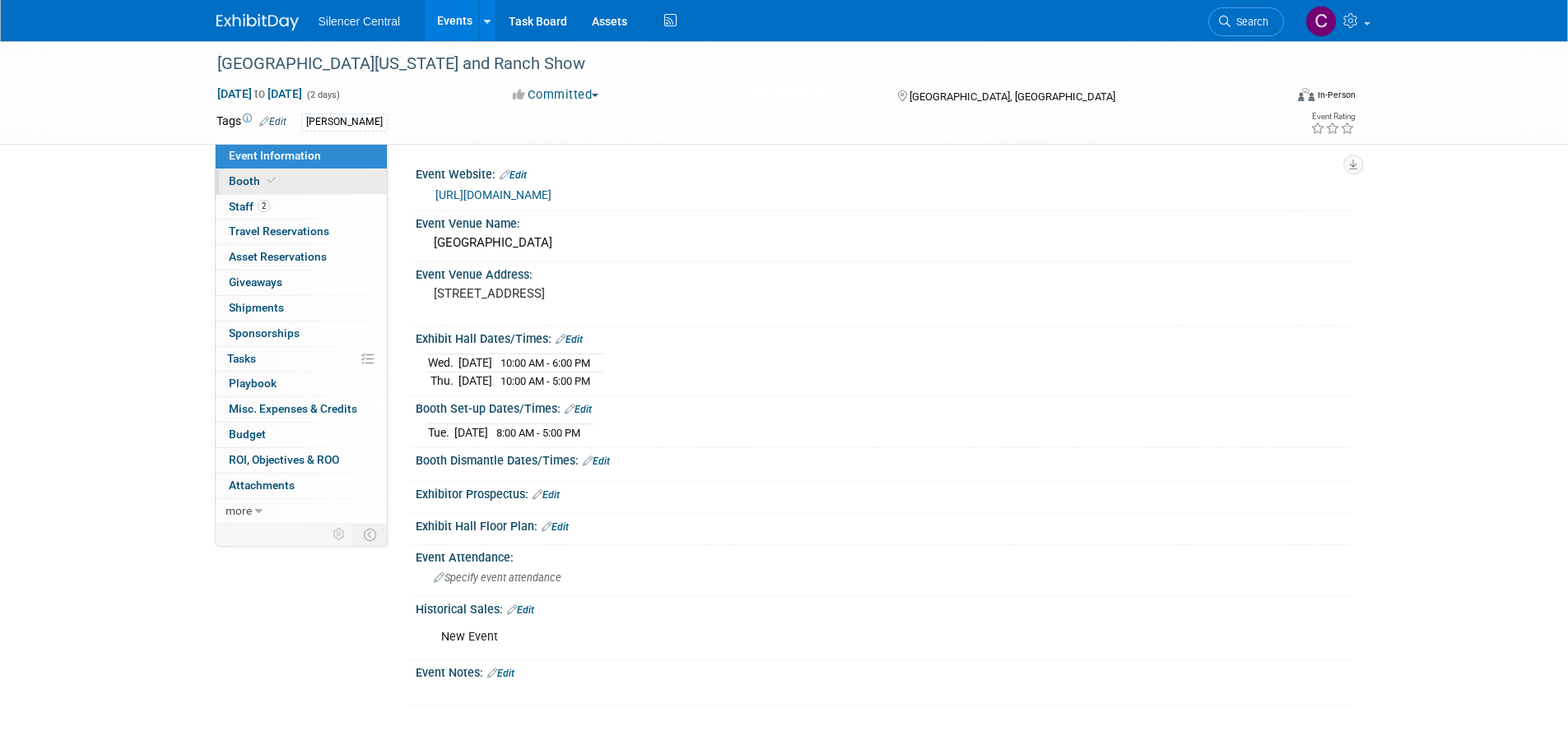
click at [317, 178] on link "Booth" at bounding box center [301, 181] width 171 height 25
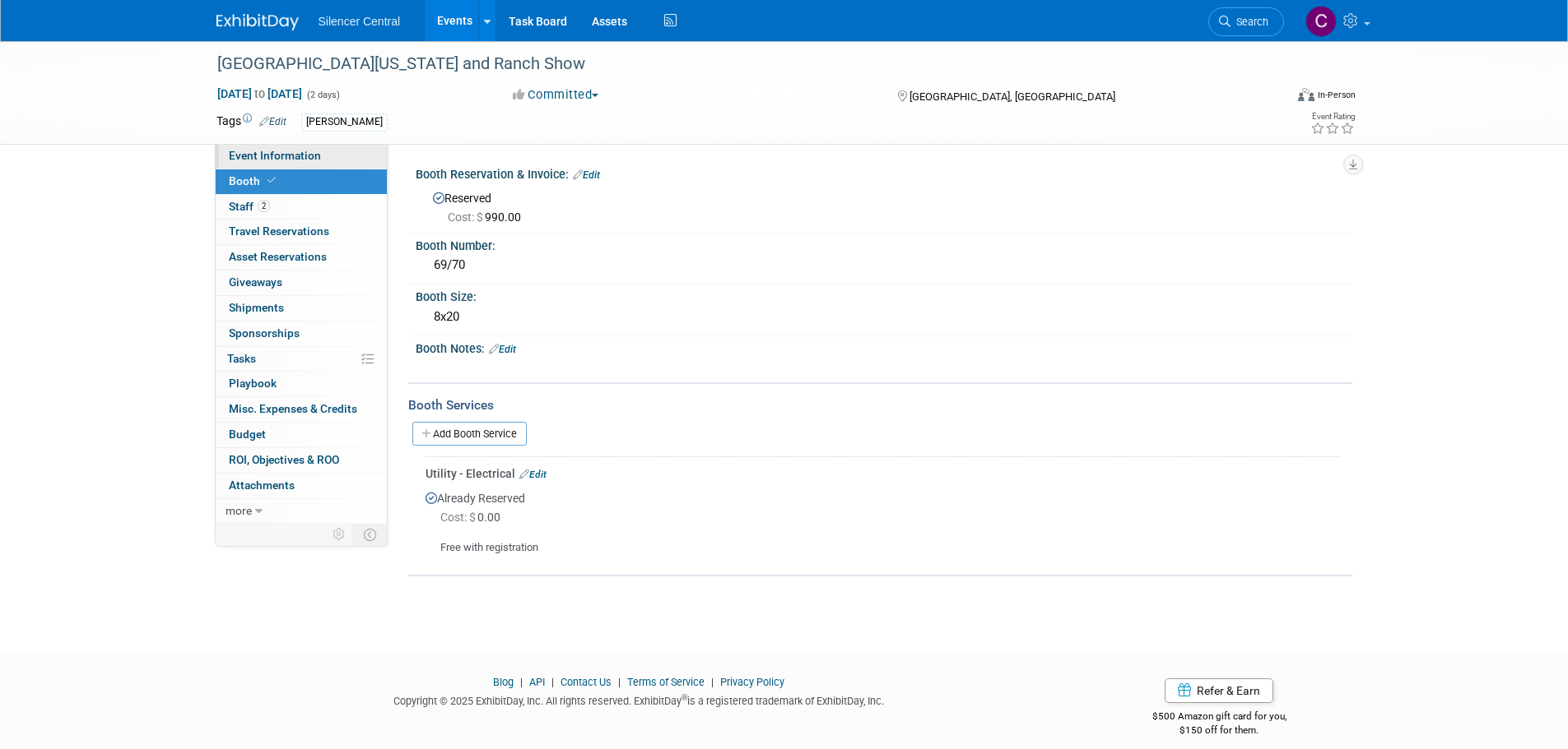
click at [328, 152] on link "Event Information" at bounding box center [301, 156] width 171 height 25
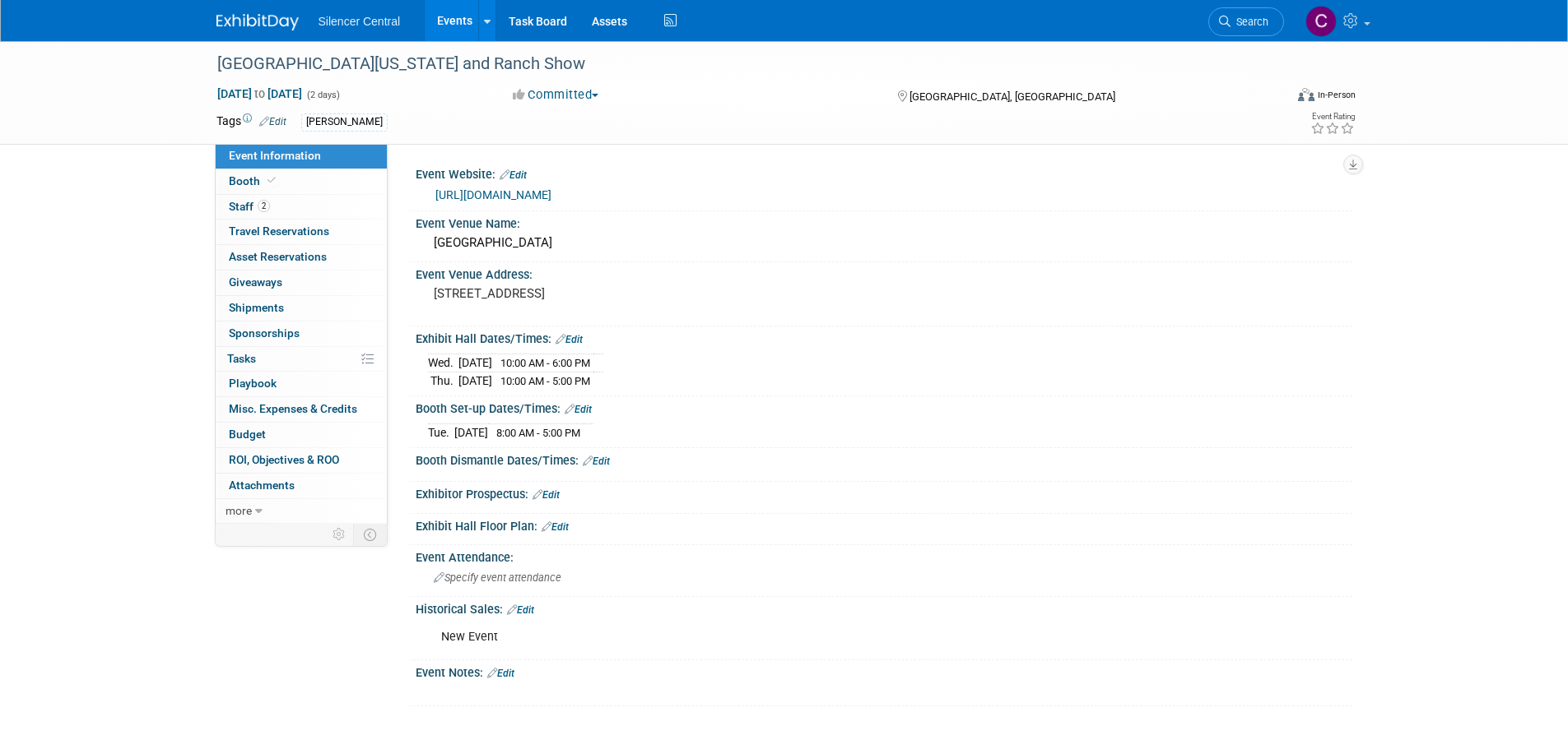
click at [266, 16] on img at bounding box center [257, 22] width 82 height 17
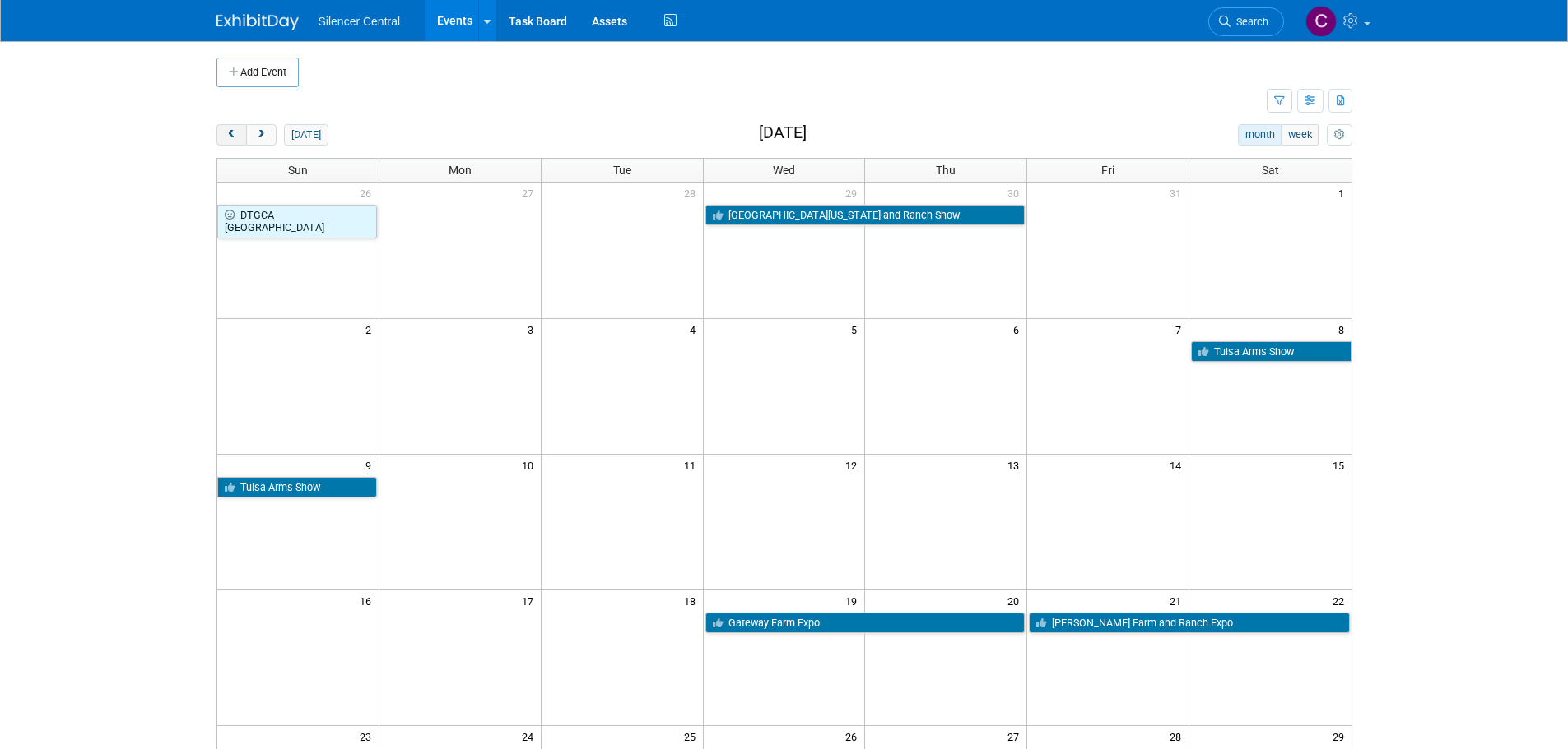
click at [234, 138] on span "prev" at bounding box center [232, 135] width 12 height 11
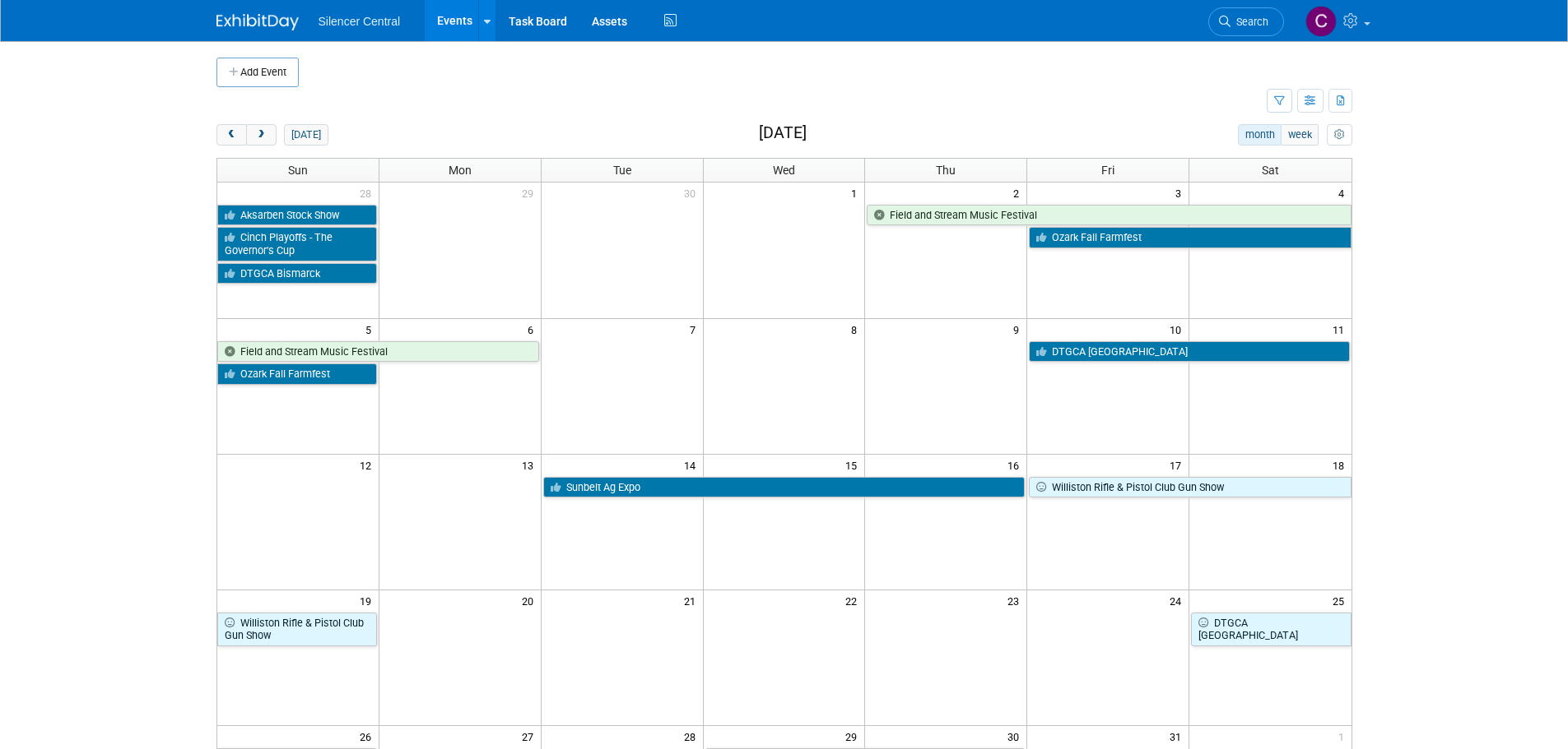
drag, startPoint x: 228, startPoint y: 133, endPoint x: 251, endPoint y: 148, distance: 27.5
click at [228, 132] on span "prev" at bounding box center [232, 135] width 12 height 11
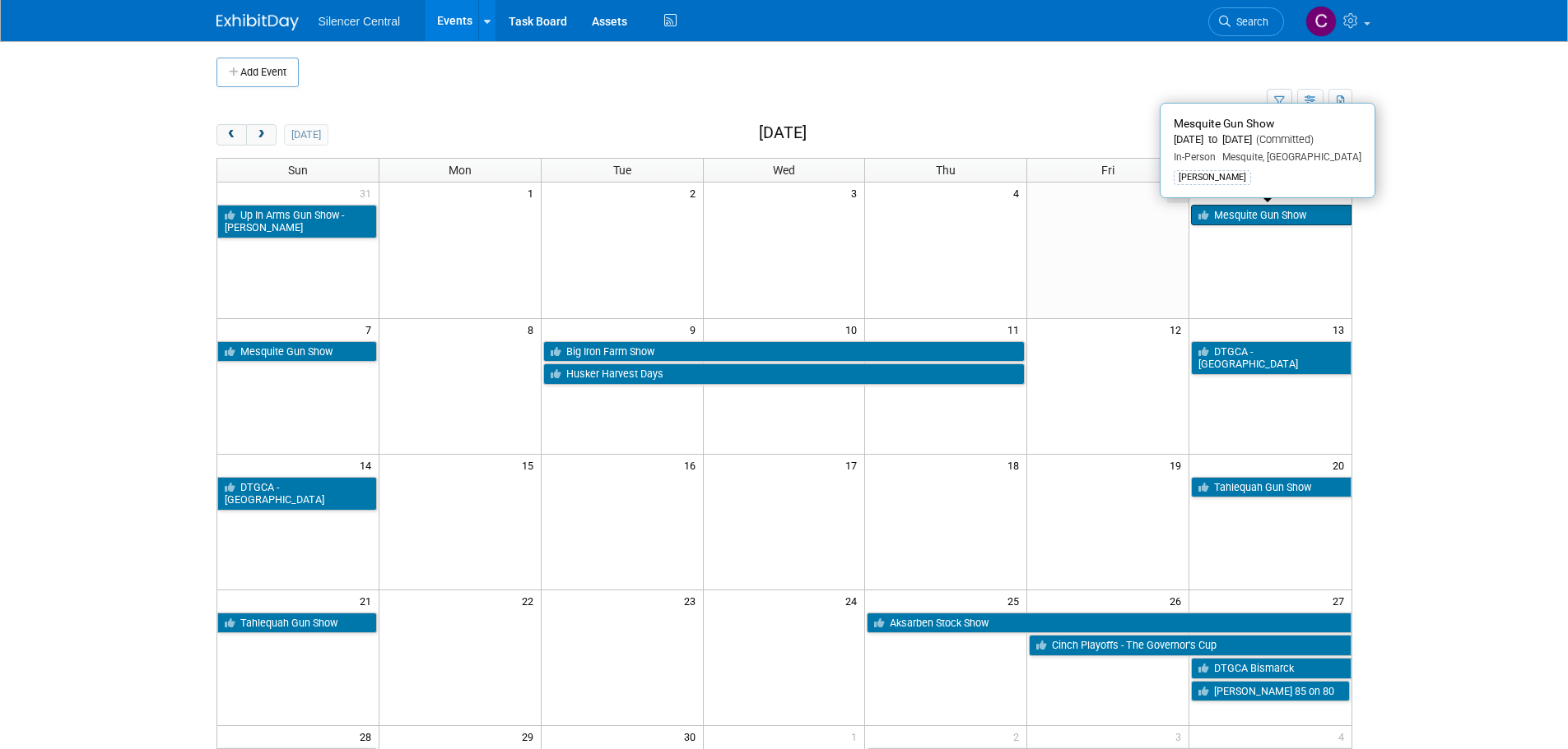
click at [1254, 223] on link "Mesquite Gun Show" at bounding box center [1270, 216] width 160 height 22
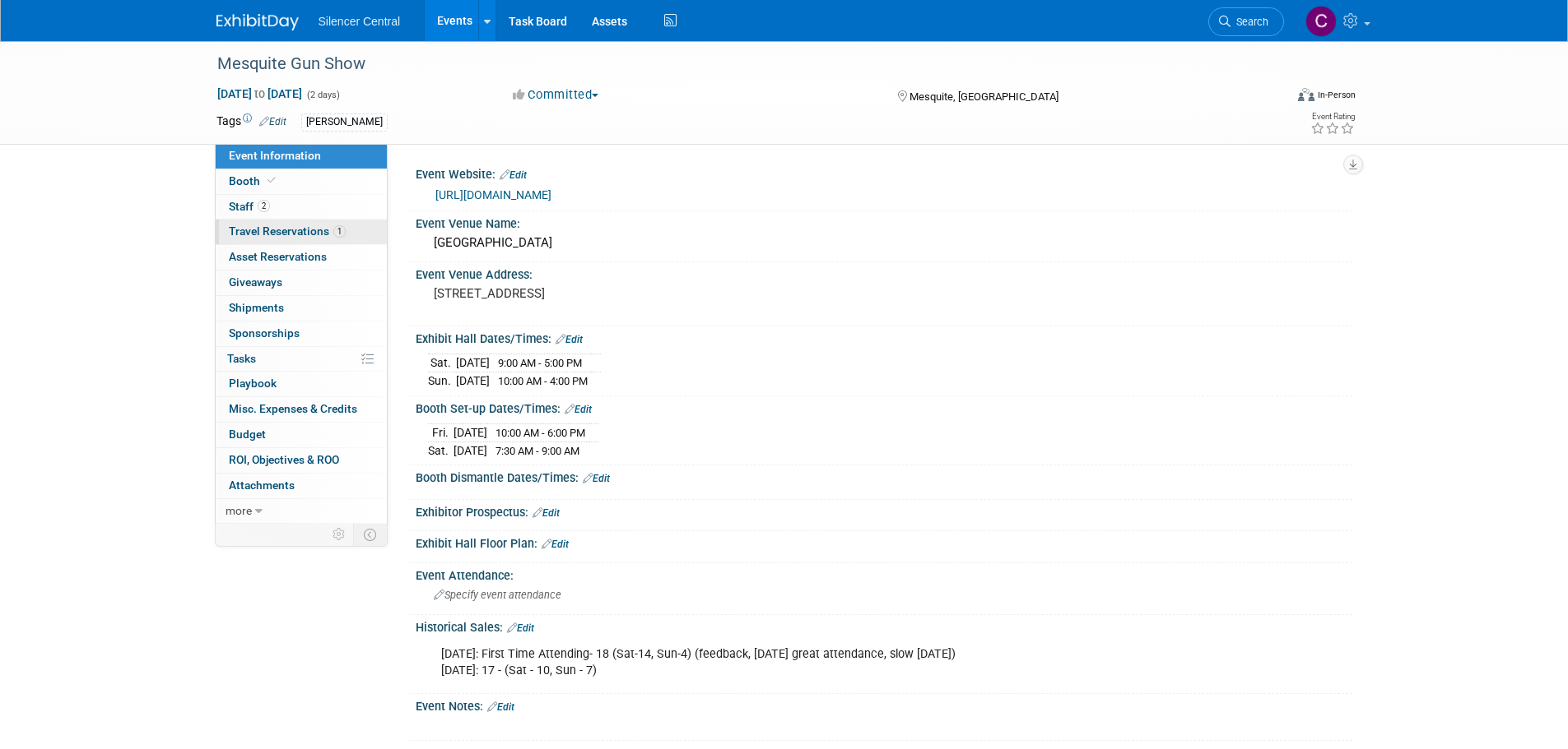
click at [278, 230] on span "Travel Reservations 1" at bounding box center [287, 231] width 117 height 13
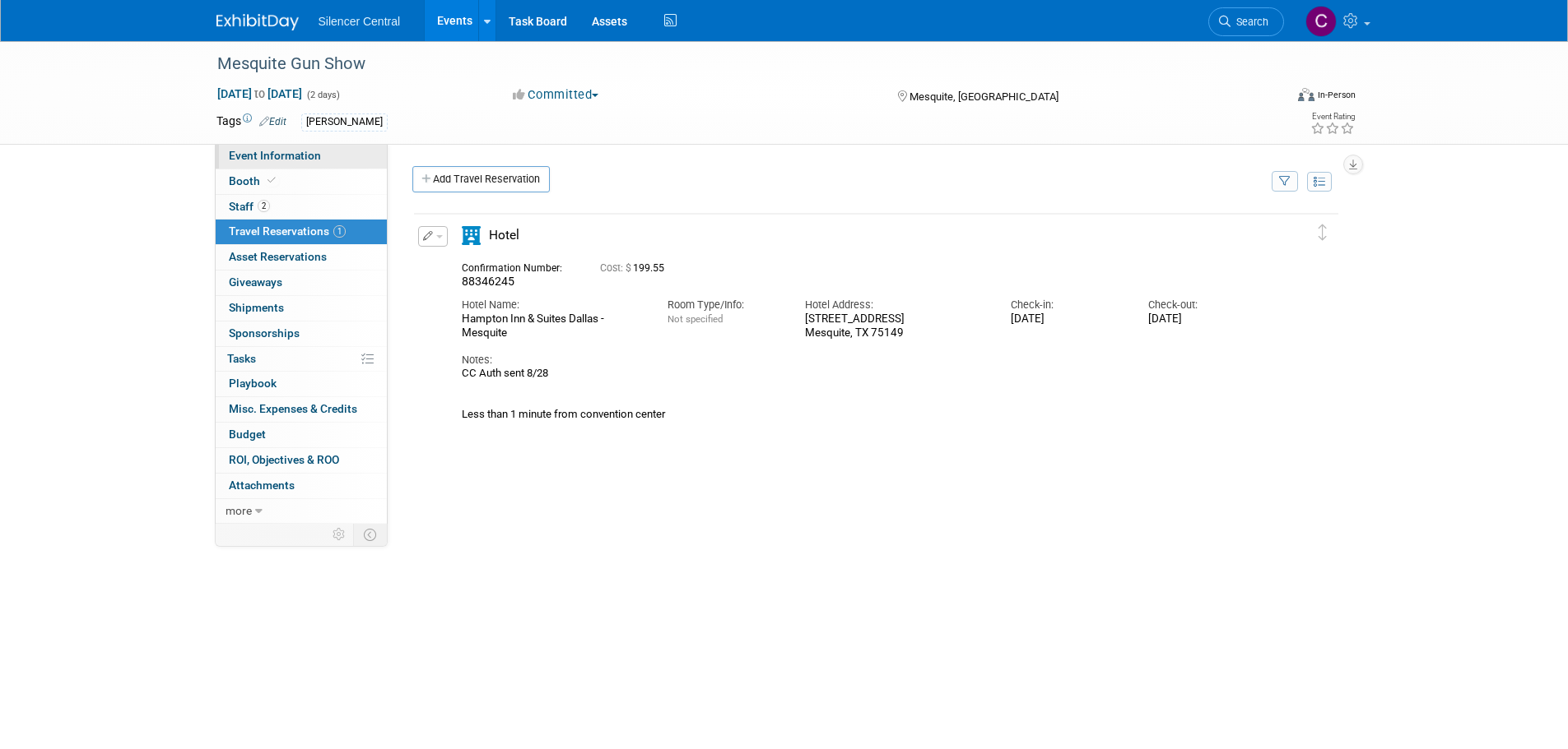
click at [322, 158] on link "Event Information" at bounding box center [301, 156] width 171 height 25
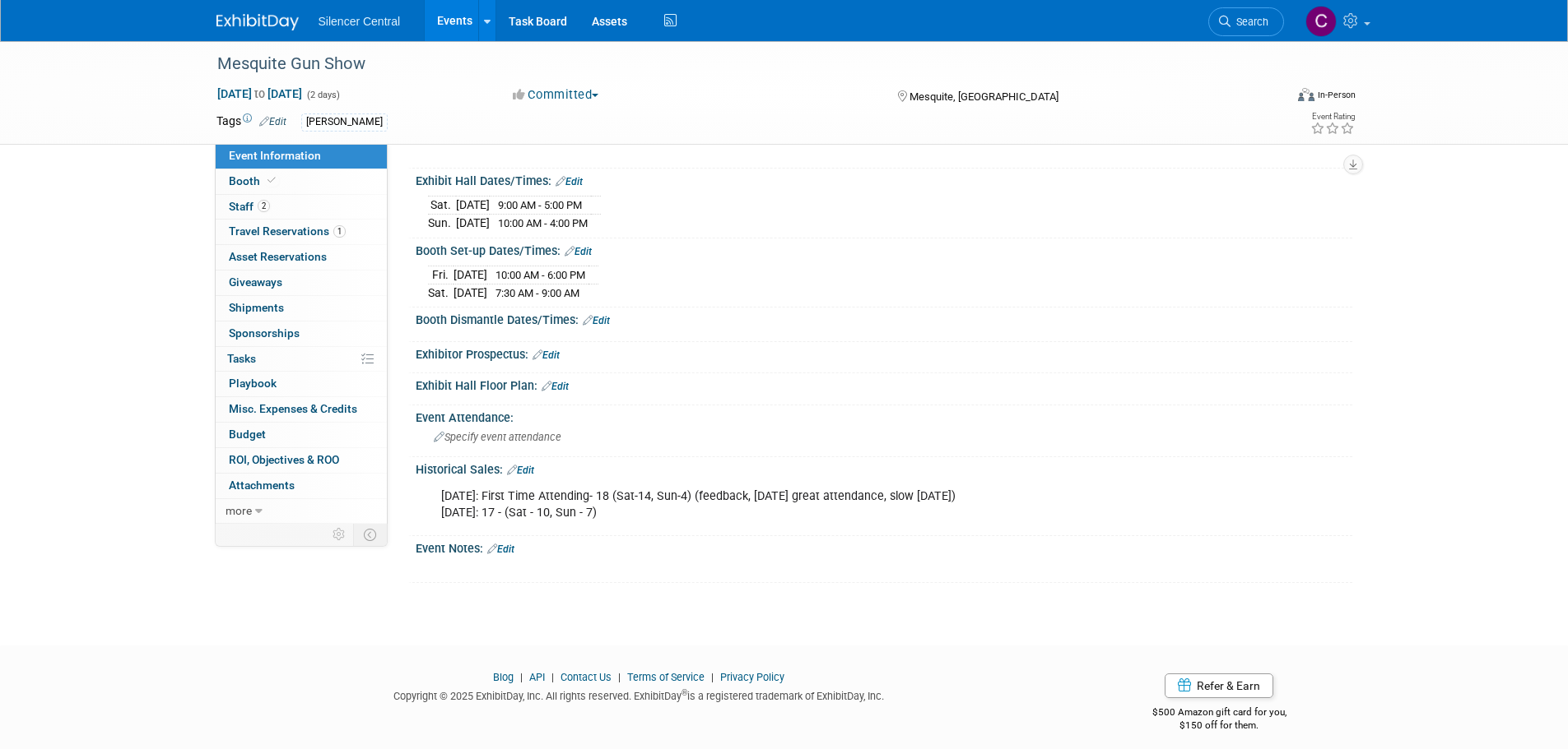
scroll to position [167, 0]
